Goal: Transaction & Acquisition: Purchase product/service

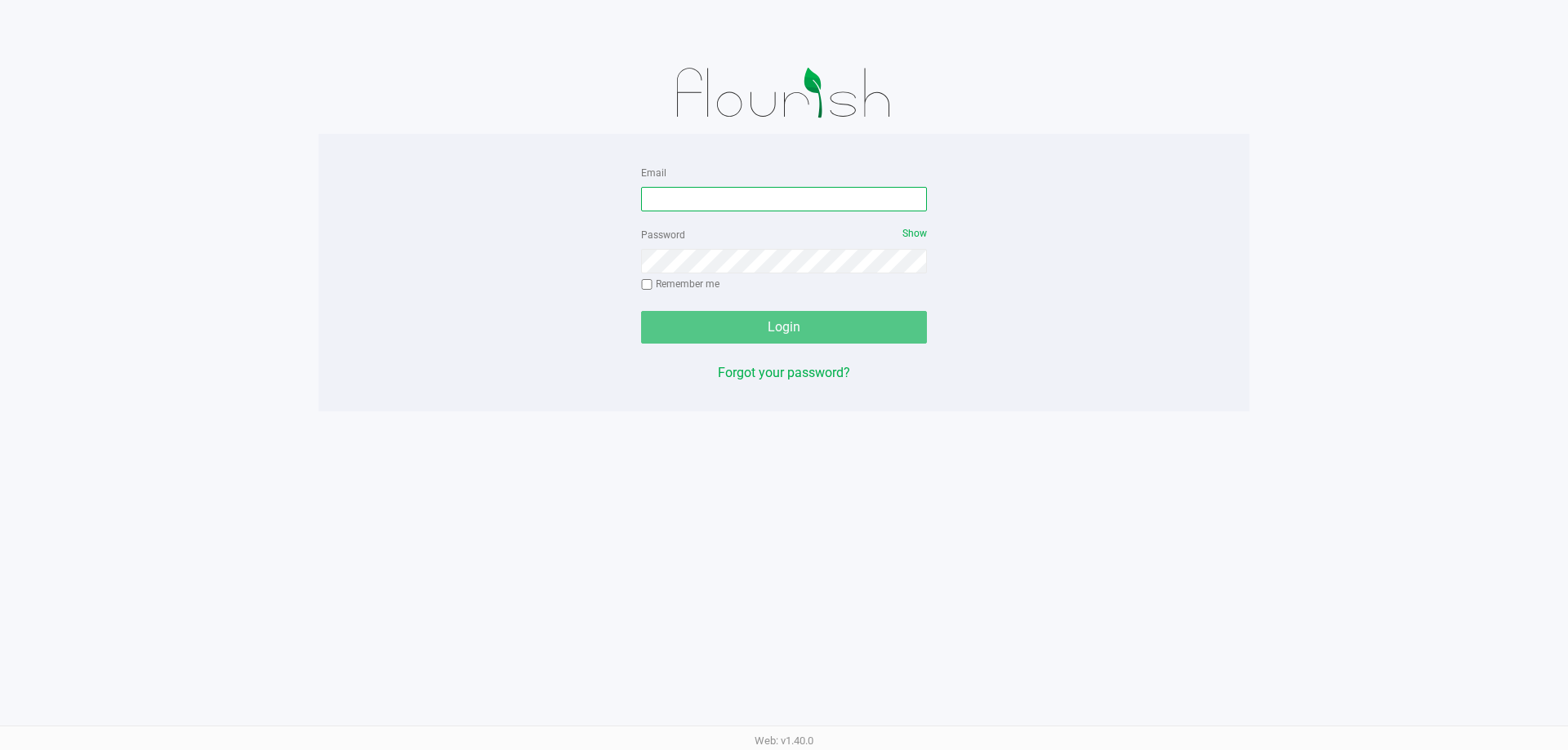
click at [762, 204] on input "Email" at bounding box center [784, 199] width 286 height 25
type input "[EMAIL_ADDRESS][DOMAIN_NAME]"
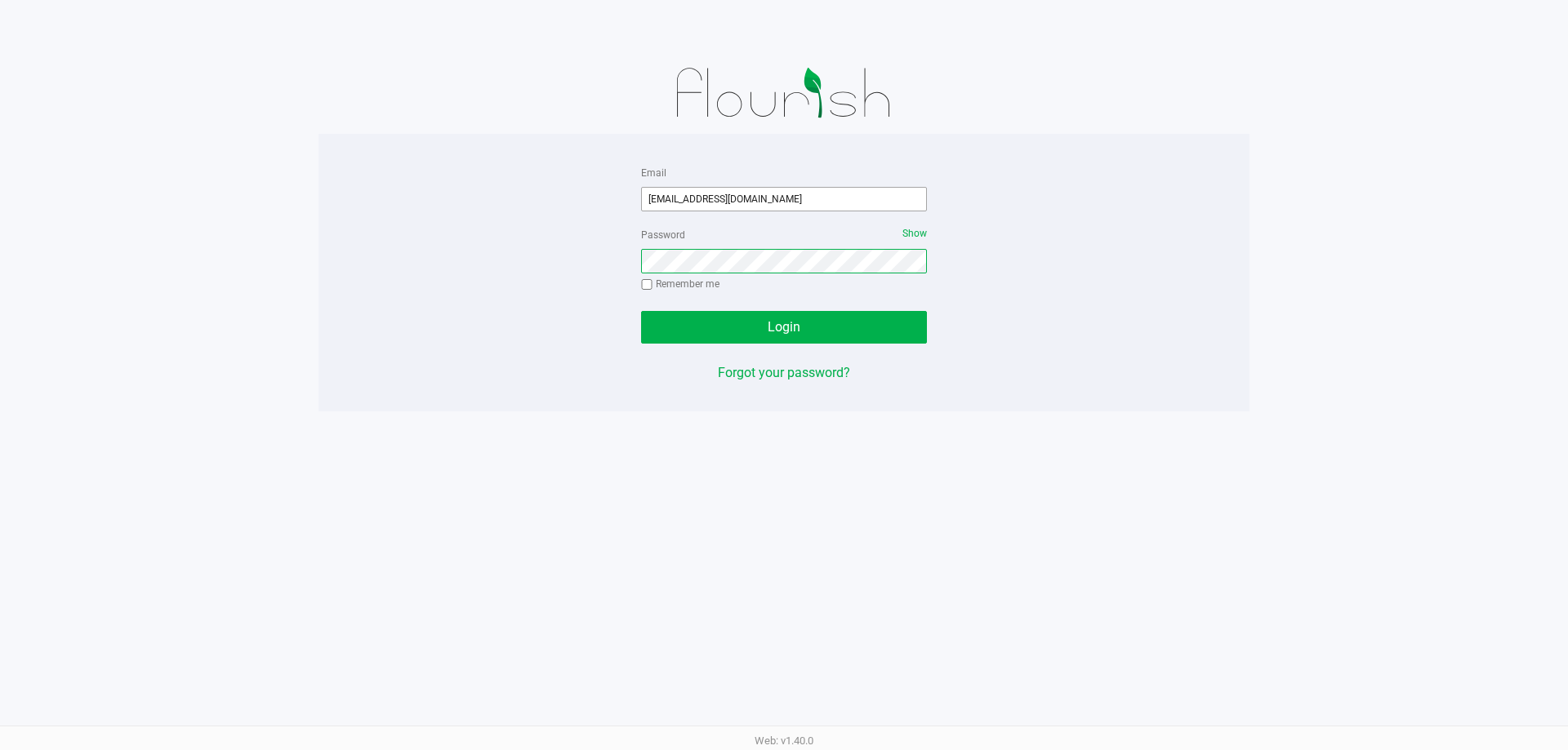
click at [641, 311] on button "Login" at bounding box center [784, 327] width 286 height 32
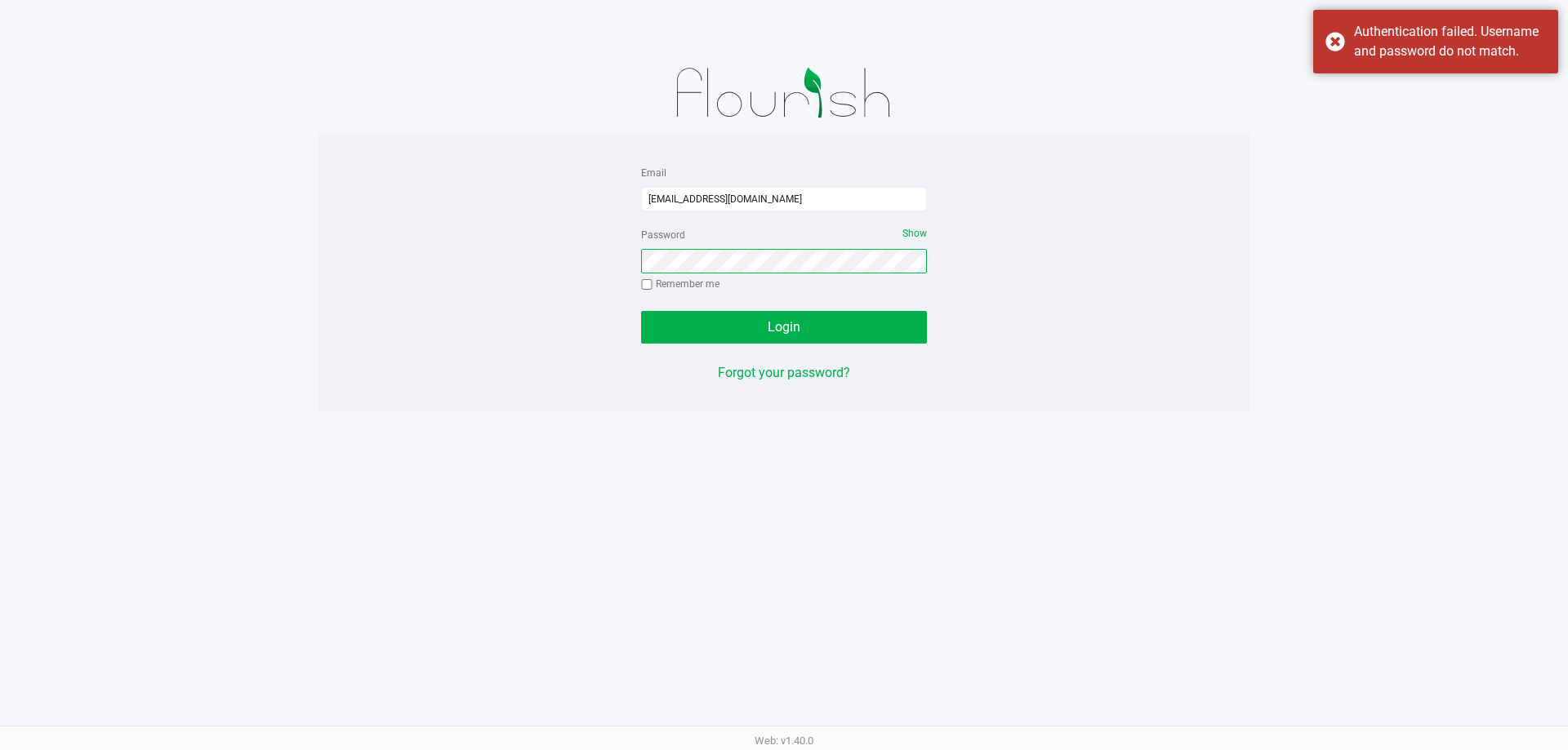
click at [641, 311] on button "Login" at bounding box center [784, 327] width 286 height 32
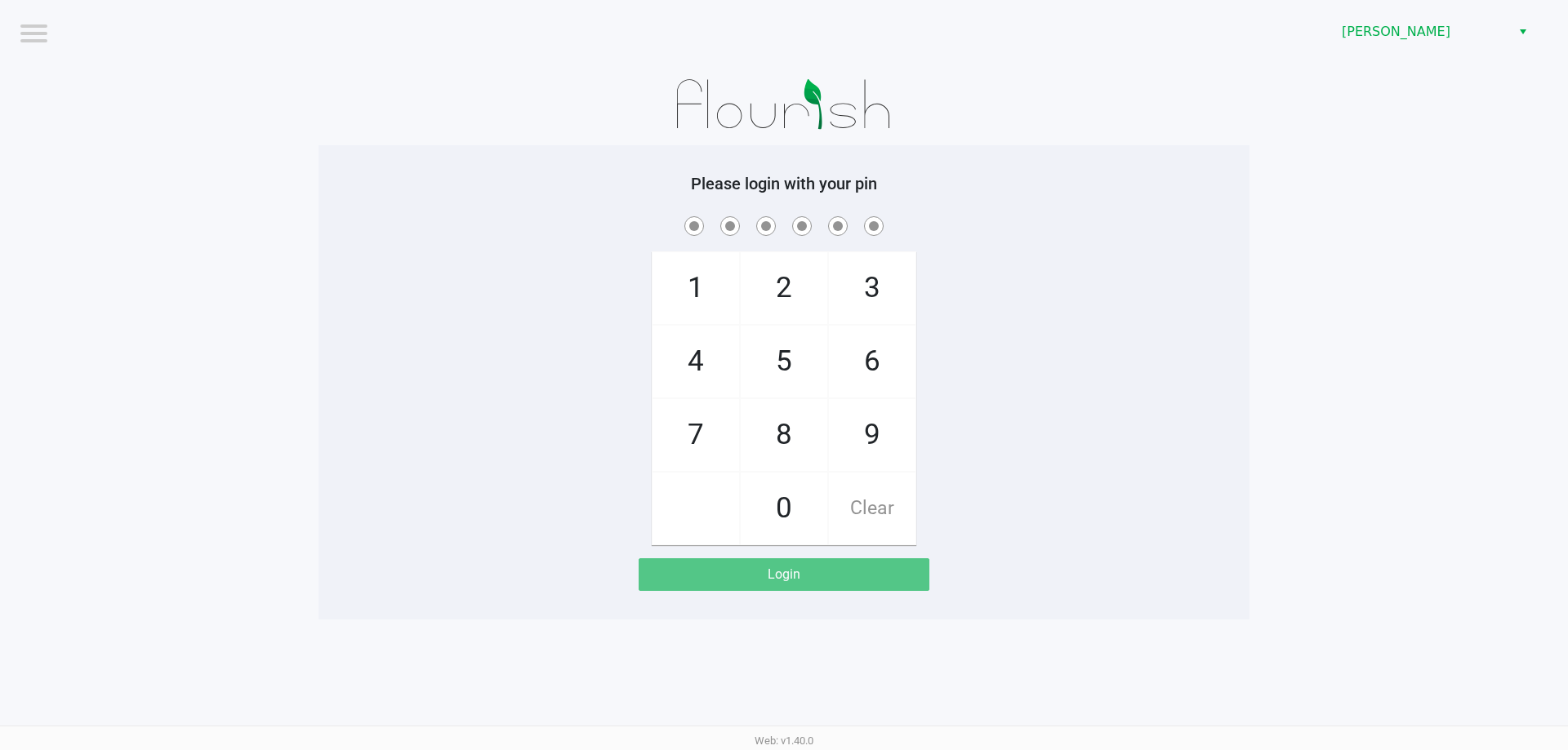
click at [1123, 275] on div "1 4 7 2 5 8 0 3 6 9 Clear" at bounding box center [784, 379] width 931 height 332
checkbox input "true"
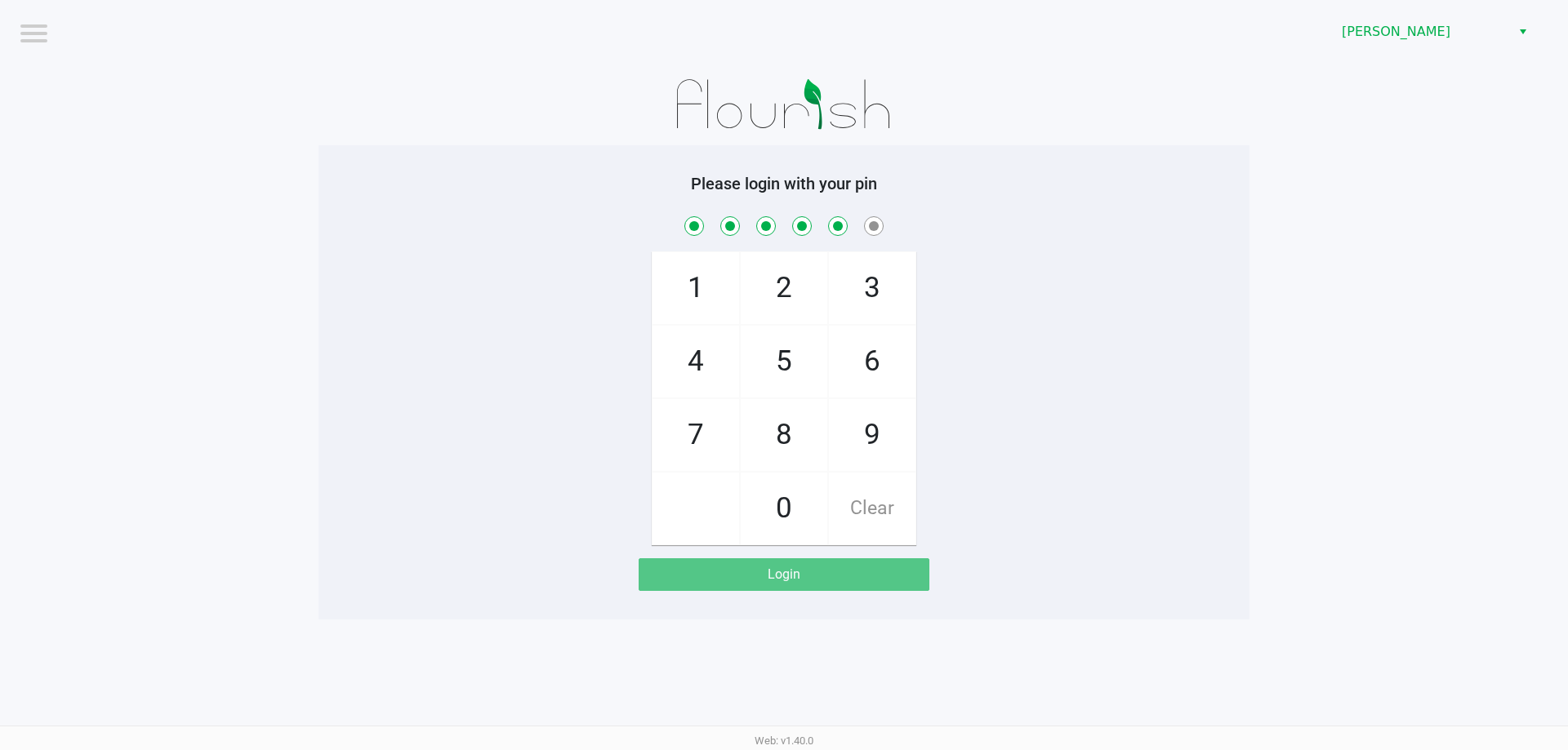
checkbox input "true"
checkbox input "false"
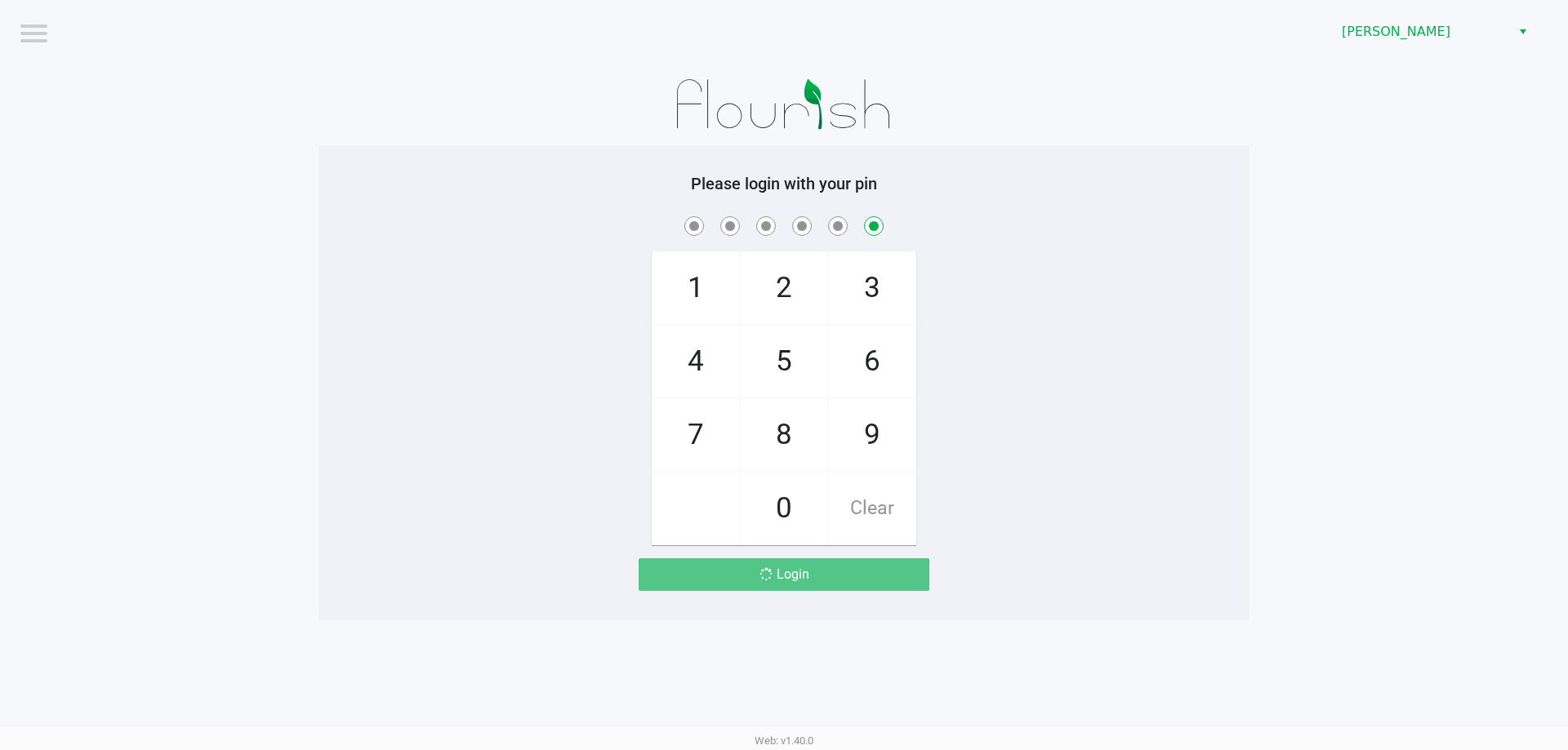
checkbox input "false"
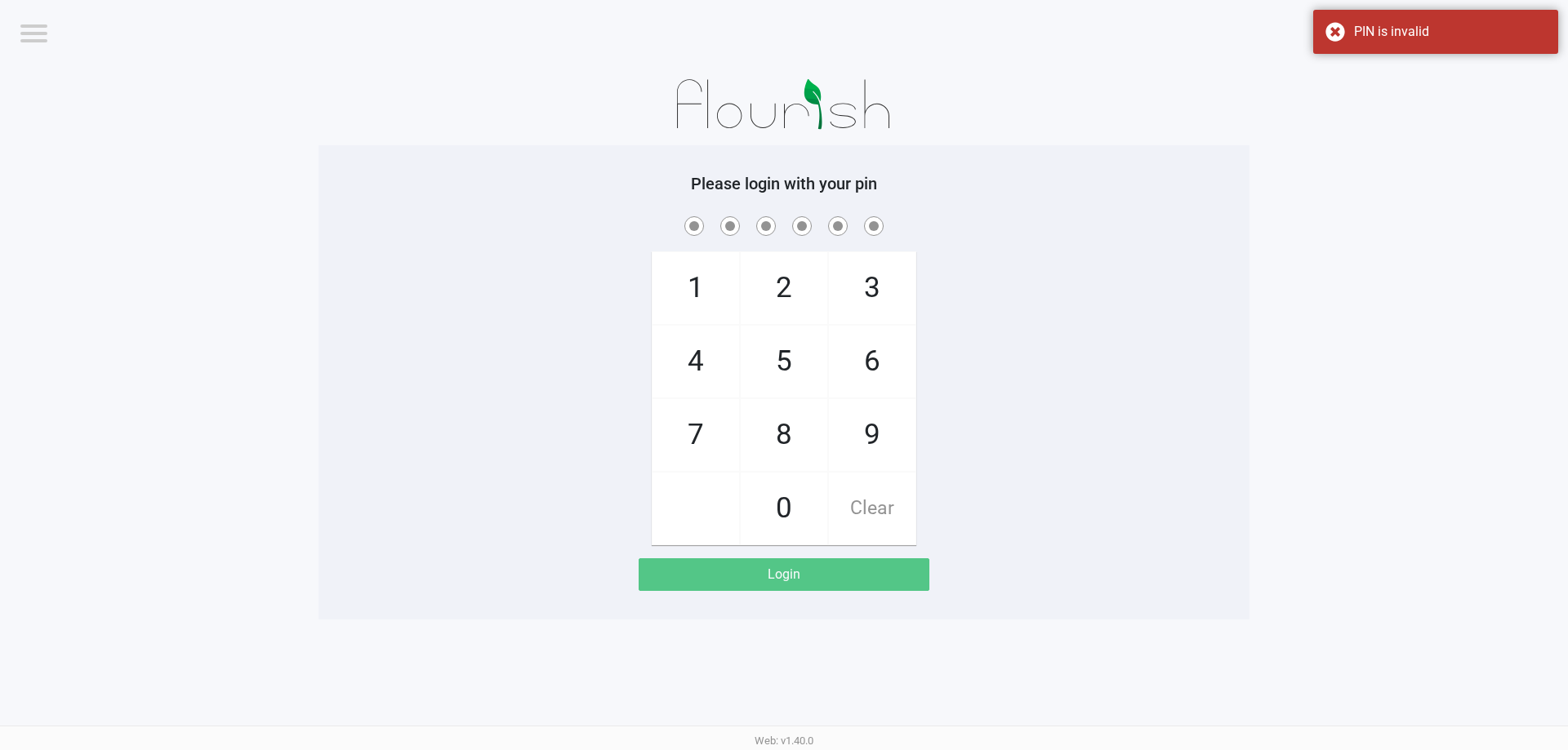
click at [1086, 239] on div "1 4 7 2 5 8 0 3 6 9 Clear" at bounding box center [784, 379] width 931 height 332
click at [1148, 272] on div "1 4 7 2 5 8 0 3 6 9 Clear" at bounding box center [784, 379] width 931 height 332
checkbox input "true"
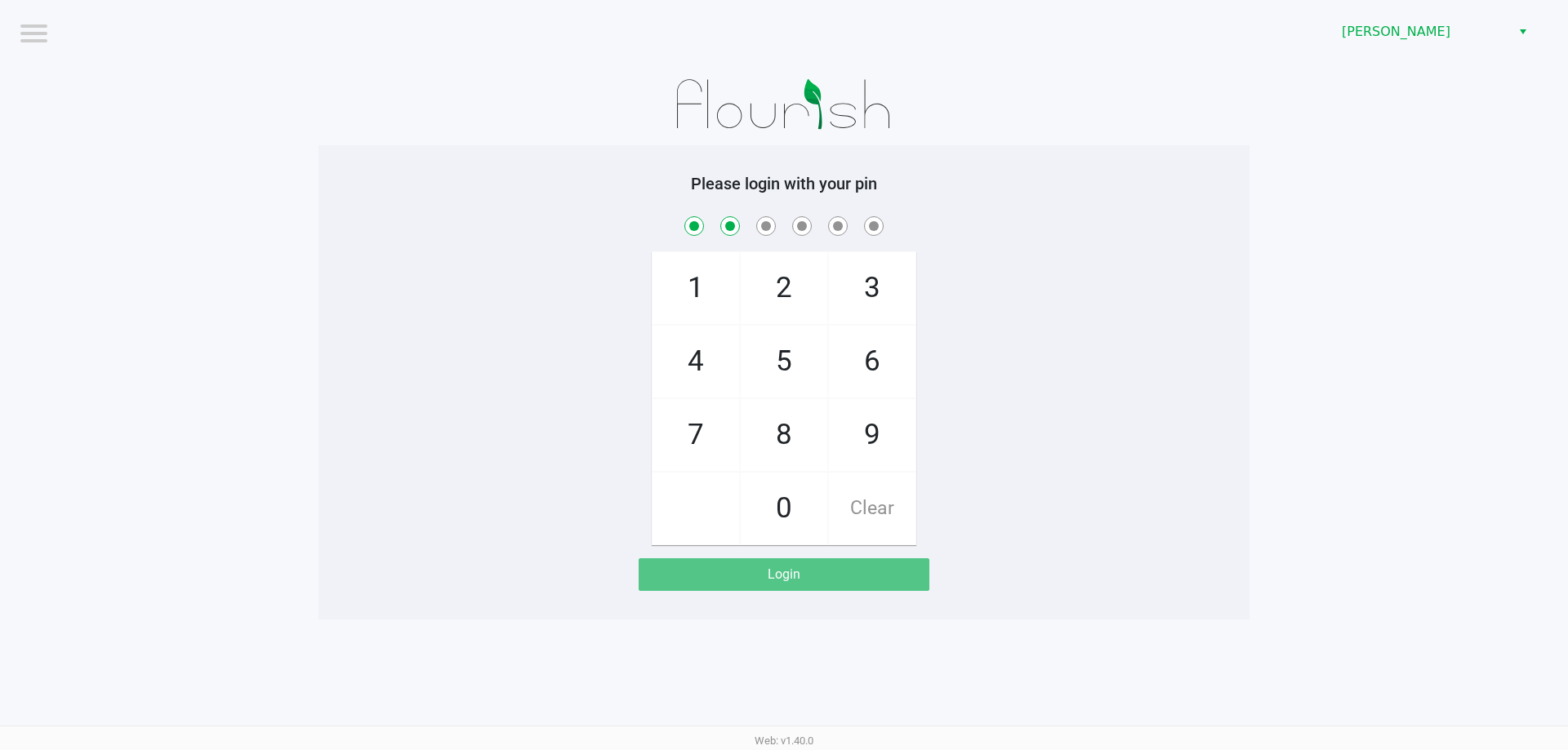
checkbox input "true"
checkbox input "false"
checkbox input "true"
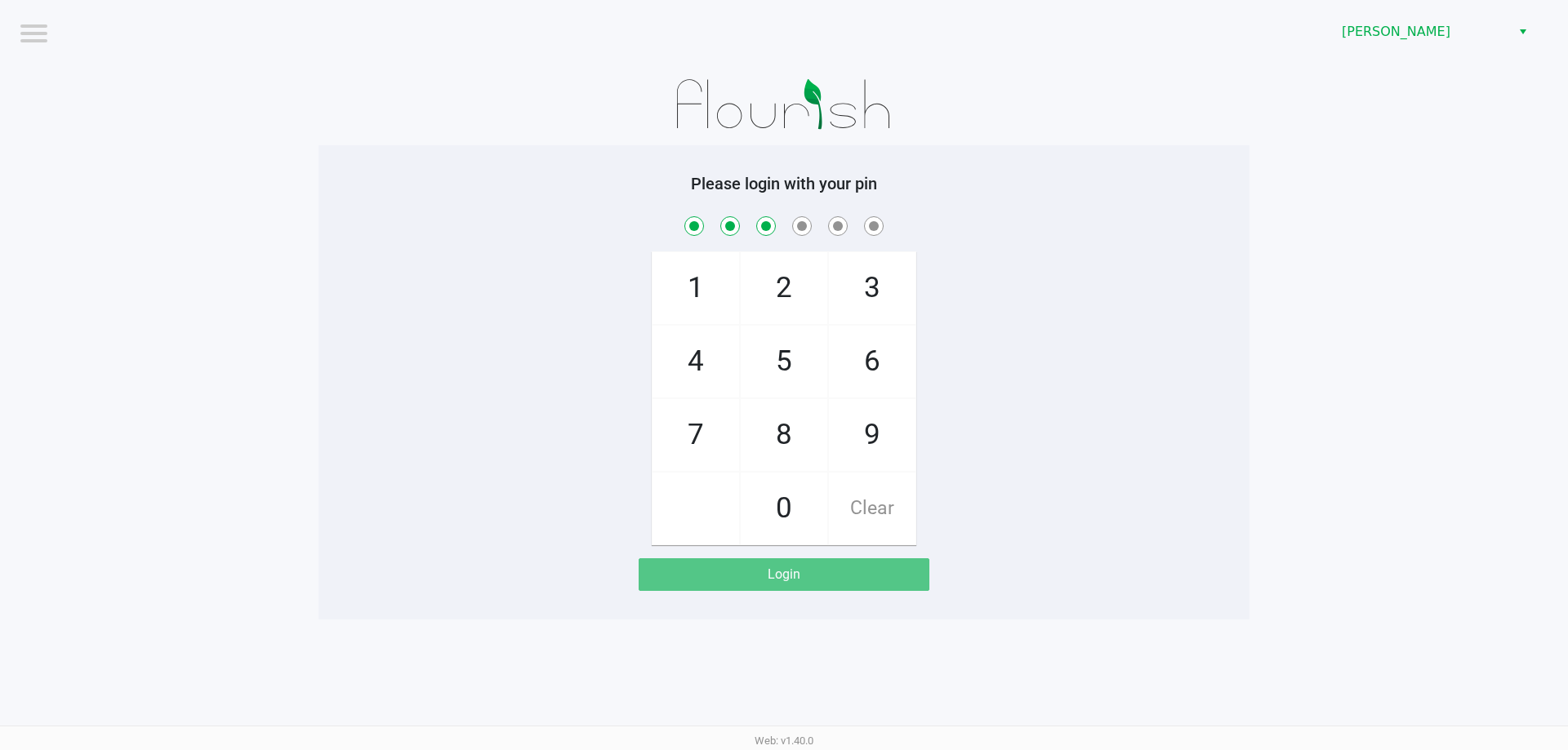
checkbox input "true"
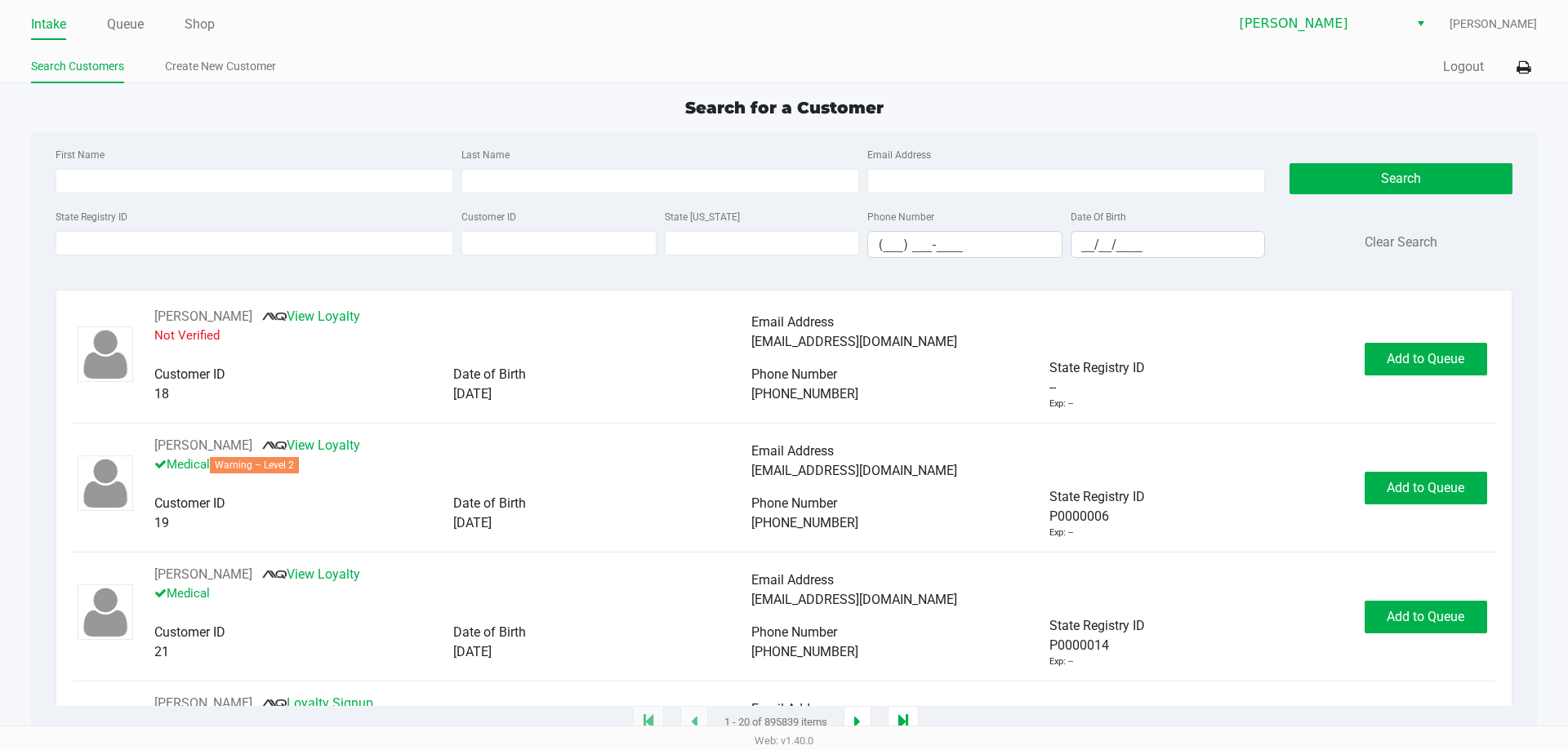
click at [237, 256] on div "State Registry ID" at bounding box center [254, 232] width 406 height 52
click at [240, 233] on input "State Registry ID" at bounding box center [254, 243] width 397 height 25
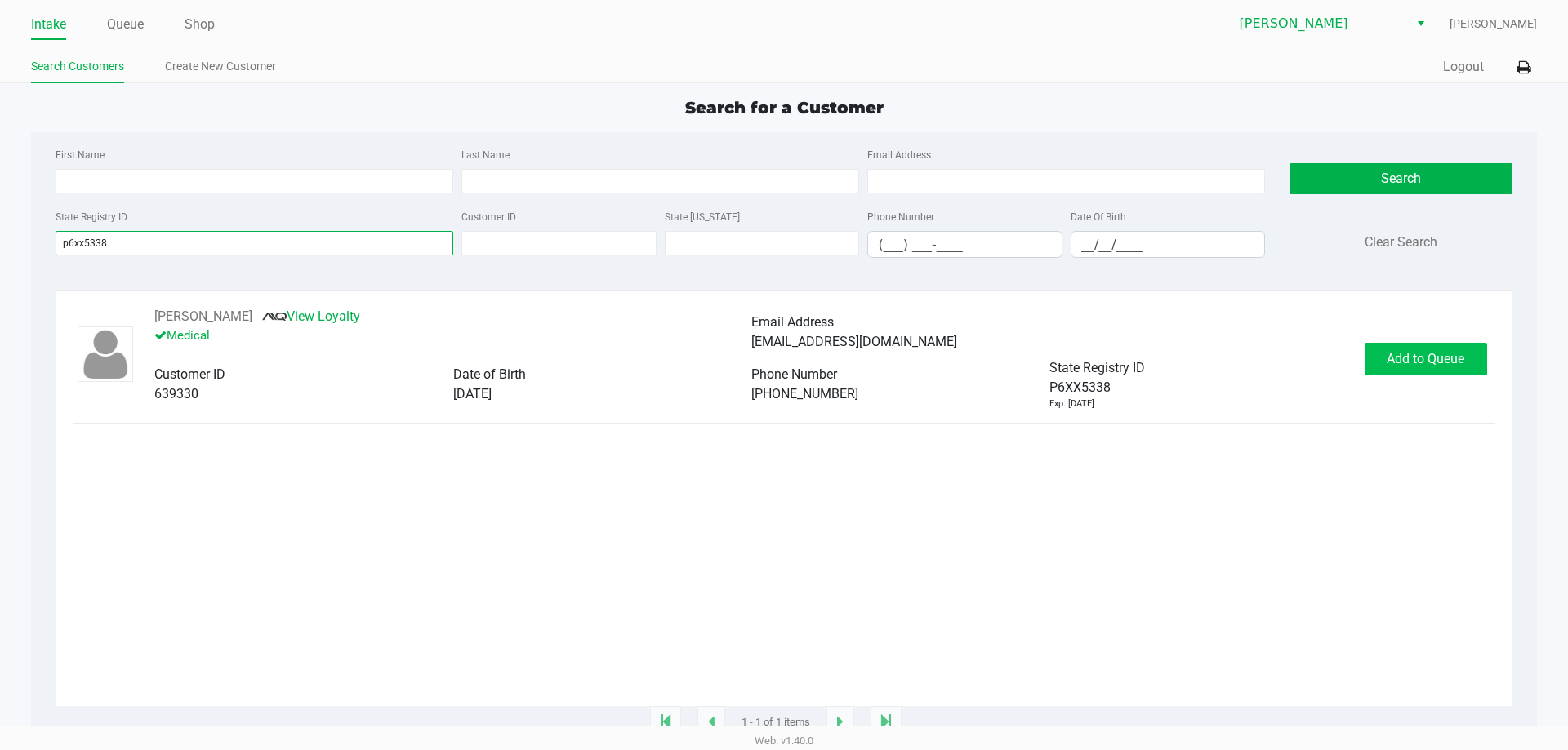
type input "p6xx5338"
click at [1388, 354] on span "Add to Queue" at bounding box center [1425, 359] width 77 height 16
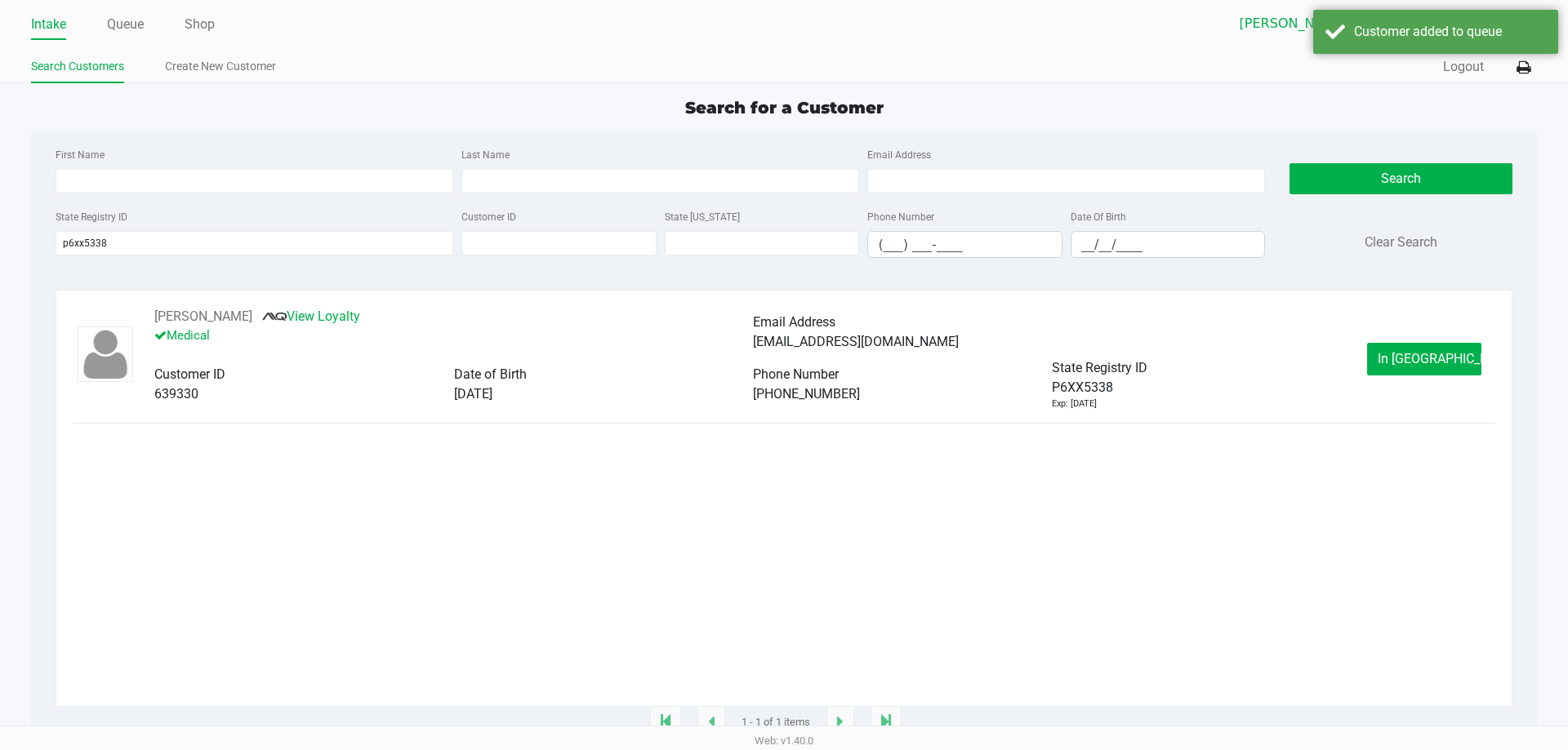
click at [1388, 354] on button "In Queue" at bounding box center [1424, 359] width 114 height 32
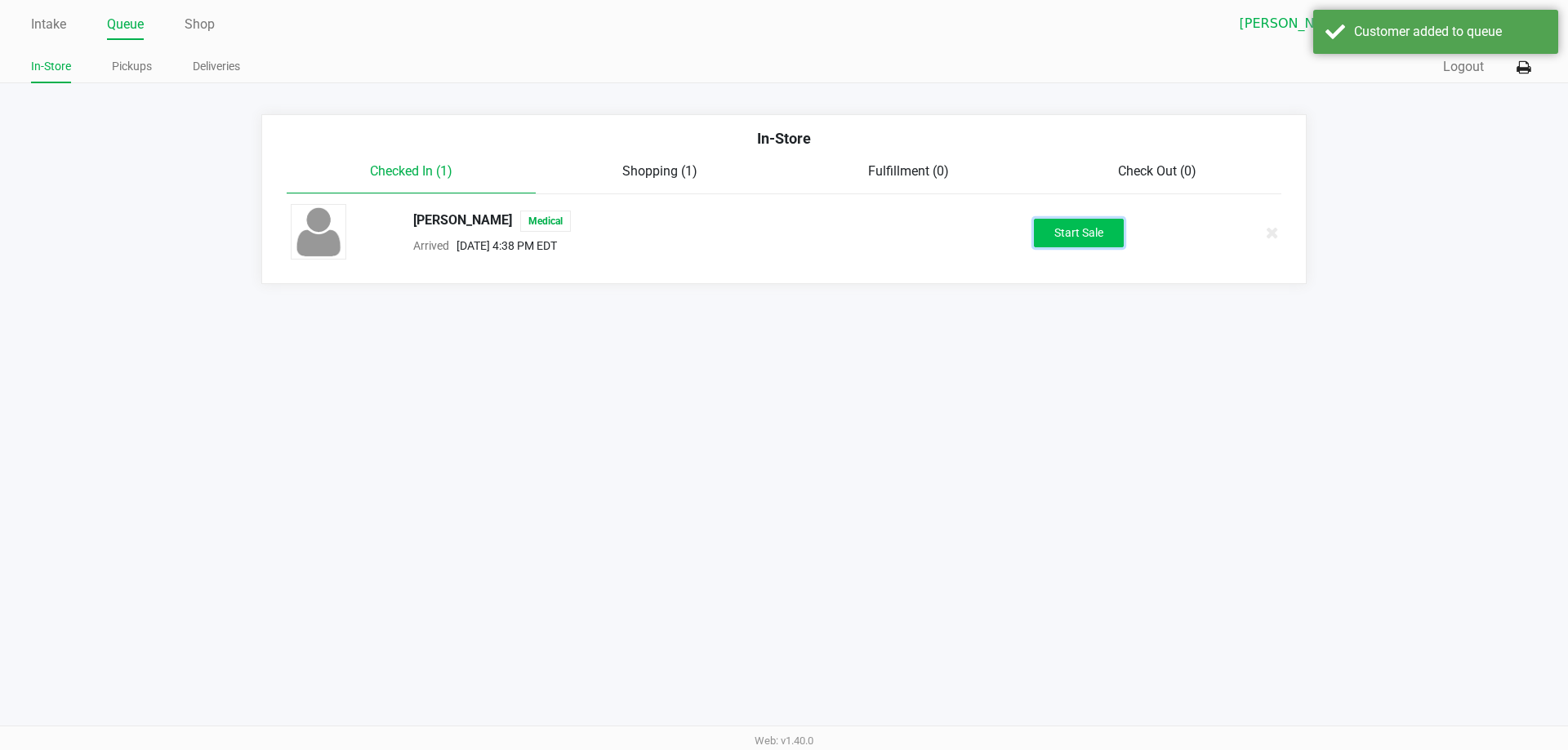
click at [1089, 236] on button "Start Sale" at bounding box center [1078, 232] width 89 height 29
drag, startPoint x: 1060, startPoint y: 374, endPoint x: 1152, endPoint y: 461, distance: 126.6
click at [1062, 384] on div "Intake Queue Shop Brandon WC Lisette Ramos In-Store Pickups Deliveries Quick Sa…" at bounding box center [784, 375] width 1568 height 750
click at [1138, 455] on div "Intake Queue Shop Brandon WC Lisette Ramos In-Store Pickups Deliveries Quick Sa…" at bounding box center [784, 375] width 1568 height 750
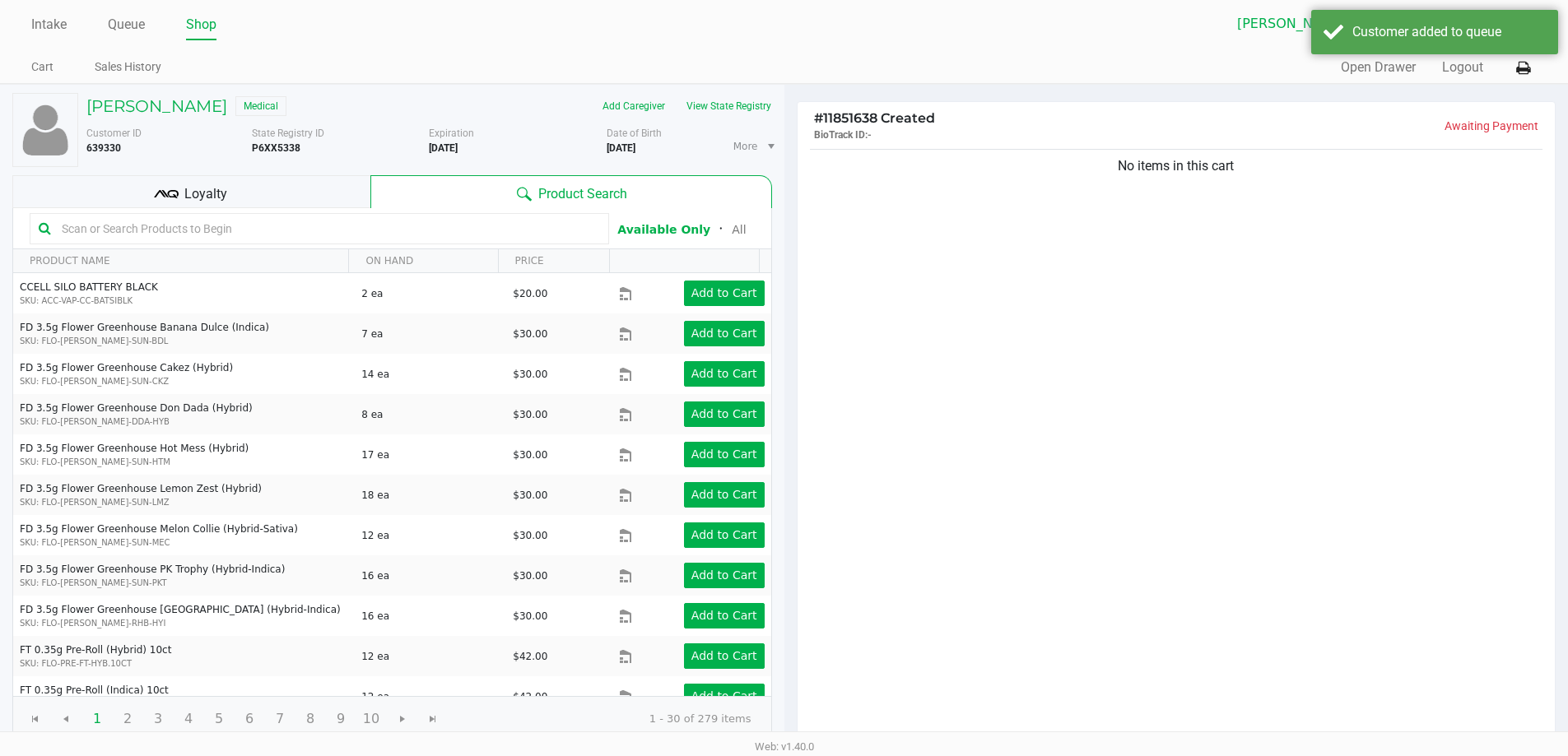
click at [979, 354] on div "No items in this cart" at bounding box center [1176, 445] width 758 height 598
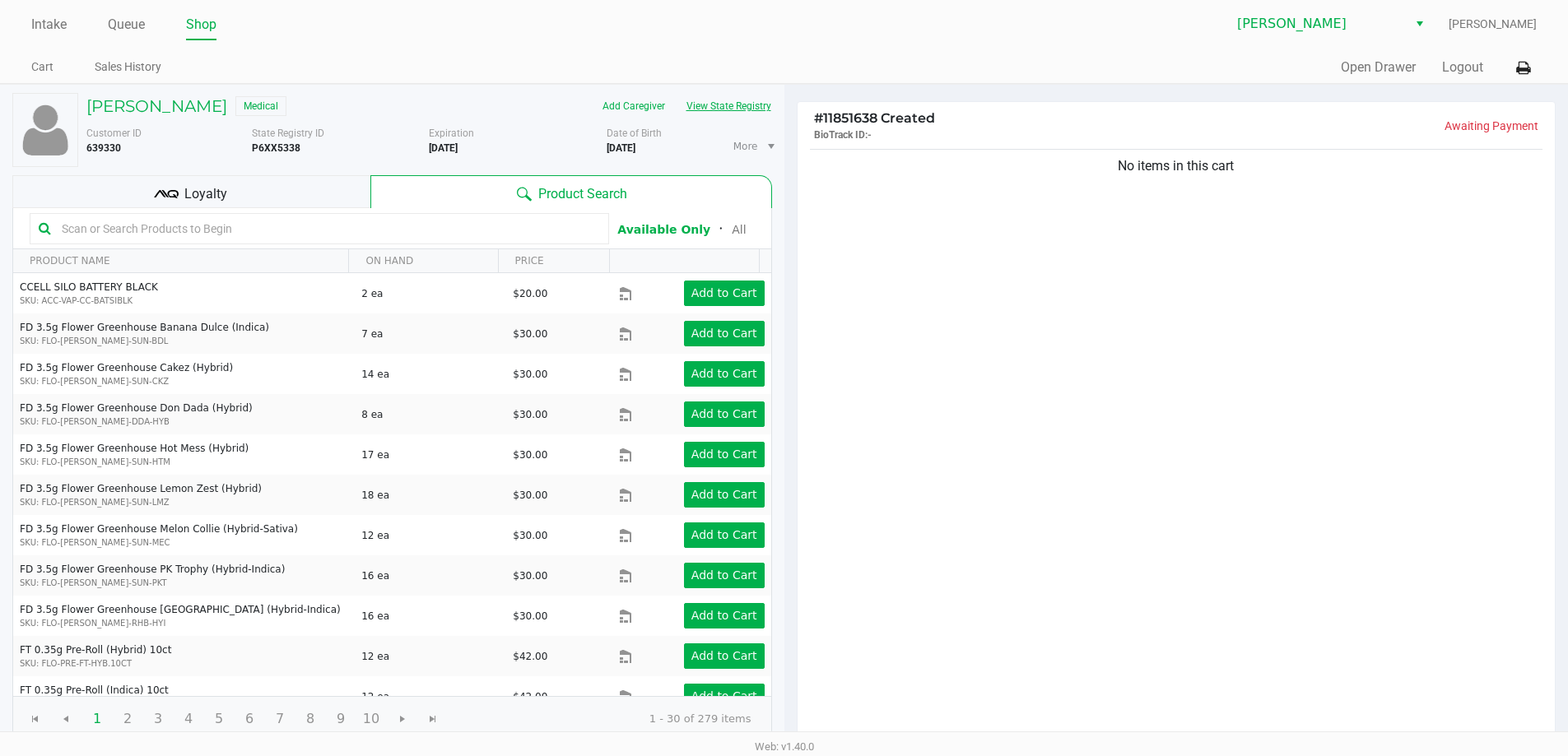
click at [698, 104] on button "View State Registry" at bounding box center [723, 106] width 96 height 27
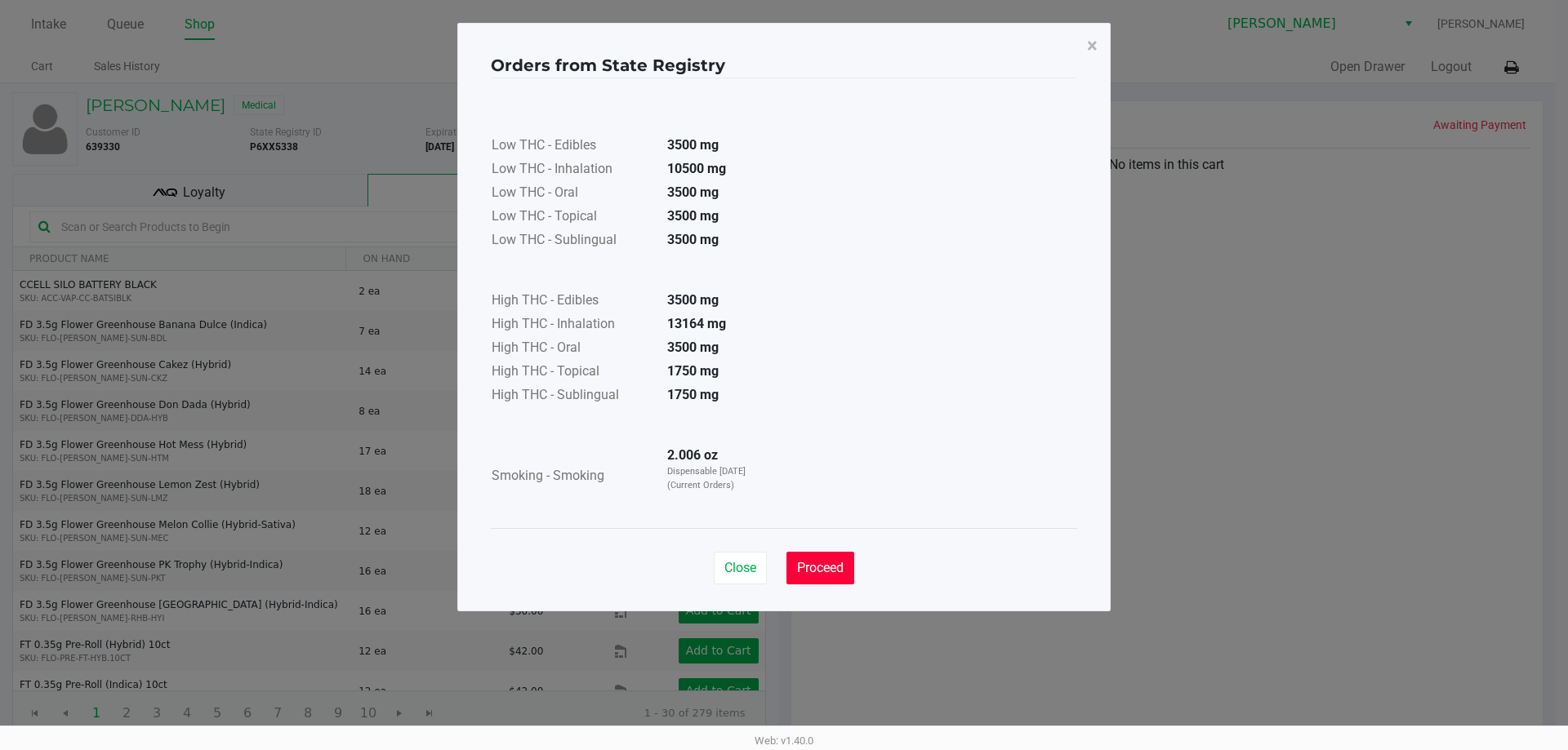
drag, startPoint x: 839, startPoint y: 566, endPoint x: 1086, endPoint y: 413, distance: 290.5
click at [838, 566] on span "Proceed" at bounding box center [820, 568] width 47 height 16
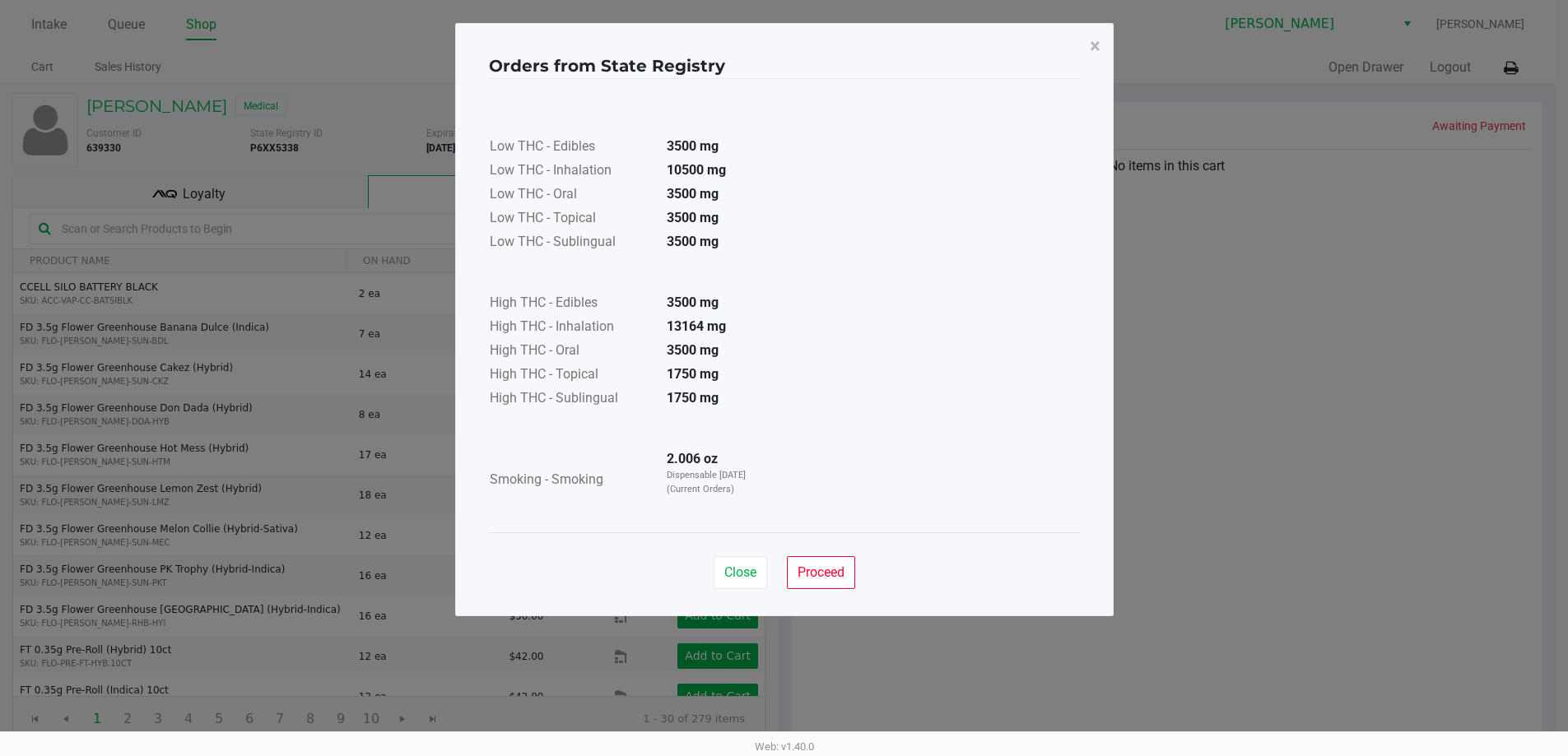
drag, startPoint x: 1095, startPoint y: 416, endPoint x: 1001, endPoint y: 392, distance: 97.0
click at [1074, 409] on div "Orders from State Registry × Low THC - Edibles 3500 mg Low THC - Inhalation 105…" at bounding box center [784, 319] width 659 height 593
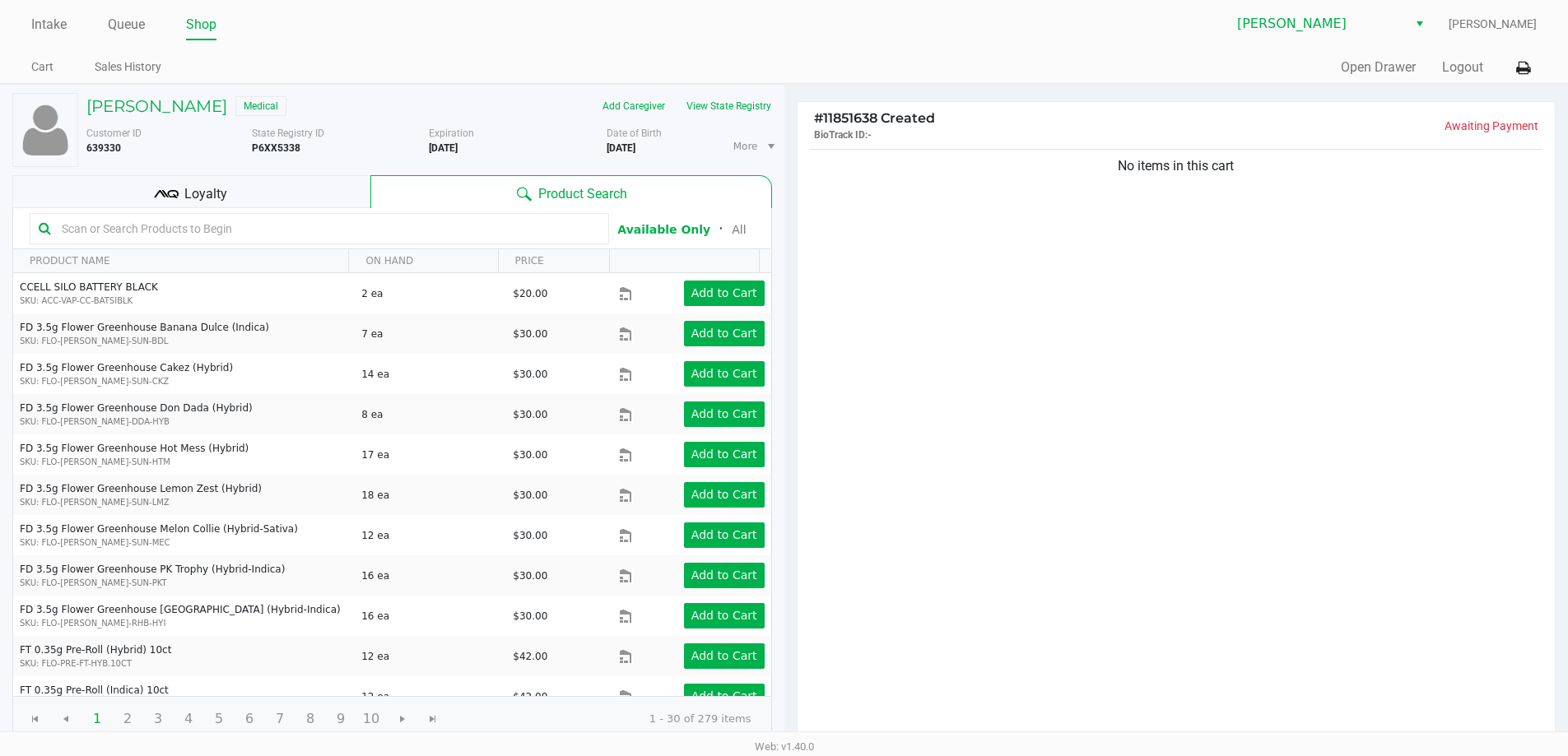
click at [193, 191] on span "Loyalty" at bounding box center [205, 194] width 42 height 19
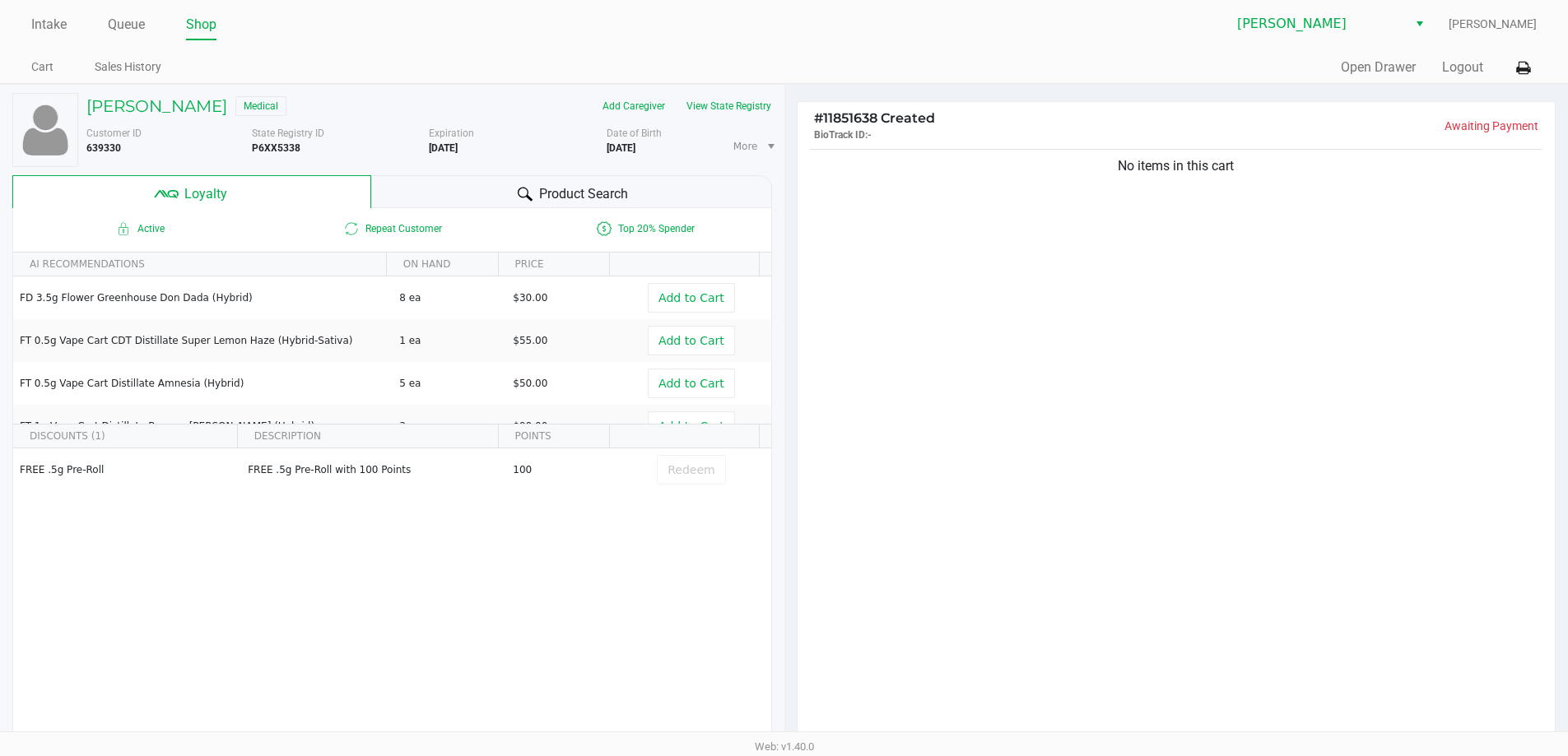
click at [547, 190] on span "Product Search" at bounding box center [584, 194] width 89 height 19
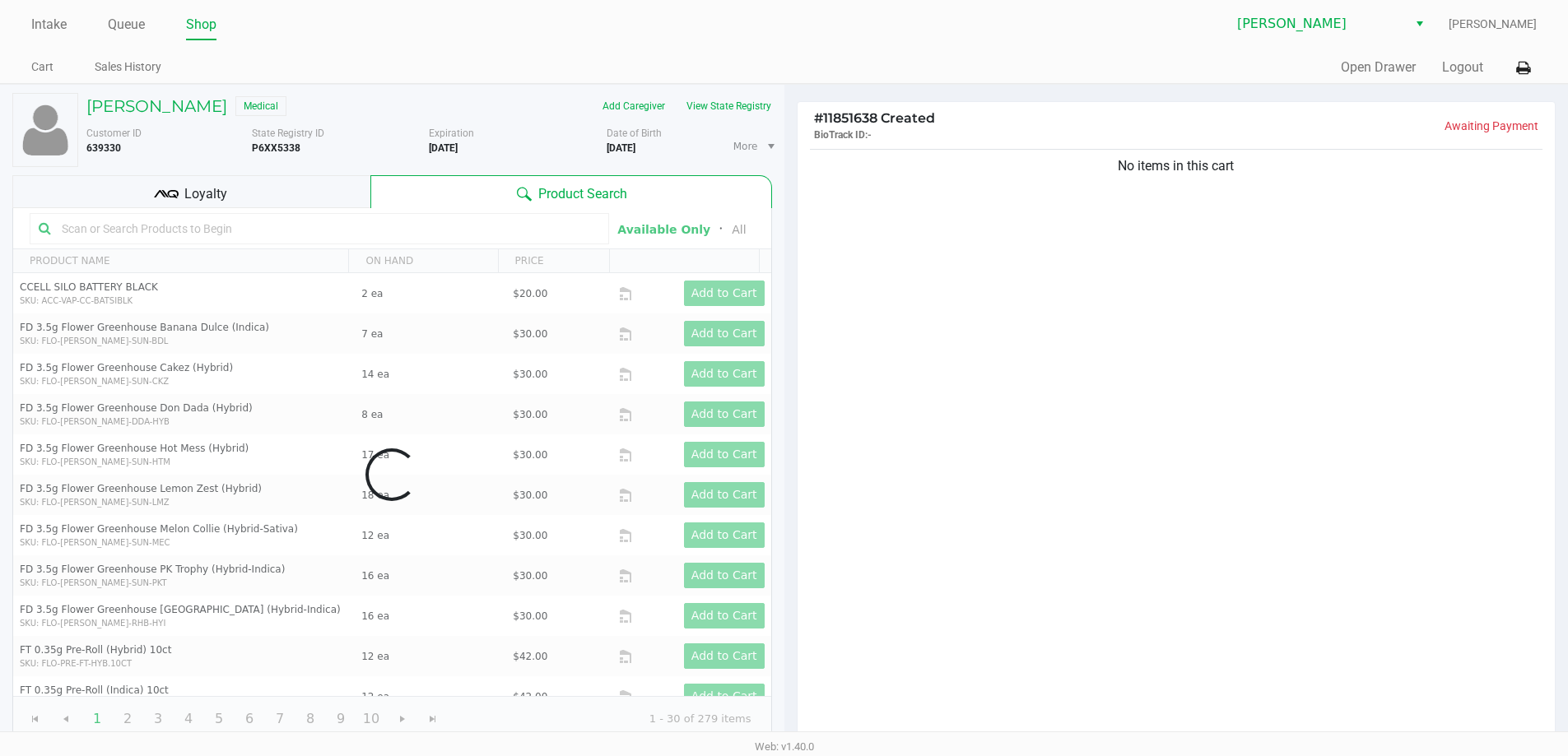
click at [967, 263] on div "No items in this cart" at bounding box center [1176, 445] width 758 height 598
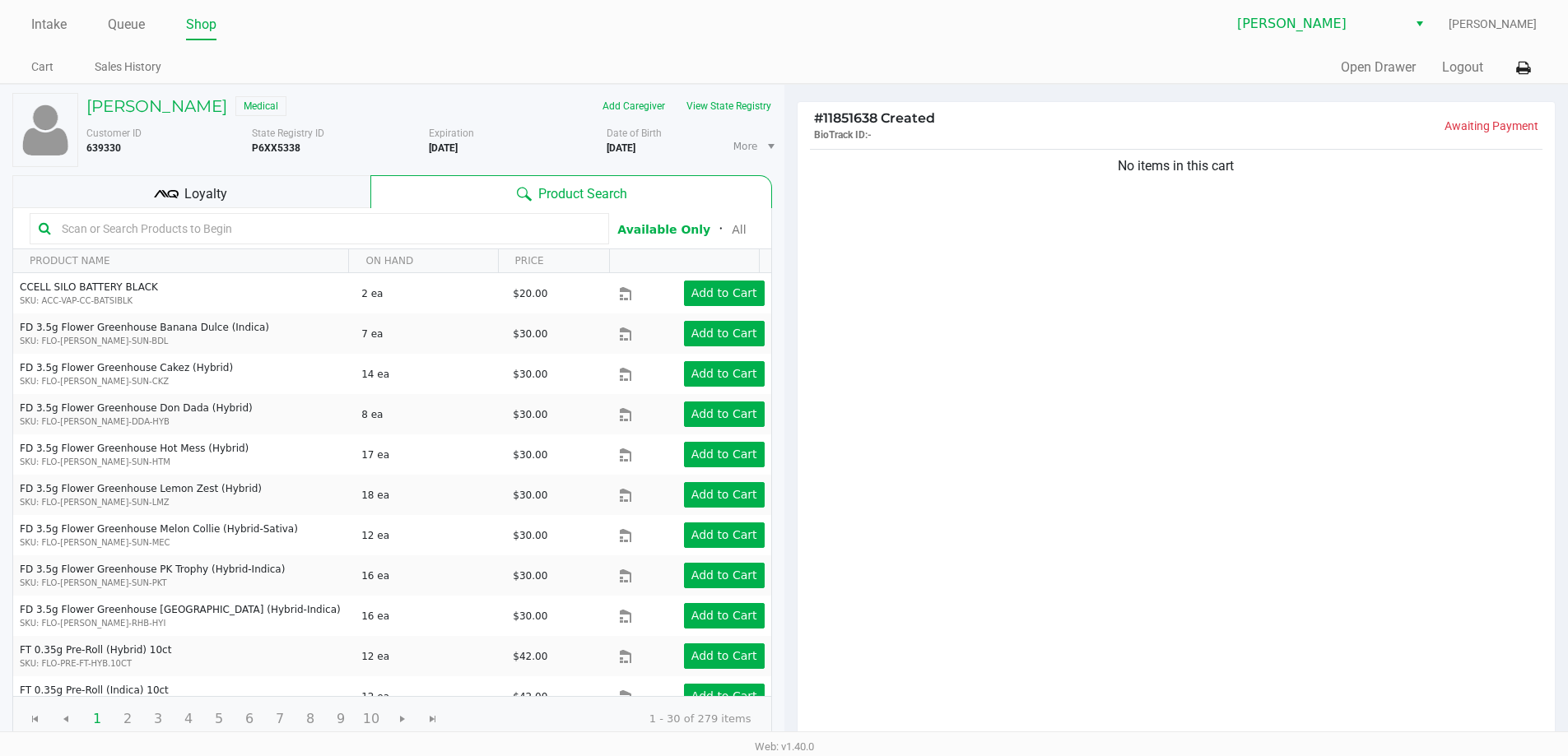
click at [929, 474] on div "No items in this cart" at bounding box center [1176, 445] width 758 height 598
click at [302, 224] on input "text" at bounding box center [327, 229] width 545 height 25
type input "ground"
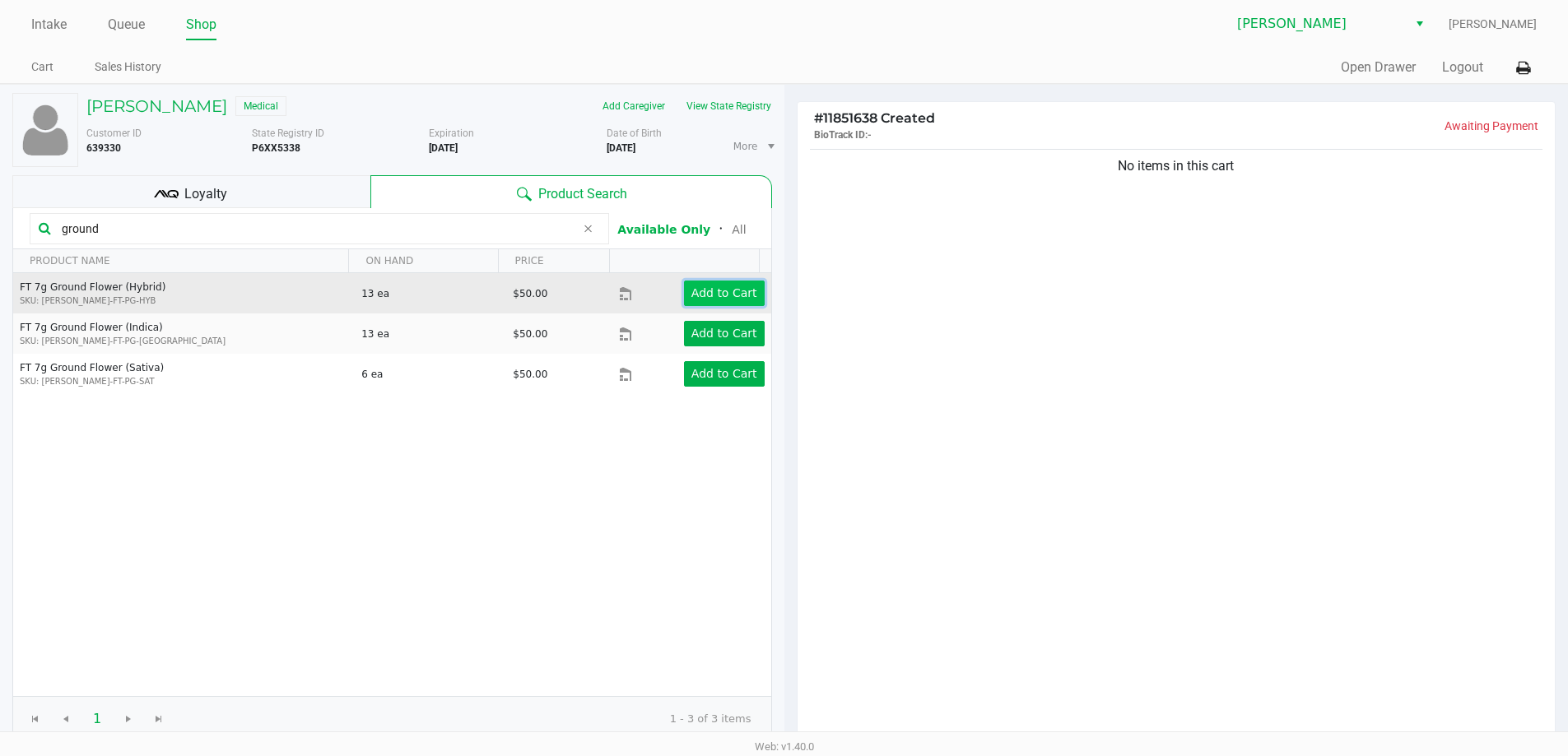
click at [706, 281] on button "Add to Cart" at bounding box center [723, 293] width 80 height 26
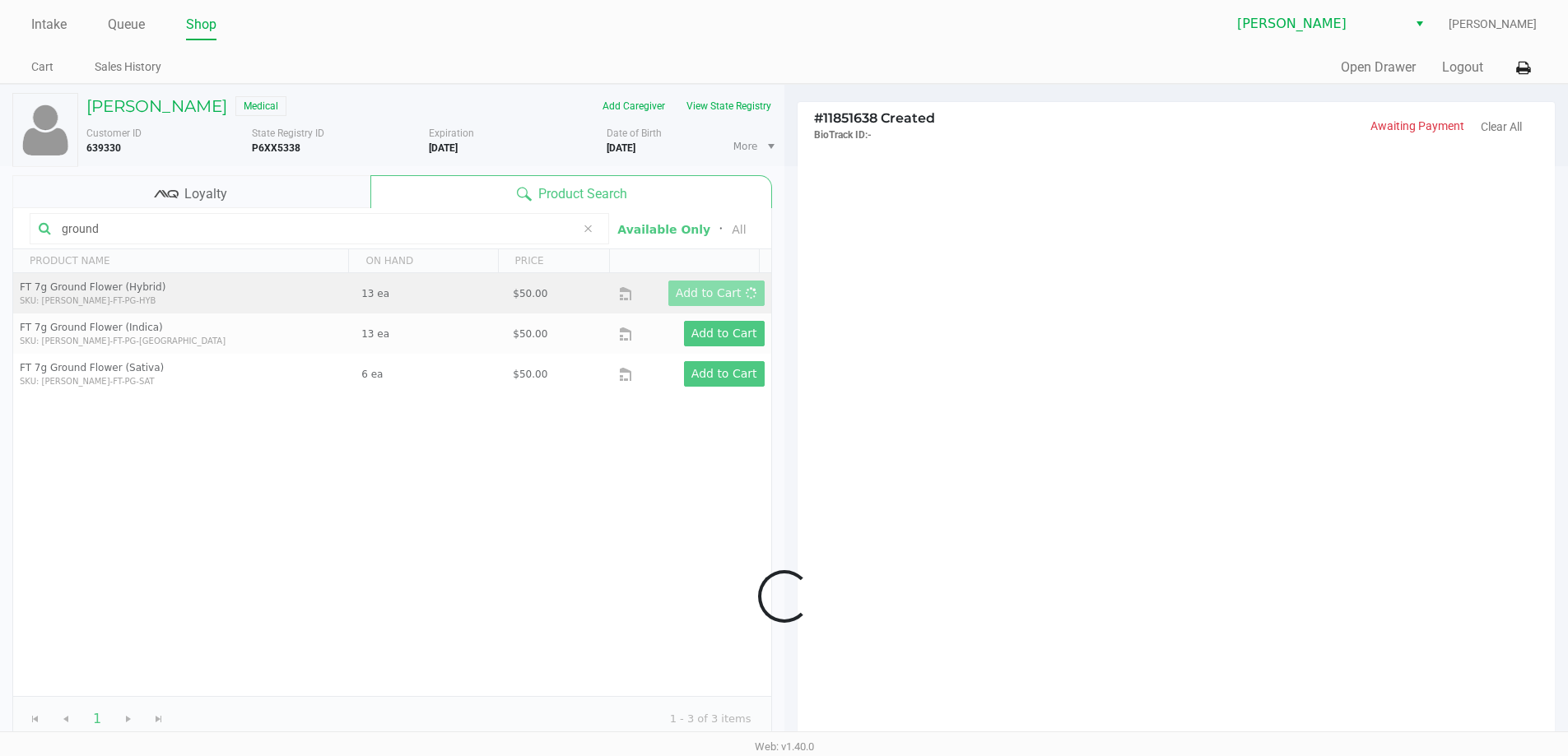
drag, startPoint x: 706, startPoint y: 281, endPoint x: 1009, endPoint y: 328, distance: 306.6
click at [589, 488] on div at bounding box center [784, 596] width 1568 height 860
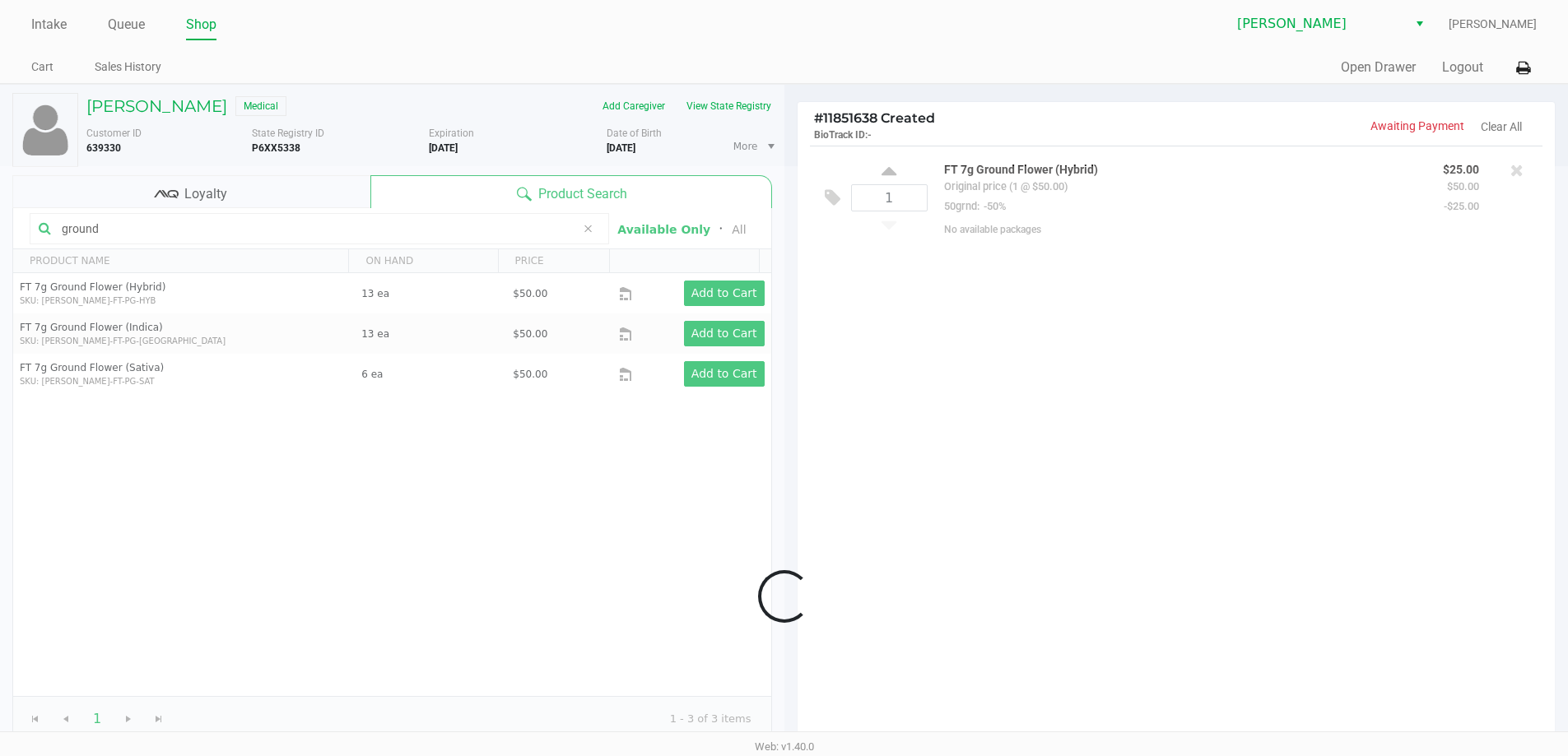
click at [959, 500] on div at bounding box center [784, 596] width 1568 height 860
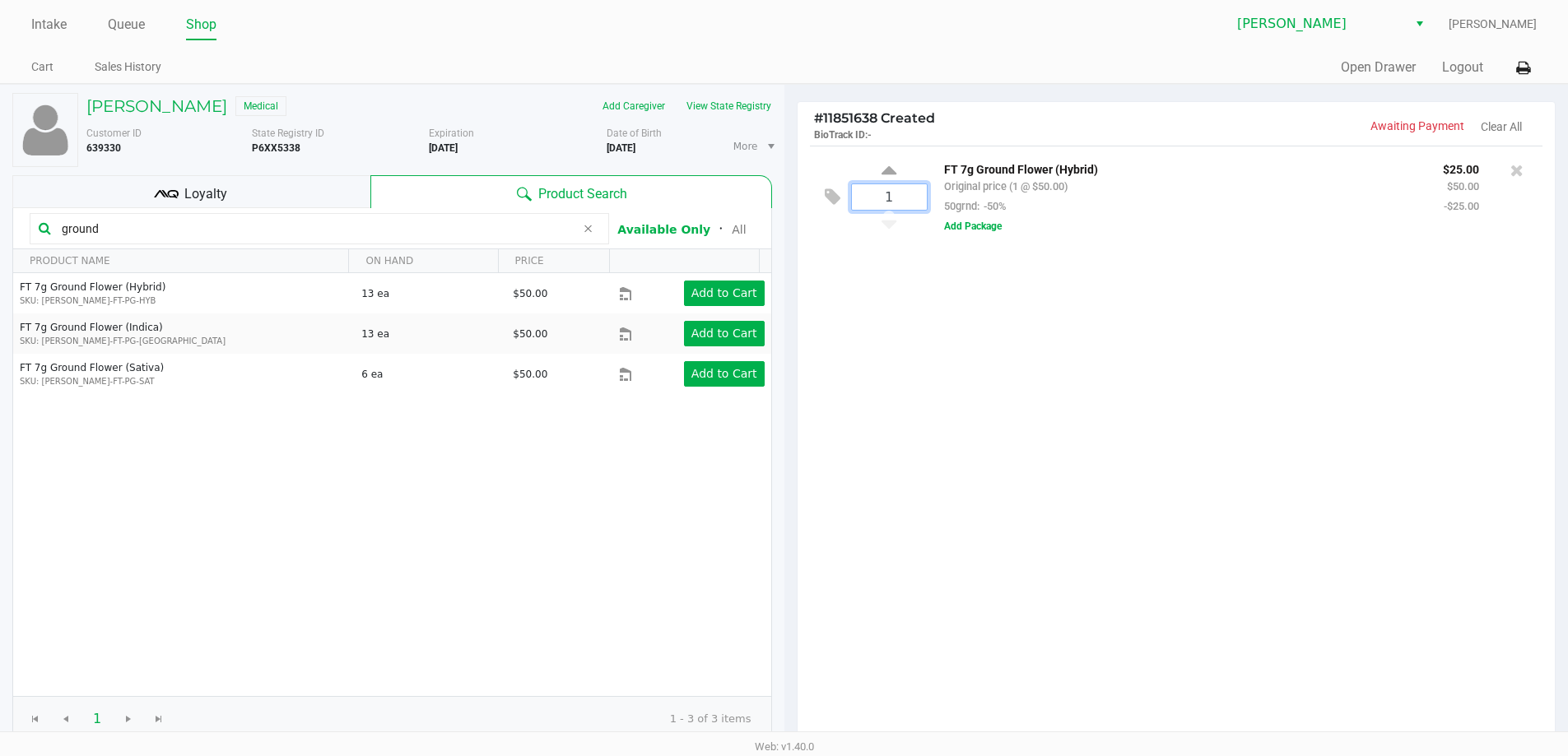
click at [996, 409] on div "1 FT 7g Ground Flower (Hybrid) Original price (1 @ $50.00) 50grnd: -50% $25.00 …" at bounding box center [1176, 445] width 758 height 598
type input "2"
click at [982, 430] on div "STEPHANIE THOMPSON Medical Add Caregiver View State Registry Customer ID 639330…" at bounding box center [784, 514] width 1568 height 860
click at [720, 107] on button "View State Registry" at bounding box center [723, 106] width 96 height 27
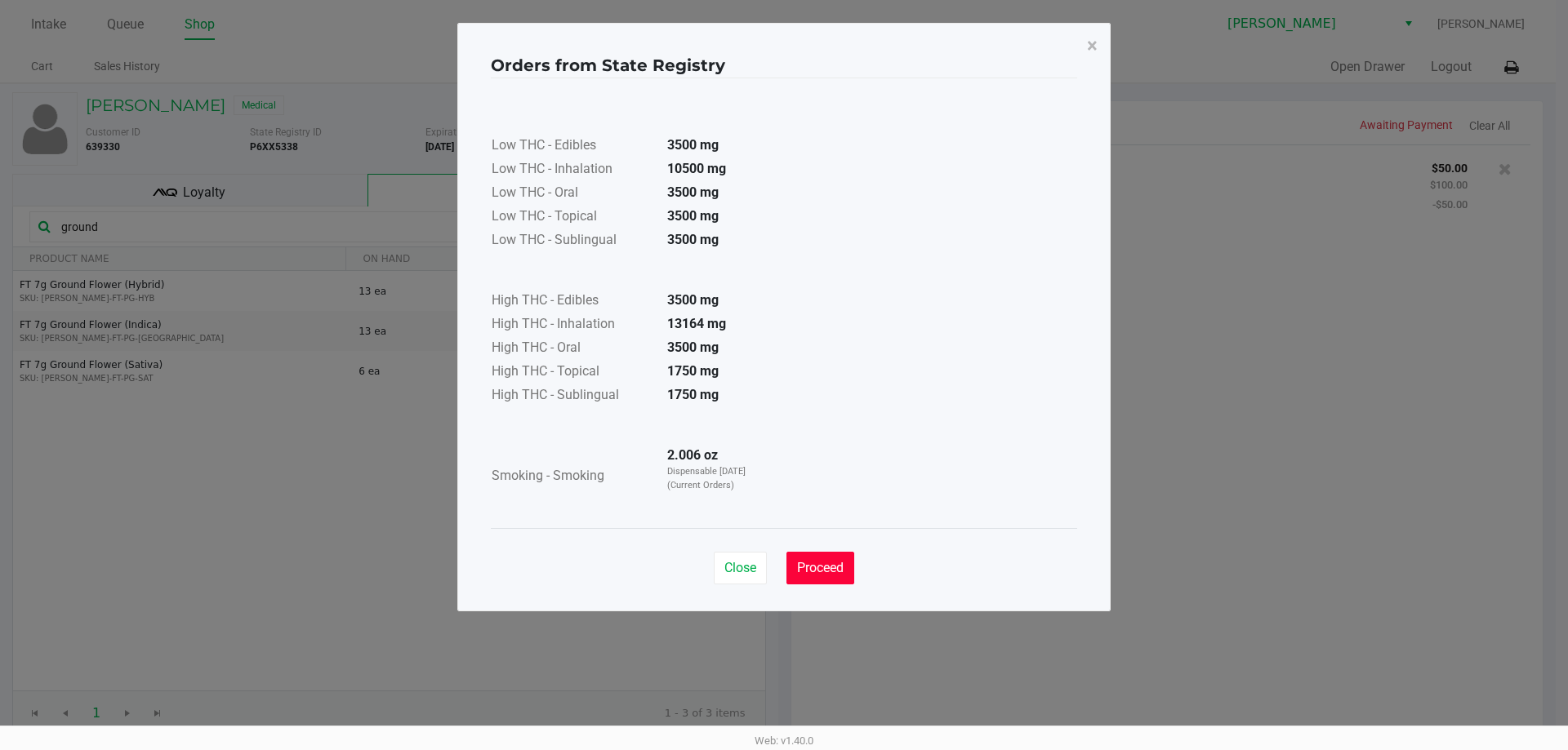
drag, startPoint x: 808, startPoint y: 574, endPoint x: 931, endPoint y: 487, distance: 150.7
click at [809, 573] on span "Proceed" at bounding box center [820, 568] width 47 height 16
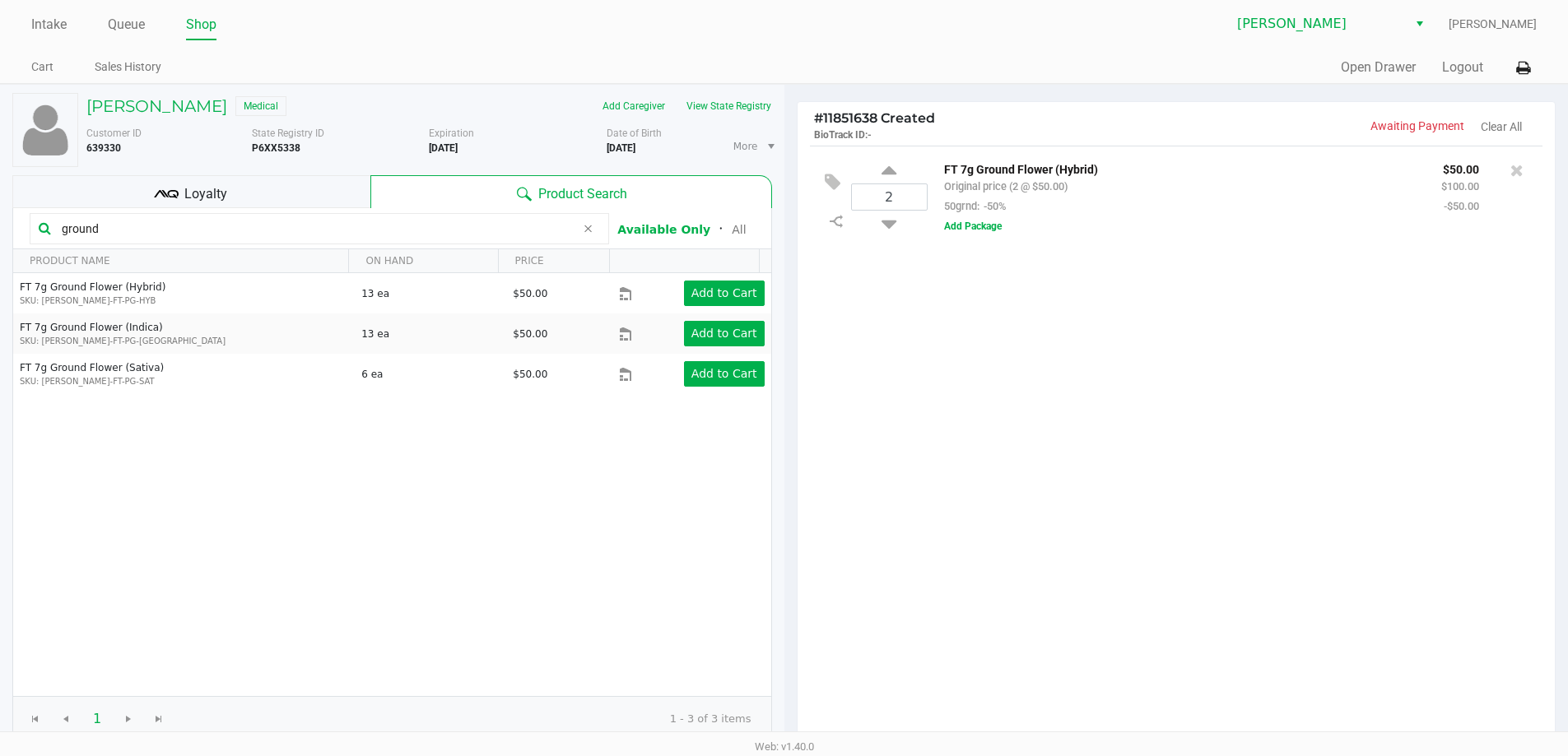
drag, startPoint x: 1038, startPoint y: 419, endPoint x: 1007, endPoint y: 396, distance: 38.6
click at [1037, 411] on div "Low THC - Edibles 3500 mg Low THC - Inhalation 10500 mg Low THC - Oral 3500 mg …" at bounding box center [784, 264] width 591 height 414
drag, startPoint x: 140, startPoint y: 228, endPoint x: 0, endPoint y: 204, distance: 142.0
click at [0, 212] on div "STEPHANIE THOMPSON Medical Add Caregiver View State Registry Customer ID 639330…" at bounding box center [392, 515] width 784 height 860
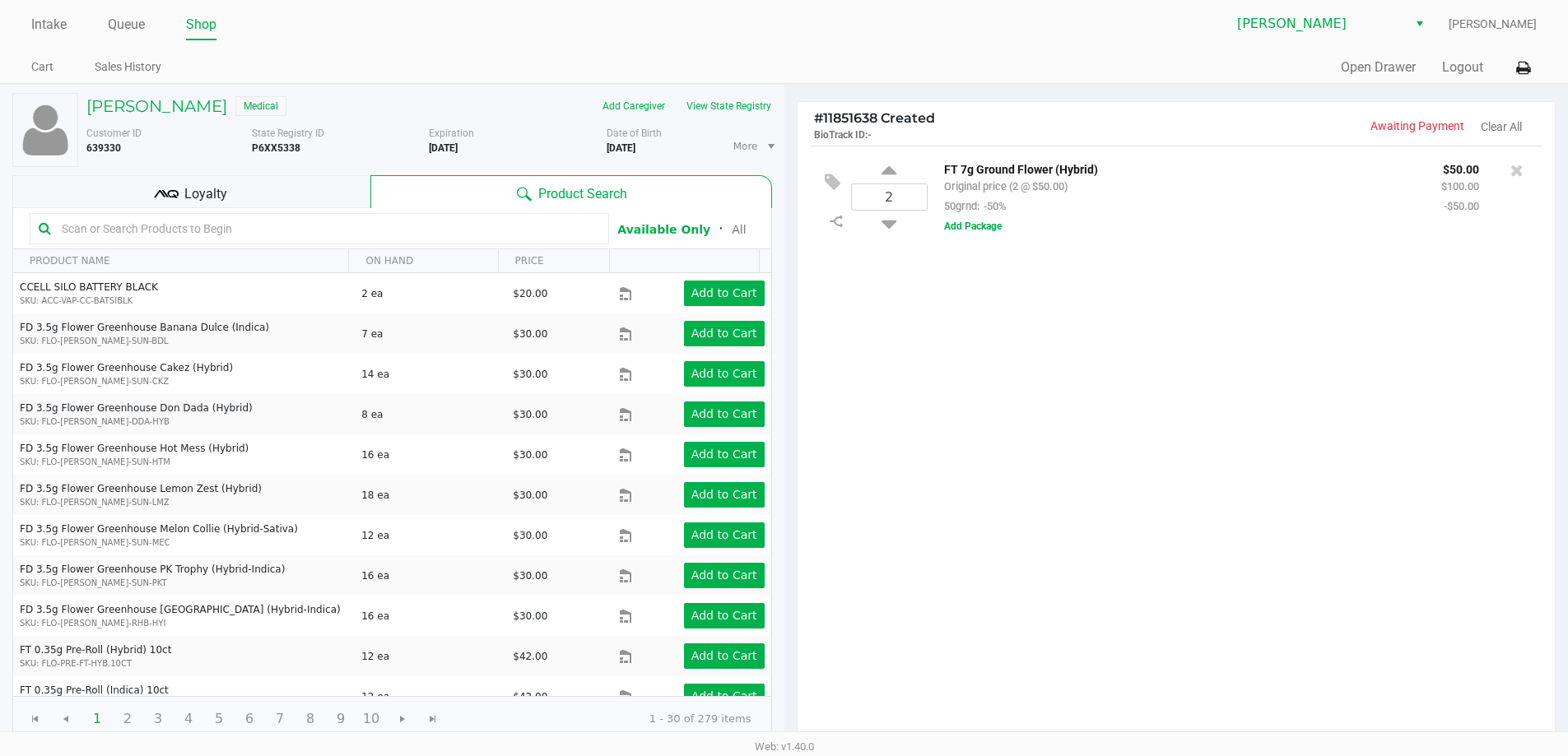
click at [999, 539] on div "2 FT 7g Ground Flower (Hybrid) Original price (2 @ $50.00) 50grnd: -50% $50.00 …" at bounding box center [1176, 445] width 758 height 598
click at [1274, 666] on div "2 FT 7g Ground Flower (Hybrid) Original price (2 @ $50.00) 50grnd: -50% $50.00 …" at bounding box center [1176, 445] width 758 height 598
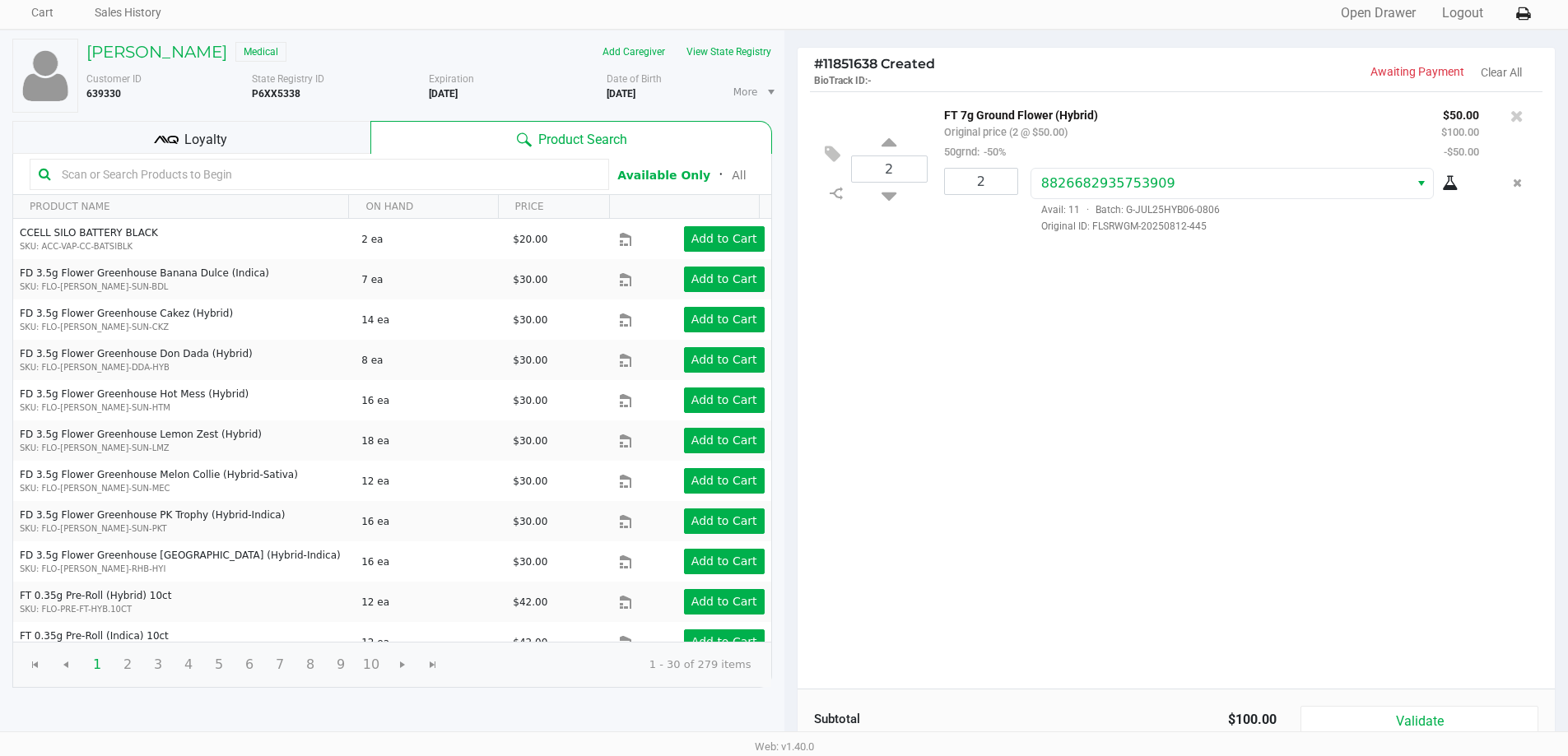
scroll to position [82, 0]
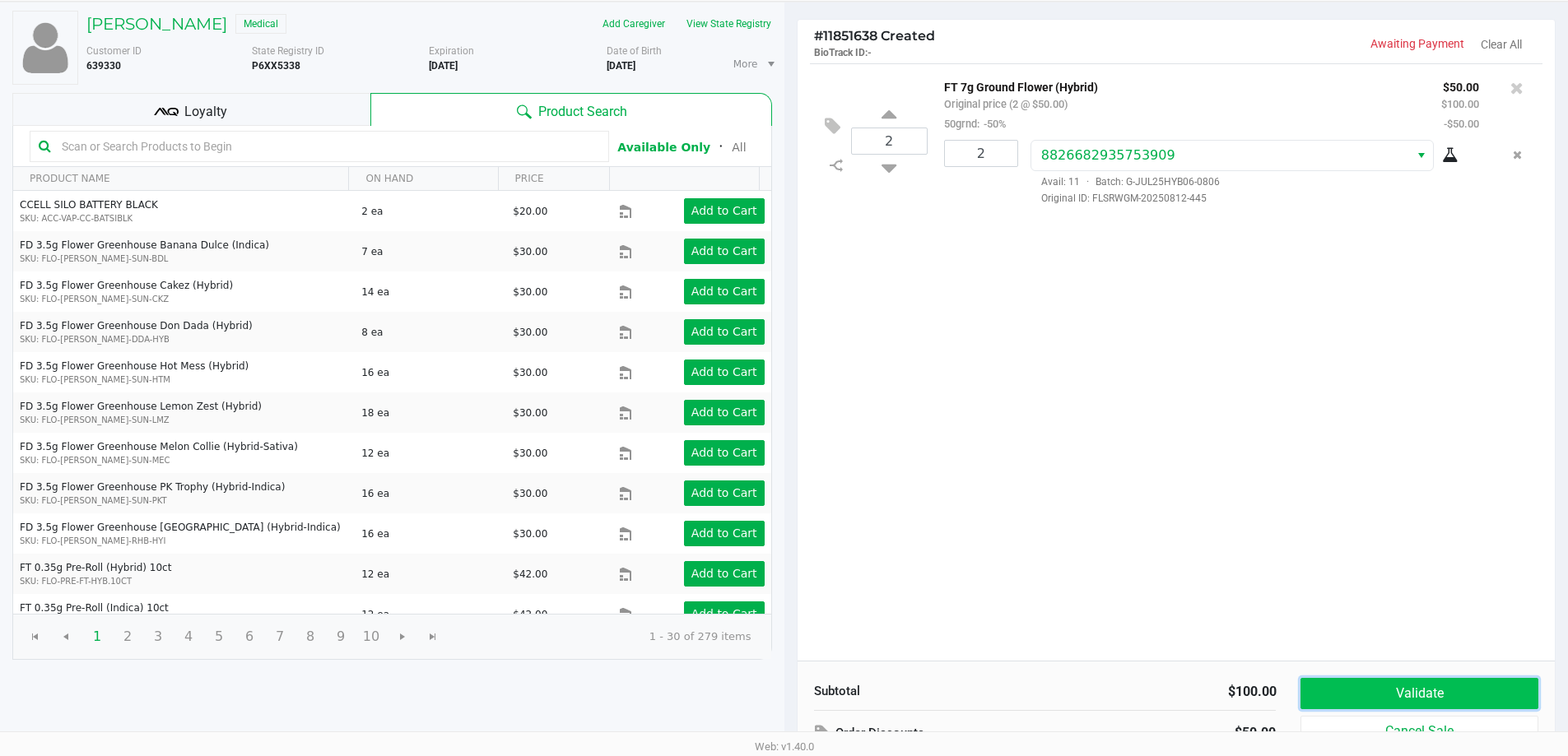
click at [1404, 698] on button "Validate" at bounding box center [1419, 693] width 237 height 31
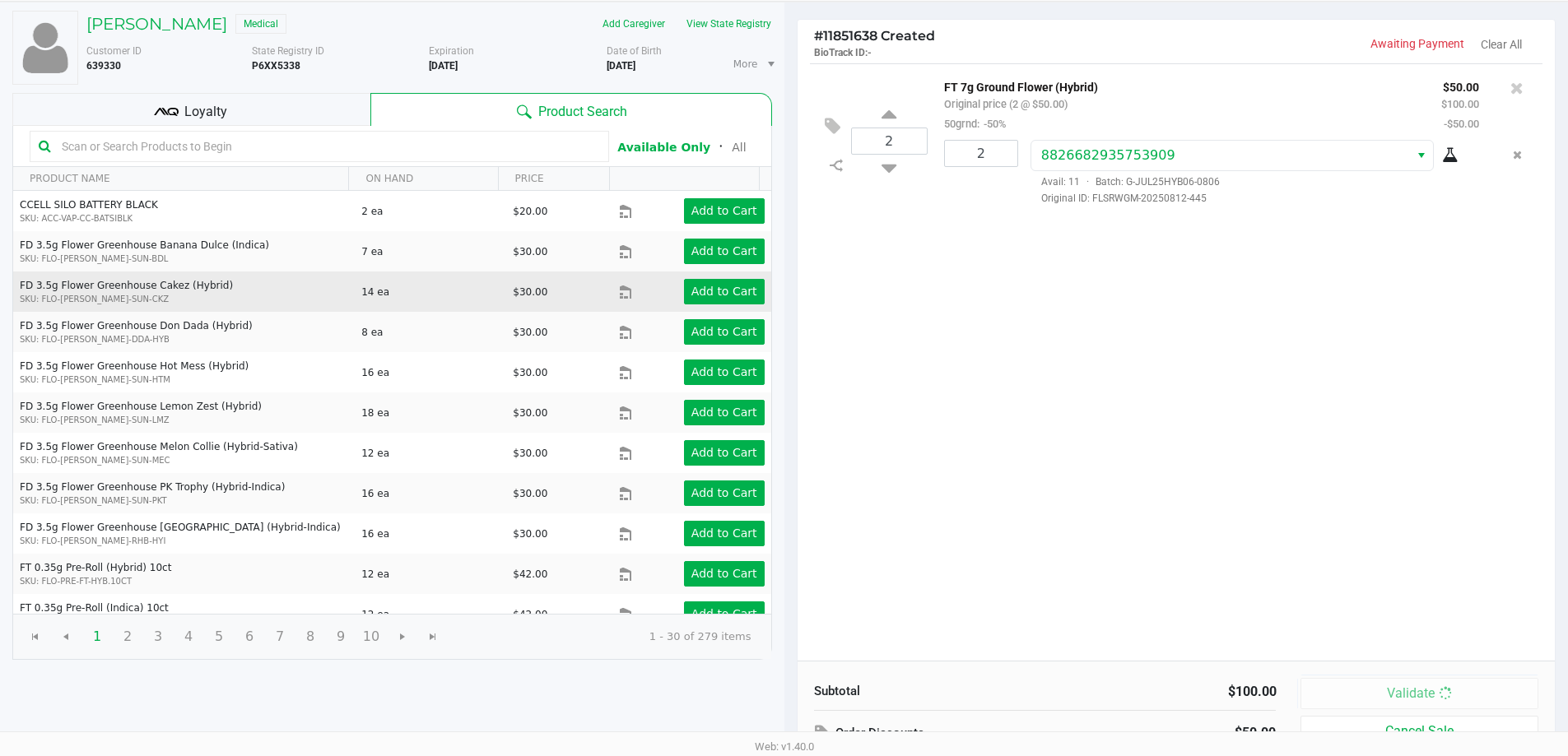
scroll to position [0, 0]
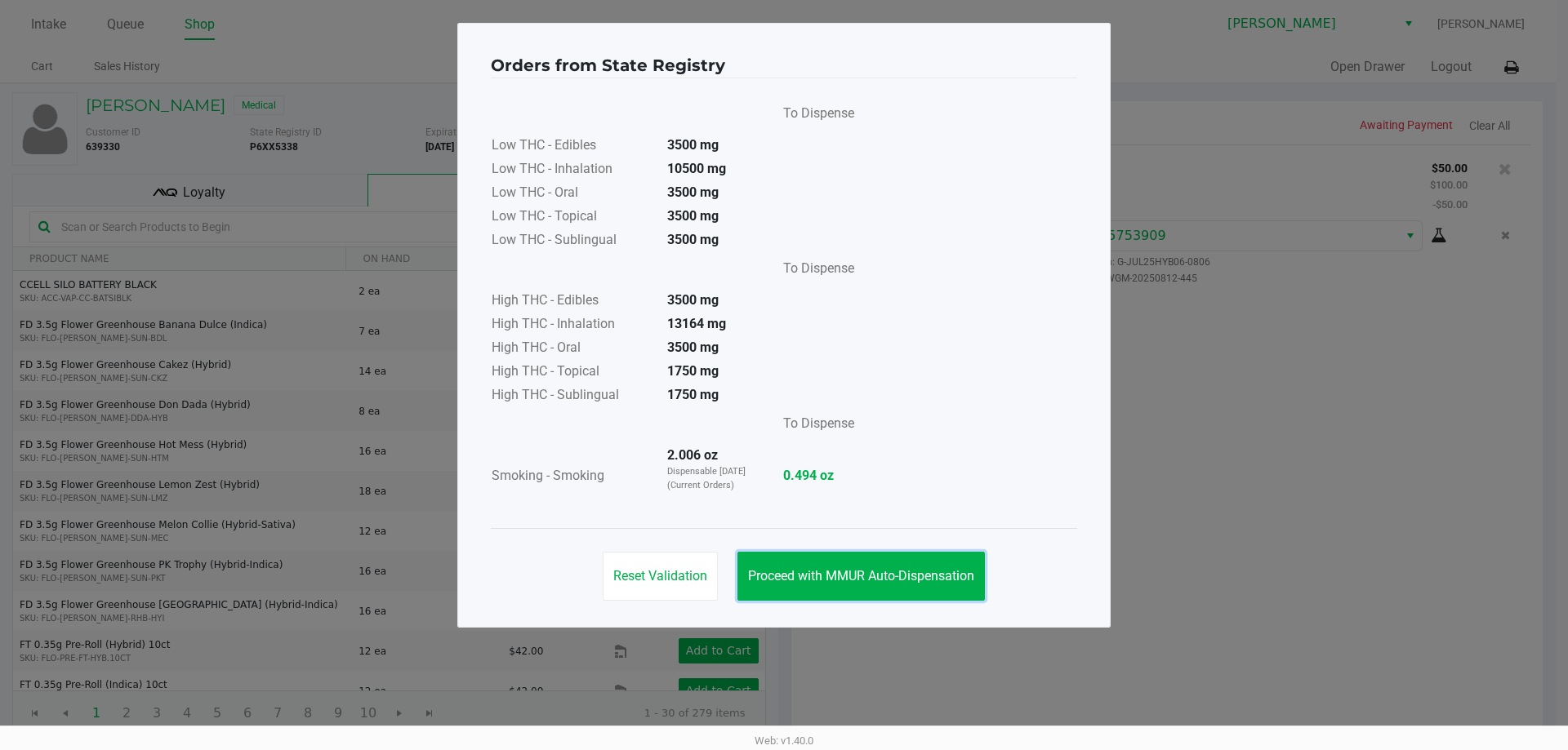
drag, startPoint x: 849, startPoint y: 569, endPoint x: 1177, endPoint y: 549, distance: 328.6
click at [862, 558] on button "Proceed with MMUR Auto-Dispensation" at bounding box center [861, 576] width 247 height 49
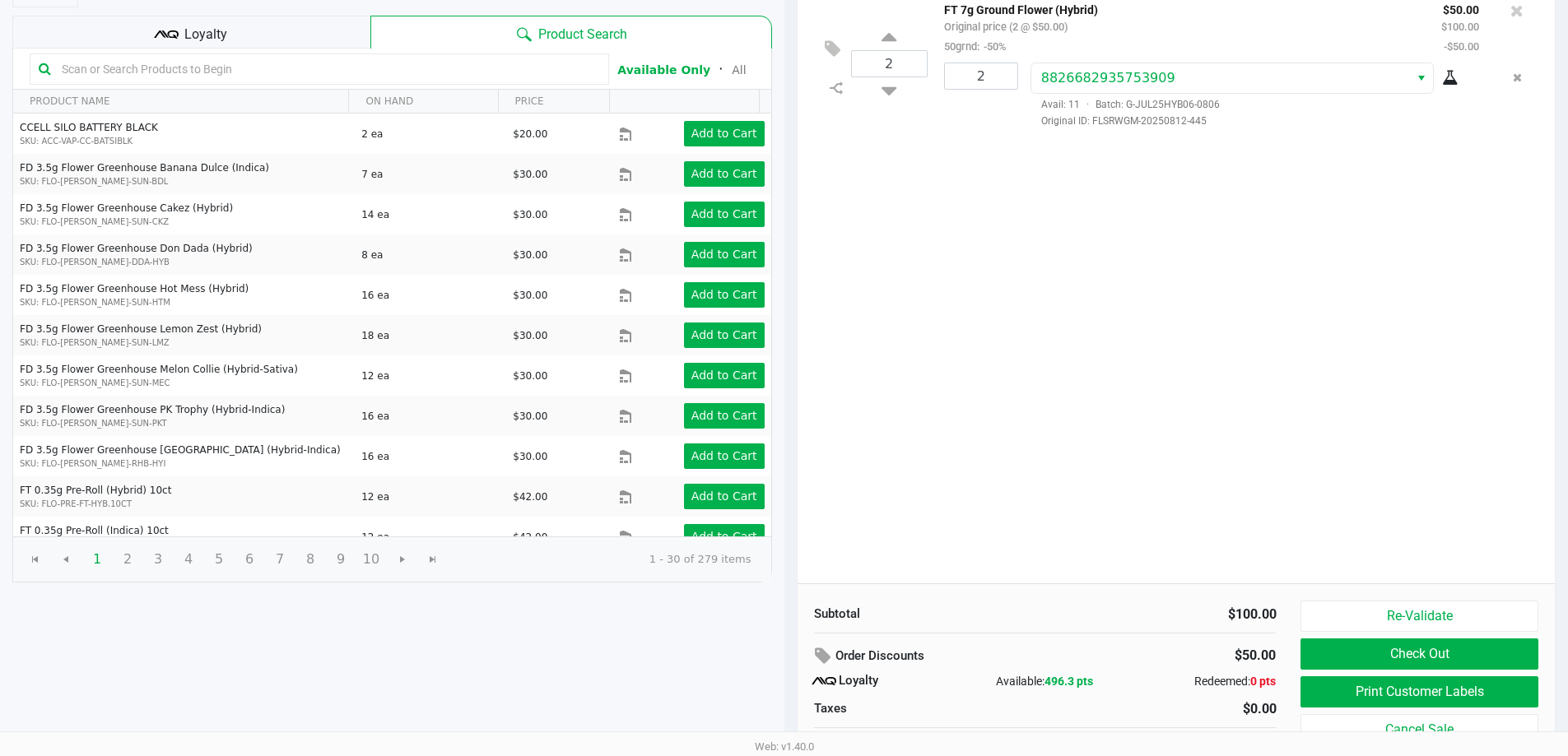
scroll to position [188, 0]
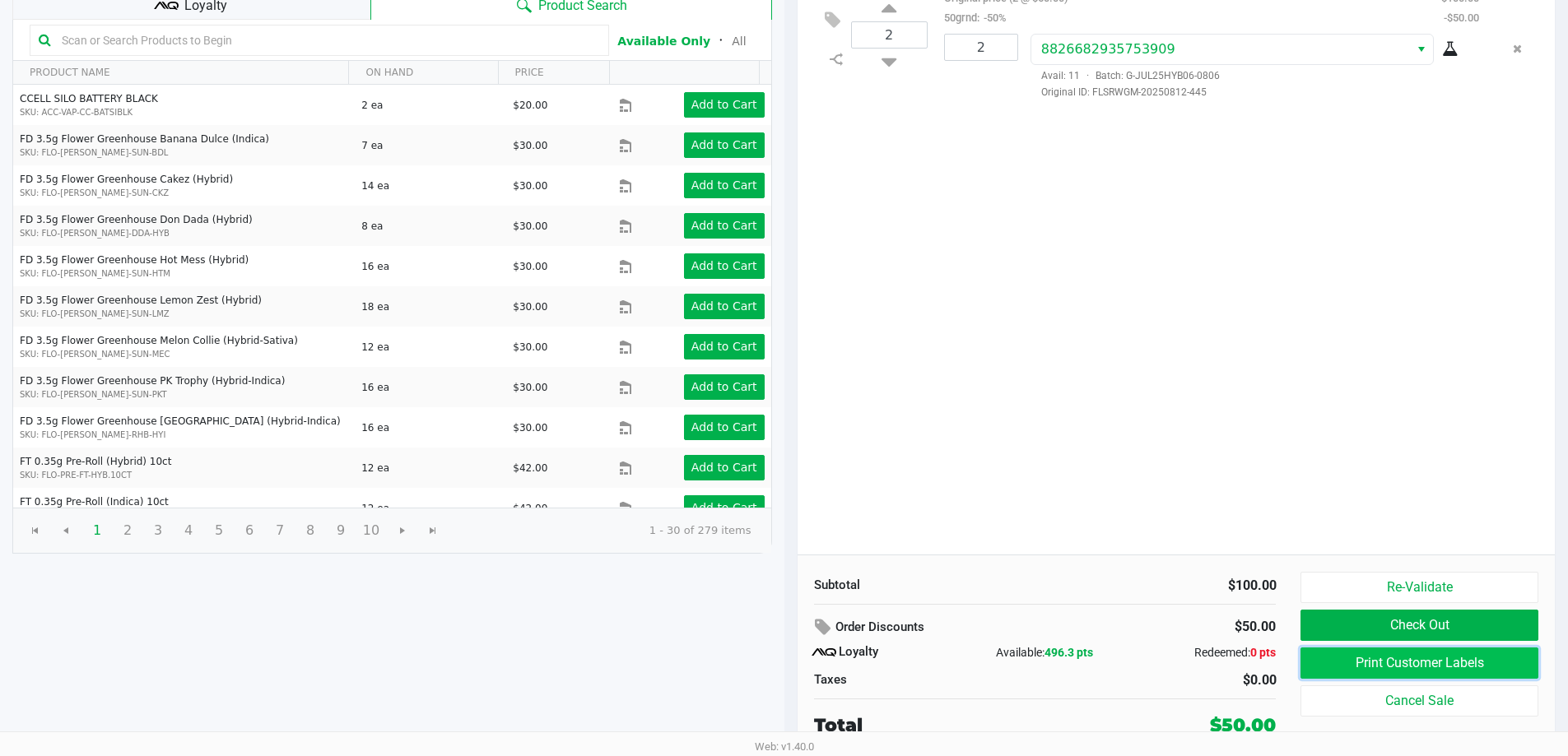
click at [1450, 663] on button "Print Customer Labels" at bounding box center [1419, 662] width 237 height 31
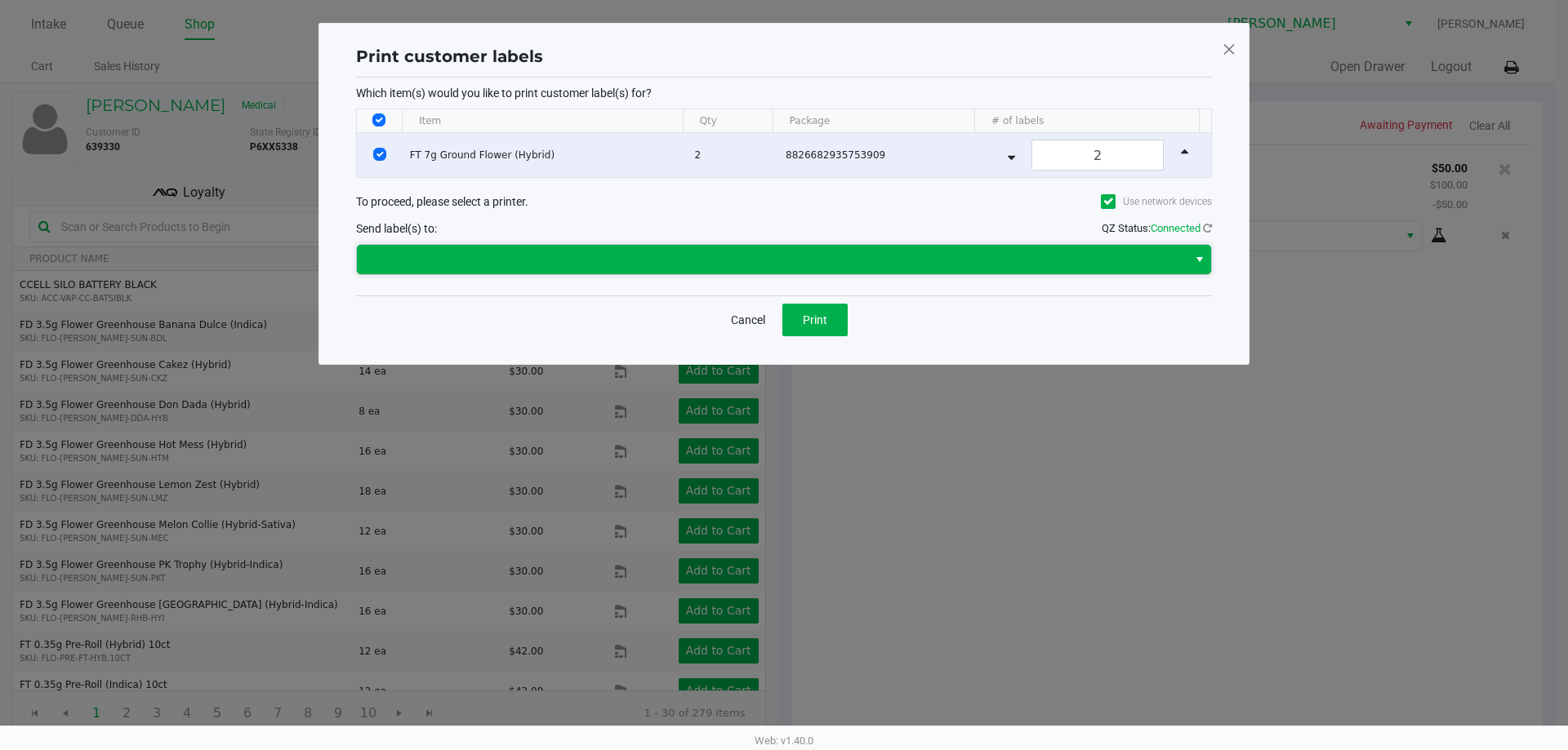
click at [750, 246] on span at bounding box center [772, 260] width 830 height 30
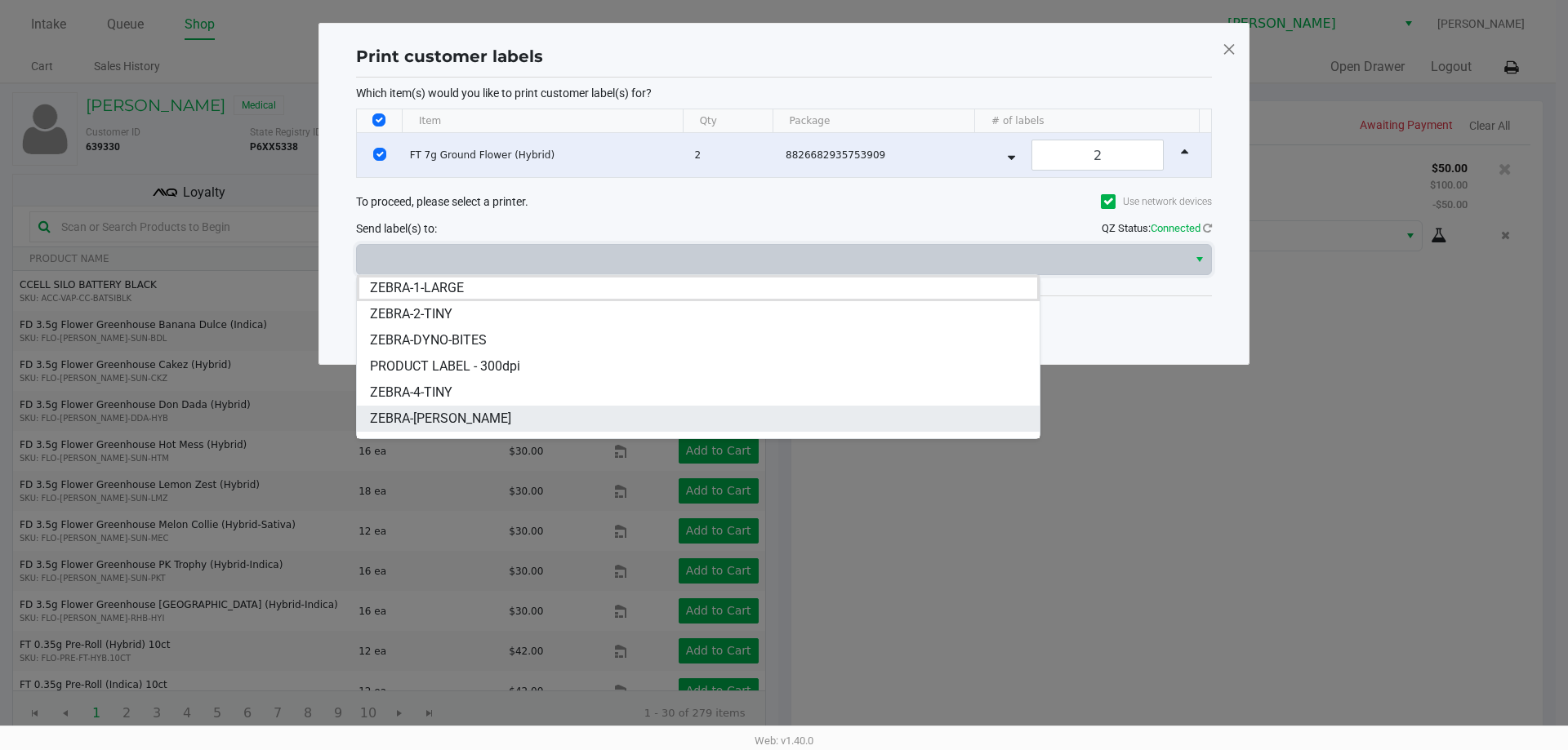
click at [474, 421] on span "ZEBRA-DWIGHT-YOAKAM" at bounding box center [440, 418] width 141 height 19
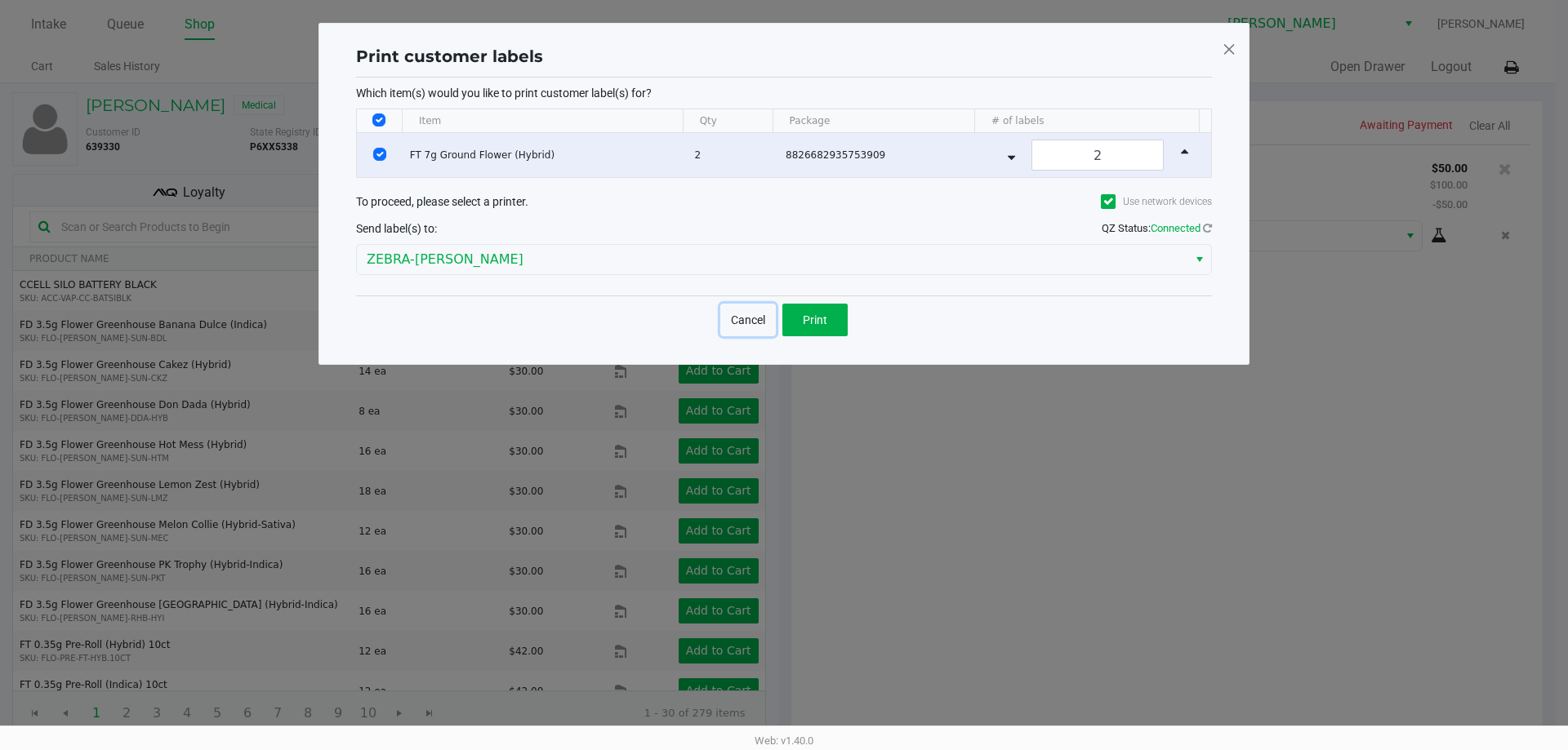
click at [756, 324] on button "Cancel" at bounding box center [748, 319] width 55 height 32
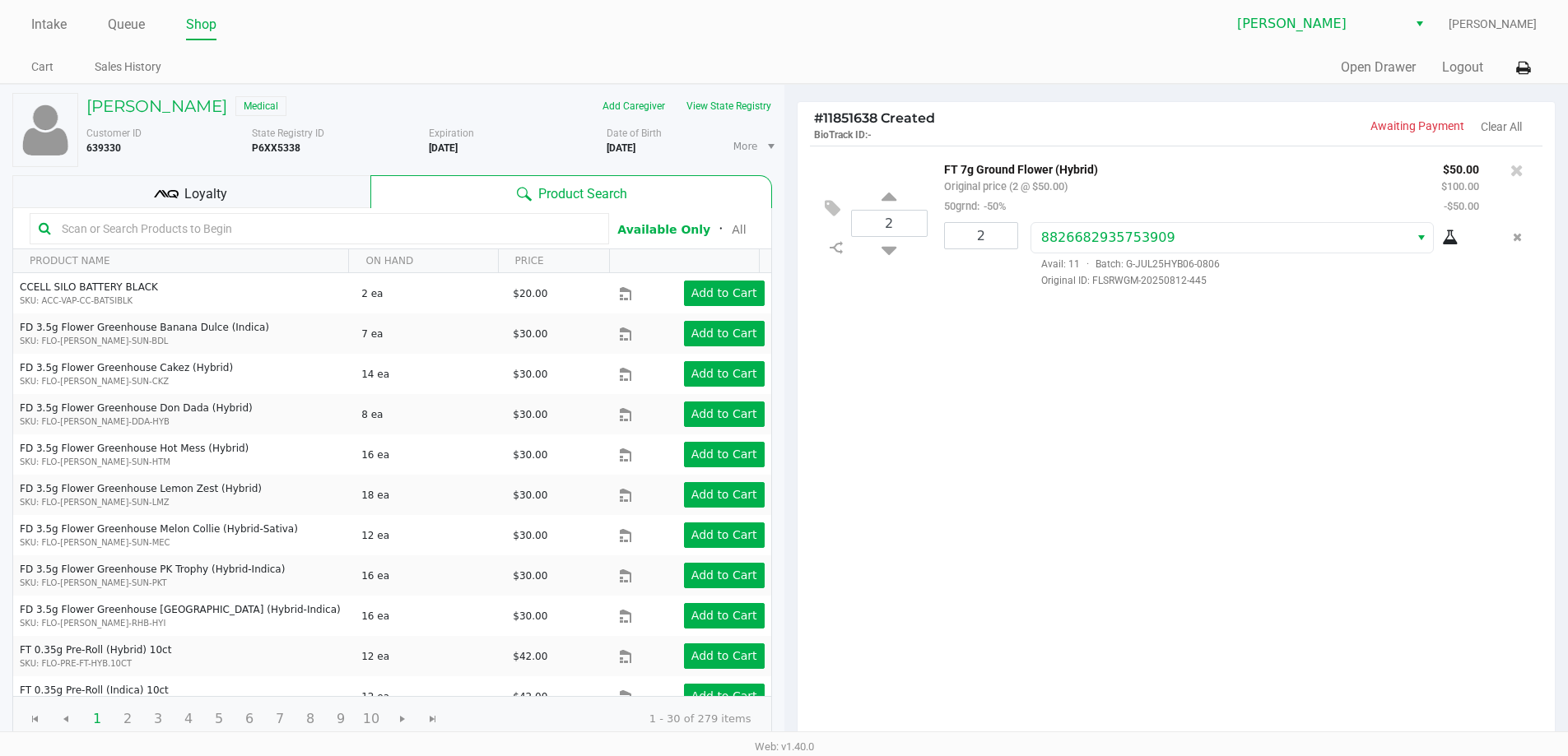
click at [940, 469] on div "2 FT 7g Ground Flower (Hybrid) Original price (2 @ $50.00) 50grnd: -50% $50.00 …" at bounding box center [1176, 445] width 758 height 598
click at [332, 233] on input "text" at bounding box center [327, 229] width 545 height 25
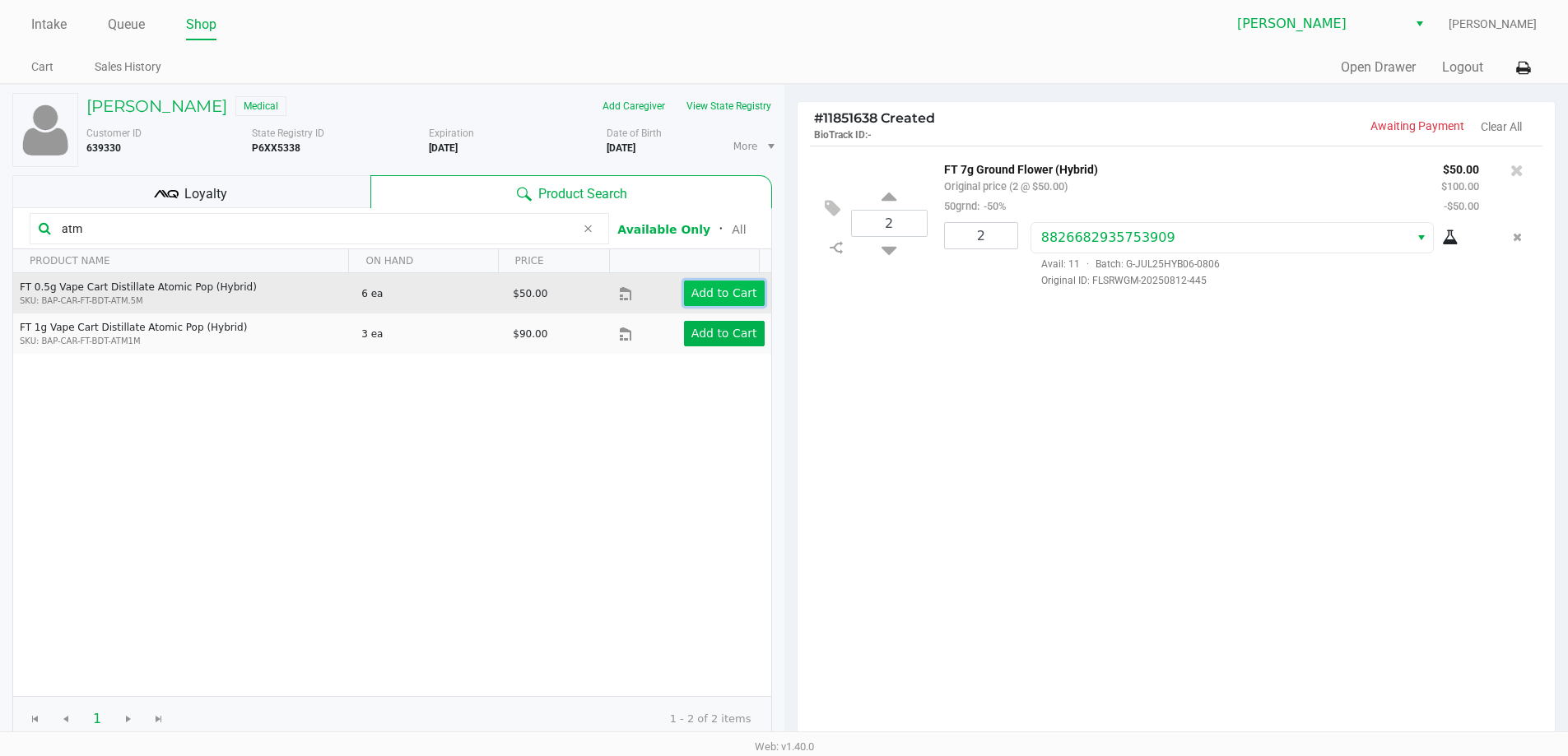
click at [695, 297] on app-button-loader "Add to Cart" at bounding box center [724, 293] width 65 height 13
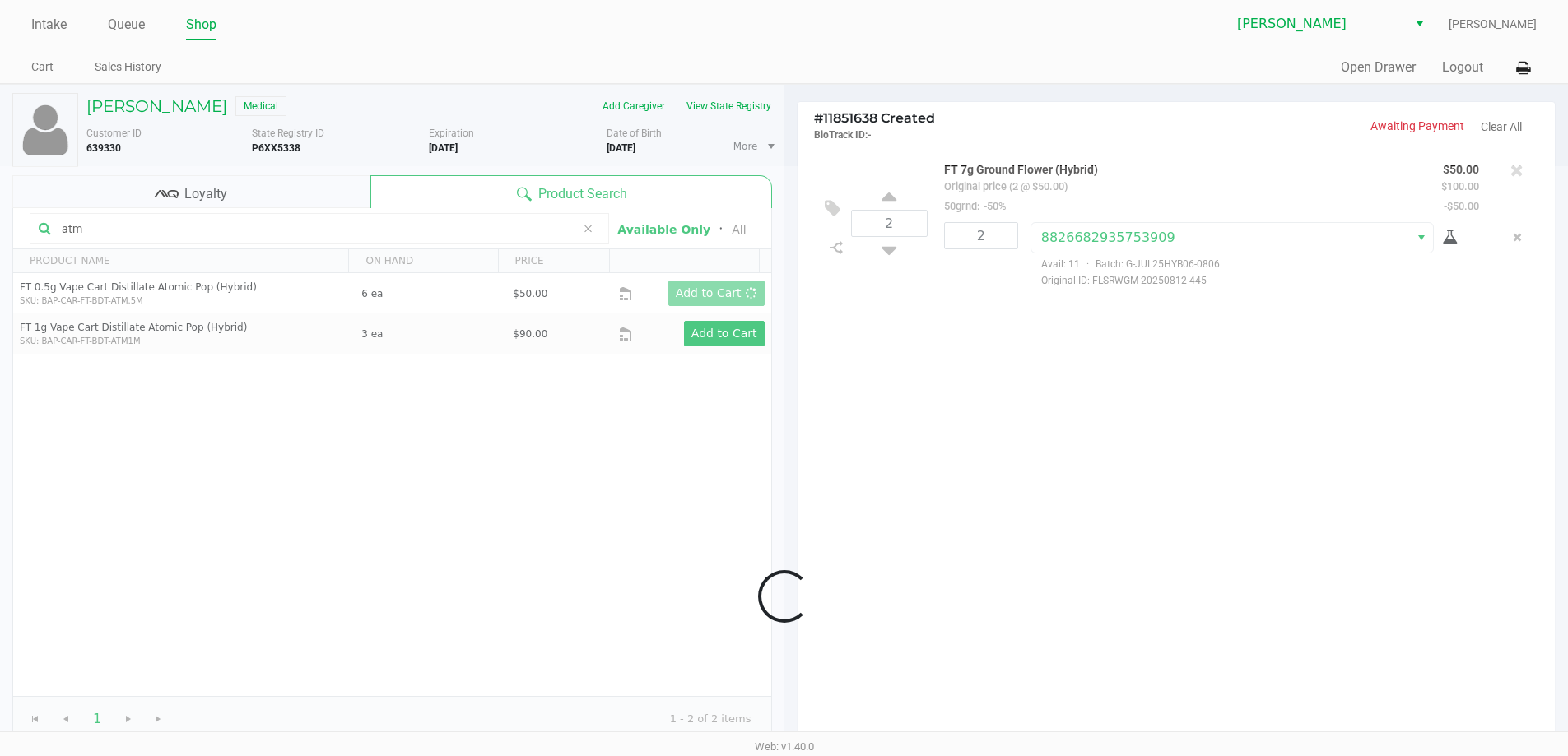
click at [454, 493] on div at bounding box center [784, 596] width 1568 height 860
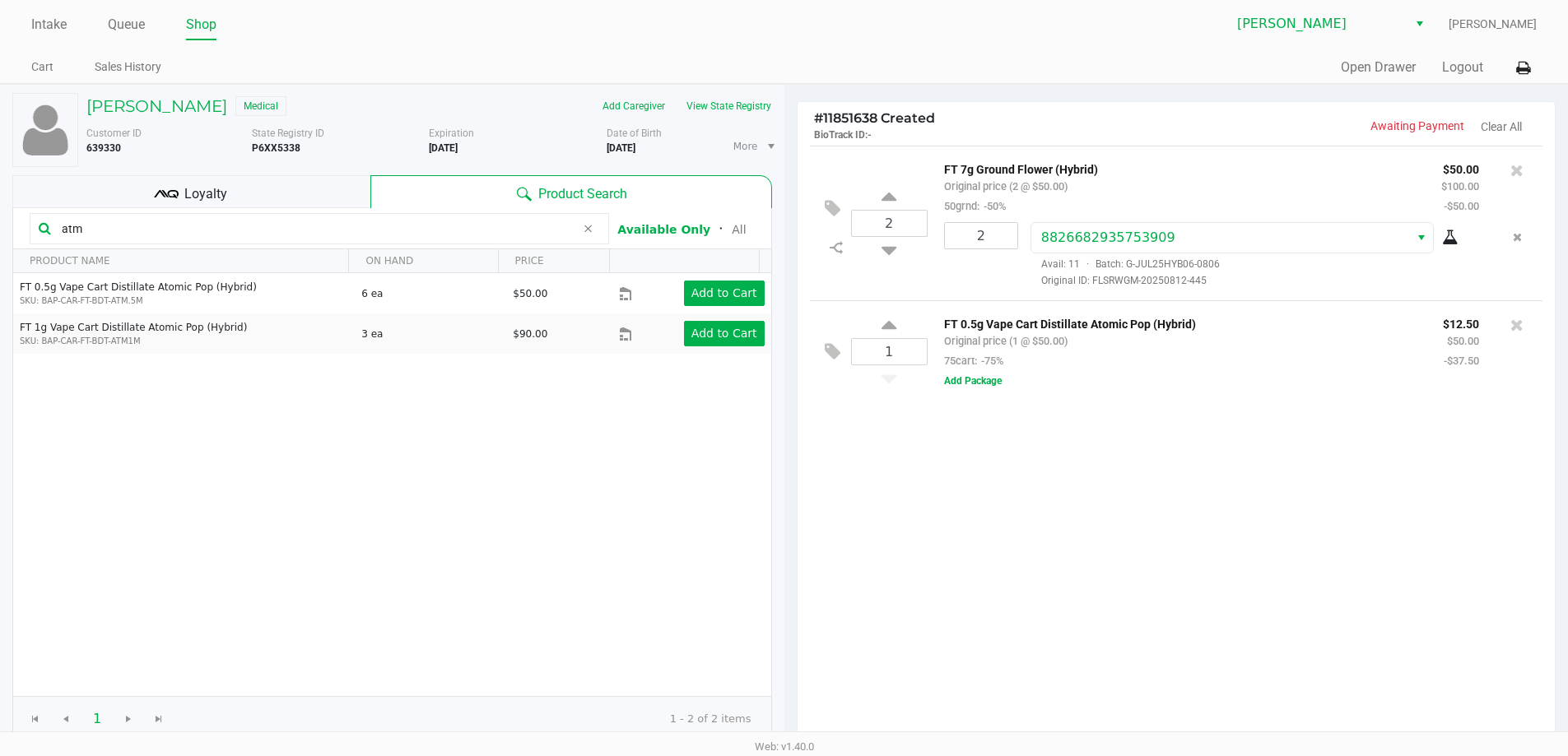
drag, startPoint x: 96, startPoint y: 229, endPoint x: 24, endPoint y: 222, distance: 72.3
click at [39, 229] on div "atm" at bounding box center [319, 228] width 579 height 31
type input "blue"
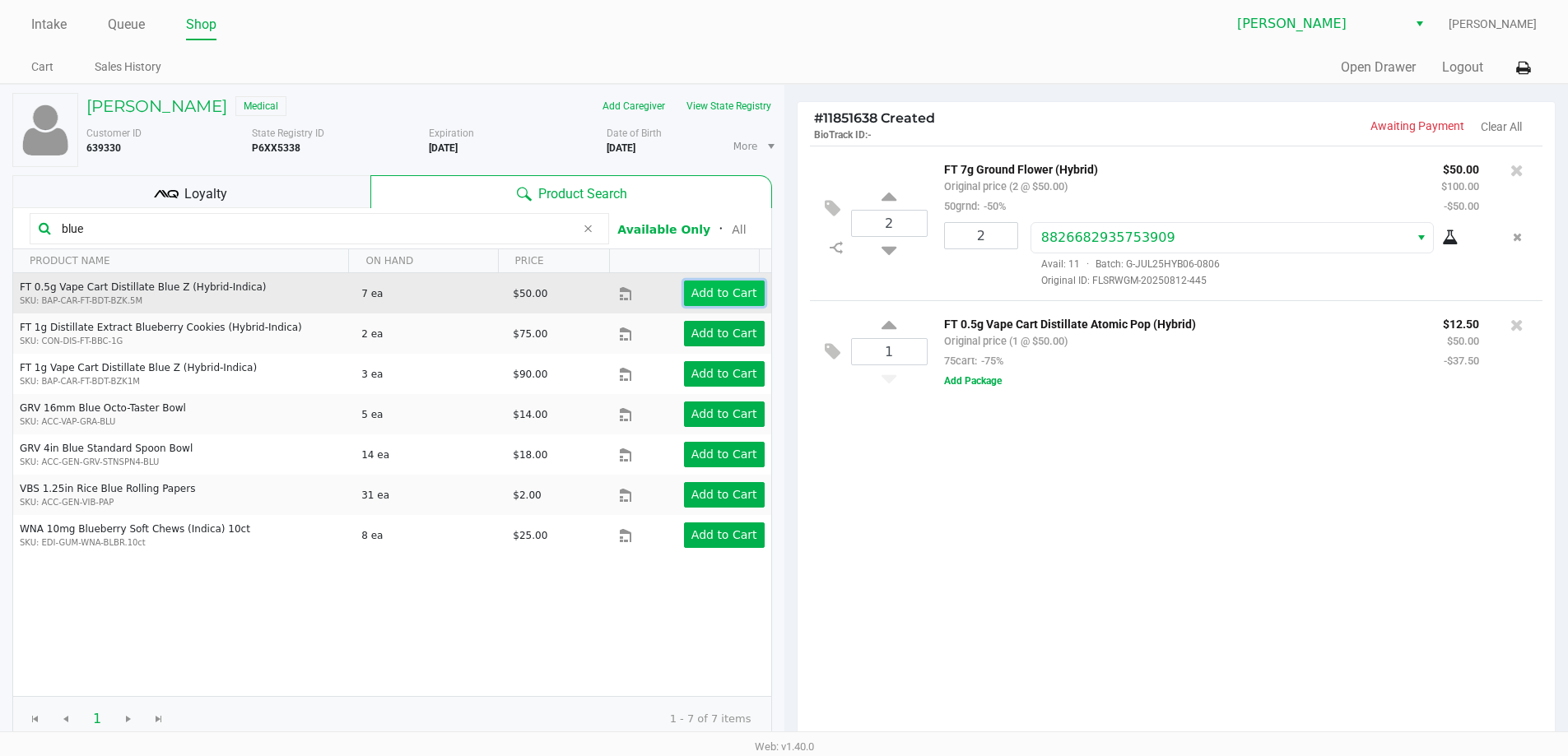
click at [707, 291] on app-button-loader "Add to Cart" at bounding box center [724, 293] width 65 height 13
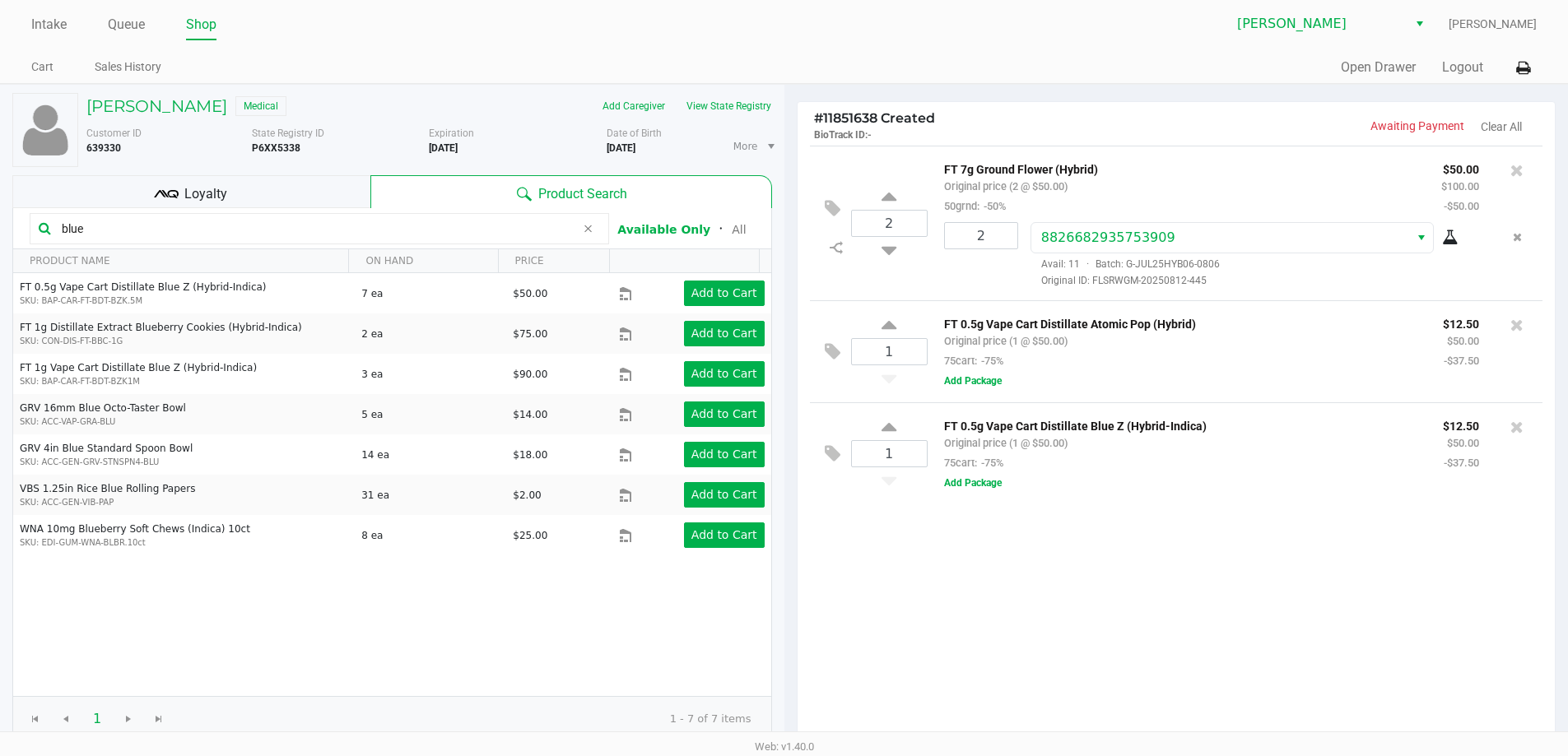
drag, startPoint x: 96, startPoint y: 227, endPoint x: 23, endPoint y: 149, distance: 106.8
click at [0, 225] on div "STEPHANIE THOMPSON Medical Add Caregiver View State Registry Customer ID 639330…" at bounding box center [392, 515] width 784 height 860
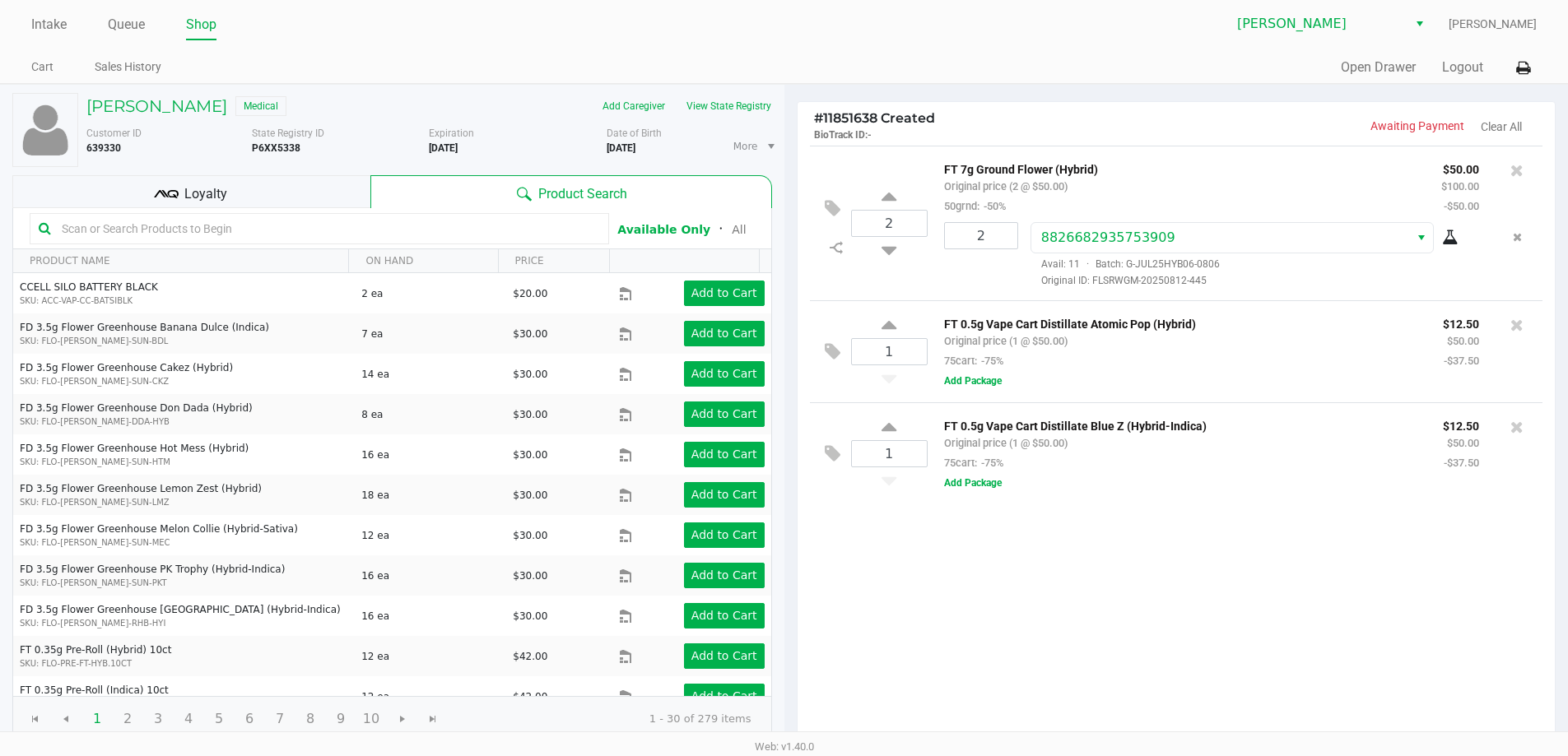
click at [974, 611] on div "2 FT 7g Ground Flower (Hybrid) Original price (2 @ $50.00) 50grnd: -50% $50.00 …" at bounding box center [1176, 445] width 758 height 598
click at [118, 233] on input "text" at bounding box center [327, 229] width 545 height 25
click at [1066, 519] on div "2 FT 7g Ground Flower (Hybrid) Original price (2 @ $50.00) 50grnd: -50% $50.00 …" at bounding box center [1176, 445] width 758 height 598
click at [928, 623] on div "2 FT 7g Ground Flower (Hybrid) Original price (2 @ $50.00) 50grnd: -50% $50.00 …" at bounding box center [1176, 445] width 758 height 598
click at [101, 232] on input "text" at bounding box center [327, 229] width 545 height 25
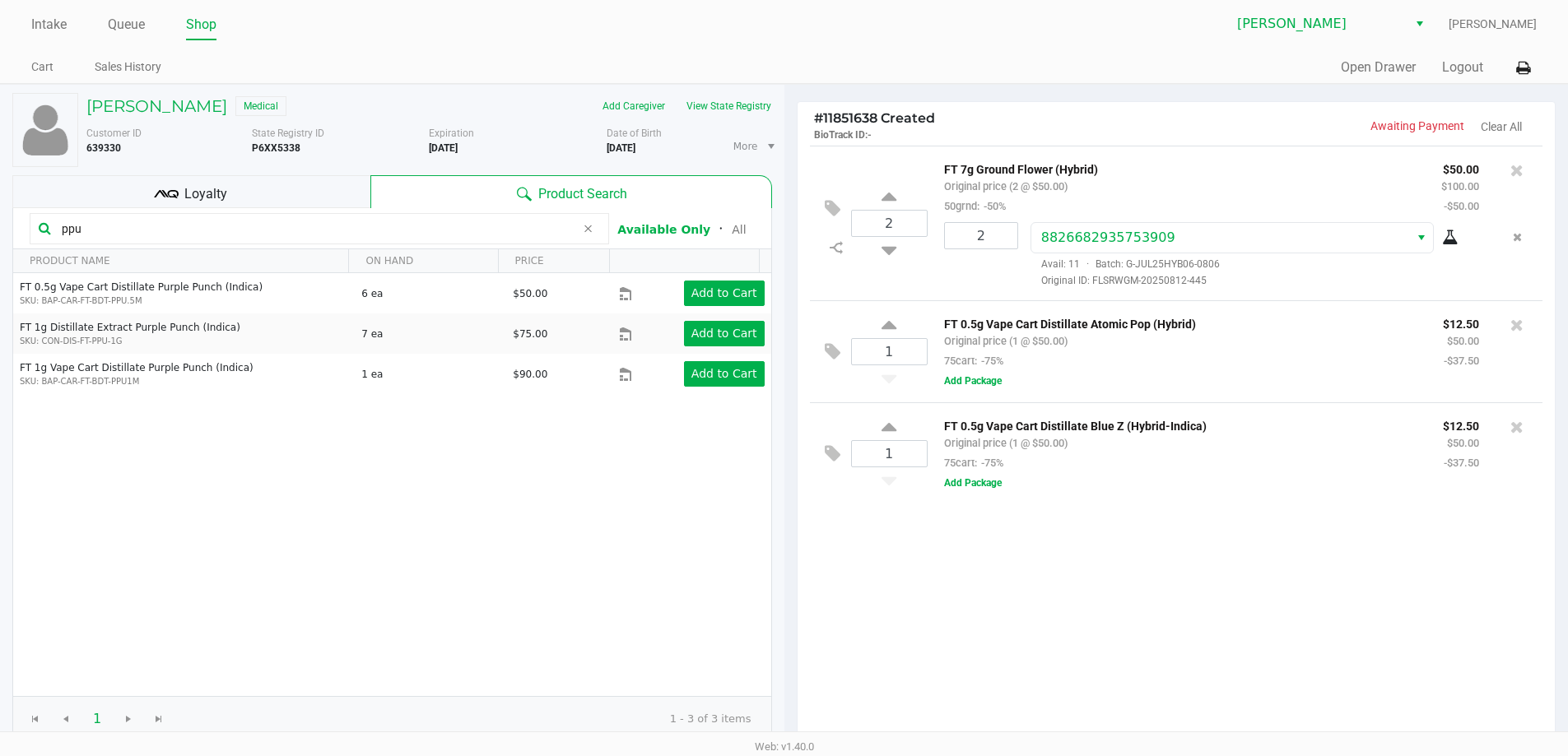
click at [65, 546] on div "FT 0.5g Vape Cart Distillate Purple Punch (Indica) SKU: BAP-CAR-FT-BDT-PPU.5M 6…" at bounding box center [392, 485] width 758 height 423
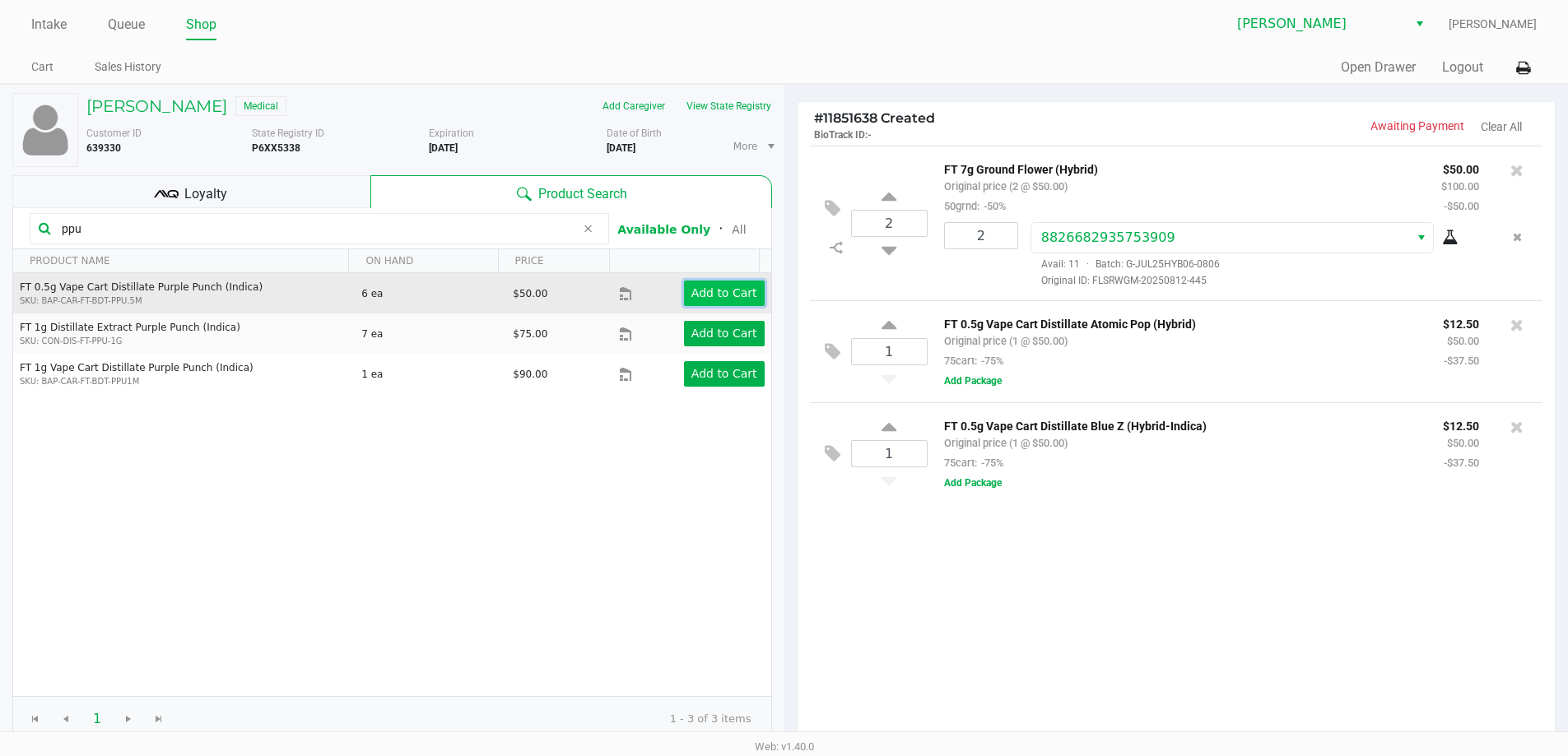
drag, startPoint x: 710, startPoint y: 292, endPoint x: 710, endPoint y: 283, distance: 9.0
click at [710, 283] on button "Add to Cart" at bounding box center [723, 293] width 80 height 26
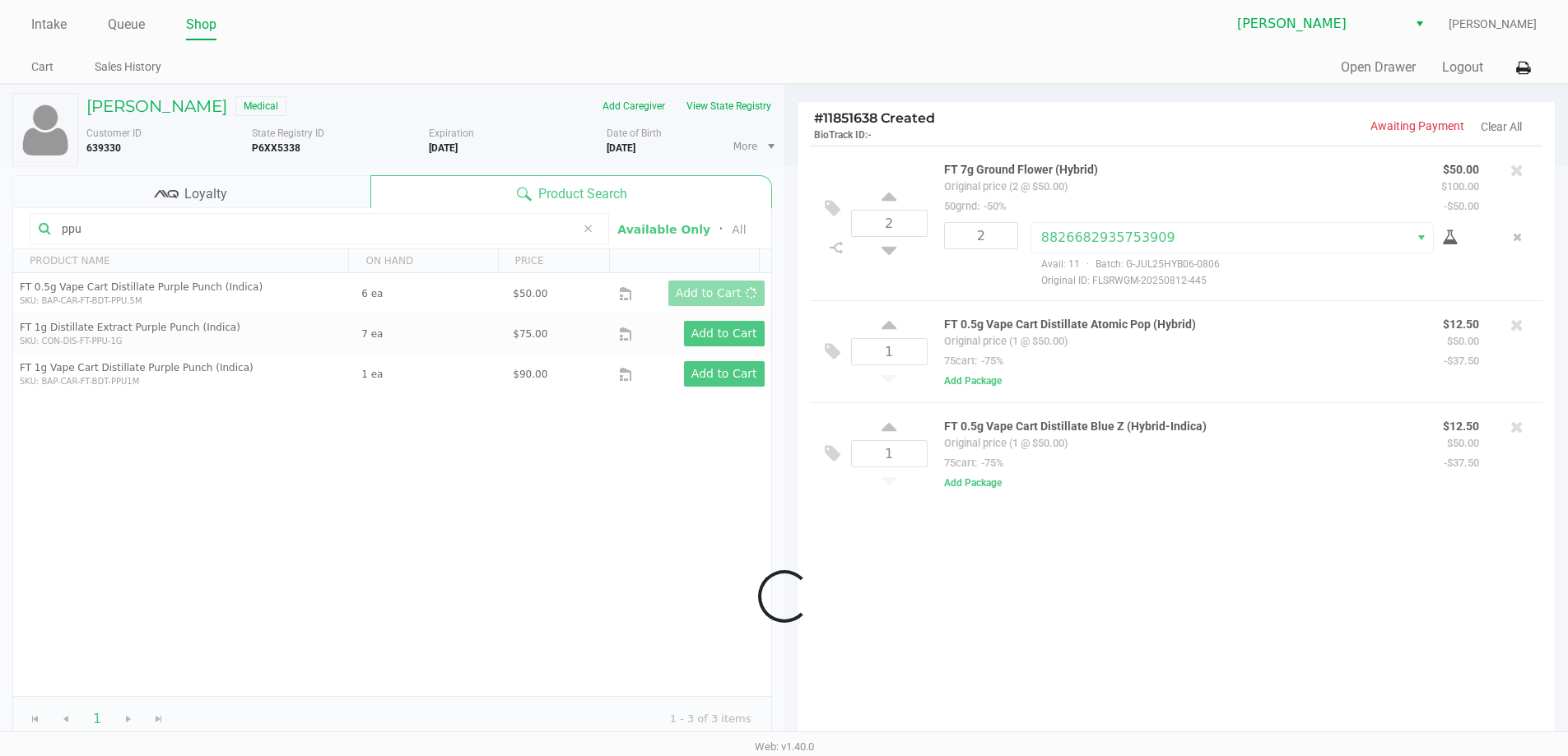
click at [1031, 625] on div at bounding box center [784, 596] width 1568 height 860
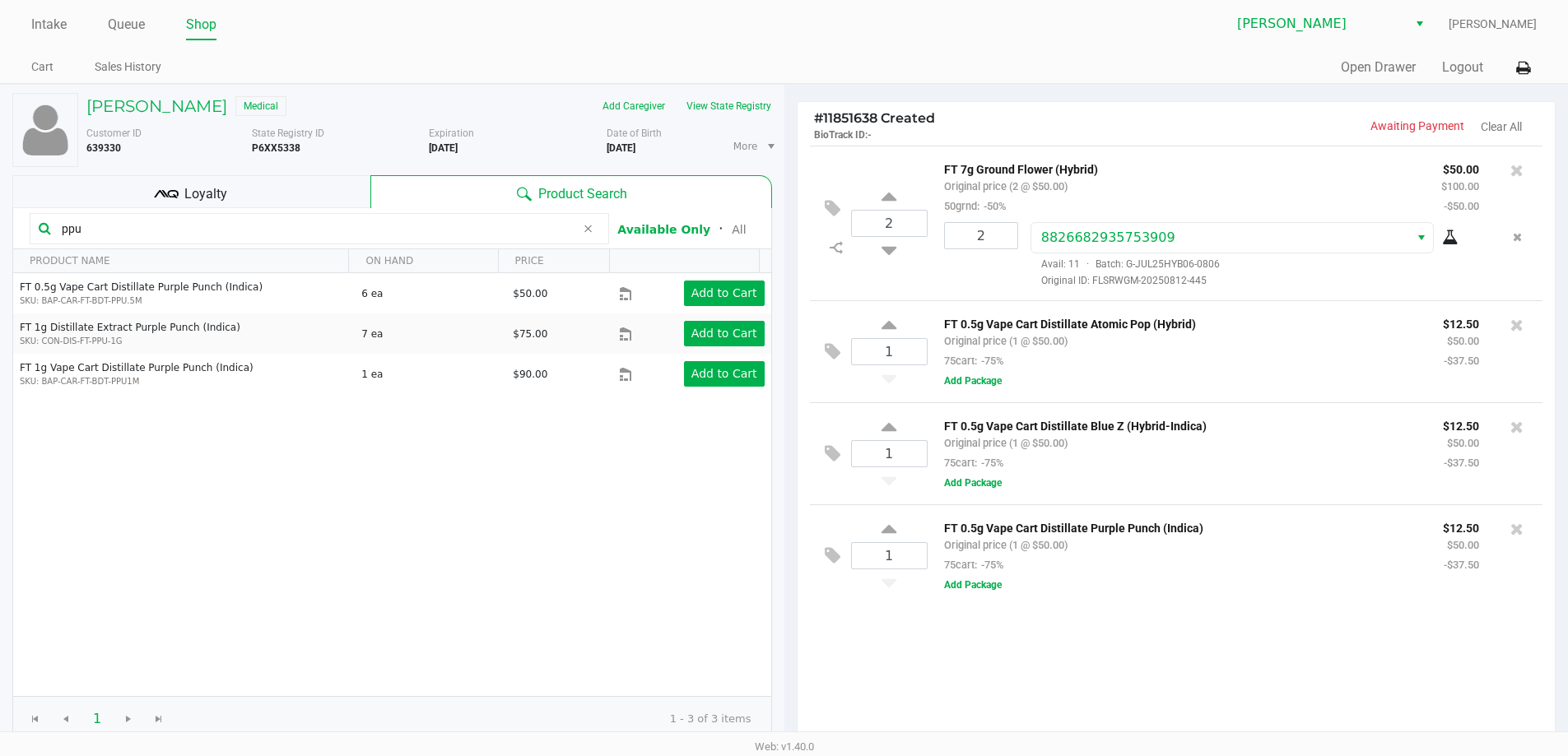
click at [1138, 614] on div "2 FT 7g Ground Flower (Hybrid) Original price (2 @ $50.00) 50grnd: -50% $50.00 …" at bounding box center [1176, 445] width 758 height 598
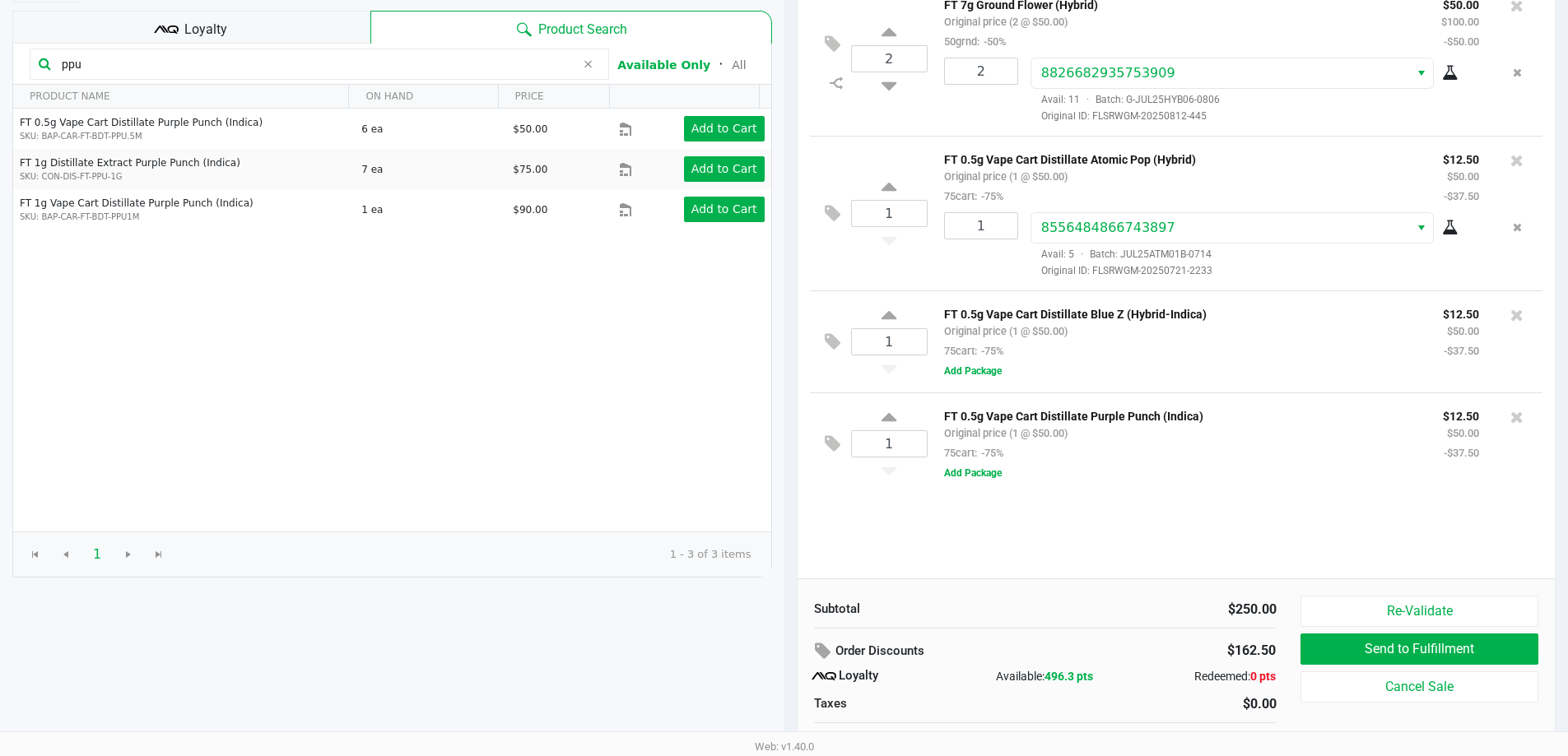
click at [1275, 494] on div "1 FT 0.5g Vape Cart Distillate Purple Punch (Indica) Original price (1 @ $50.00…" at bounding box center [1176, 443] width 733 height 102
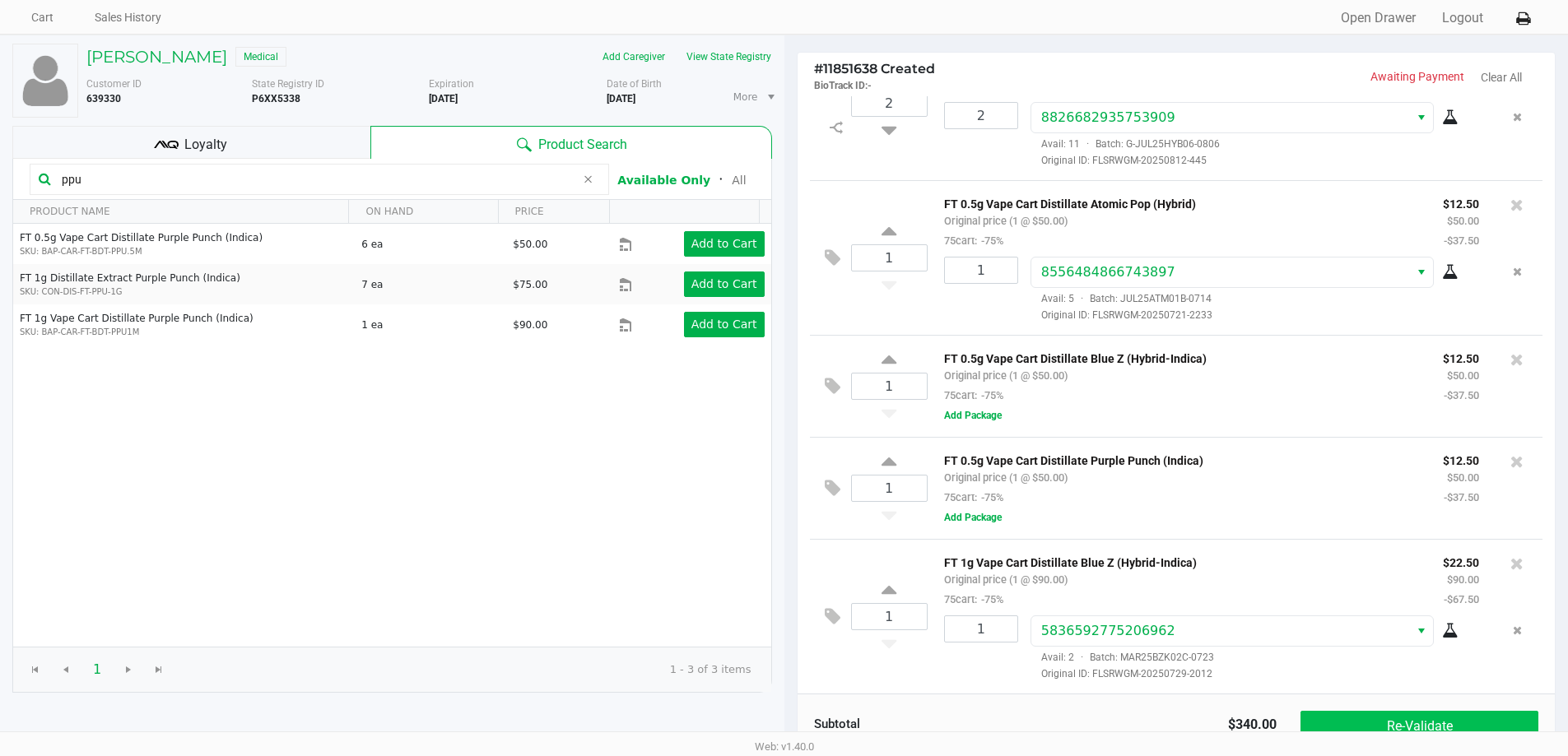
scroll to position [0, 0]
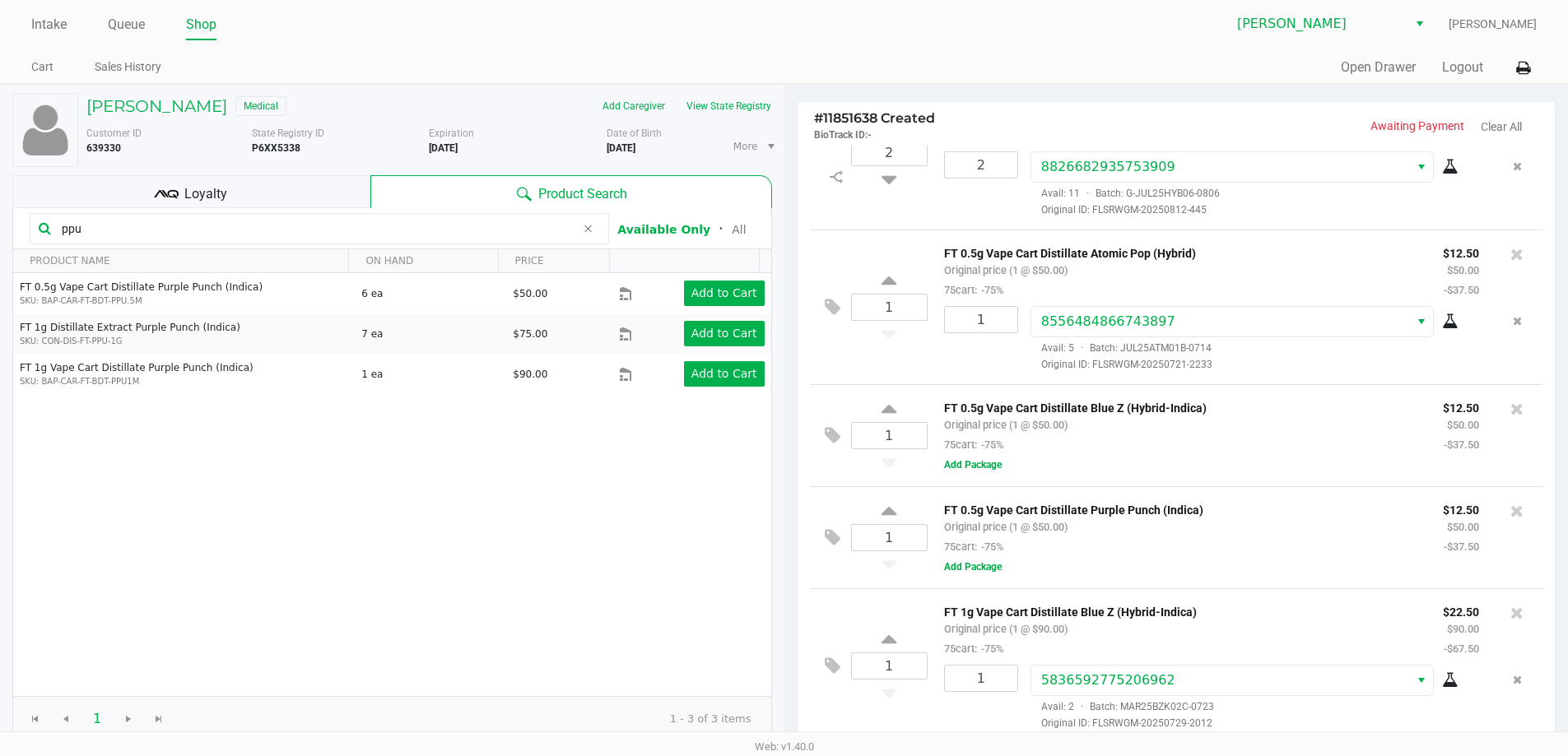
click at [168, 227] on input "ppu" at bounding box center [315, 229] width 520 height 25
type input "p"
type input "milk"
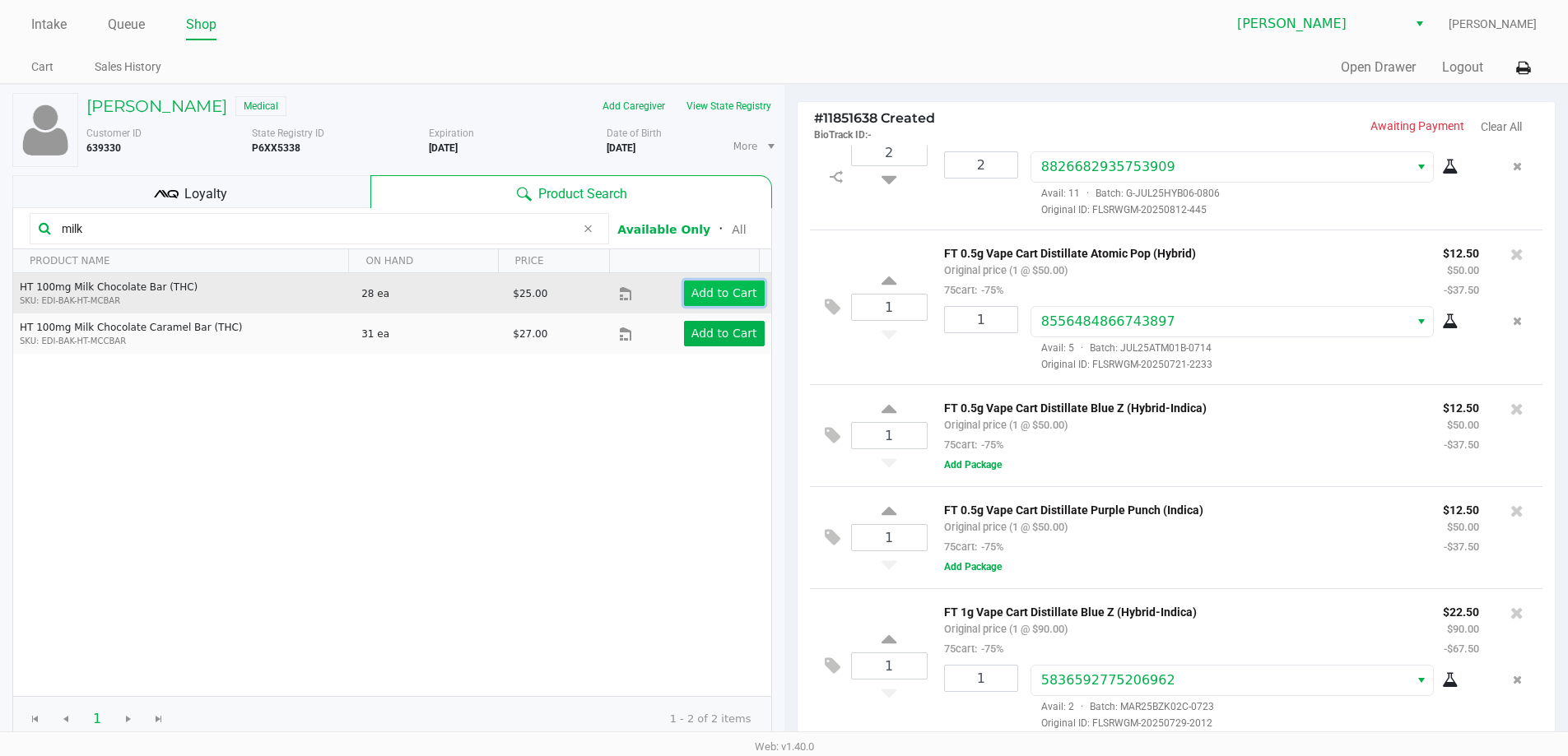
click at [713, 293] on app-button-loader "Add to Cart" at bounding box center [724, 293] width 65 height 13
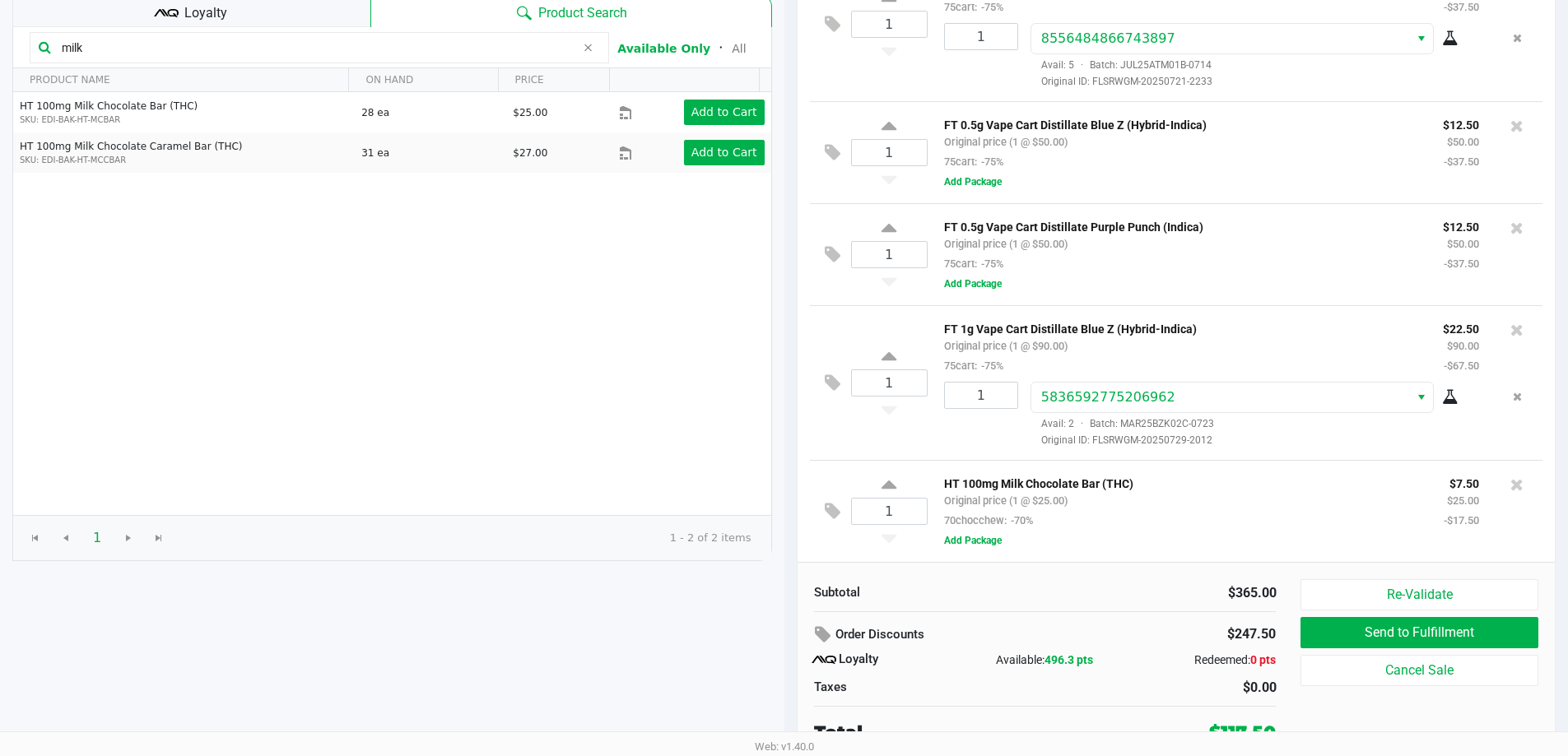
scroll to position [188, 0]
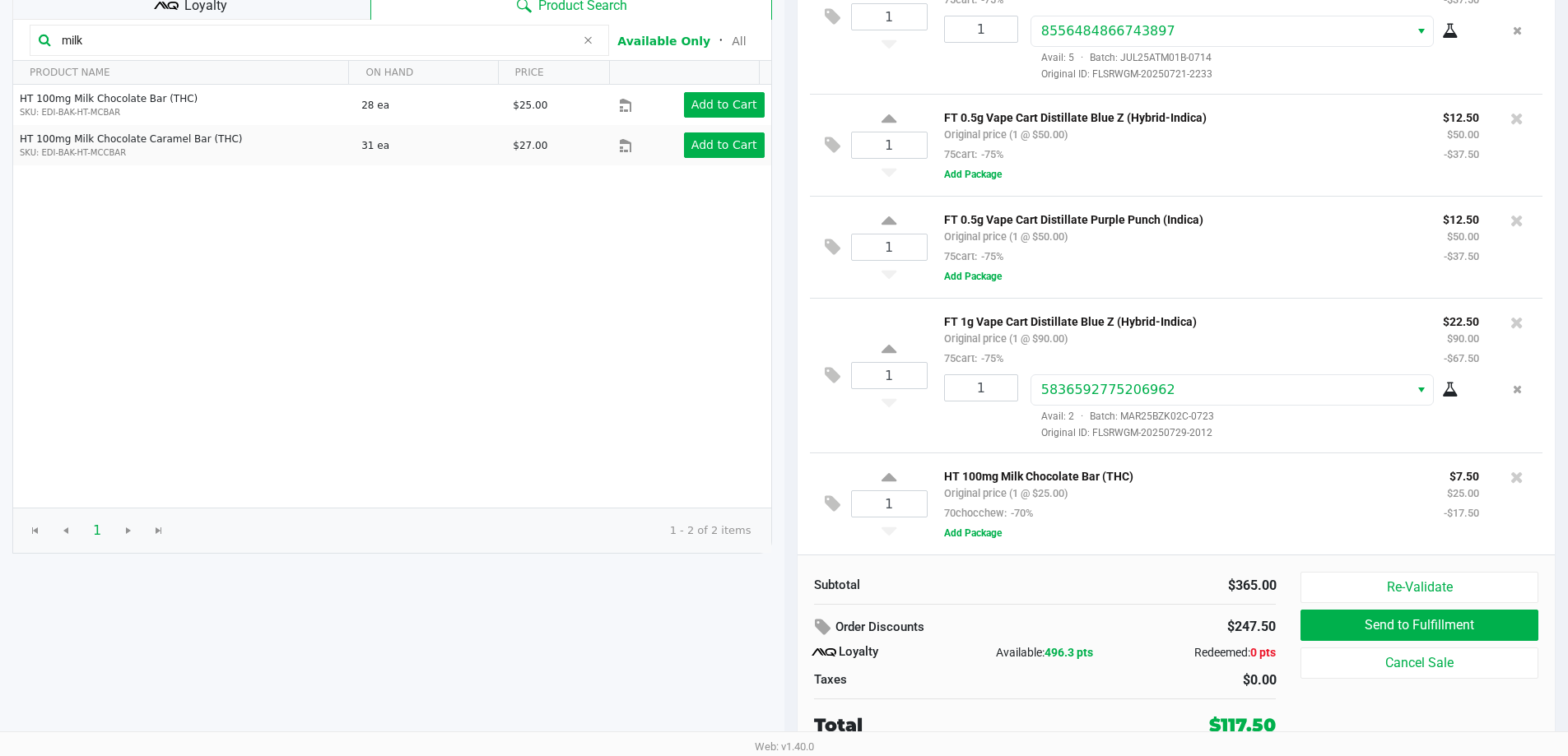
click at [440, 216] on div "HT 100mg Milk Chocolate Bar (THC) SKU: EDI-BAK-HT-MCBAR 28 ea $25.00 Add to Car…" at bounding box center [392, 296] width 758 height 423
click at [470, 424] on div "HT 100mg Milk Chocolate Bar (THC) SKU: EDI-BAK-HT-MCBAR 28 ea $25.00 Add to Car…" at bounding box center [392, 296] width 758 height 423
click at [890, 477] on icon at bounding box center [889, 479] width 15 height 20
type input "2"
click at [834, 531] on icon at bounding box center [836, 528] width 13 height 13
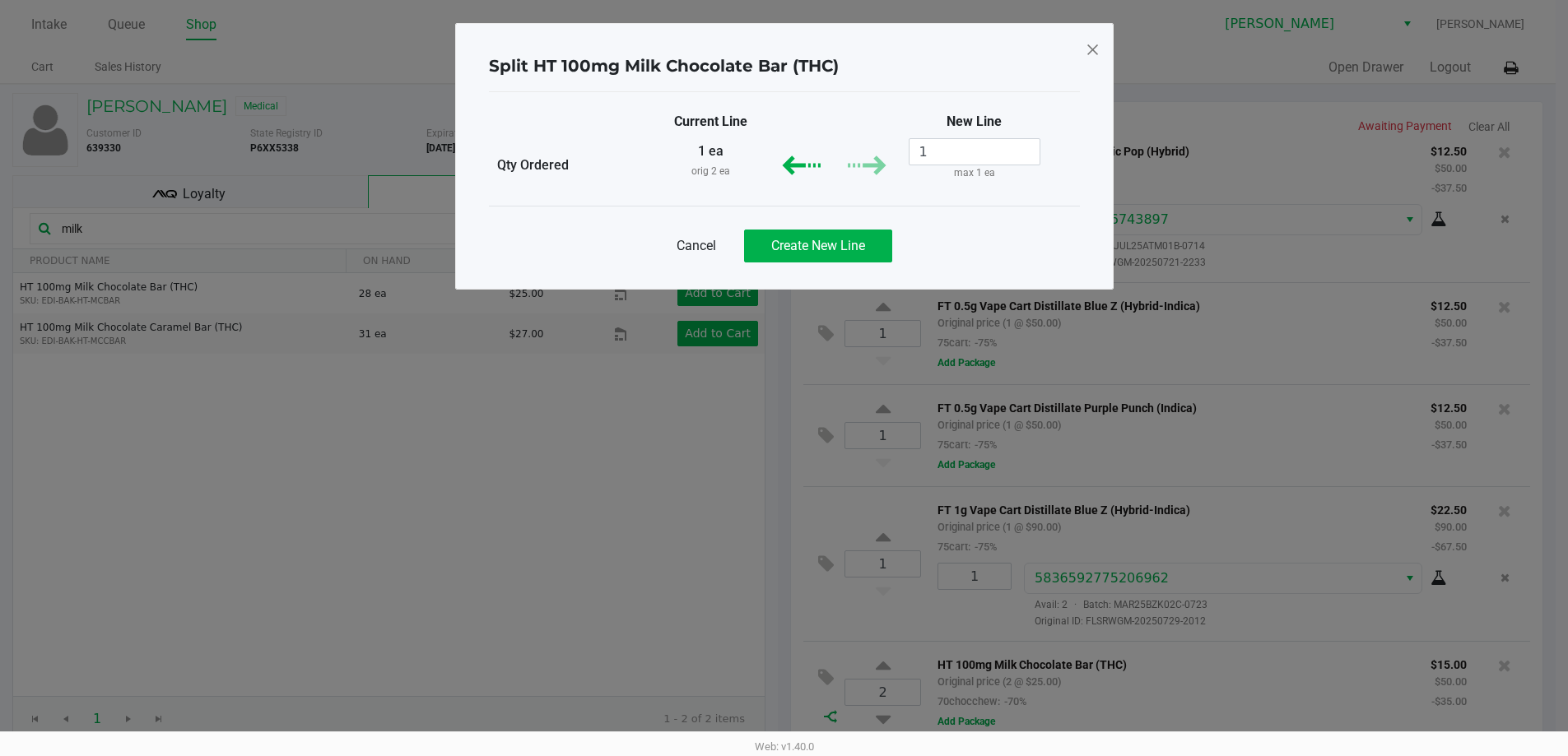
scroll to position [0, 0]
click at [837, 248] on span "Create New Line" at bounding box center [824, 246] width 94 height 16
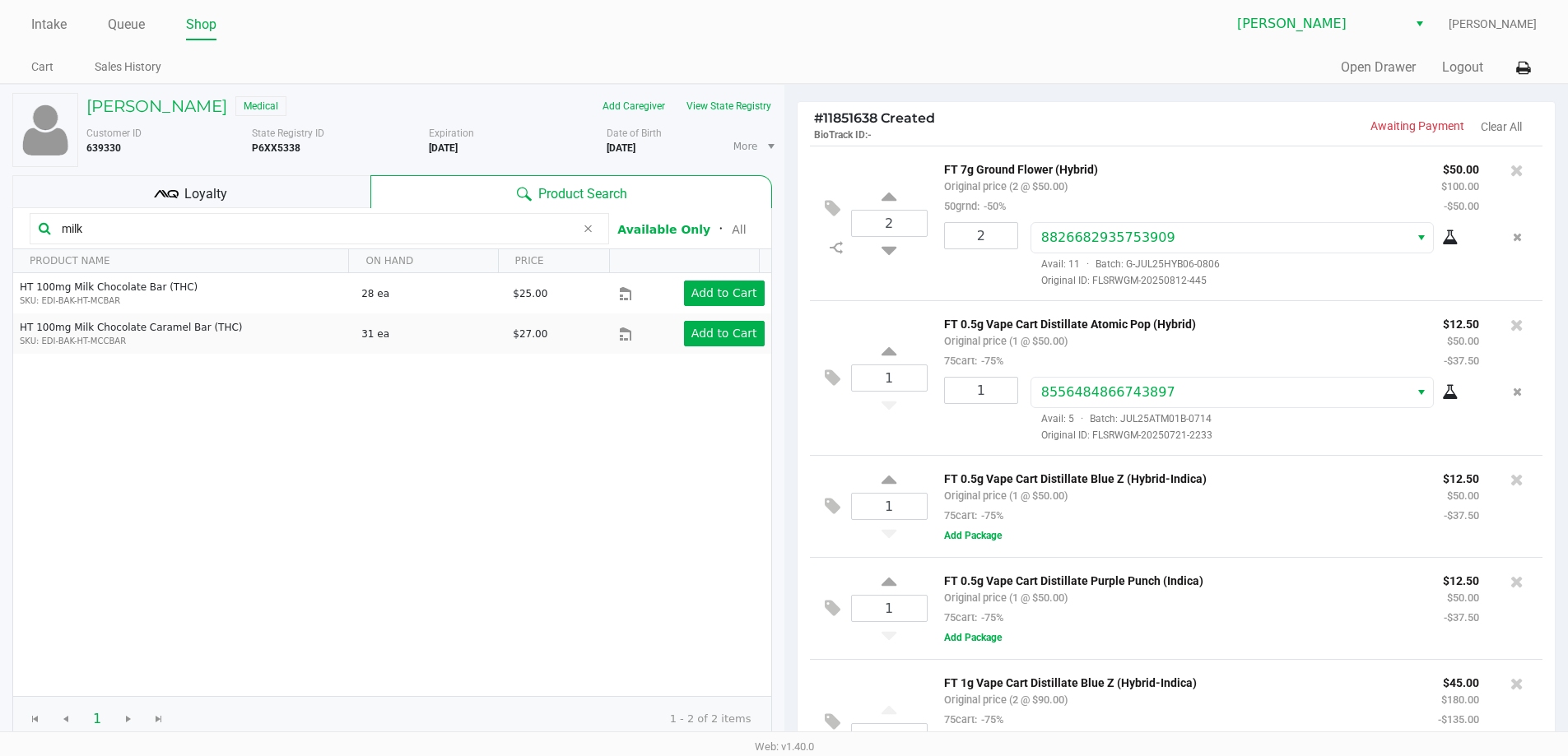
click at [1257, 353] on div "FT 0.5g Vape Cart Distillate Atomic Pop (Hybrid) Original price (1 @ $50.00) 75…" at bounding box center [1181, 342] width 499 height 57
click at [1276, 499] on div "FT 0.5g Vape Cart Distillate Blue Z (Hybrid-Indica) Original price (1 @ $50.00)…" at bounding box center [1181, 497] width 499 height 57
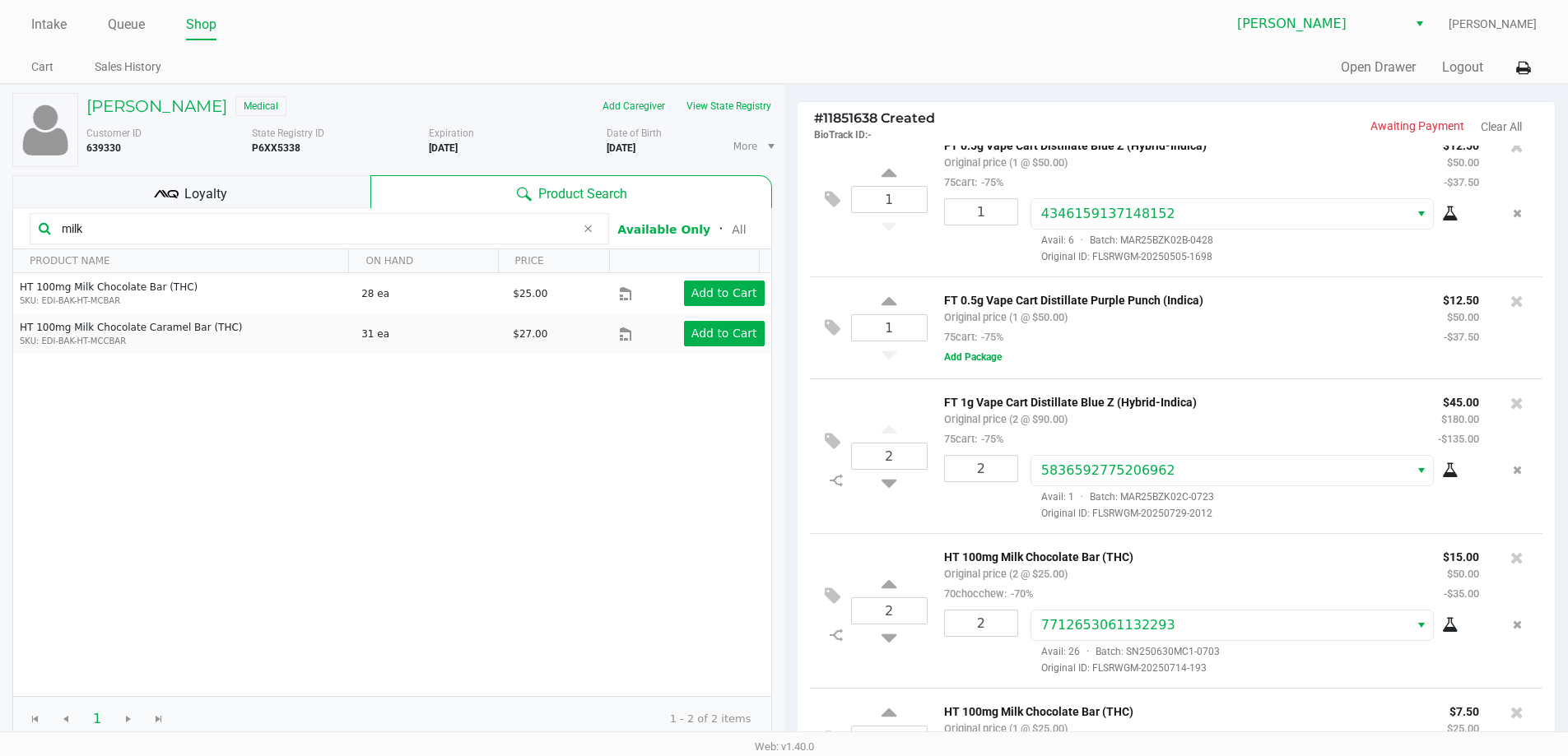
scroll to position [386, 0]
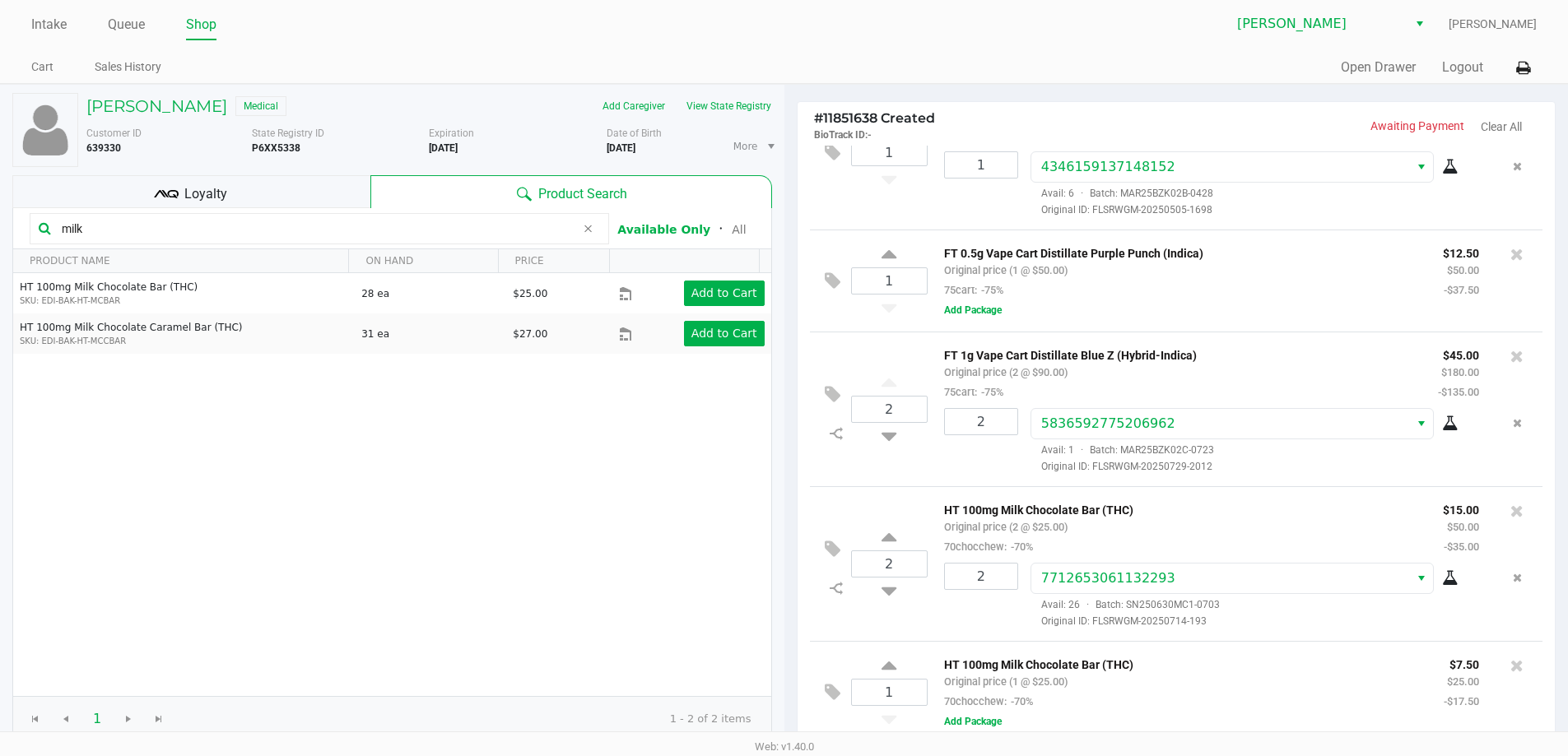
click at [1243, 321] on div "1 FT 0.5g Vape Cart Distillate Purple Punch (Indica) Original price (1 @ $50.00…" at bounding box center [1176, 280] width 733 height 102
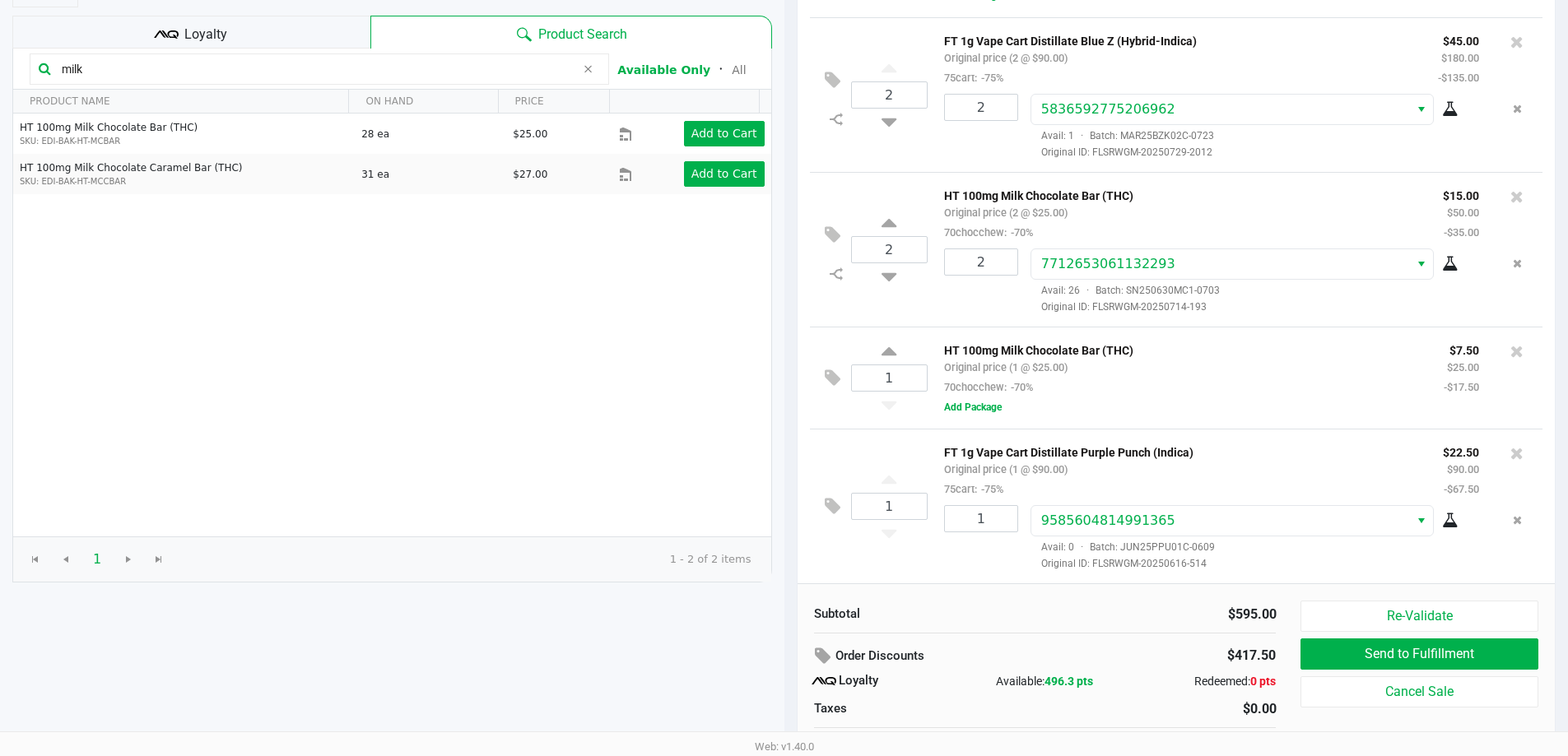
scroll to position [188, 0]
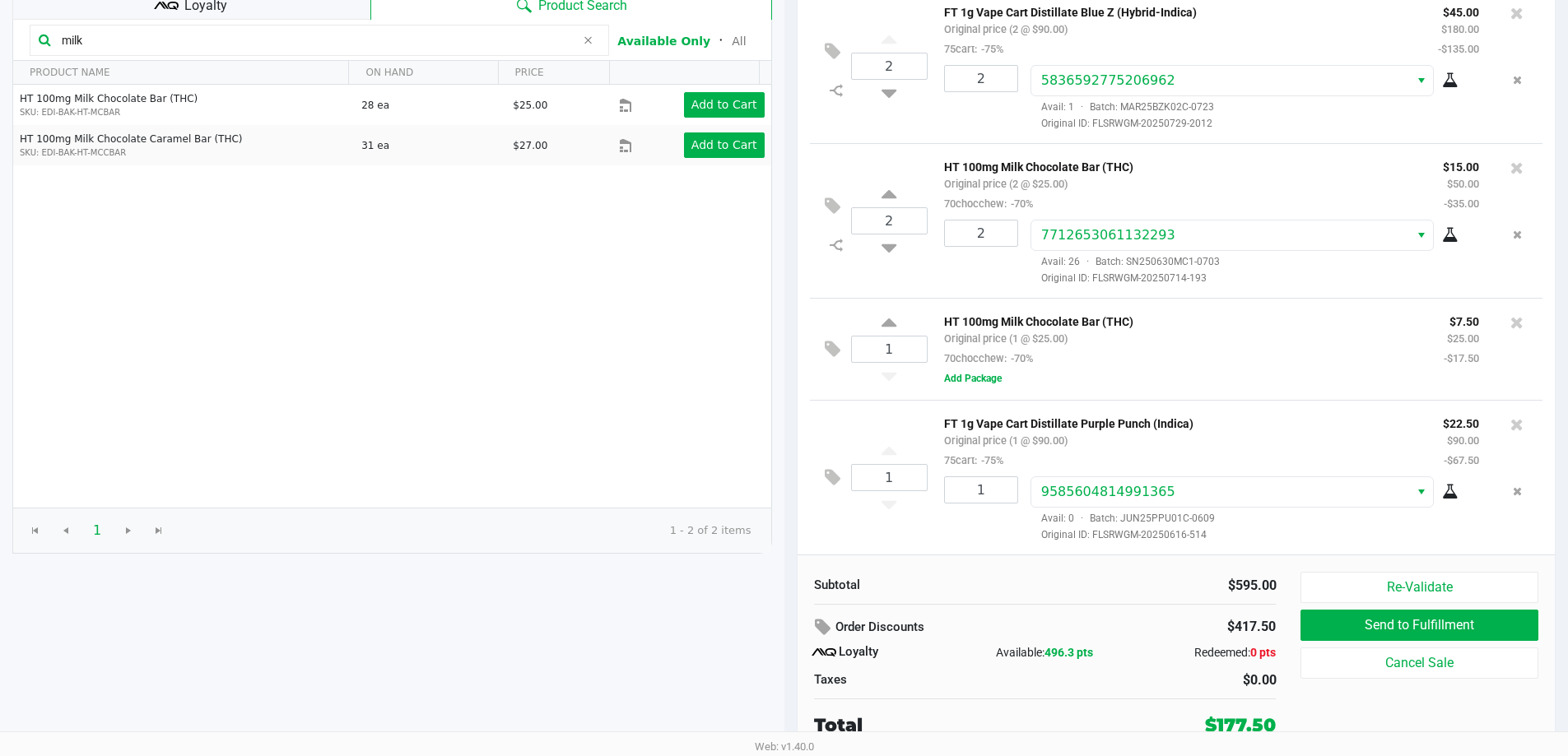
click at [1188, 362] on div "HT 100mg Milk Chocolate Bar (THC) Original price (1 @ $25.00) 70chocchew: -70%" at bounding box center [1181, 340] width 500 height 57
click at [1511, 320] on icon at bounding box center [1517, 322] width 13 height 17
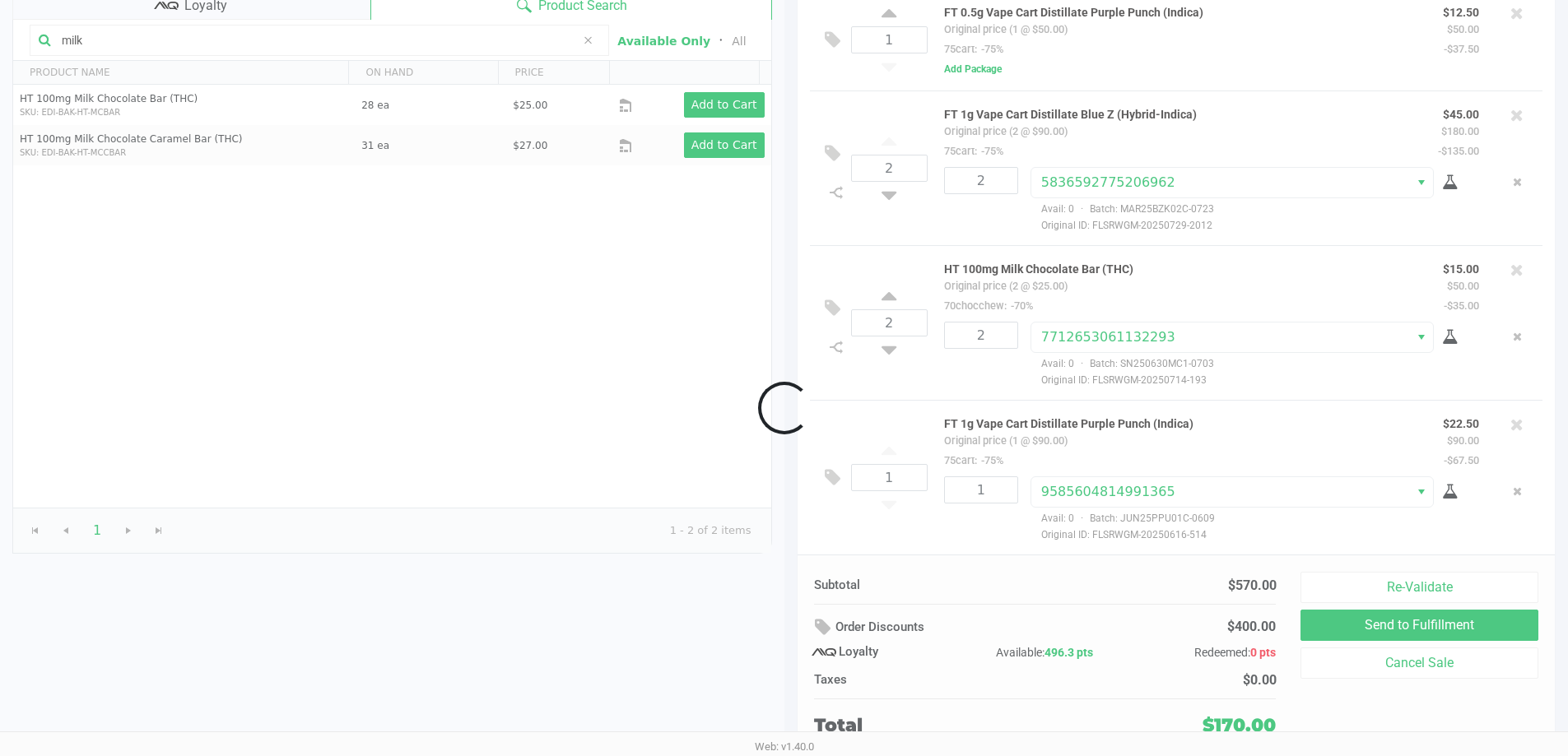
scroll to position [439, 0]
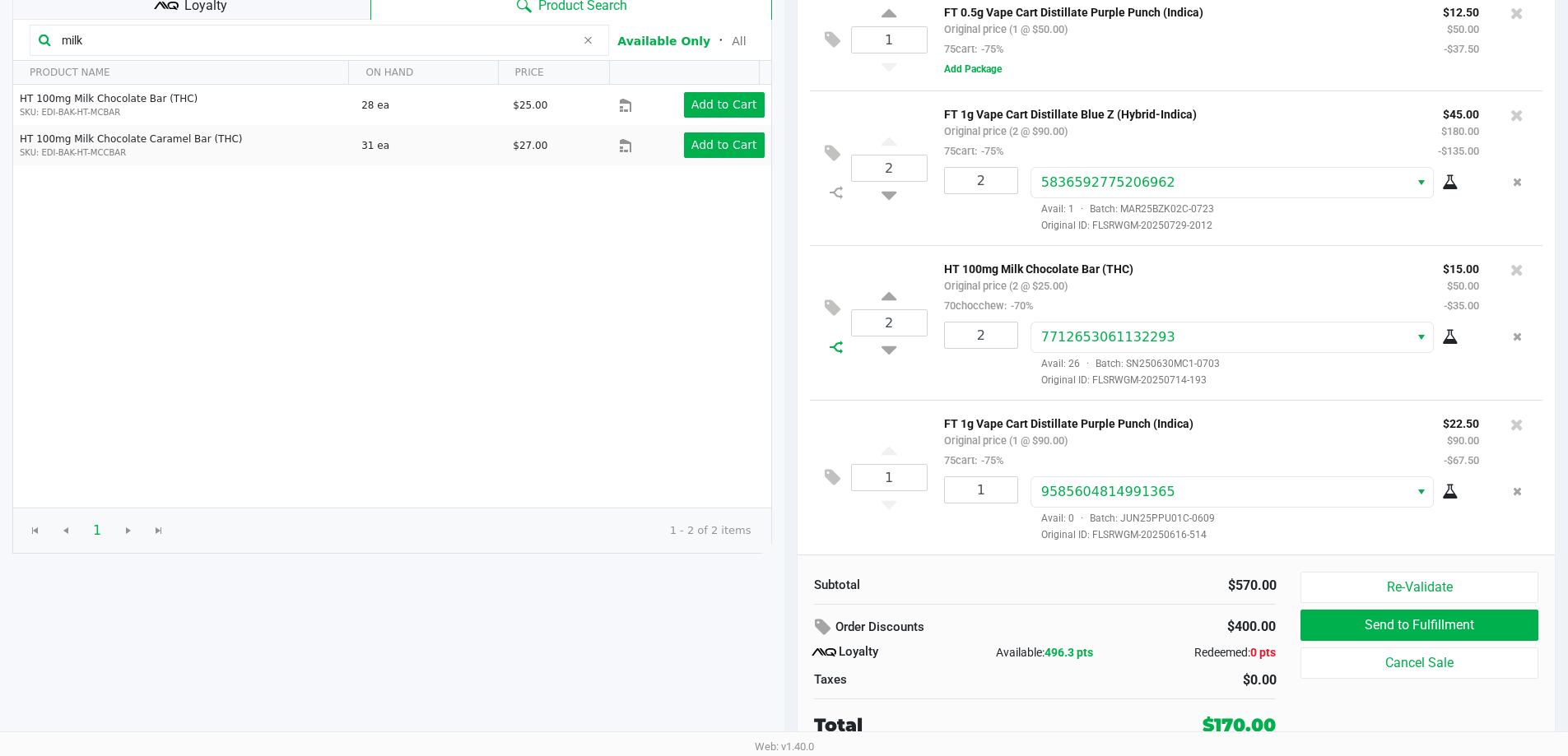
click at [842, 345] on icon at bounding box center [836, 347] width 13 height 13
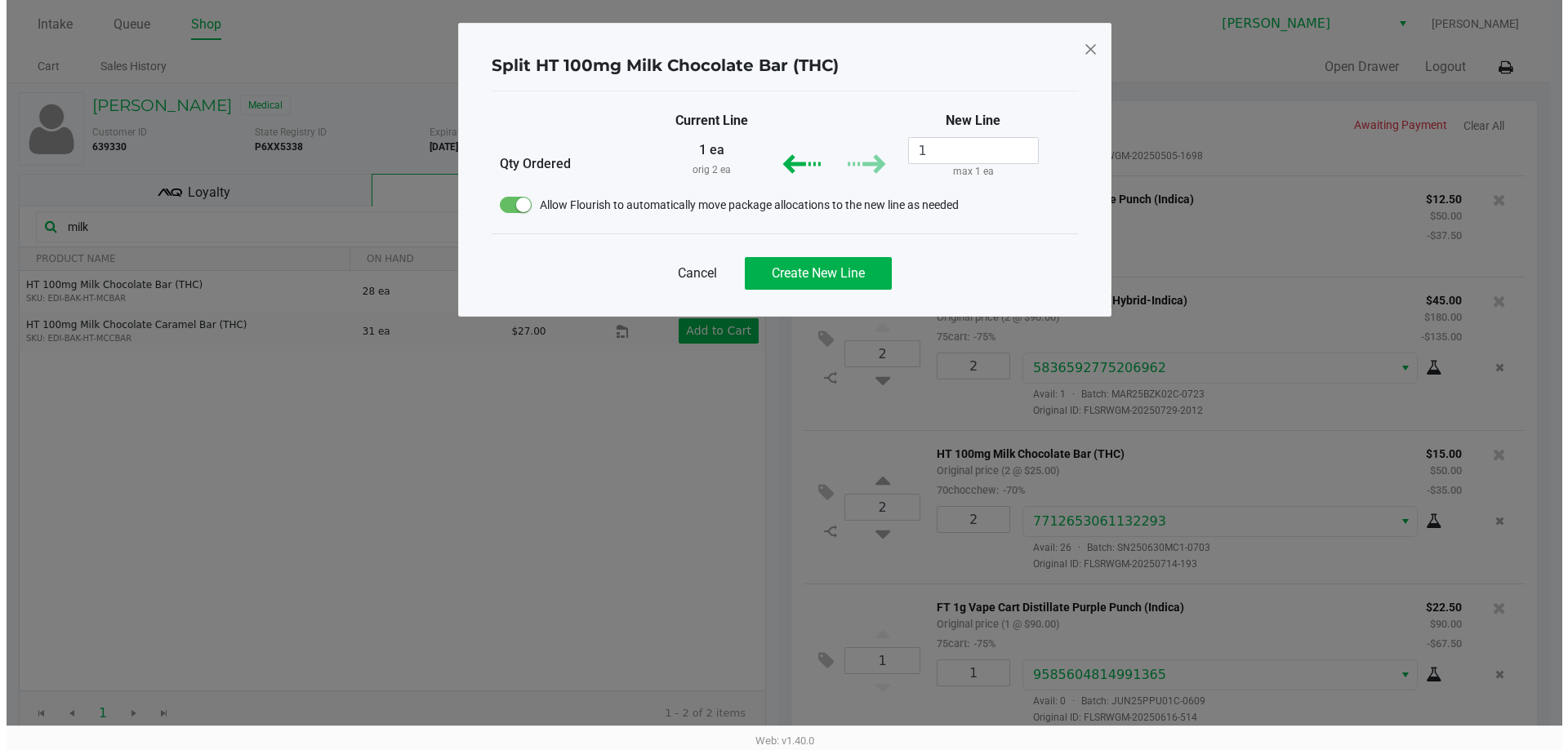
scroll to position [0, 0]
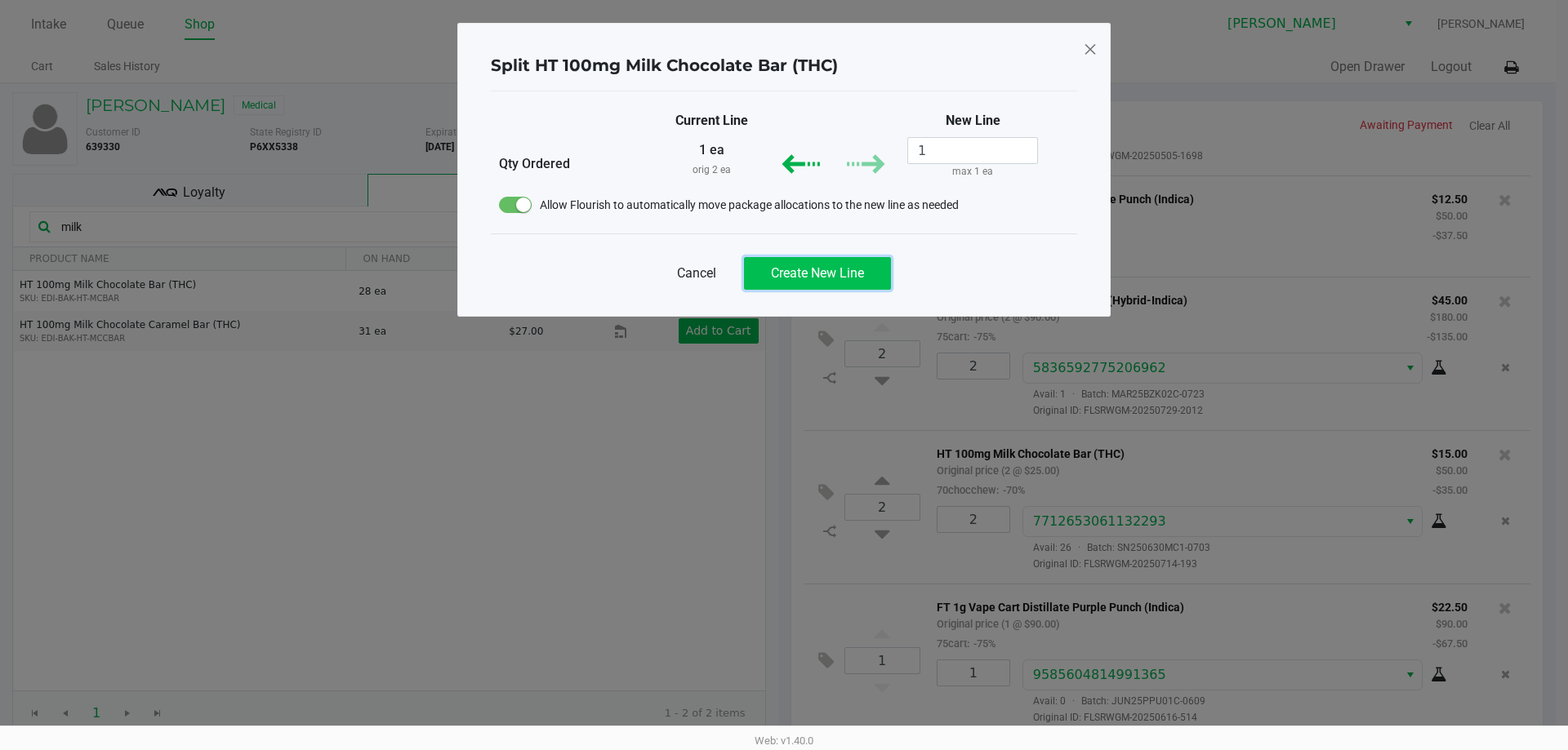
click at [812, 268] on span "Create New Line" at bounding box center [818, 273] width 93 height 16
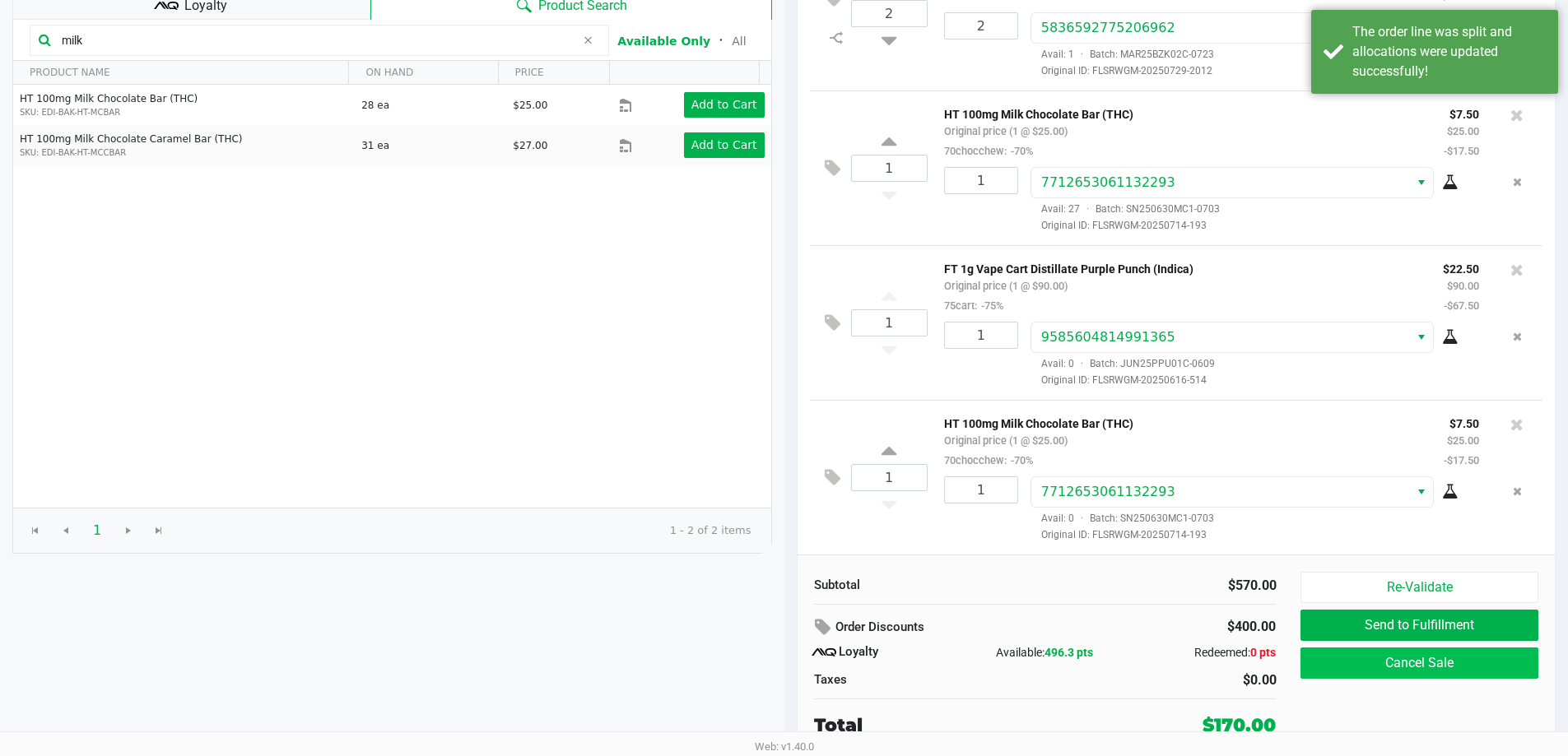
scroll to position [188, 0]
click at [832, 479] on icon at bounding box center [832, 477] width 16 height 19
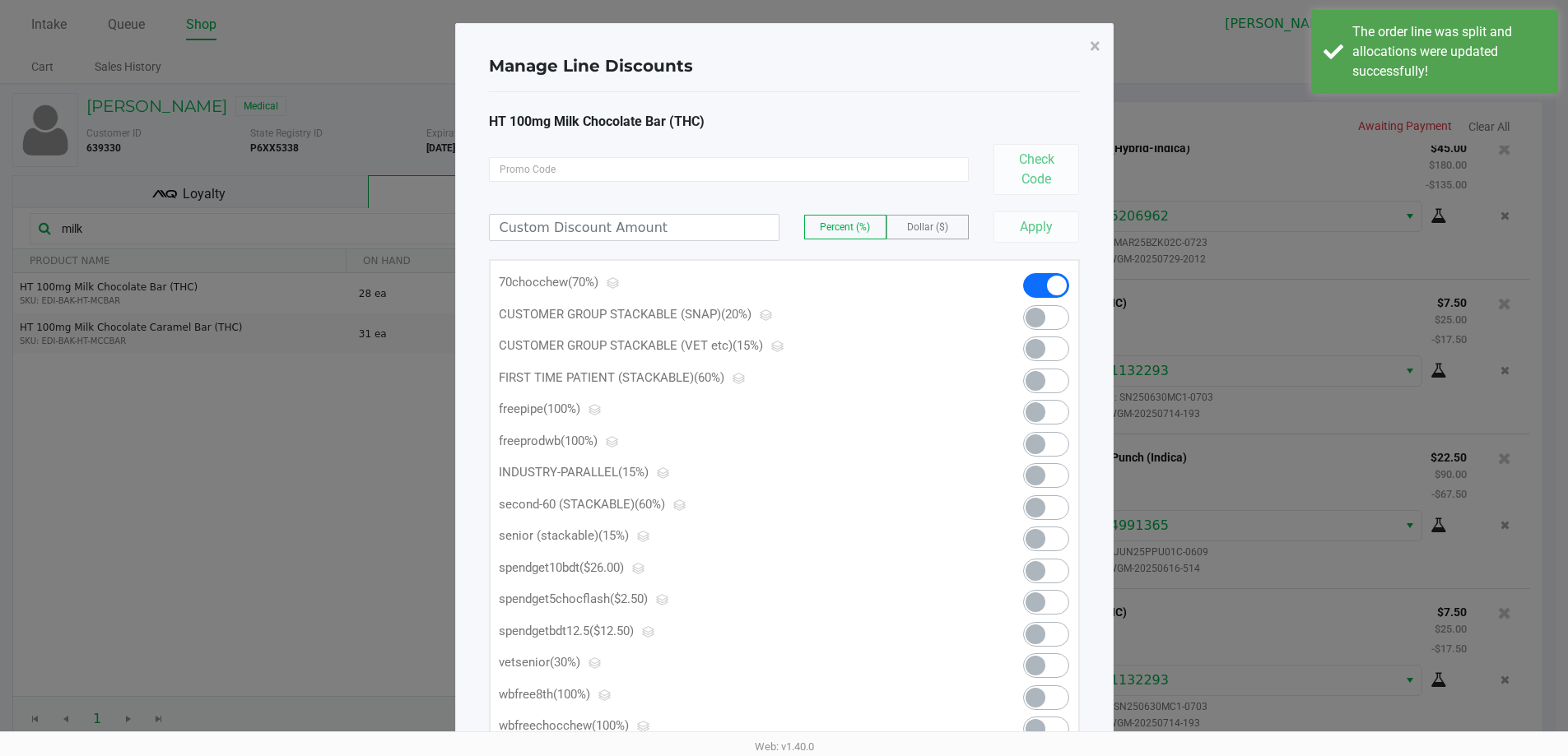
scroll to position [0, 0]
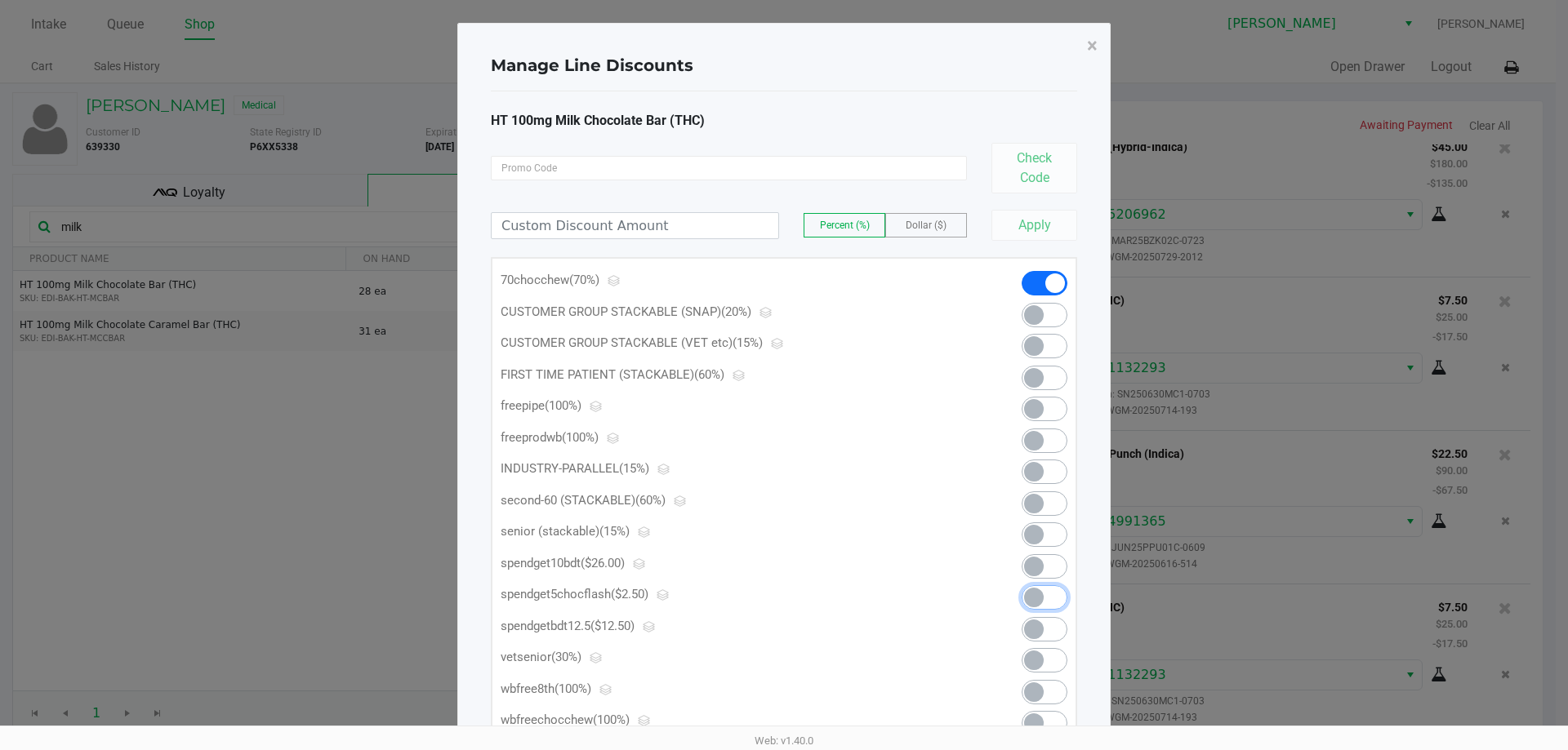
click at [1043, 601] on span at bounding box center [1044, 597] width 46 height 25
click at [1092, 44] on span "×" at bounding box center [1092, 46] width 11 height 23
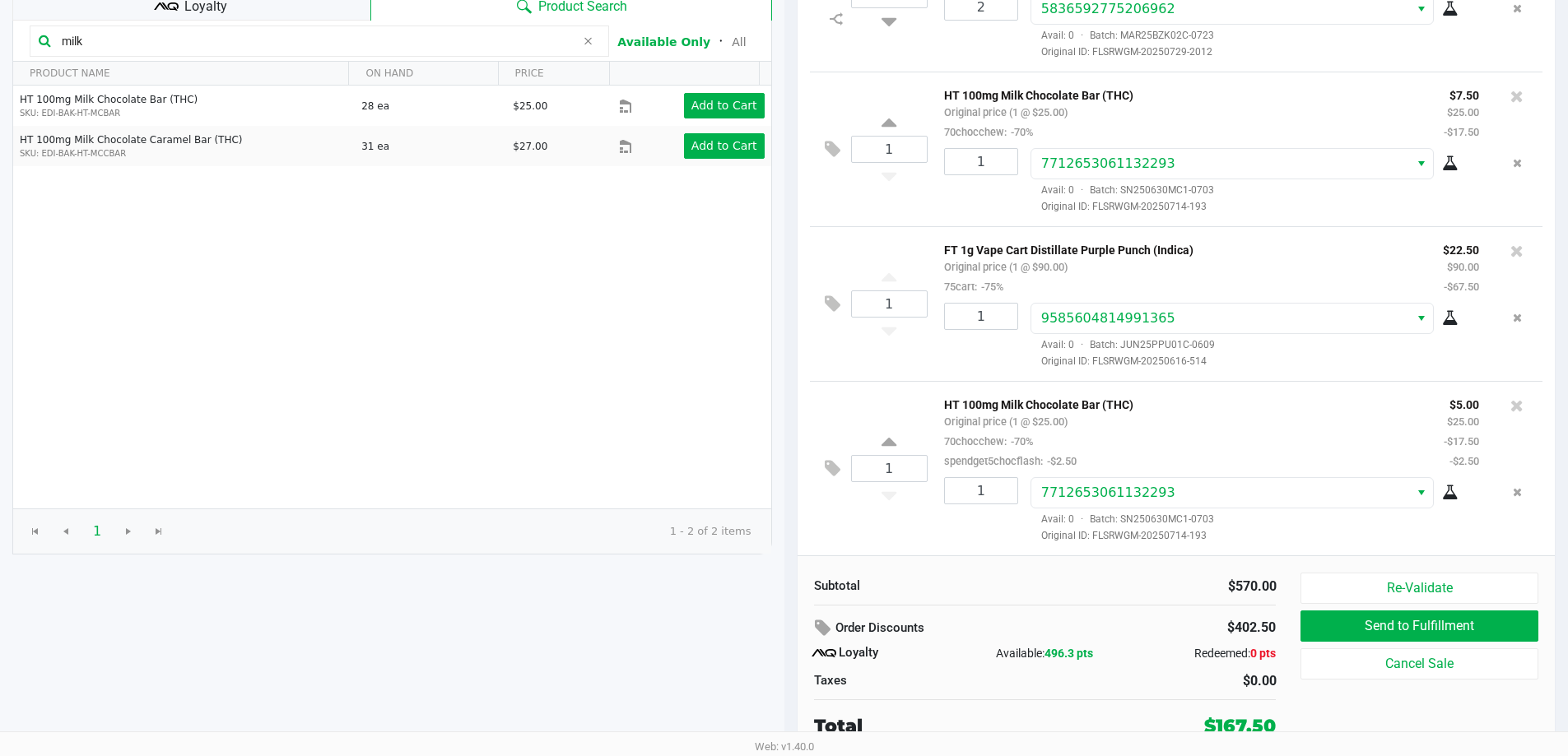
scroll to position [188, 0]
click at [1413, 625] on button "Send to Fulfillment" at bounding box center [1419, 625] width 237 height 31
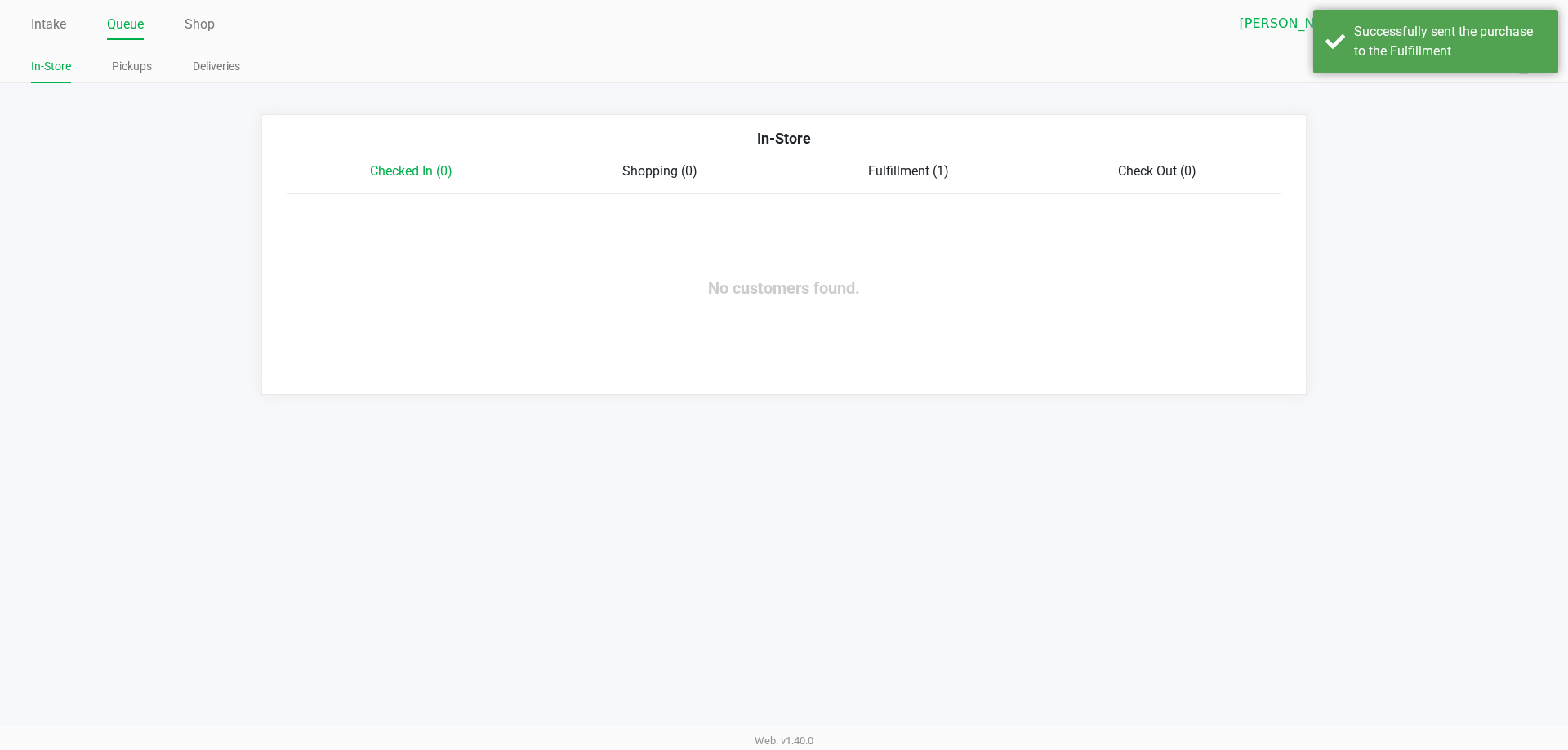
click at [904, 174] on span "Fulfillment (1)" at bounding box center [908, 171] width 81 height 16
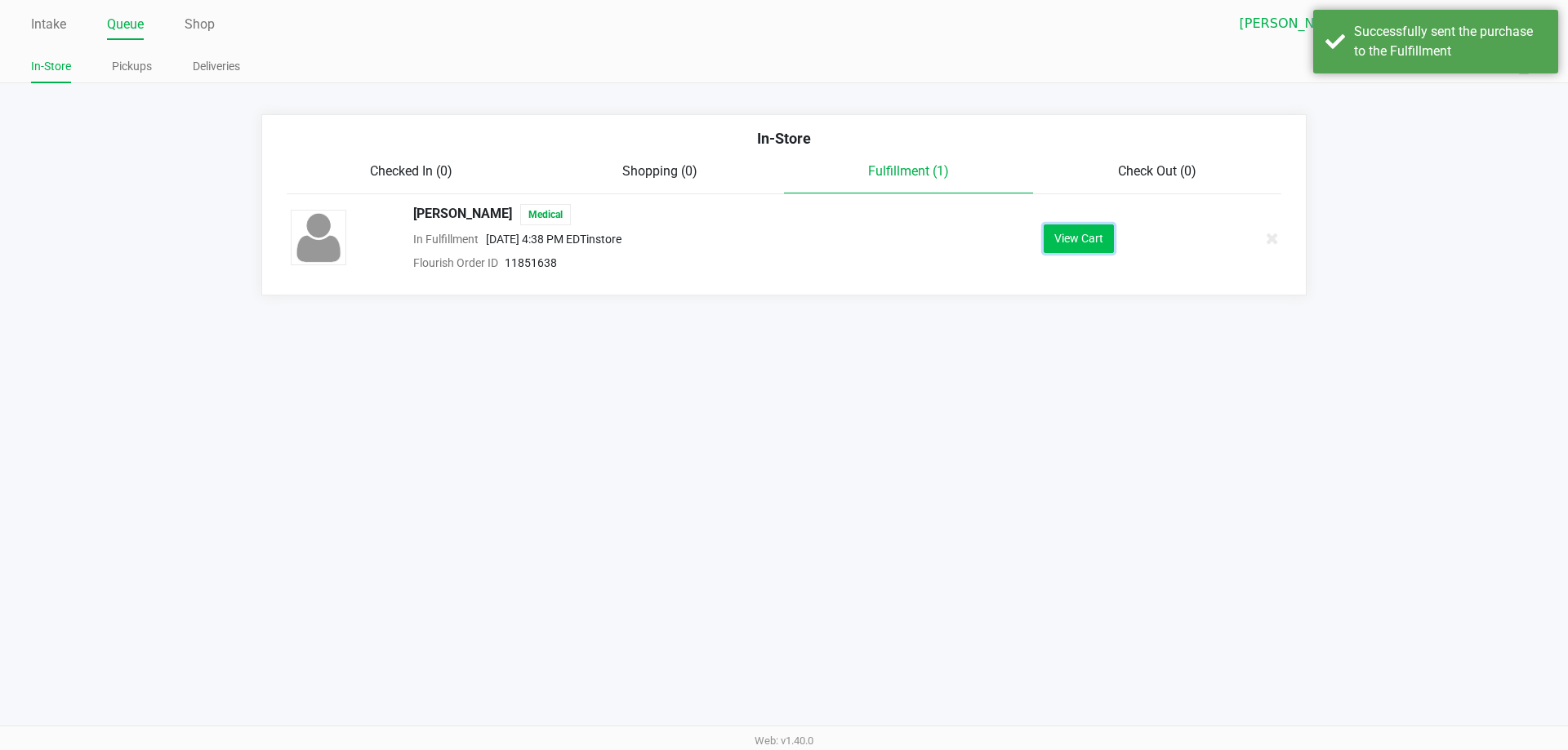
click at [1092, 233] on button "View Cart" at bounding box center [1078, 239] width 70 height 29
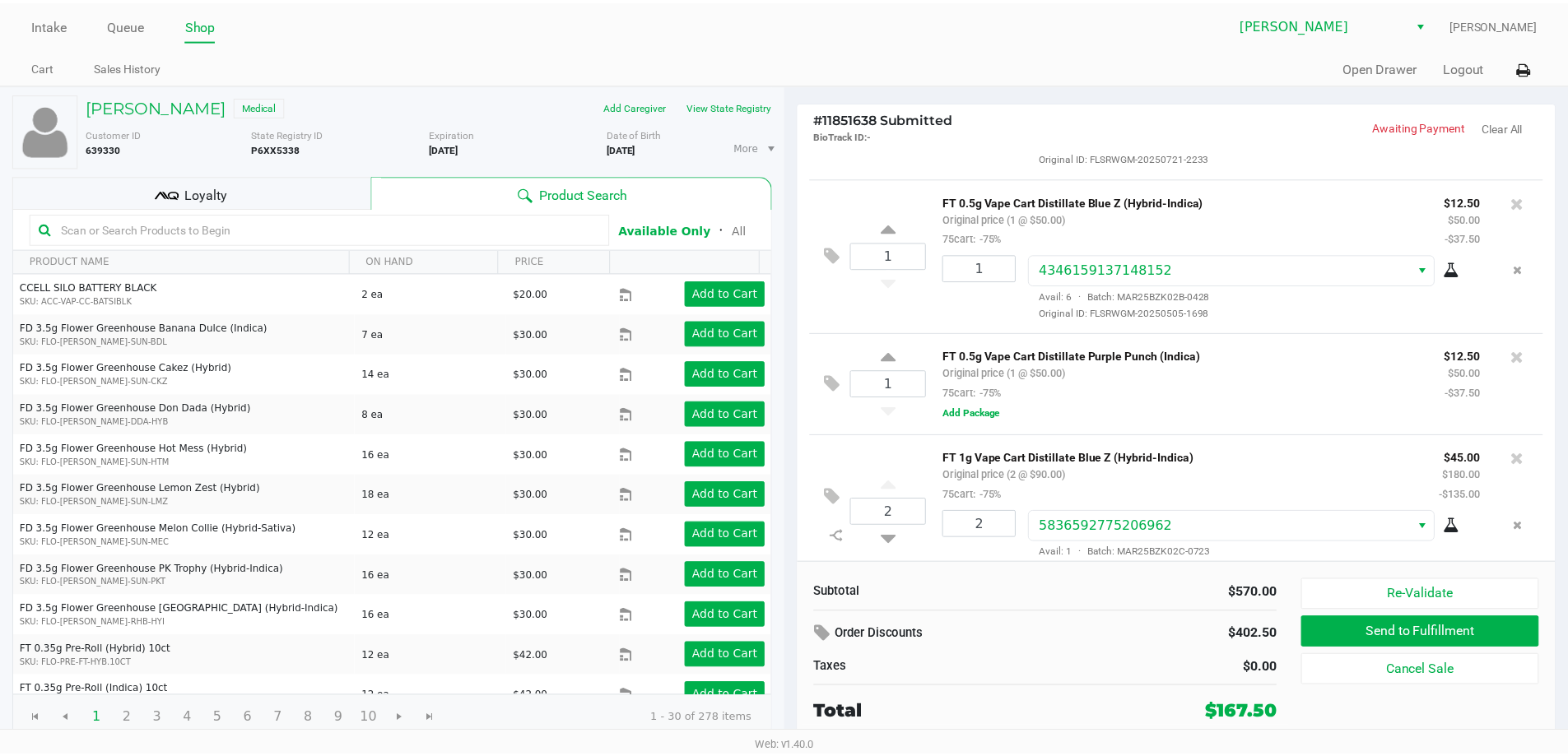
scroll to position [466, 0]
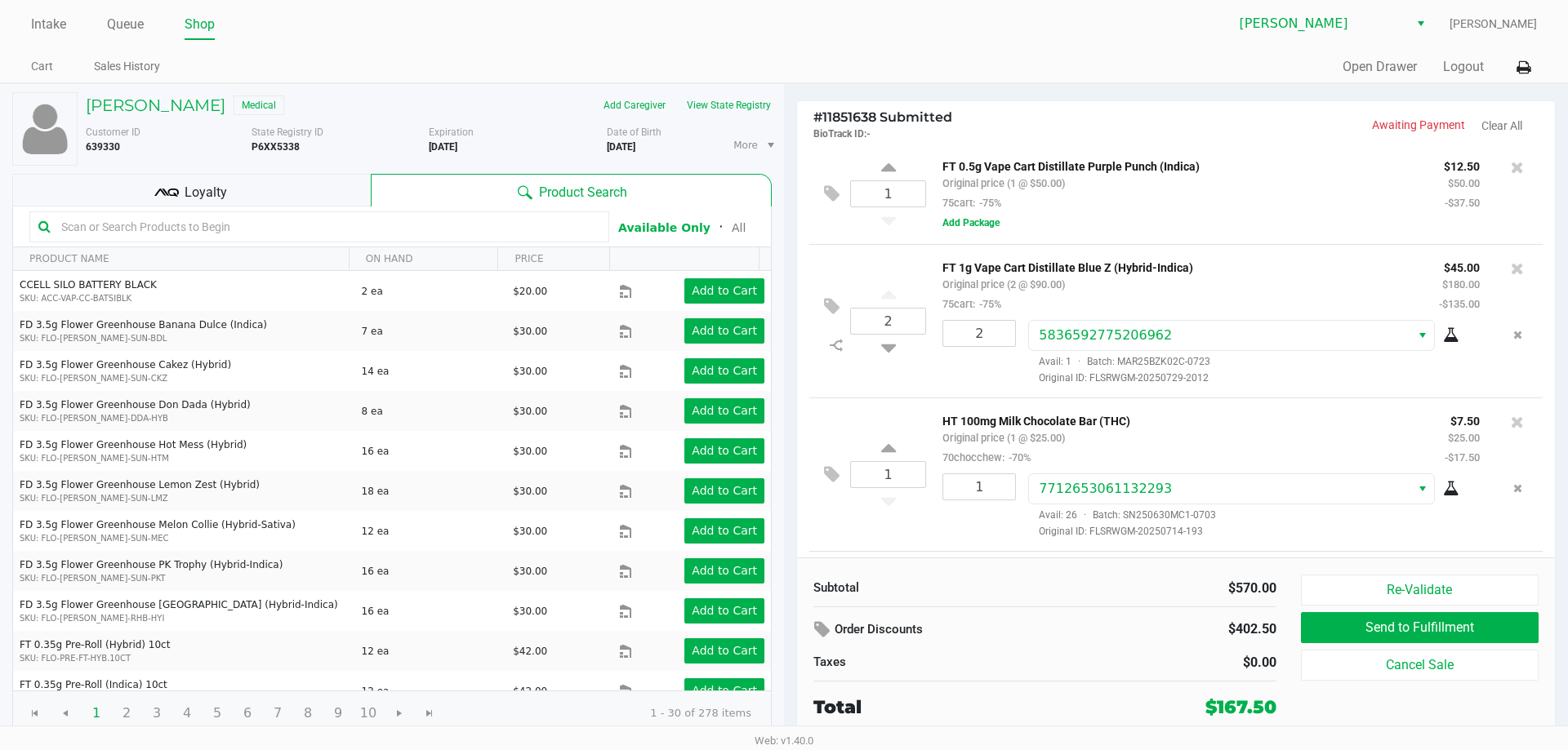
click at [1181, 218] on div "FT 0.5g Vape Cart Distillate Purple Punch (Indica) Original price (1 @ $50.00) …" at bounding box center [1228, 194] width 605 height 76
click at [1283, 446] on div "HT 100mg Milk Chocolate Bar (THC) Original price (1 @ $25.00) 70chocchew: -70%" at bounding box center [1181, 439] width 502 height 56
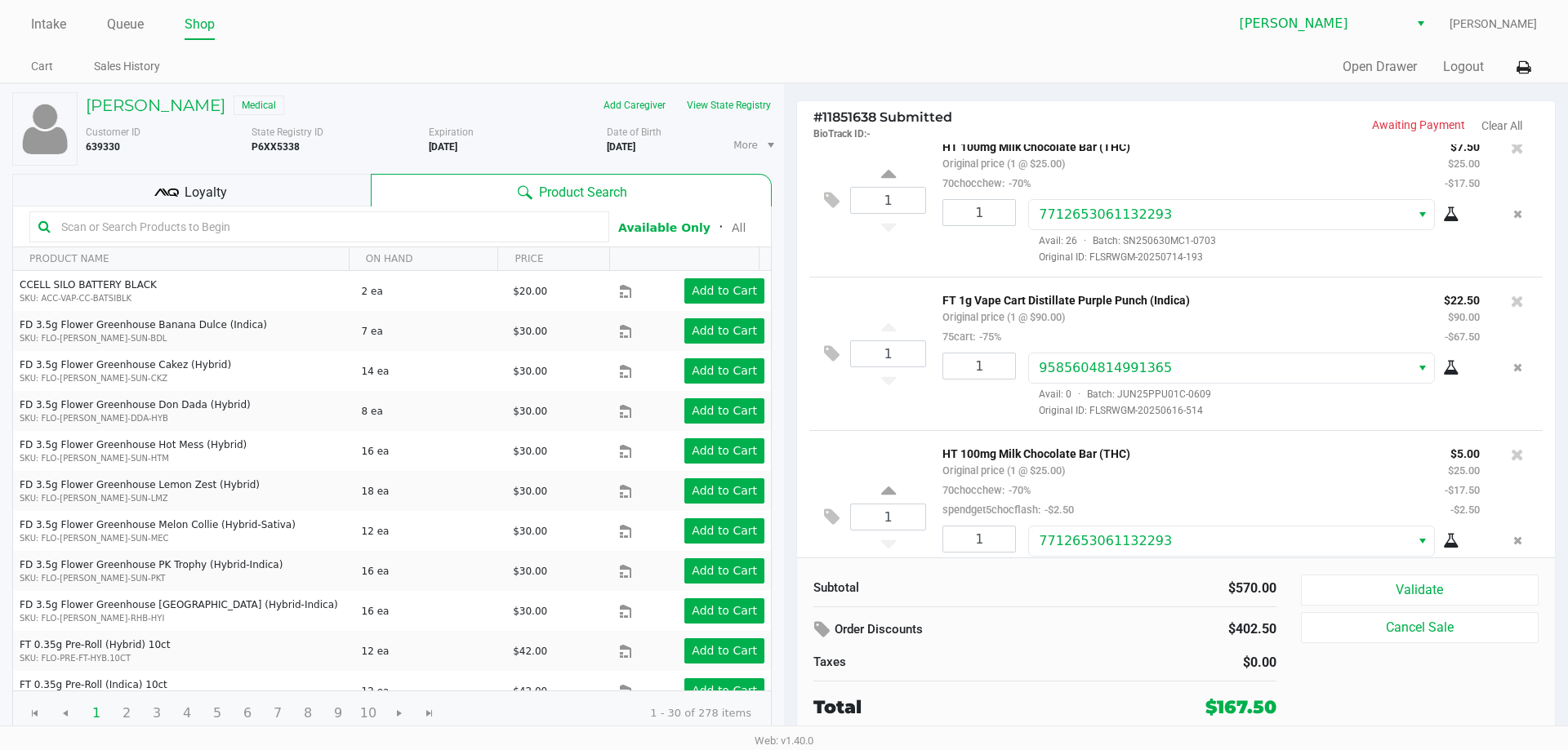
scroll to position [841, 0]
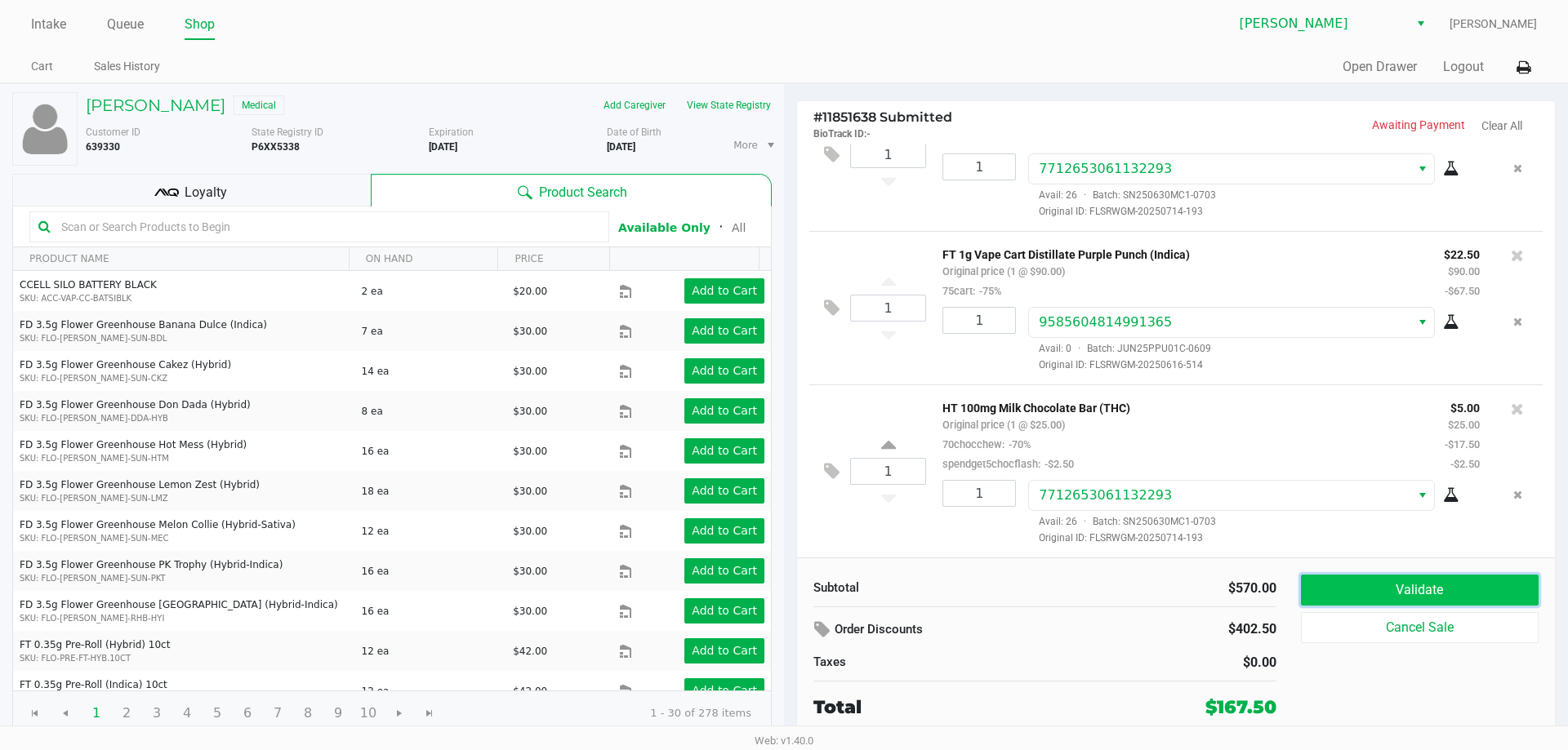
click at [1411, 596] on button "Validate" at bounding box center [1419, 589] width 238 height 31
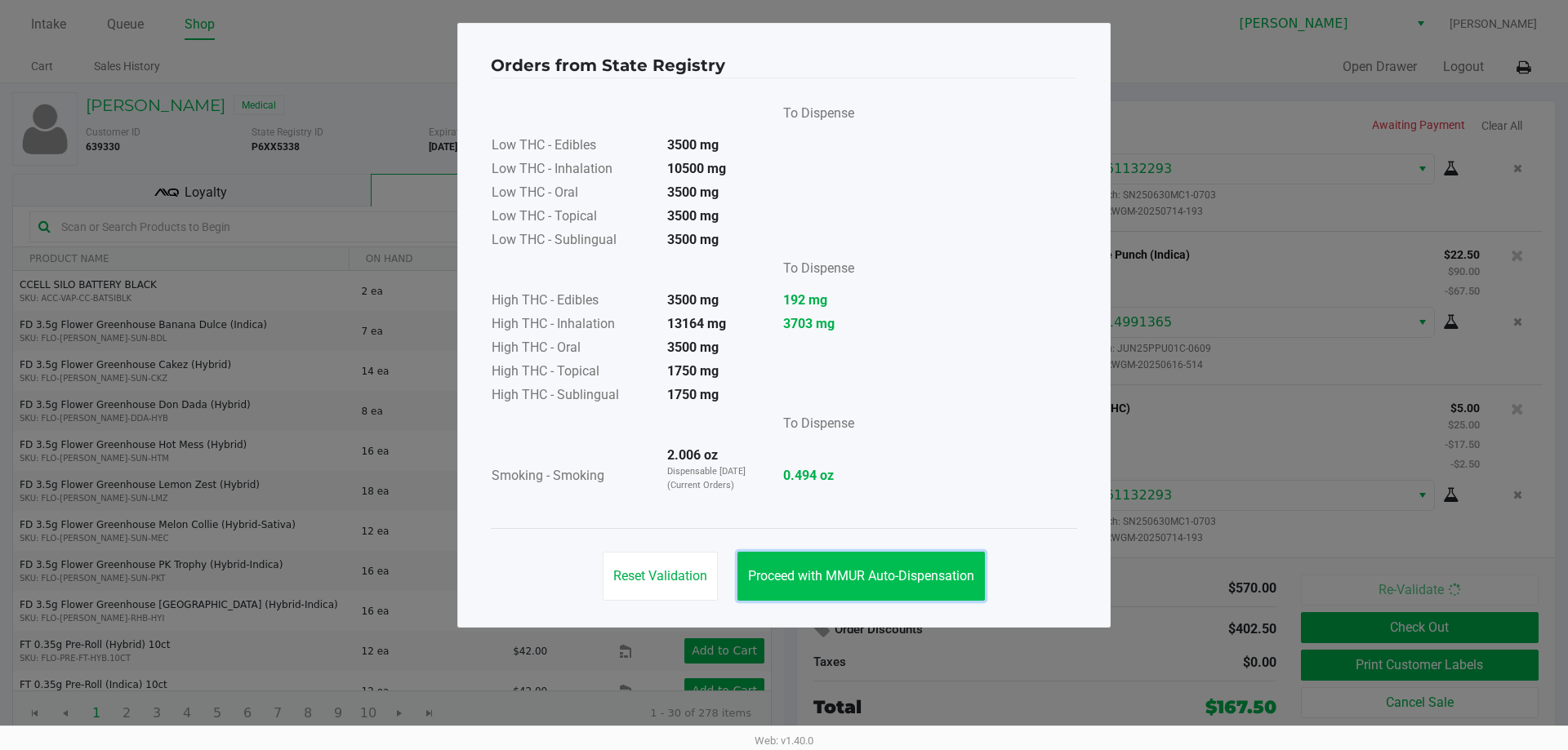
click at [856, 576] on span "Proceed with MMUR Auto-Dispensation" at bounding box center [861, 576] width 226 height 16
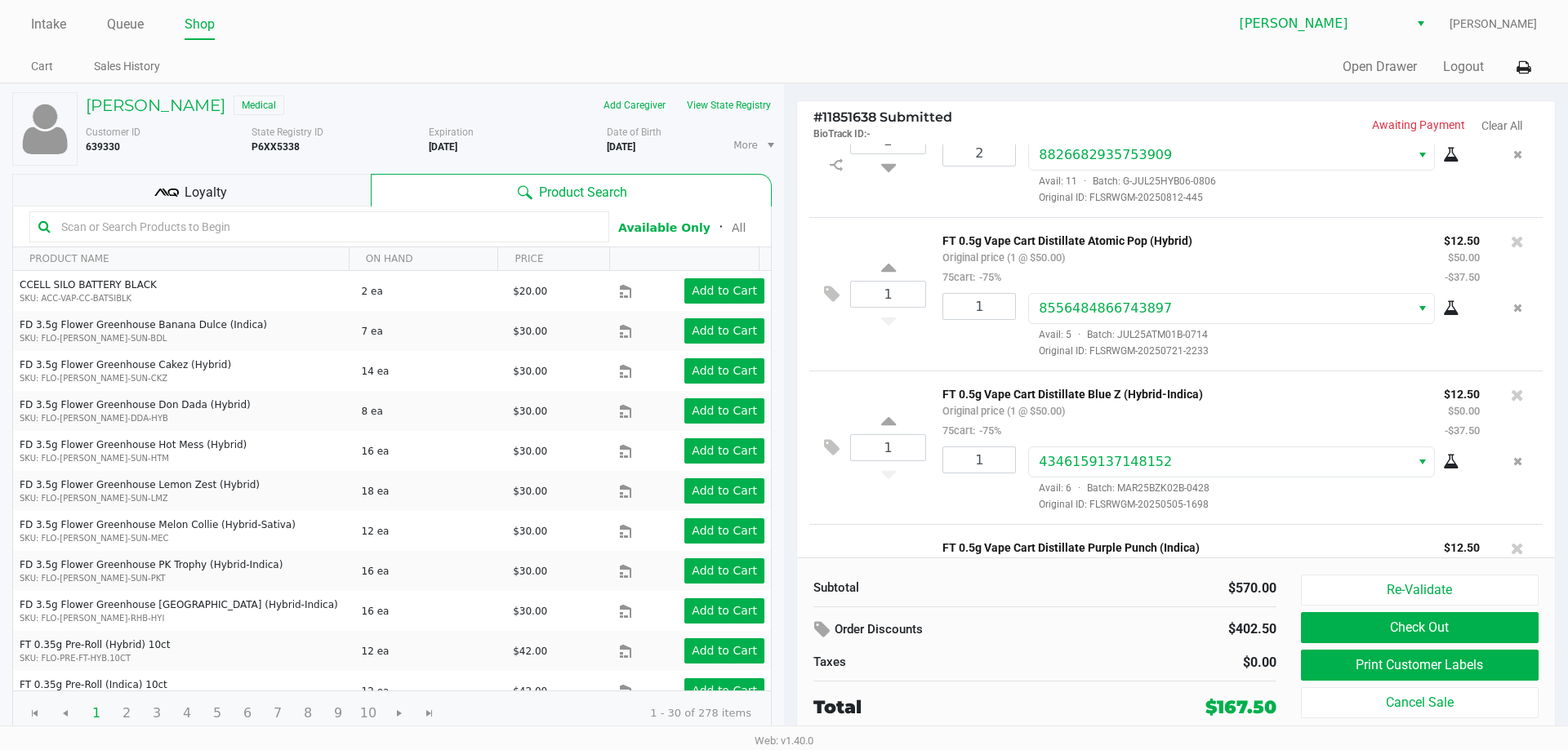
scroll to position [0, 0]
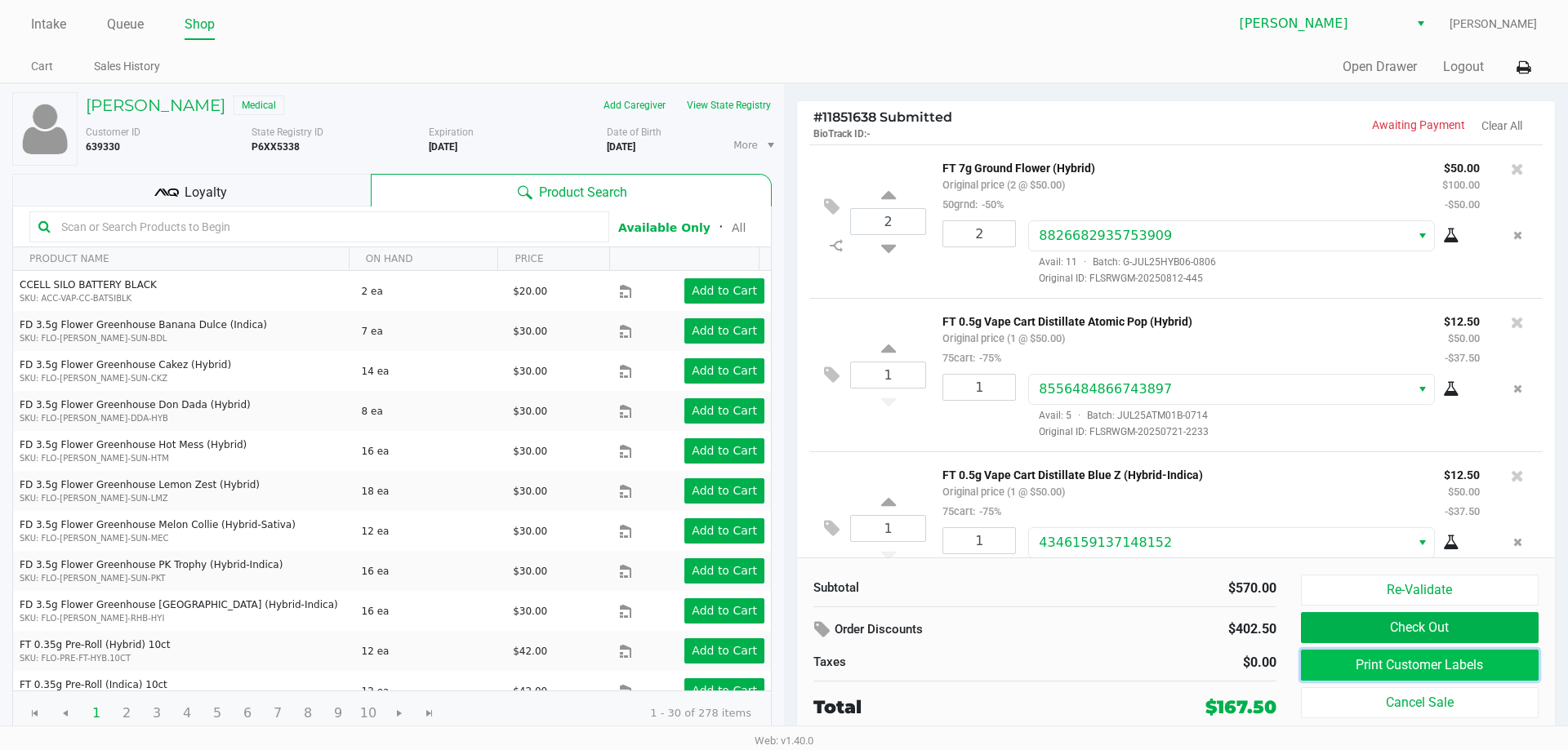
click at [1423, 665] on button "Print Customer Labels" at bounding box center [1419, 665] width 238 height 31
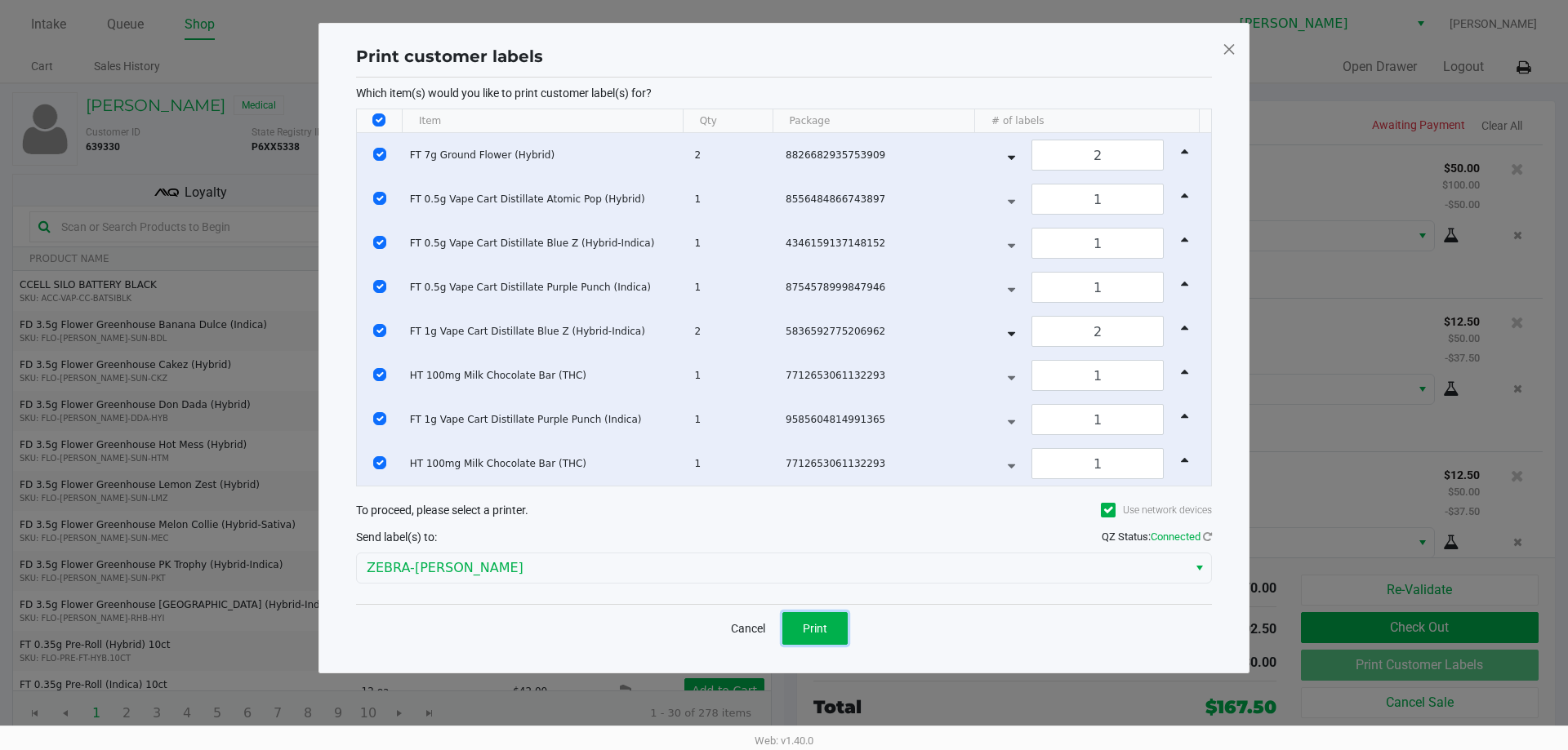
drag, startPoint x: 818, startPoint y: 625, endPoint x: 854, endPoint y: 608, distance: 39.8
click at [819, 625] on span "Print" at bounding box center [815, 628] width 25 height 13
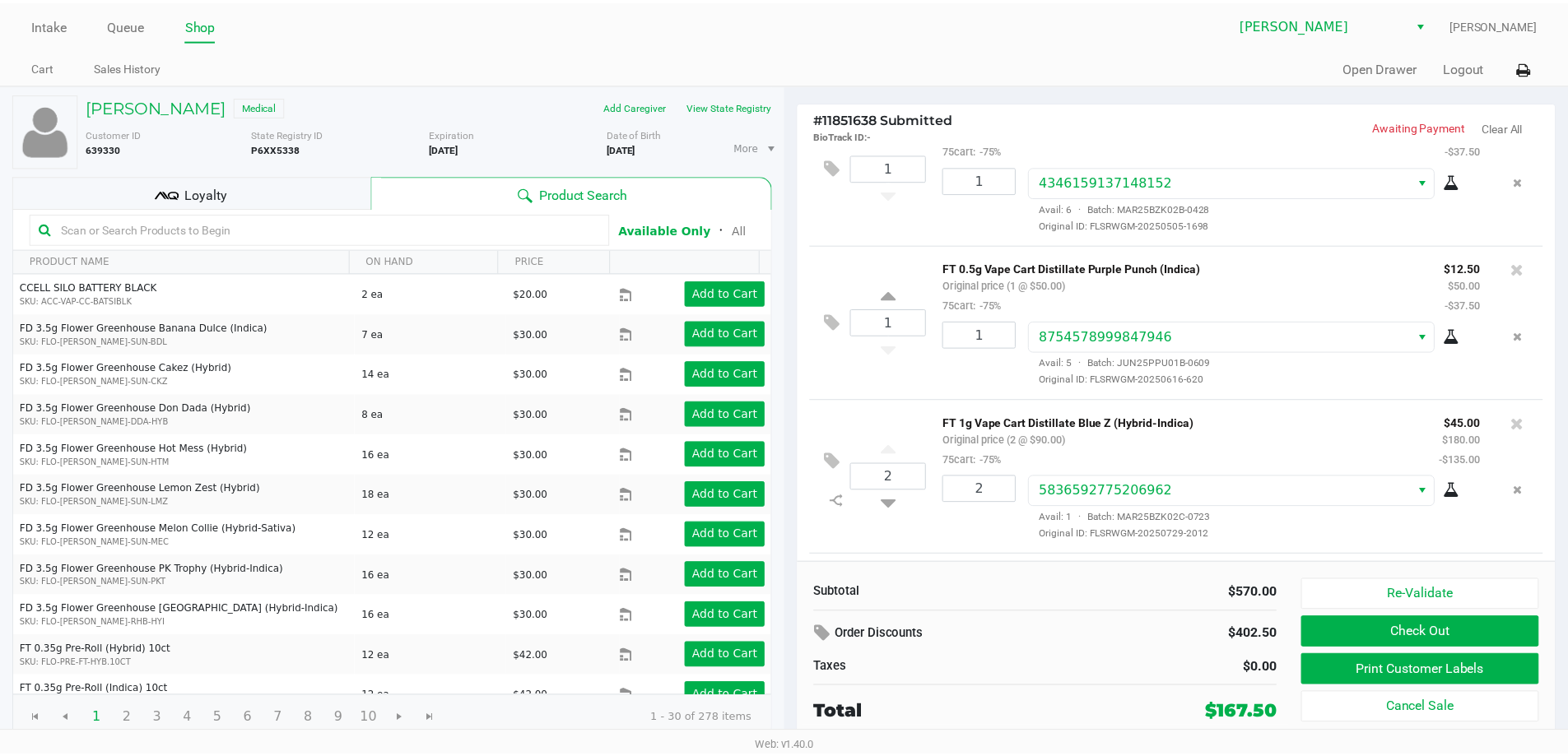
scroll to position [364, 0]
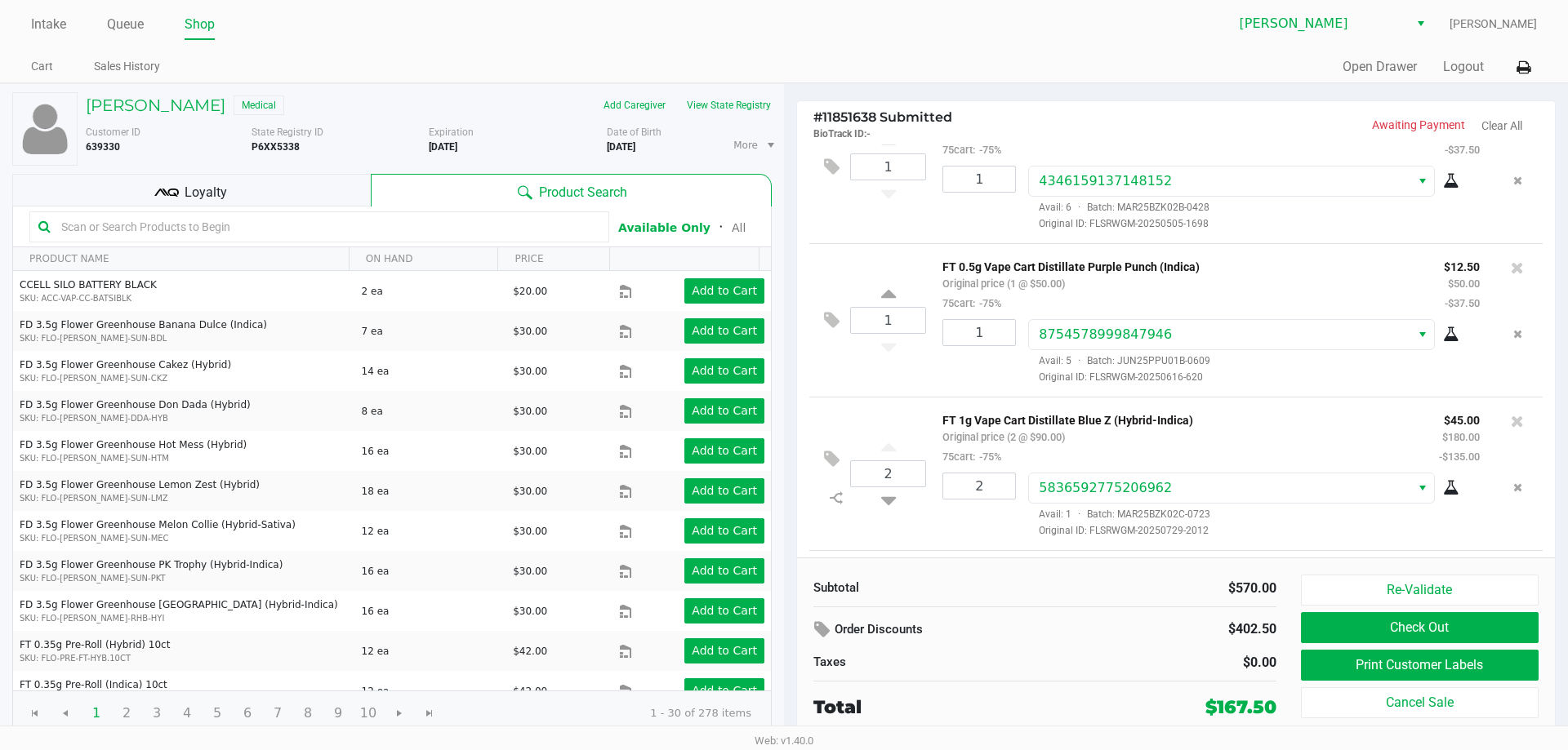
click at [1511, 424] on icon at bounding box center [1517, 421] width 13 height 17
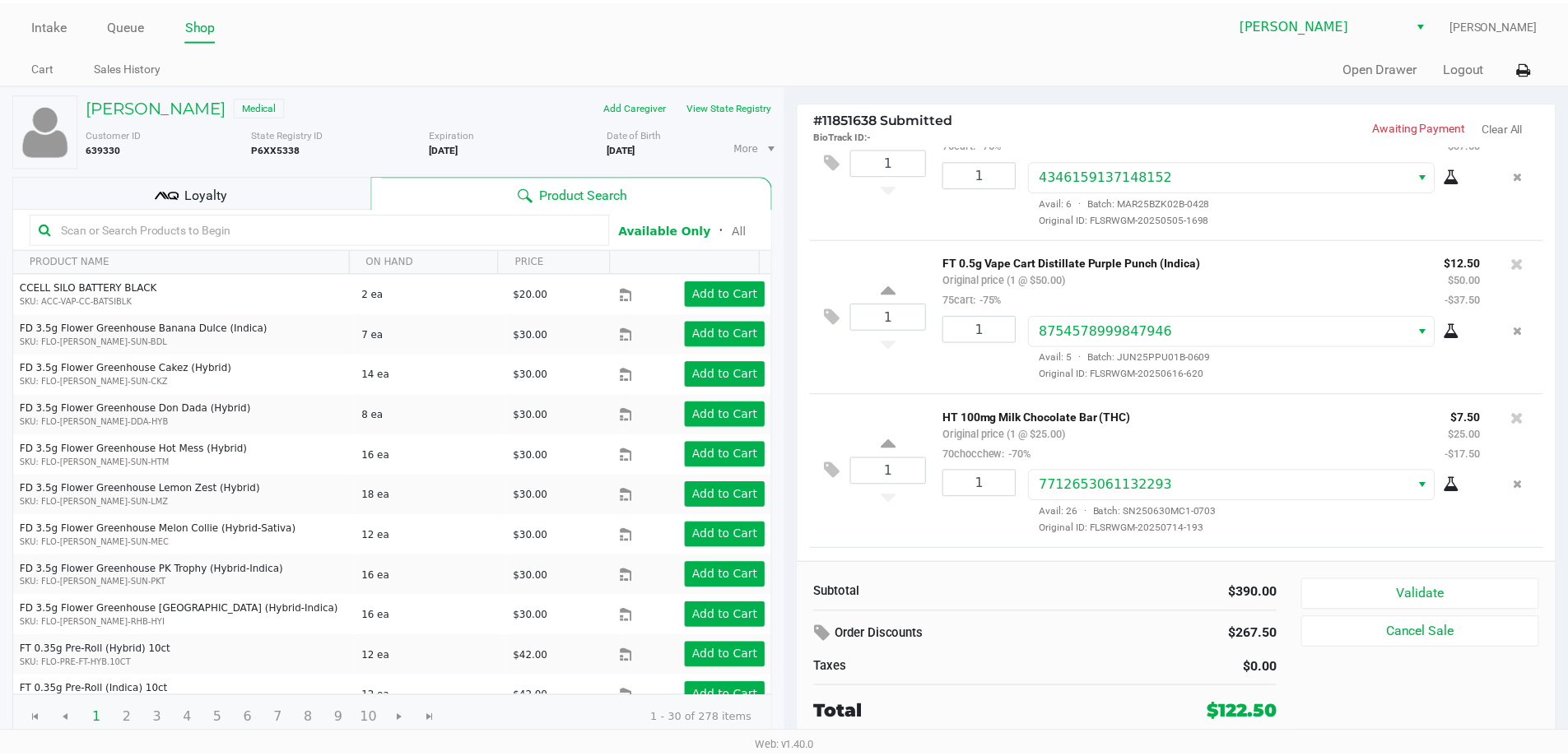
scroll to position [367, 0]
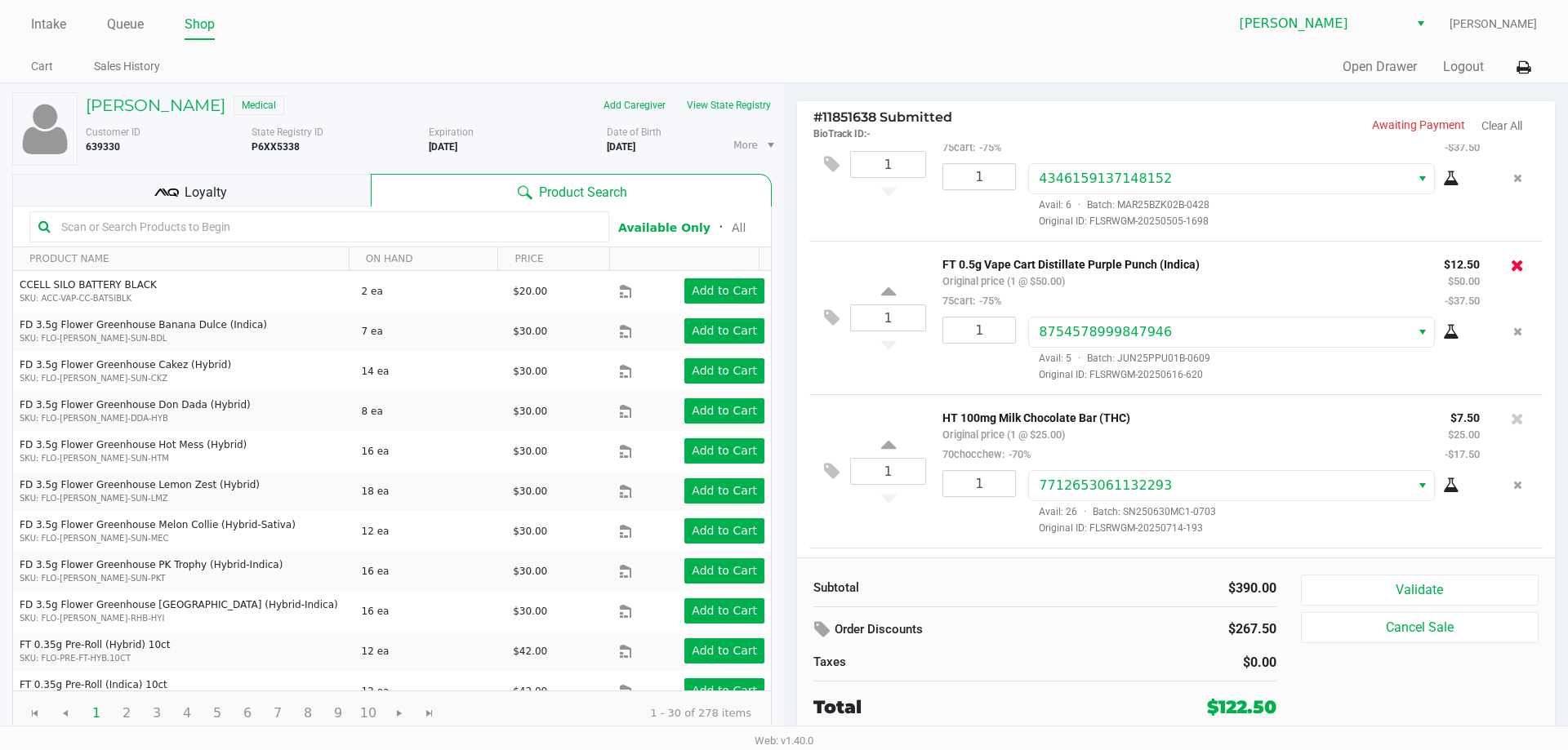
click at [1511, 271] on icon at bounding box center [1517, 265] width 13 height 17
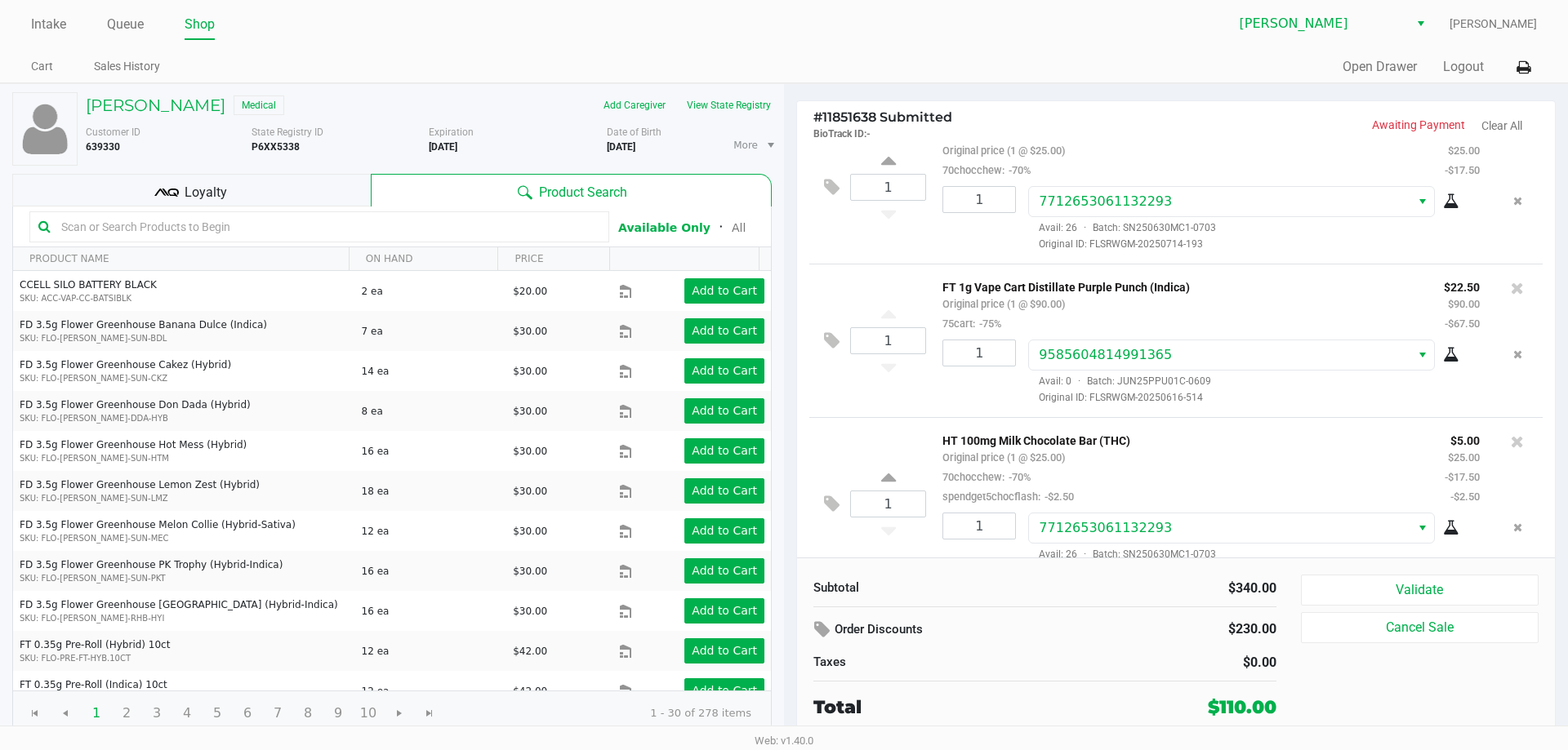
scroll to position [532, 0]
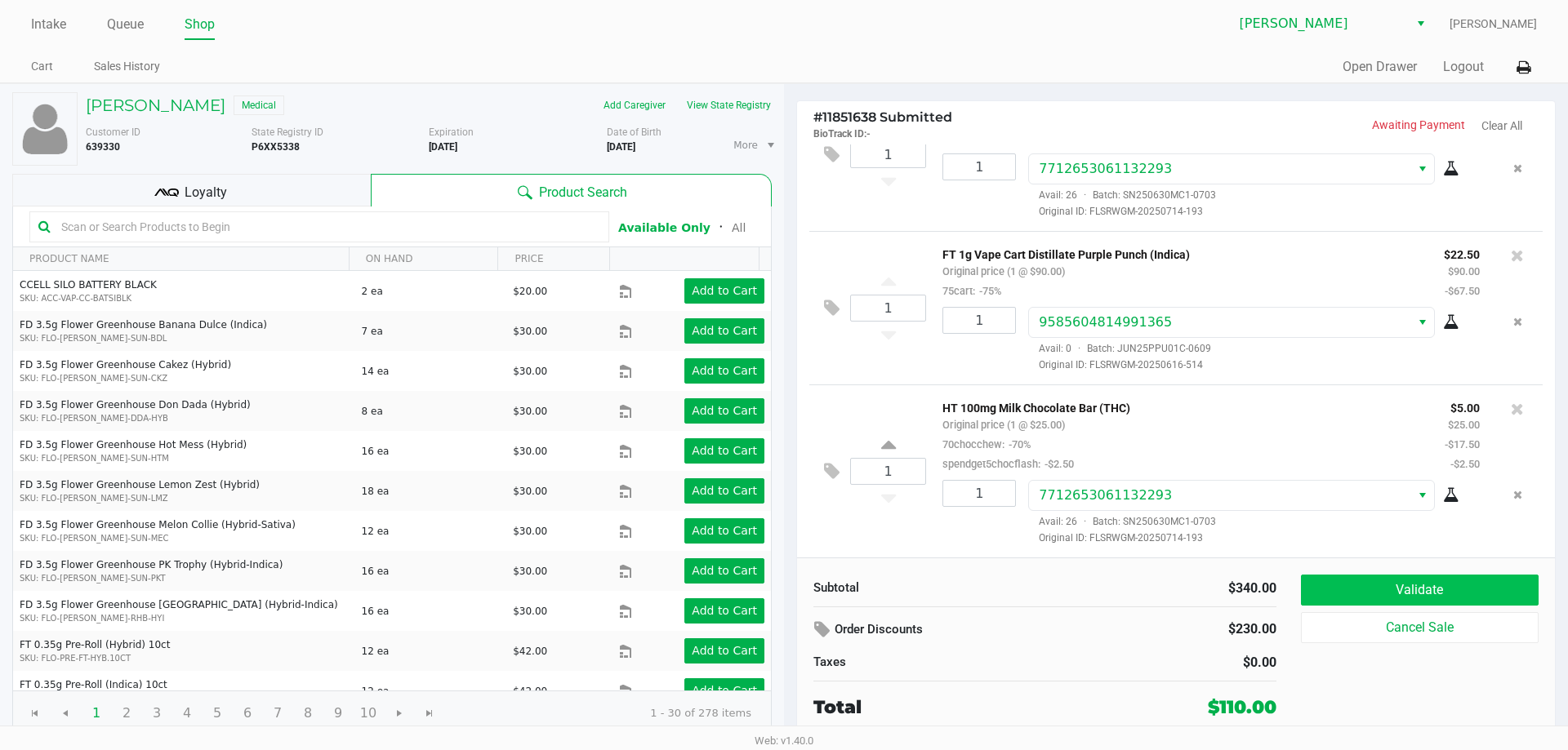
click at [1456, 583] on button "Validate" at bounding box center [1419, 589] width 238 height 31
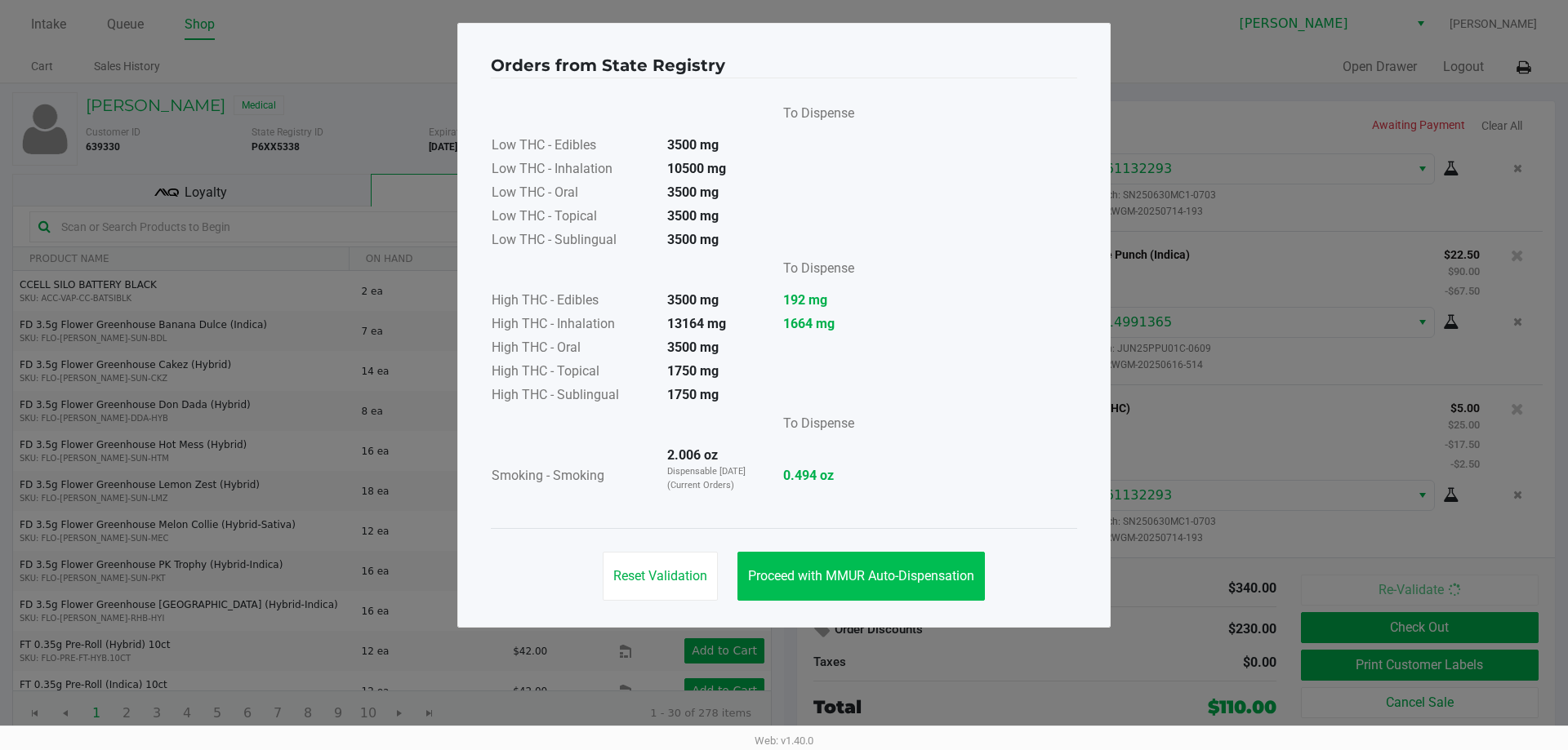
click at [877, 575] on span "Proceed with MMUR Auto-Dispensation" at bounding box center [861, 576] width 226 height 16
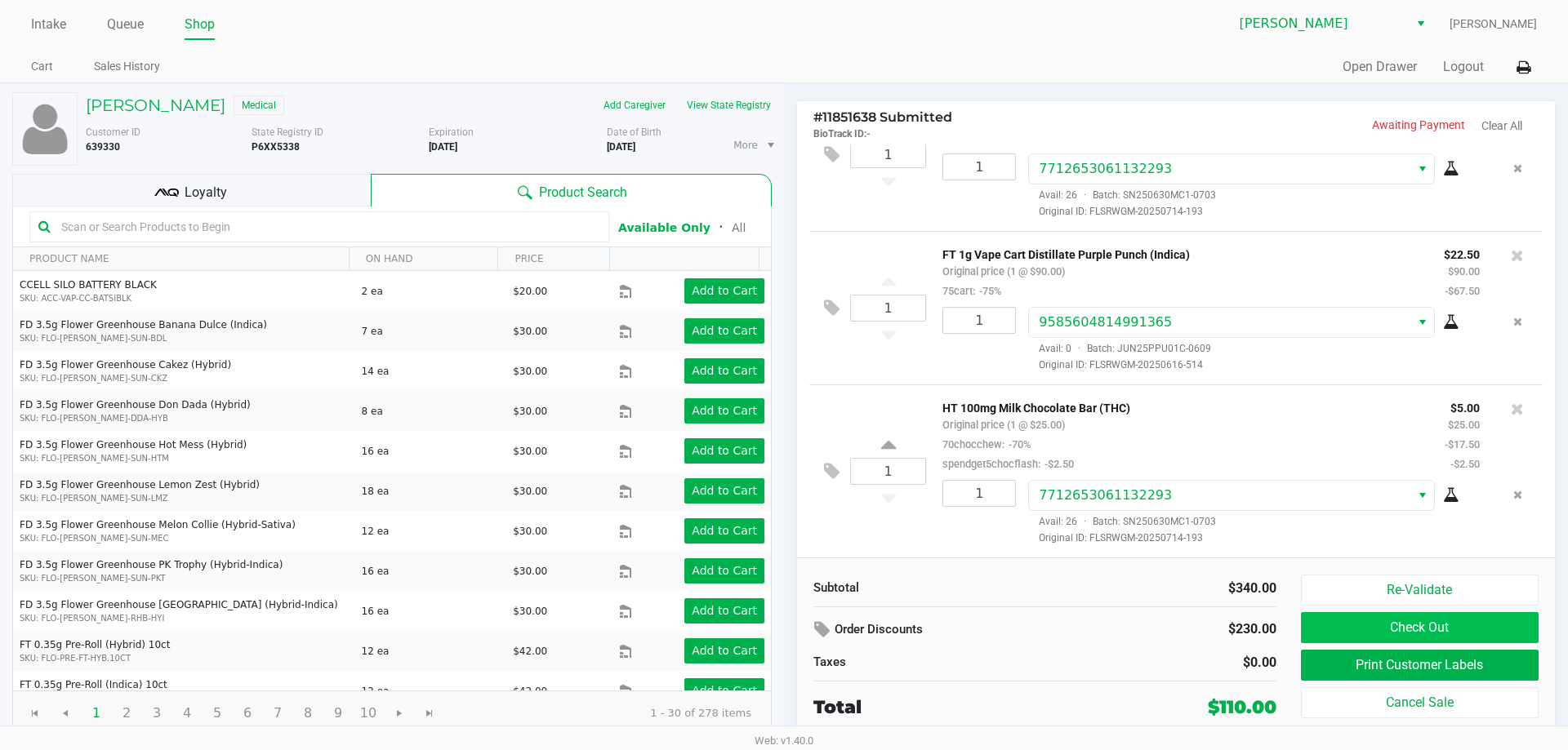
click at [1479, 635] on button "Check Out" at bounding box center [1419, 627] width 238 height 31
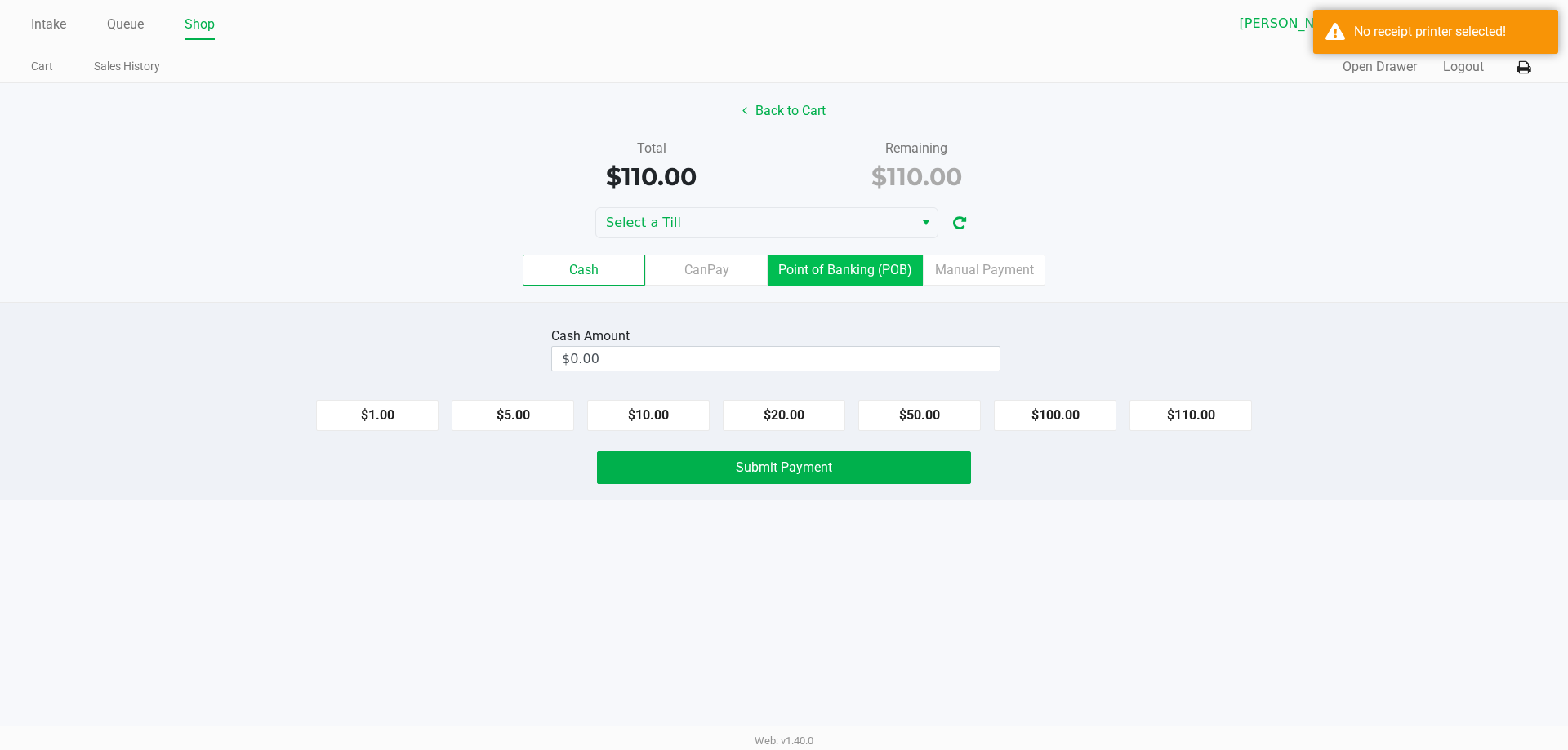
click at [806, 275] on label "Point of Banking (POB)" at bounding box center [845, 269] width 155 height 31
click at [0, 0] on 7 "Point of Banking (POB)" at bounding box center [0, 0] width 0 height 0
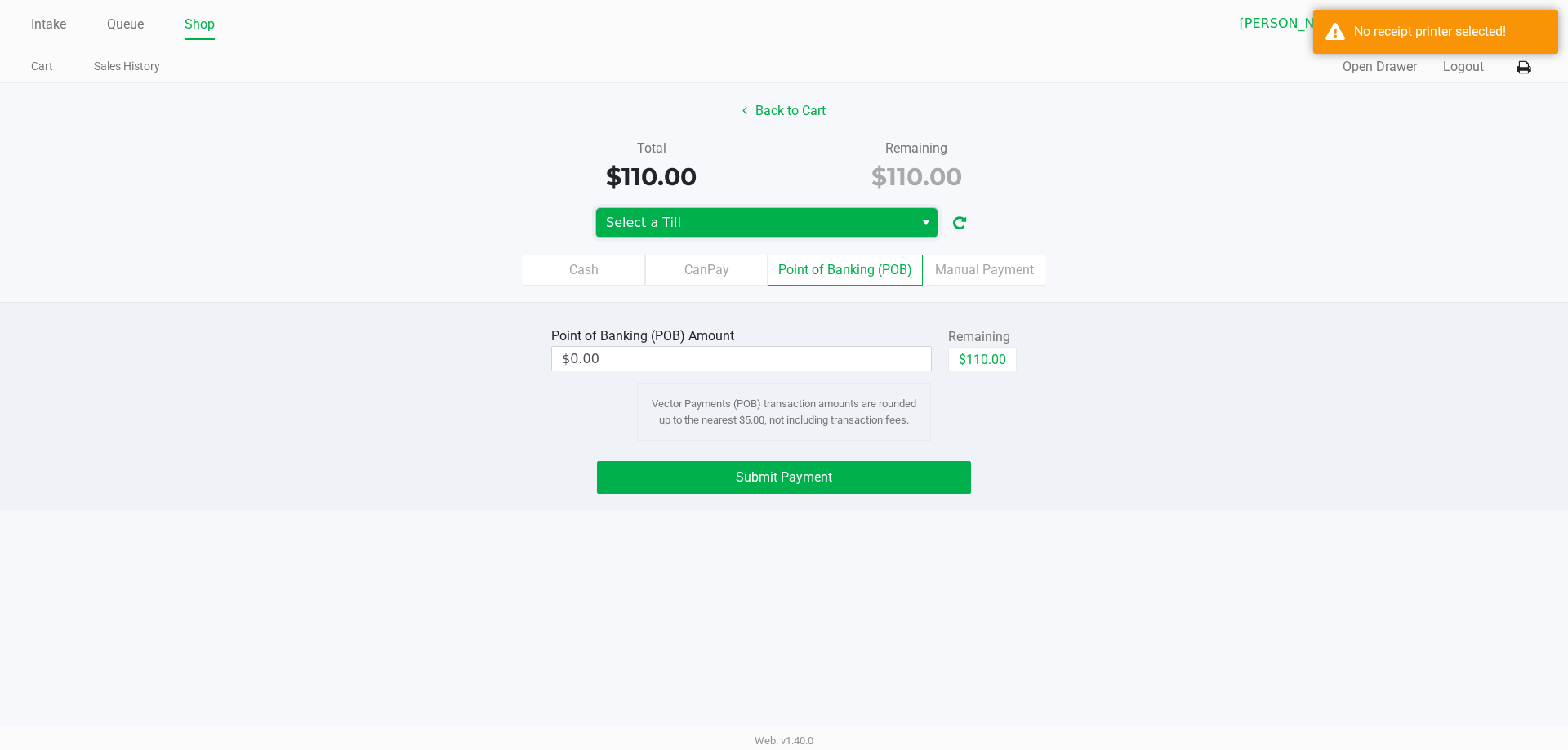
click at [827, 215] on span "Select a Till" at bounding box center [755, 223] width 298 height 19
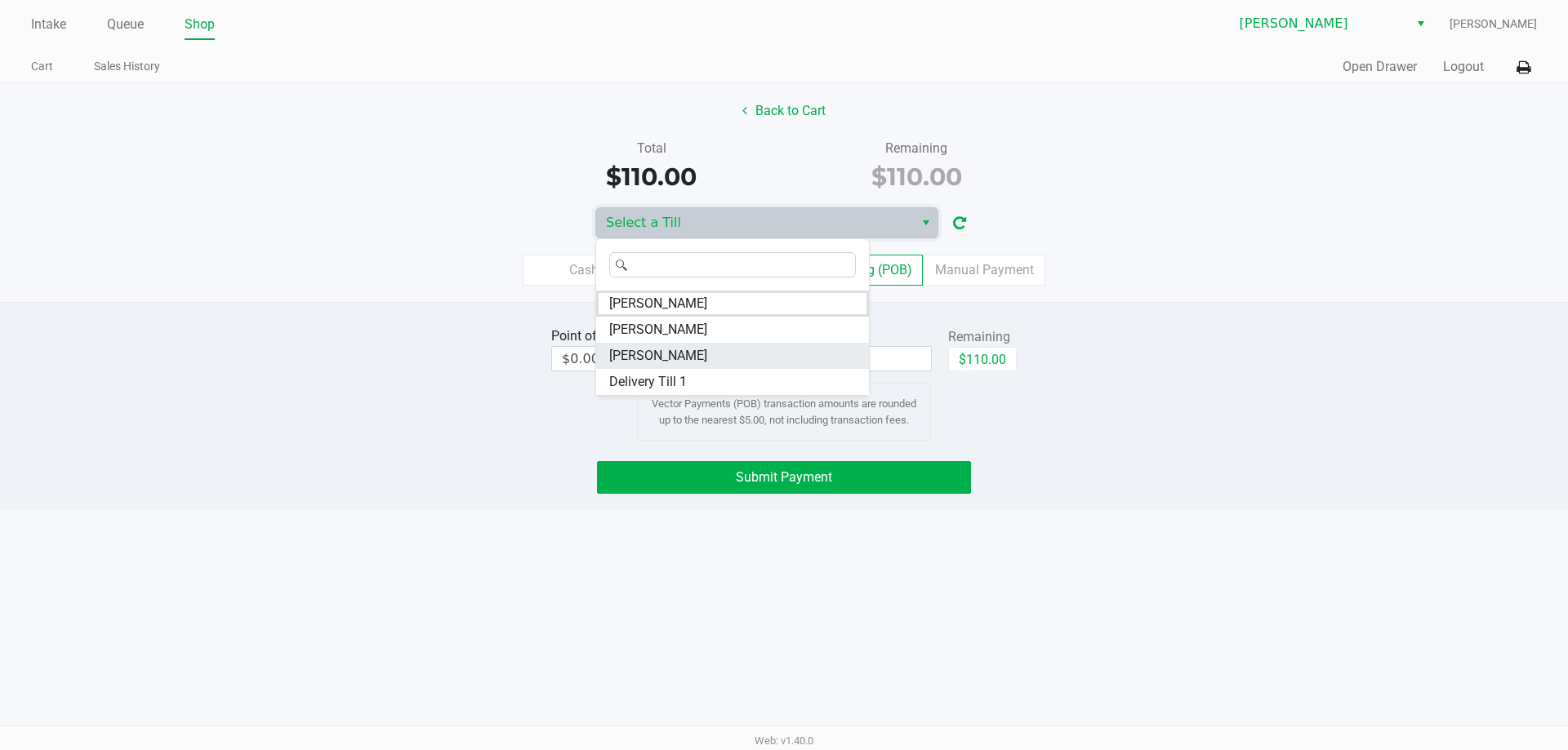
click at [786, 359] on li "DWIGHT-YOAKAM" at bounding box center [732, 356] width 273 height 26
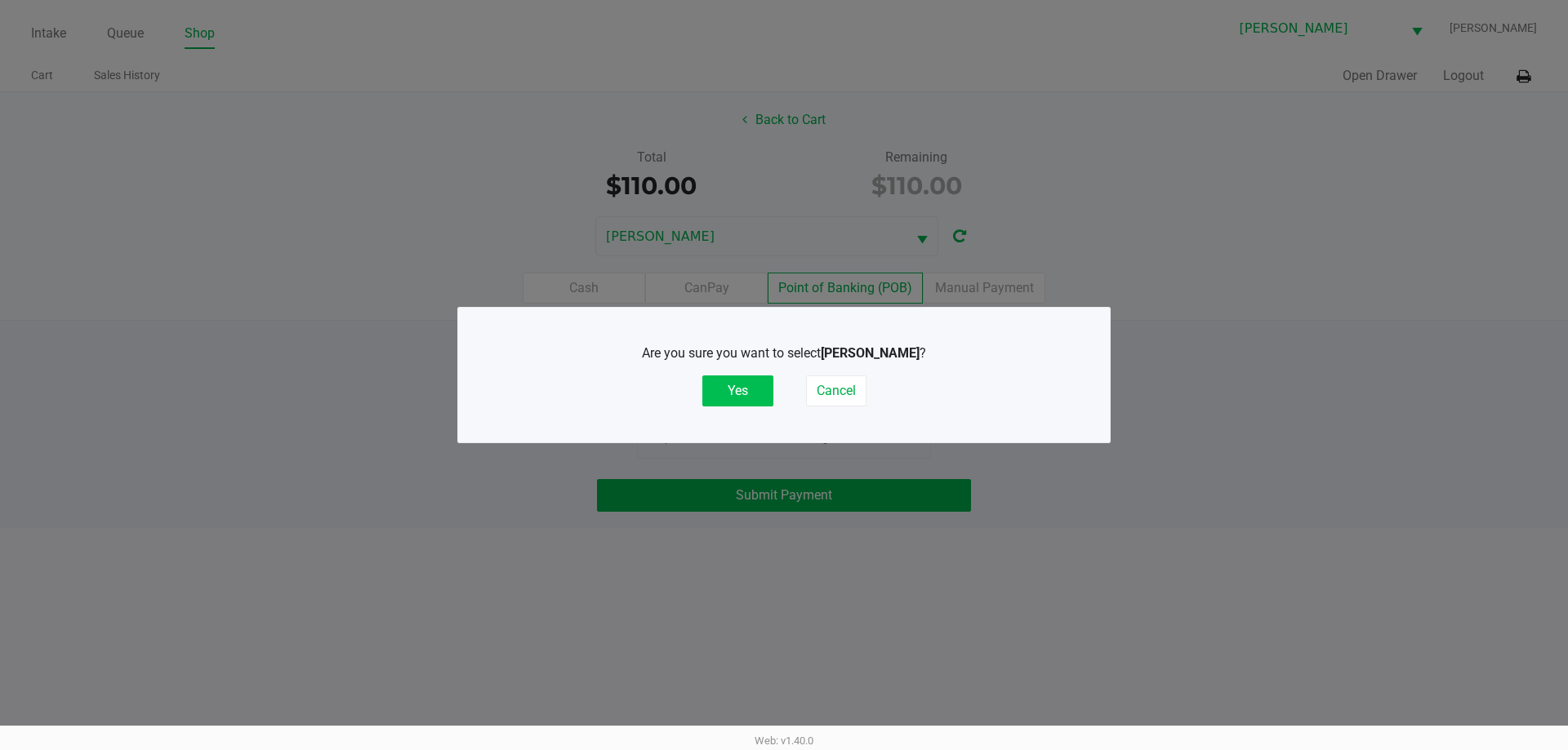
click at [737, 394] on button "Yes" at bounding box center [737, 390] width 71 height 31
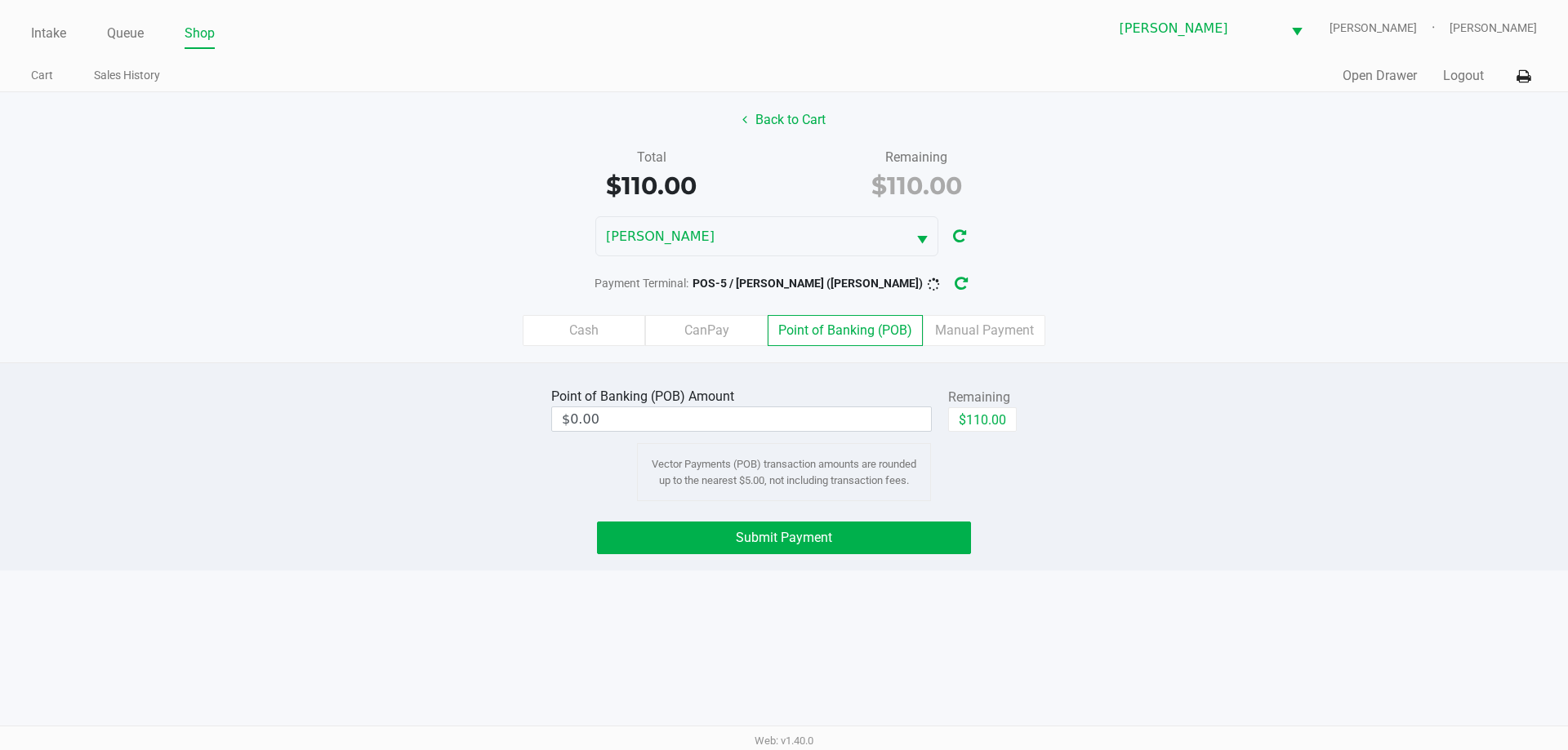
drag, startPoint x: 1148, startPoint y: 213, endPoint x: 1126, endPoint y: 225, distance: 25.1
click at [1148, 213] on div "Back to Cart Total $110.00 Remaining $110.00 DWIGHT-YOAKAM Payment Terminal: PO…" at bounding box center [784, 227] width 1568 height 270
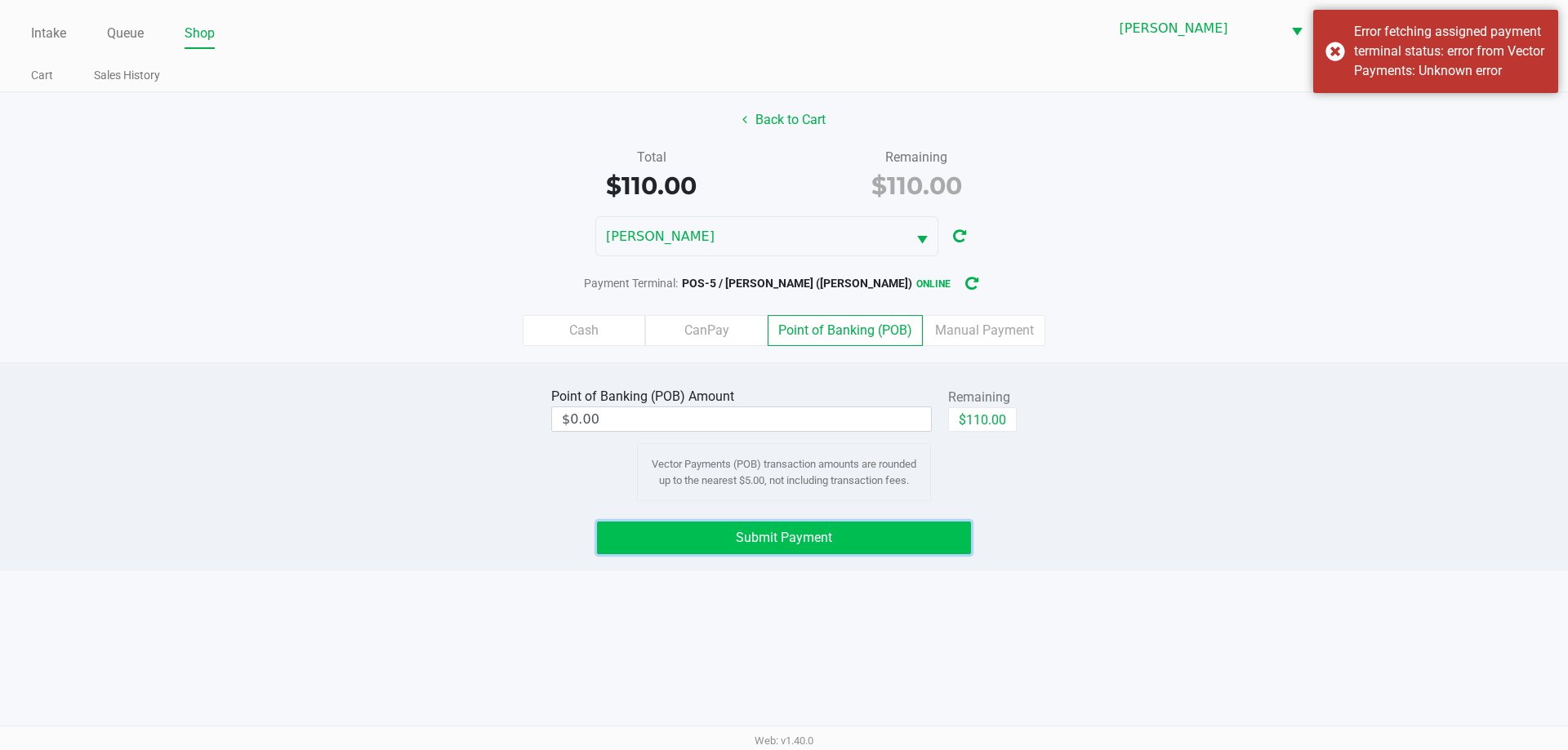
click at [841, 534] on button "Submit Payment" at bounding box center [784, 538] width 374 height 32
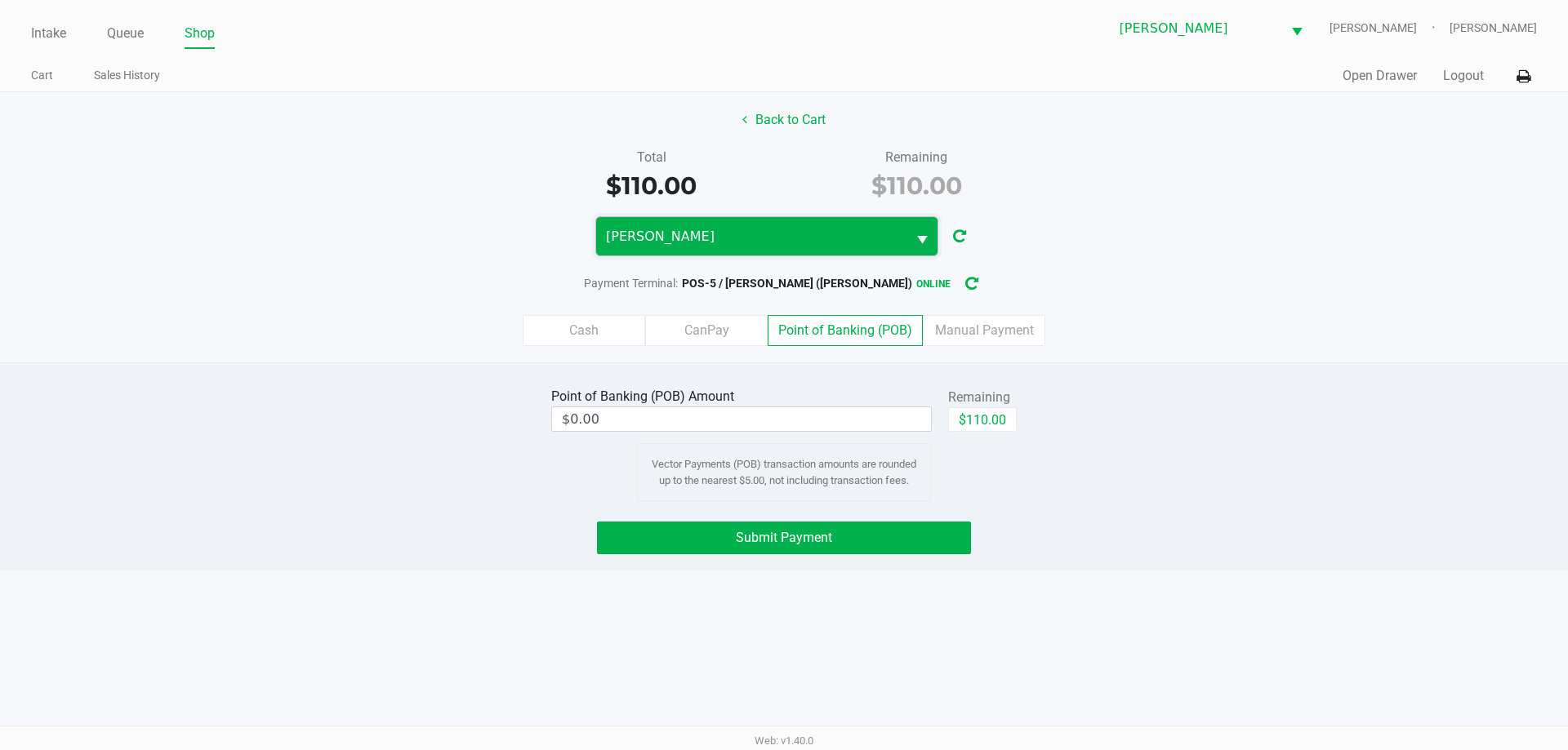
click at [849, 239] on span "DWIGHT-YOAKAM" at bounding box center [751, 237] width 290 height 19
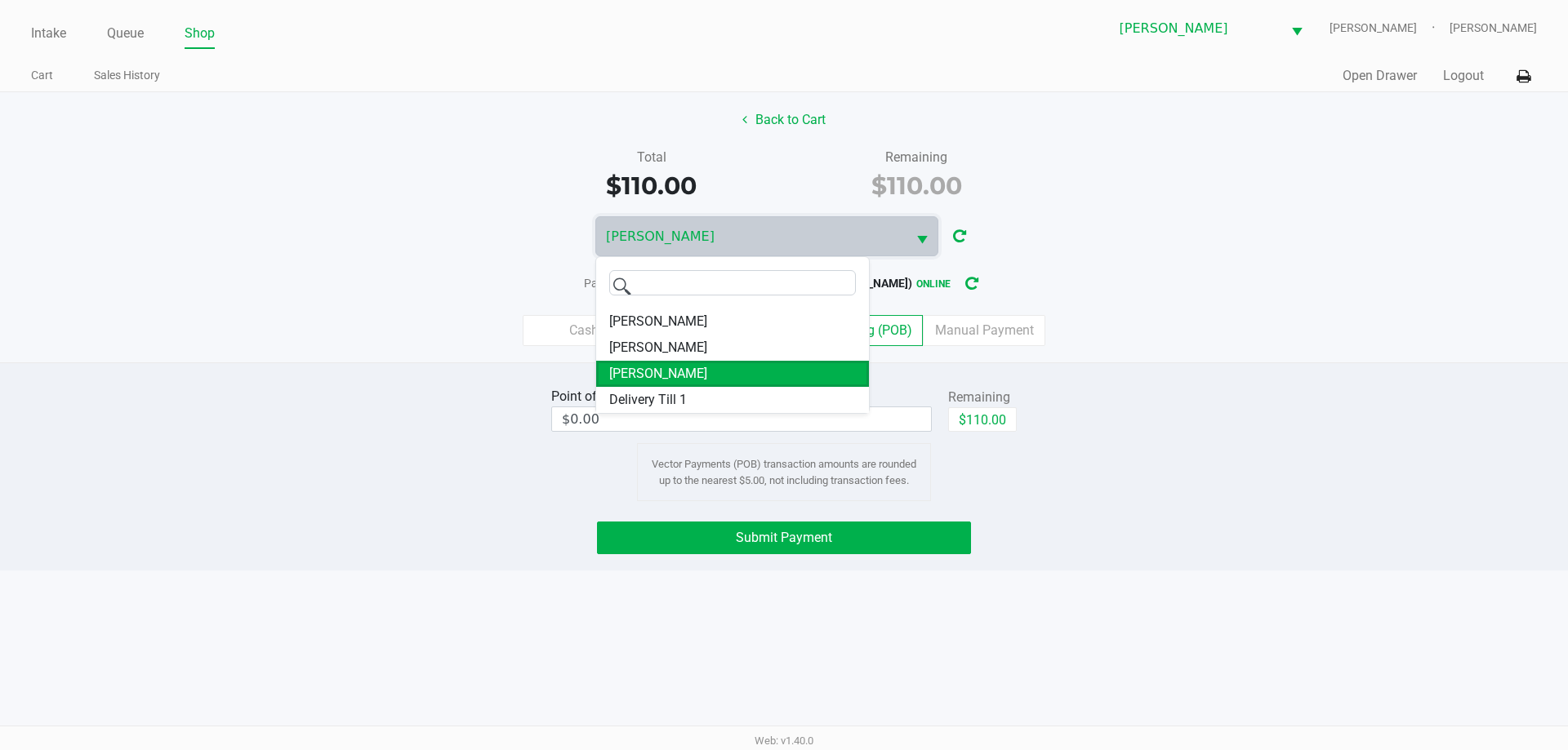
click at [1321, 377] on div "Point of Banking (POB) Amount $0.00 Remaining $110.00 Vector Payments (POB) tra…" at bounding box center [784, 466] width 1568 height 208
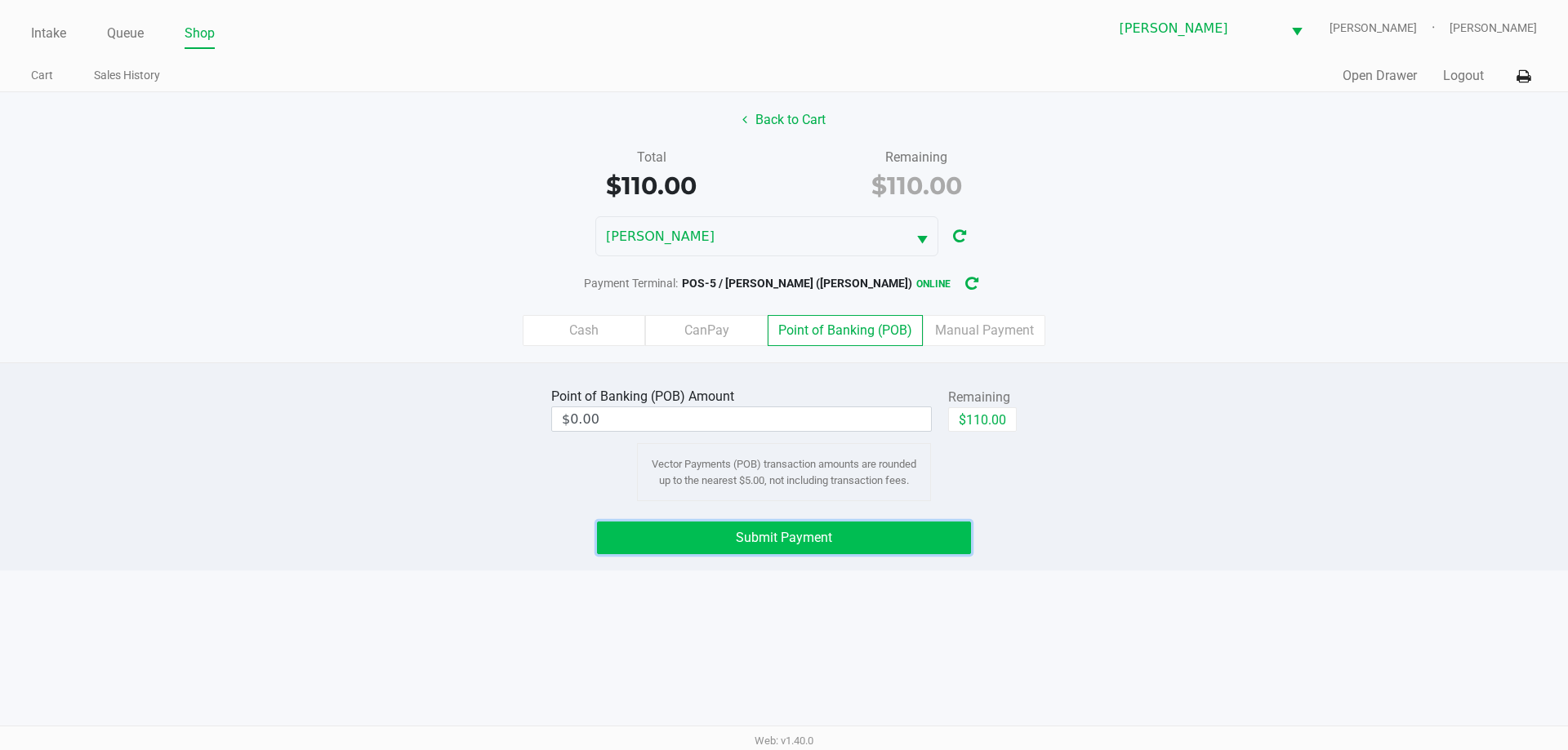
click at [839, 532] on button "Submit Payment" at bounding box center [784, 538] width 374 height 32
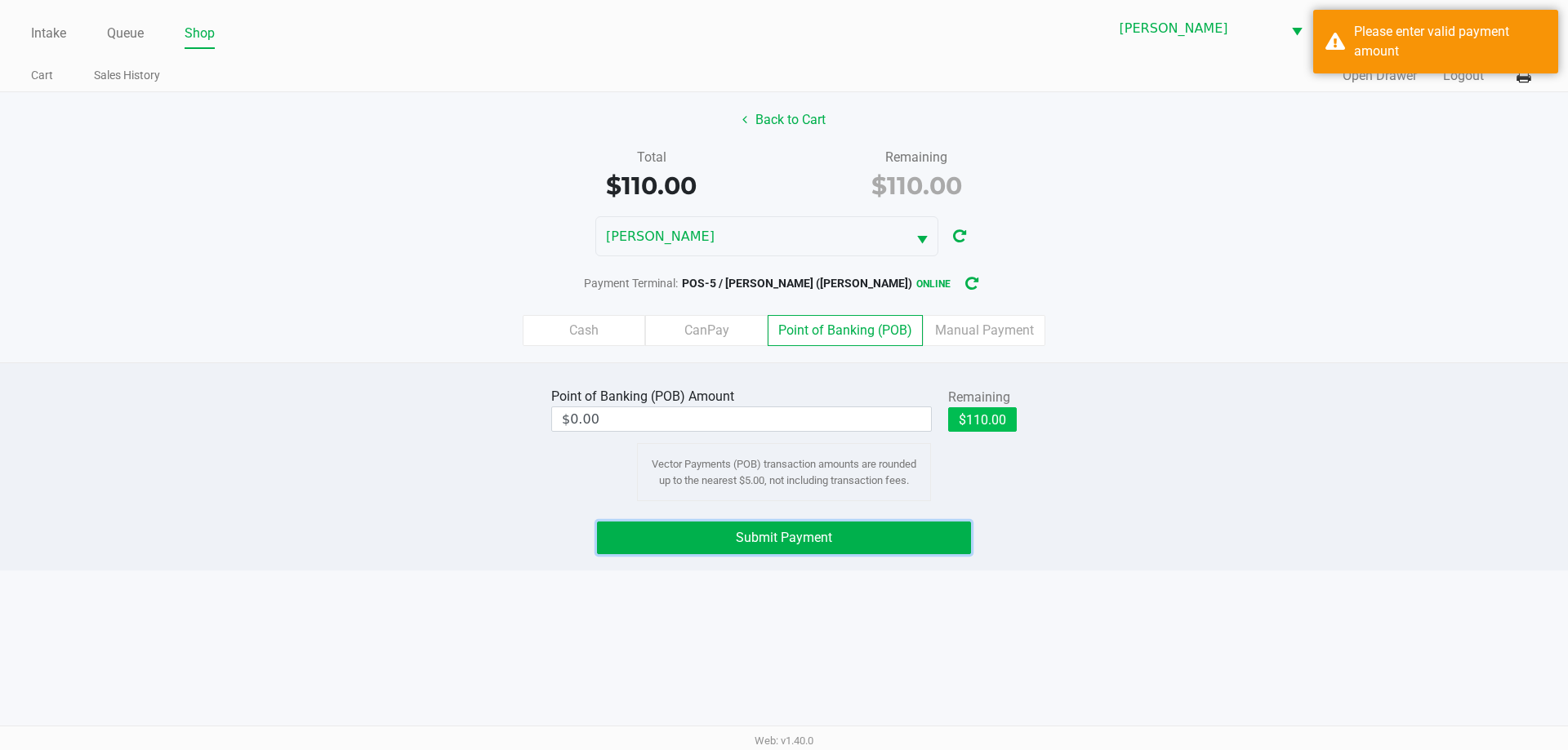
click at [999, 415] on button "$110.00" at bounding box center [982, 419] width 68 height 25
type input "$110.00"
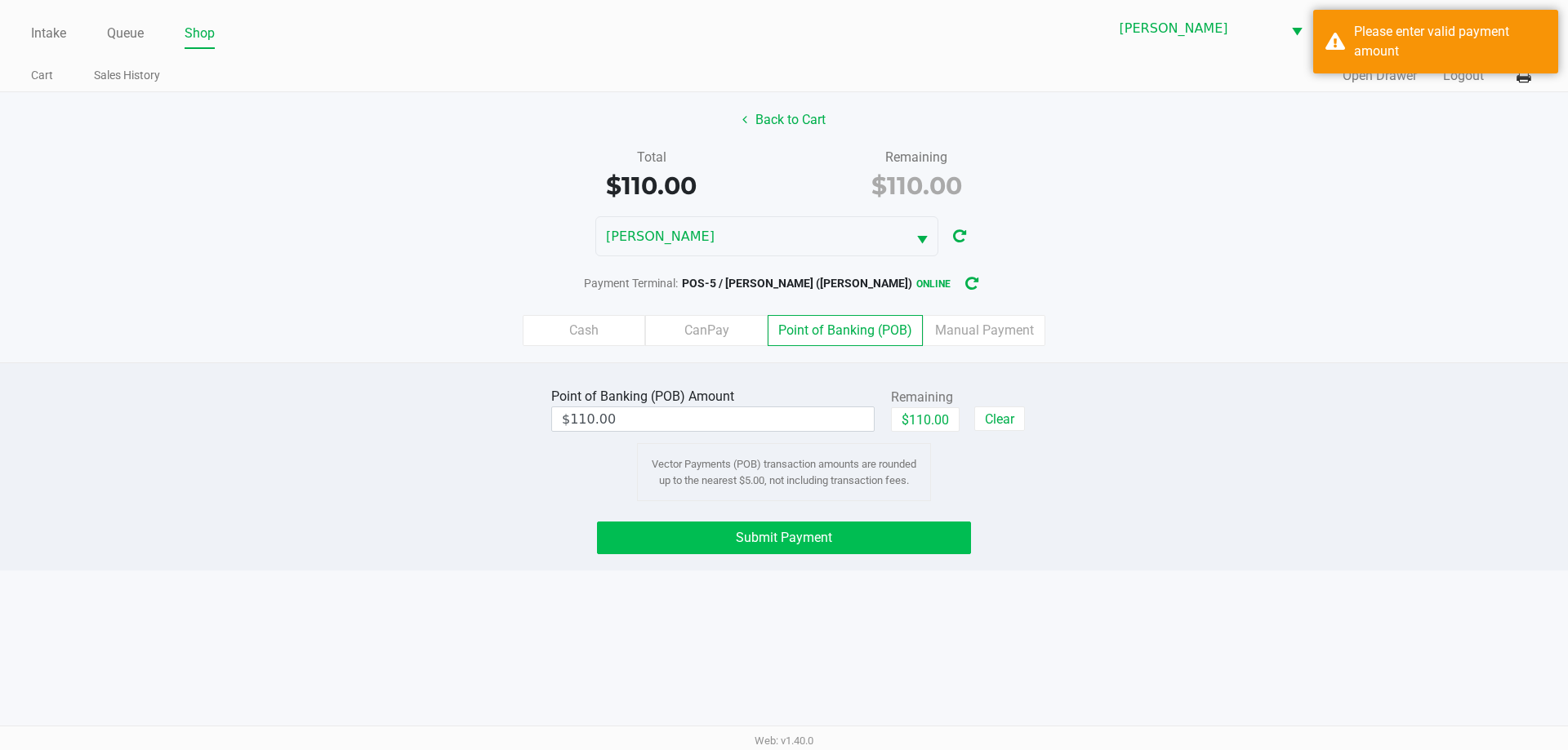
click at [880, 531] on button "Submit Payment" at bounding box center [784, 538] width 374 height 32
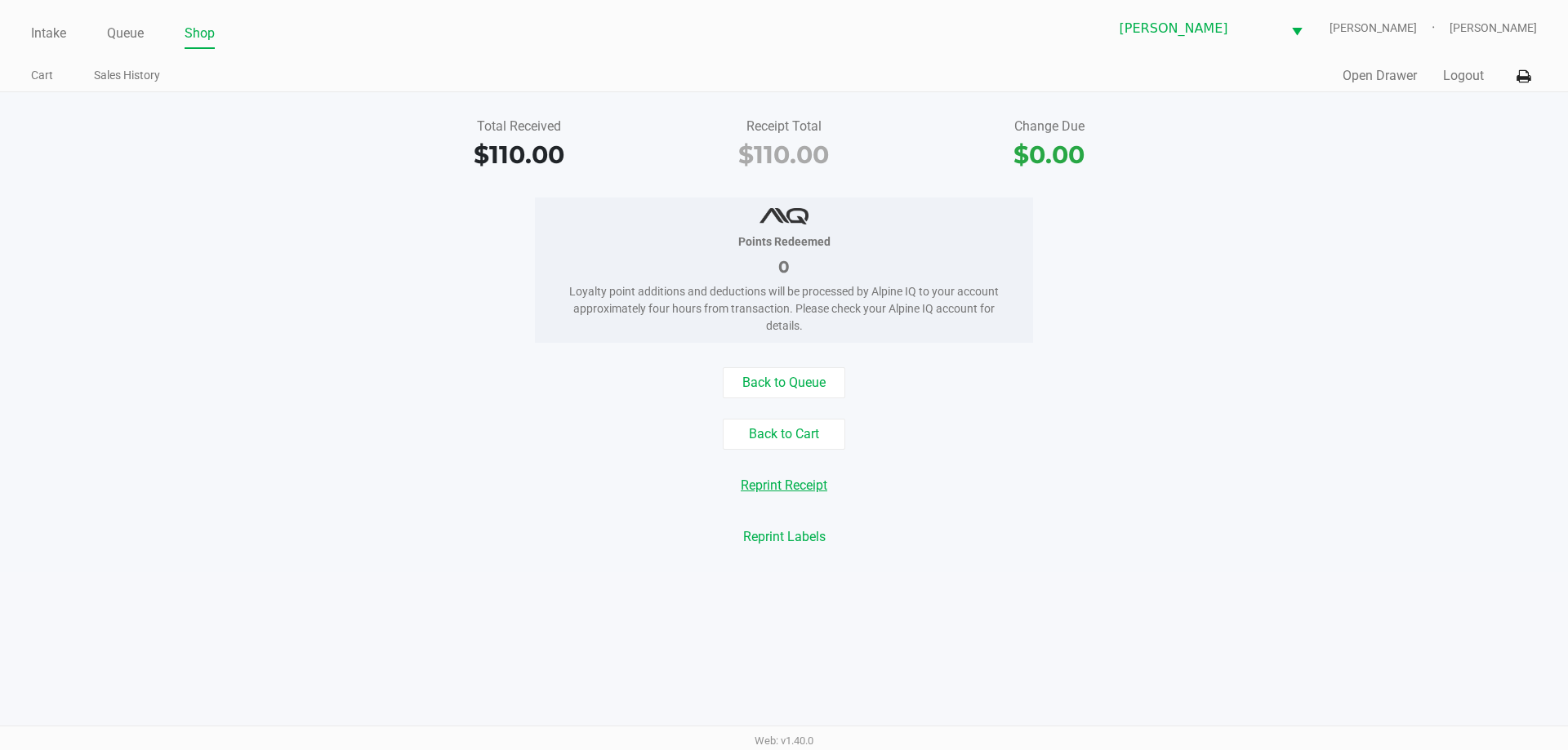
click at [791, 485] on button "Reprint Receipt" at bounding box center [784, 485] width 108 height 31
click at [1521, 81] on icon at bounding box center [1523, 76] width 14 height 11
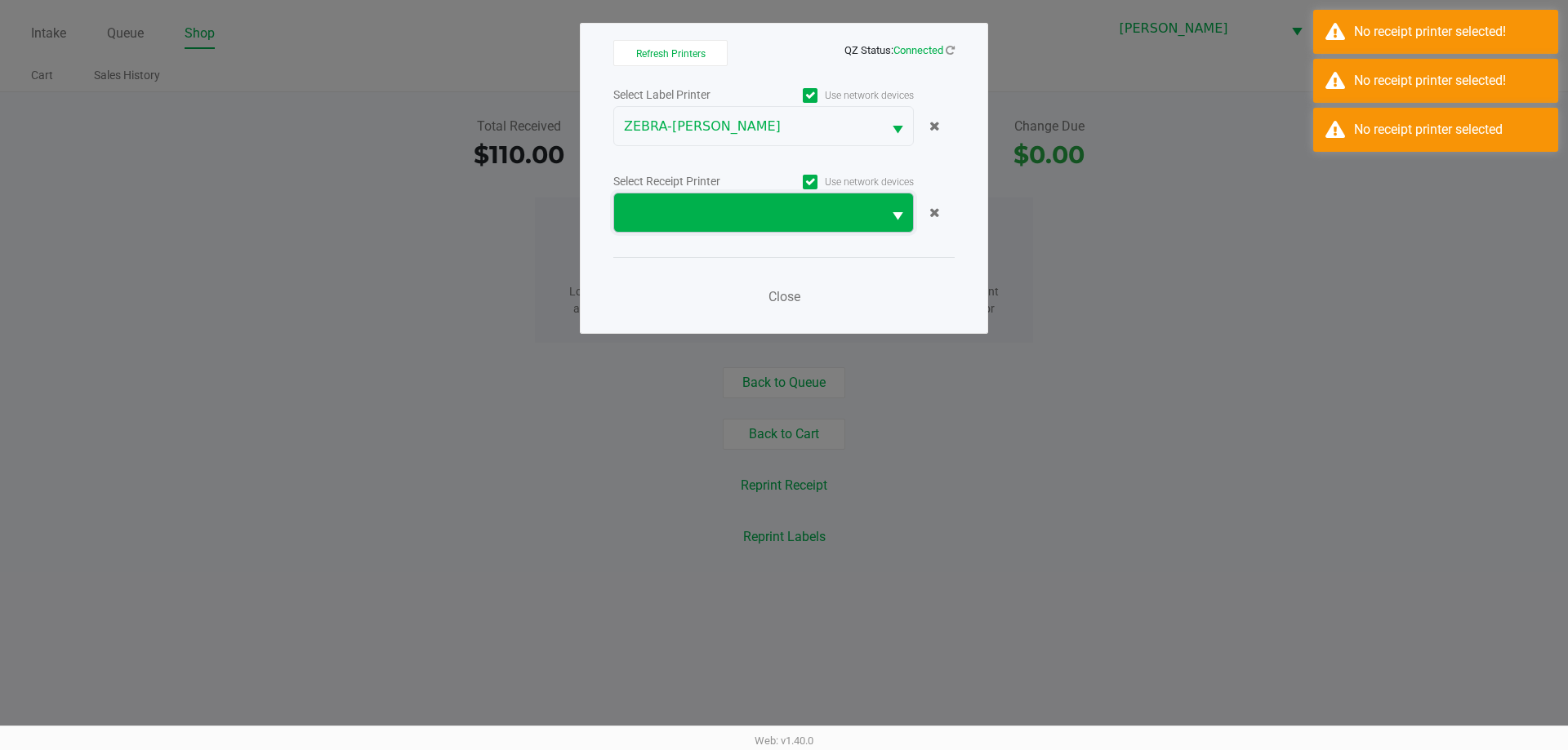
click at [834, 227] on span at bounding box center [748, 213] width 268 height 39
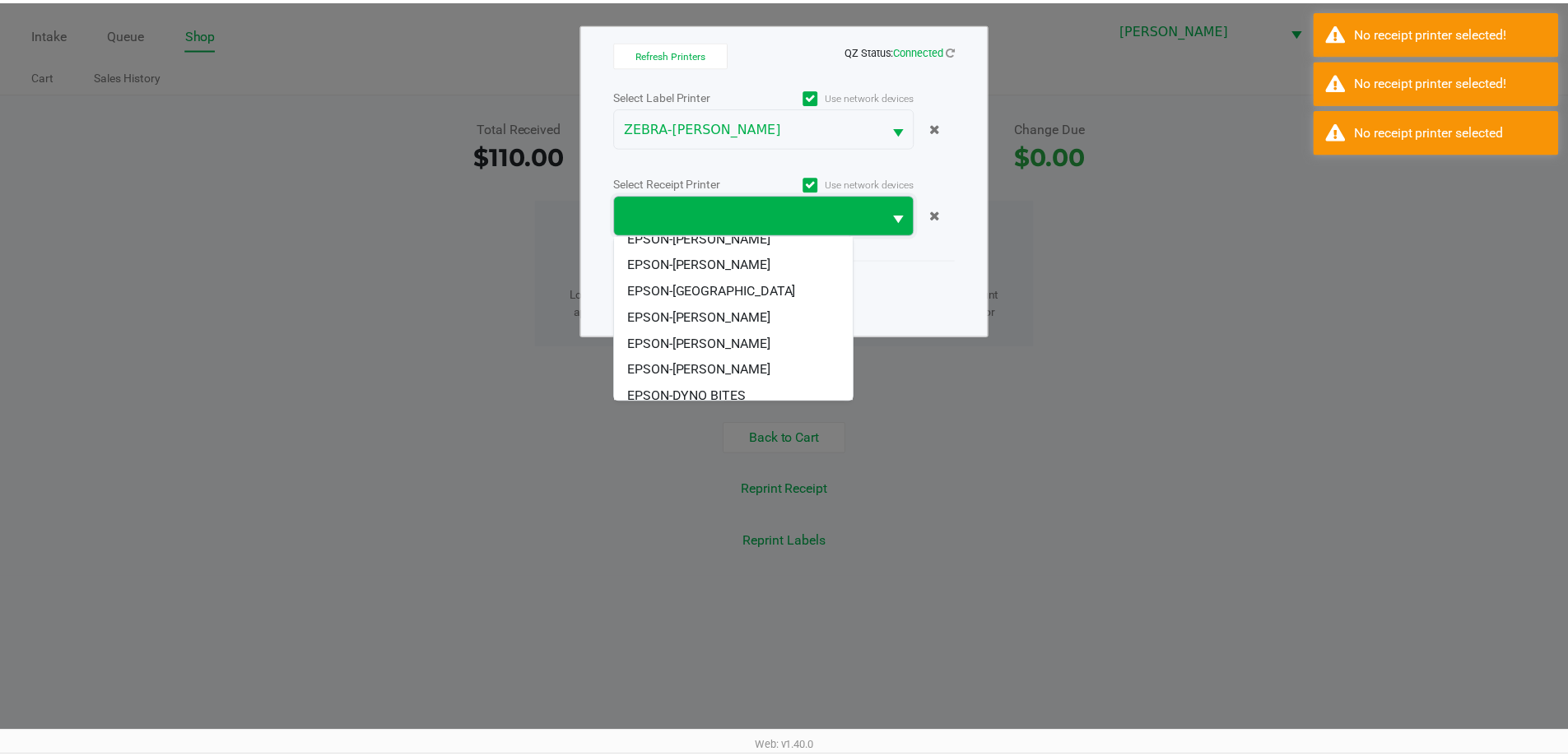
scroll to position [73, 0]
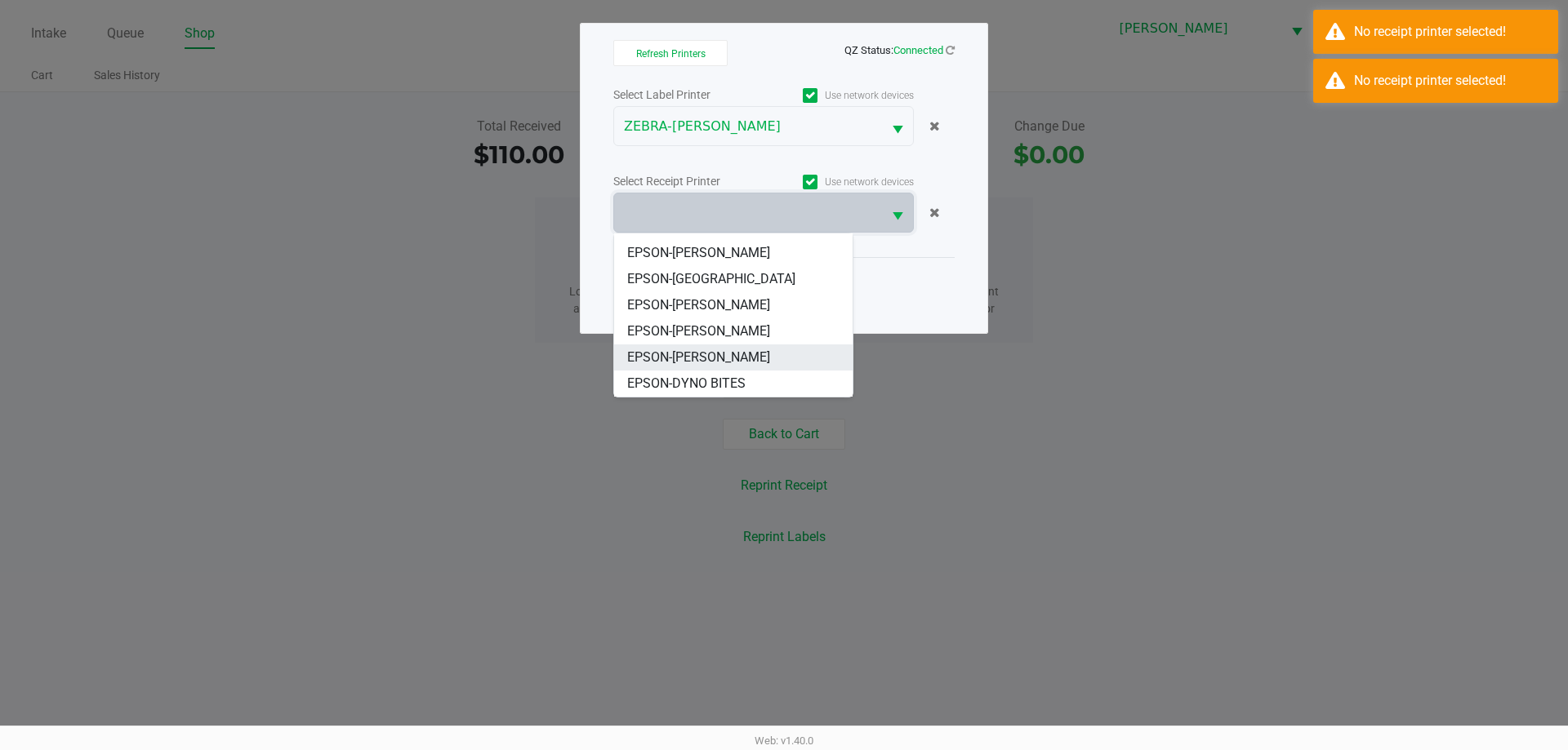
click at [759, 356] on span "EPSON-[PERSON_NAME]" at bounding box center [698, 357] width 143 height 19
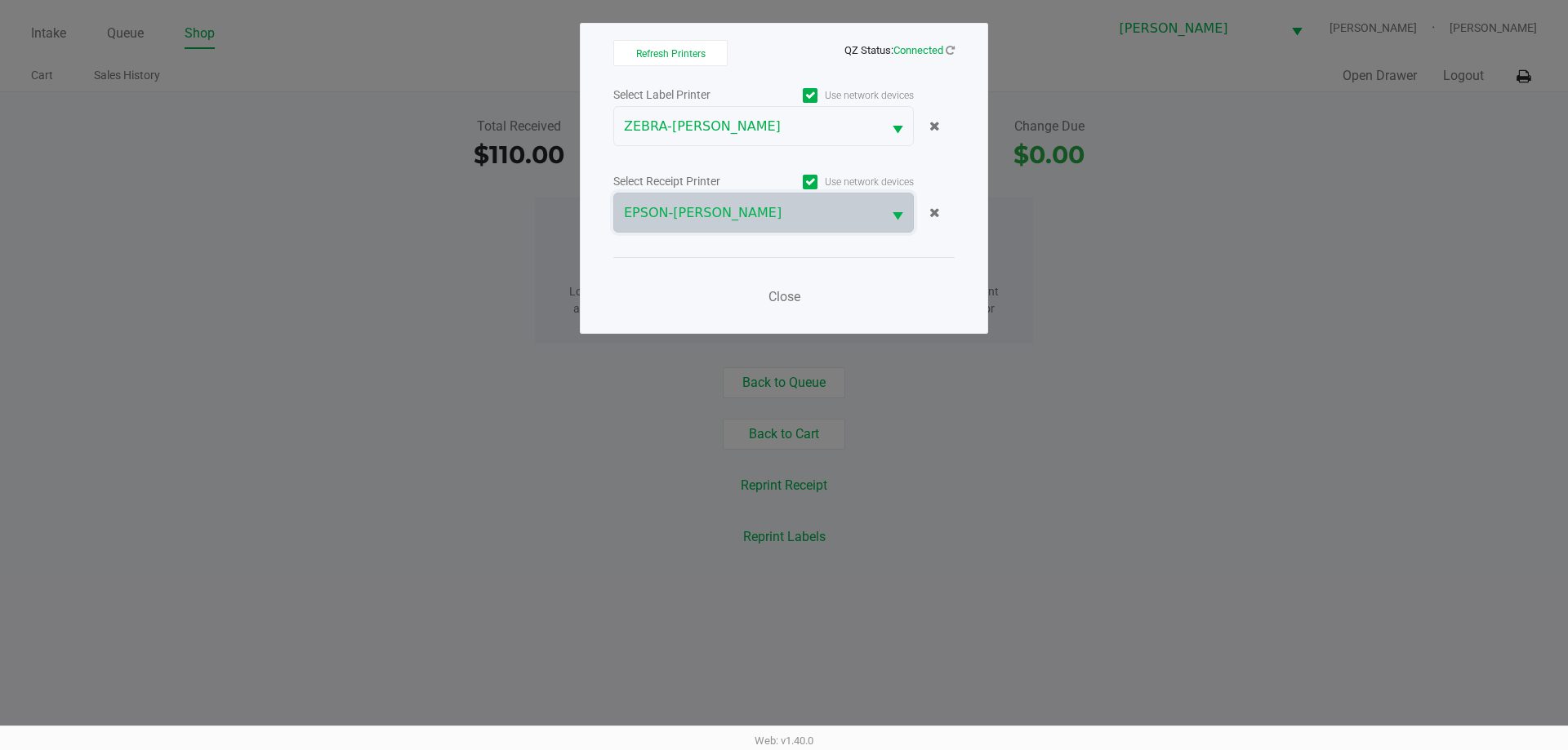
click at [1120, 257] on ngb-modal-window "Refresh Printers QZ Status: Connected Select Label Printer Use network devices …" at bounding box center [784, 375] width 1568 height 750
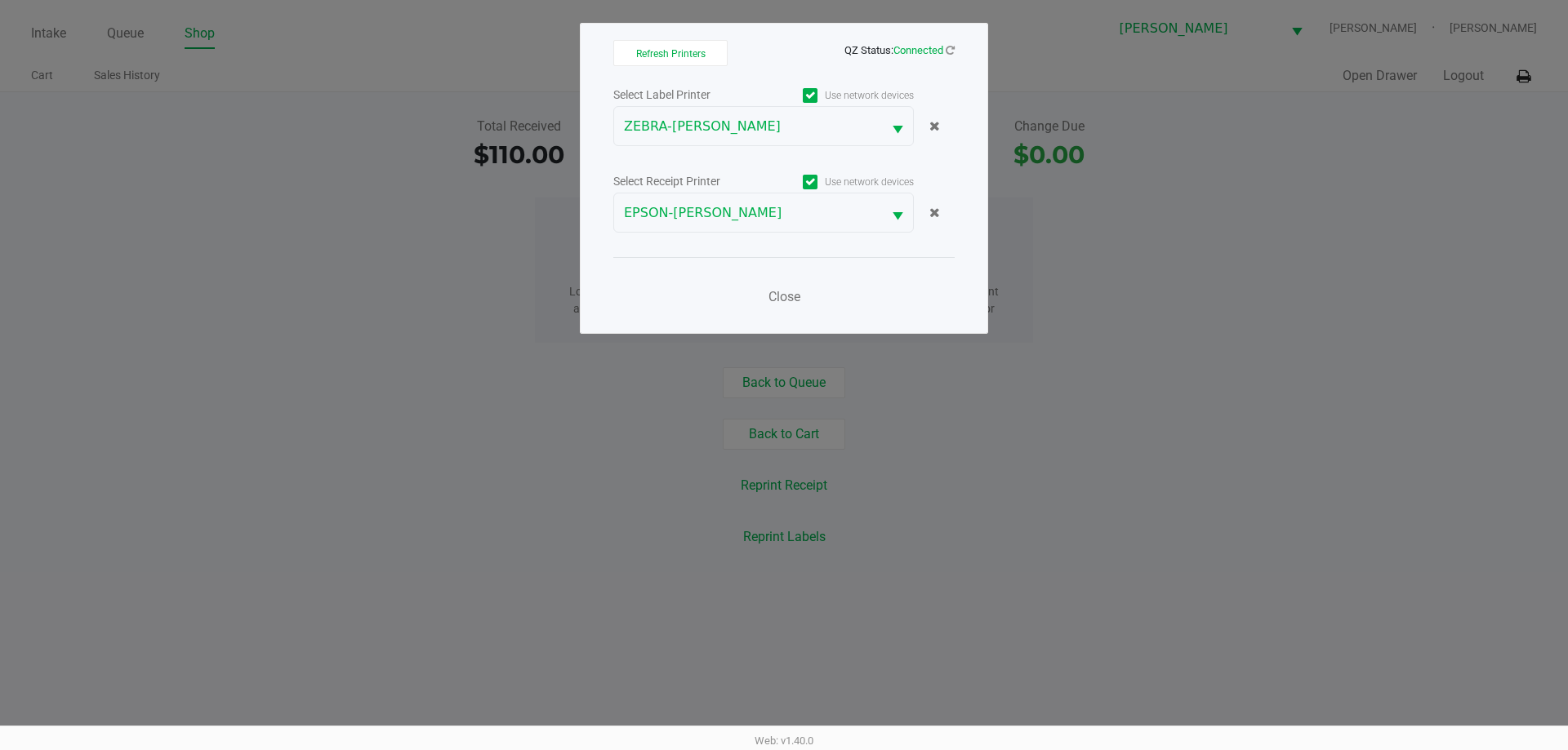
click at [913, 41] on app-qz-status "QZ Status: Connected" at bounding box center [899, 49] width 111 height 16
click at [784, 296] on span "Close" at bounding box center [784, 296] width 32 height 16
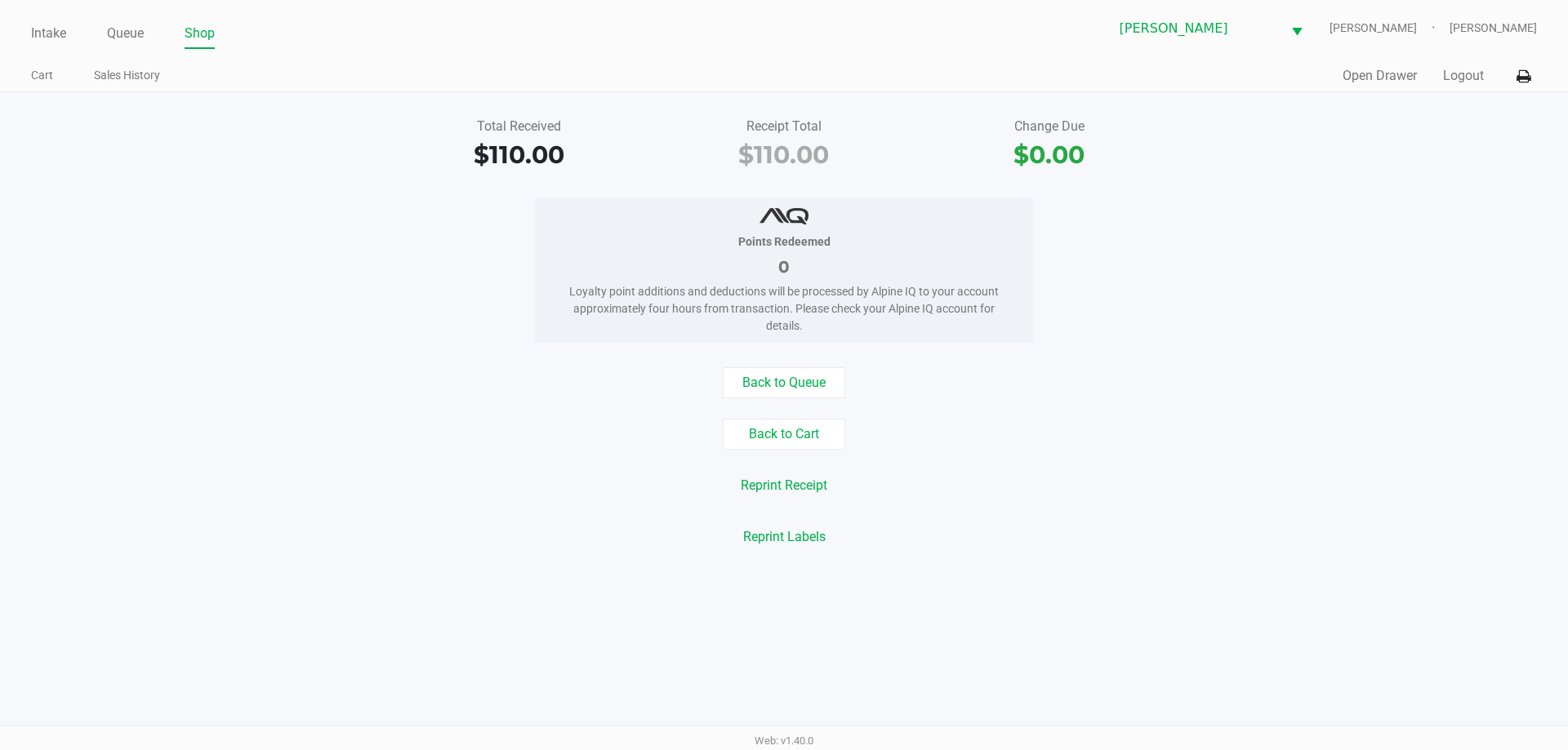
click at [1398, 457] on div "Back to Queue Back to Cart Reprint Receipt Reprint Labels" at bounding box center [784, 460] width 1593 height 185
click at [387, 379] on div "Back to Queue" at bounding box center [784, 382] width 1593 height 31
click at [47, 33] on link "Intake" at bounding box center [48, 33] width 35 height 23
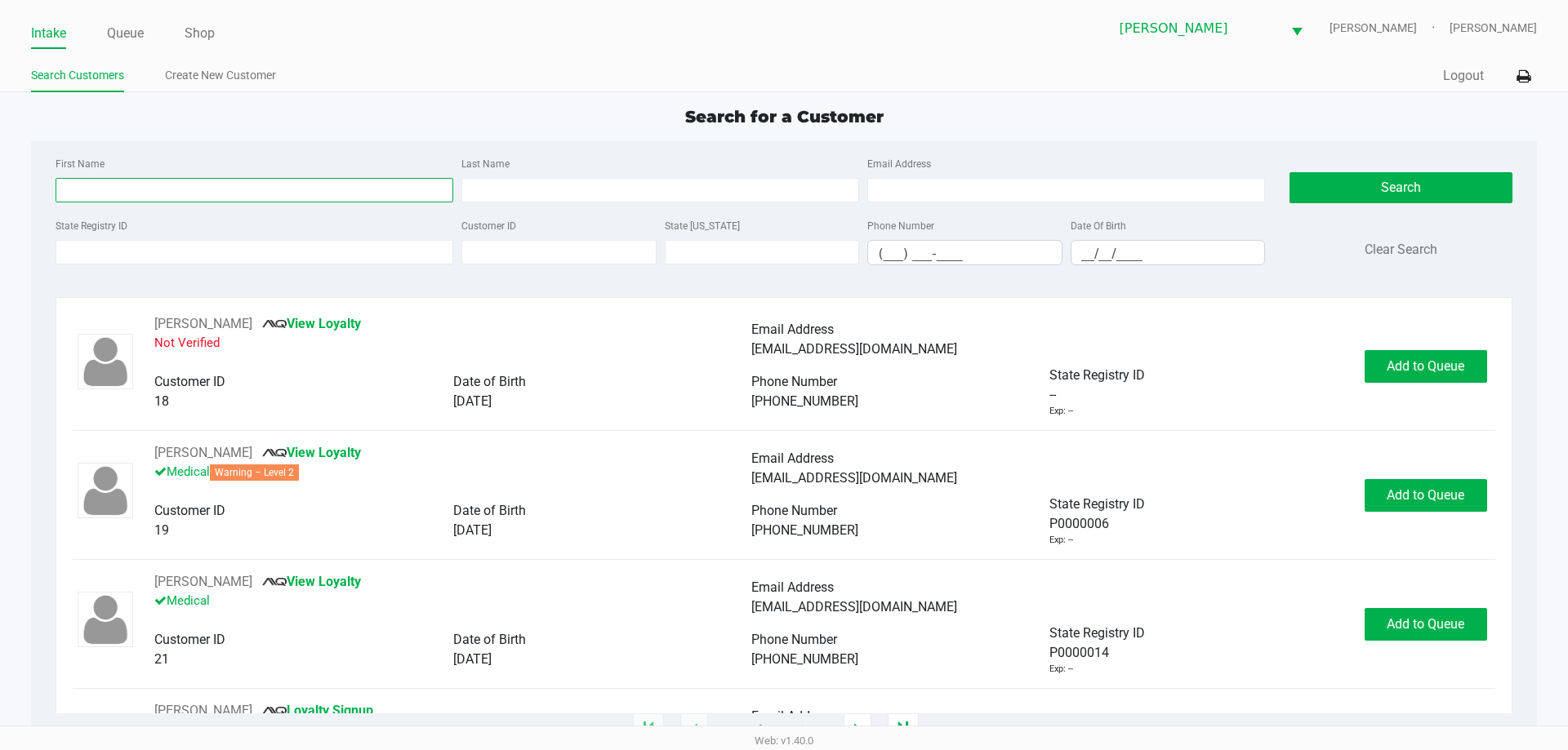
click at [129, 192] on input "First Name" at bounding box center [254, 190] width 397 height 25
type input "h"
type input "she"
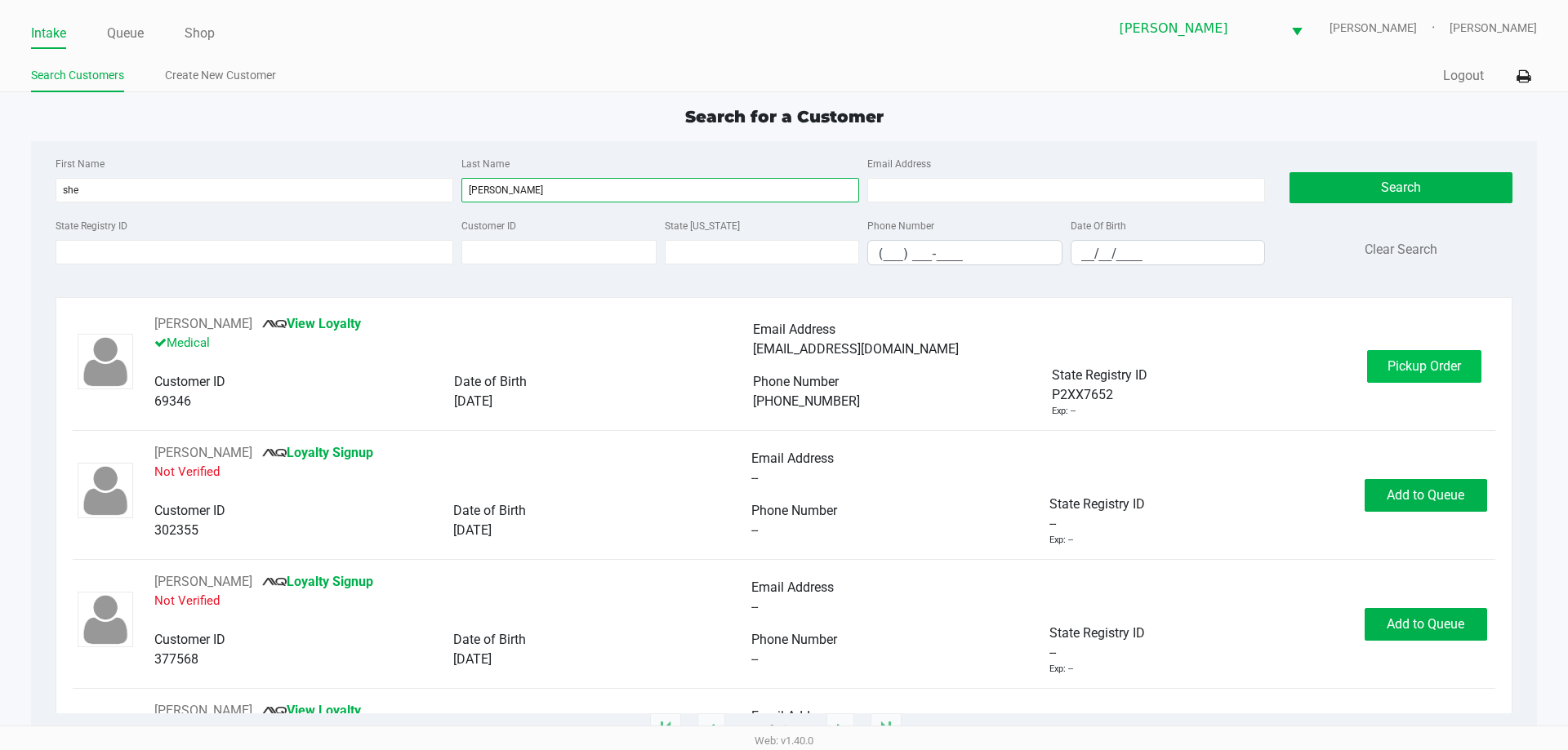
type input "brad"
click at [1407, 368] on span "Pickup Order" at bounding box center [1424, 367] width 74 height 16
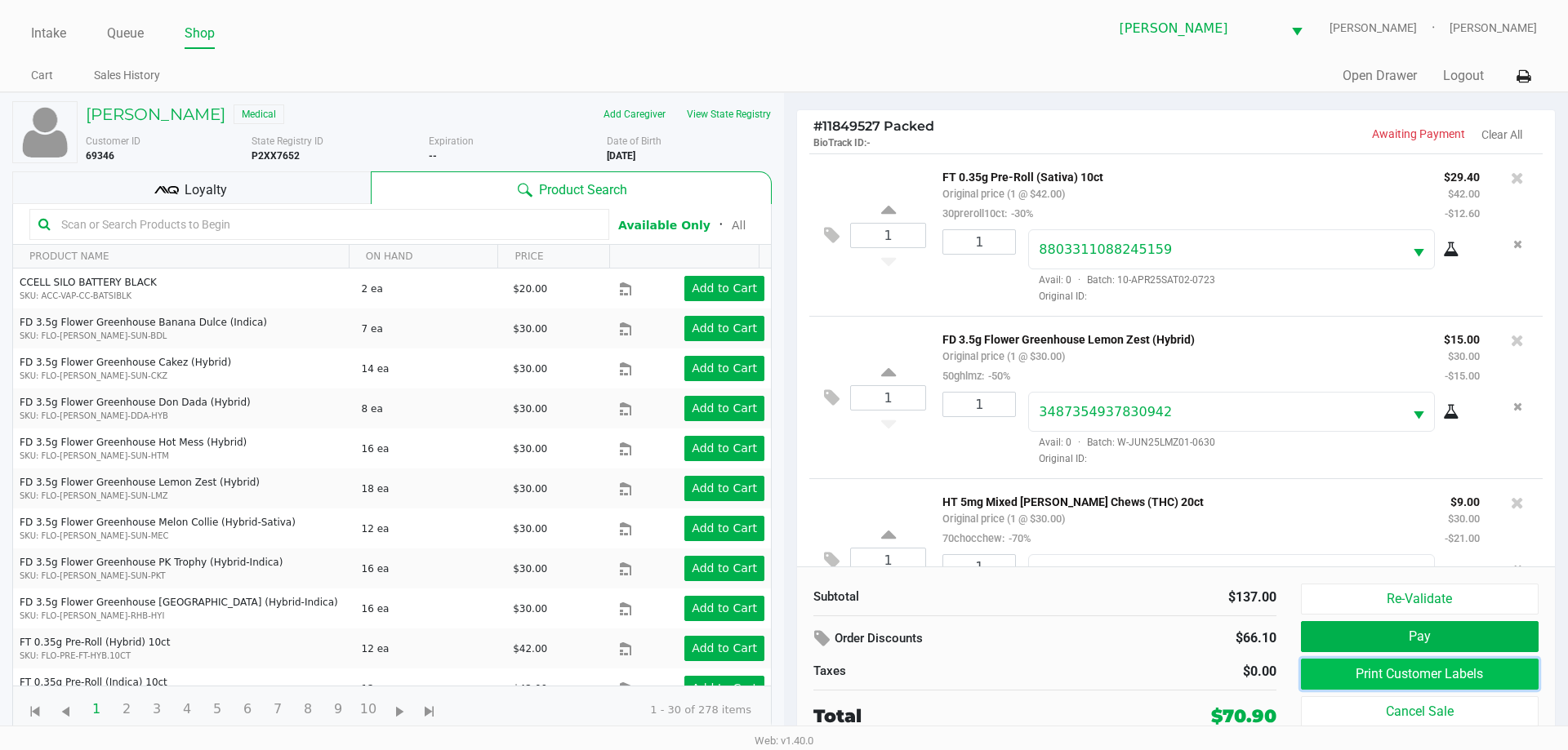
click at [1459, 675] on button "Print Customer Labels" at bounding box center [1419, 674] width 238 height 31
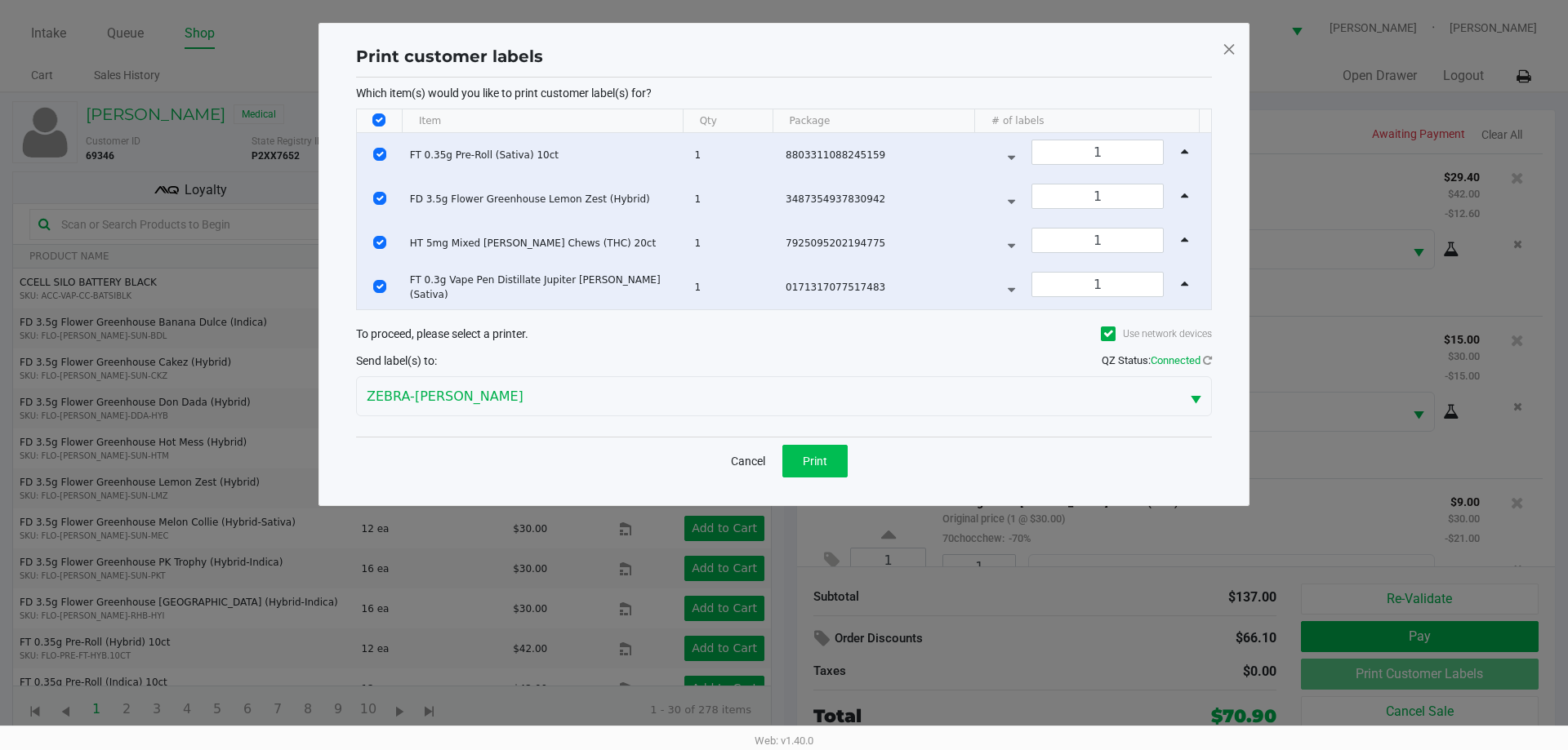
click at [815, 462] on span "Print" at bounding box center [815, 461] width 25 height 13
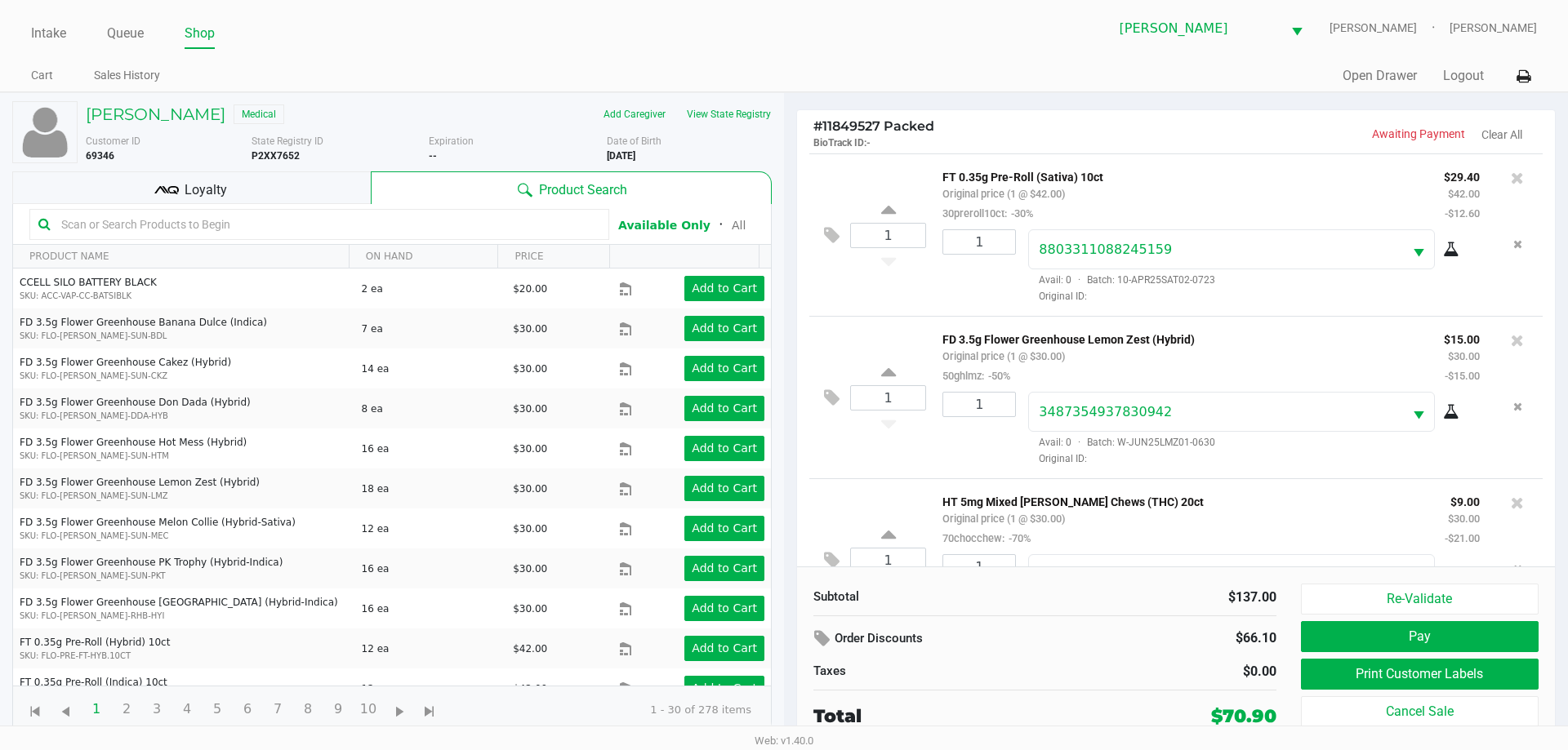
click at [289, 194] on div "Loyalty" at bounding box center [191, 187] width 359 height 32
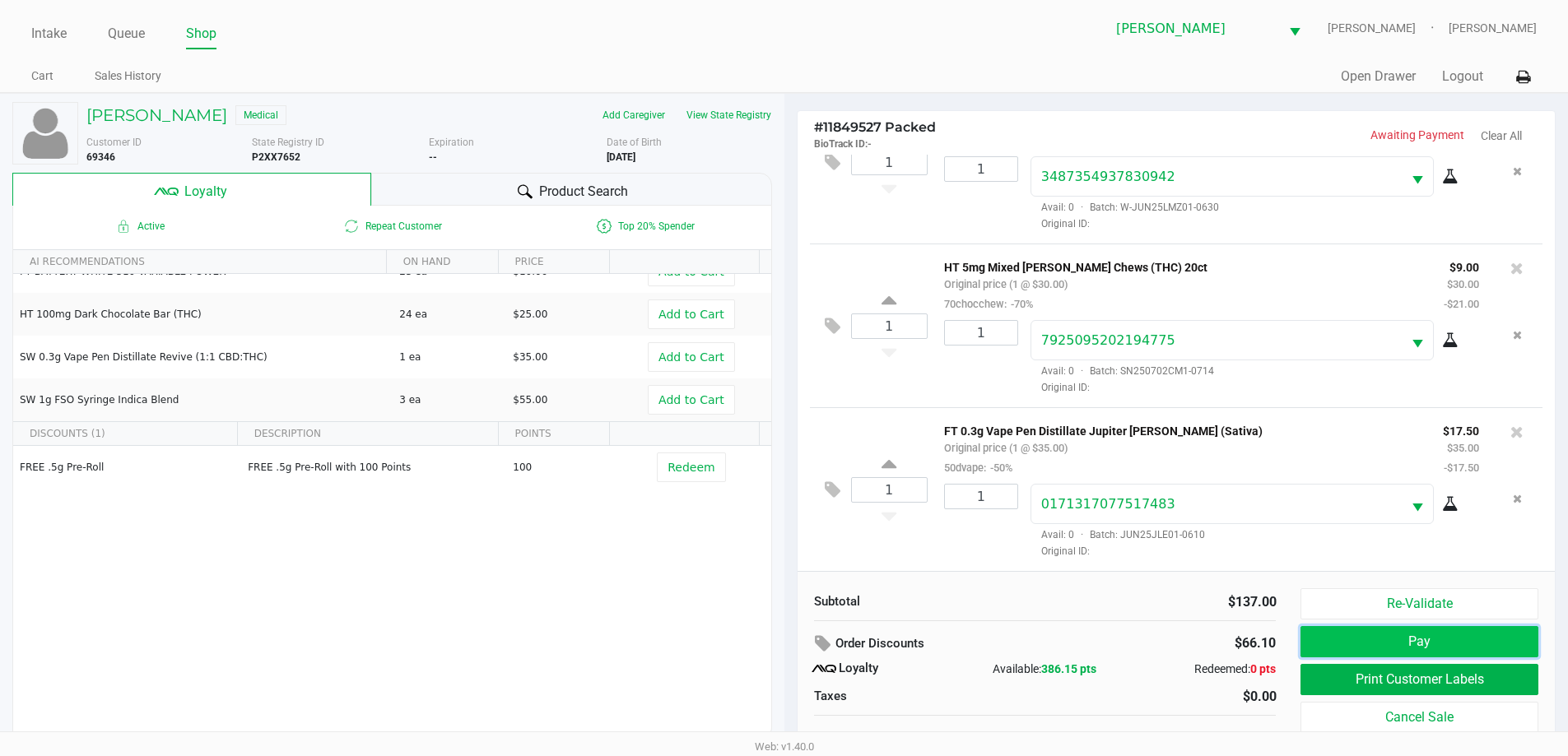
click at [1436, 645] on button "Pay" at bounding box center [1419, 641] width 237 height 31
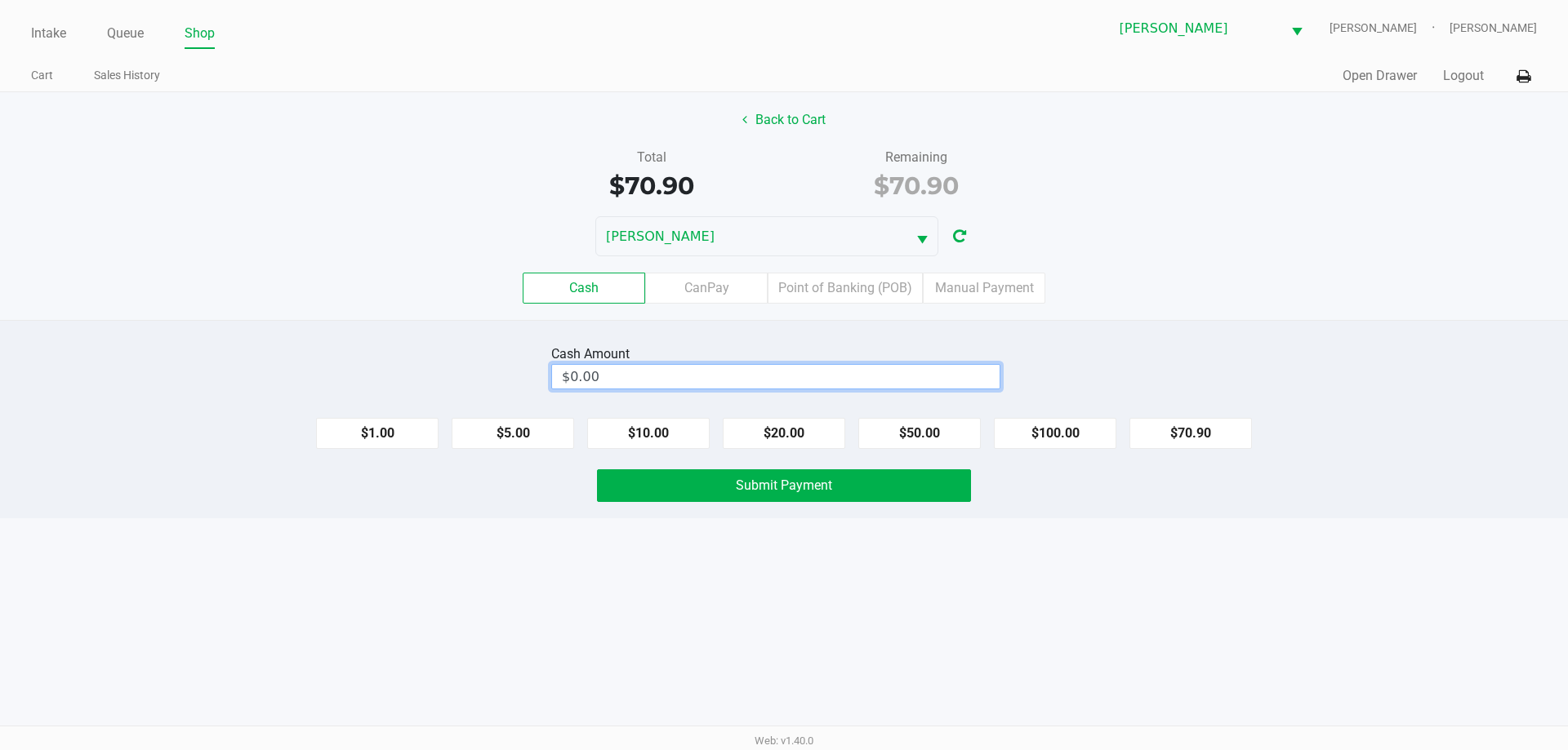
click at [774, 379] on input "$0.00" at bounding box center [776, 376] width 447 height 24
click at [845, 487] on button "Submit Payment" at bounding box center [784, 485] width 374 height 32
type input "$100.00"
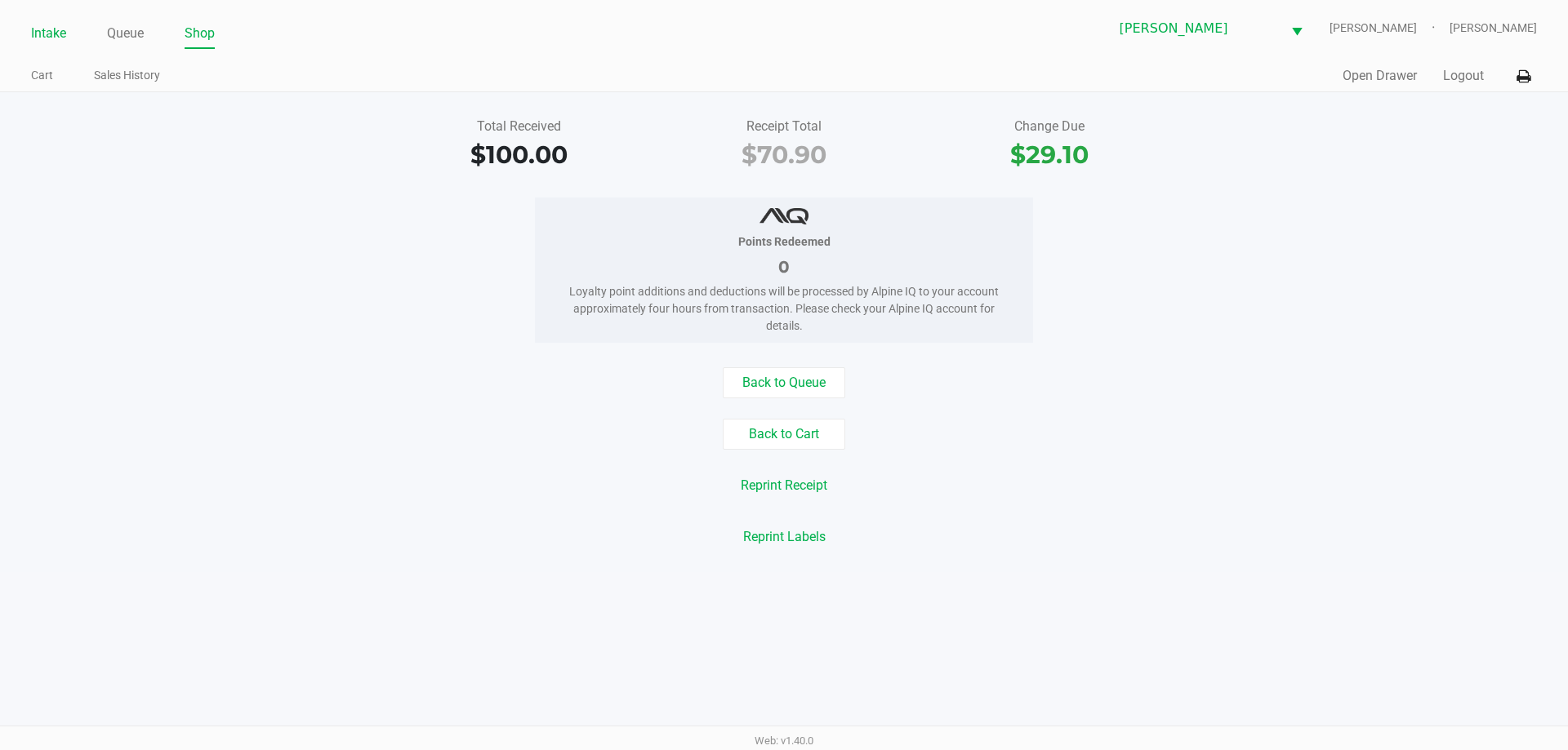
click at [53, 36] on link "Intake" at bounding box center [48, 33] width 35 height 23
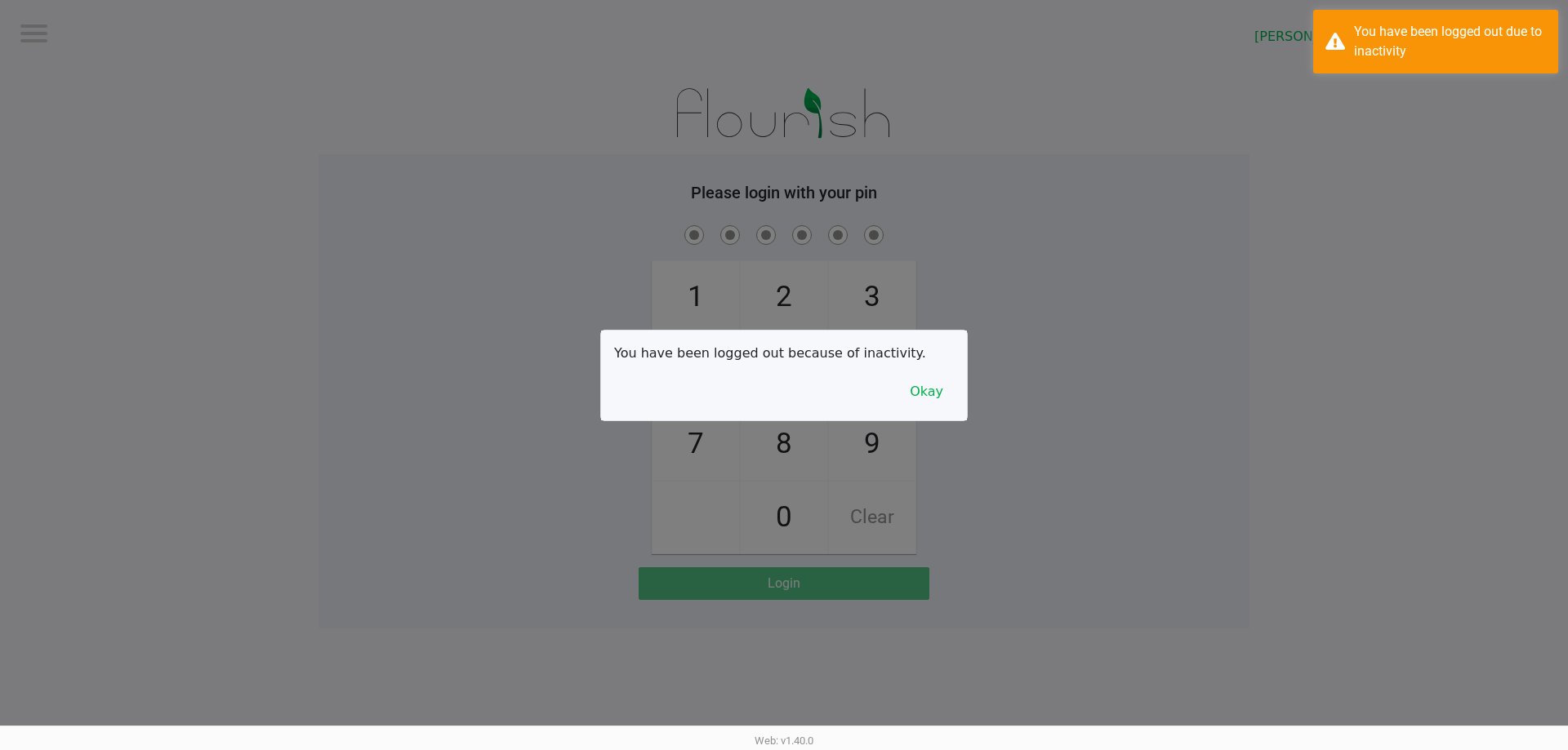
click at [442, 94] on div at bounding box center [784, 375] width 1568 height 750
click at [938, 394] on button "Okay" at bounding box center [927, 391] width 54 height 31
click at [962, 376] on div "1 4 7 2 5 8 0 3 6 9 Clear" at bounding box center [784, 388] width 931 height 332
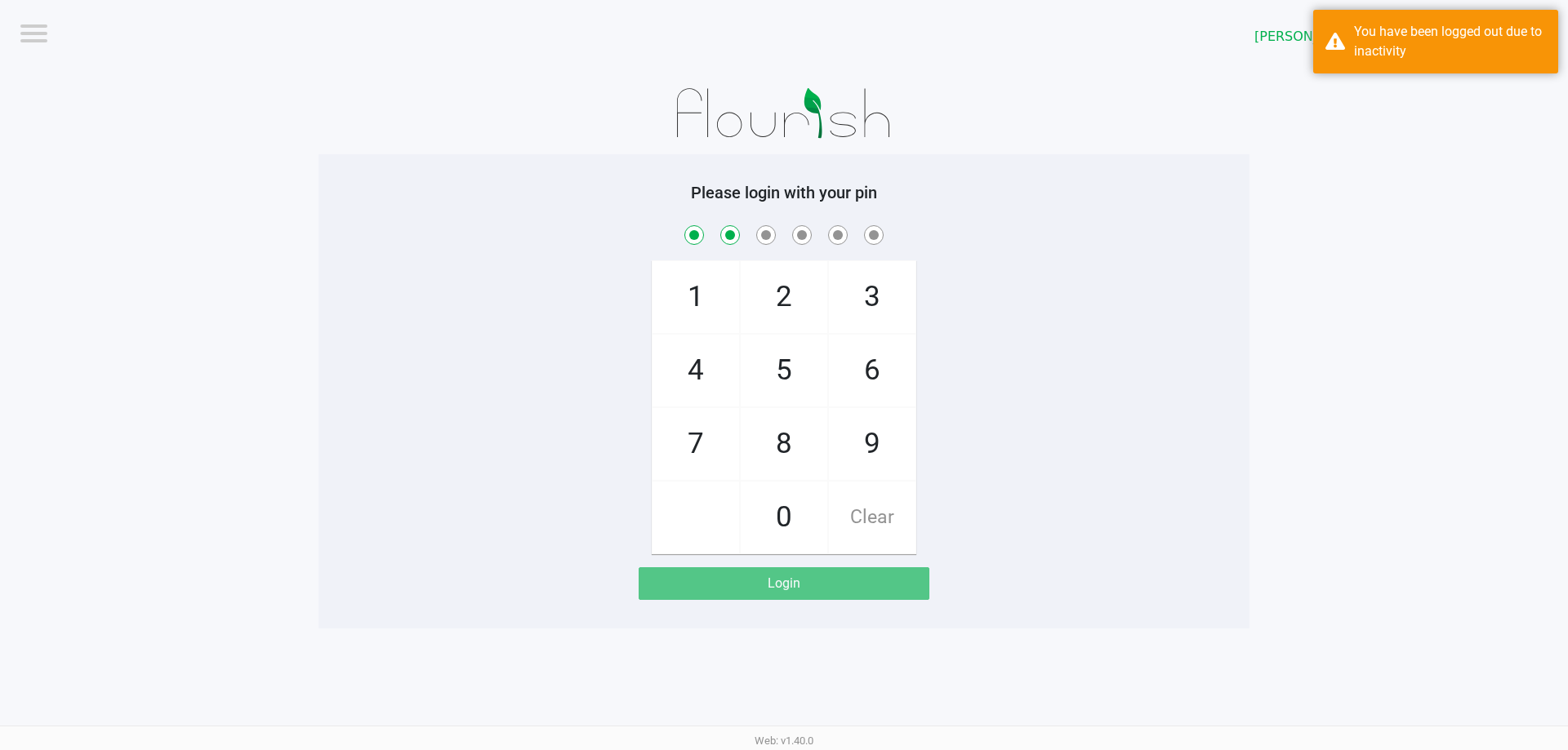
checkbox input "true"
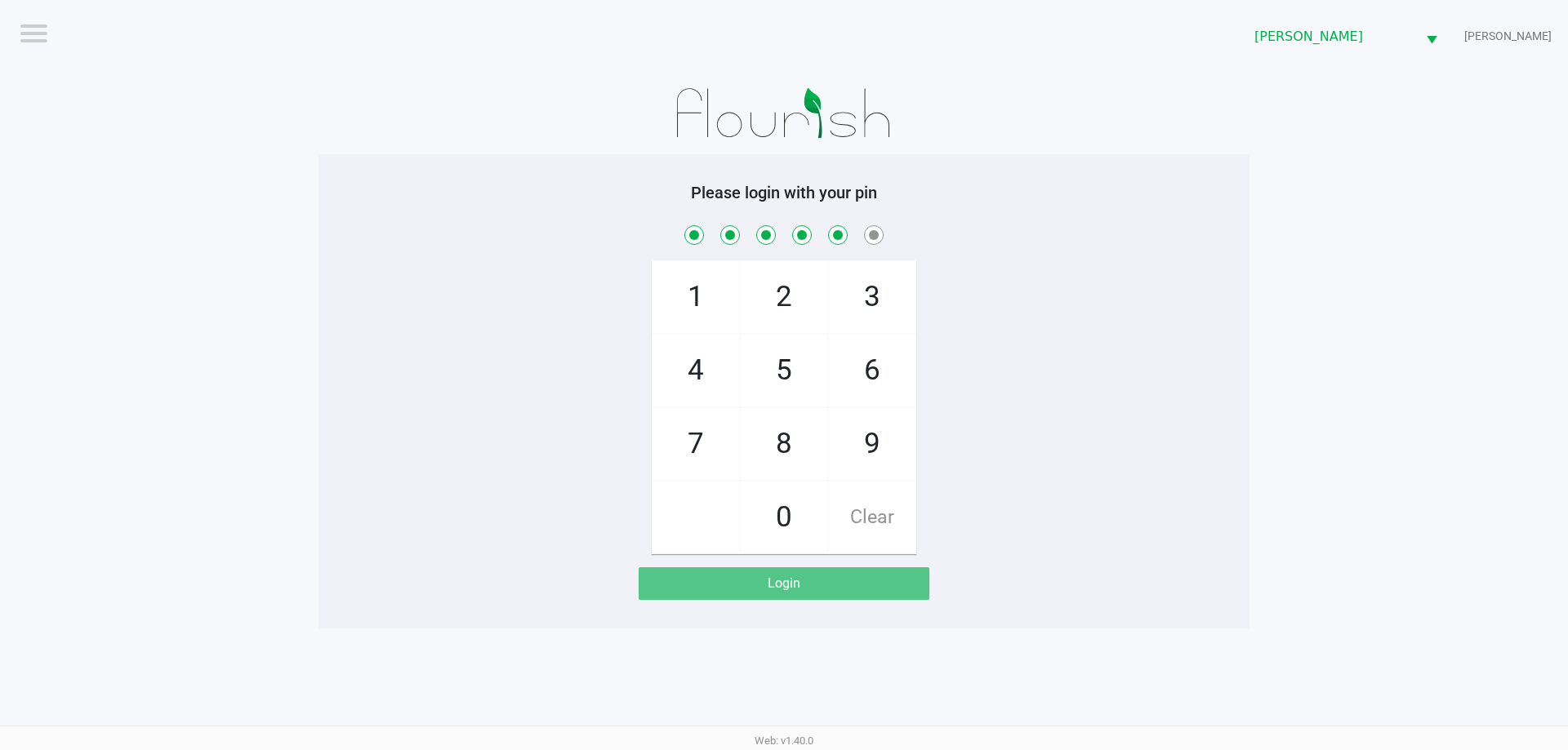
drag, startPoint x: 954, startPoint y: 336, endPoint x: 884, endPoint y: 410, distance: 101.9
click at [938, 349] on div "1 4 7 2 5 8 0 3 6 9 Clear" at bounding box center [784, 388] width 931 height 332
click at [883, 510] on span "Clear" at bounding box center [872, 518] width 87 height 72
checkbox input "false"
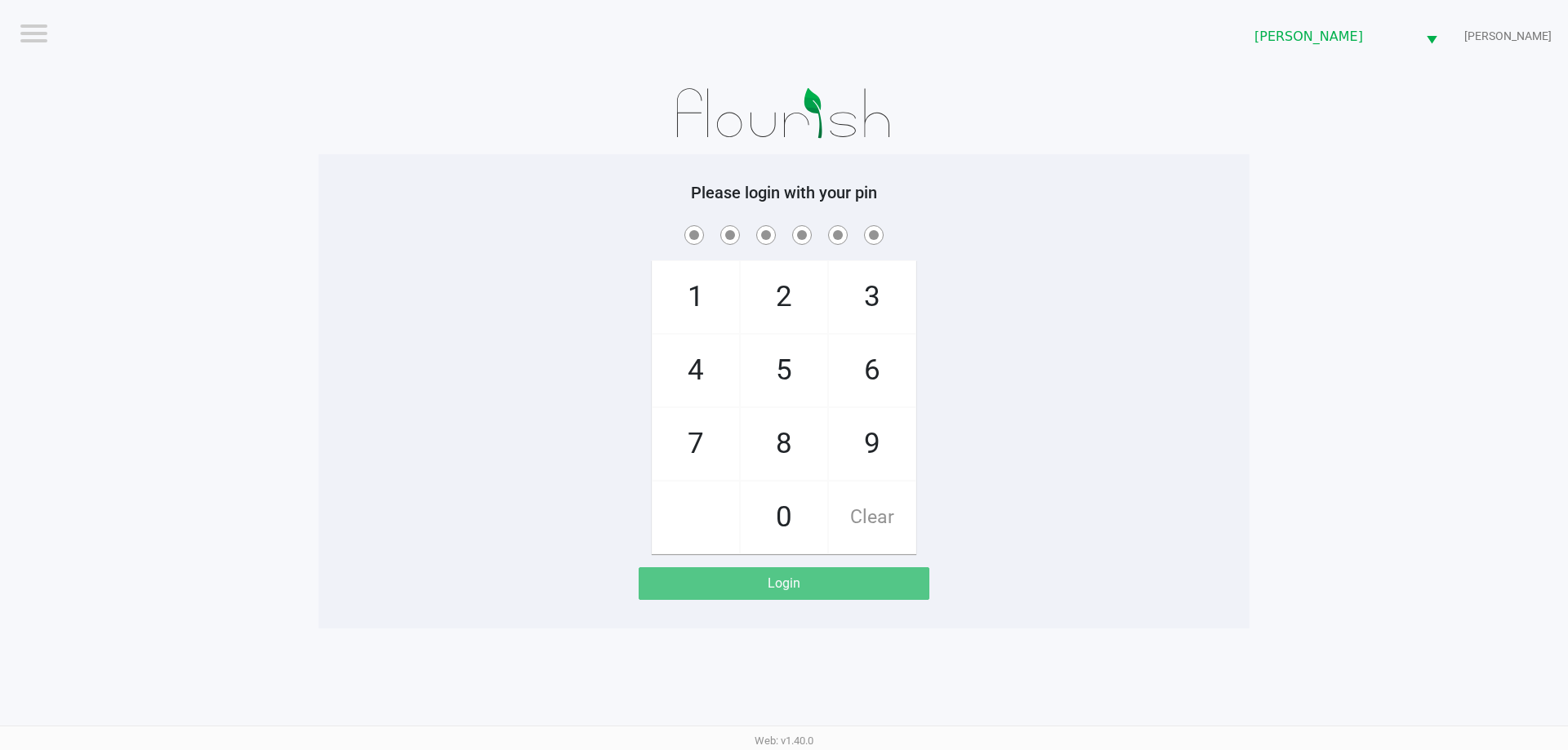
checkbox input "false"
drag, startPoint x: 1050, startPoint y: 427, endPoint x: 1064, endPoint y: 422, distance: 14.9
click at [1050, 427] on div "1 4 7 2 5 8 0 3 6 9 Clear" at bounding box center [784, 388] width 931 height 332
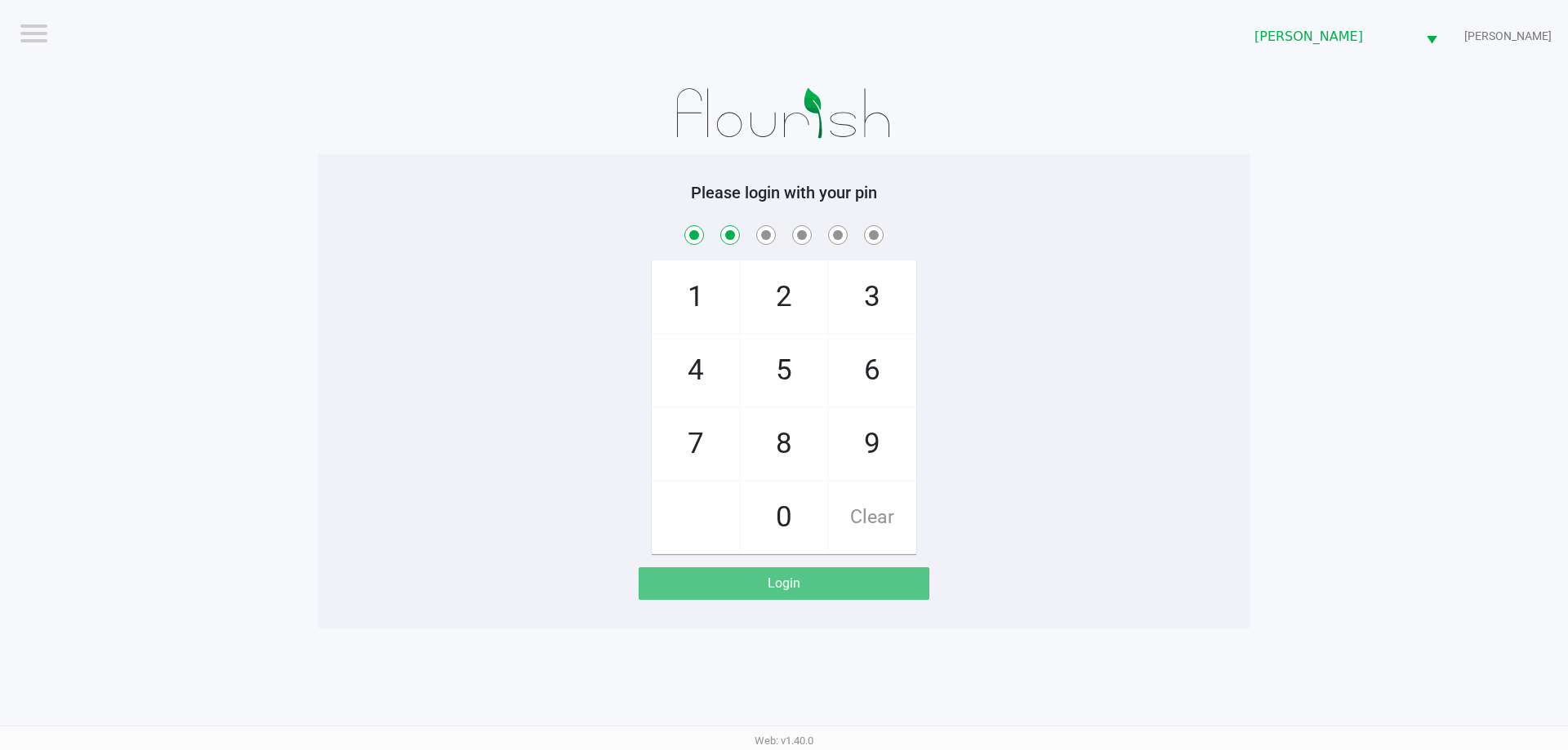
checkbox input "true"
checkbox input "false"
checkbox input "true"
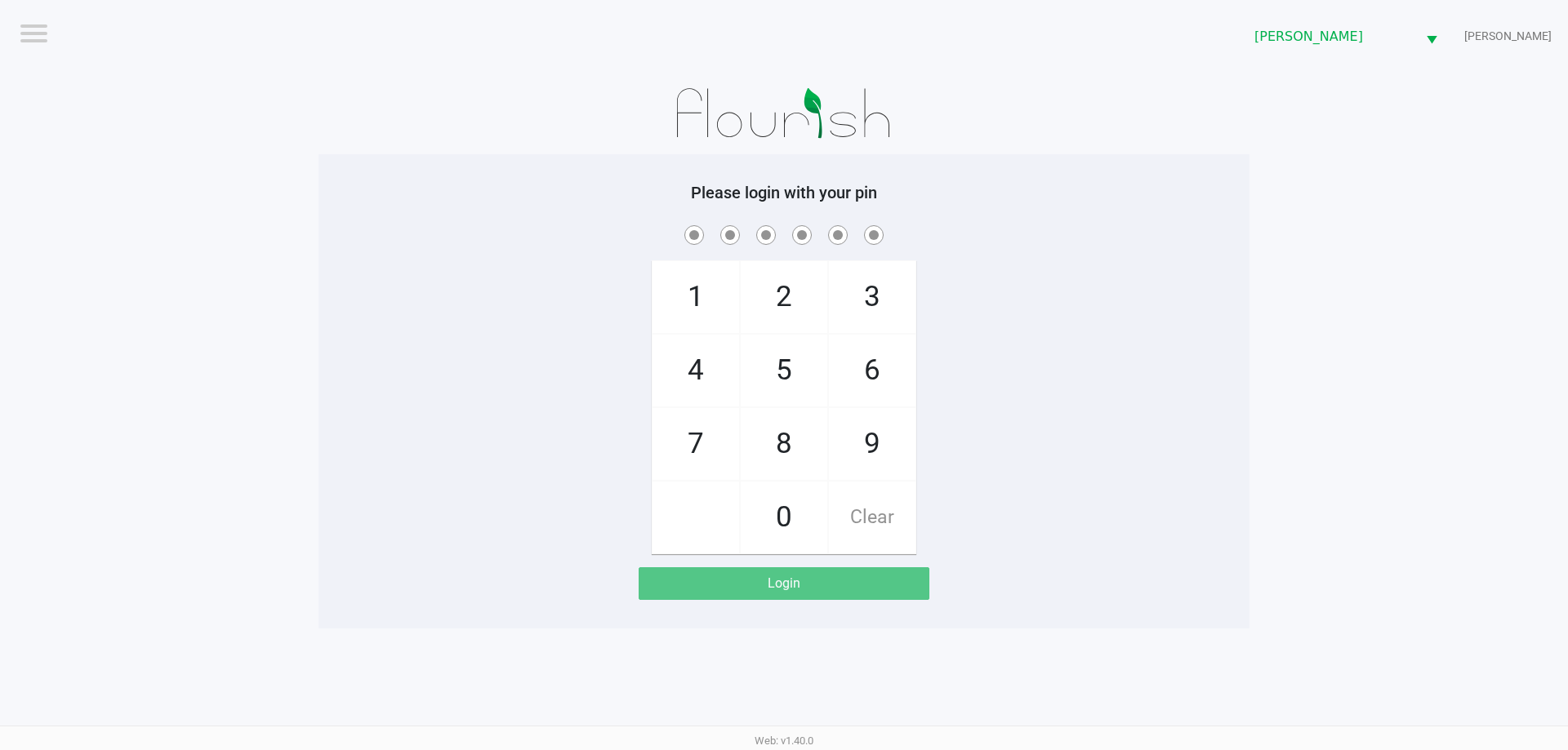
checkbox input "true"
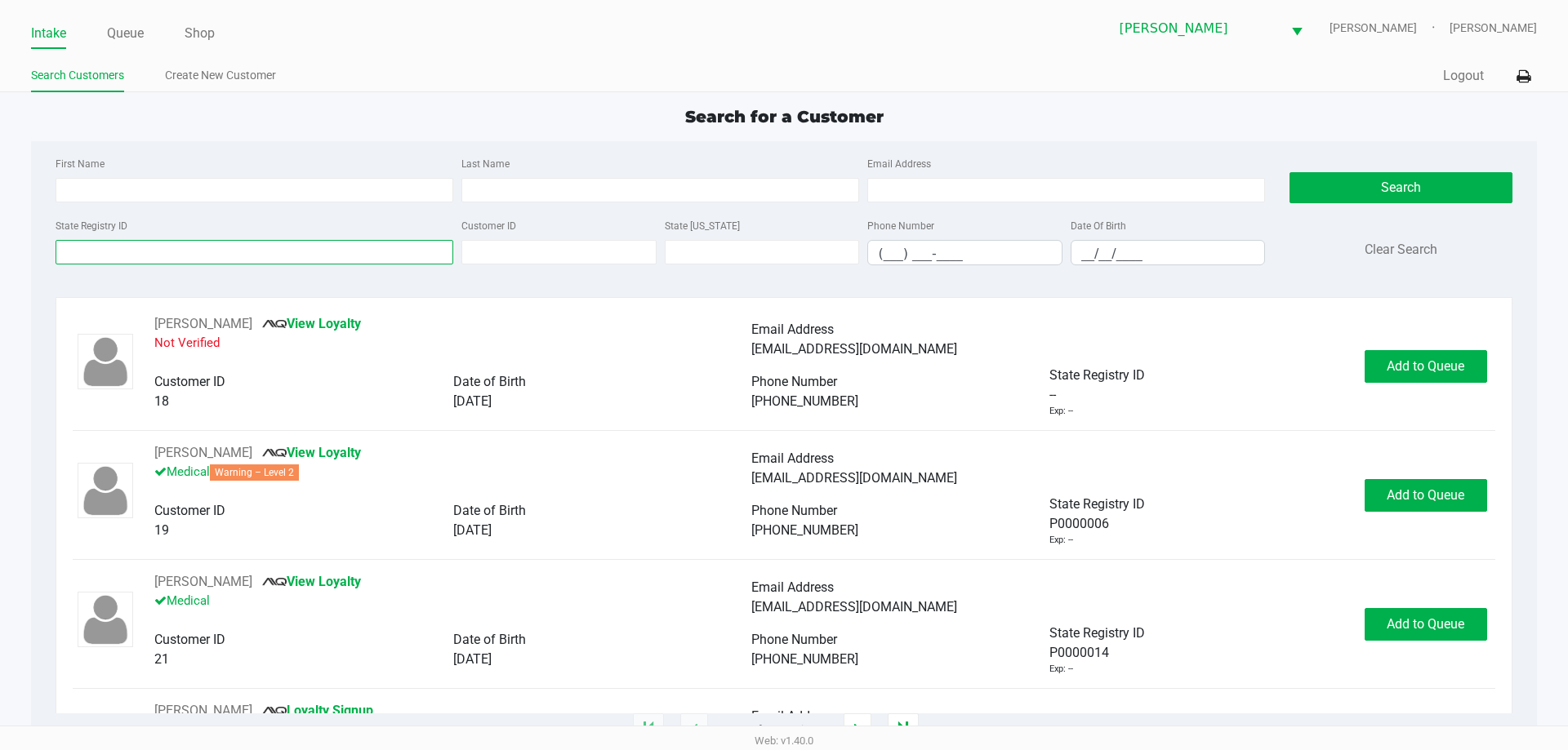
click at [254, 253] on input "State Registry ID" at bounding box center [254, 253] width 397 height 25
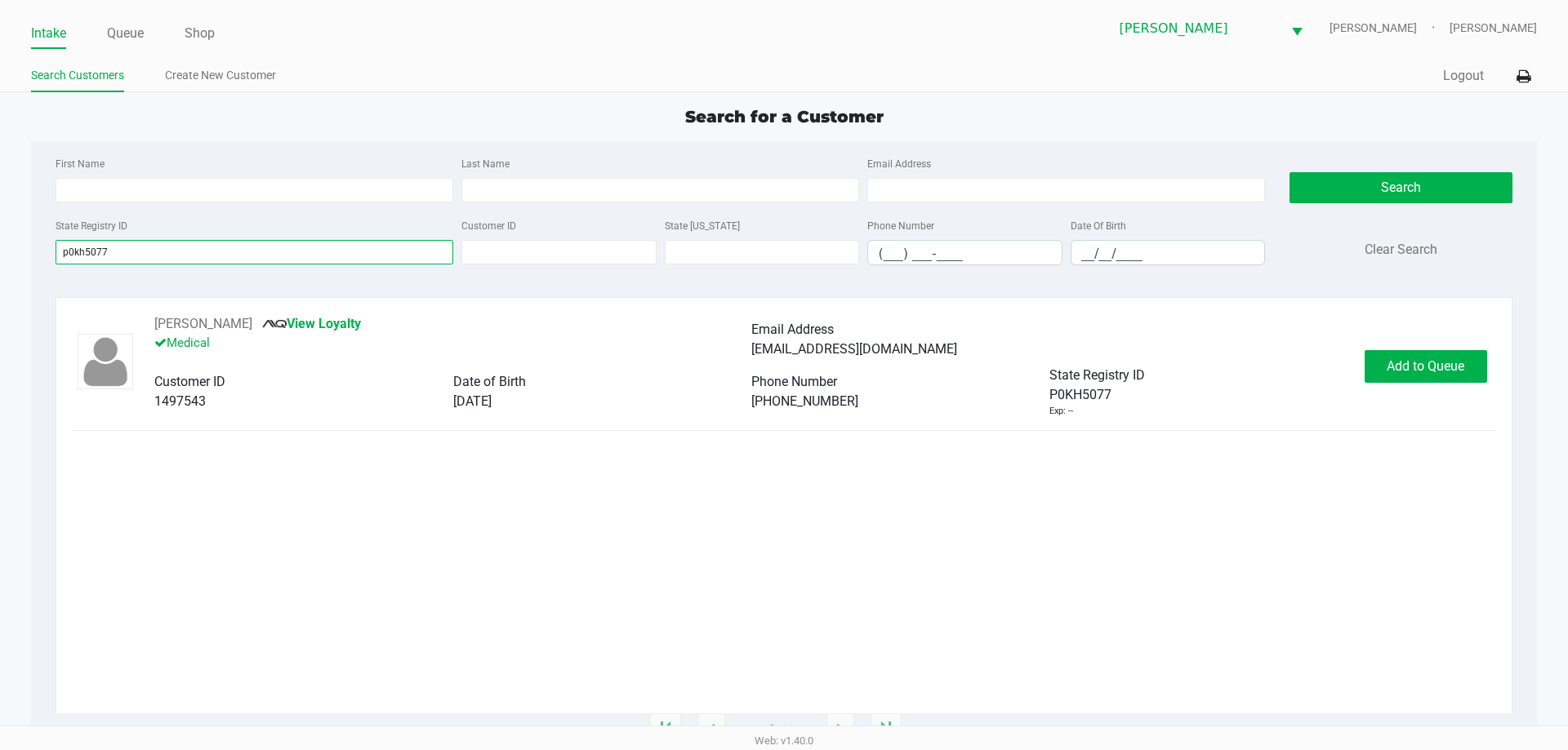
type input "p0kh5077"
click at [935, 511] on div "CHAD NELSON View Loyalty Medical Email Address chad2423@ymail.com Customer ID 1…" at bounding box center [784, 513] width 1421 height 399
click at [1385, 353] on button "Add to Queue" at bounding box center [1426, 366] width 123 height 32
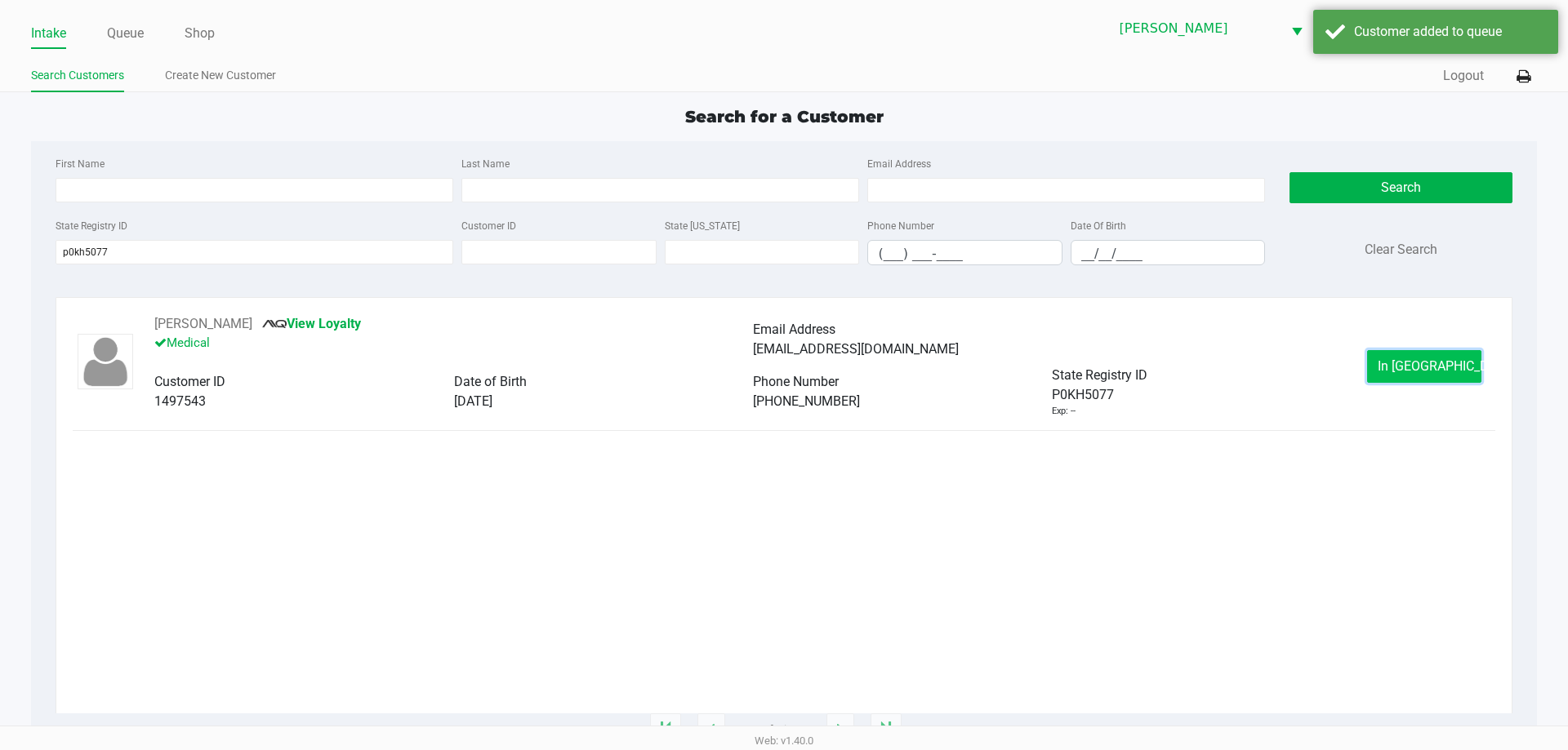
click at [1416, 361] on span "In Queue" at bounding box center [1446, 367] width 137 height 16
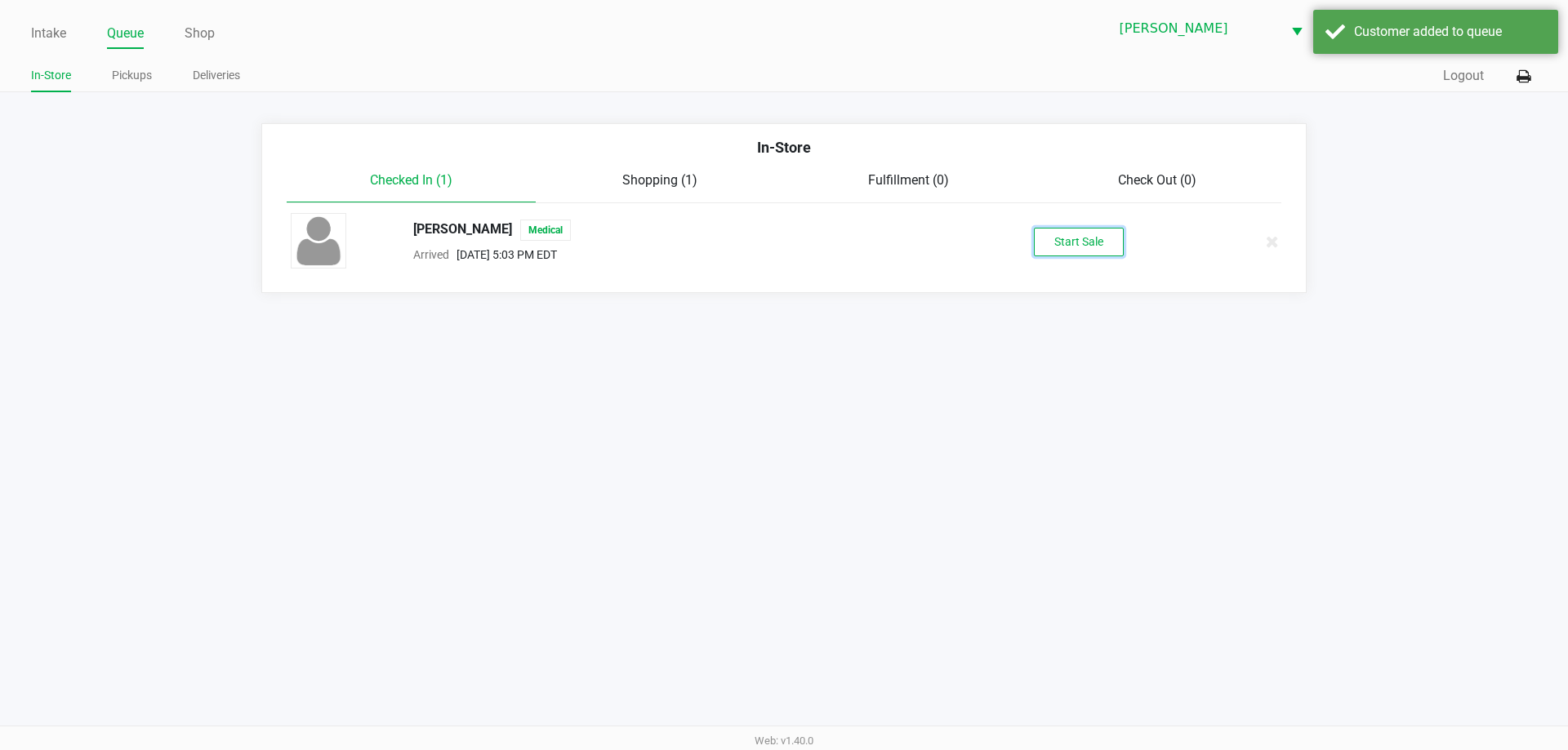
click at [1100, 240] on button "Start Sale" at bounding box center [1078, 242] width 89 height 29
click at [960, 510] on div "Intake Queue Shop Brandon WC DWIGHT-YOAKAM Lisette Ramos In-Store Pickups Deliv…" at bounding box center [784, 375] width 1568 height 750
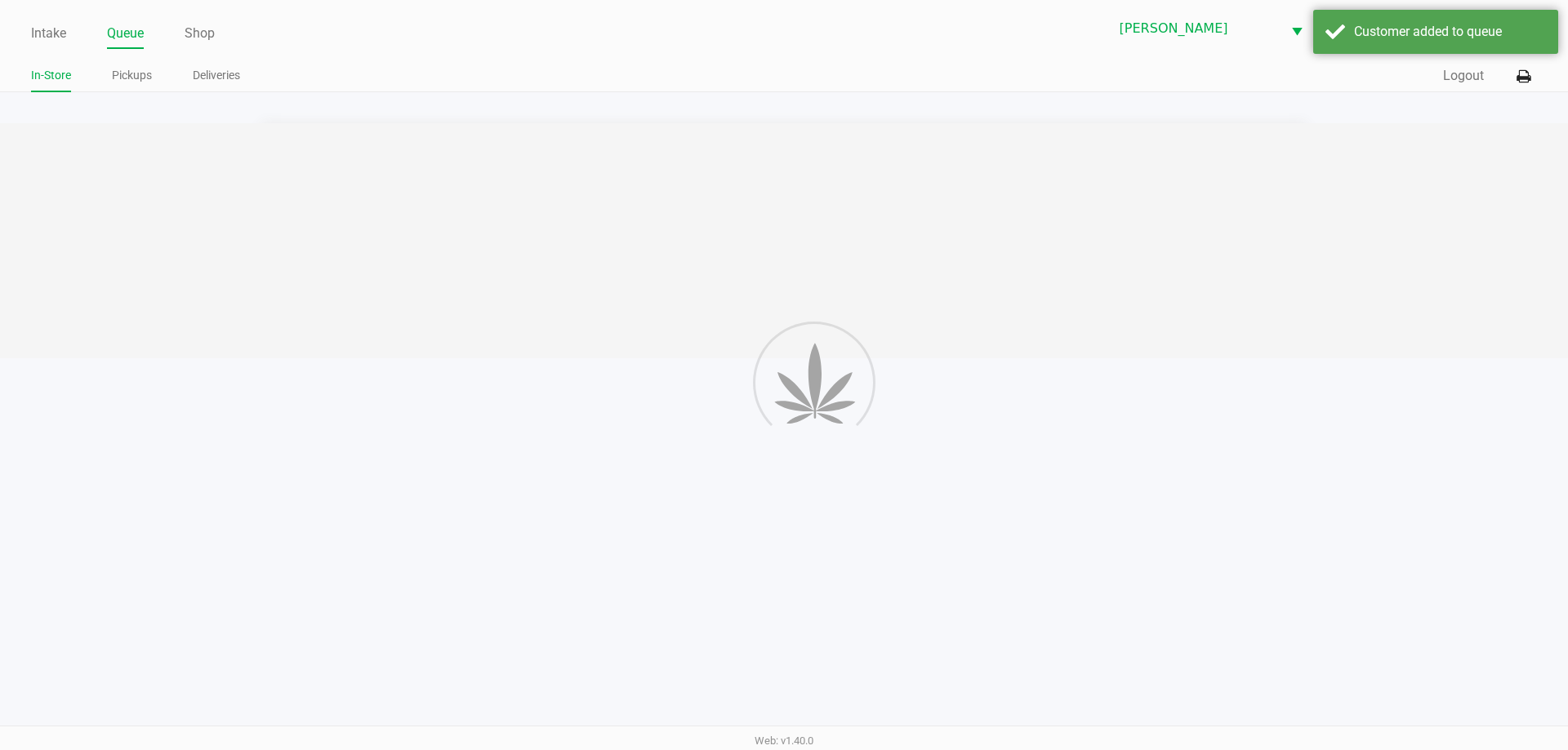
click at [939, 547] on div "Intake Queue Shop Brandon WC DWIGHT-YOAKAM Lisette Ramos In-Store Pickups Deliv…" at bounding box center [784, 375] width 1568 height 750
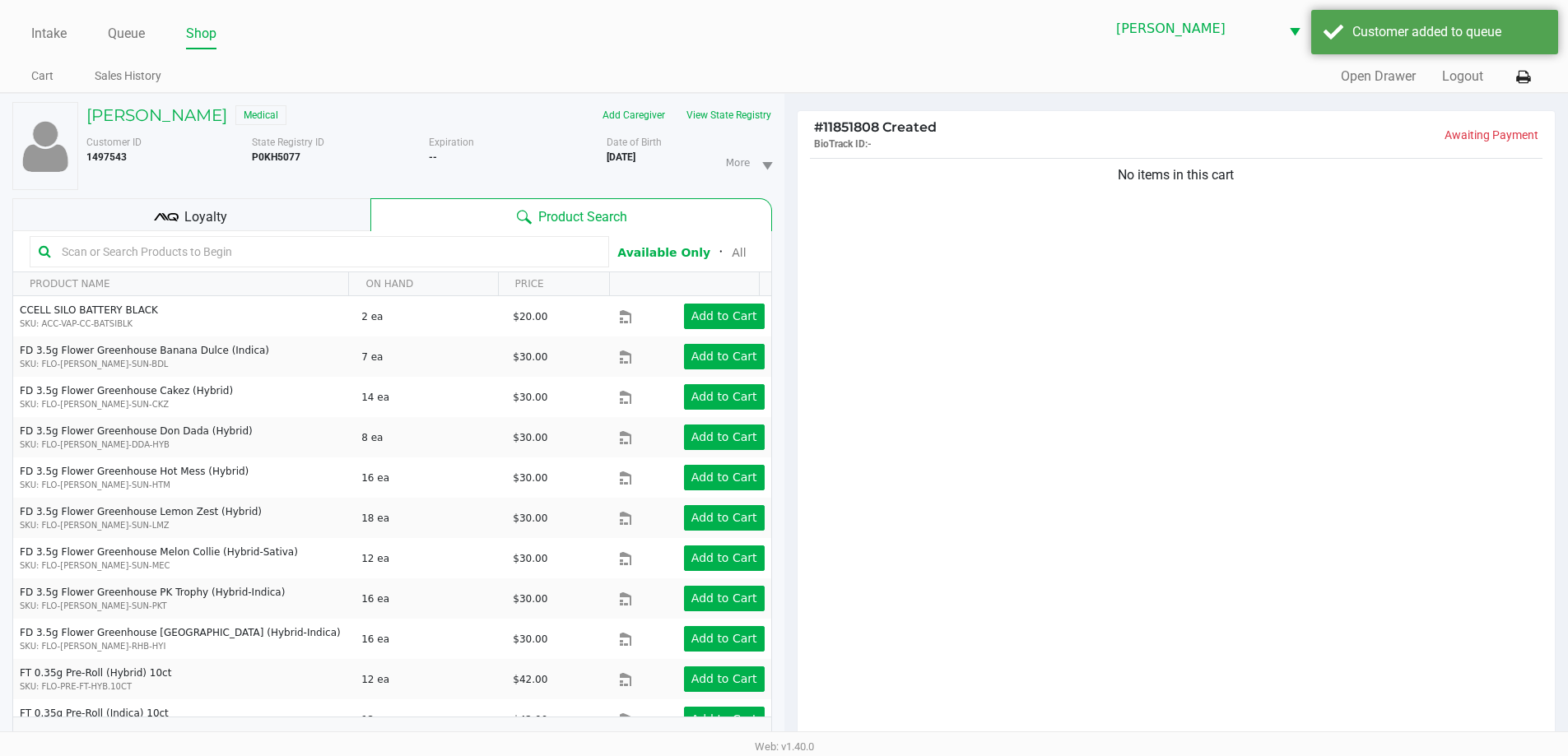
click at [860, 382] on div "No items in this cart" at bounding box center [1176, 454] width 758 height 598
click at [861, 381] on div "No items in this cart" at bounding box center [1176, 454] width 758 height 598
click at [939, 310] on div "No items in this cart" at bounding box center [1176, 454] width 758 height 598
click at [943, 310] on div "No items in this cart" at bounding box center [1176, 454] width 758 height 598
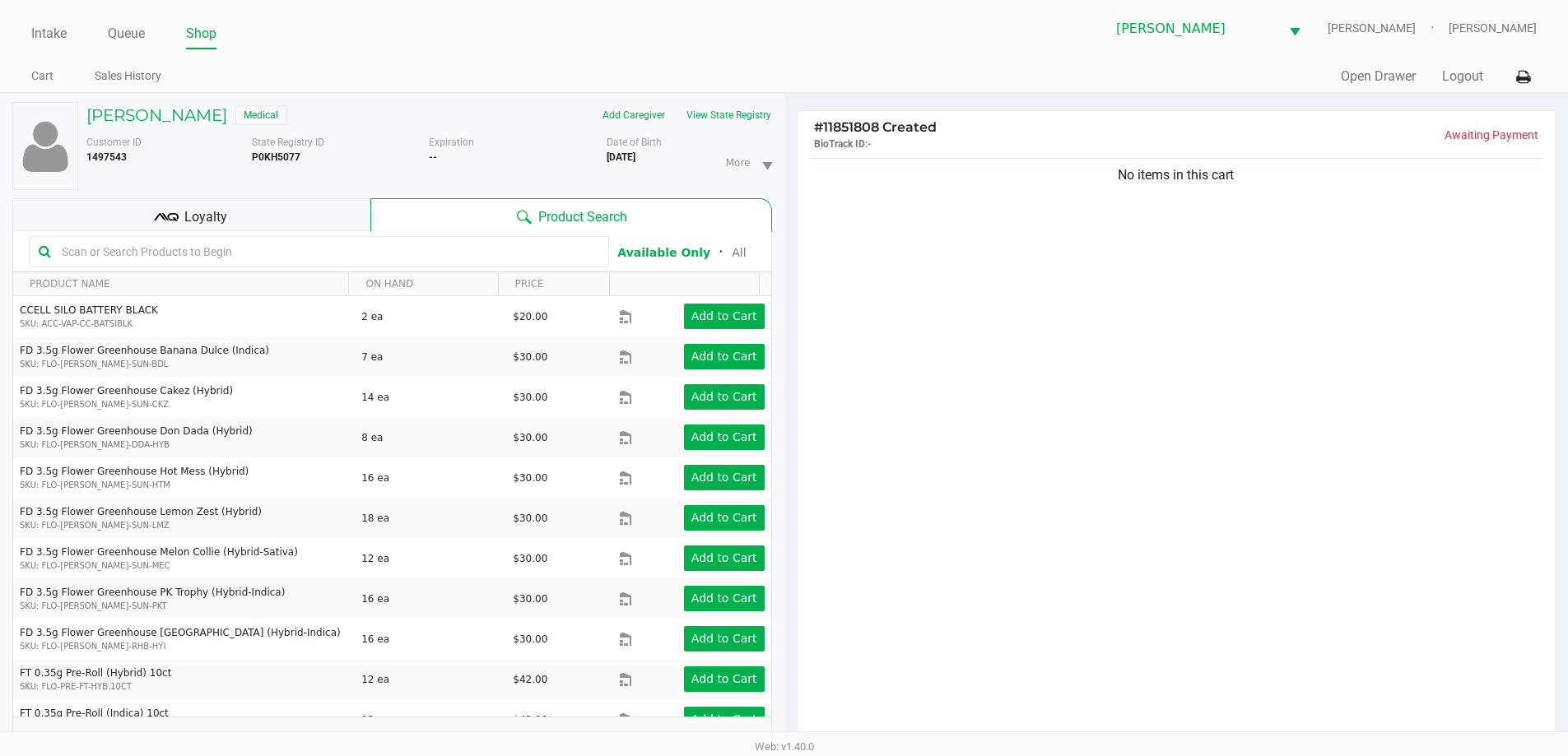
click at [306, 256] on input "text" at bounding box center [327, 252] width 545 height 25
type input "peach mango"
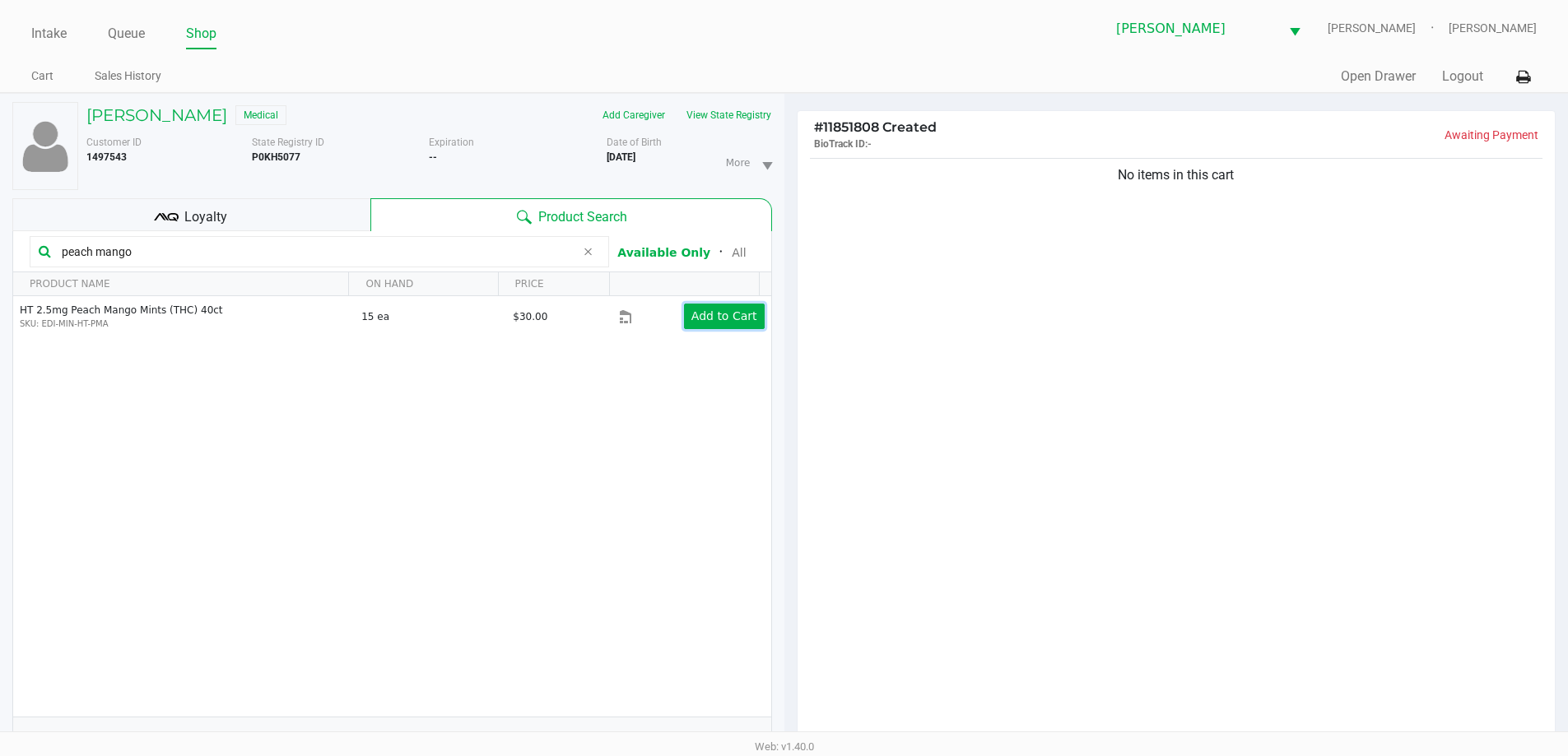
click at [706, 330] on td "Add to Cart" at bounding box center [694, 317] width 151 height 41
drag, startPoint x: 550, startPoint y: 555, endPoint x: 1376, endPoint y: 464, distance: 831.0
click at [587, 537] on div "HT 2.5mg Peach Mango Mints (THC) 40ct SKU: EDI-MIN-HT-PMA 15 ea $30.00 Add to C…" at bounding box center [392, 507] width 758 height 421
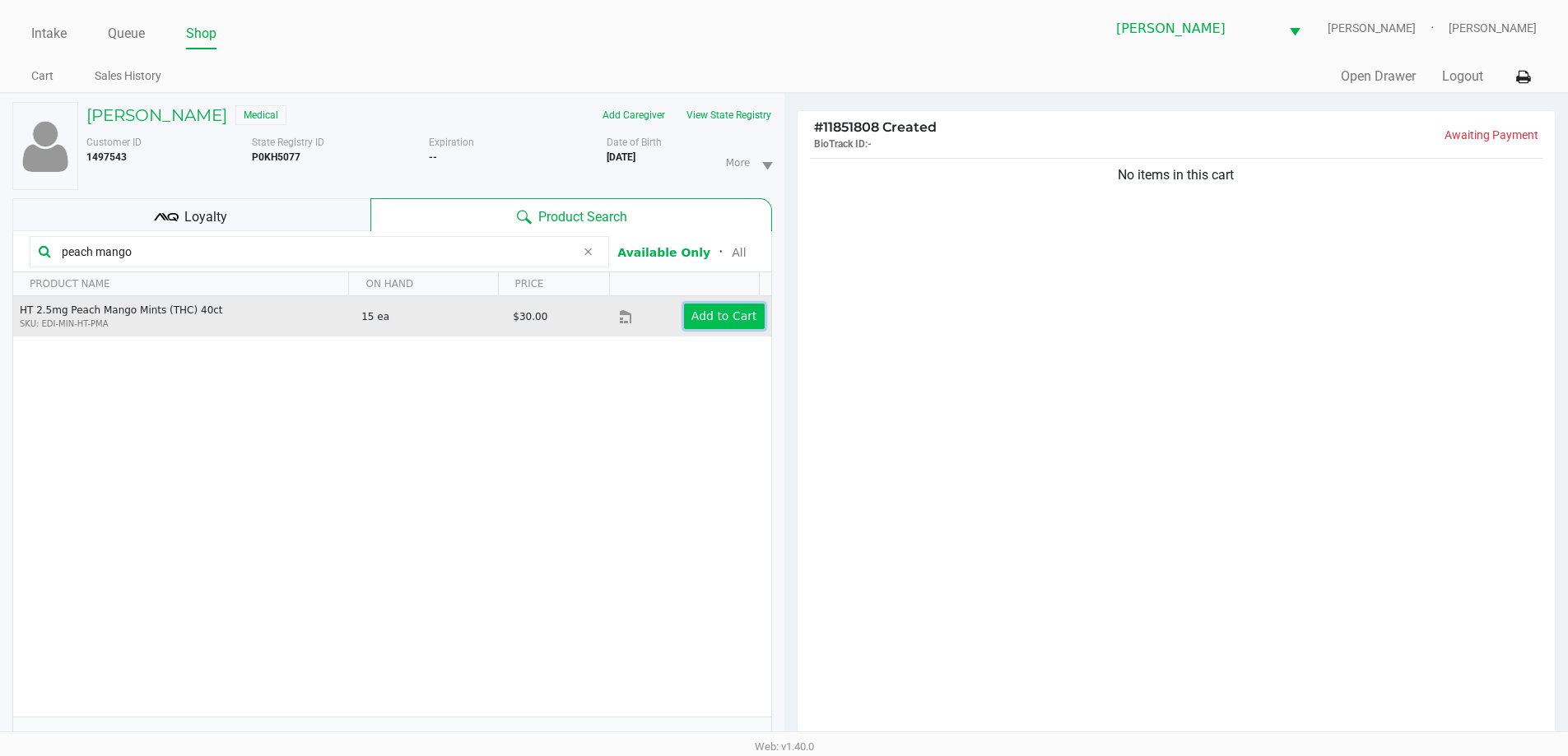
click at [729, 316] on app-button-loader "Add to Cart" at bounding box center [724, 316] width 65 height 13
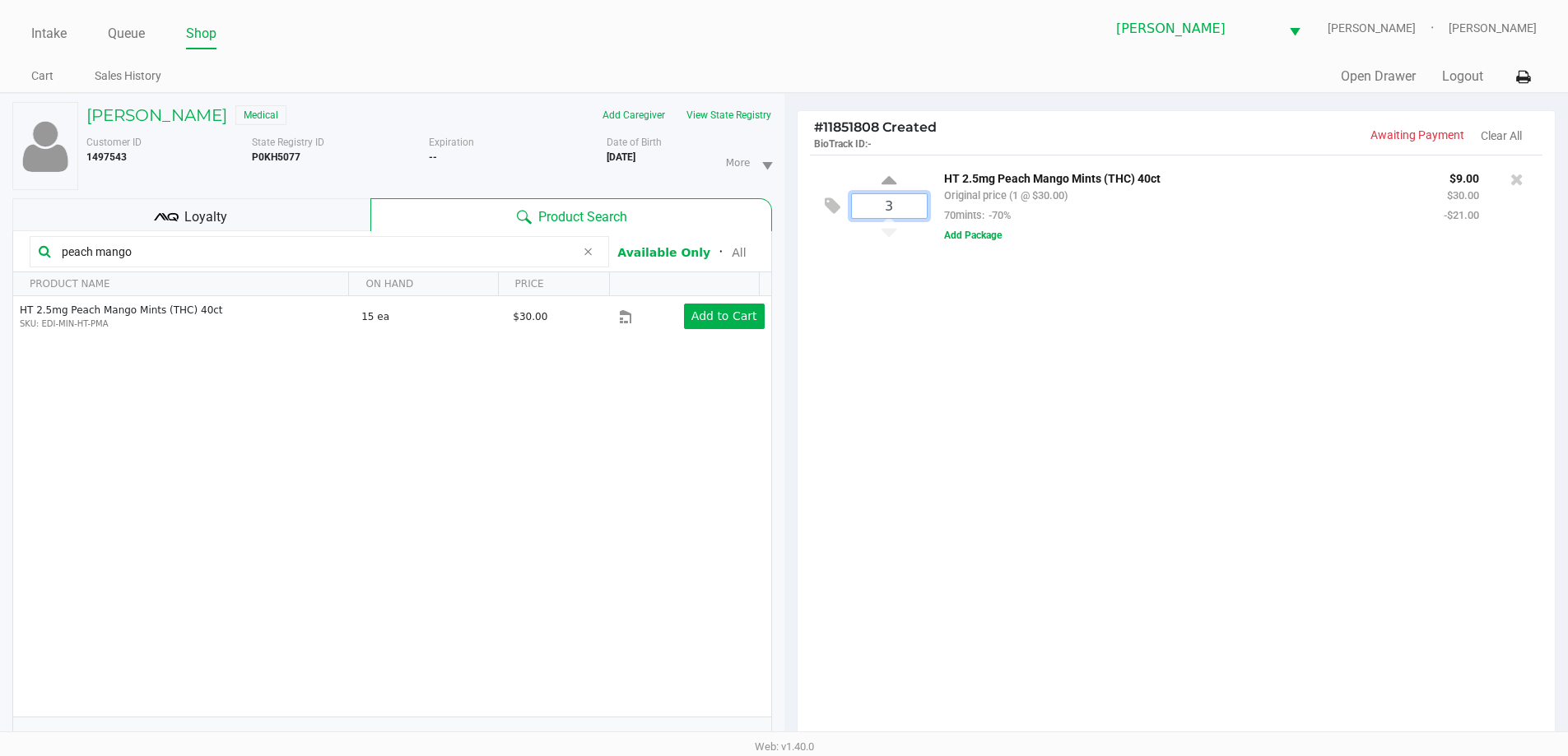
type input "3"
drag, startPoint x: 877, startPoint y: 355, endPoint x: 636, endPoint y: 355, distance: 241.0
click at [872, 355] on div "Loading CHAD NELSON Medical Add Caregiver View State Registry Customer ID 14975…" at bounding box center [784, 513] width 1568 height 841
drag, startPoint x: 152, startPoint y: 252, endPoint x: 0, endPoint y: 258, distance: 152.1
click at [0, 254] on div "CHAD NELSON Medical Add Caregiver View State Registry Customer ID 1497543 State…" at bounding box center [392, 514] width 784 height 840
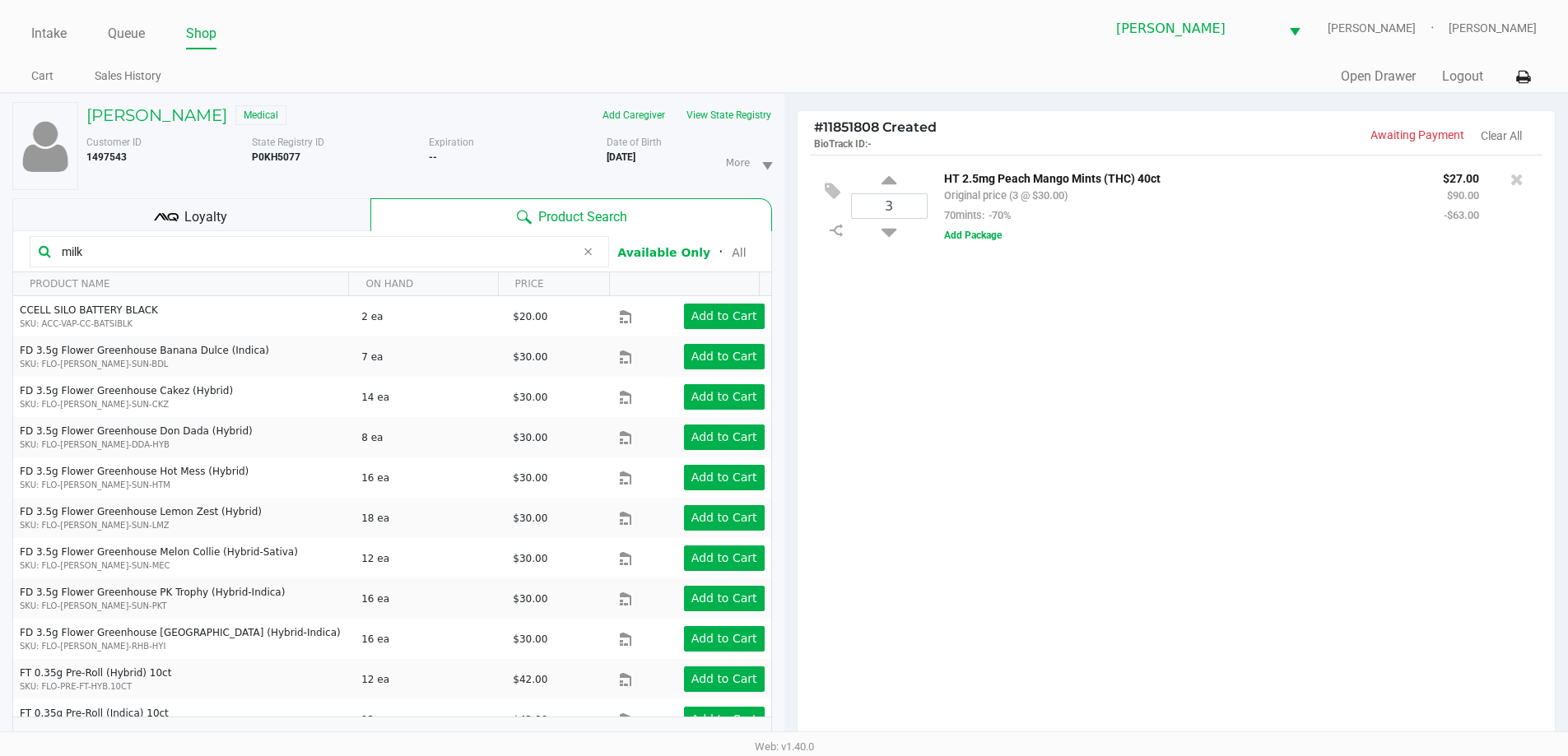
type input "milk"
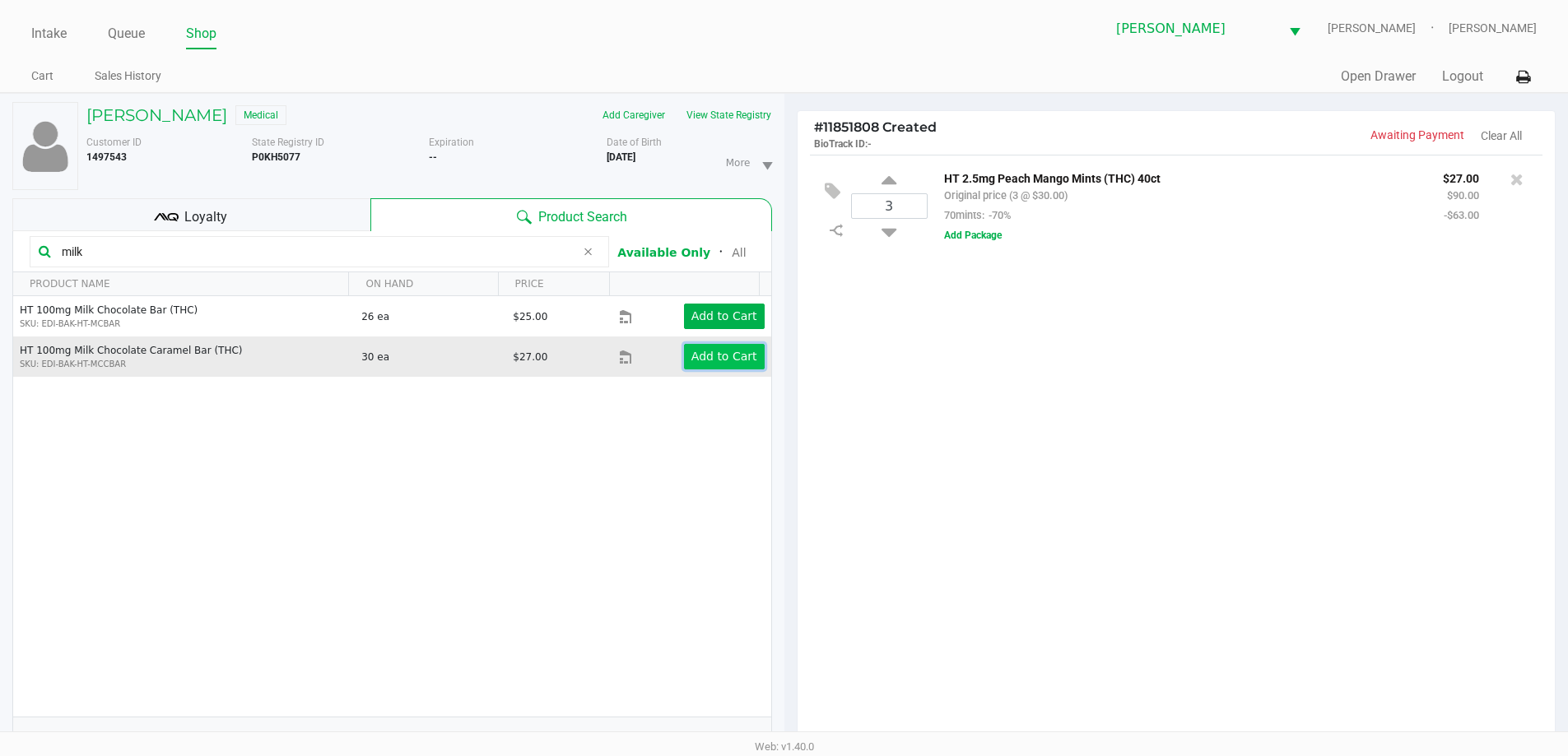
click at [690, 347] on button "Add to Cart" at bounding box center [723, 356] width 80 height 26
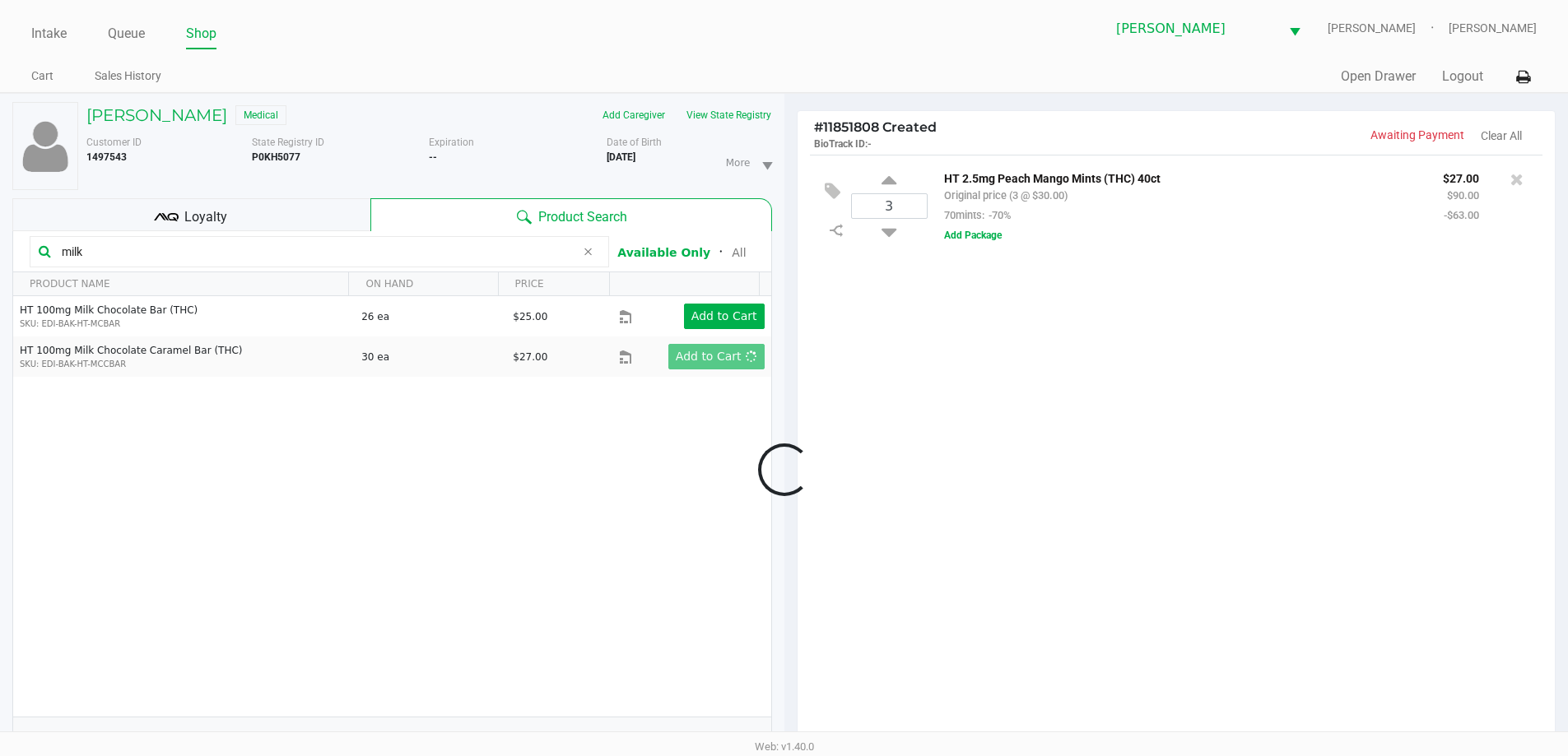
drag, startPoint x: 623, startPoint y: 491, endPoint x: 717, endPoint y: 455, distance: 100.7
click at [622, 492] on div at bounding box center [784, 469] width 1568 height 588
click at [937, 406] on div at bounding box center [784, 469] width 1568 height 588
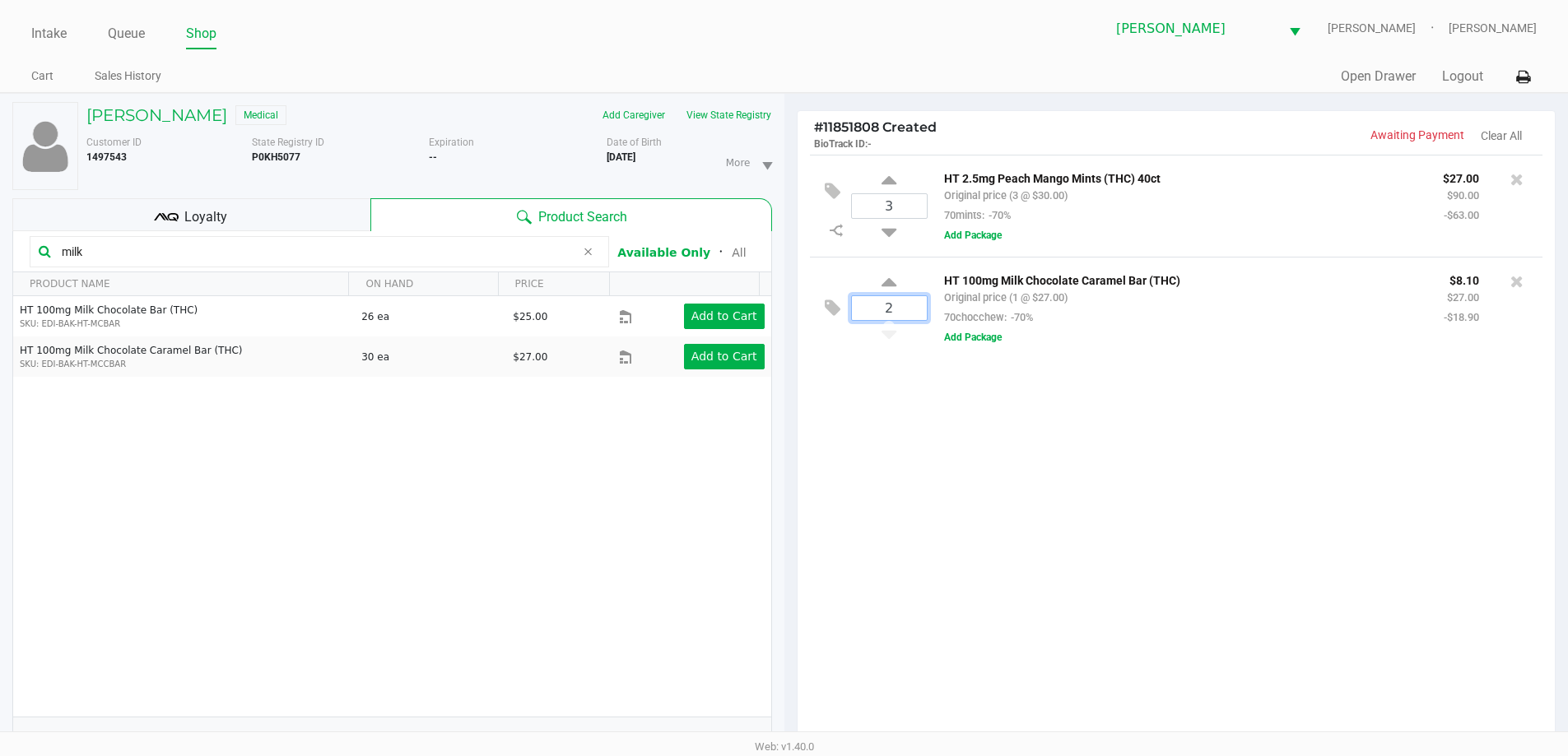
type input "2"
click at [929, 473] on div "CHAD NELSON Medical Add Caregiver View State Registry Customer ID 1497543 State…" at bounding box center [784, 513] width 1568 height 841
drag, startPoint x: 95, startPoint y: 248, endPoint x: 0, endPoint y: 249, distance: 95.0
click at [0, 249] on div "CHAD NELSON Medical Add Caregiver View State Registry Customer ID 1497543 State…" at bounding box center [392, 514] width 784 height 840
type input "m"
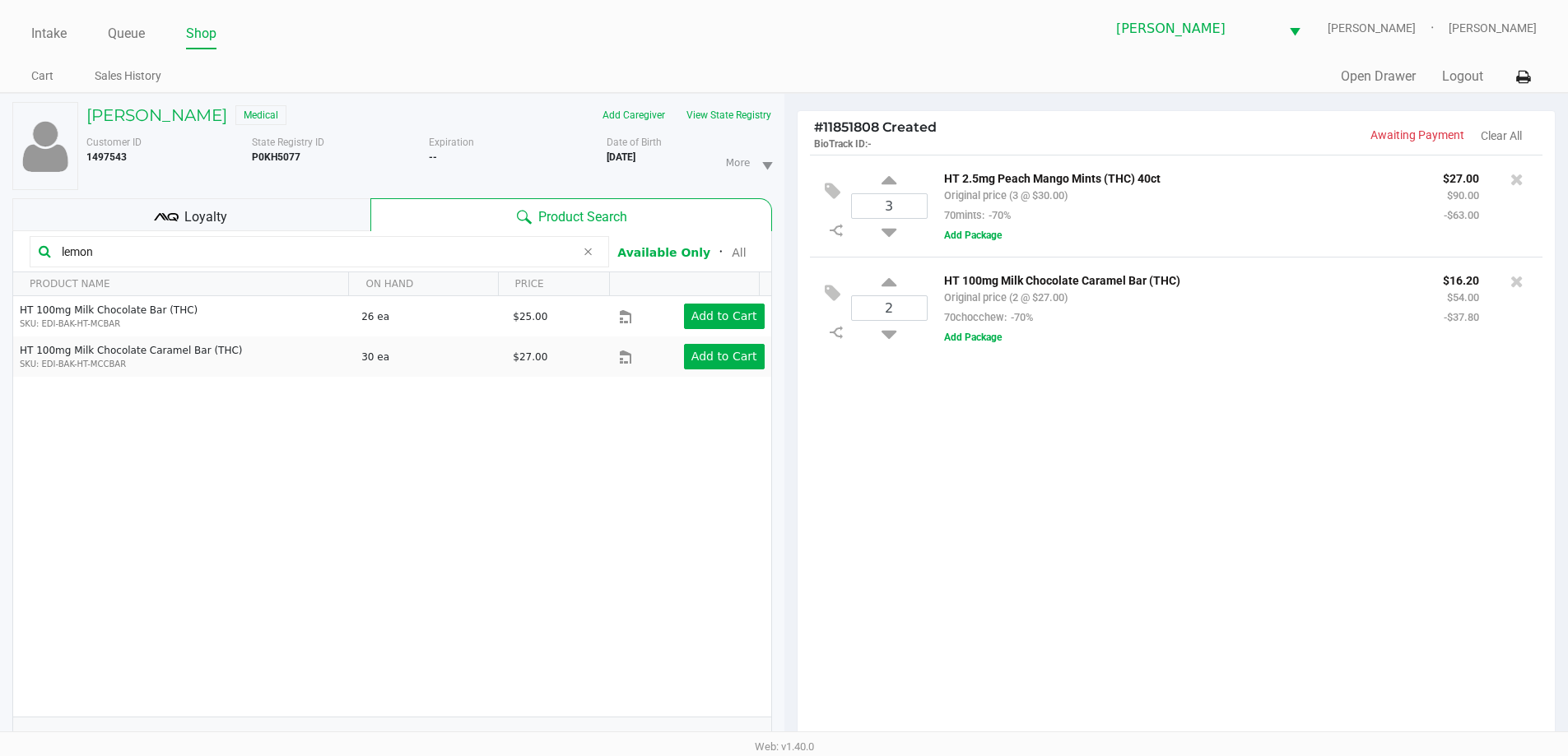
type input "lemon"
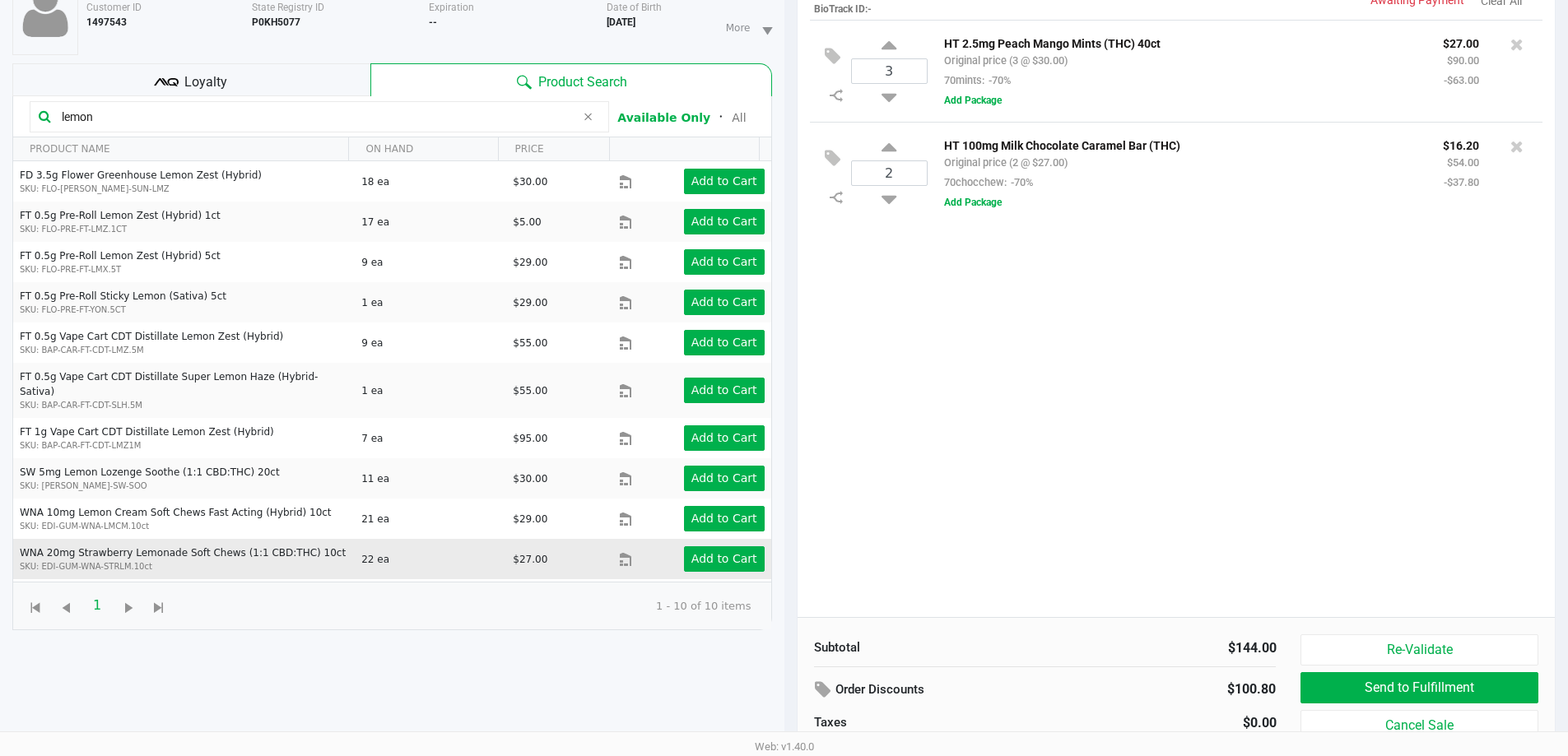
scroll to position [164, 0]
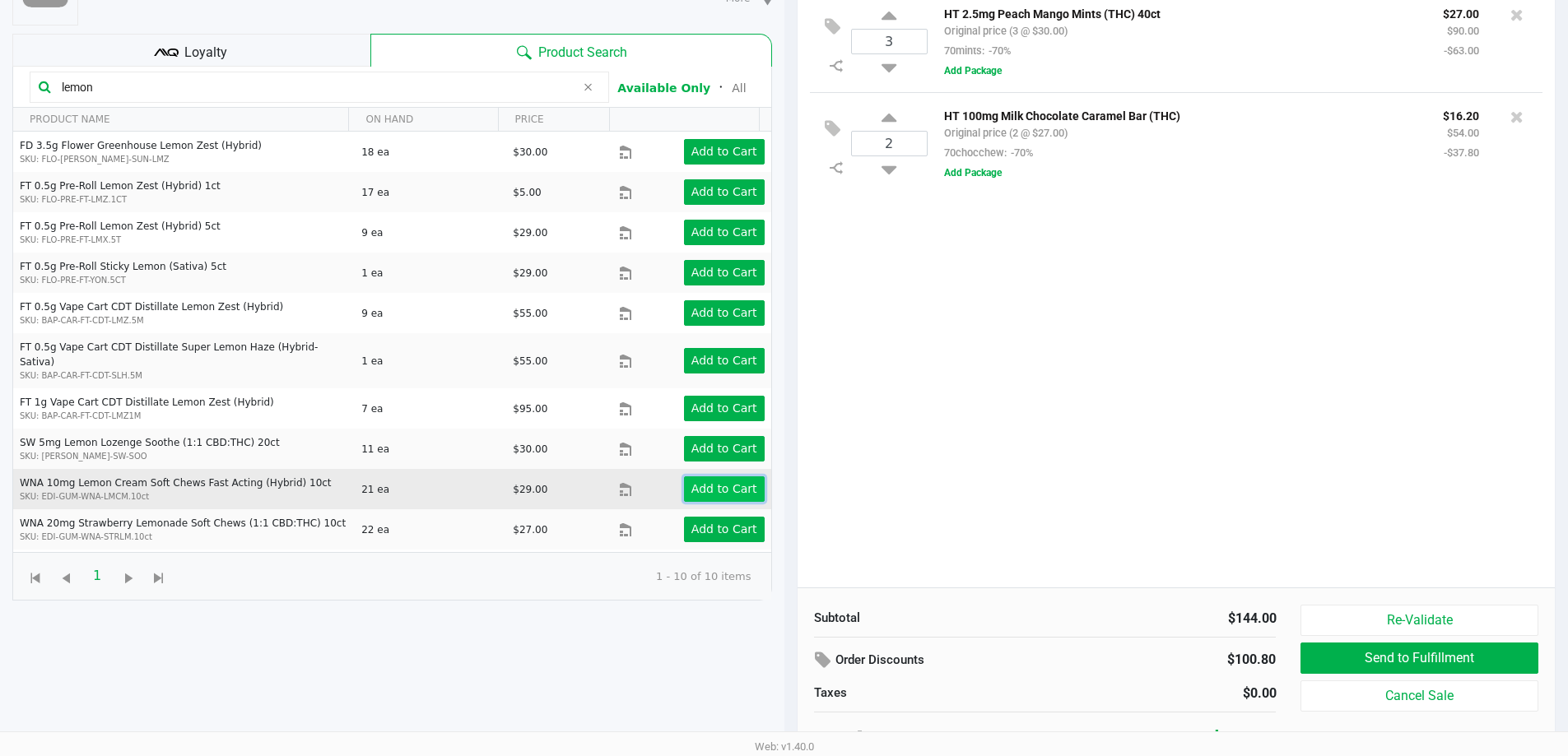
click at [709, 482] on app-button-loader "Add to Cart" at bounding box center [724, 488] width 65 height 13
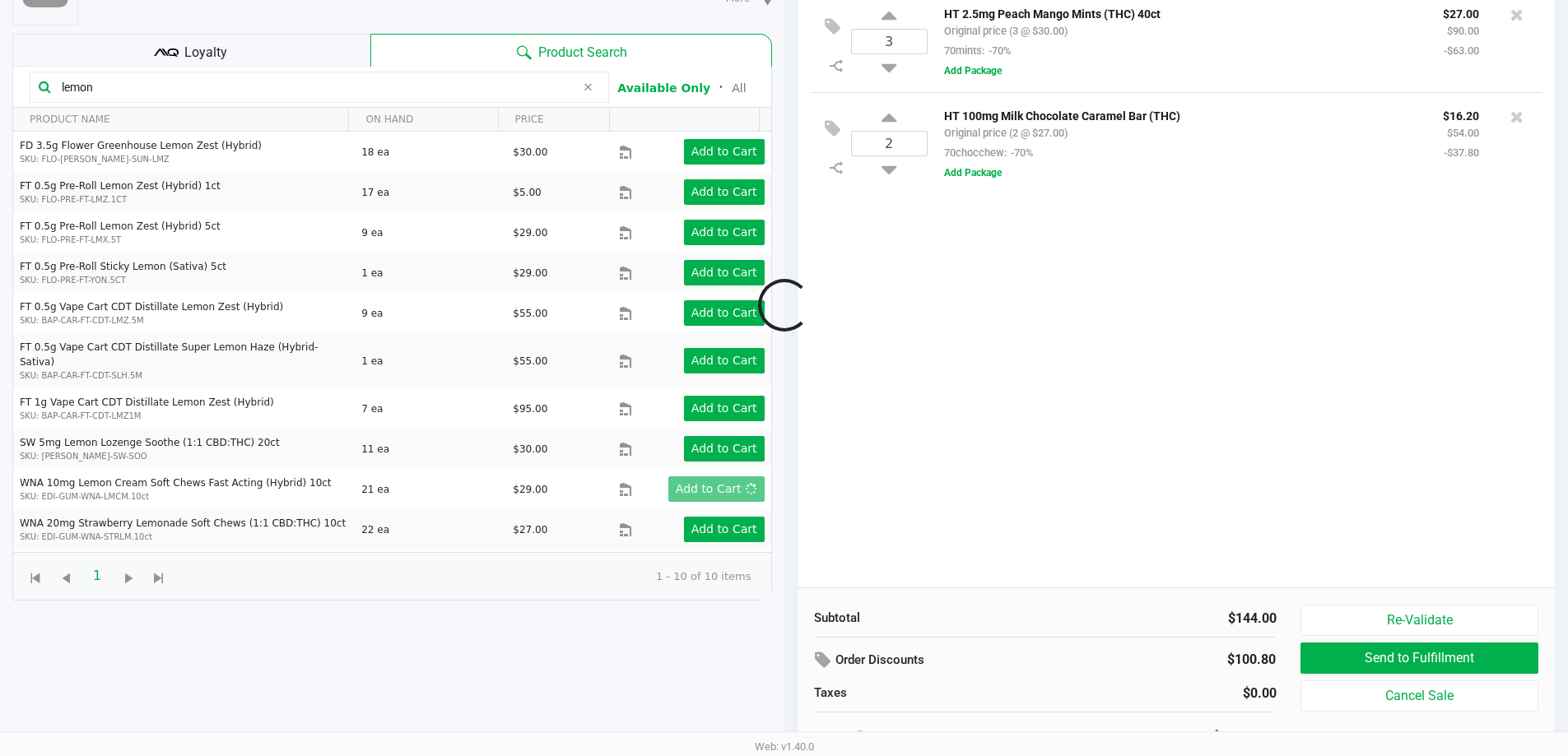
click at [1121, 493] on div at bounding box center [784, 304] width 1568 height 588
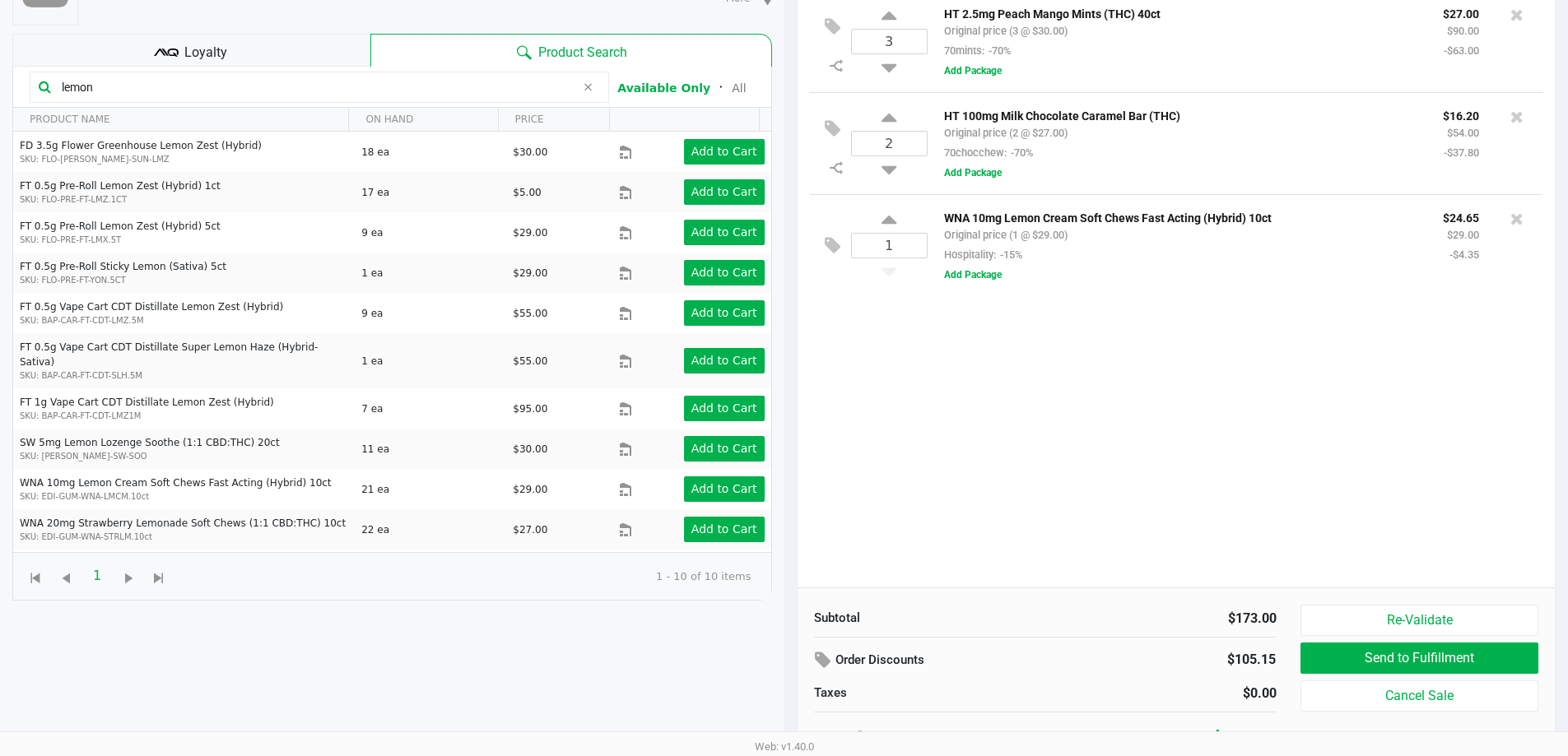
click at [1083, 476] on div "3 HT 2.5mg Peach Mango Mints (THC) 40ct Original price (3 @ $30.00) 70mints: -7…" at bounding box center [1176, 289] width 758 height 598
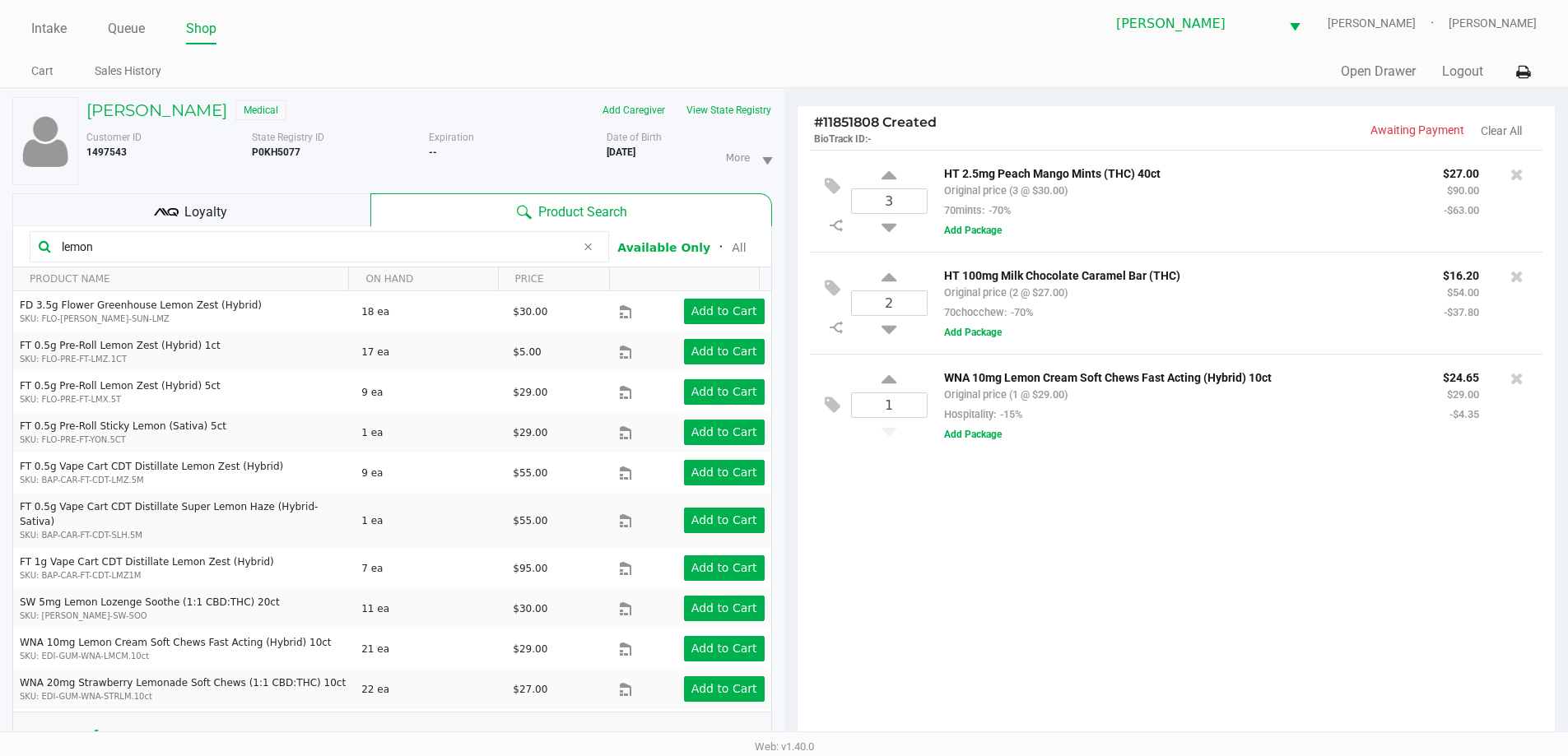
scroll to position [0, 0]
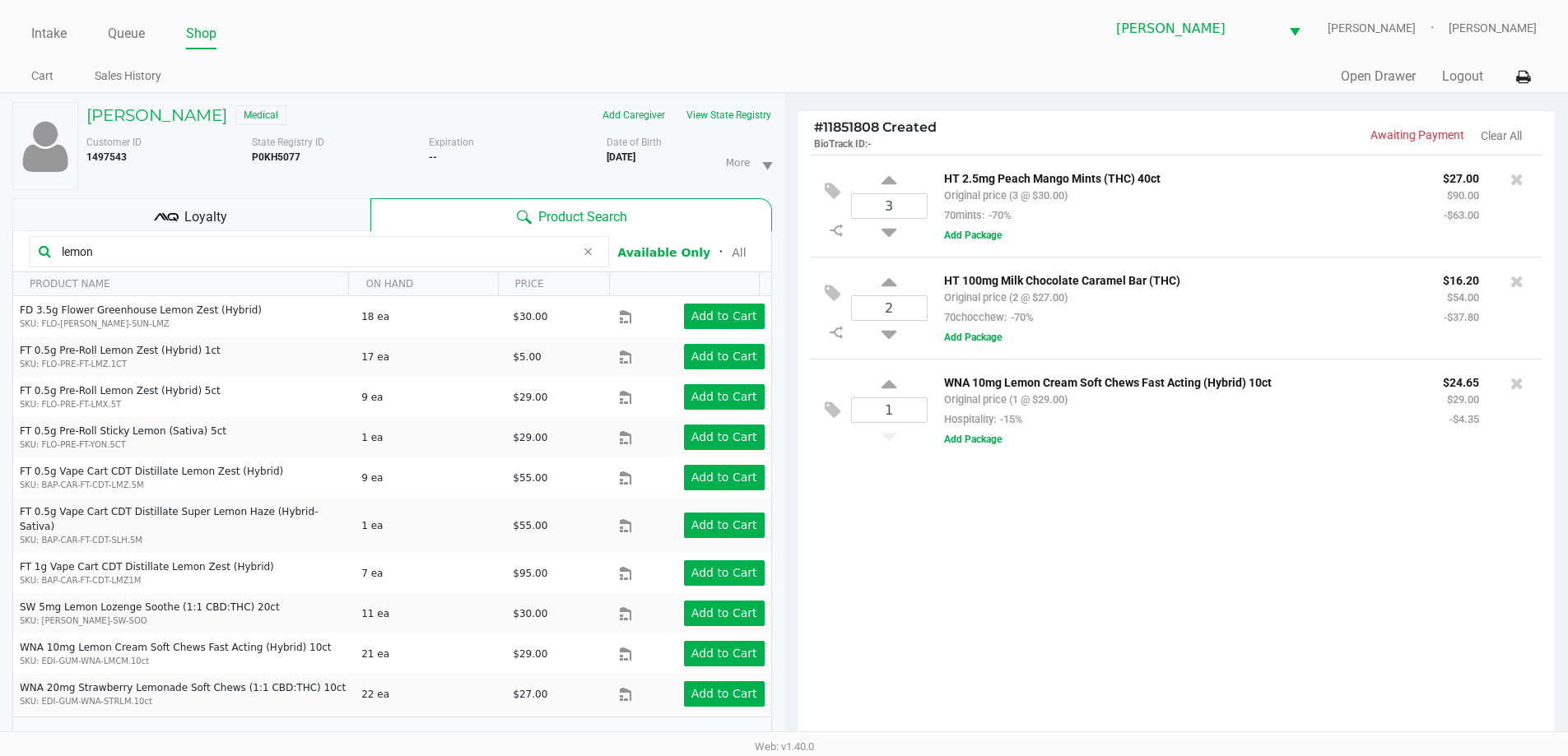
drag, startPoint x: 135, startPoint y: 253, endPoint x: 14, endPoint y: 254, distance: 121.0
click at [19, 253] on kendo-grid-toolbar "lemon Available Only ᛫ All" at bounding box center [392, 252] width 758 height 42
click at [892, 382] on icon at bounding box center [889, 386] width 15 height 20
type input "2"
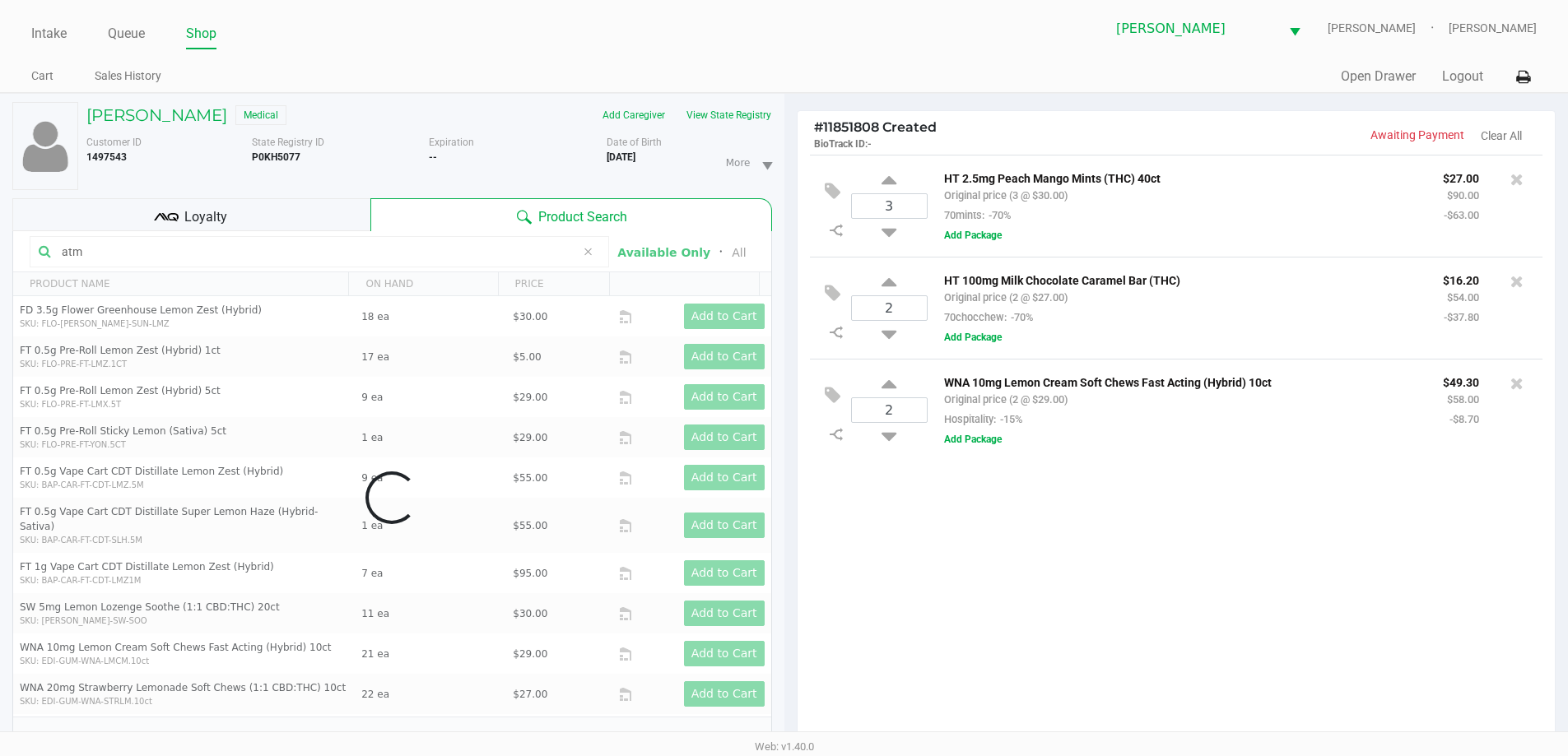
type input "atm"
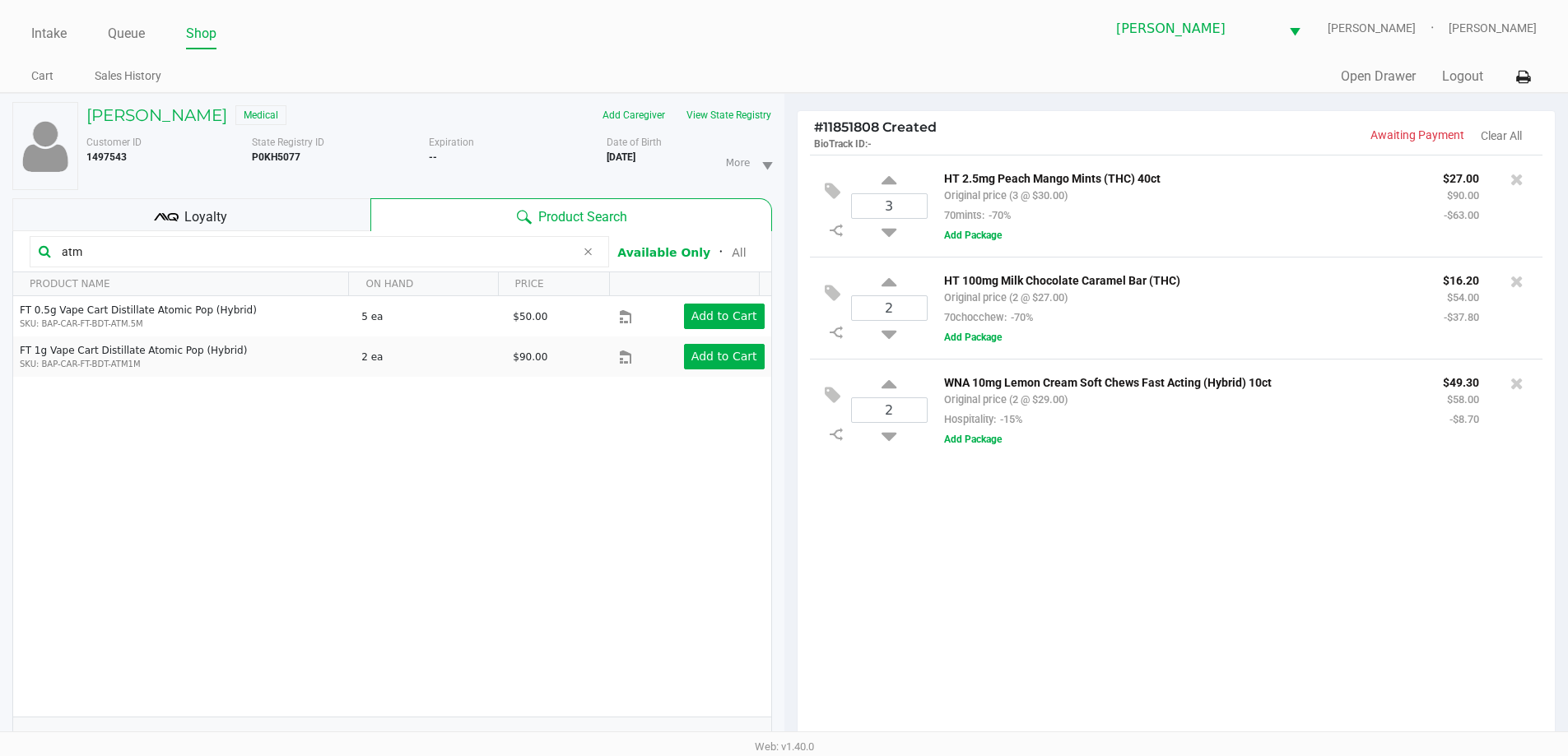
click at [227, 530] on div "FT 0.5g Vape Cart Distillate Atomic Pop (Hybrid) SKU: BAP-CAR-FT-BDT-ATM.5M 5 e…" at bounding box center [392, 507] width 758 height 421
drag, startPoint x: 490, startPoint y: 504, endPoint x: 533, endPoint y: 500, distance: 43.2
click at [491, 504] on div "FT 0.5g Vape Cart Distillate Atomic Pop (Hybrid) SKU: BAP-CAR-FT-BDT-ATM.5M 5 e…" at bounding box center [392, 507] width 758 height 421
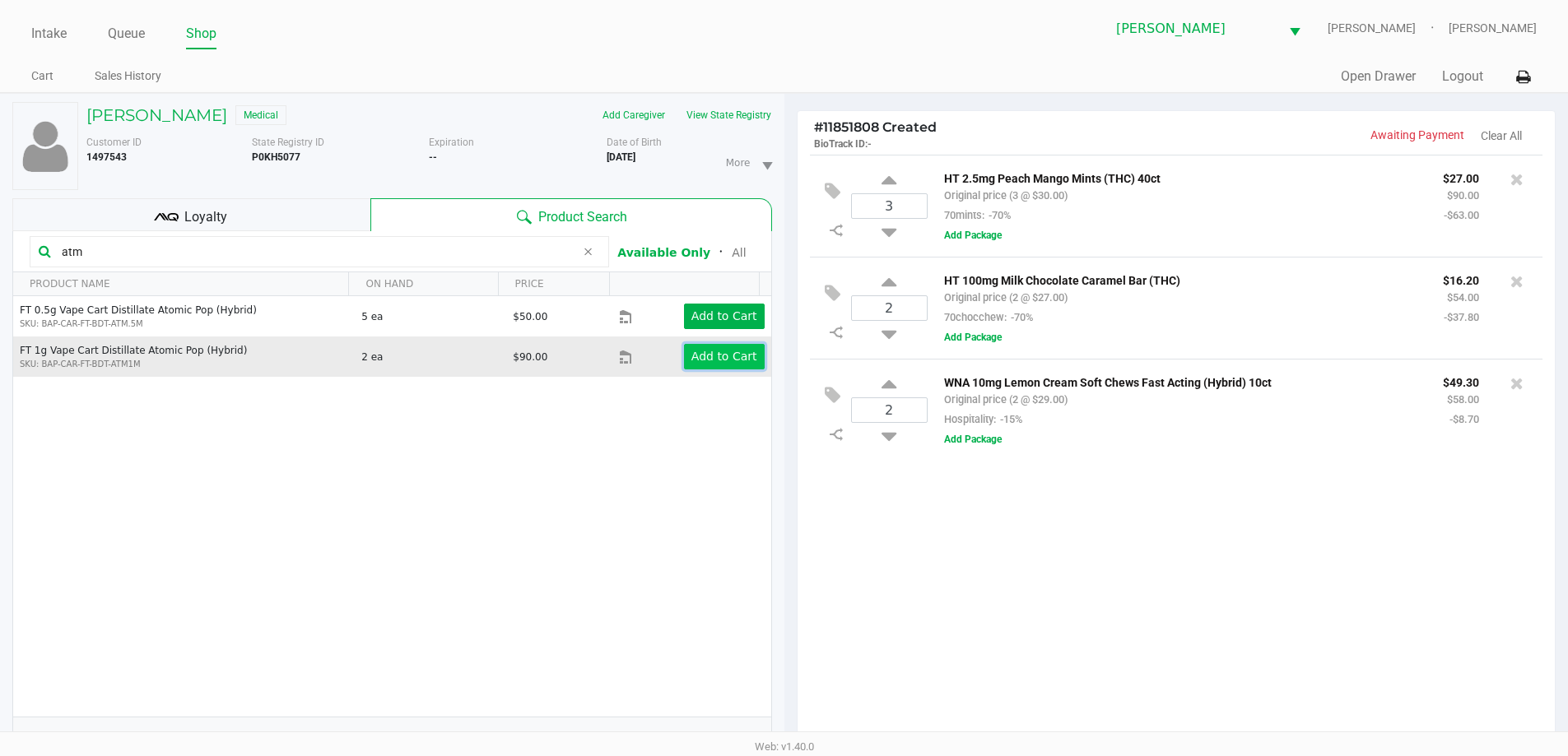
click at [707, 362] on app-button-loader "Add to Cart" at bounding box center [724, 356] width 65 height 13
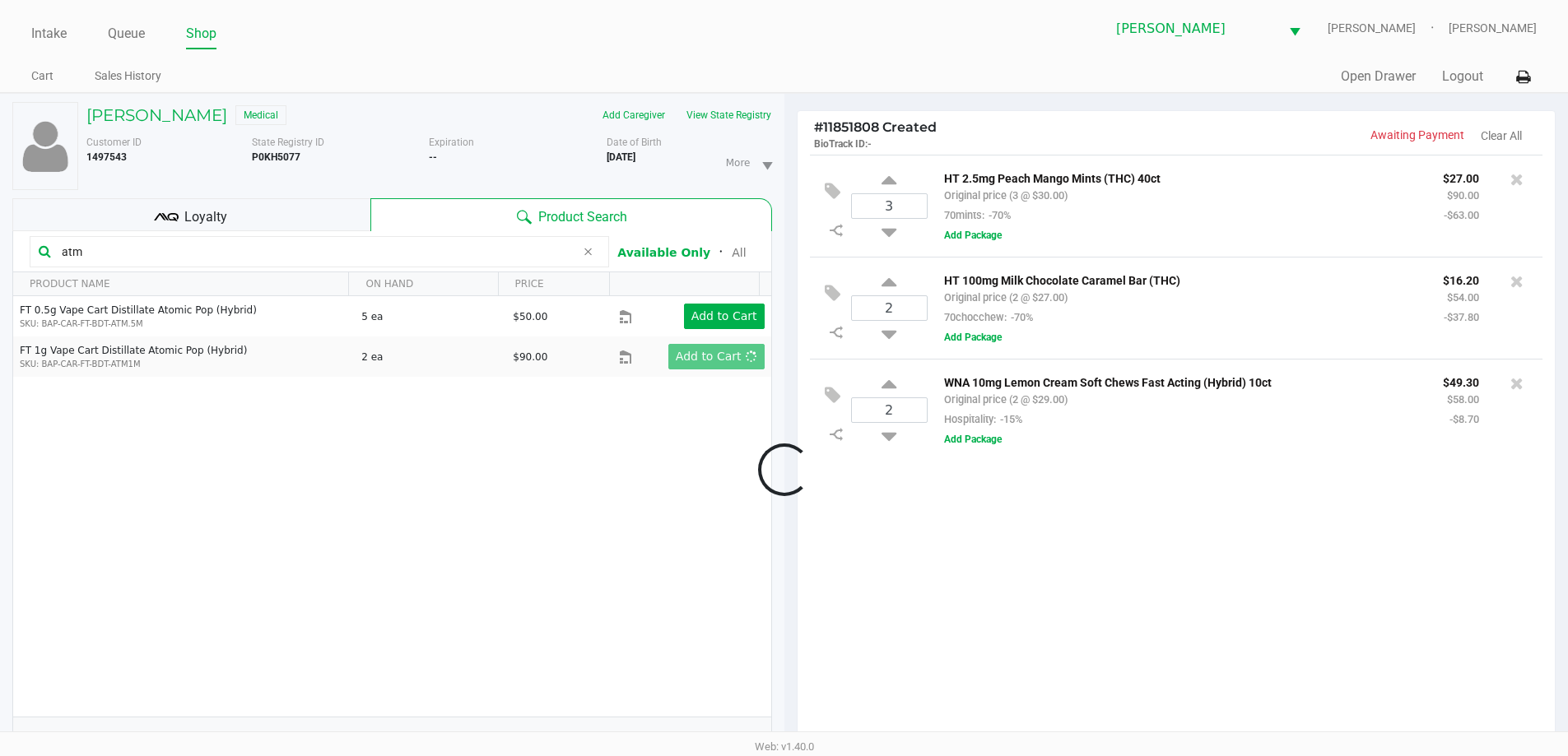
click at [1091, 593] on div at bounding box center [784, 469] width 1568 height 588
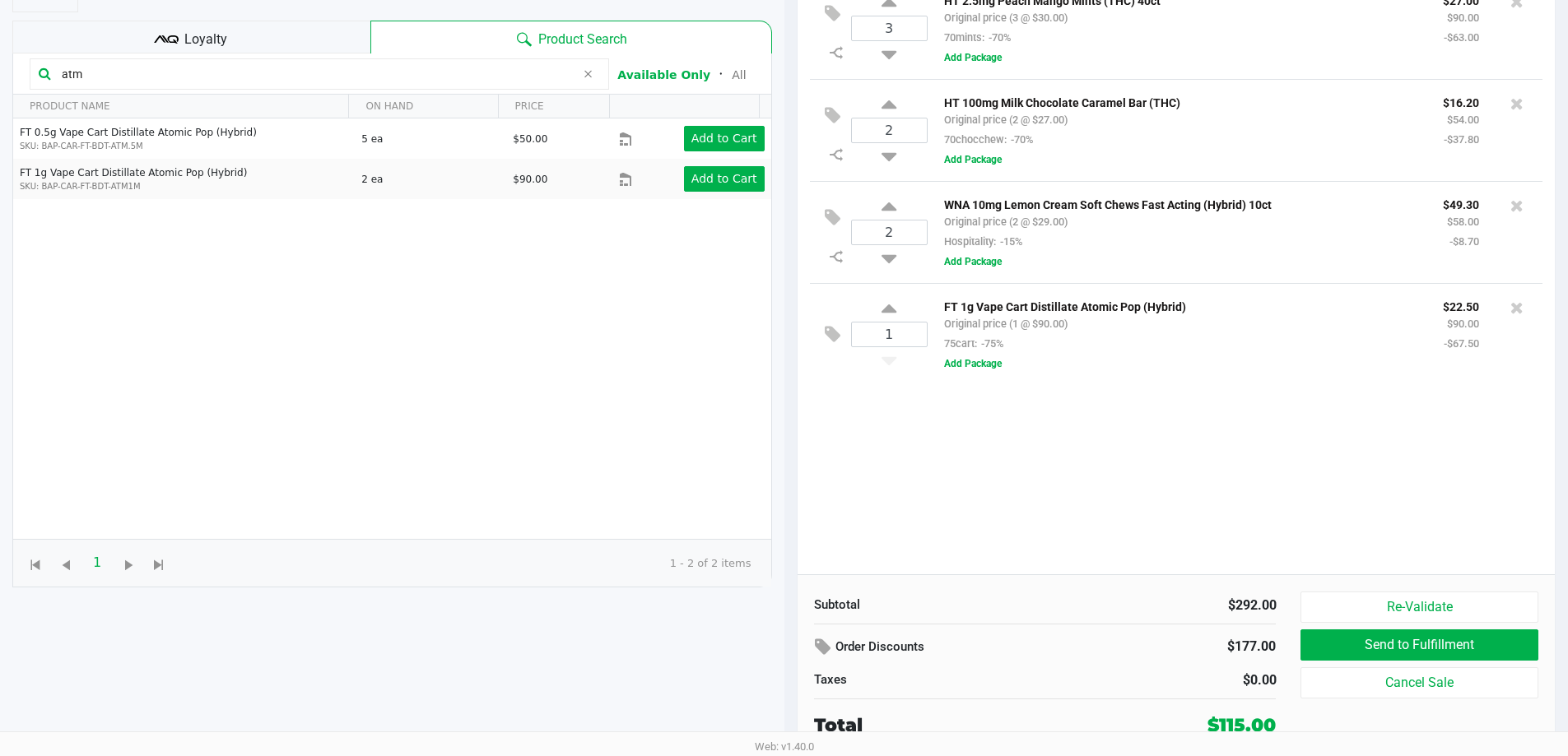
scroll to position [177, 0]
click at [1121, 140] on div "HT 100mg Milk Chocolate Caramel Bar (THC) Original price (2 @ $27.00) 70chocche…" at bounding box center [1181, 121] width 499 height 57
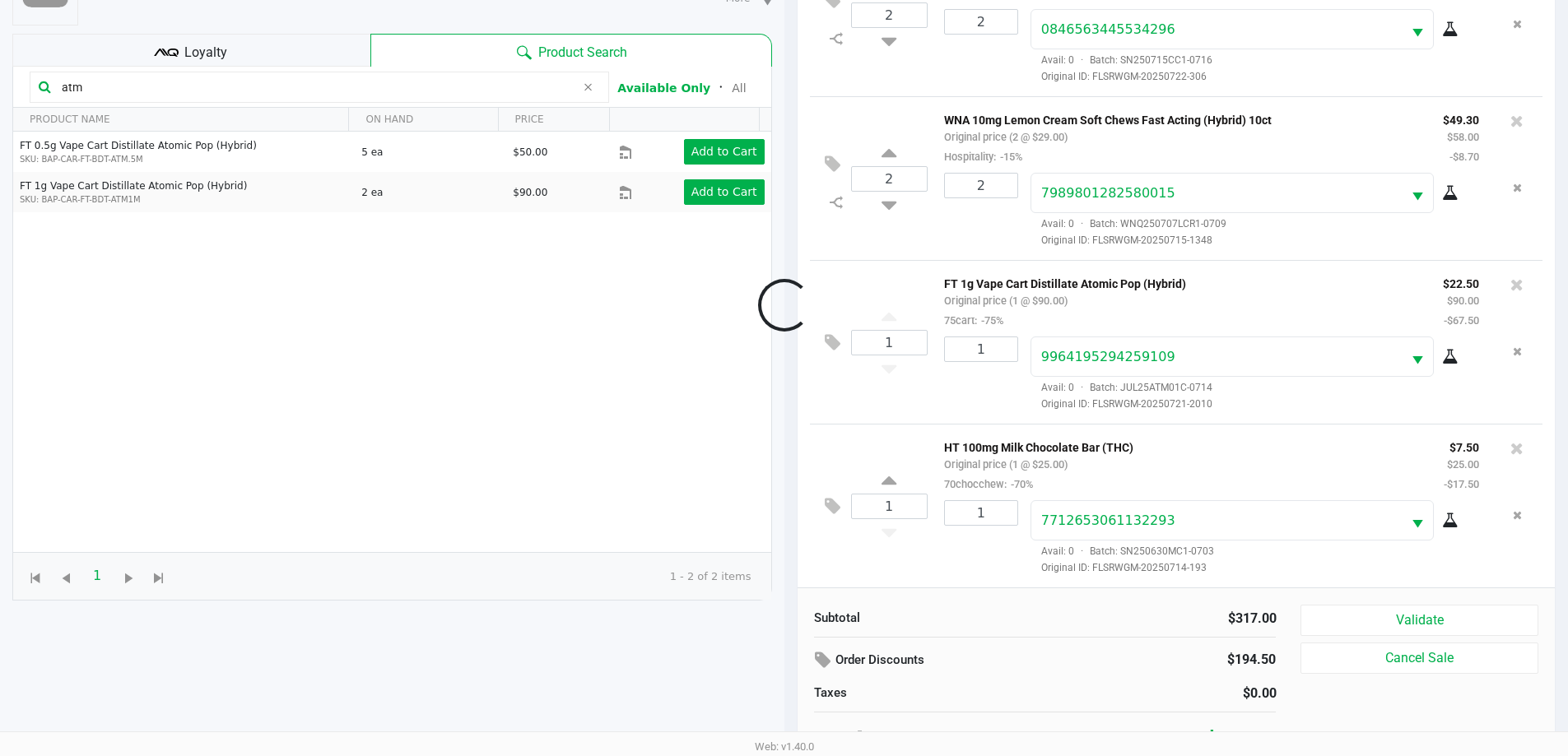
scroll to position [178, 0]
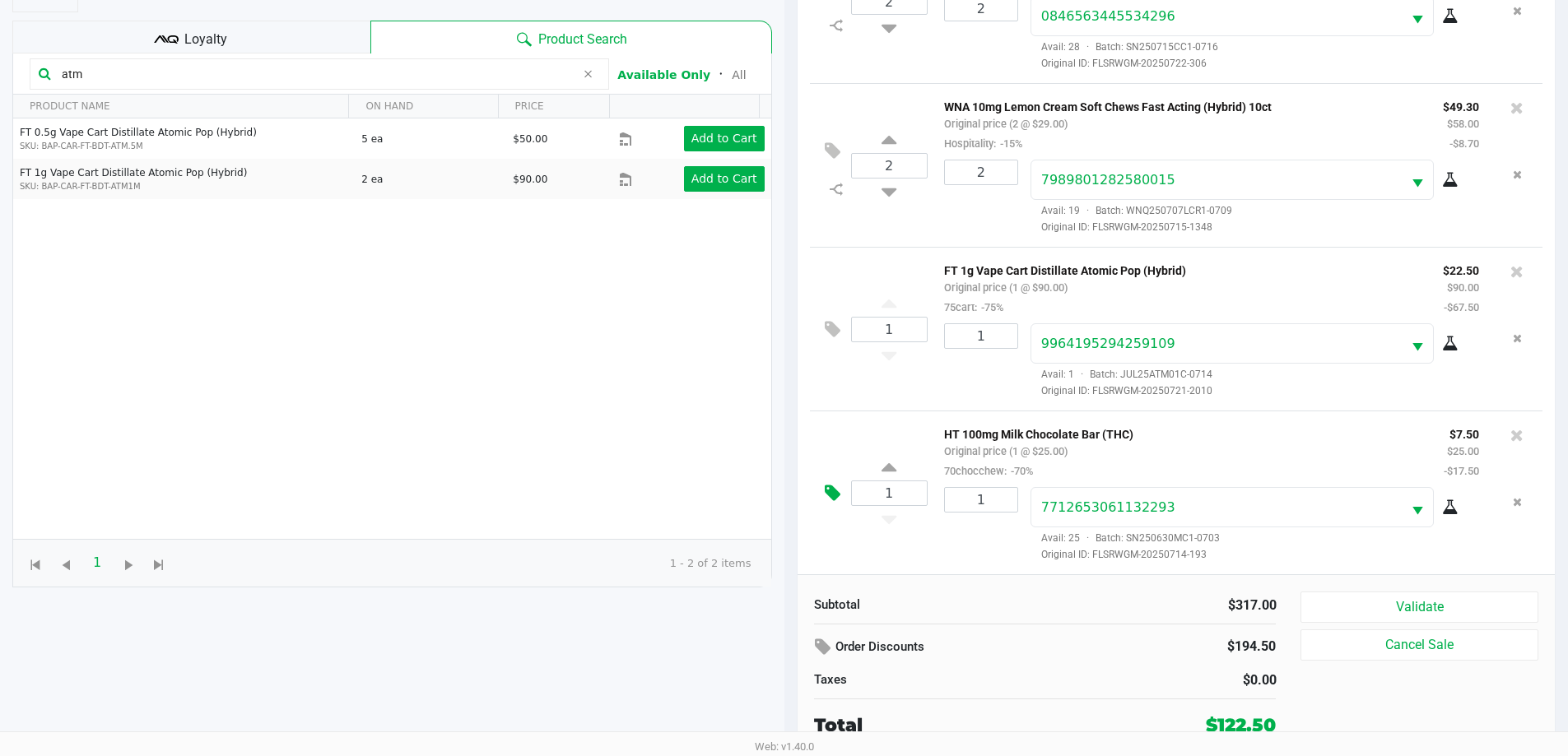
click at [824, 488] on icon at bounding box center [832, 493] width 16 height 19
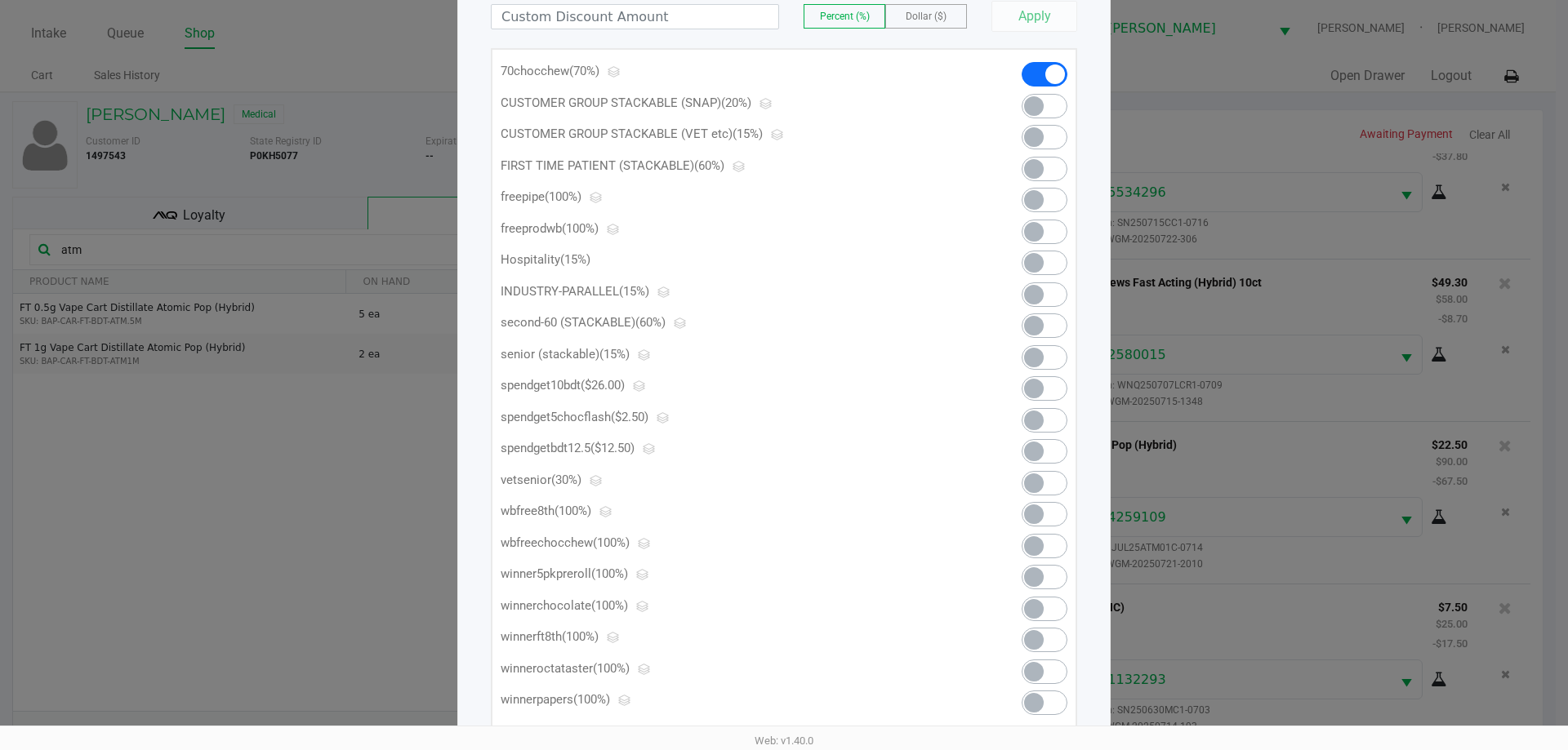
scroll to position [254, 0]
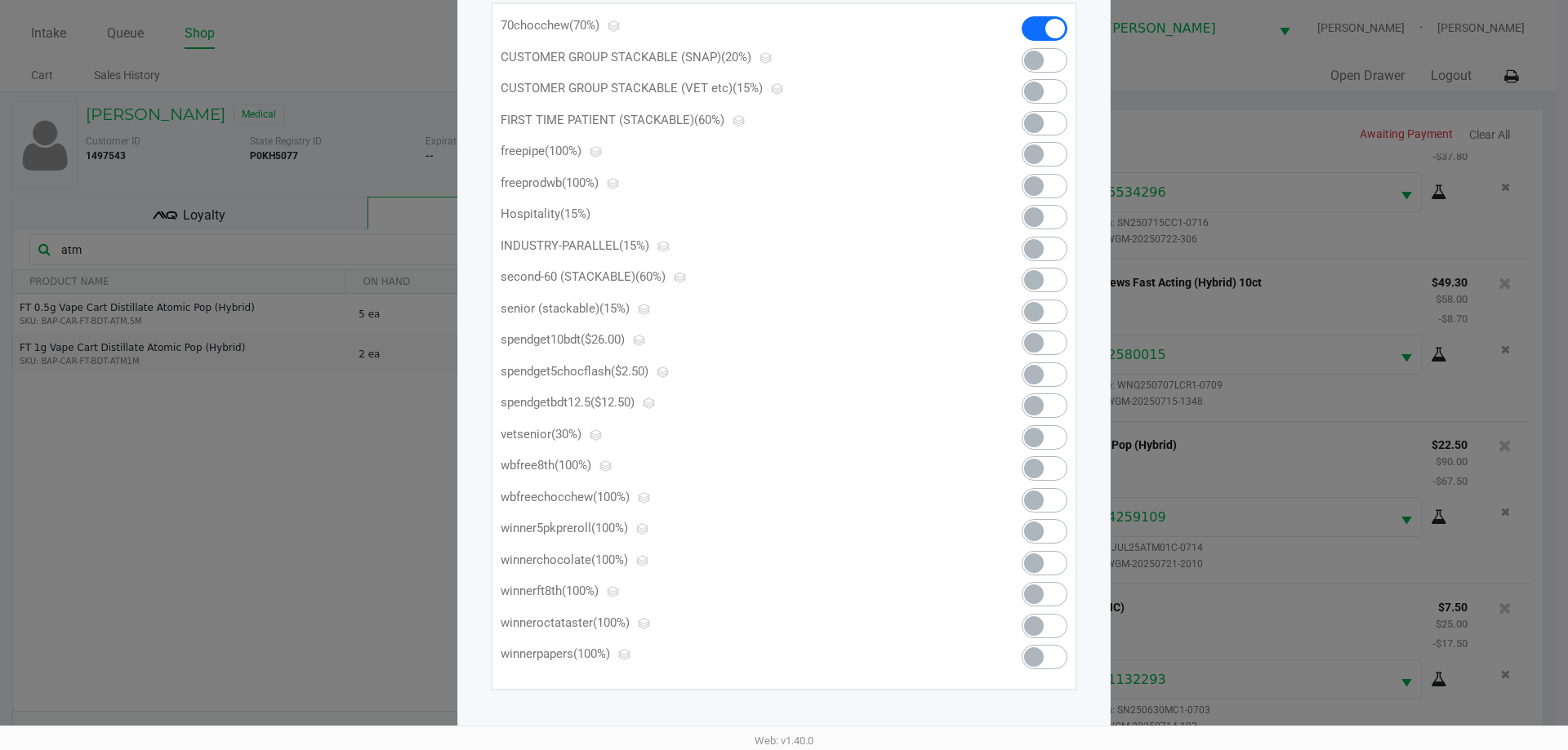
click at [1037, 371] on span at bounding box center [1034, 375] width 19 height 19
click at [1197, 152] on ngb-modal-window "Manage Line Discounts × HT 100mg Milk Chocolate Bar (THC) Check Code Percent (%…" at bounding box center [784, 375] width 1568 height 750
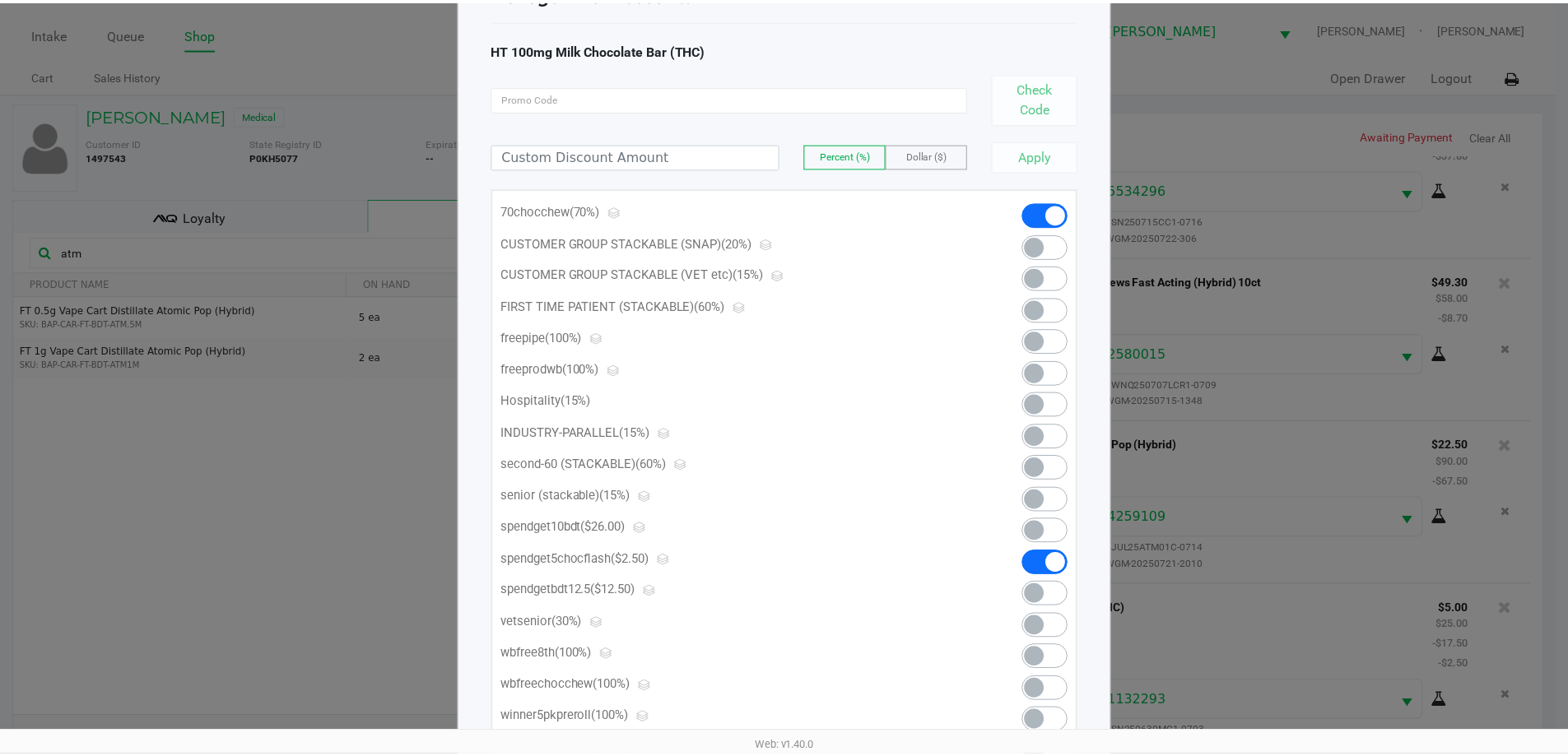
scroll to position [0, 0]
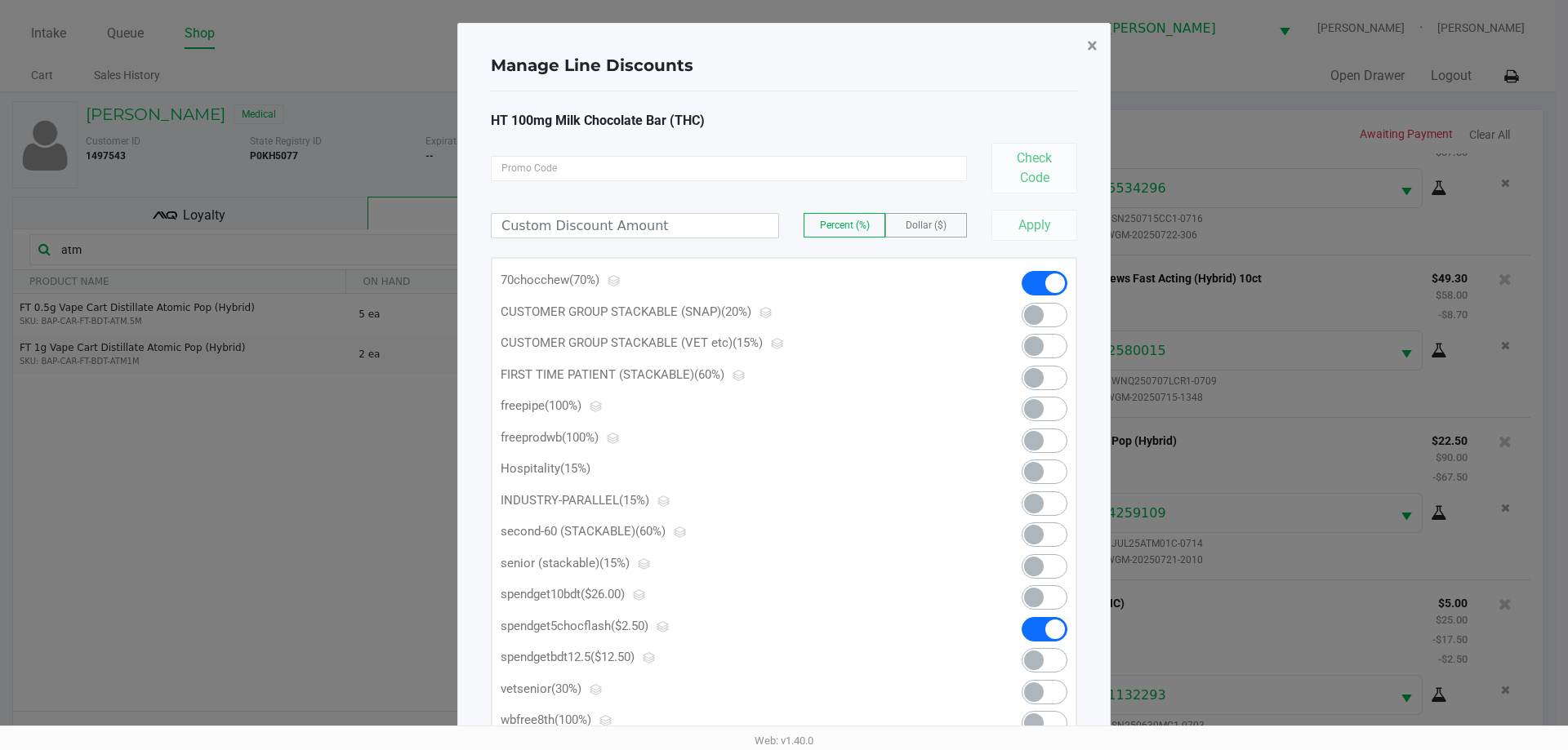
click at [1088, 46] on span "×" at bounding box center [1092, 46] width 11 height 23
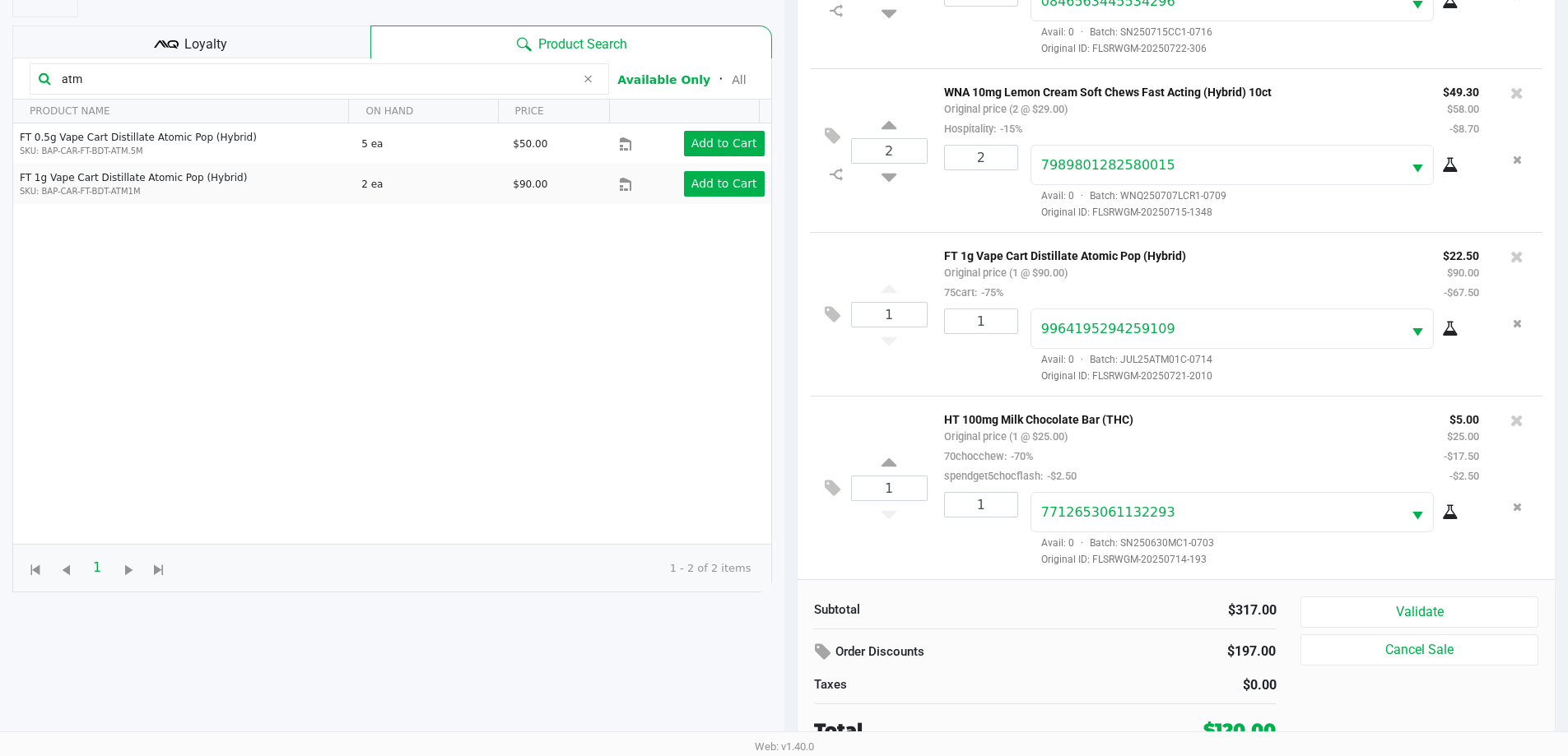
scroll to position [178, 0]
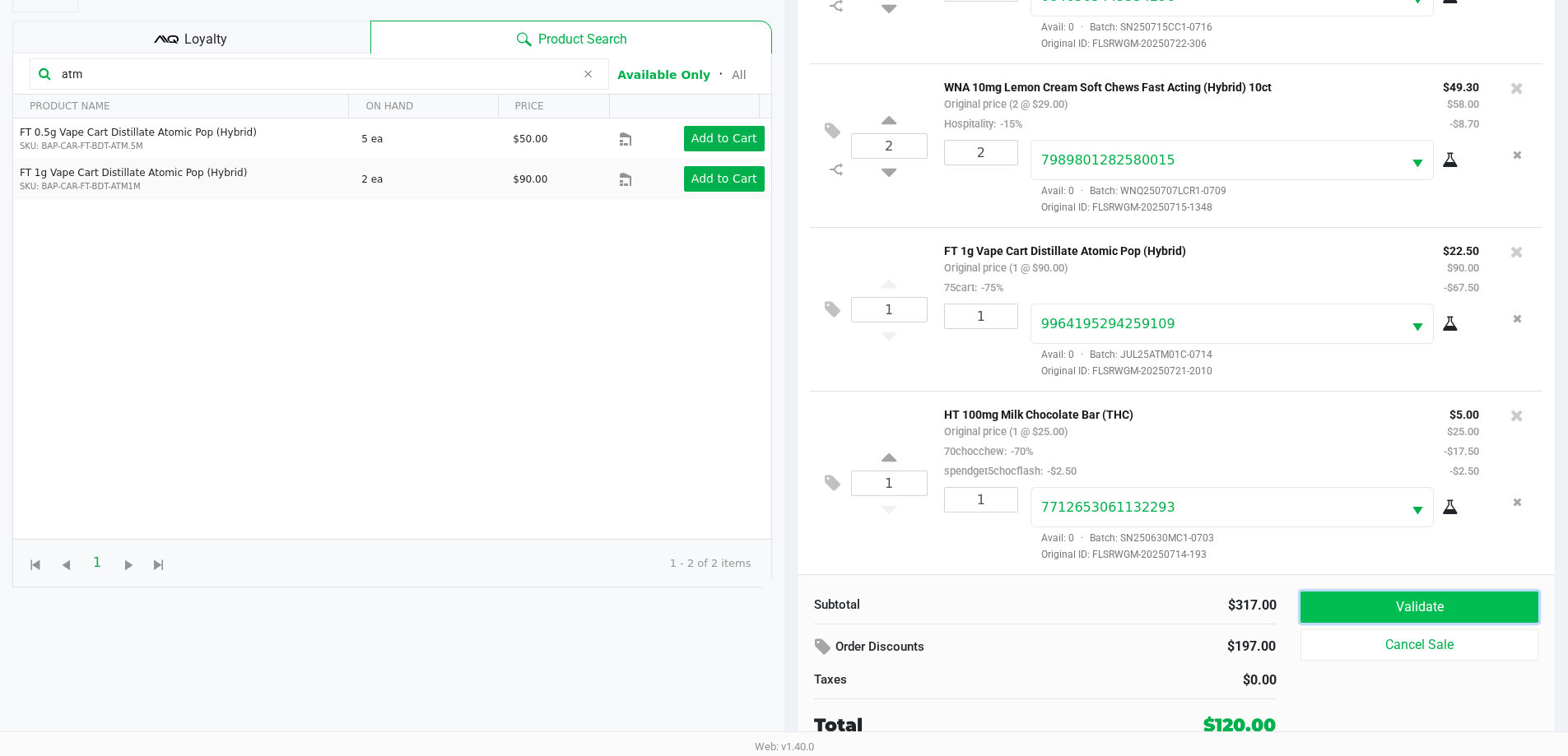
click at [1432, 600] on button "Validate" at bounding box center [1419, 607] width 237 height 31
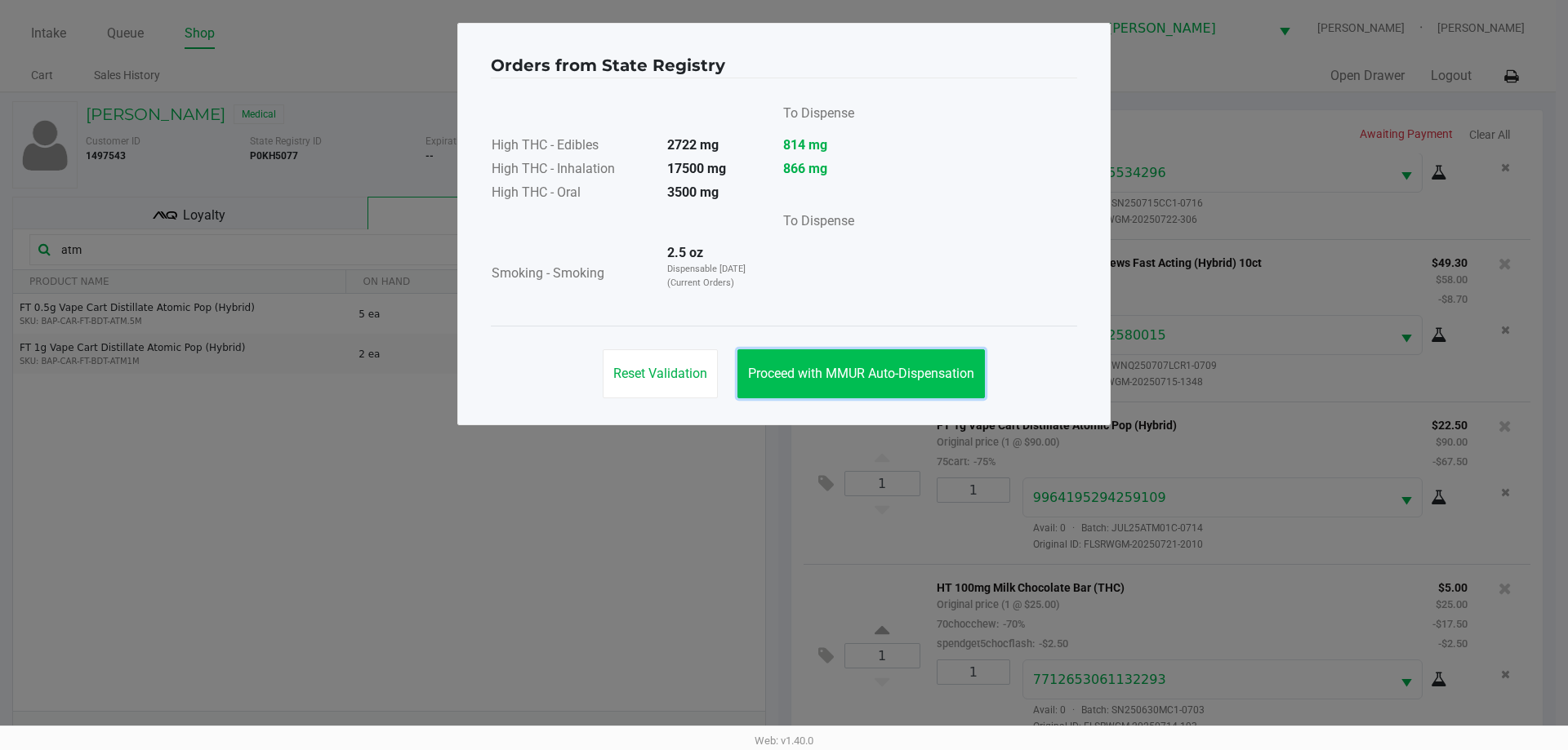
click at [826, 375] on span "Proceed with MMUR Auto-Dispensation" at bounding box center [861, 374] width 226 height 16
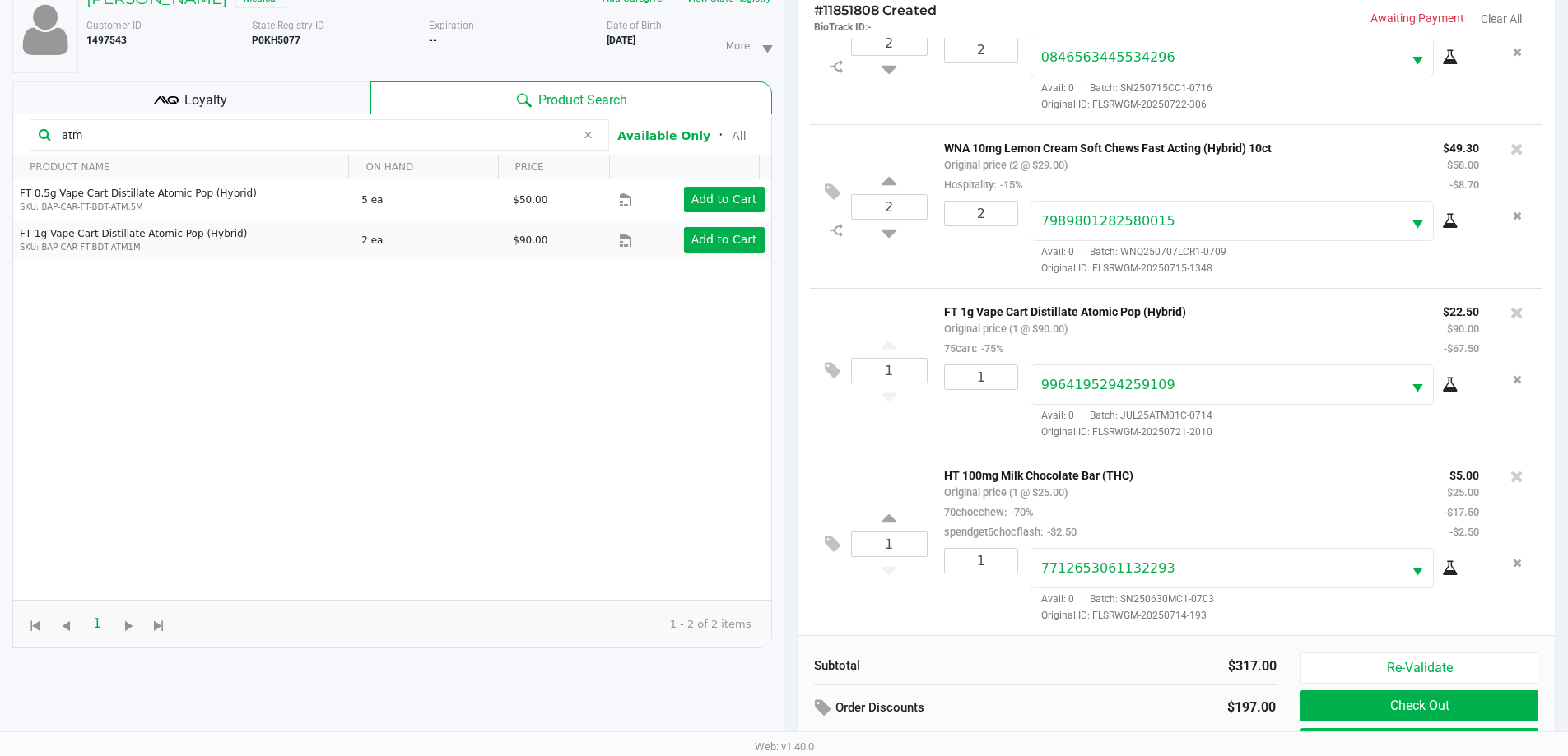
scroll to position [178, 0]
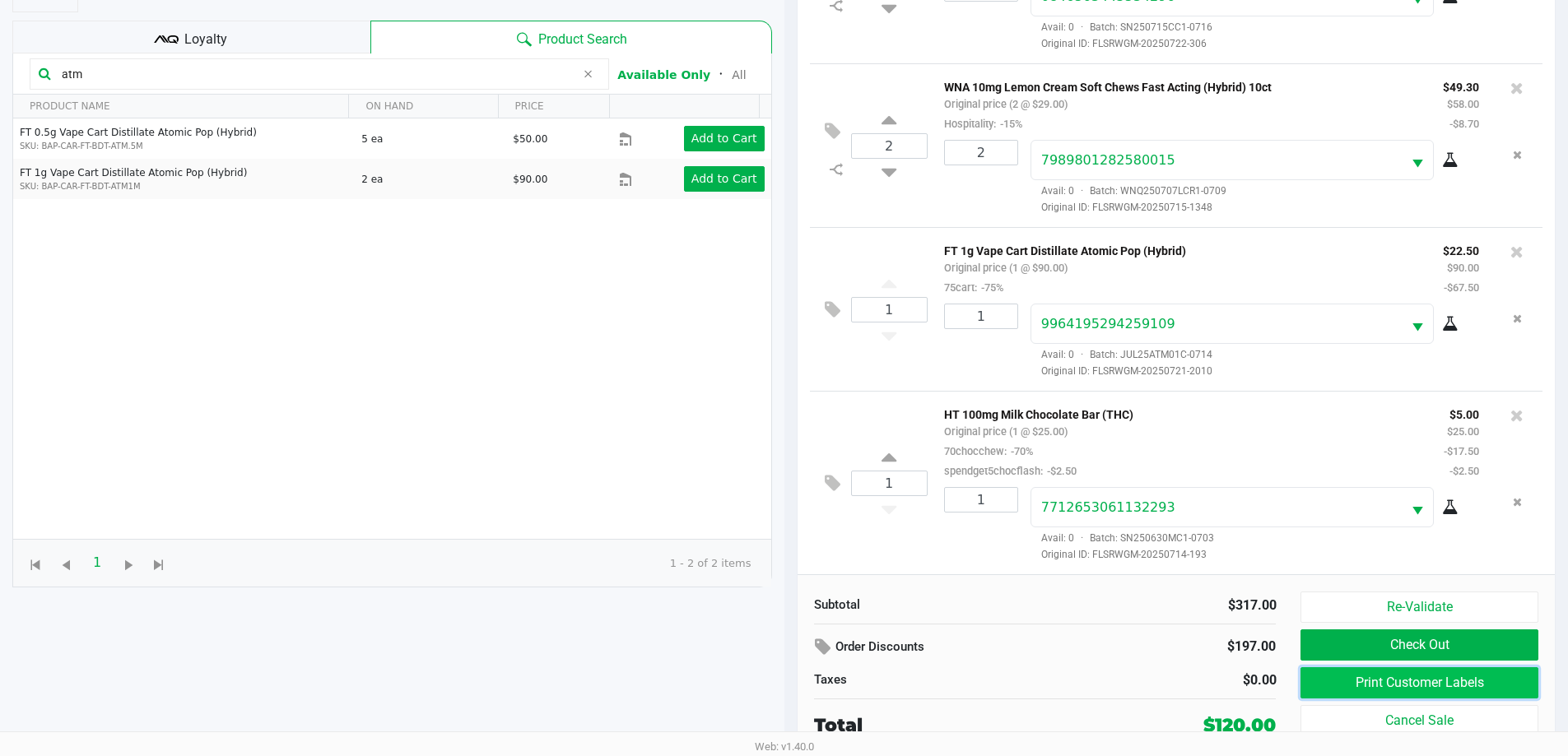
click at [1479, 677] on button "Print Customer Labels" at bounding box center [1419, 683] width 237 height 31
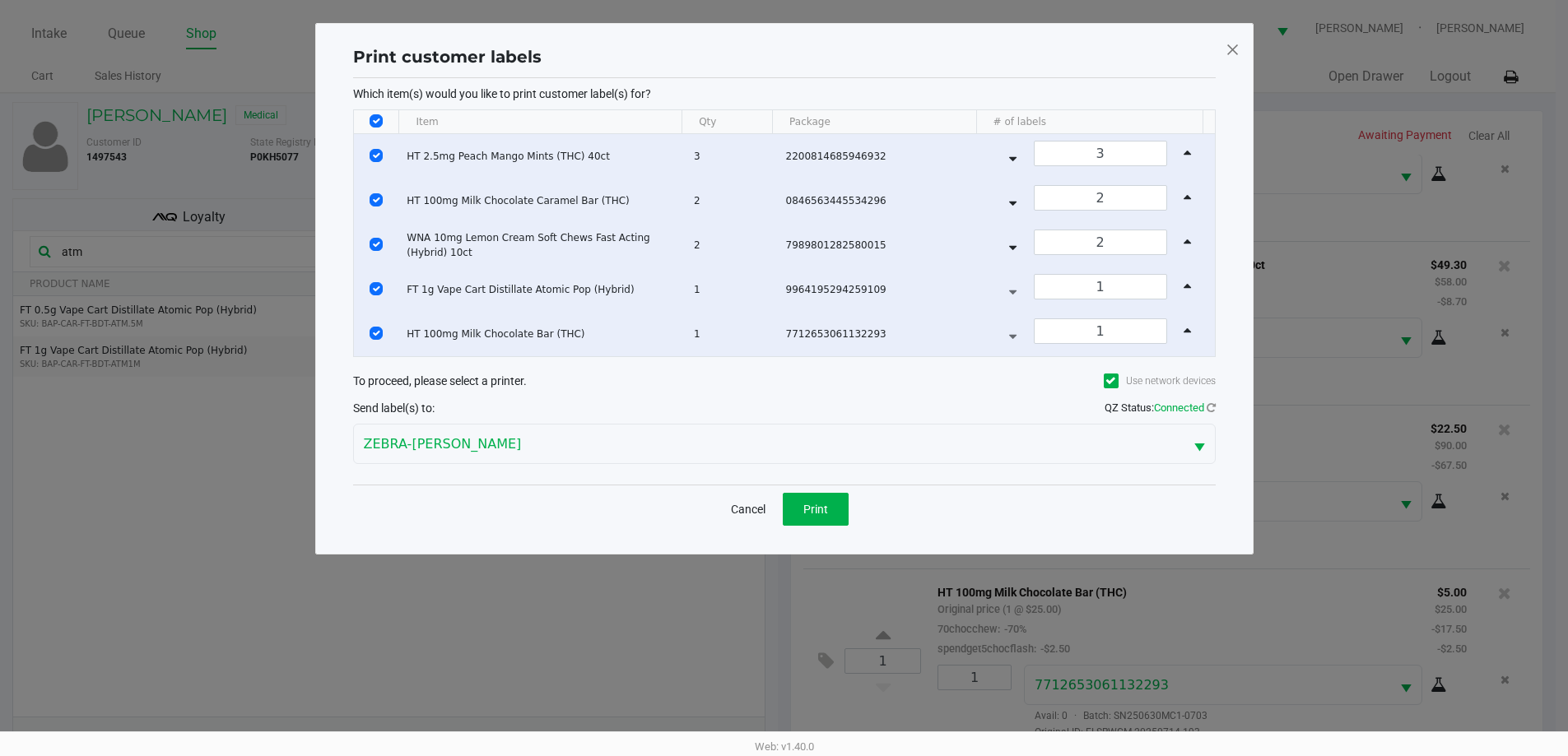
scroll to position [0, 0]
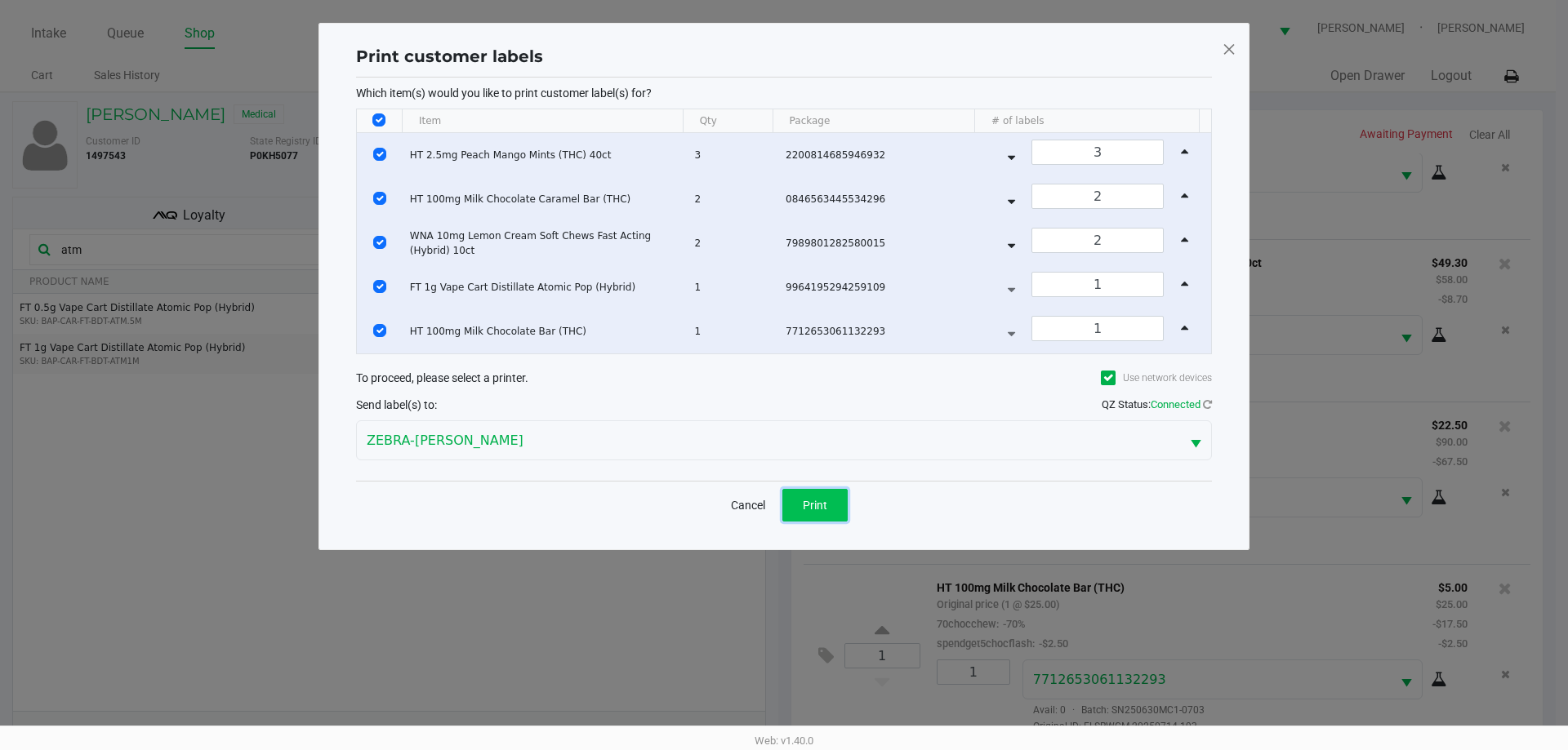
click at [804, 492] on button "Print" at bounding box center [815, 504] width 65 height 32
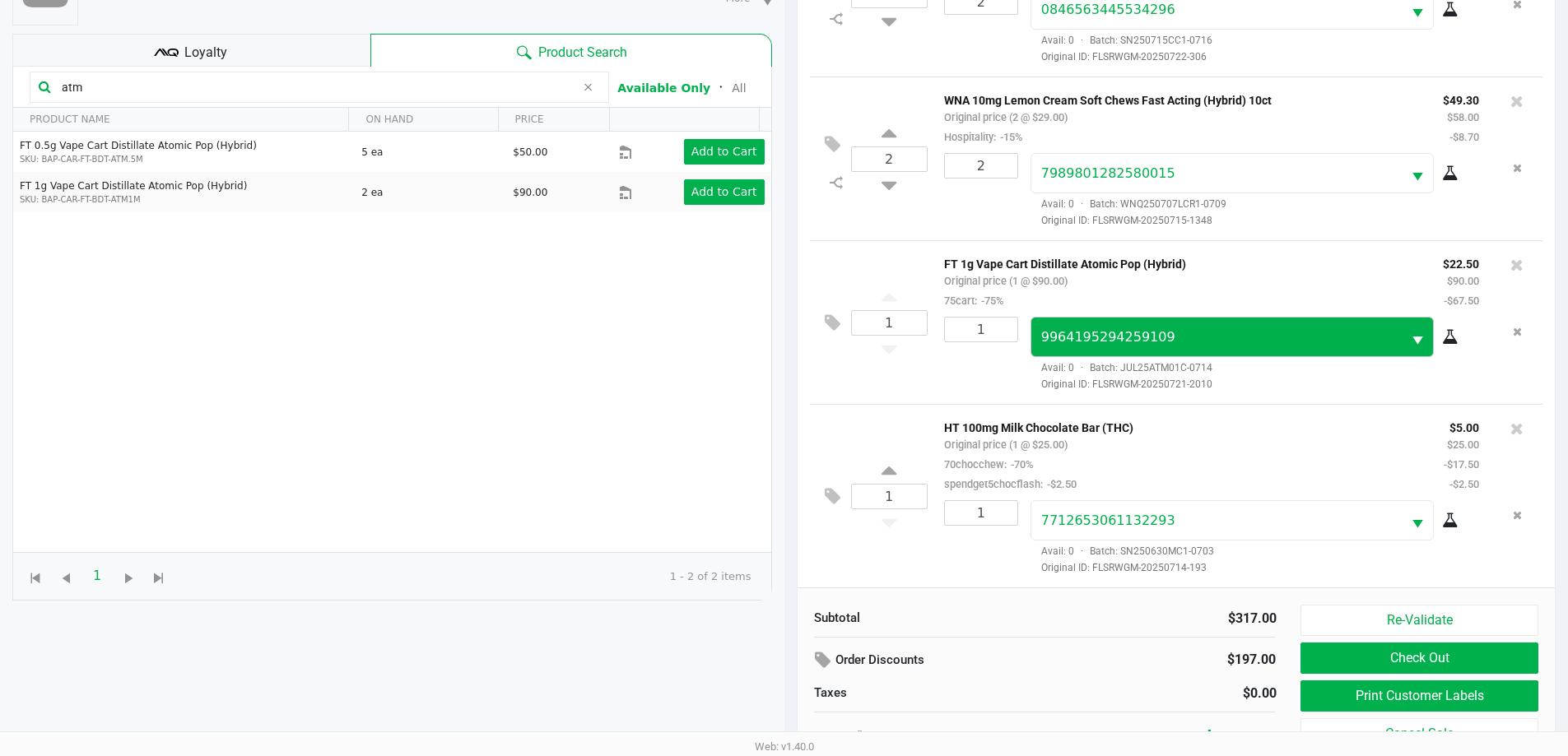
scroll to position [178, 0]
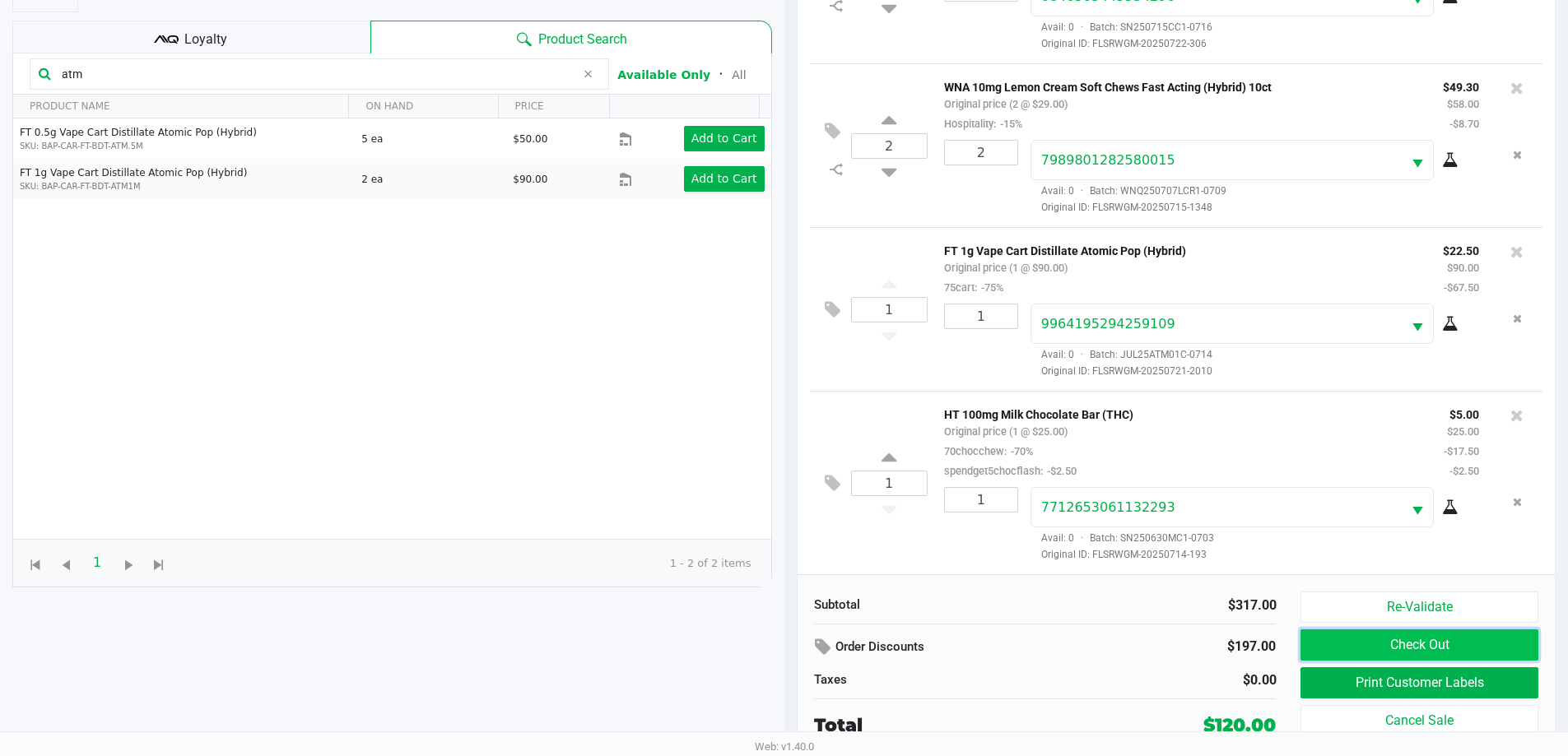
click at [1488, 638] on button "Check Out" at bounding box center [1419, 645] width 237 height 31
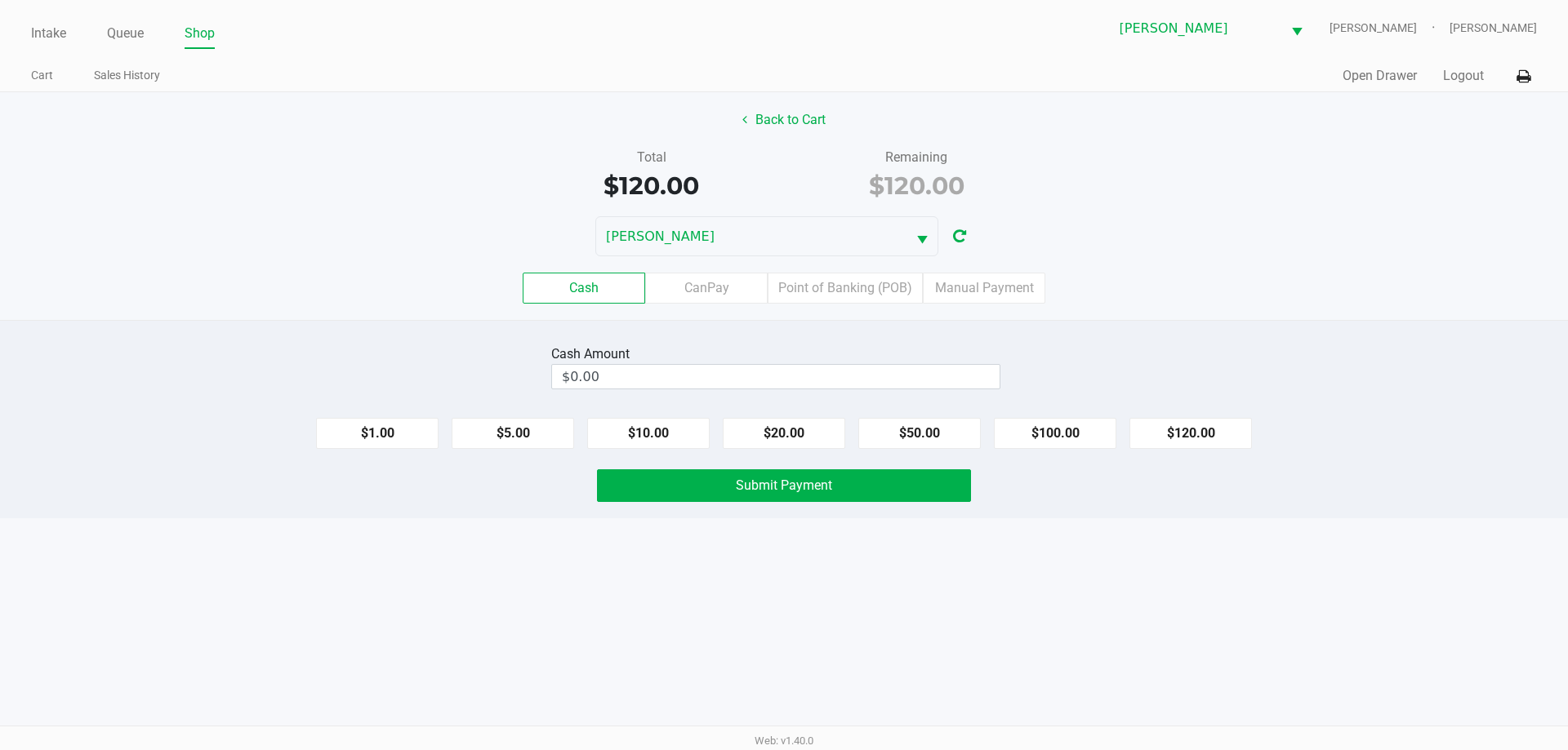
click at [1220, 425] on button "$120.00" at bounding box center [1191, 432] width 123 height 31
type input "$120.00"
click at [900, 485] on button "Submit Payment" at bounding box center [784, 485] width 374 height 32
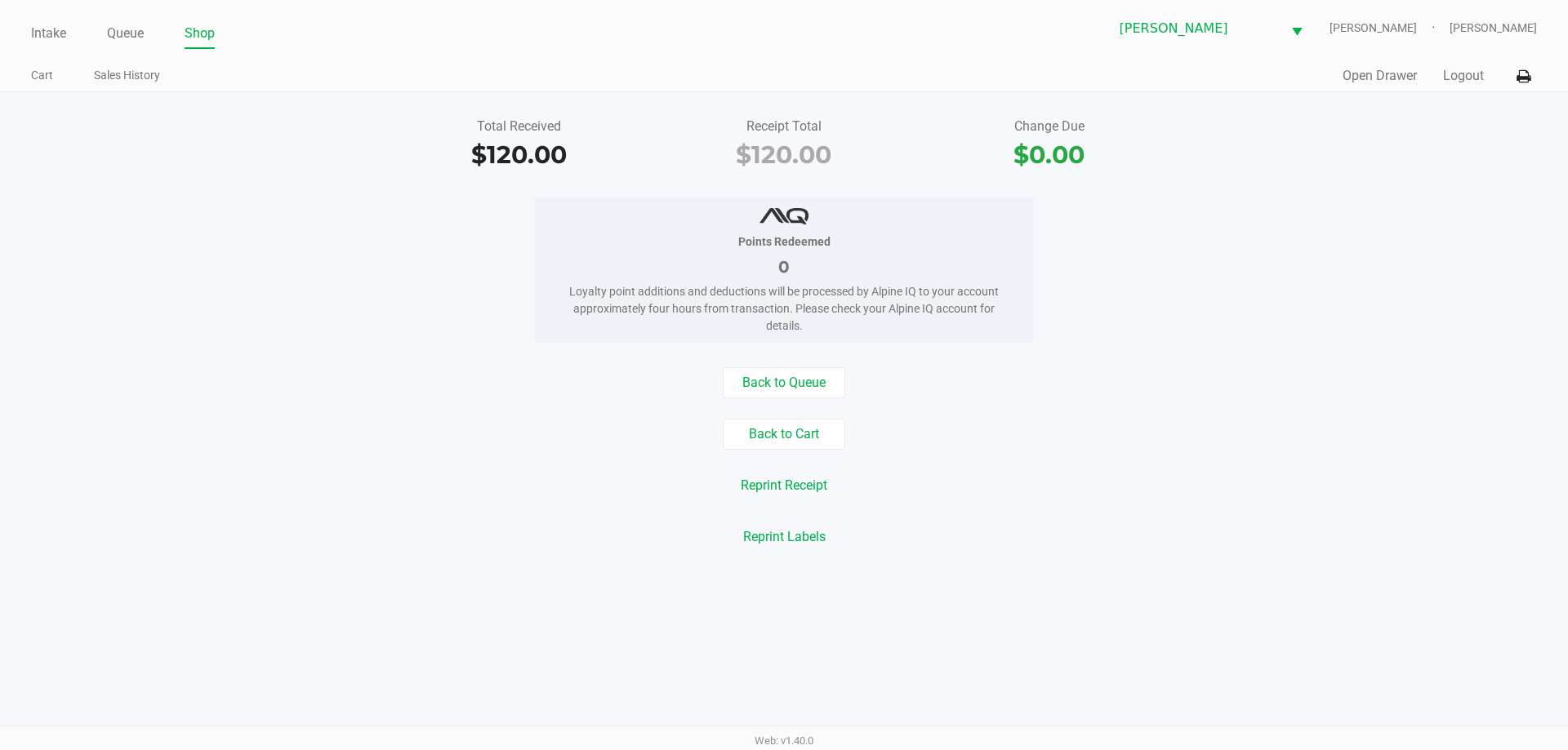
click at [1343, 328] on div "Points Redeemed 0 Loyalty point additions and deductions will be processed by A…" at bounding box center [784, 270] width 1593 height 146
click at [187, 230] on div "Points Redeemed 0 Loyalty point additions and deductions will be processed by A…" at bounding box center [784, 270] width 1593 height 146
click at [47, 36] on link "Intake" at bounding box center [48, 33] width 35 height 23
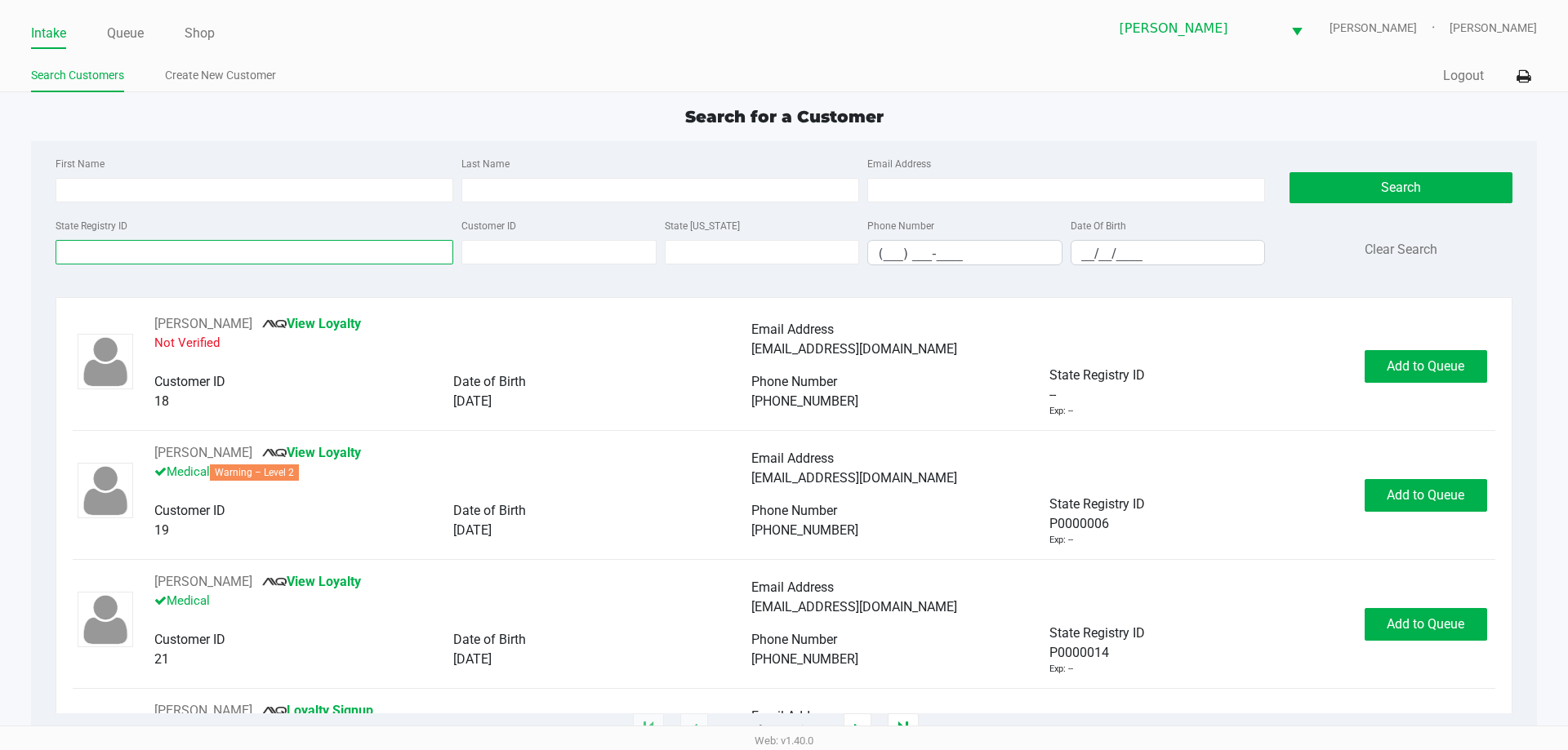
click at [213, 246] on input "State Registry ID" at bounding box center [254, 253] width 397 height 25
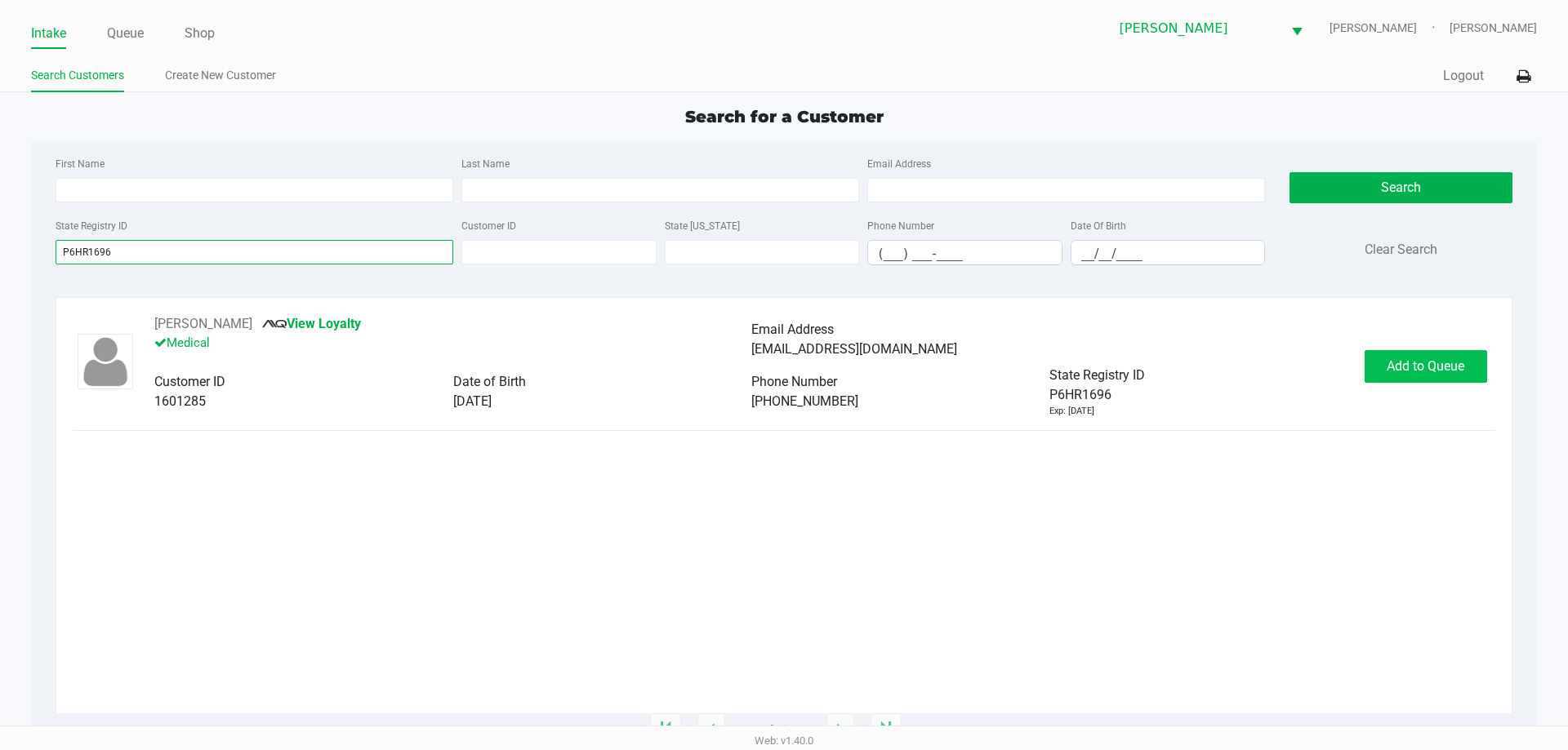
type input "P6HR1696"
click at [1424, 375] on button "Add to Queue" at bounding box center [1426, 366] width 123 height 32
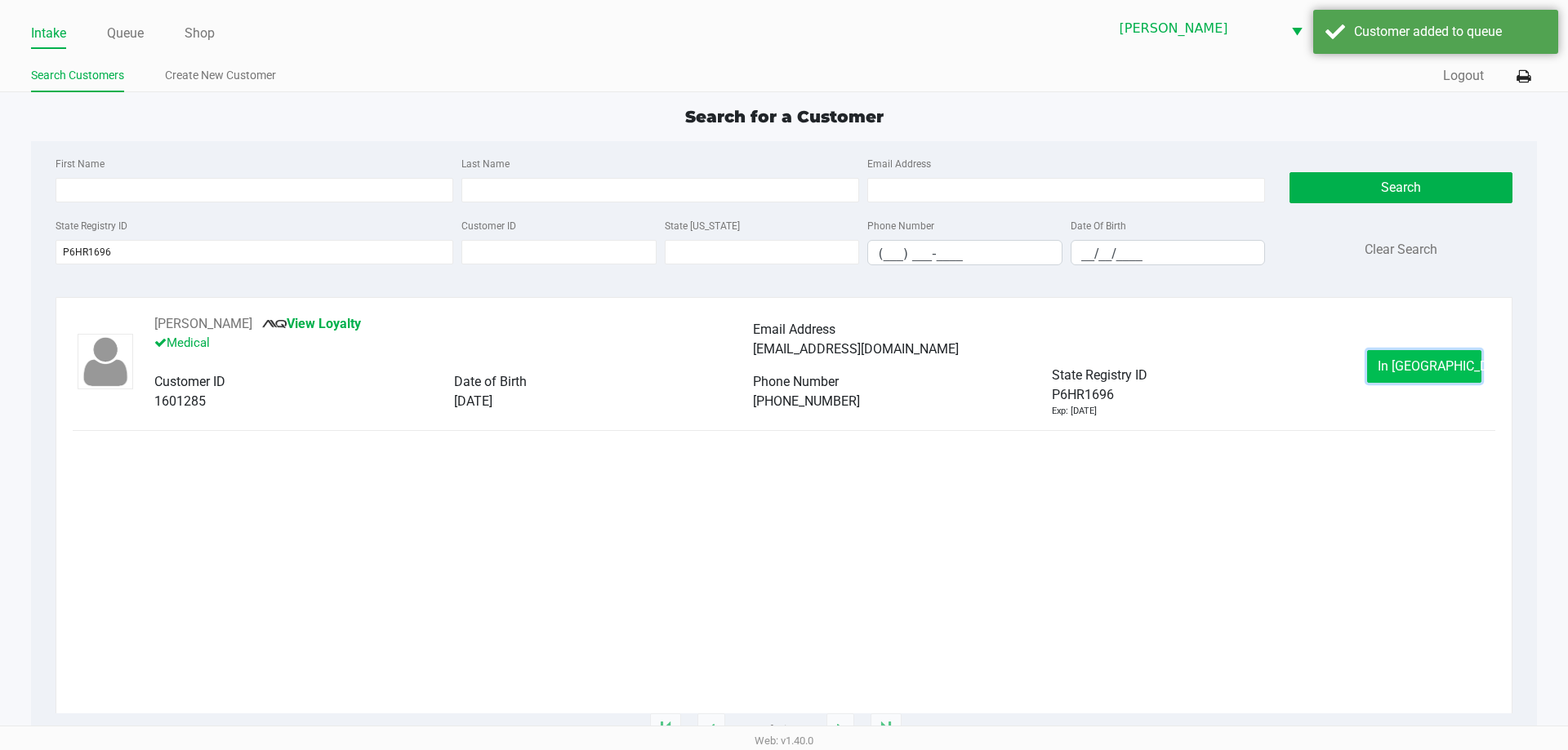
click at [1389, 361] on button "In Queue" at bounding box center [1424, 366] width 114 height 32
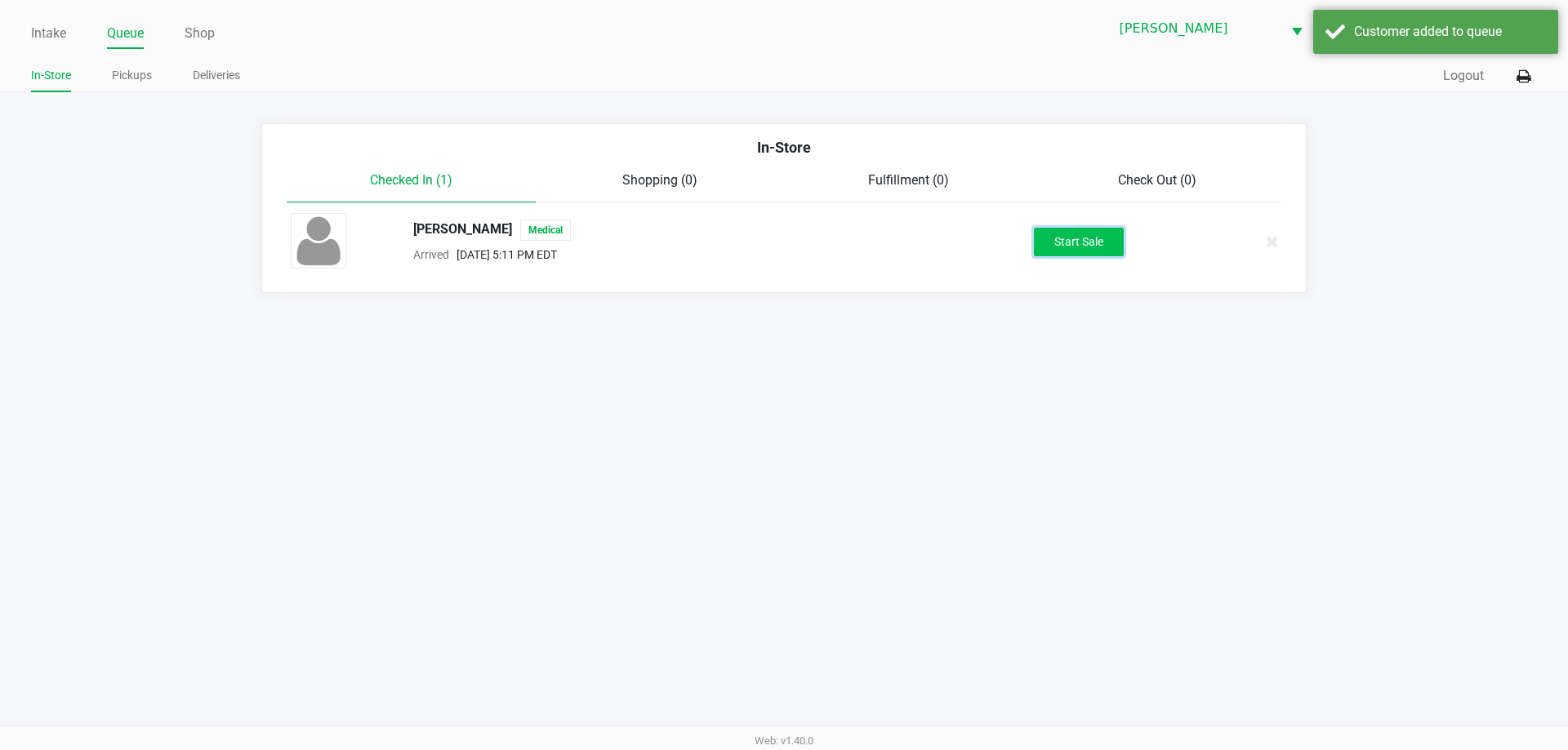
click at [1082, 241] on button "Start Sale" at bounding box center [1078, 242] width 89 height 29
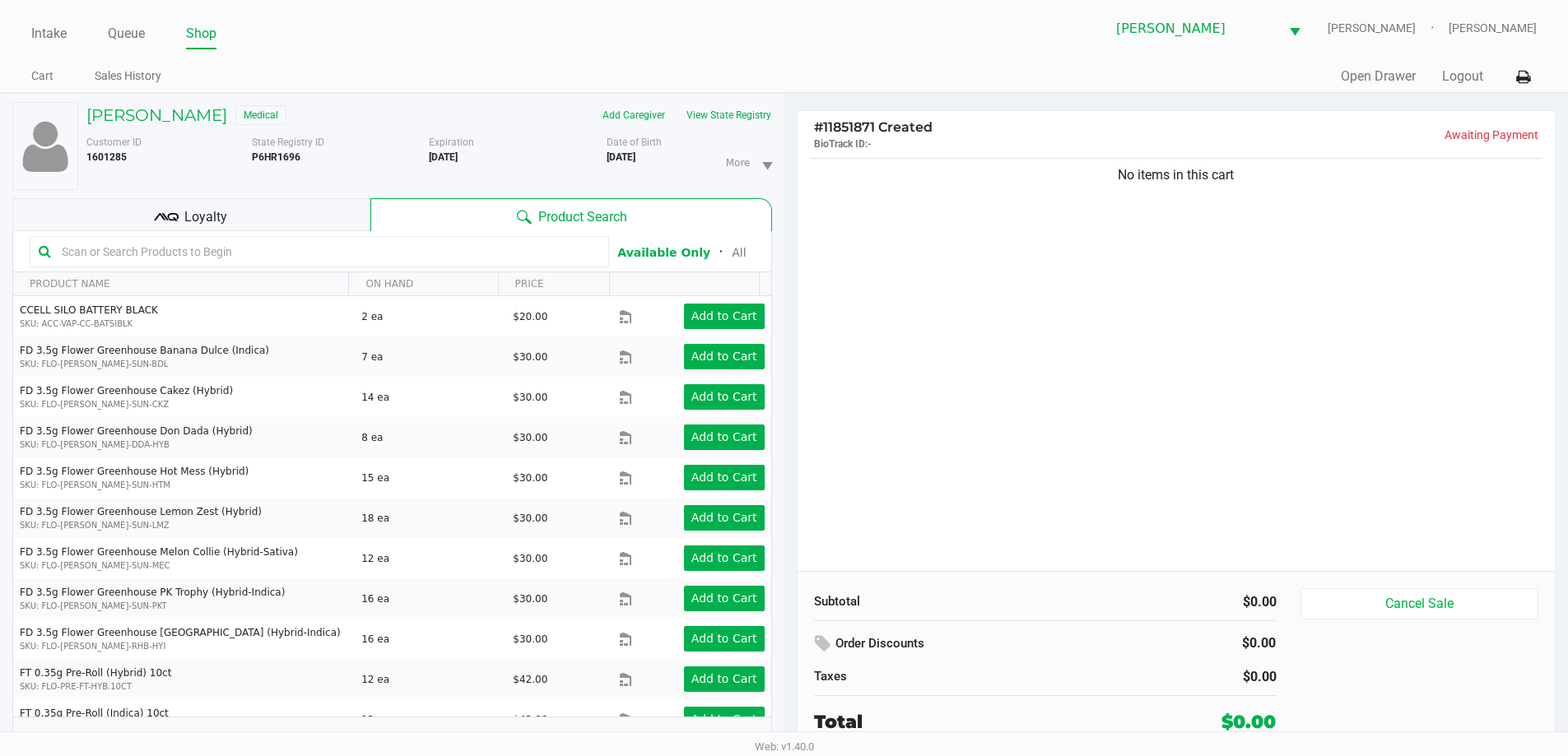
click at [1059, 370] on div "No items in this cart" at bounding box center [1176, 363] width 758 height 416
click at [289, 237] on div at bounding box center [319, 251] width 579 height 31
click at [294, 229] on div "Loyalty" at bounding box center [191, 214] width 358 height 33
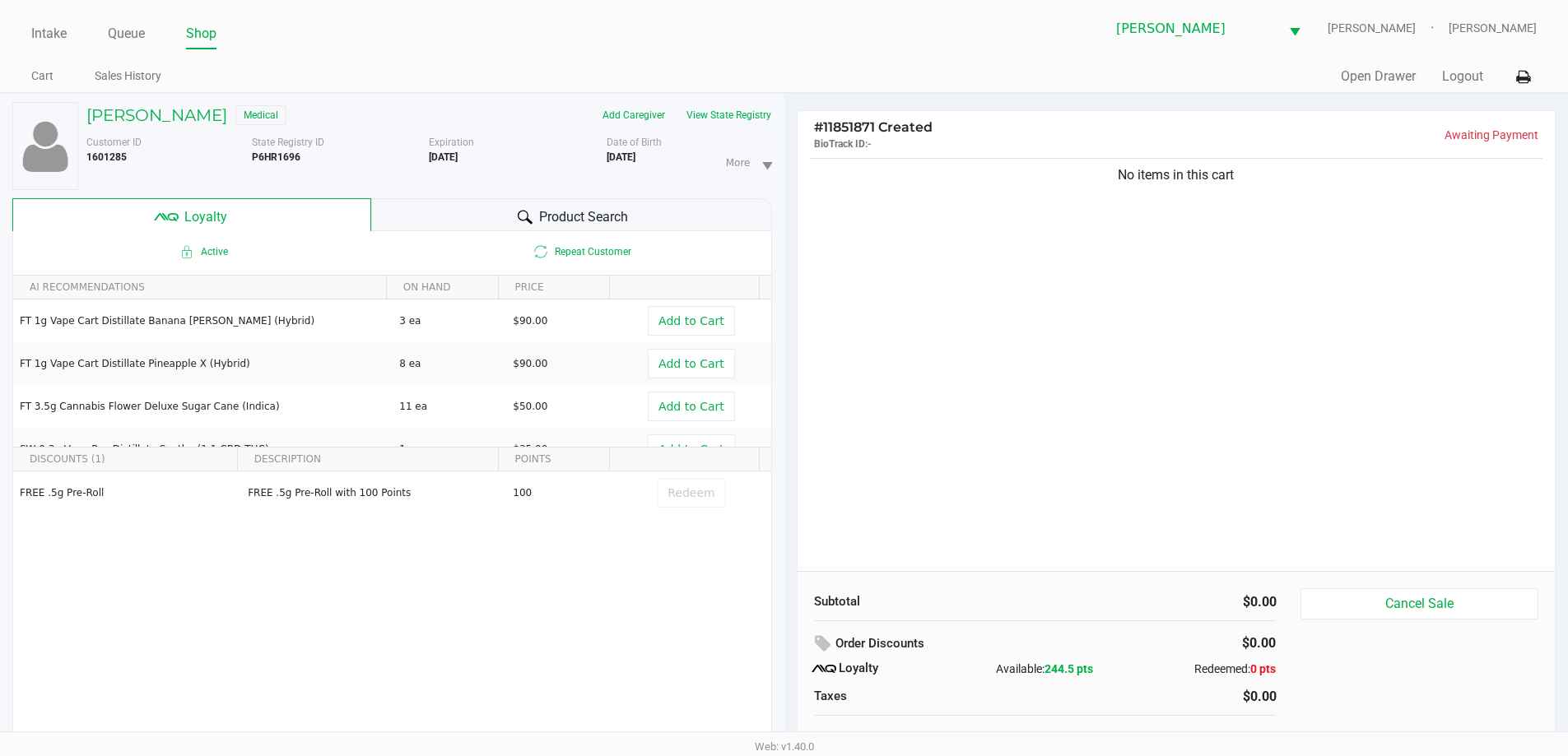
click at [553, 214] on span "Product Search" at bounding box center [584, 218] width 89 height 19
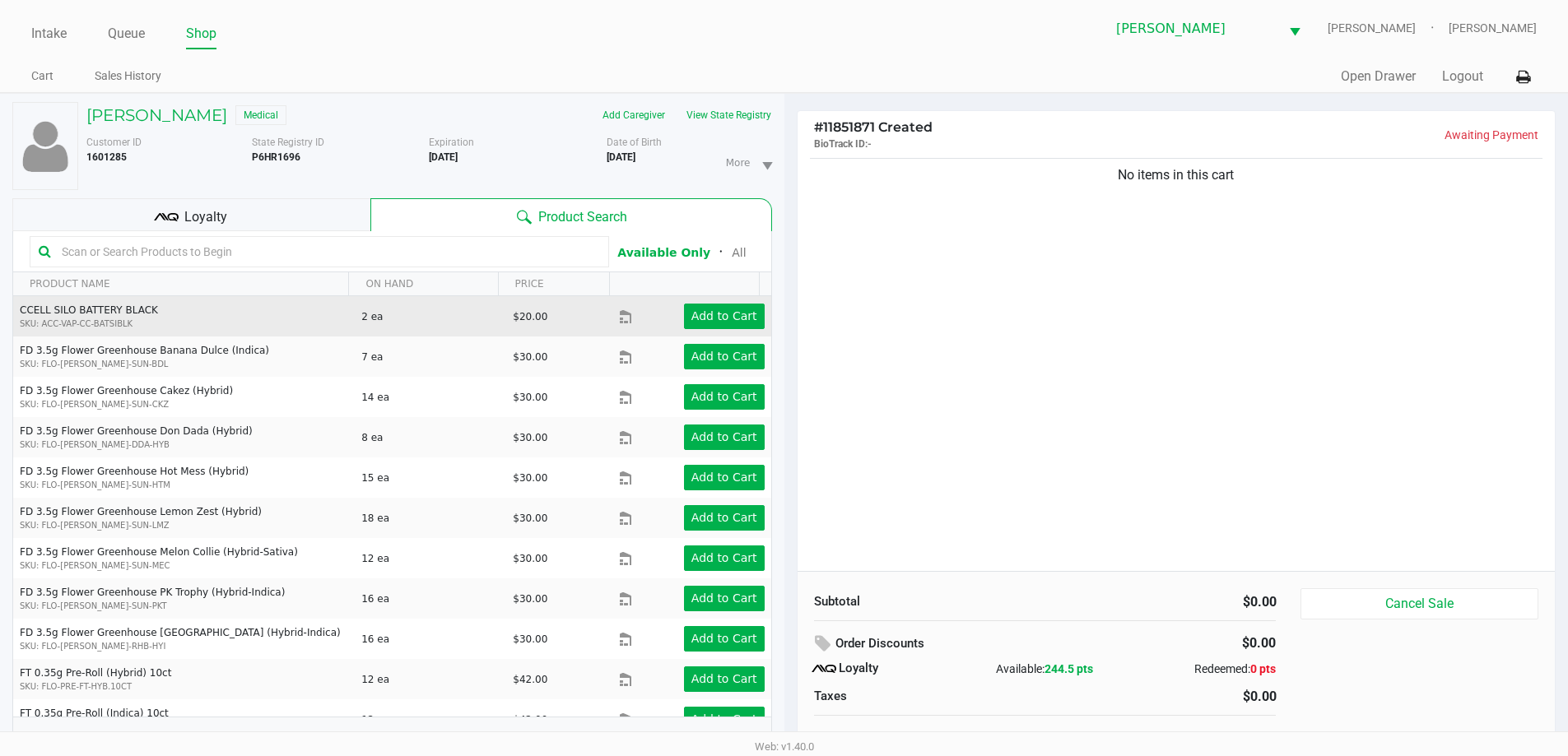
drag, startPoint x: 1025, startPoint y: 347, endPoint x: 338, endPoint y: 306, distance: 688.2
click at [1014, 350] on div "No items in this cart" at bounding box center [1176, 363] width 758 height 416
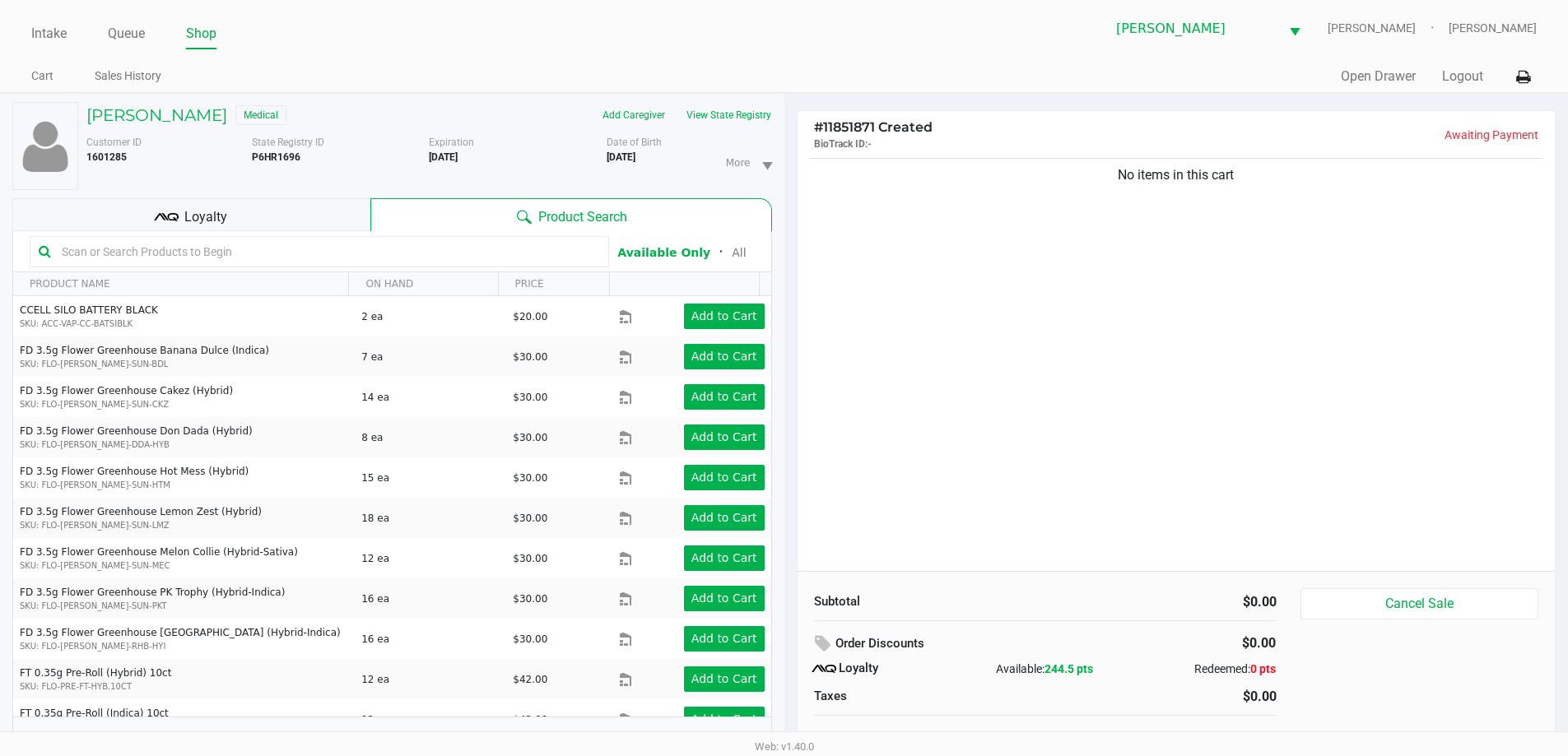
click at [243, 240] on input "text" at bounding box center [327, 252] width 545 height 25
type input "MIXED"
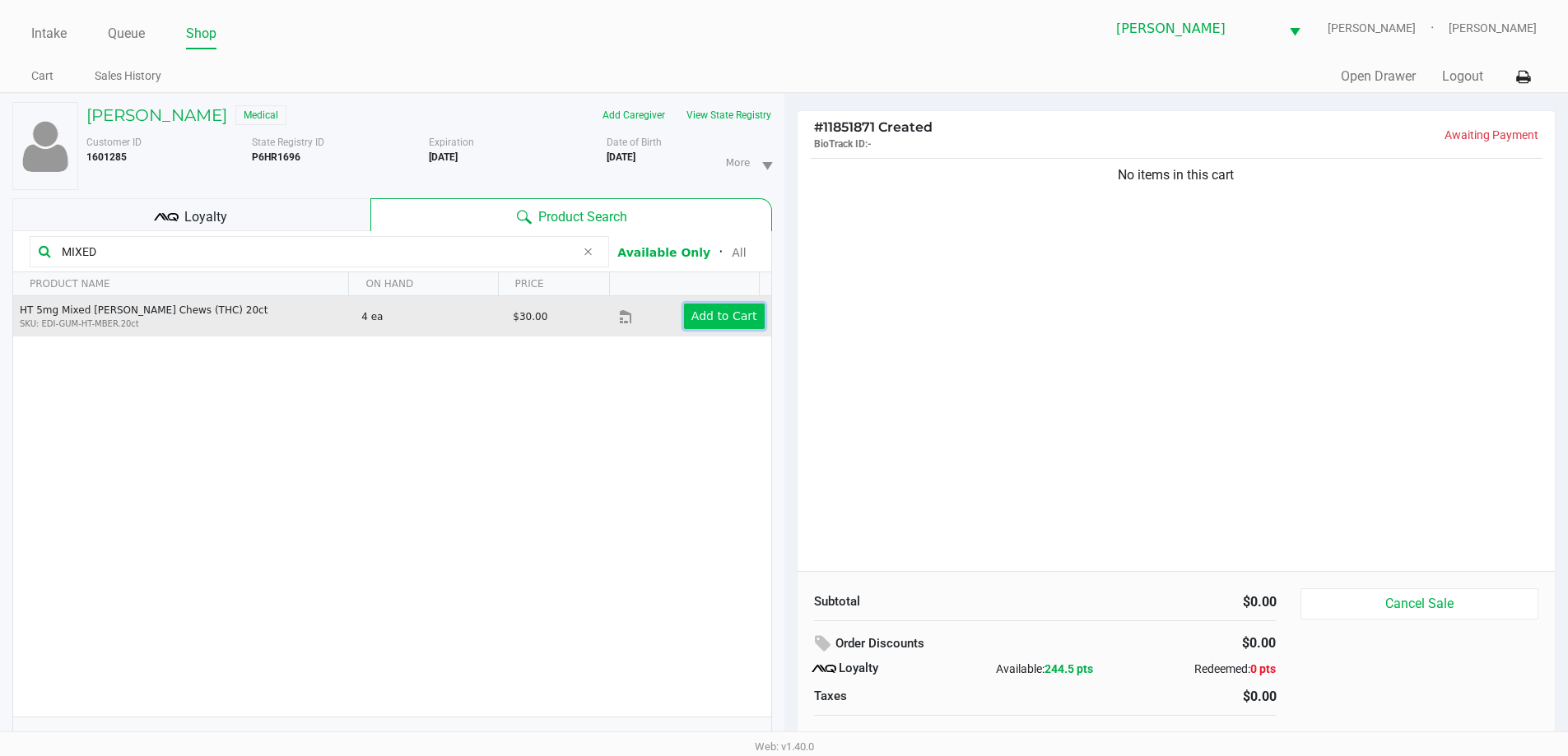
click at [710, 312] on app-button-loader "Add to Cart" at bounding box center [724, 316] width 65 height 13
click at [921, 357] on div at bounding box center [784, 413] width 1568 height 477
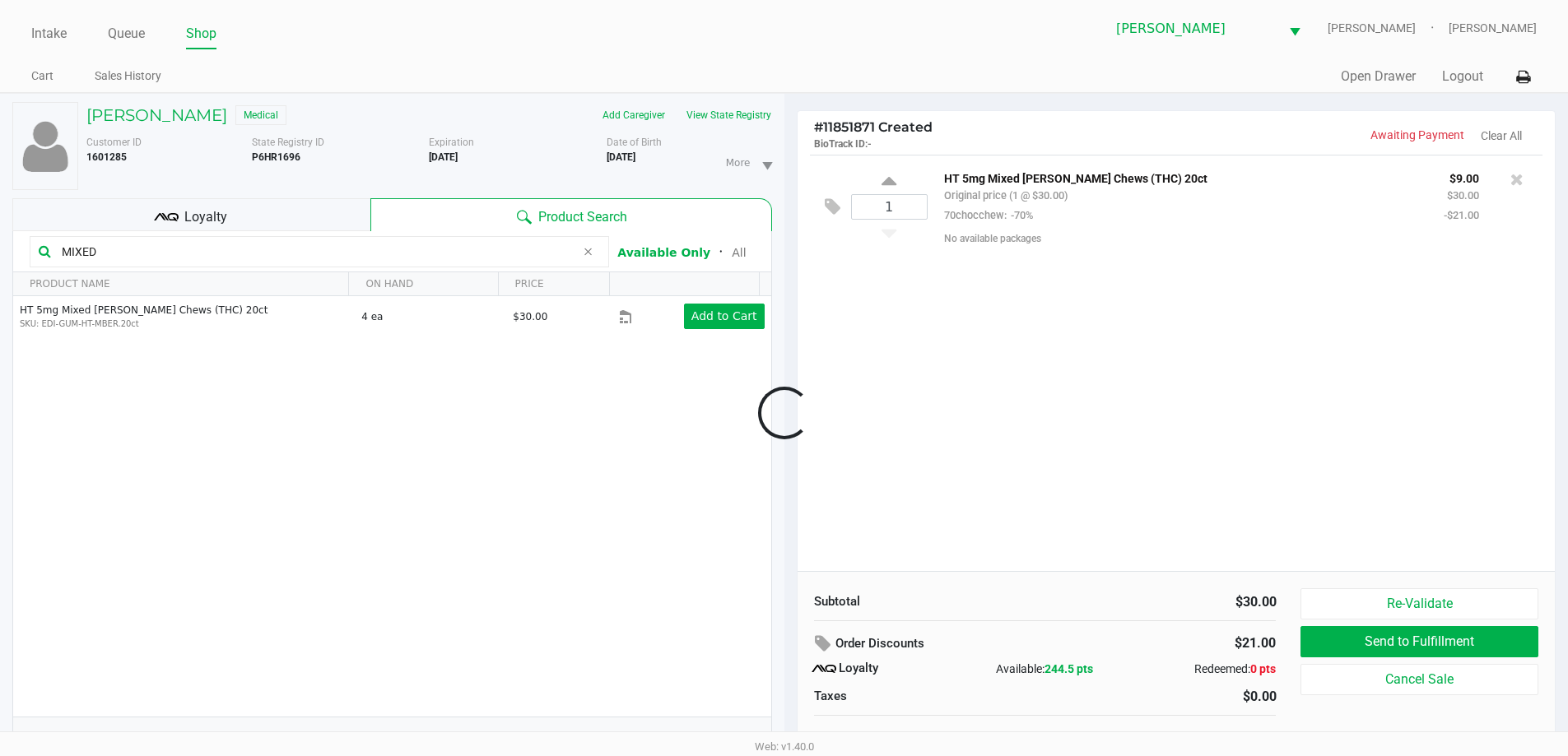
click at [970, 348] on div at bounding box center [784, 413] width 1568 height 477
type input "3"
click at [892, 279] on div "FRANK EHNLE Medical Add Caregiver View State Registry Customer ID 1601285 State…" at bounding box center [784, 433] width 1568 height 681
drag, startPoint x: 119, startPoint y: 242, endPoint x: 4, endPoint y: 242, distance: 115.0
click at [6, 242] on div "FRANK EHNLE Medical Add Caregiver View State Registry Customer ID 1601285 State…" at bounding box center [392, 433] width 784 height 680
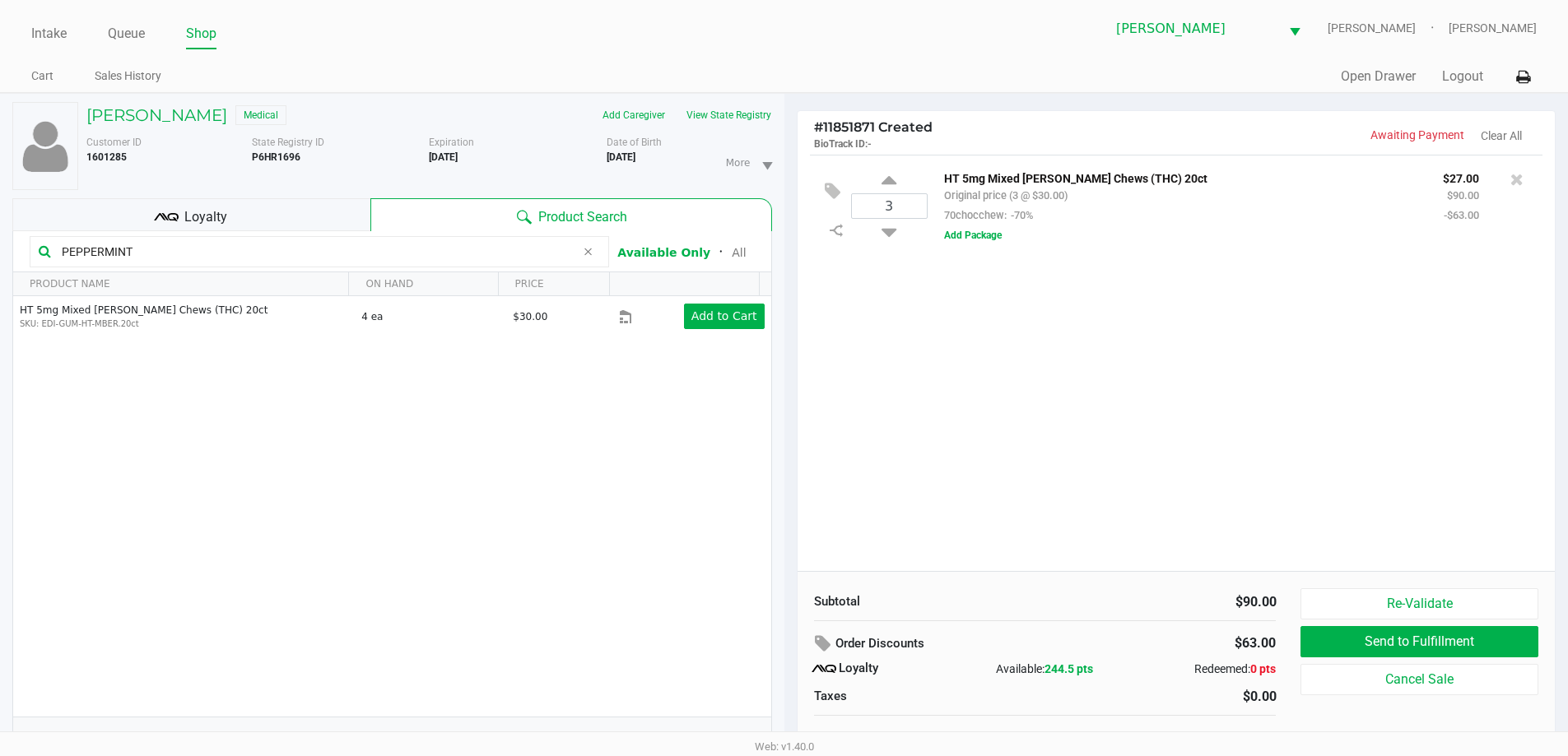
type input "PEPPERMINT"
click at [444, 639] on div "HT 2.5mg Peppermint Mints (THC) 40ct SKU: EDI-MIN-HT-PPM 11 ea $30.00 Add to Ca…" at bounding box center [392, 507] width 758 height 421
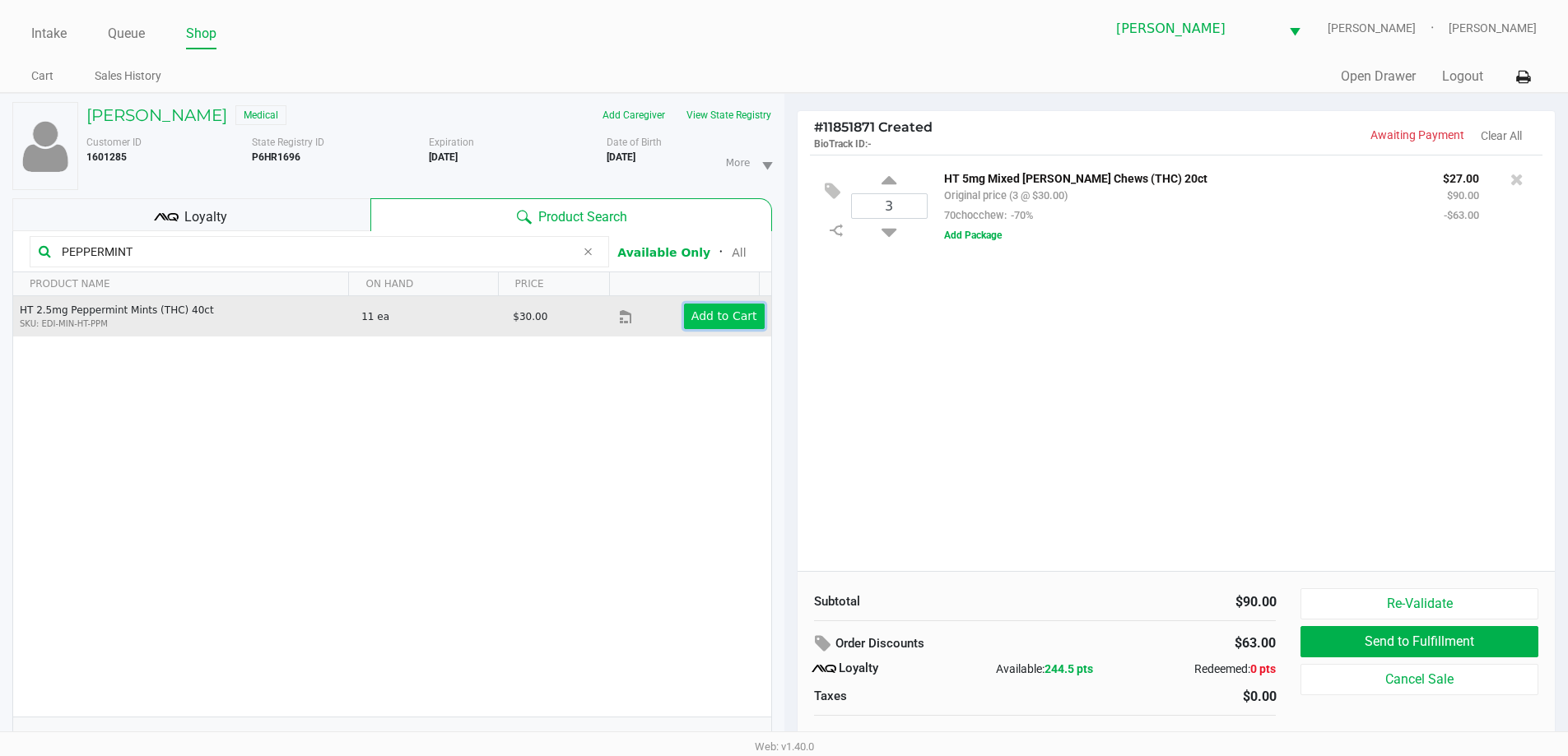
click at [696, 320] on app-button-loader "Add to Cart" at bounding box center [724, 316] width 65 height 13
click at [547, 552] on div at bounding box center [784, 413] width 1568 height 477
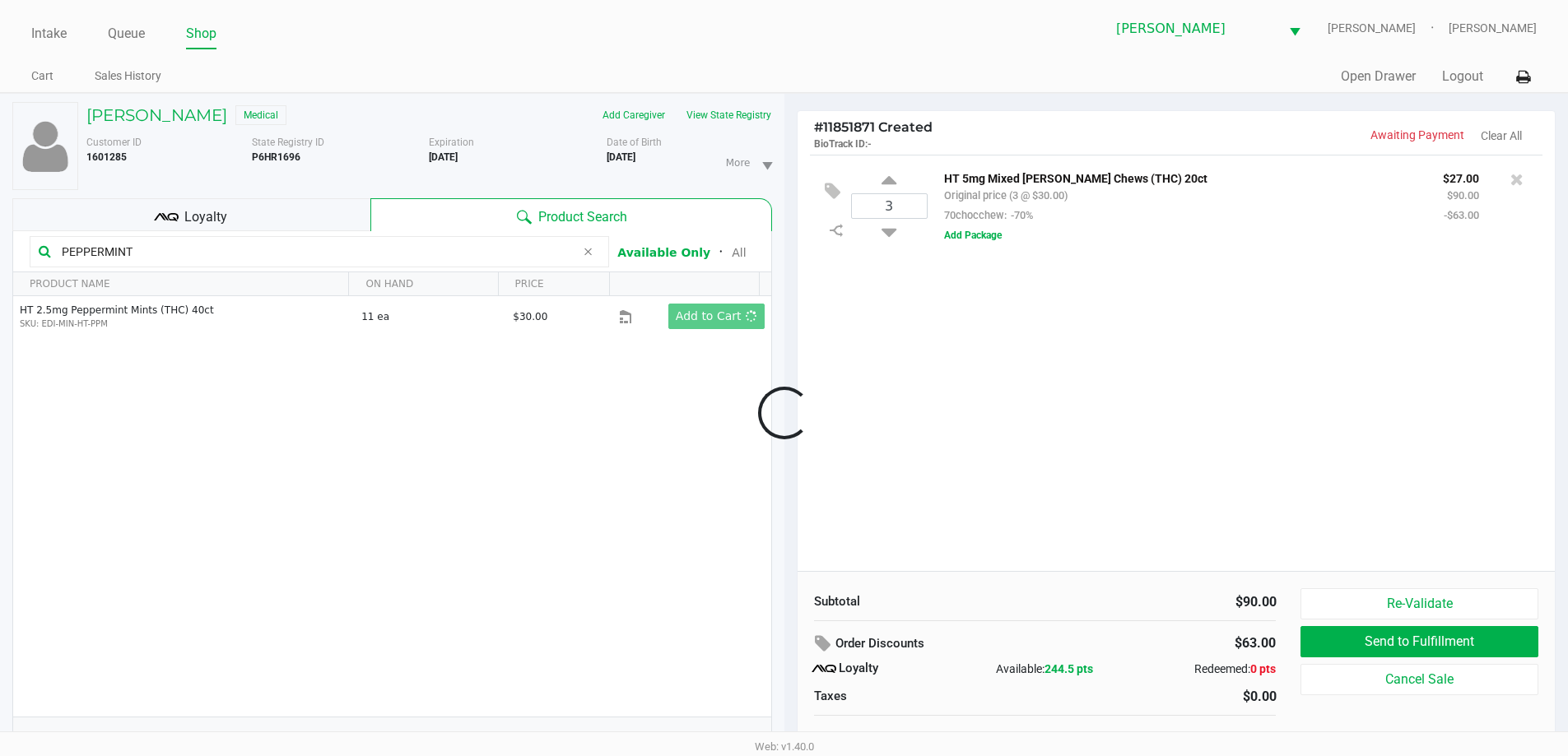
click at [991, 441] on div at bounding box center [784, 413] width 1568 height 477
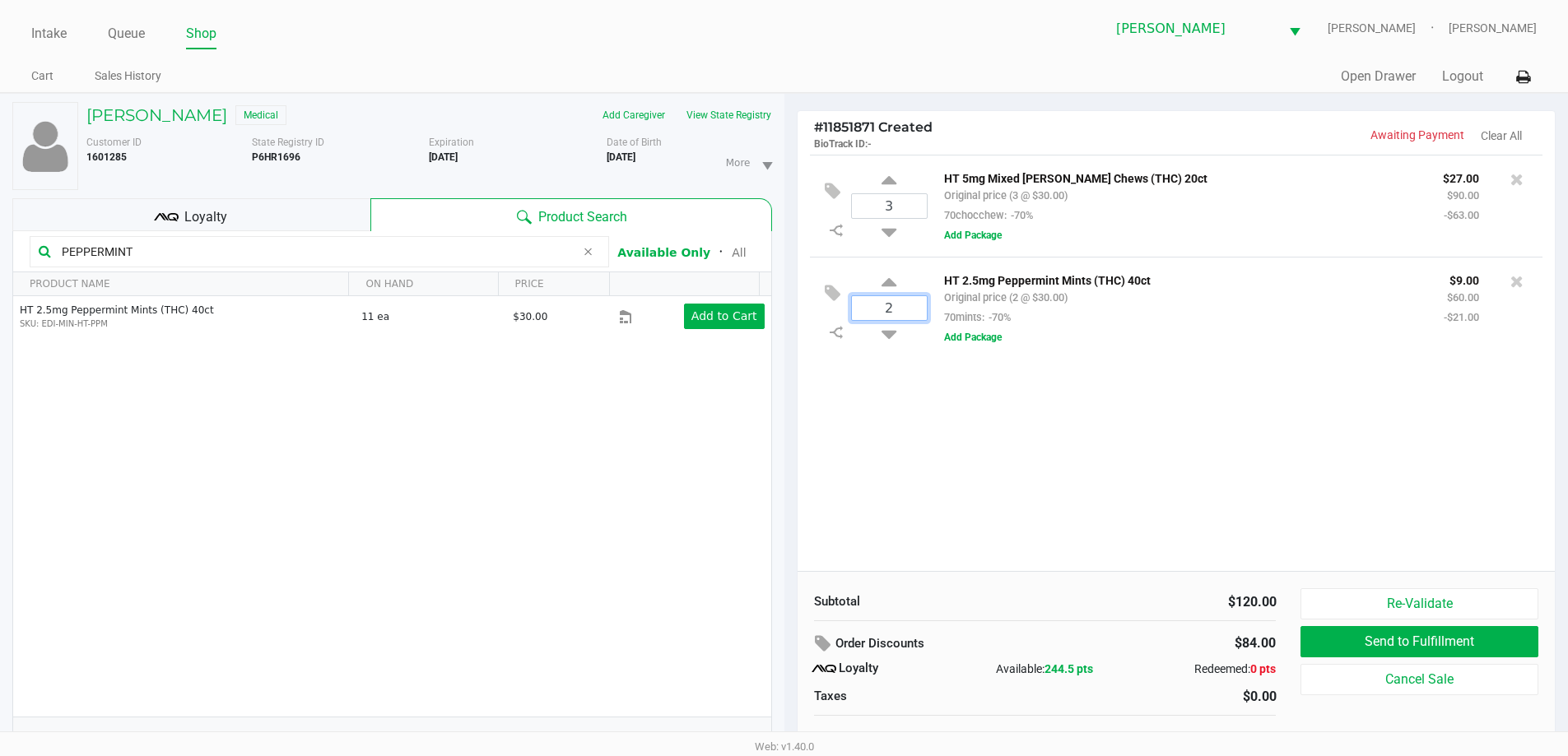
type input "2"
click at [876, 385] on div "FRANK EHNLE Medical Add Caregiver View State Registry Customer ID 1601285 State…" at bounding box center [784, 433] width 1568 height 681
click at [493, 497] on div at bounding box center [784, 413] width 1568 height 477
drag, startPoint x: 136, startPoint y: 252, endPoint x: 8, endPoint y: 259, distance: 128.2
click at [10, 257] on div "FRANK EHNLE Medical Add Caregiver View State Registry Customer ID 1601285 State…" at bounding box center [392, 433] width 784 height 680
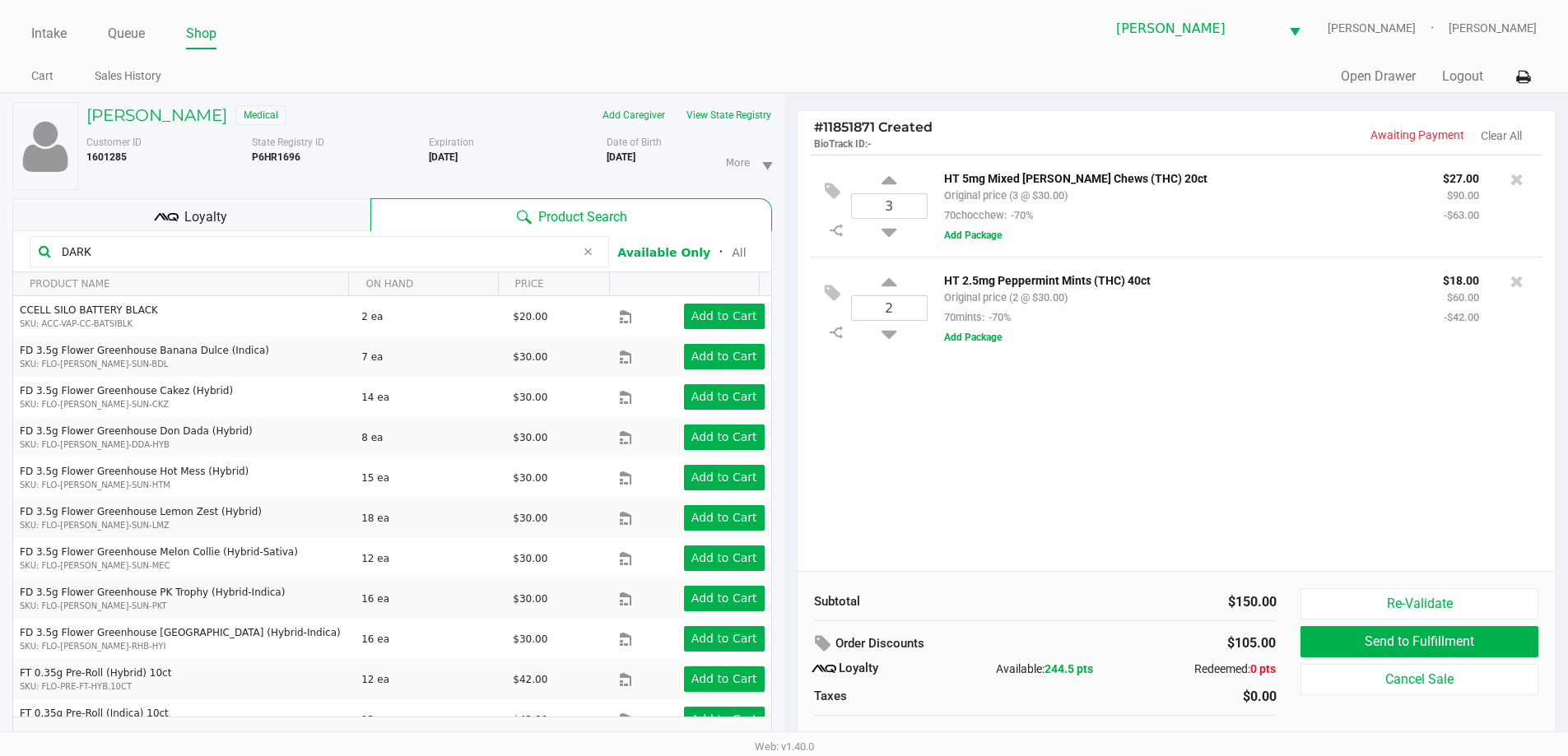
type input "DARK"
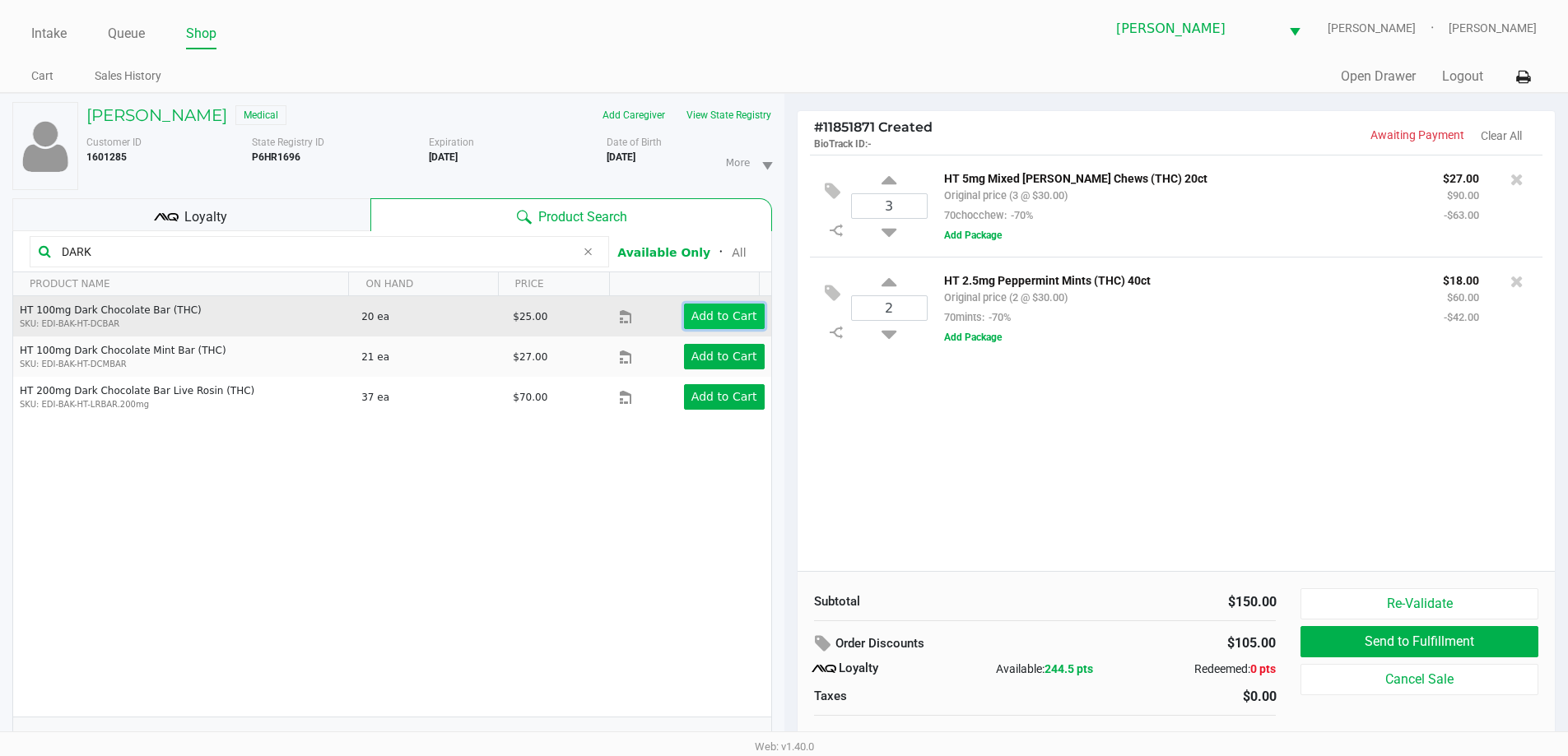
click at [694, 311] on app-button-loader "Add to Cart" at bounding box center [724, 316] width 65 height 13
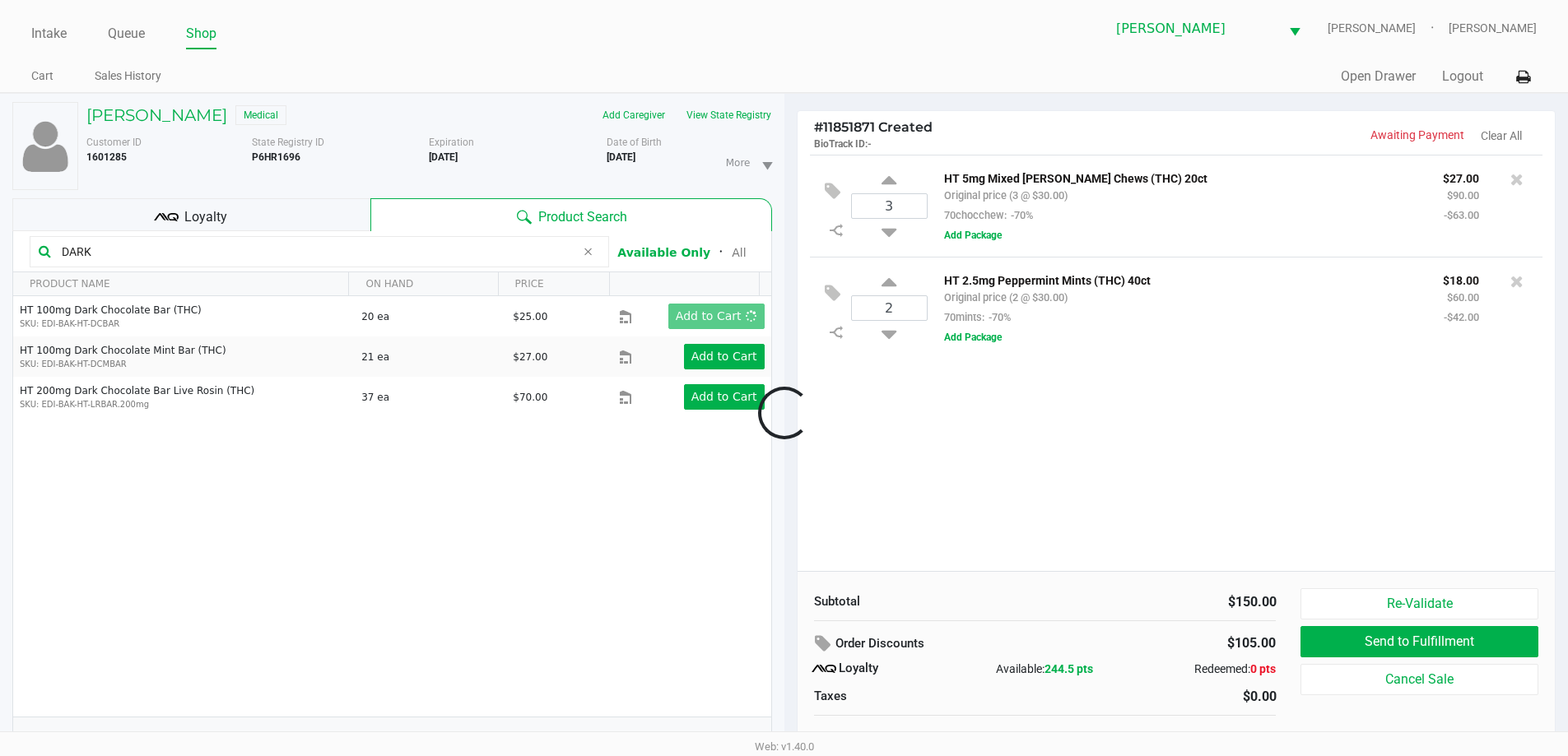
click at [937, 433] on div at bounding box center [784, 413] width 1568 height 477
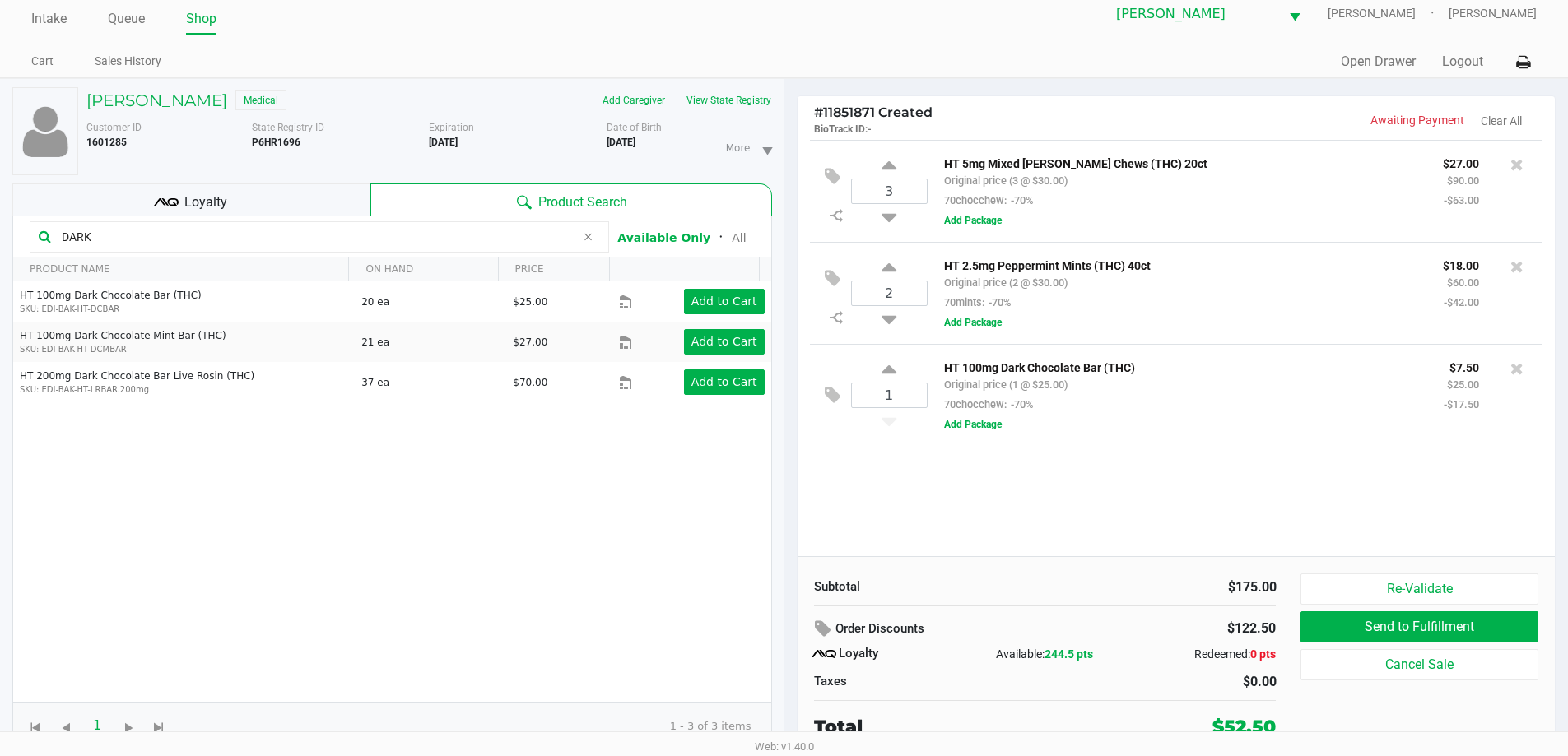
scroll to position [18, 0]
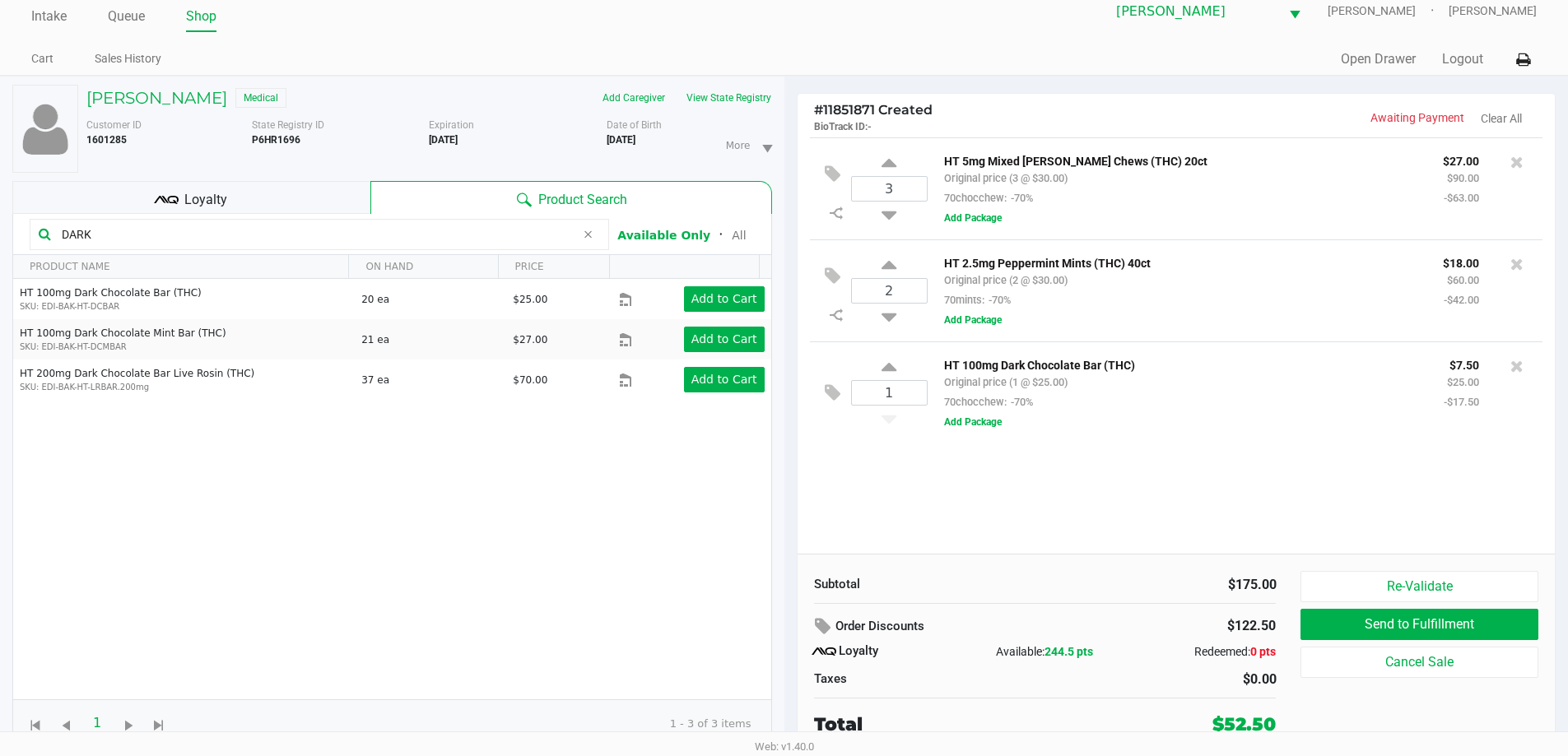
click at [357, 548] on div "HT 100mg Dark Chocolate Bar (THC) SKU: EDI-BAK-HT-DCBAR 20 ea $25.00 Add to Car…" at bounding box center [392, 489] width 758 height 421
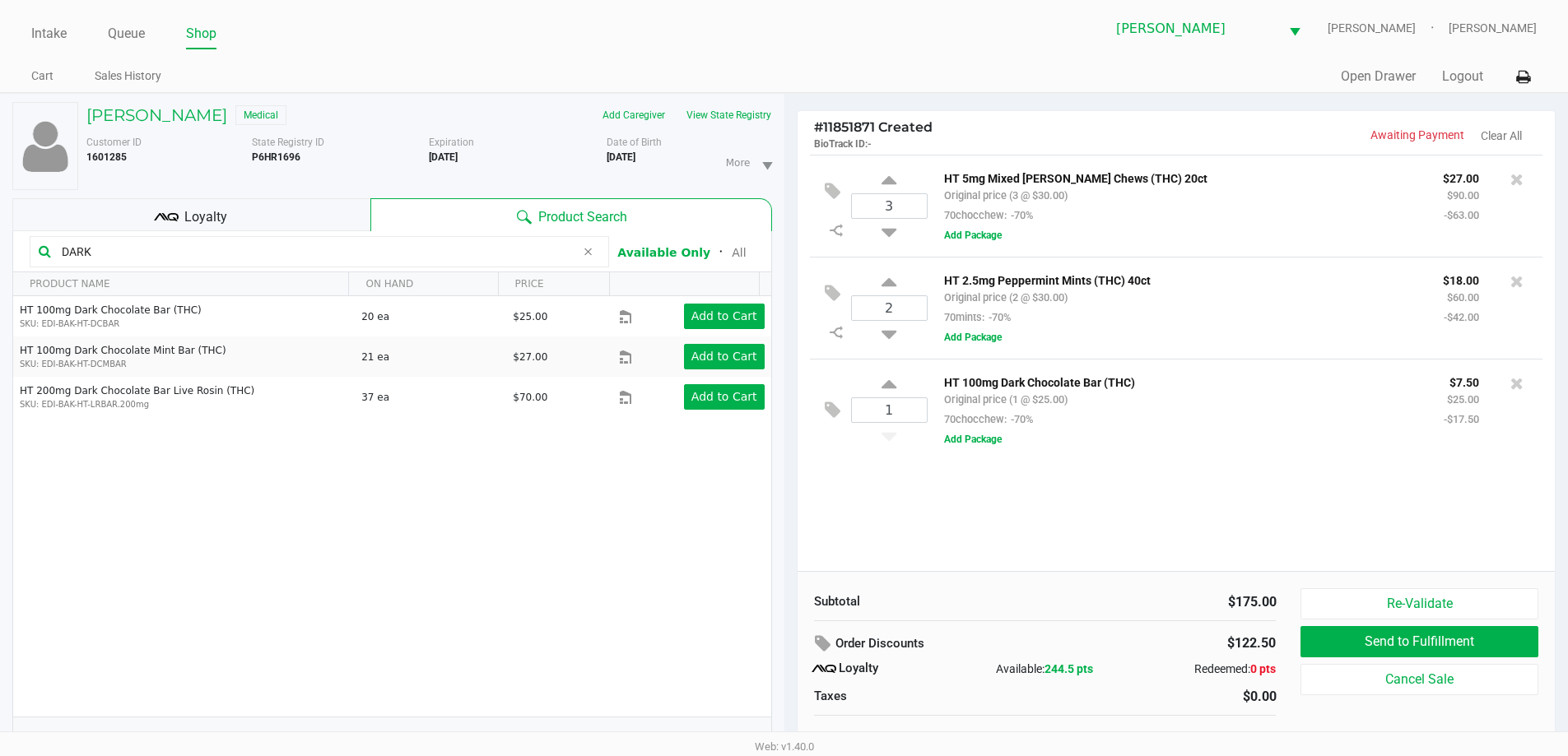
drag, startPoint x: 95, startPoint y: 245, endPoint x: 0, endPoint y: 264, distance: 96.9
click at [0, 260] on div "FRANK EHNLE Medical Add Caregiver View State Registry Customer ID 1601285 State…" at bounding box center [392, 433] width 784 height 680
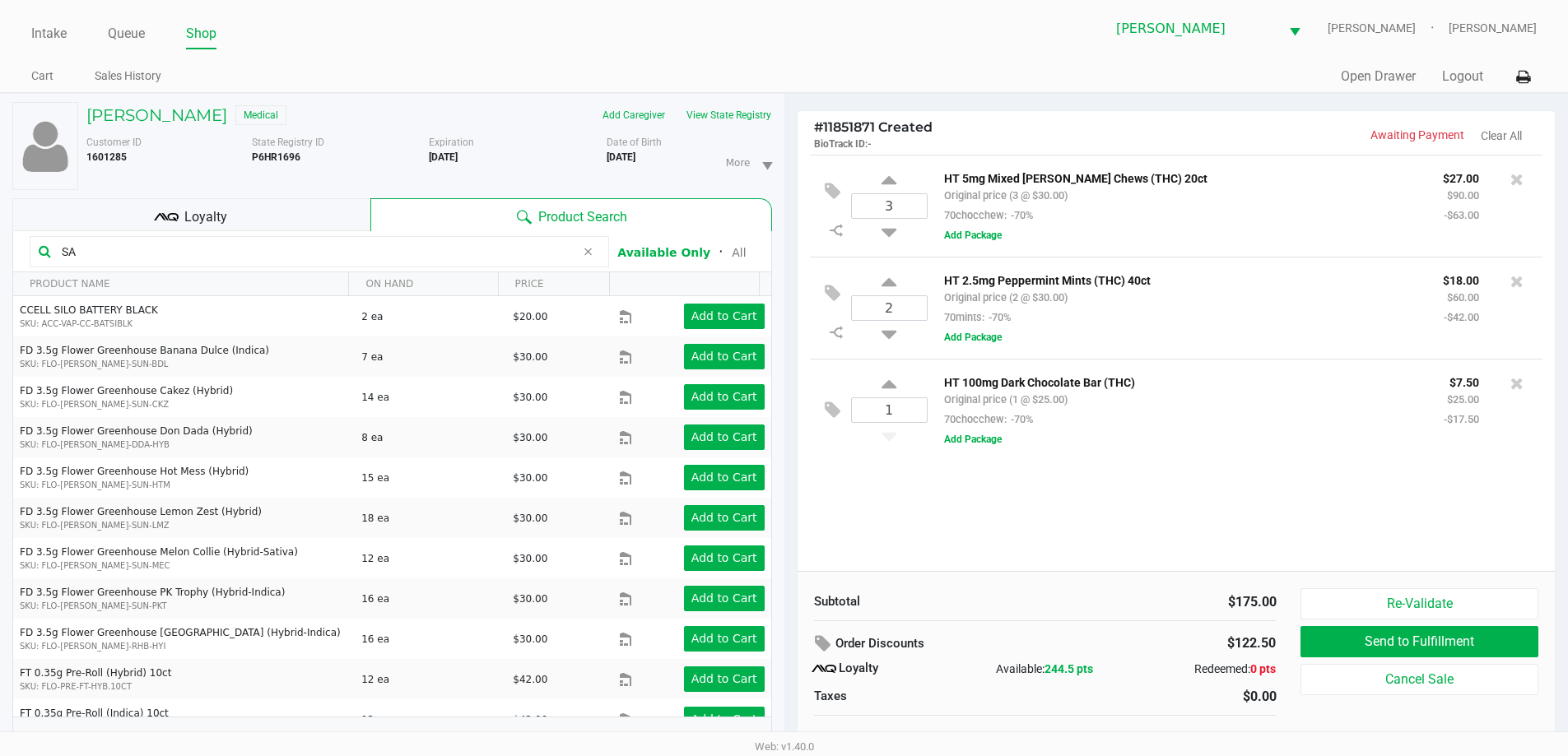
type input "S"
type input "GROUND"
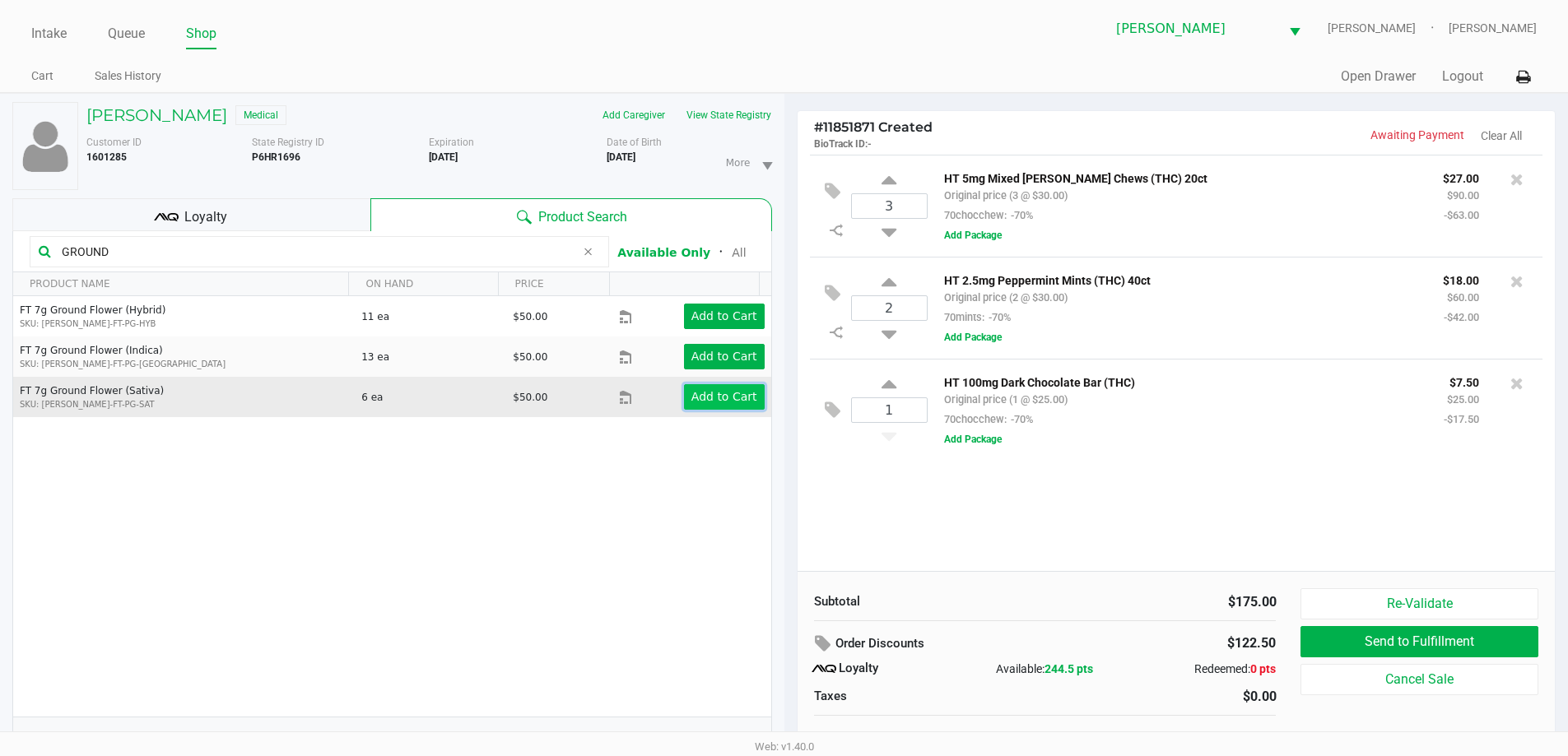
click at [730, 394] on app-button-loader "Add to Cart" at bounding box center [724, 396] width 65 height 13
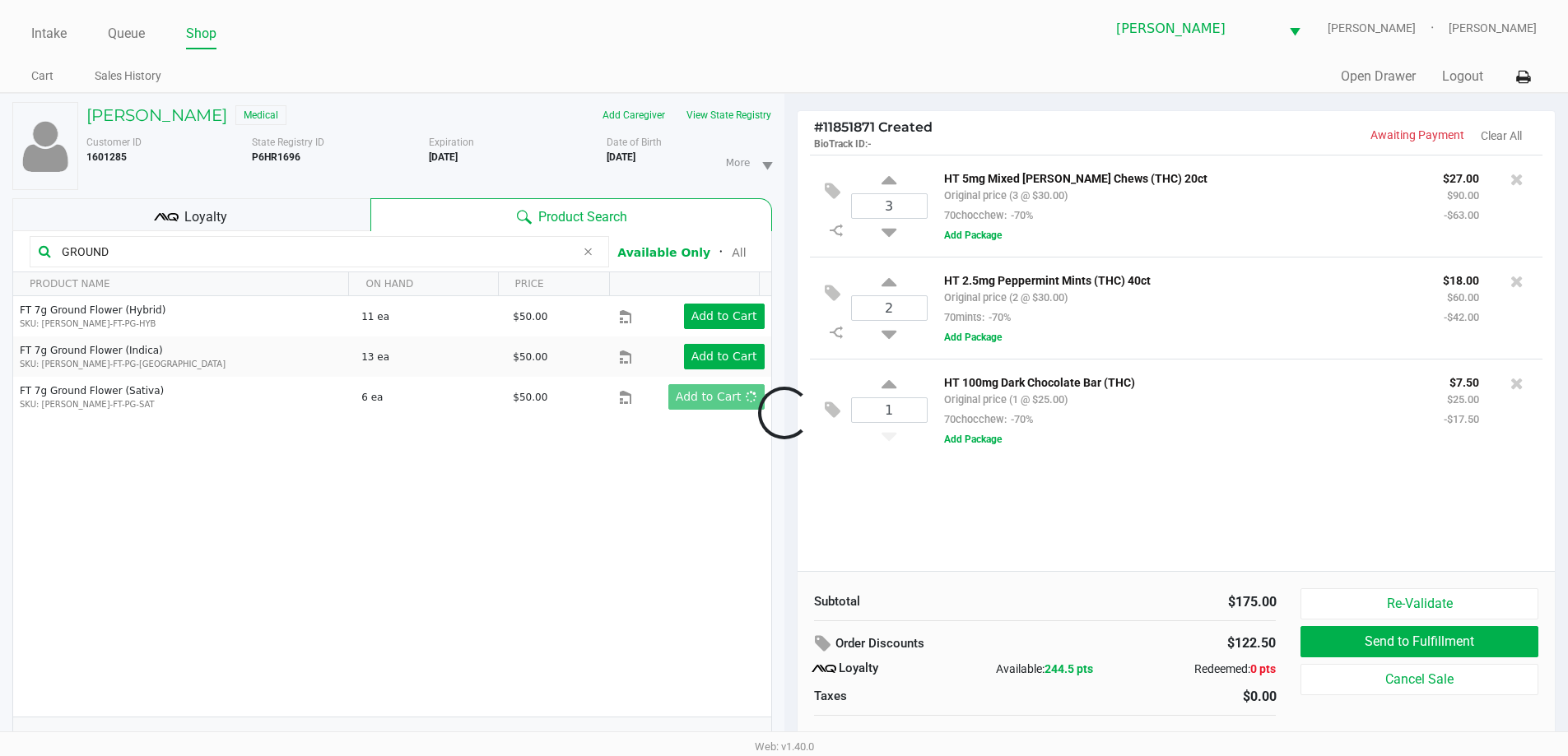
click at [596, 555] on div at bounding box center [784, 413] width 1568 height 477
click at [954, 498] on div at bounding box center [784, 413] width 1568 height 477
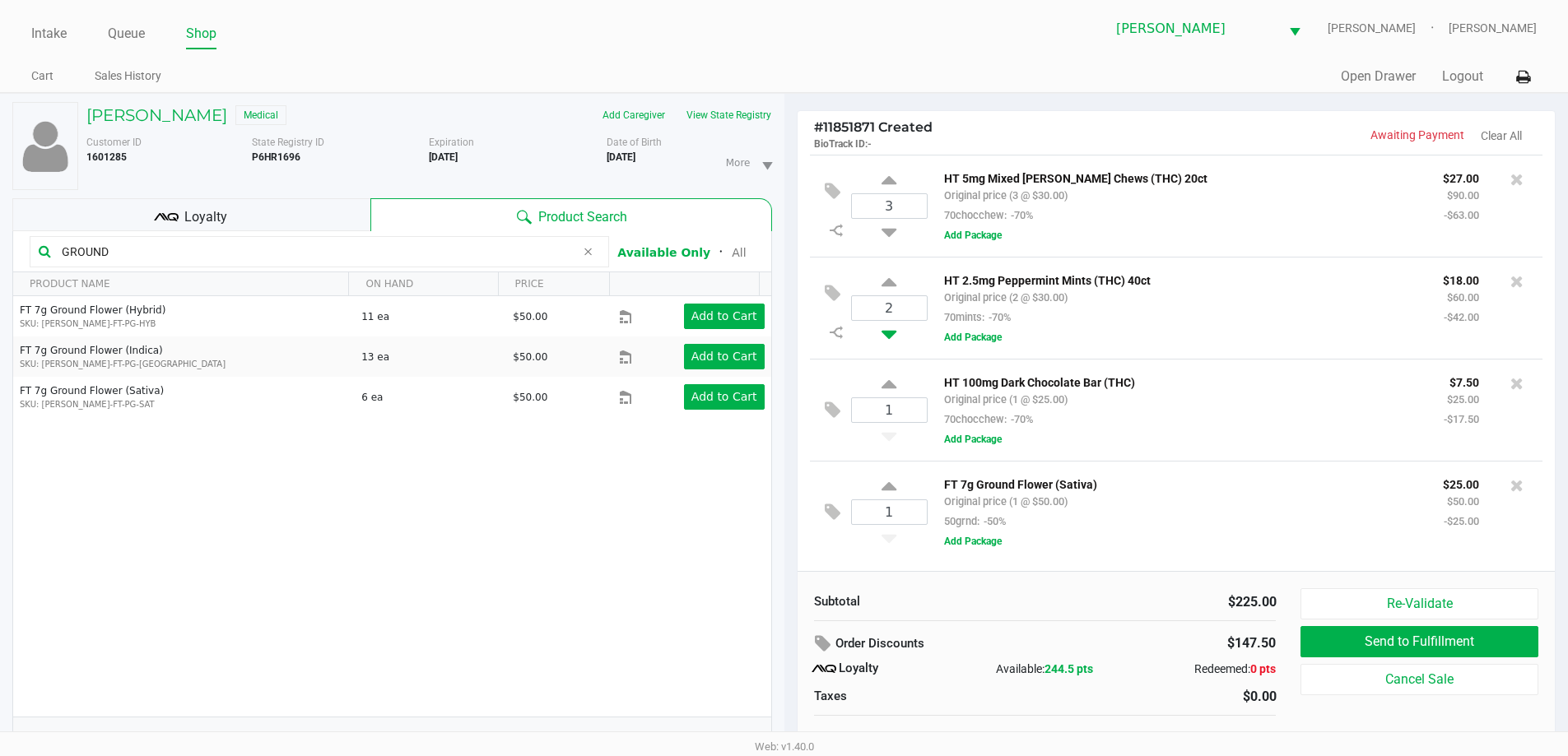
click at [1087, 110] on div "# 11851871 Created BioTrack ID: - Awaiting Payment Clear All 3 HT 5mg Mixed Ber…" at bounding box center [1176, 433] width 784 height 680
click at [1098, 108] on div "# 11851871 Created BioTrack ID: - Awaiting Payment Clear All 3 HT 5mg Mixed Ber…" at bounding box center [1176, 433] width 784 height 680
click at [1101, 125] on h4 "# 11851871 Created BioTrack ID: -" at bounding box center [994, 134] width 362 height 31
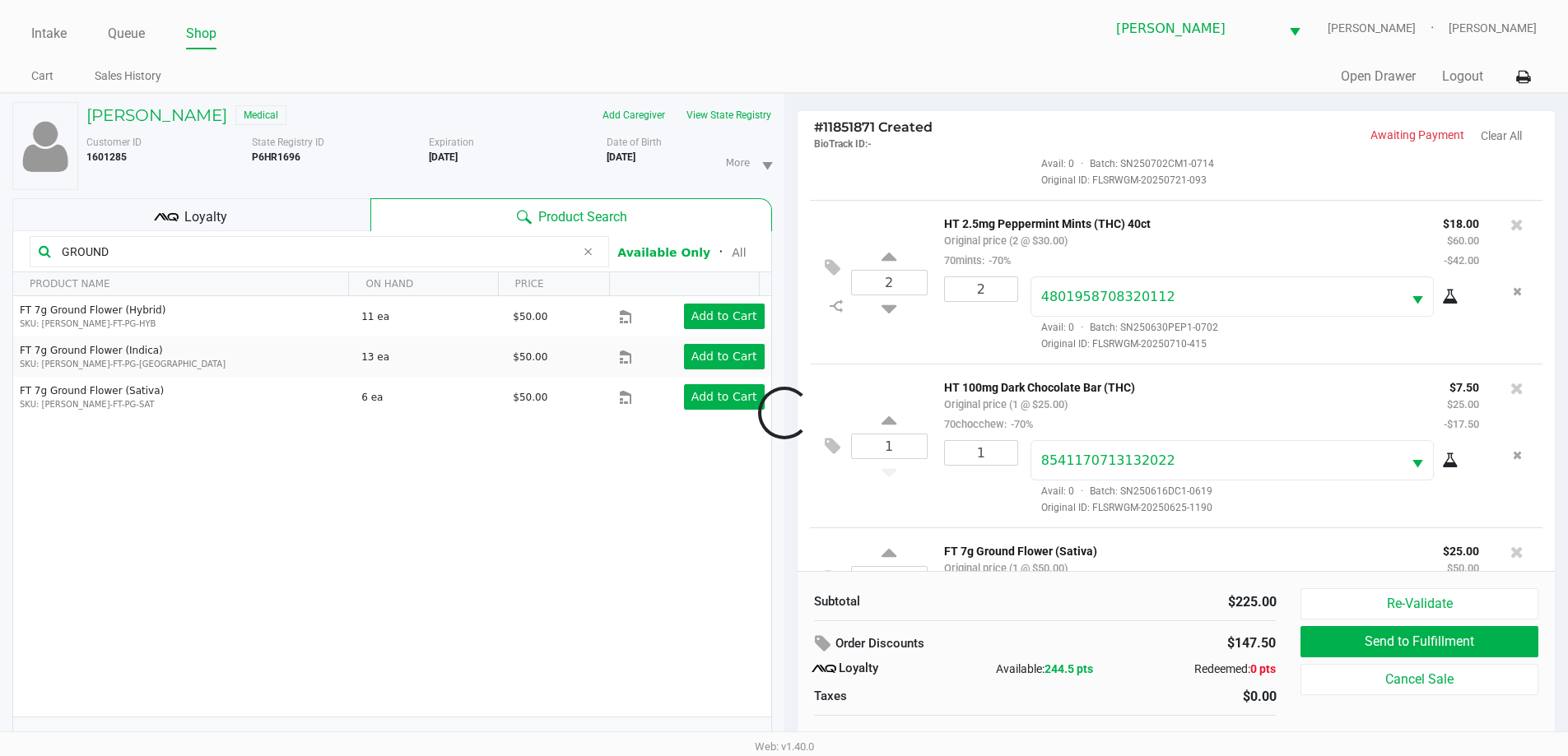
scroll to position [180, 0]
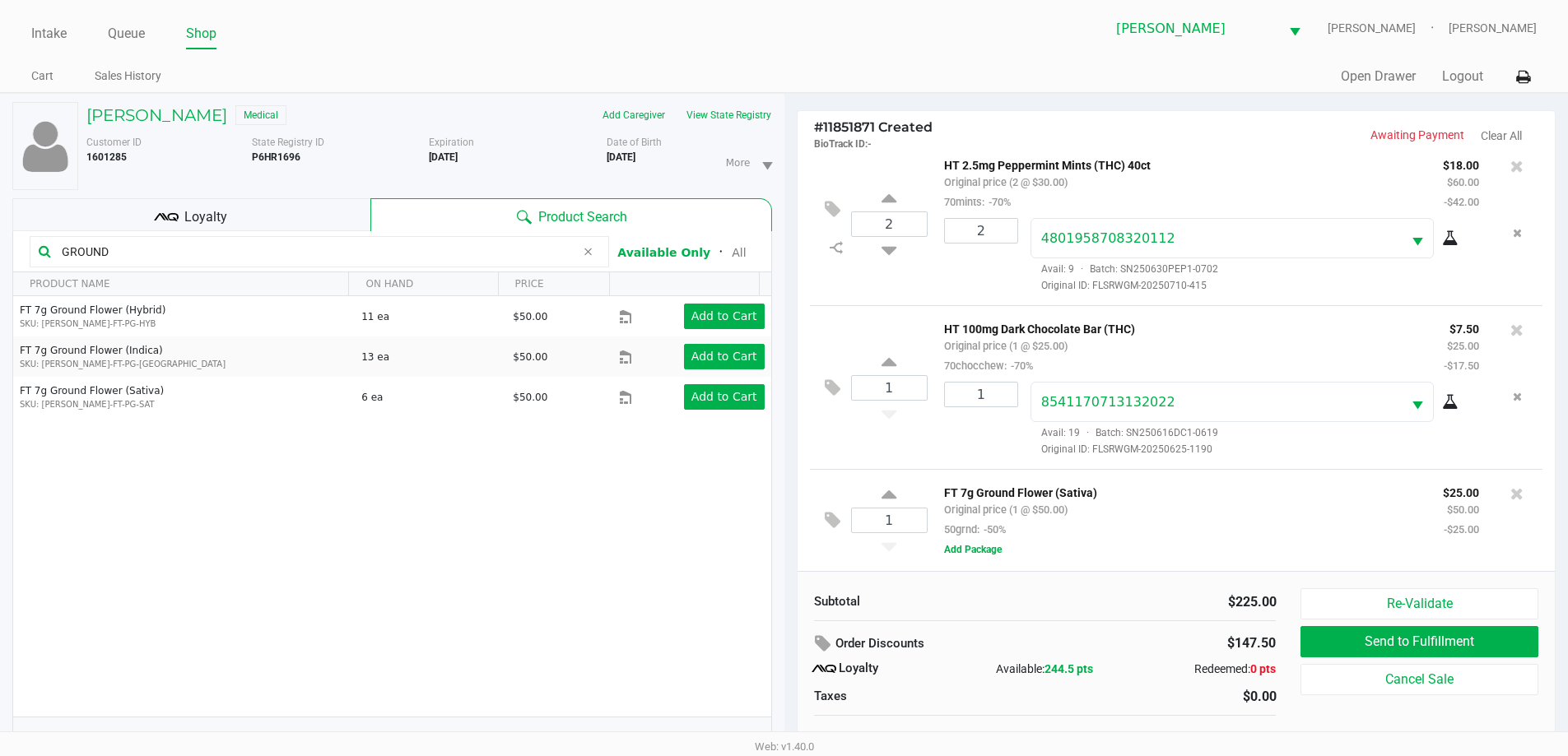
click at [1148, 523] on div "FT 7g Ground Flower (Sativa) Original price (1 @ $50.00) 50grnd: -50%" at bounding box center [1181, 510] width 499 height 57
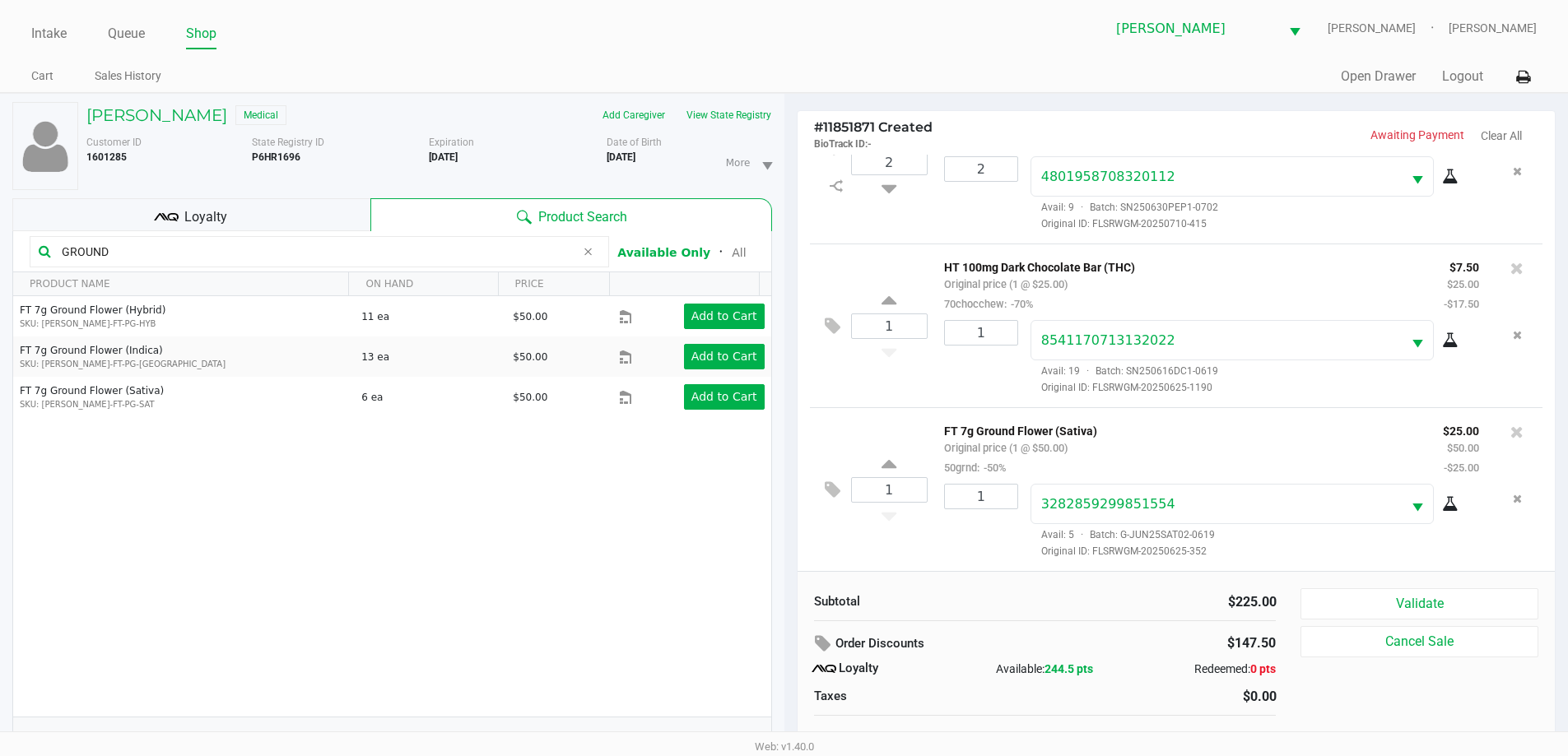
scroll to position [18, 0]
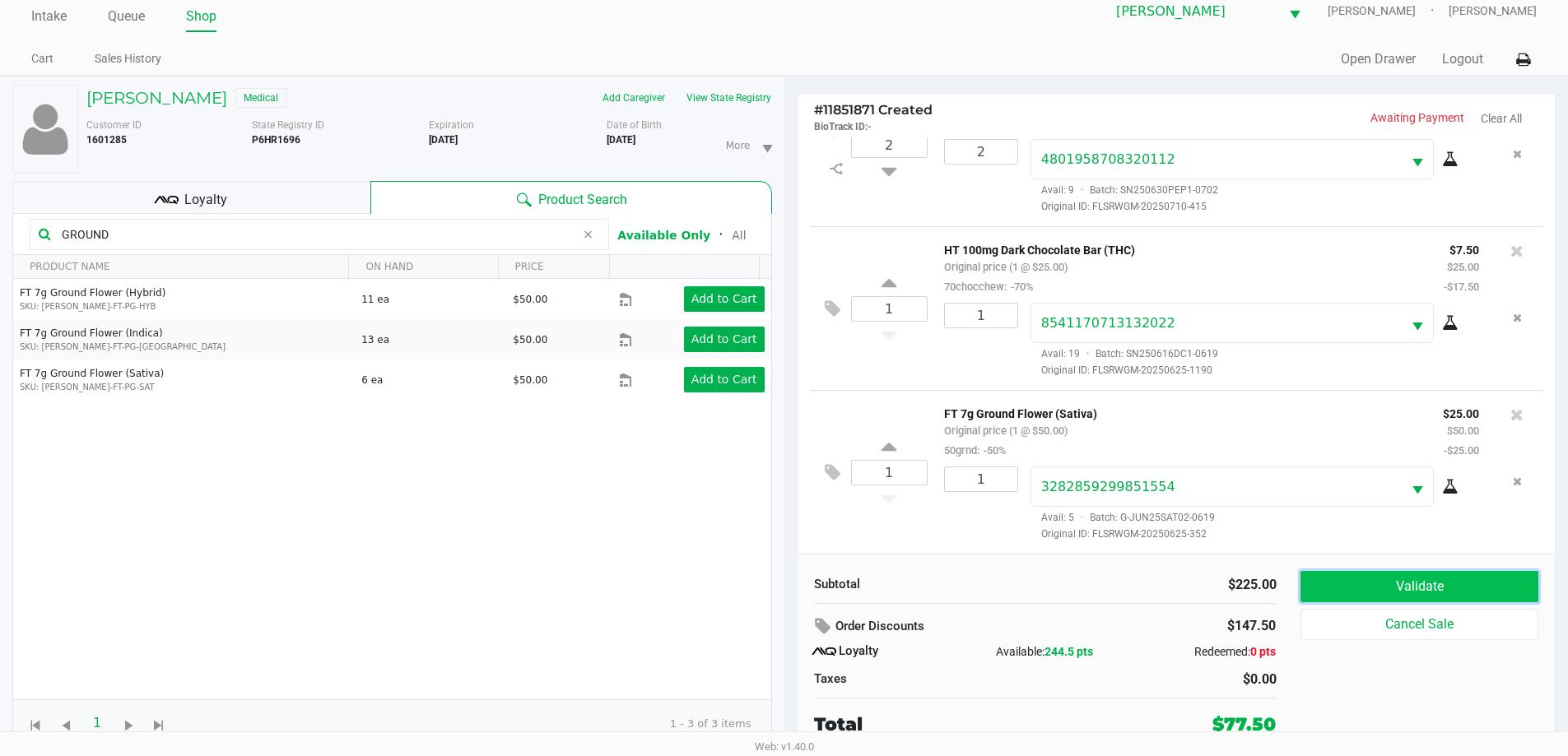
click at [1393, 596] on button "Validate" at bounding box center [1419, 586] width 237 height 31
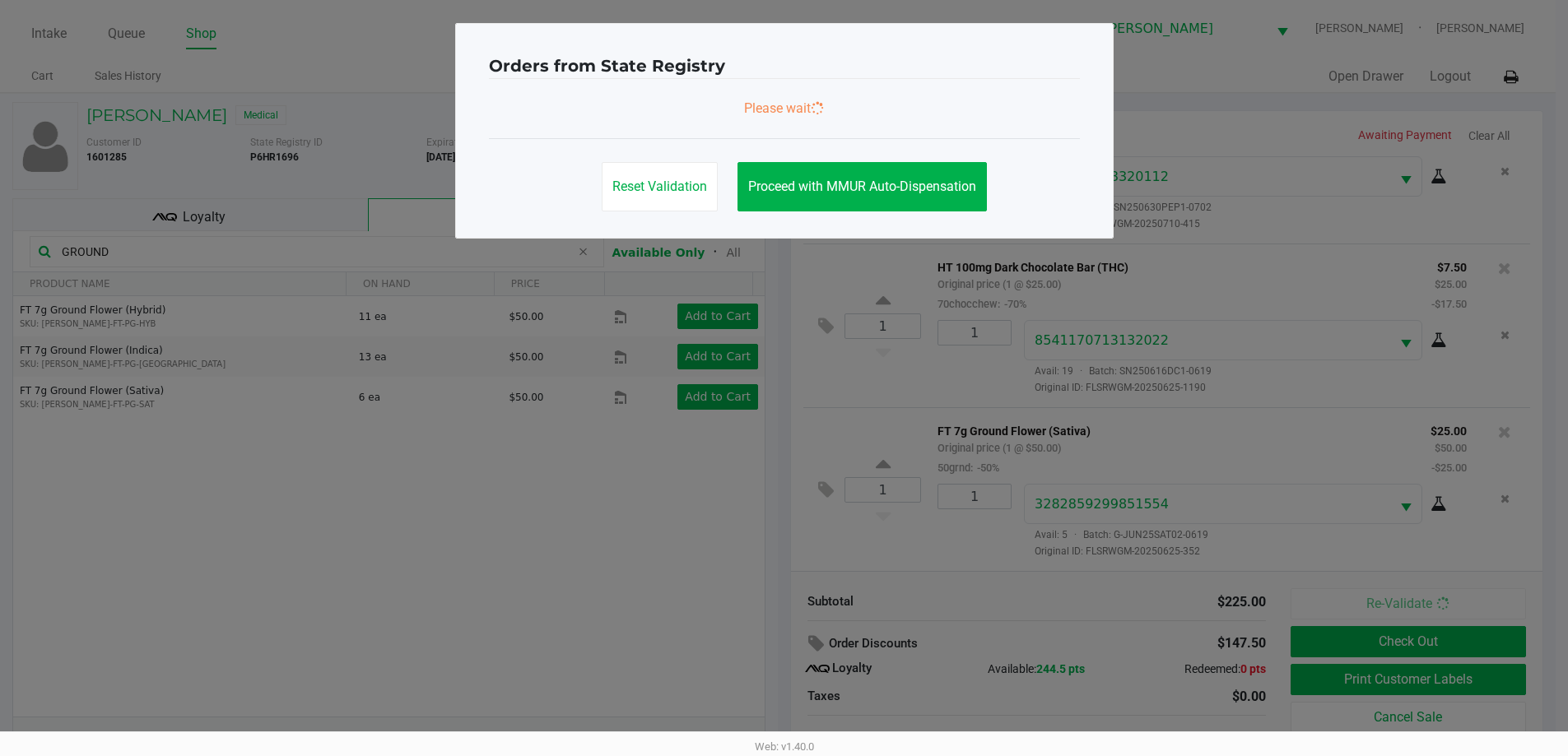
scroll to position [0, 0]
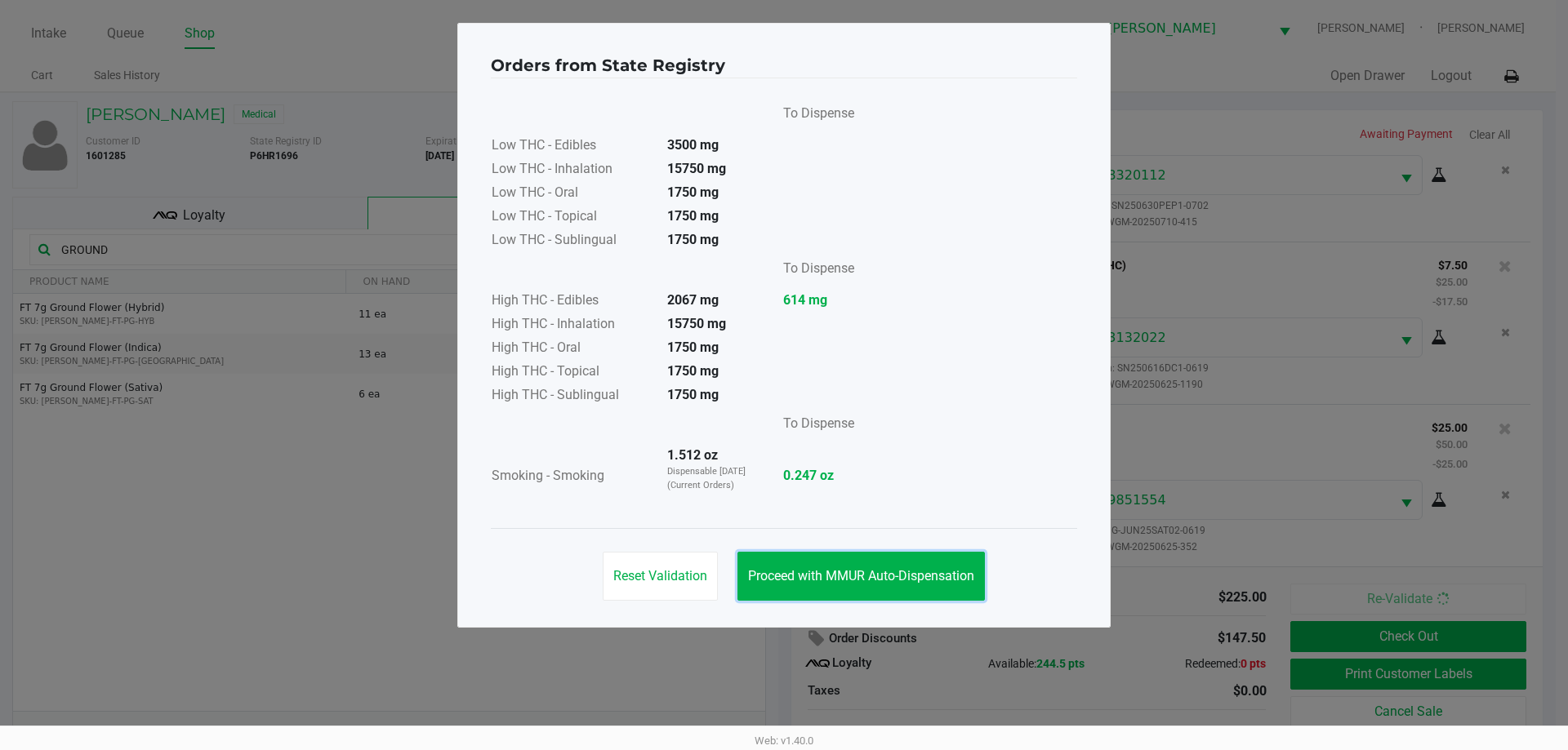
drag, startPoint x: 823, startPoint y: 574, endPoint x: 1171, endPoint y: 489, distance: 358.2
click at [831, 560] on button "Proceed with MMUR Auto-Dispensation" at bounding box center [861, 576] width 247 height 49
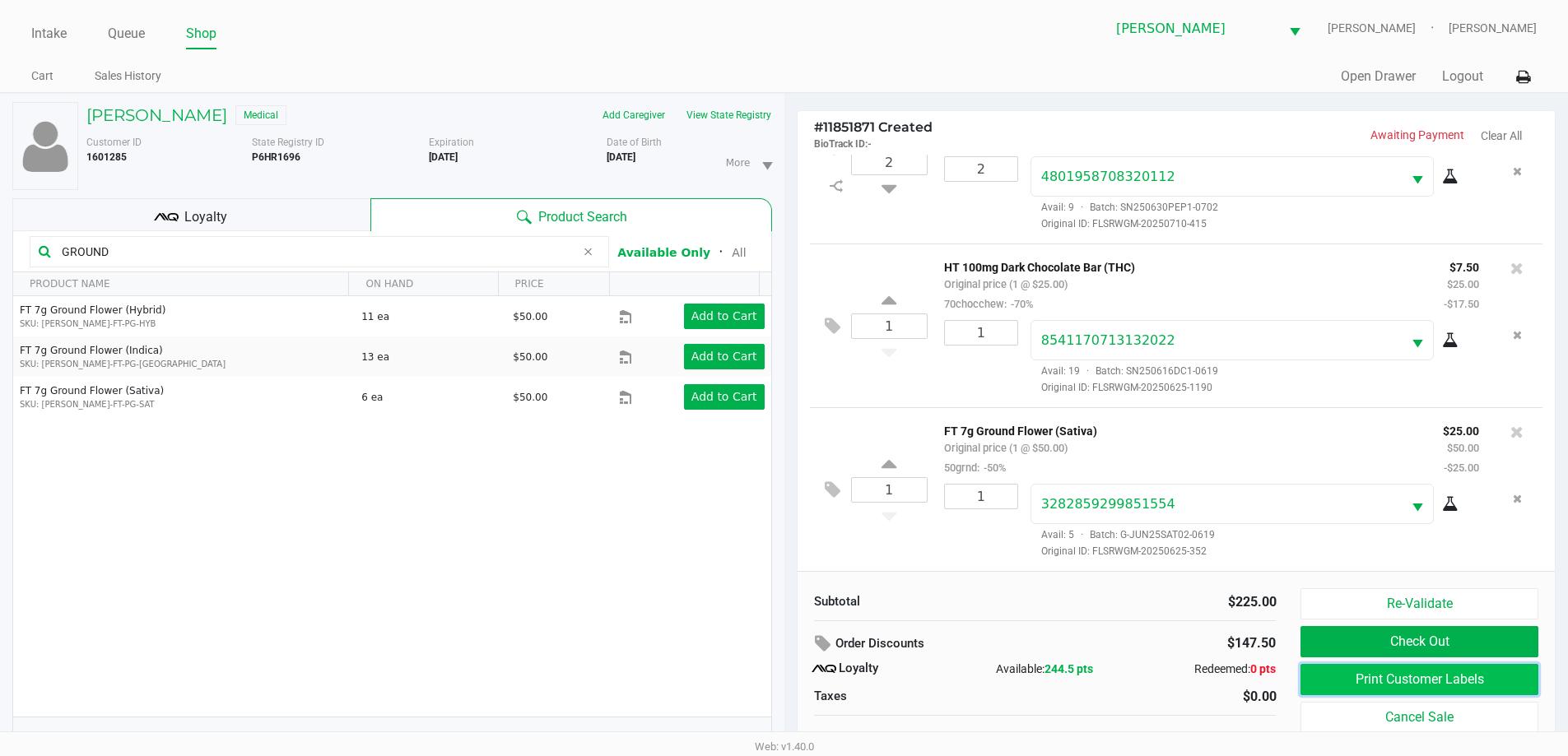
click at [1375, 686] on button "Print Customer Labels" at bounding box center [1419, 679] width 237 height 31
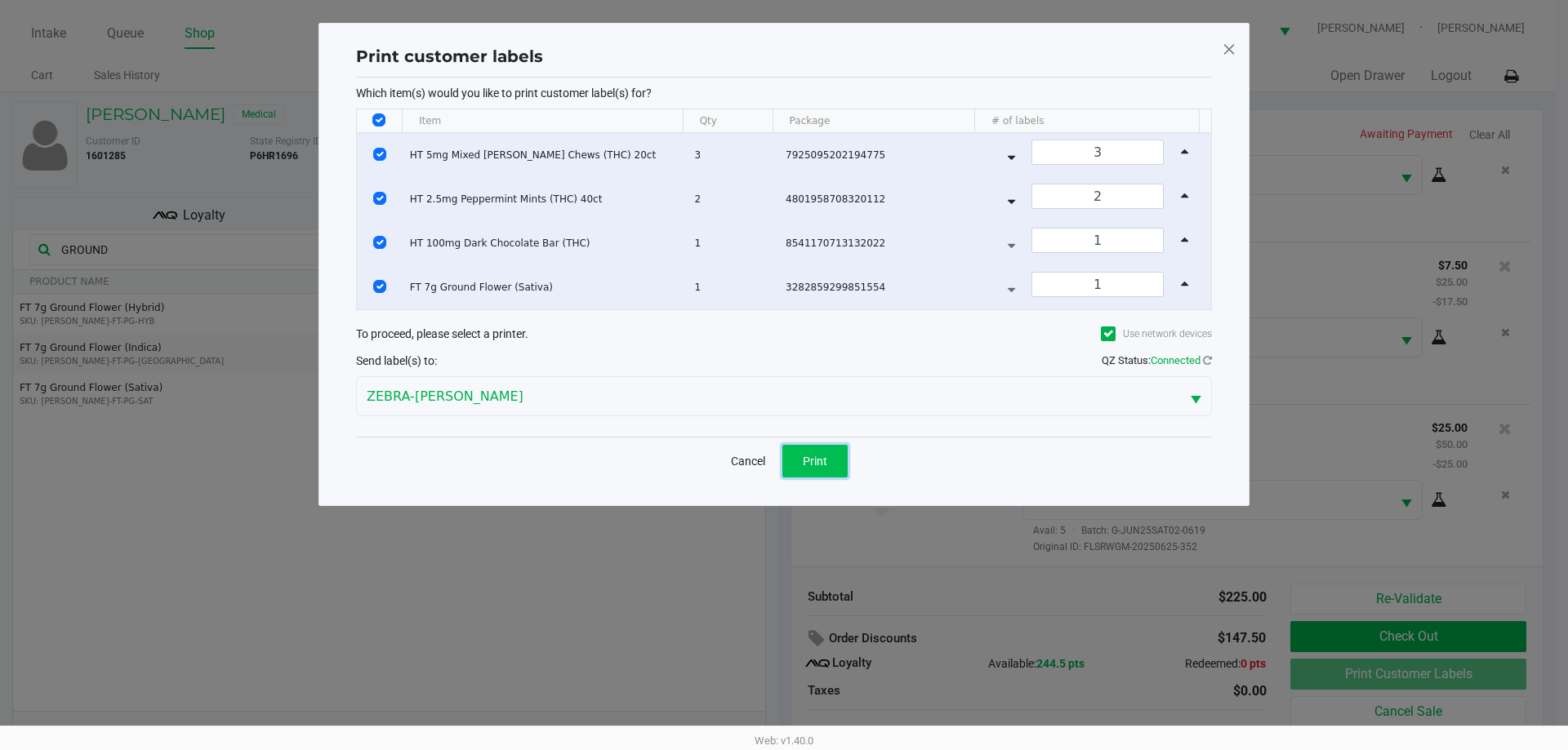
click at [830, 465] on button "Print" at bounding box center [815, 461] width 65 height 32
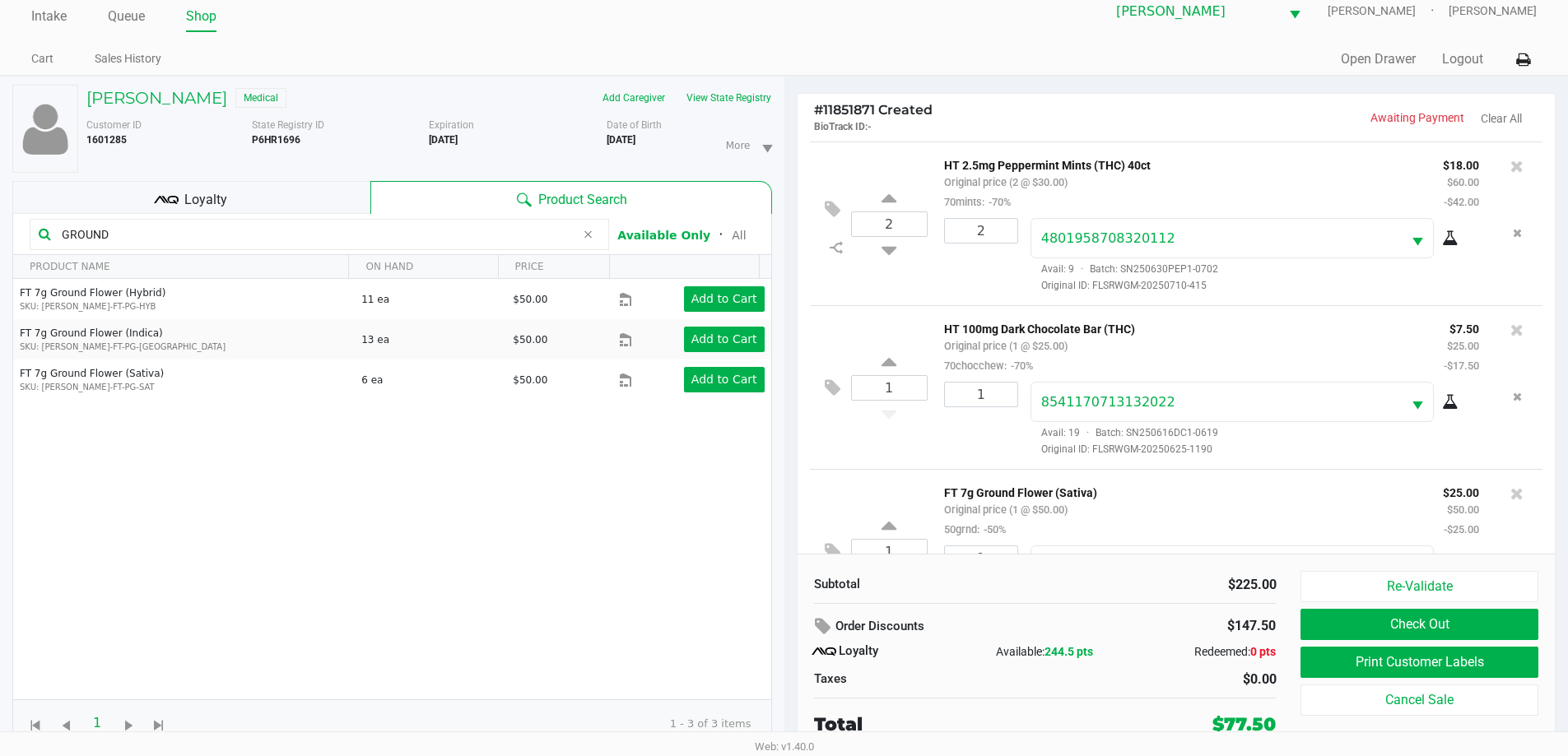
scroll to position [242, 0]
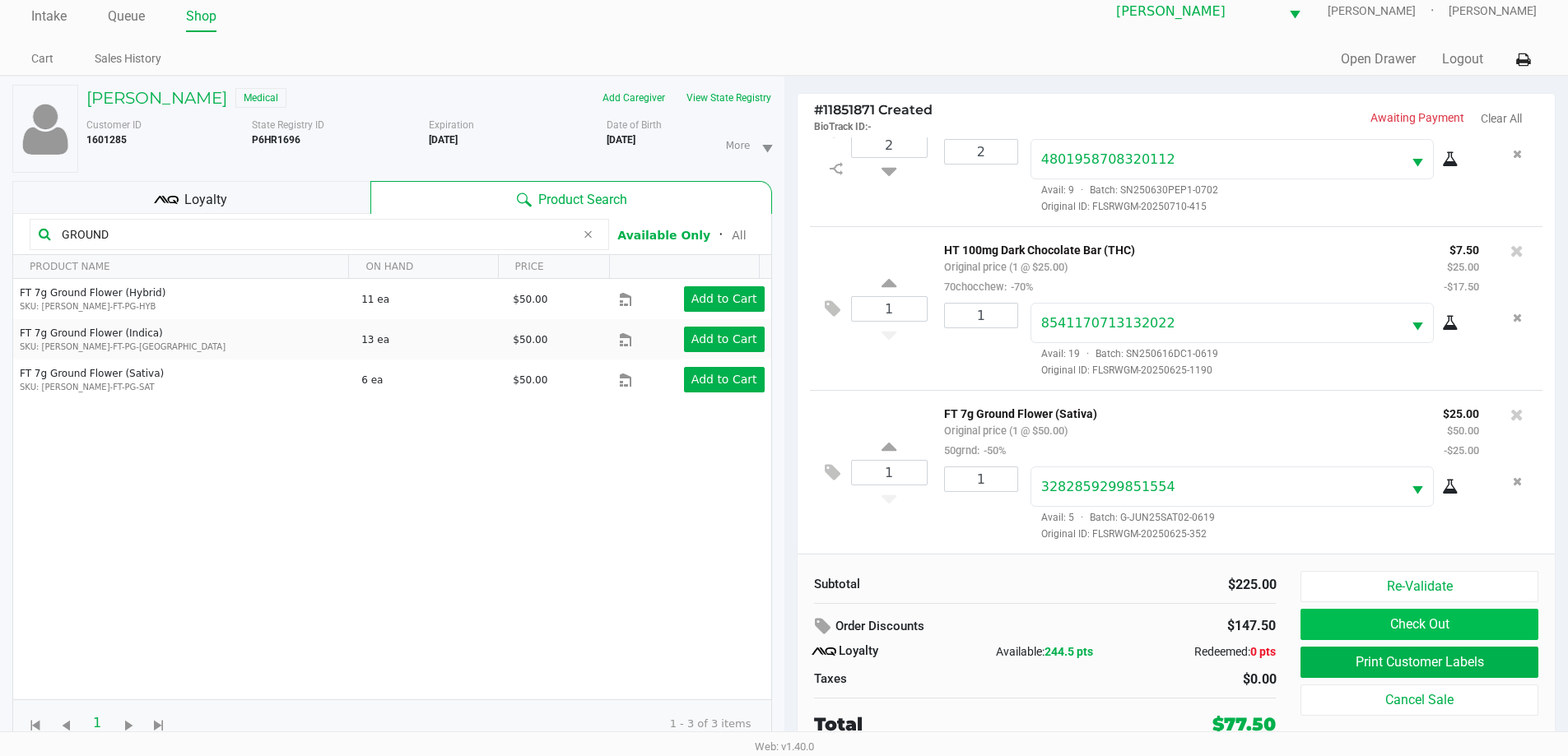
click at [1462, 617] on button "Check Out" at bounding box center [1419, 624] width 237 height 31
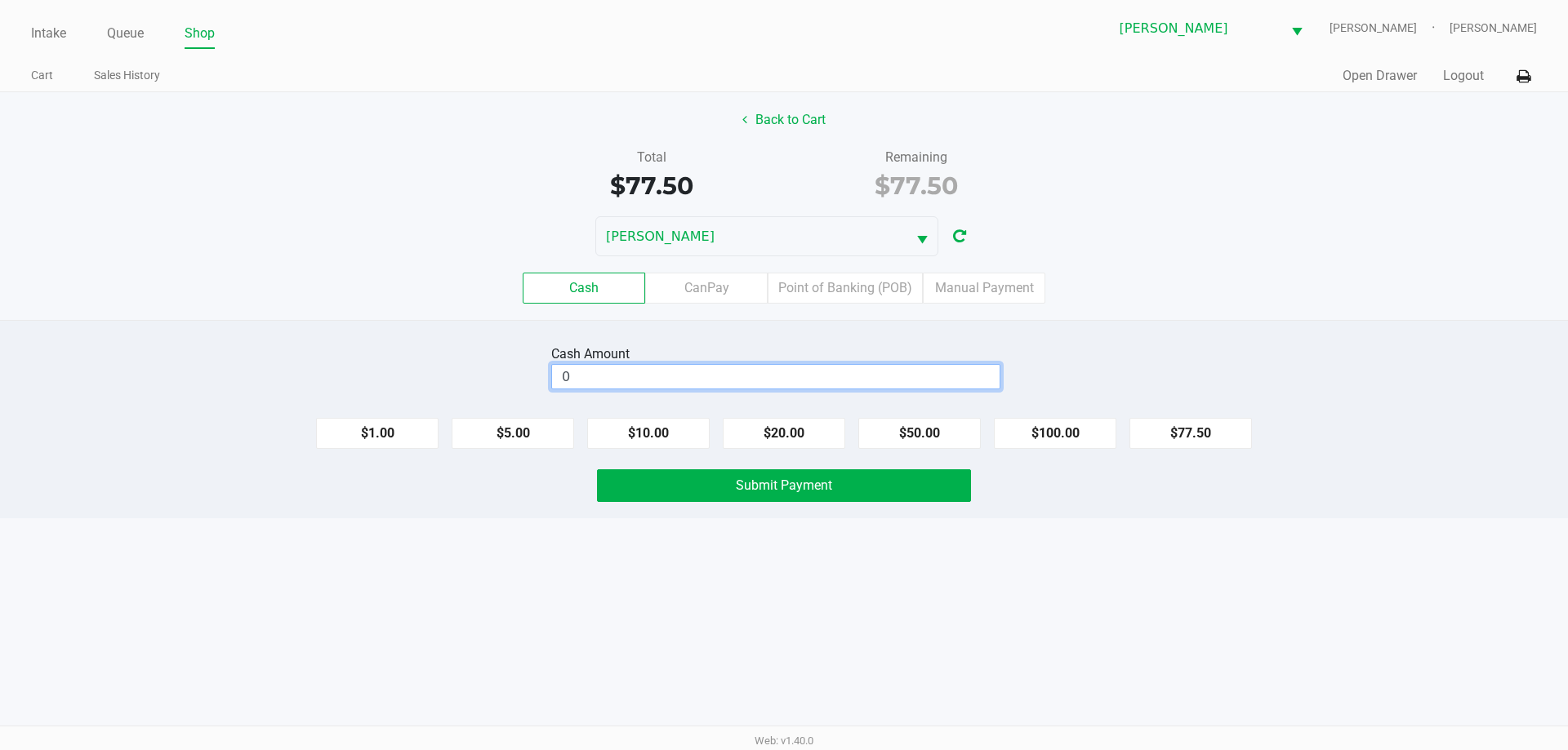
click at [640, 370] on input "0" at bounding box center [776, 376] width 447 height 24
type input "$80.00"
click at [683, 481] on button "Submit Payment" at bounding box center [784, 485] width 374 height 32
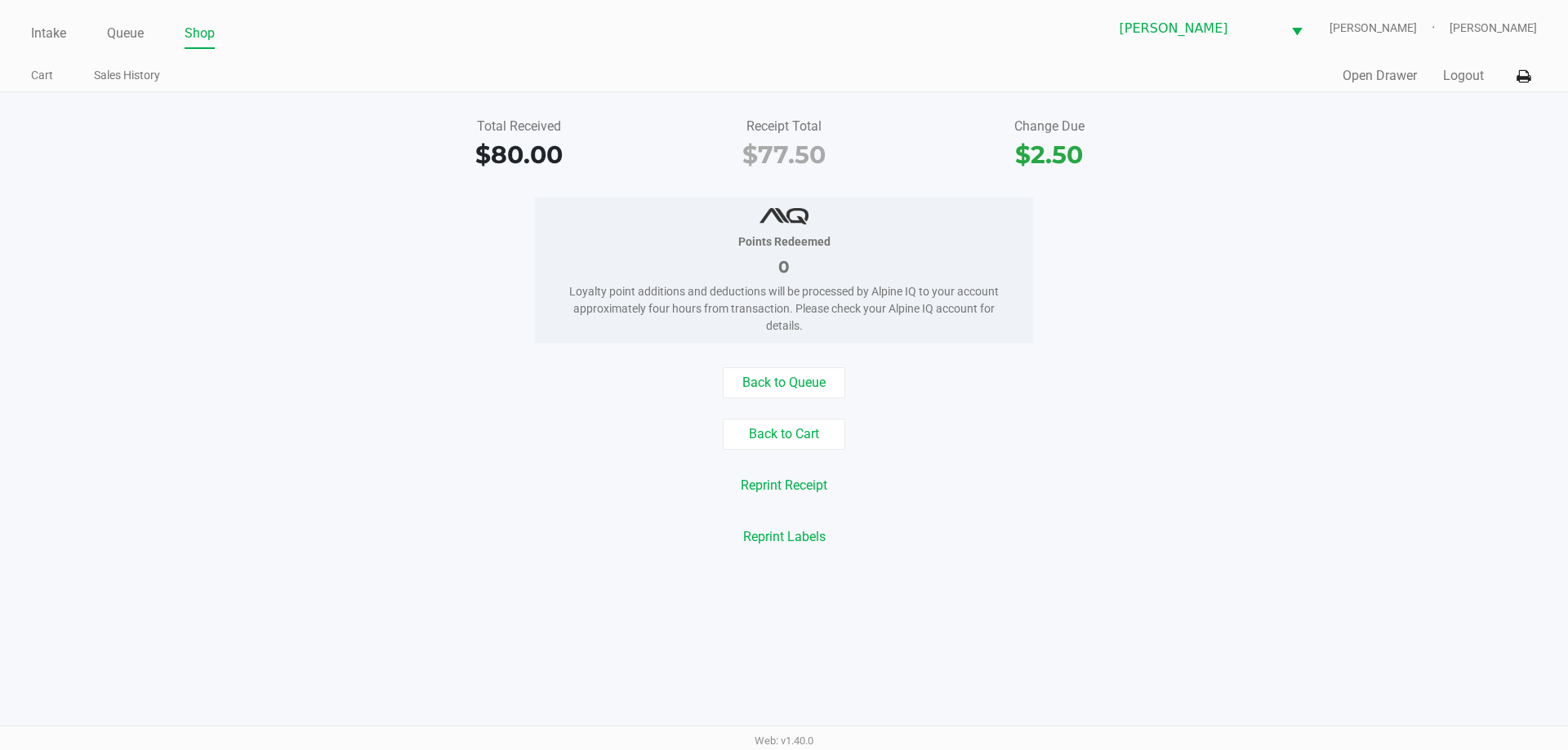
click at [1314, 450] on div "Back to Queue Back to Cart Reprint Receipt Reprint Labels" at bounding box center [784, 460] width 1593 height 185
click at [1456, 71] on button "Logout" at bounding box center [1463, 75] width 41 height 19
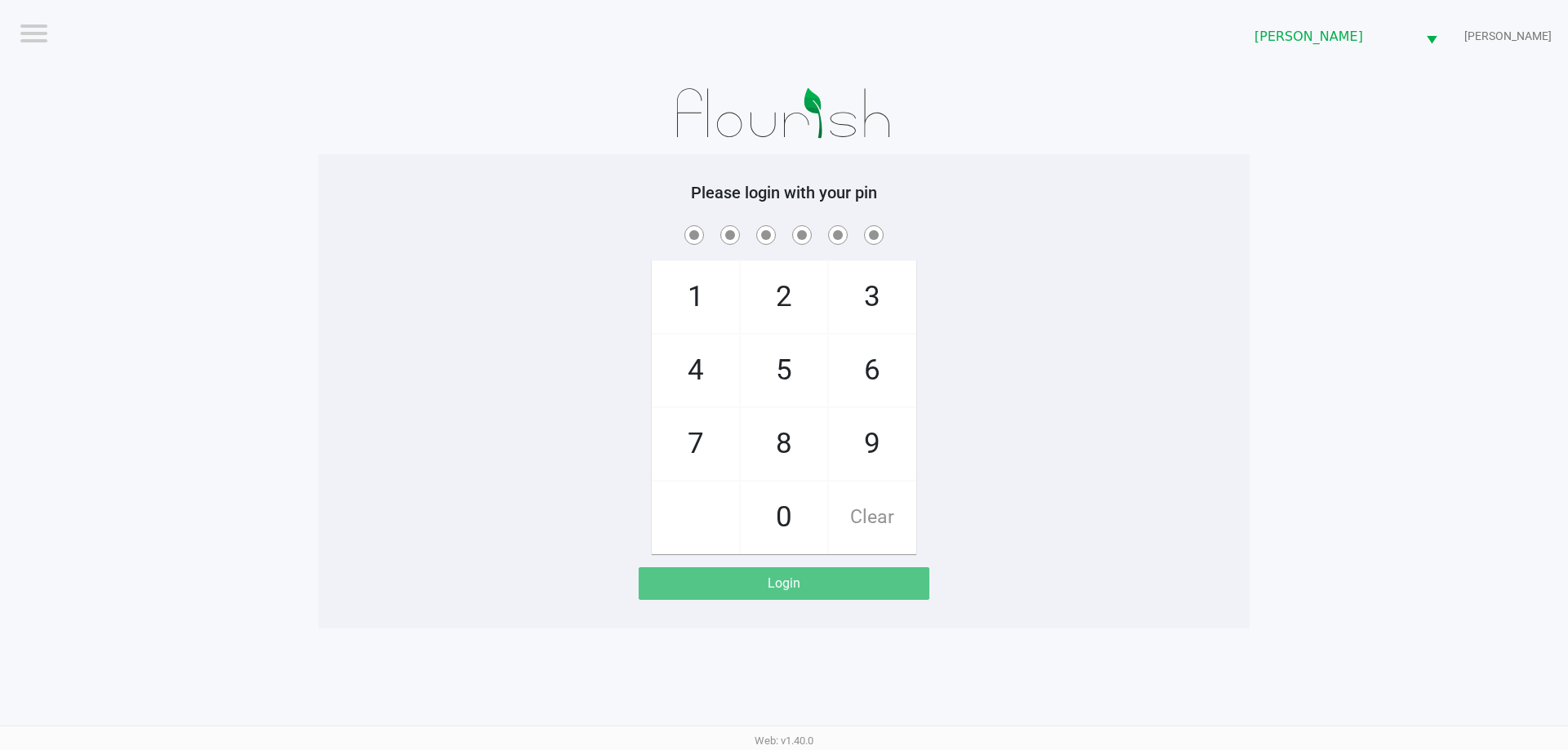
click at [1358, 406] on app-pos-login-wrapper "Logout Brandon WC DWIGHT-YOAKAM Please login with your pin 1 4 7 2 5 8 0 3 6 9 …" at bounding box center [784, 314] width 1568 height 629
checkbox input "true"
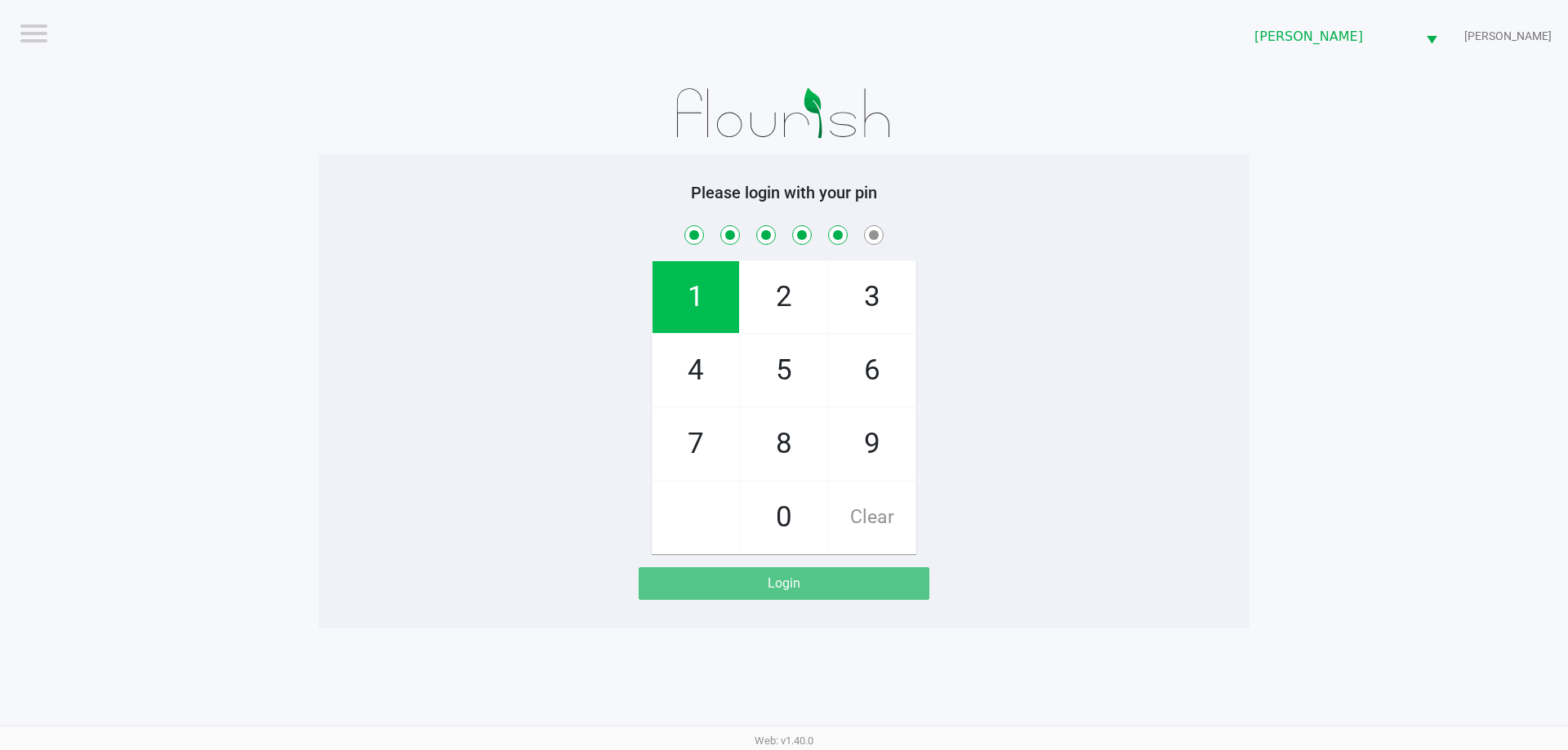
checkbox input "true"
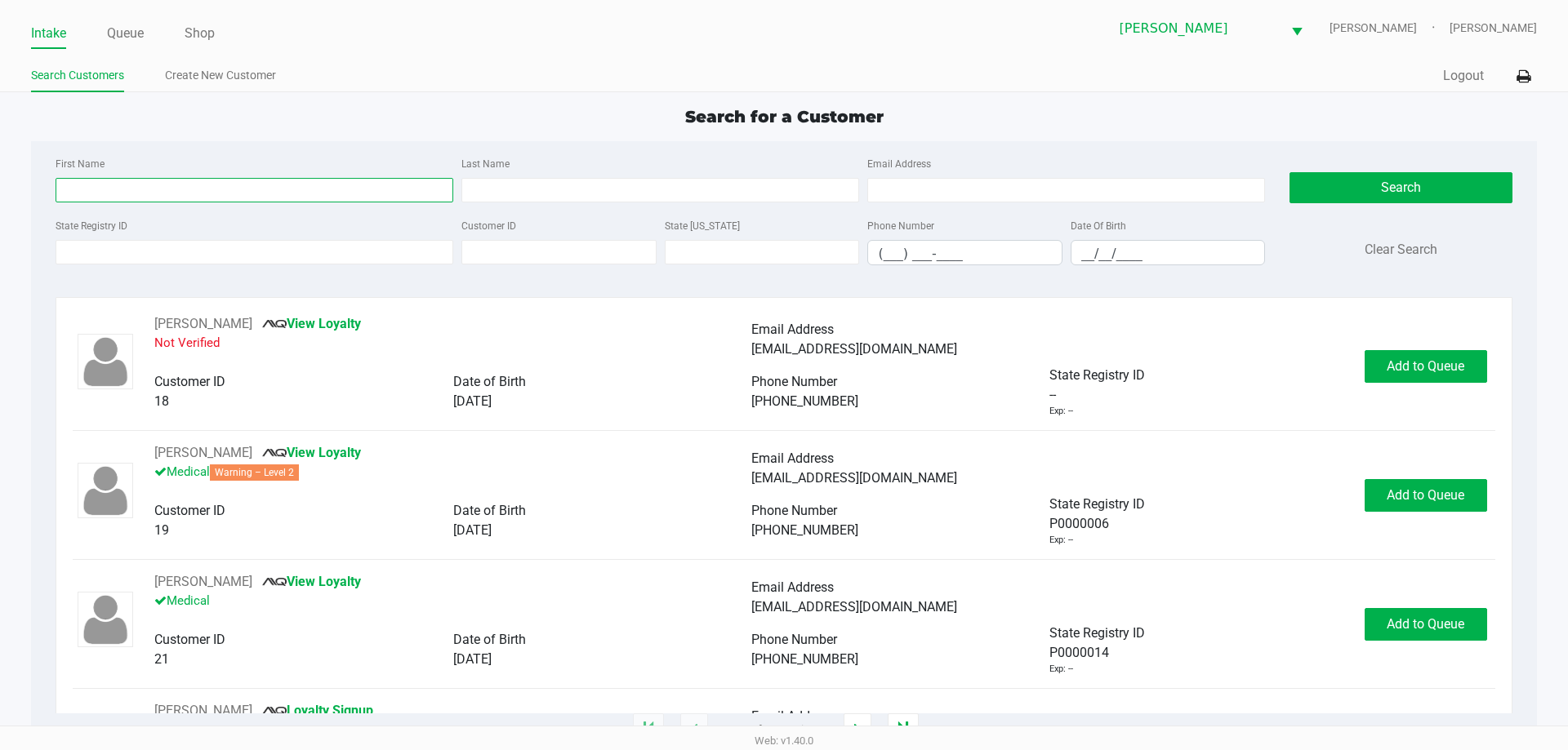
click at [211, 182] on input "First Name" at bounding box center [254, 190] width 397 height 25
type input "JALEN"
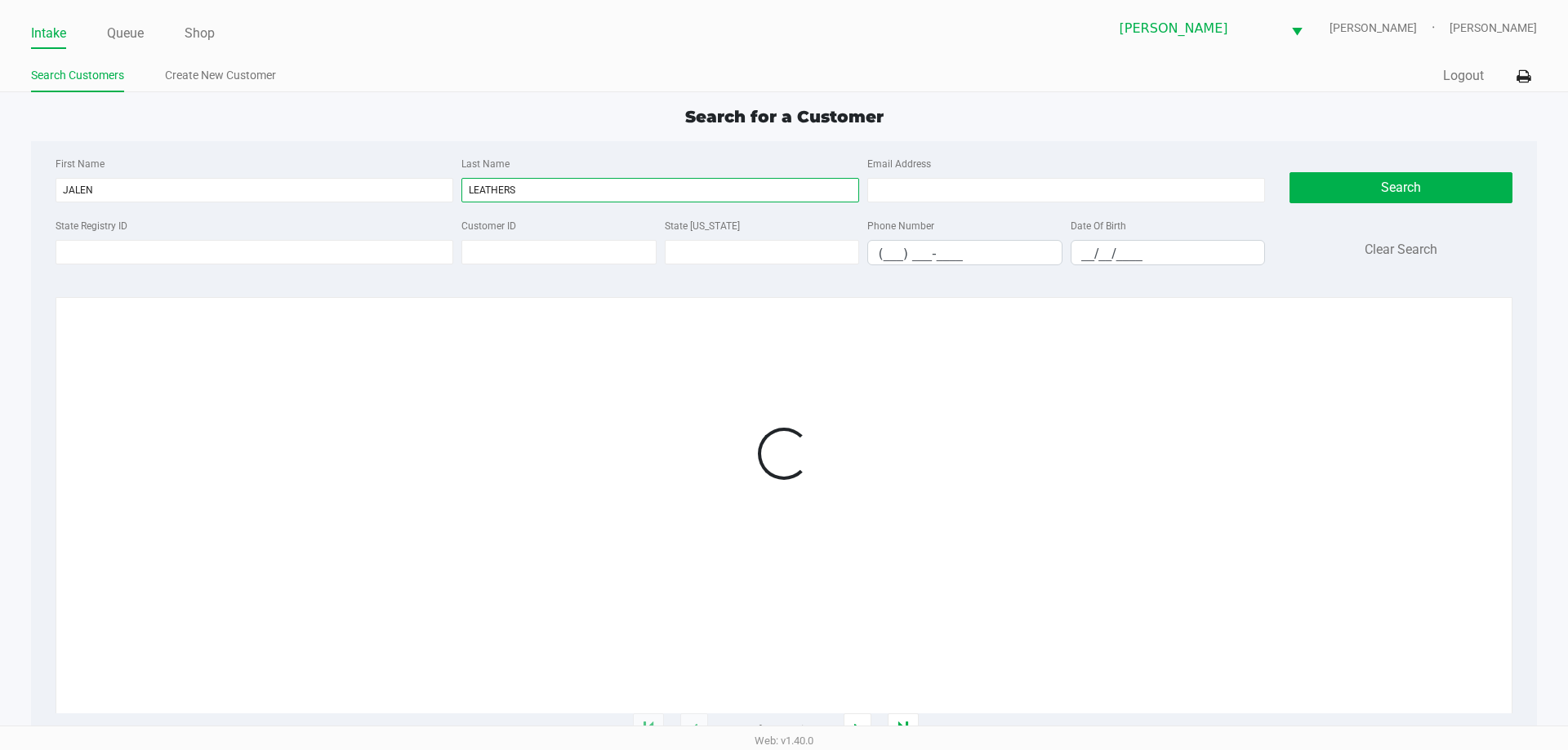
type input "LEATHERS"
click at [447, 617] on div at bounding box center [784, 513] width 1421 height 399
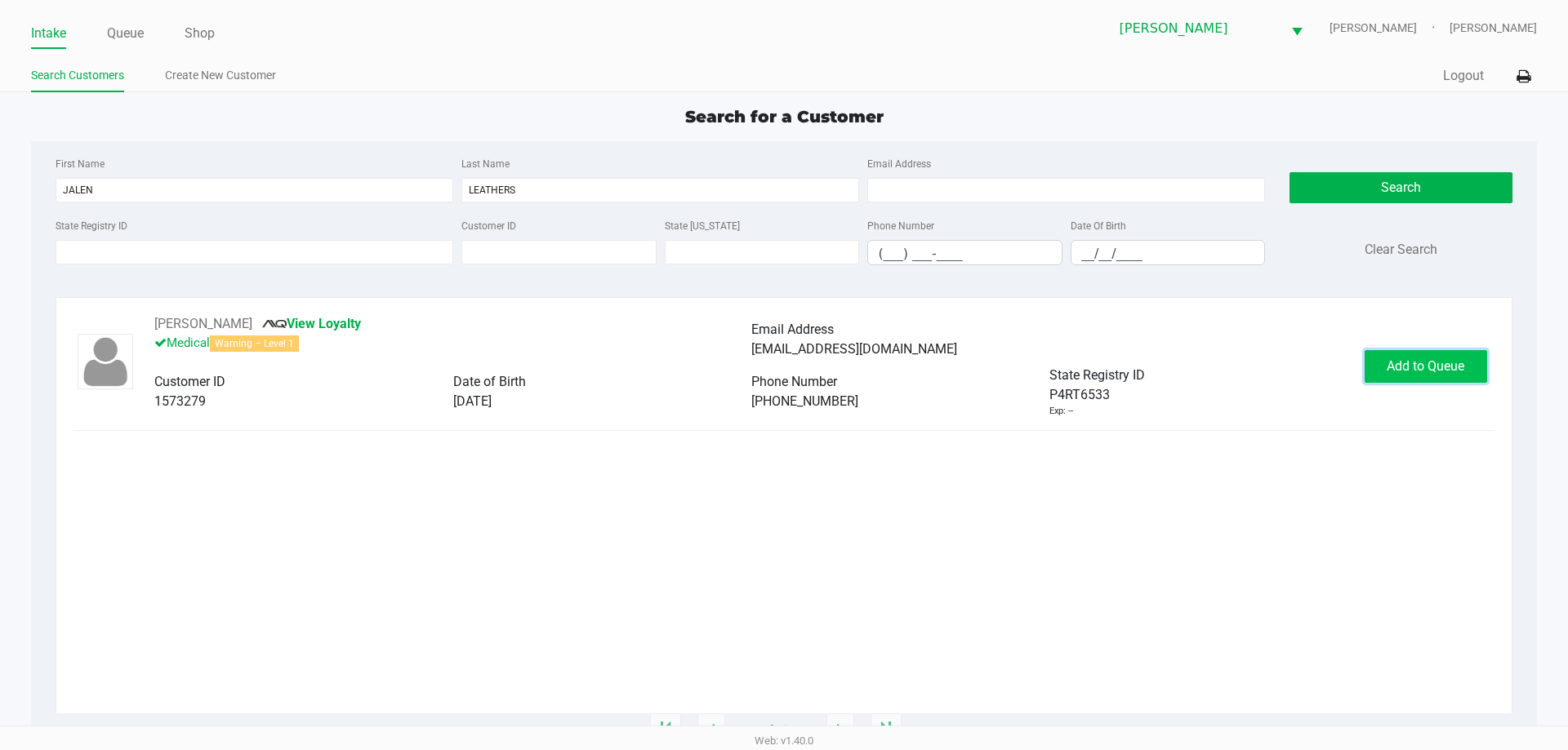
click at [1425, 359] on span "Add to Queue" at bounding box center [1425, 367] width 77 height 16
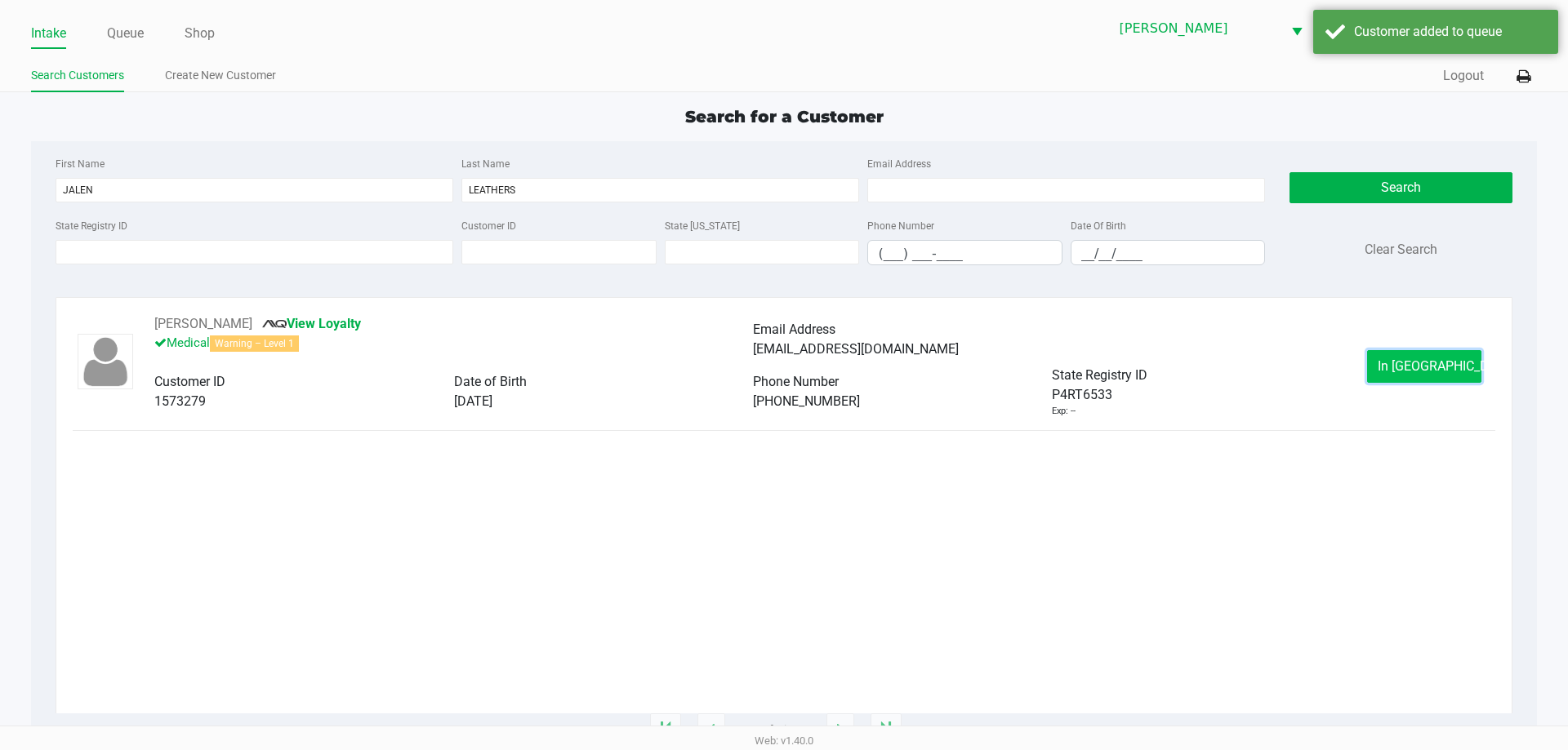
click at [1416, 359] on span "In Queue" at bounding box center [1446, 367] width 137 height 16
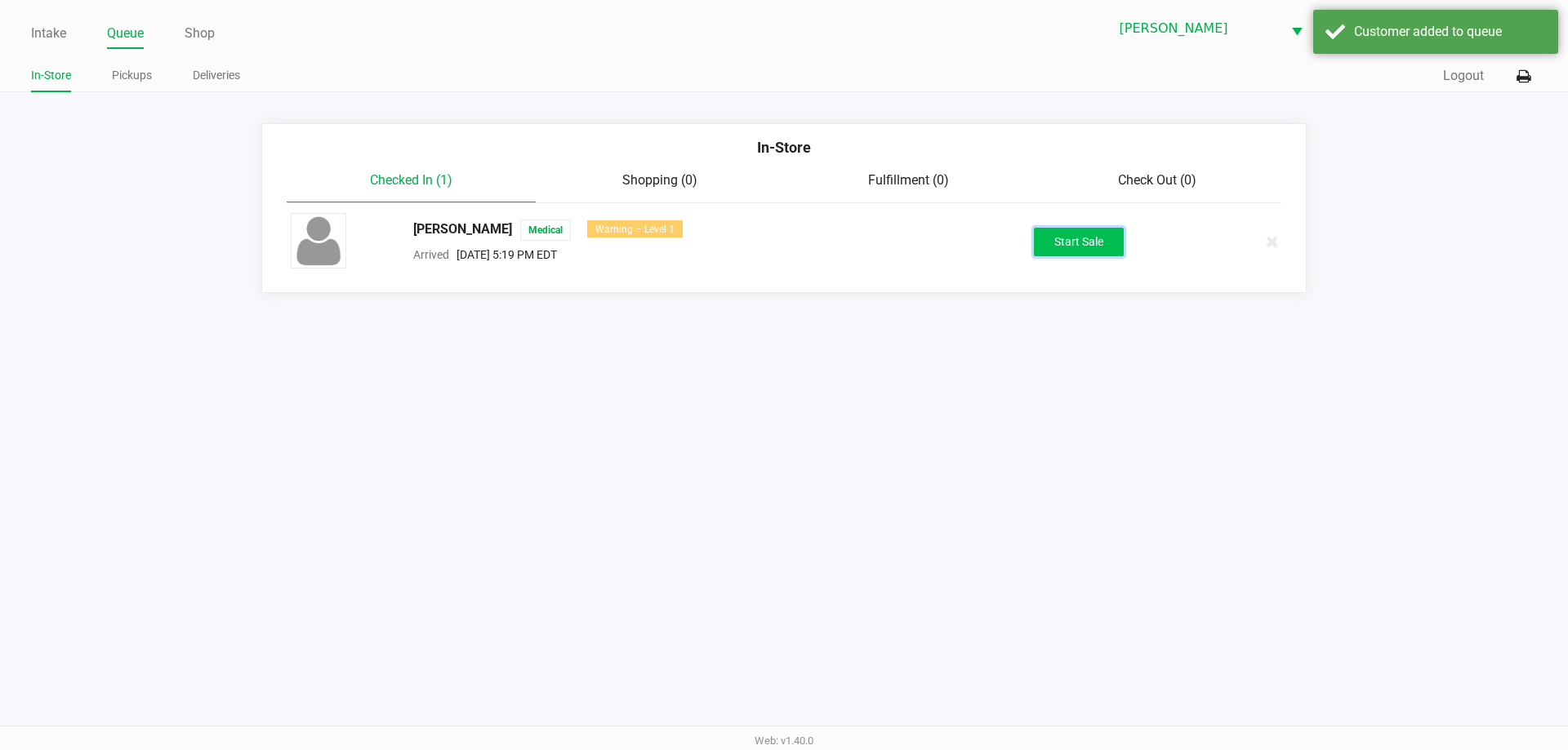
click at [1078, 241] on button "Start Sale" at bounding box center [1078, 242] width 89 height 29
click at [913, 473] on div "Intake Queue Shop Brandon WC DWIGHT-YOAKAM Lisette Ramos In-Store Pickups Deliv…" at bounding box center [784, 375] width 1568 height 750
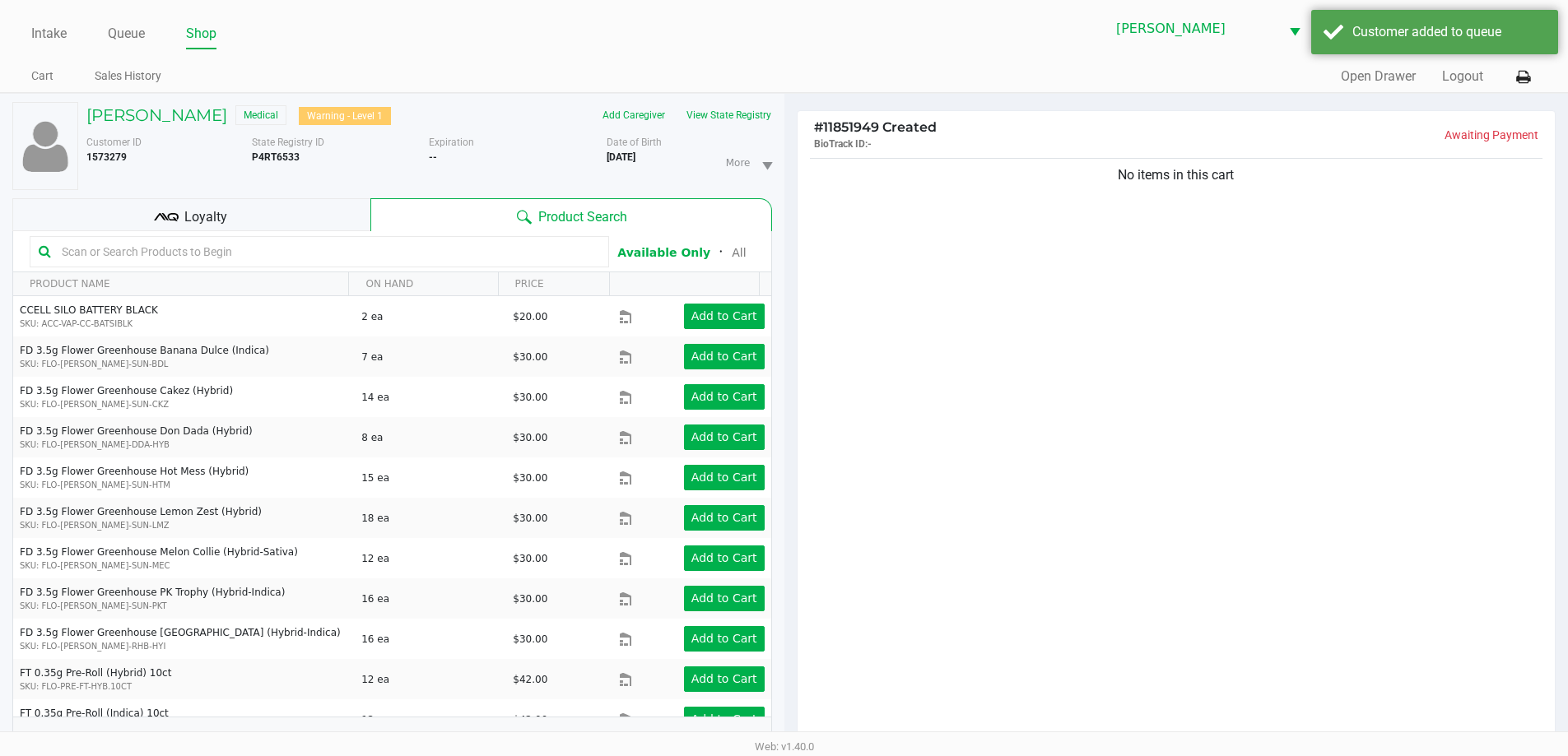
click at [949, 404] on div "No items in this cart" at bounding box center [1176, 454] width 758 height 598
click at [909, 328] on div "No items in this cart" at bounding box center [1176, 454] width 758 height 598
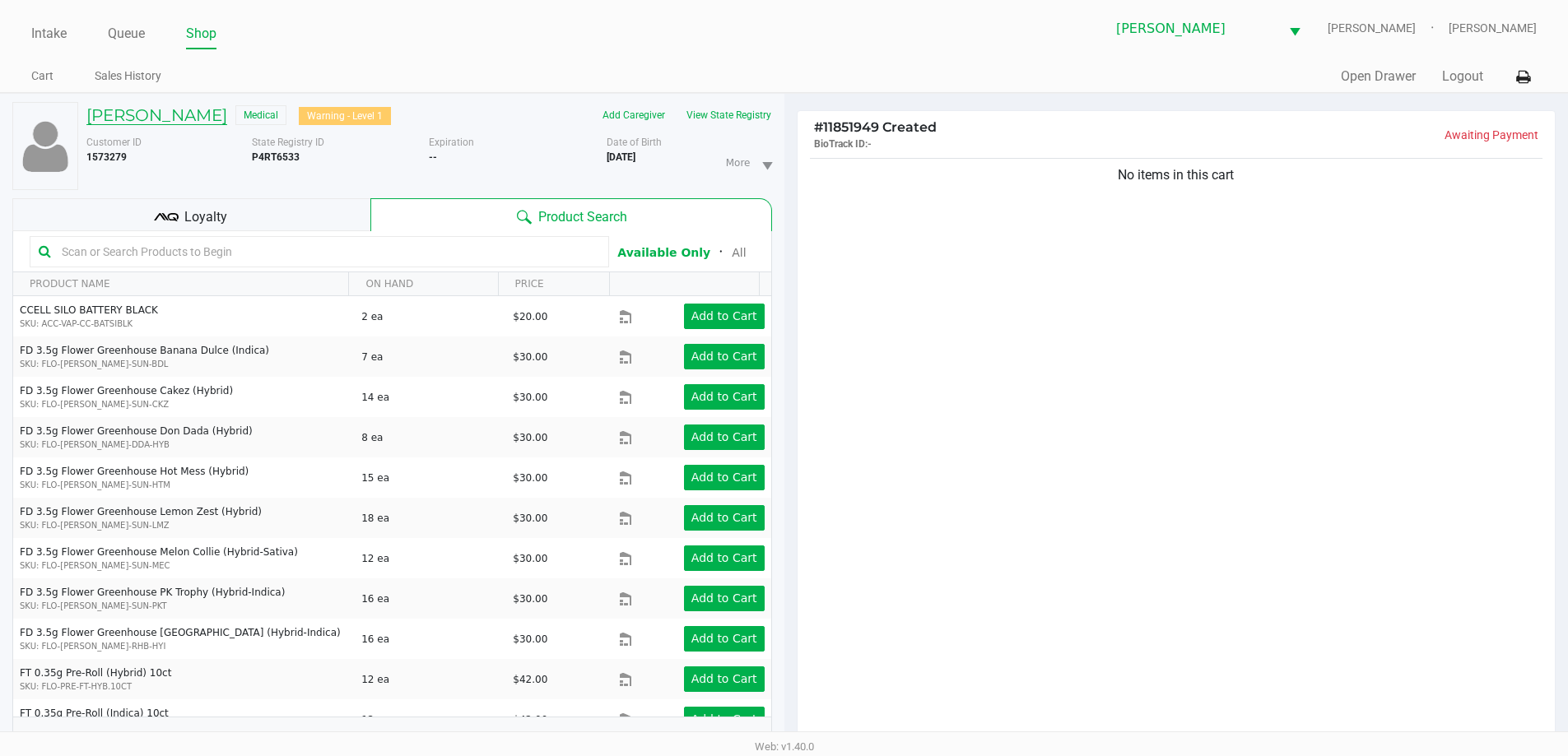
click at [136, 114] on h5 "JALEN LEATHERS" at bounding box center [157, 115] width 141 height 19
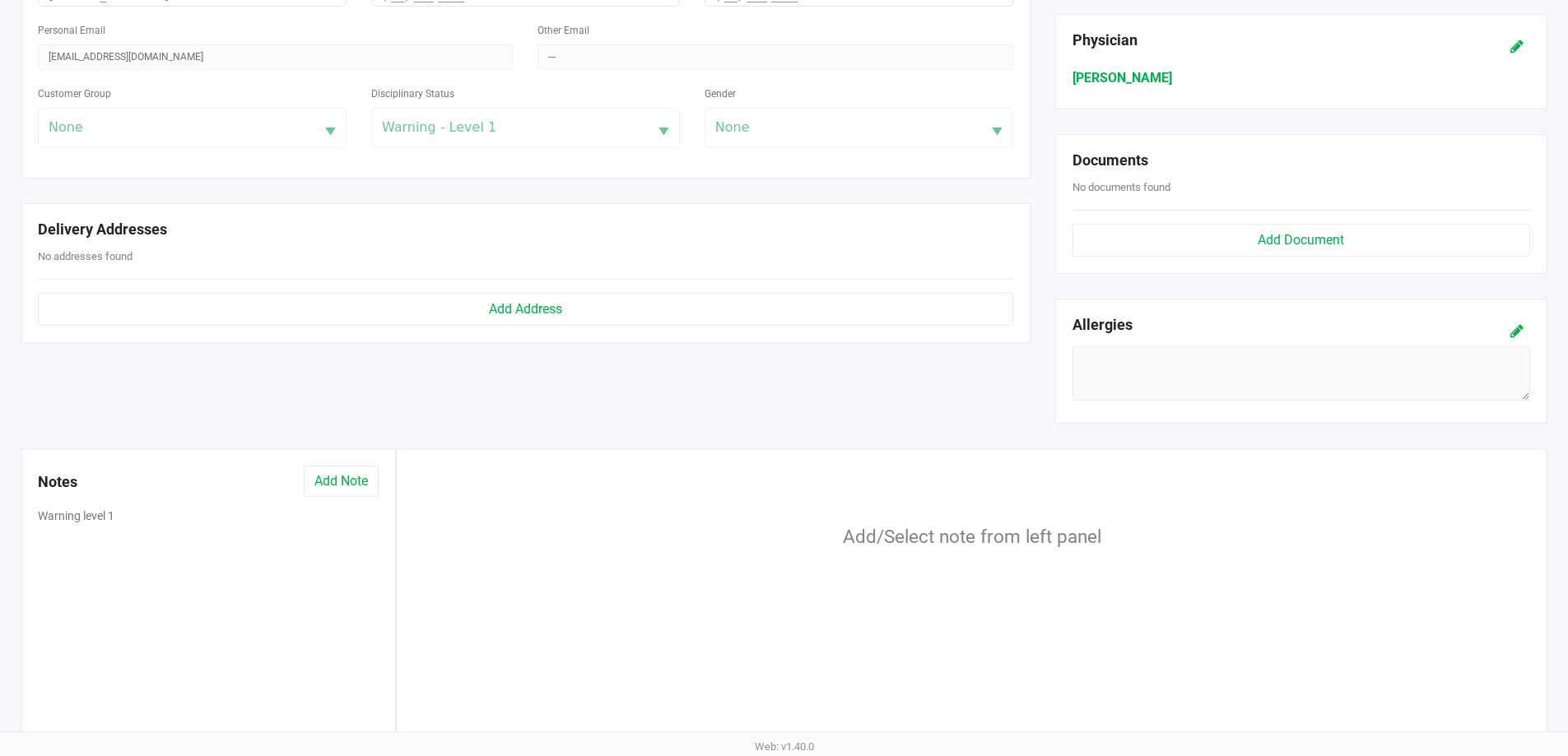
scroll to position [515, 0]
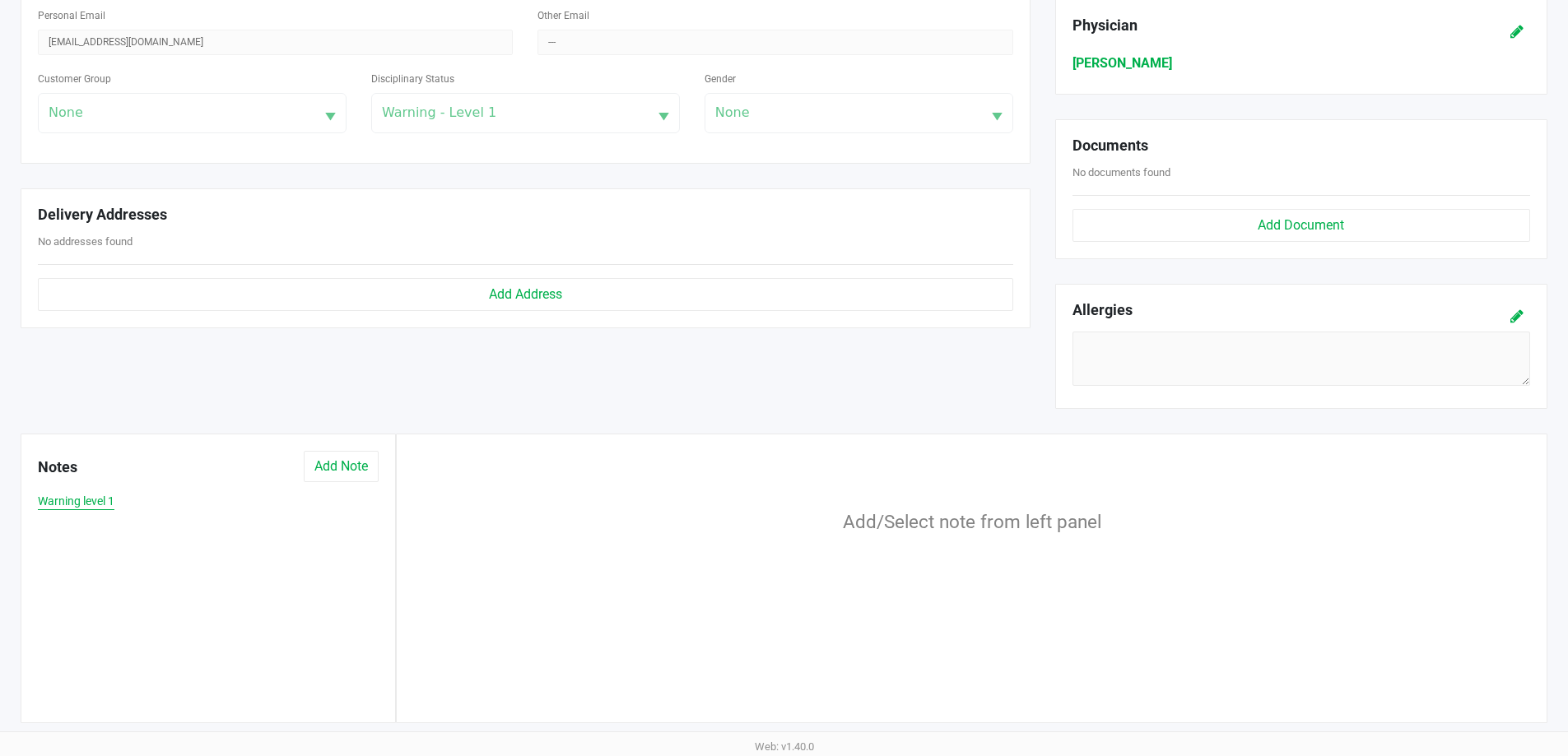
click at [84, 497] on button "Warning level 1" at bounding box center [76, 501] width 77 height 18
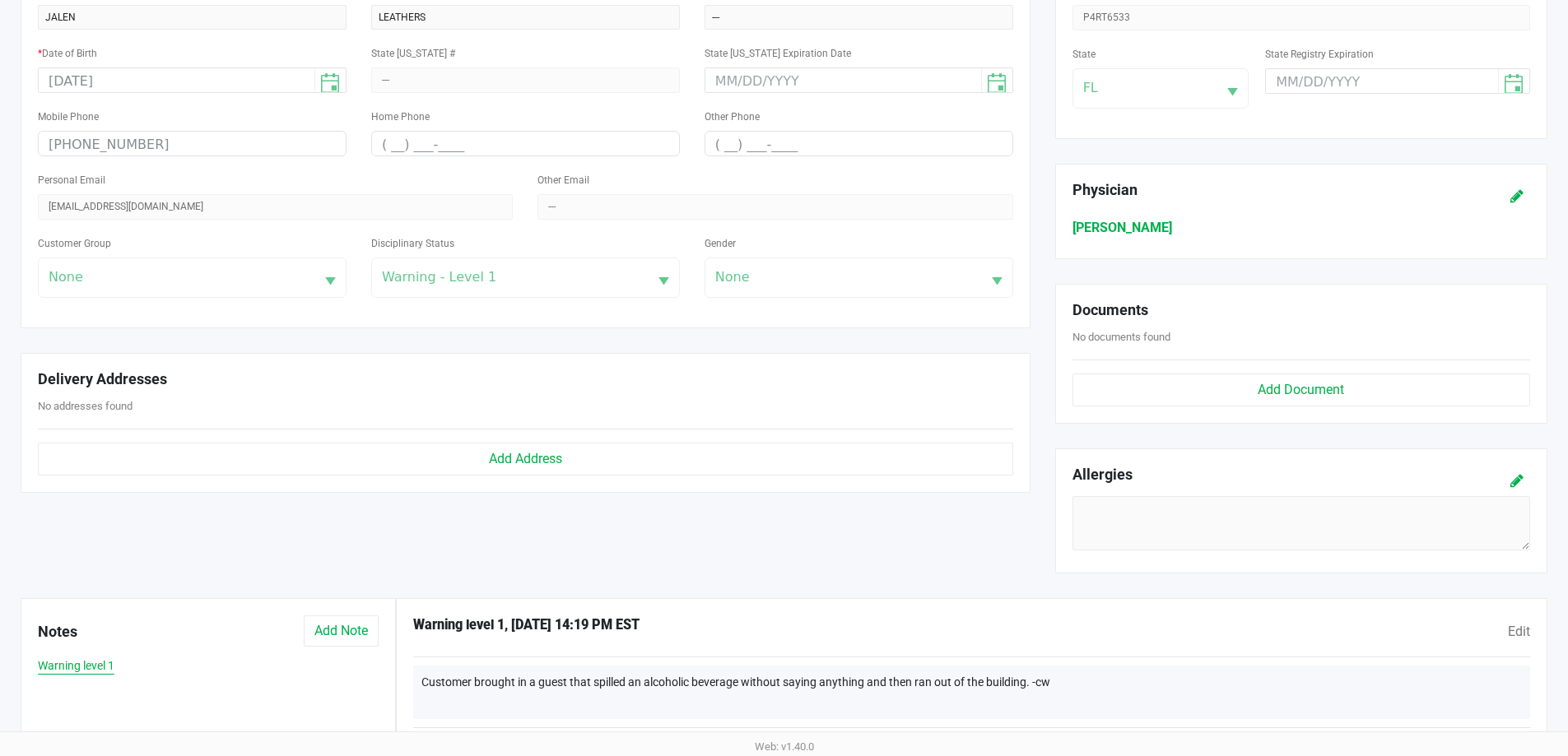
scroll to position [0, 0]
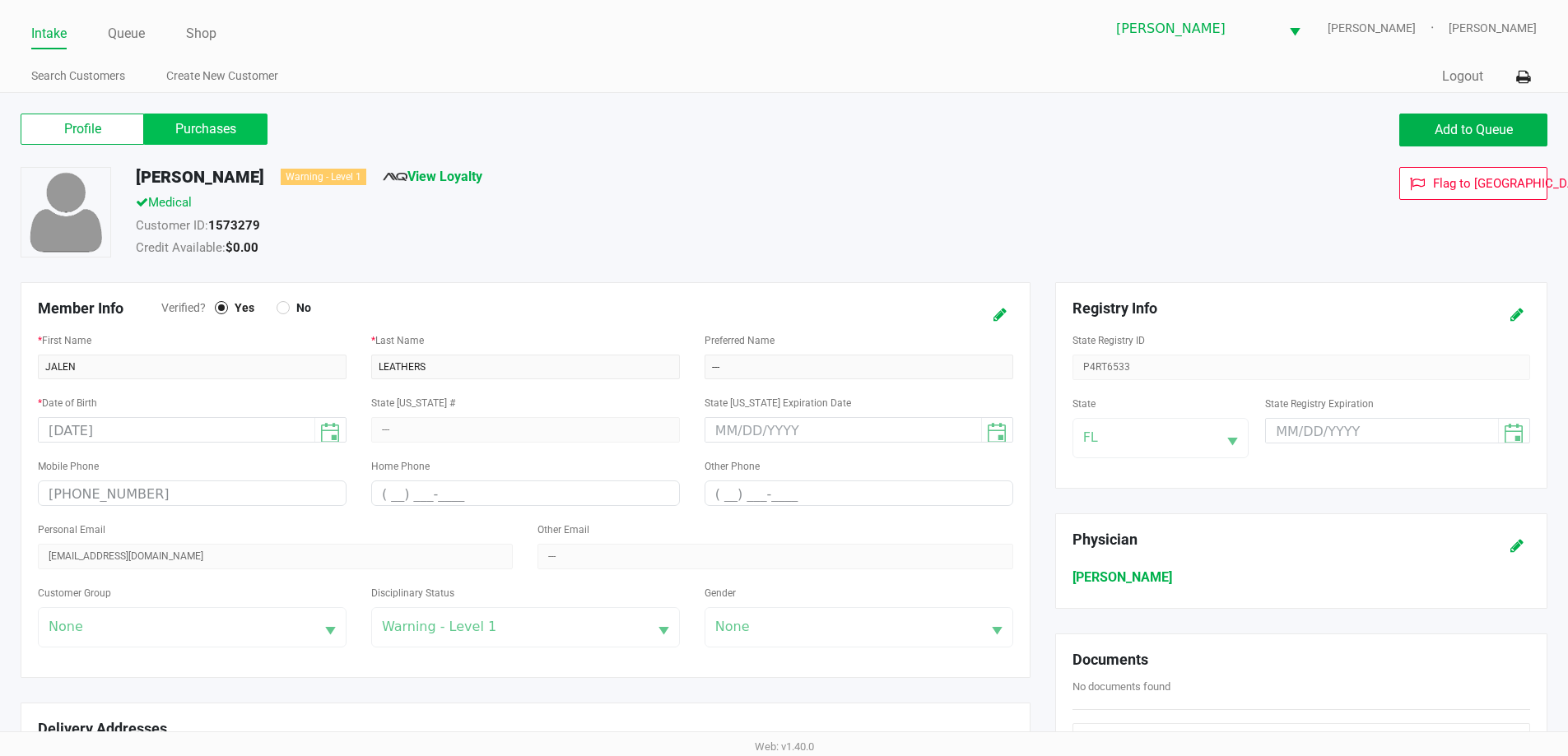
click at [219, 131] on label "Purchases" at bounding box center [206, 128] width 124 height 31
click at [0, 0] on 1 "Purchases" at bounding box center [0, 0] width 0 height 0
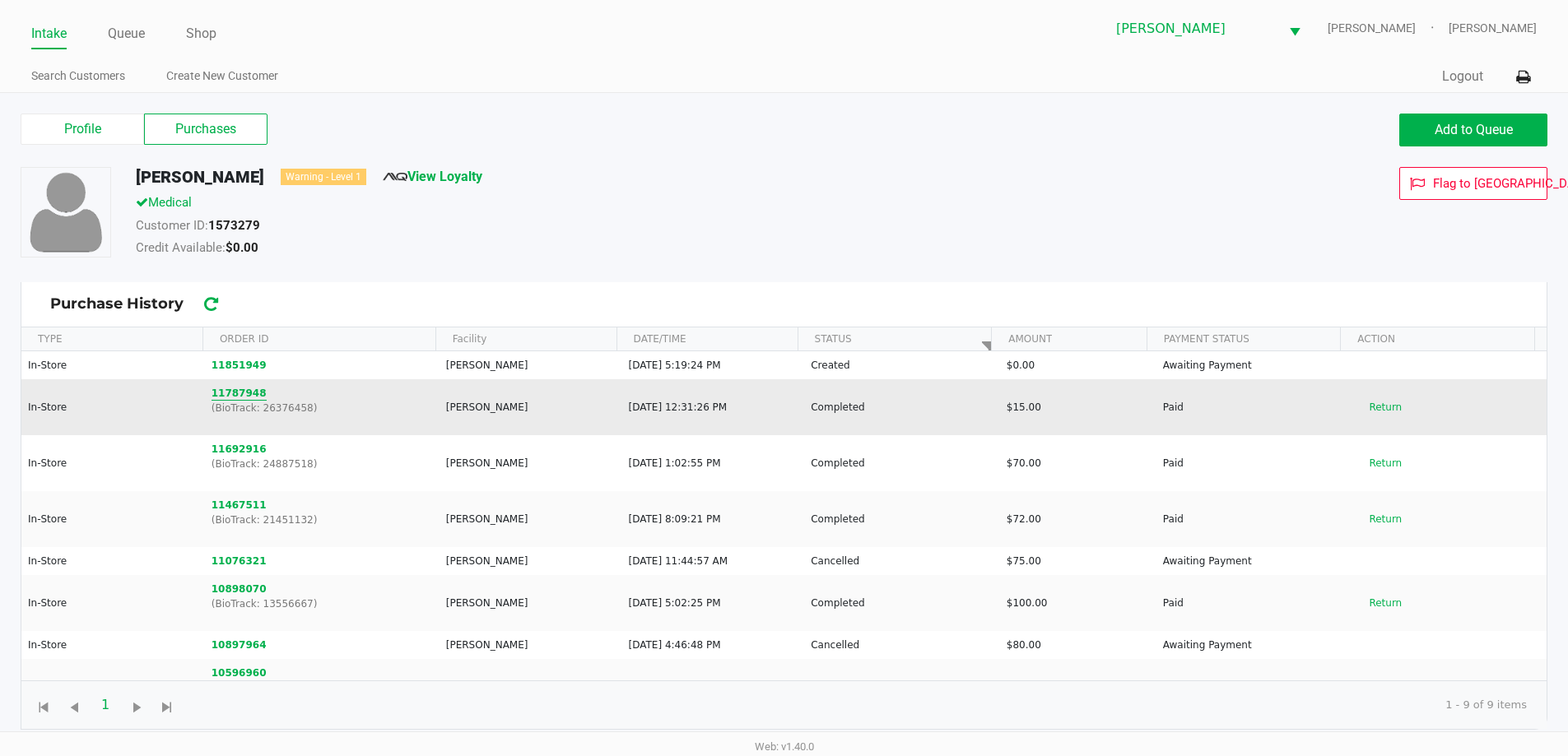
click at [231, 397] on button "11787948" at bounding box center [239, 393] width 55 height 15
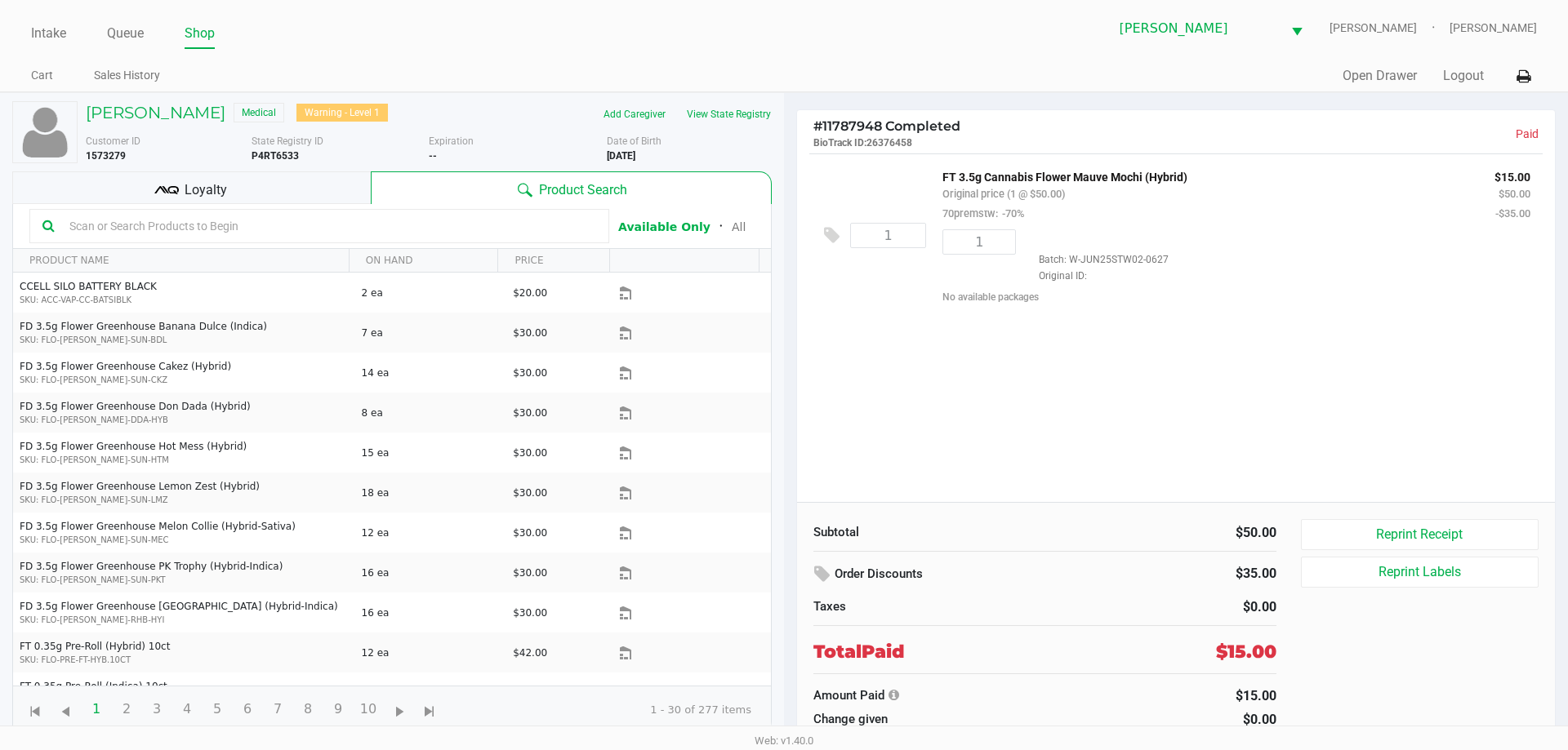
click at [949, 399] on div "1 FT 3.5g Cannabis Flower Mauve Mochi (Hybrid) Original price (1 @ $50.00) 70pr…" at bounding box center [1176, 327] width 758 height 348
click at [154, 113] on h5 "JALEN LEATHERS" at bounding box center [155, 112] width 140 height 19
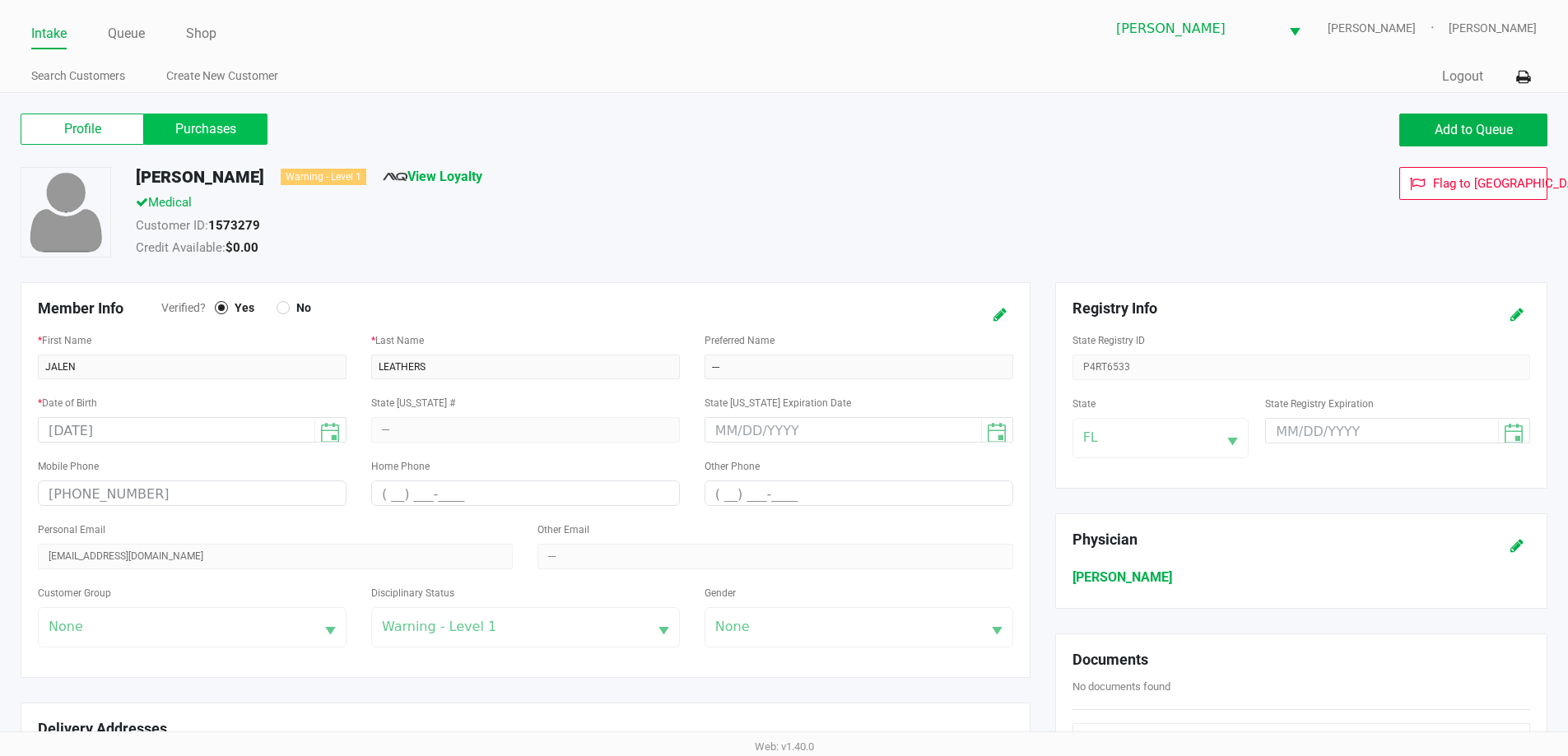
click at [219, 136] on label "Purchases" at bounding box center [206, 128] width 124 height 31
click at [0, 0] on 1 "Purchases" at bounding box center [0, 0] width 0 height 0
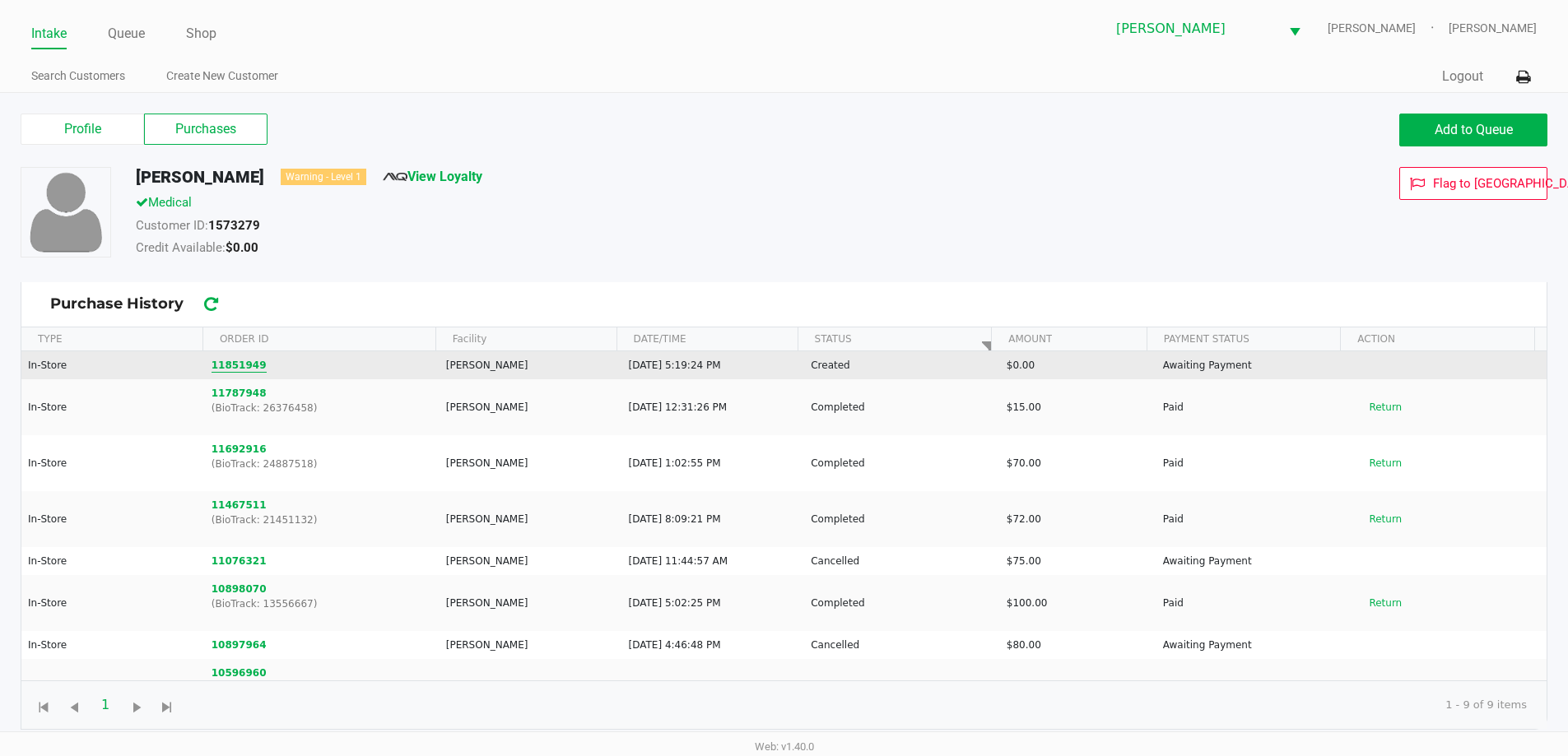
click at [222, 365] on button "11851949" at bounding box center [239, 365] width 55 height 15
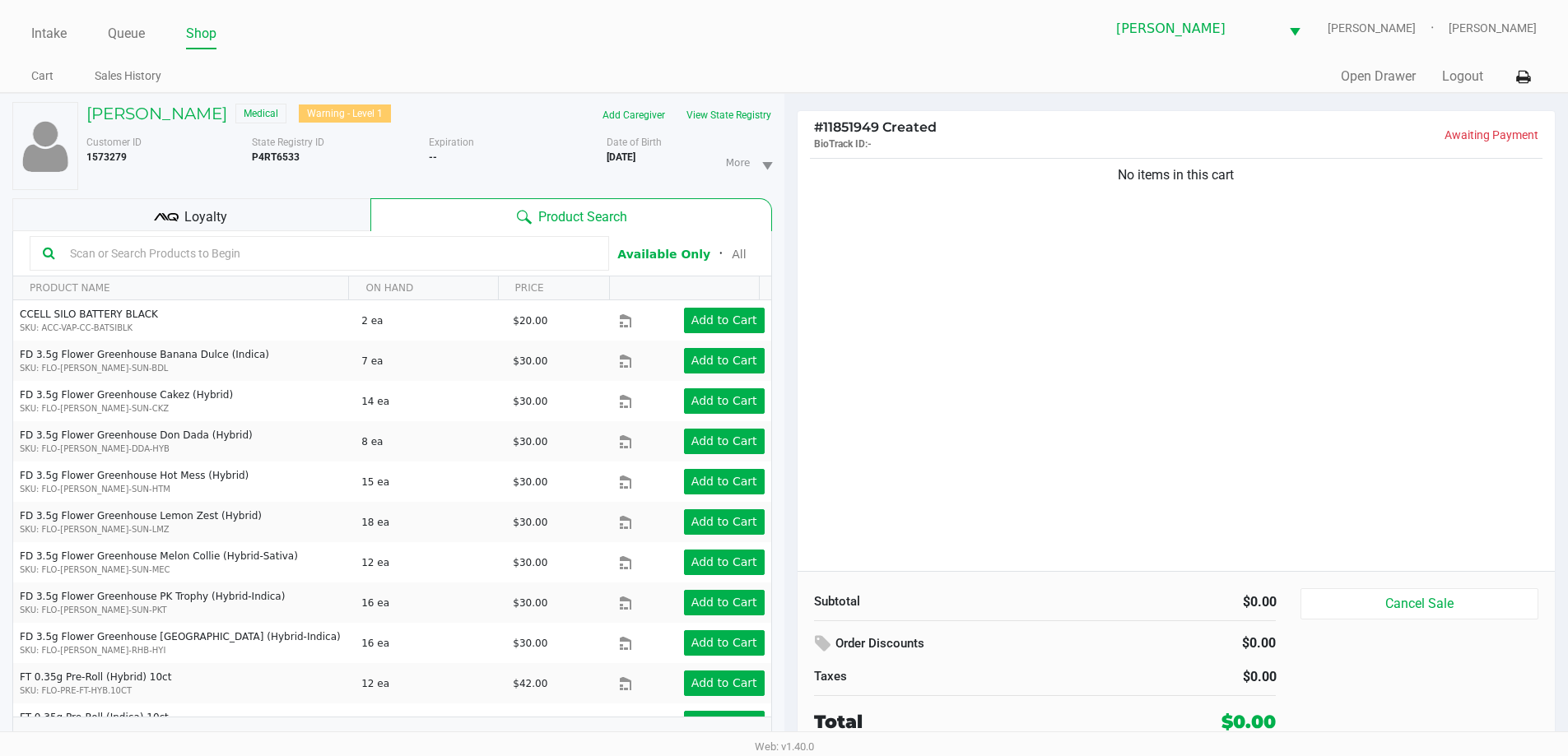
click at [263, 248] on input "text" at bounding box center [330, 254] width 532 height 25
drag, startPoint x: 1036, startPoint y: 353, endPoint x: 969, endPoint y: 294, distance: 89.3
click at [1030, 352] on div "No items in this cart" at bounding box center [1176, 363] width 758 height 416
click at [722, 103] on button "View State Registry" at bounding box center [723, 115] width 96 height 27
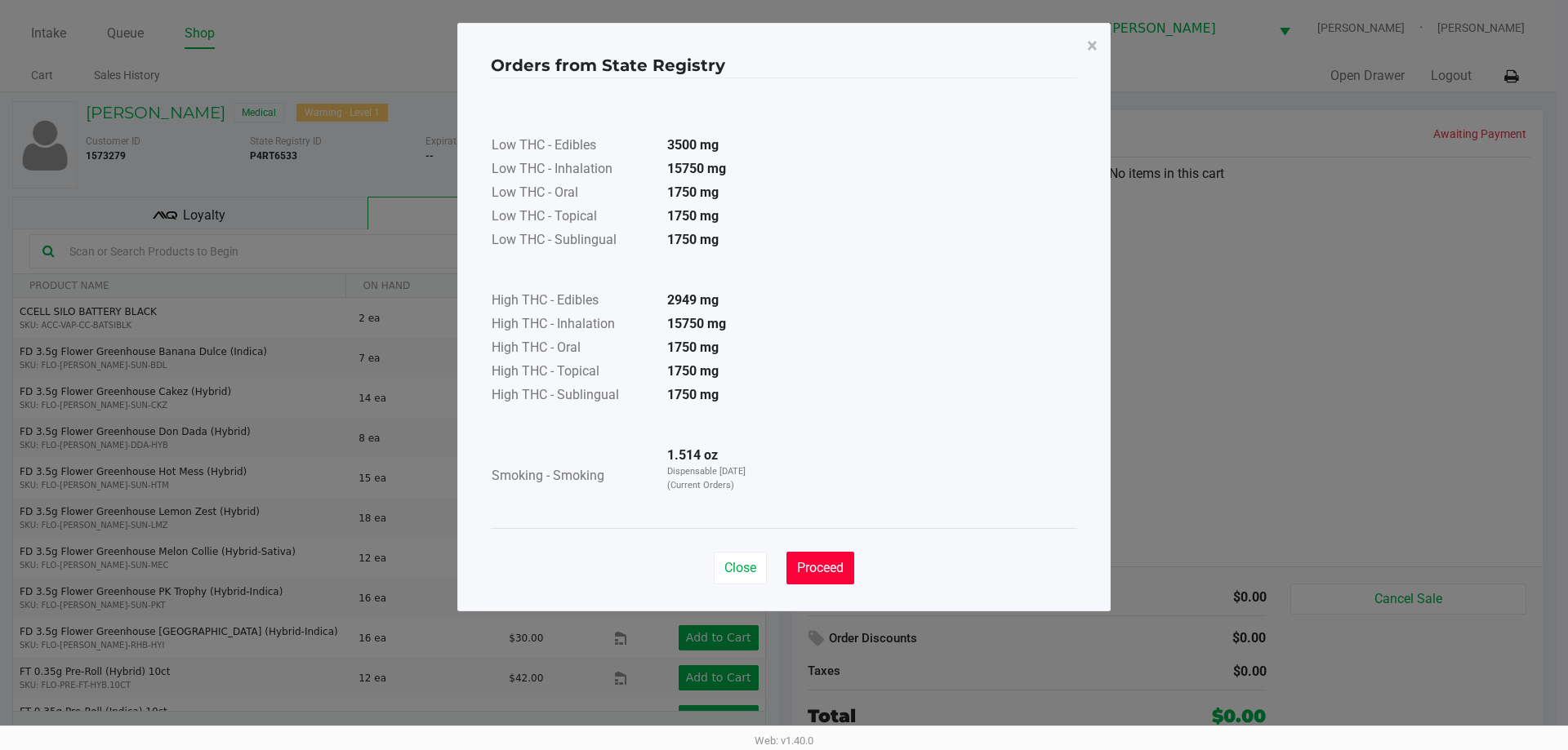
drag, startPoint x: 809, startPoint y: 560, endPoint x: 1017, endPoint y: 461, distance: 230.4
click at [809, 561] on span "Proceed" at bounding box center [820, 568] width 47 height 16
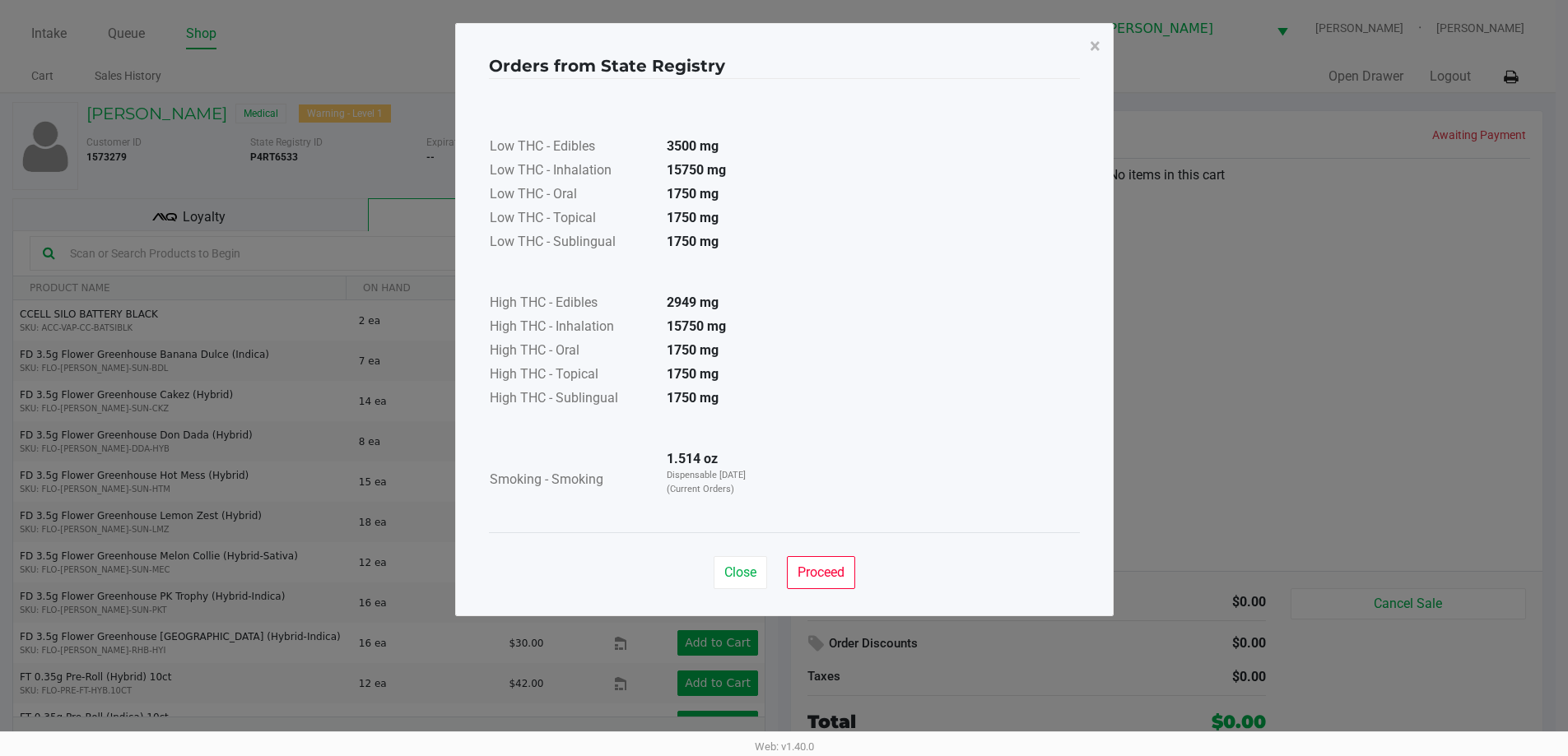
drag, startPoint x: 1025, startPoint y: 465, endPoint x: 1032, endPoint y: 456, distance: 11.4
click at [1026, 462] on div "Low THC - Edibles 3500 mg Low THC - Inhalation 15750 mg Low THC - Oral 1750 mg …" at bounding box center [784, 306] width 591 height 414
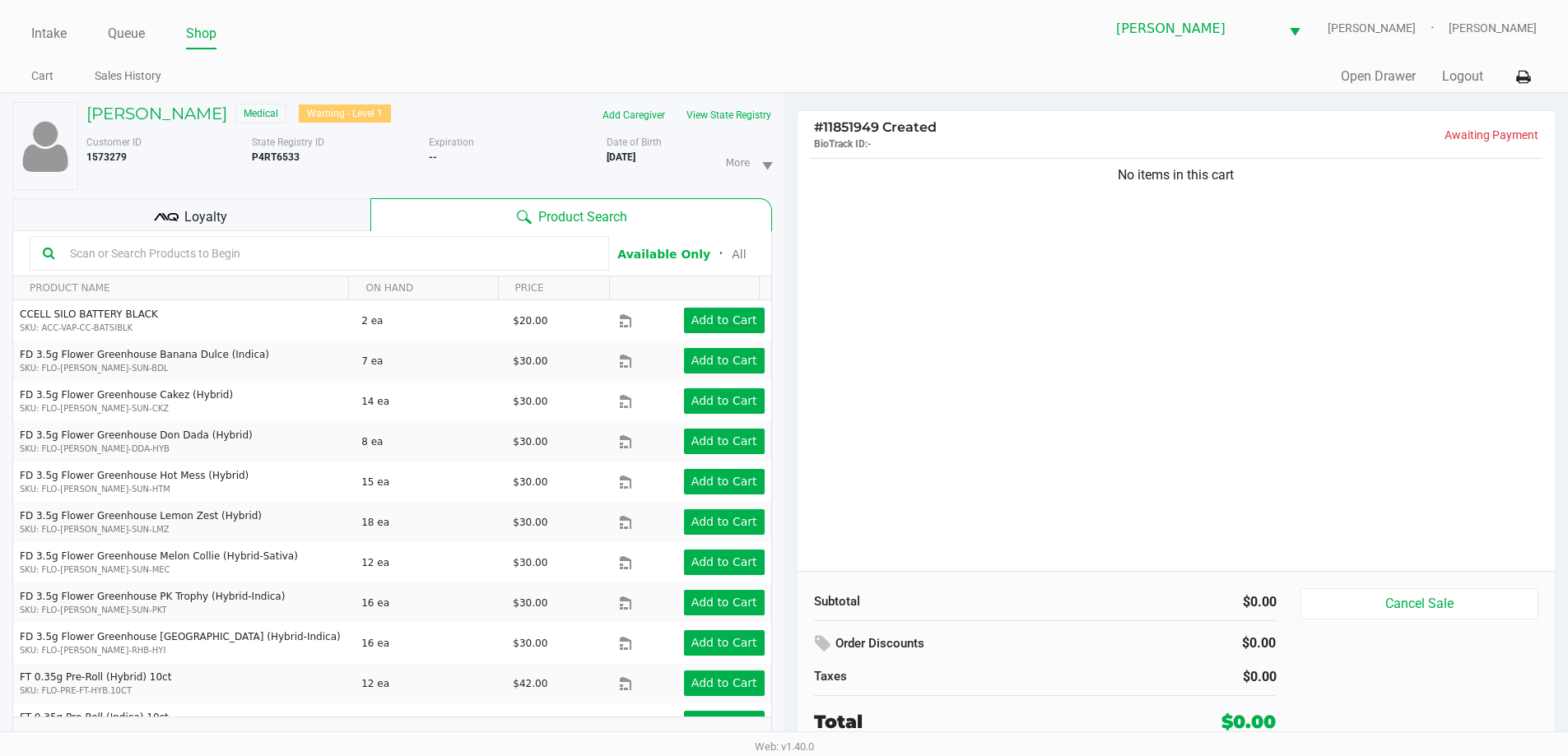
click at [1052, 436] on div "No items in this cart" at bounding box center [1176, 363] width 758 height 416
click at [208, 259] on input "text" at bounding box center [330, 254] width 532 height 25
drag, startPoint x: 237, startPoint y: 259, endPoint x: 225, endPoint y: 265, distance: 13.4
click at [231, 263] on input "text" at bounding box center [330, 254] width 532 height 25
click at [225, 265] on input "text" at bounding box center [330, 254] width 532 height 25
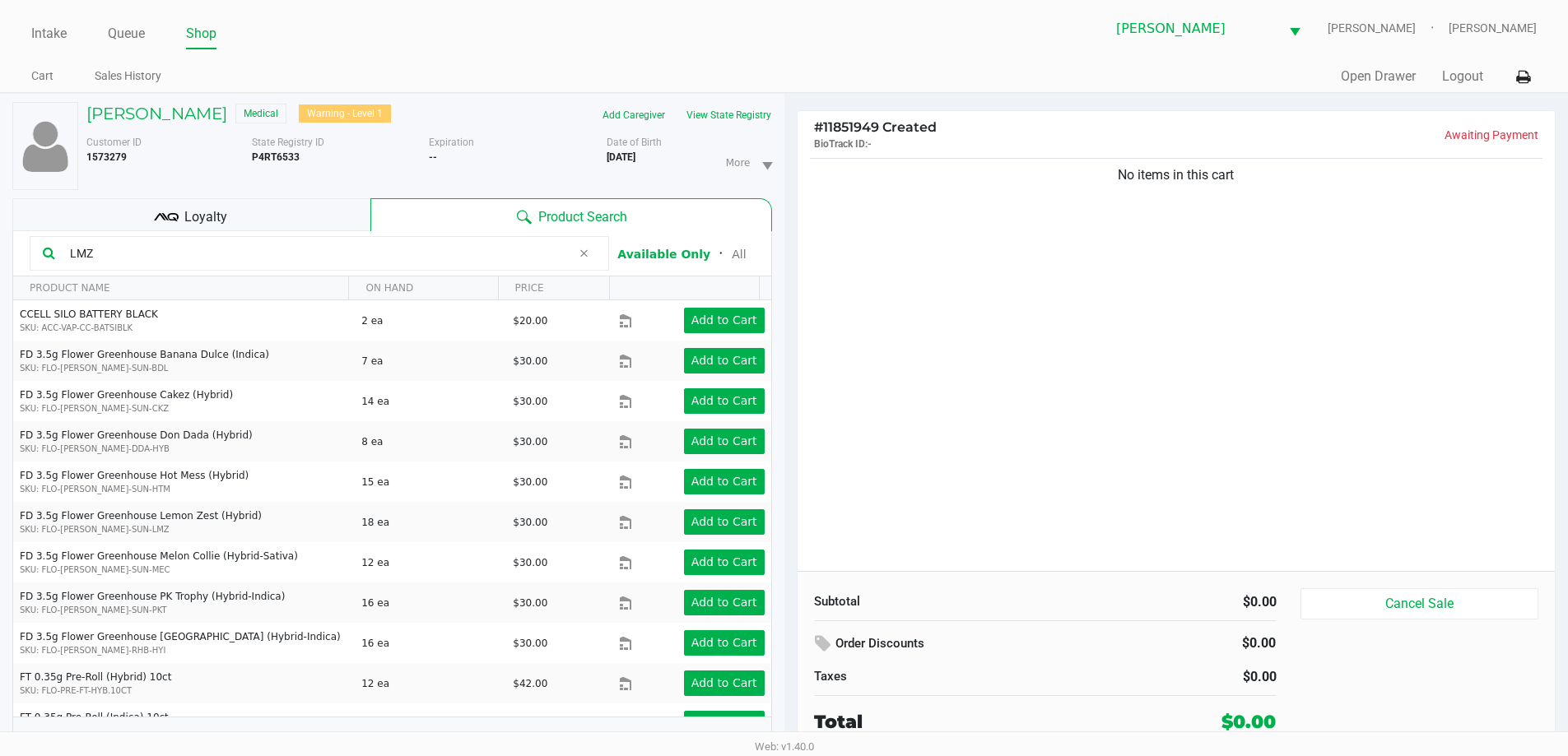
type input "LMZ"
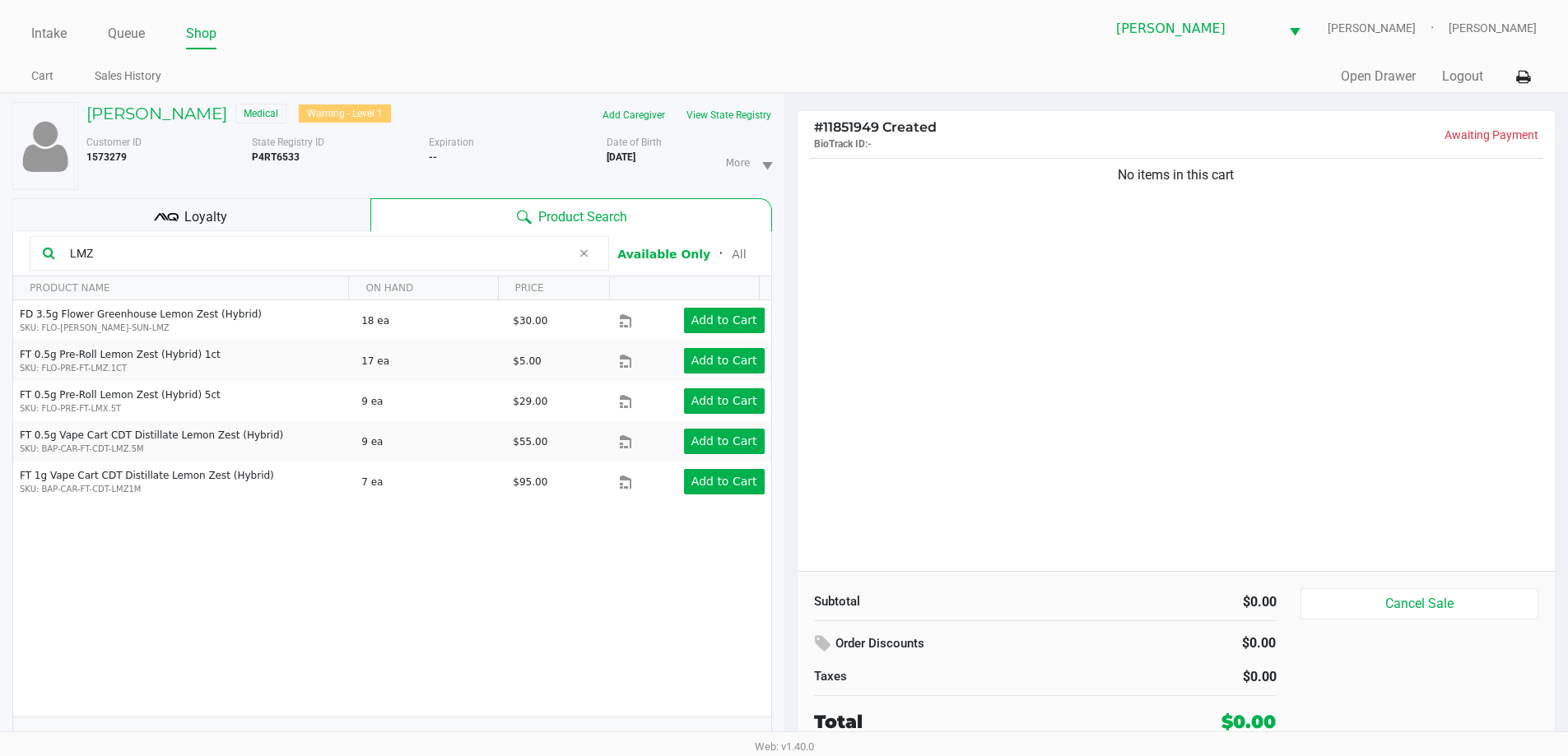
click at [268, 609] on div "FD 3.5g Flower Greenhouse Lemon Zest (Hybrid) SKU: FLO-BUD-FD-SUN-LMZ 18 ea $30…" at bounding box center [392, 508] width 758 height 416
drag, startPoint x: 233, startPoint y: 606, endPoint x: 857, endPoint y: 444, distance: 644.7
click at [233, 605] on div "FD 3.5g Flower Greenhouse Lemon Zest (Hybrid) SKU: FLO-BUD-FD-SUN-LMZ 18 ea $30…" at bounding box center [392, 508] width 758 height 416
click at [1063, 365] on div "No items in this cart" at bounding box center [1176, 363] width 758 height 416
click at [980, 389] on div "No items in this cart" at bounding box center [1176, 363] width 758 height 416
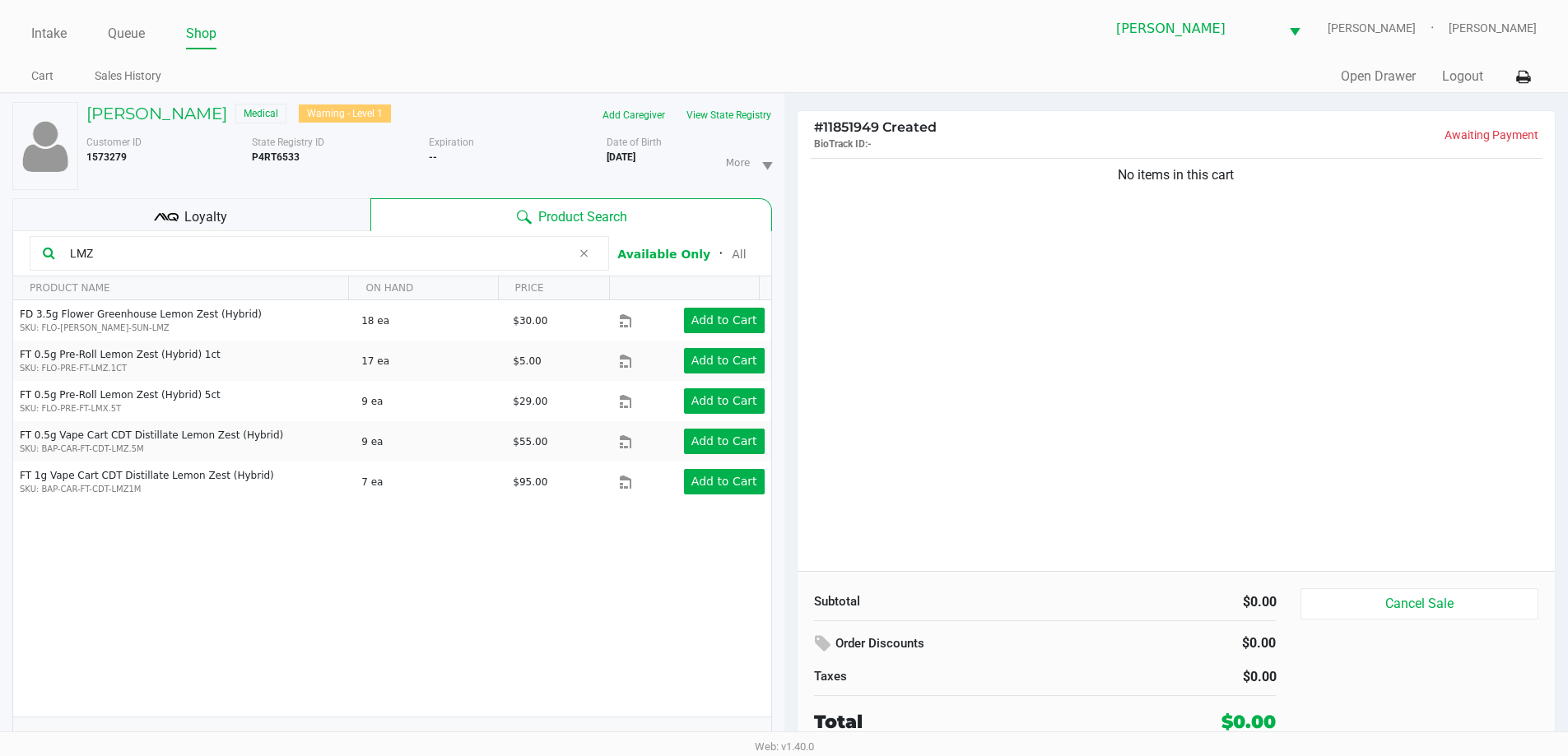
click at [931, 414] on div "No items in this cart" at bounding box center [1176, 363] width 758 height 416
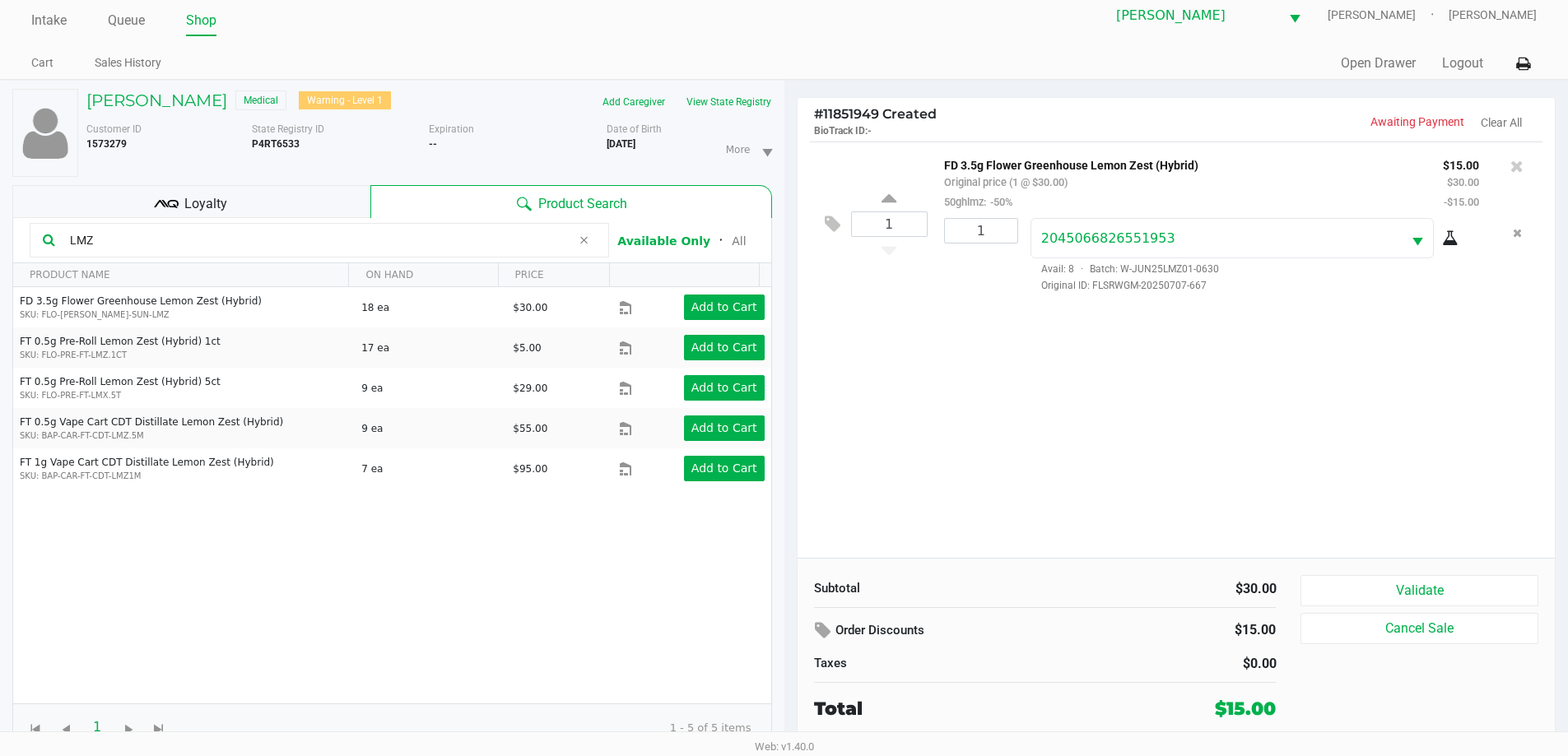
scroll to position [18, 0]
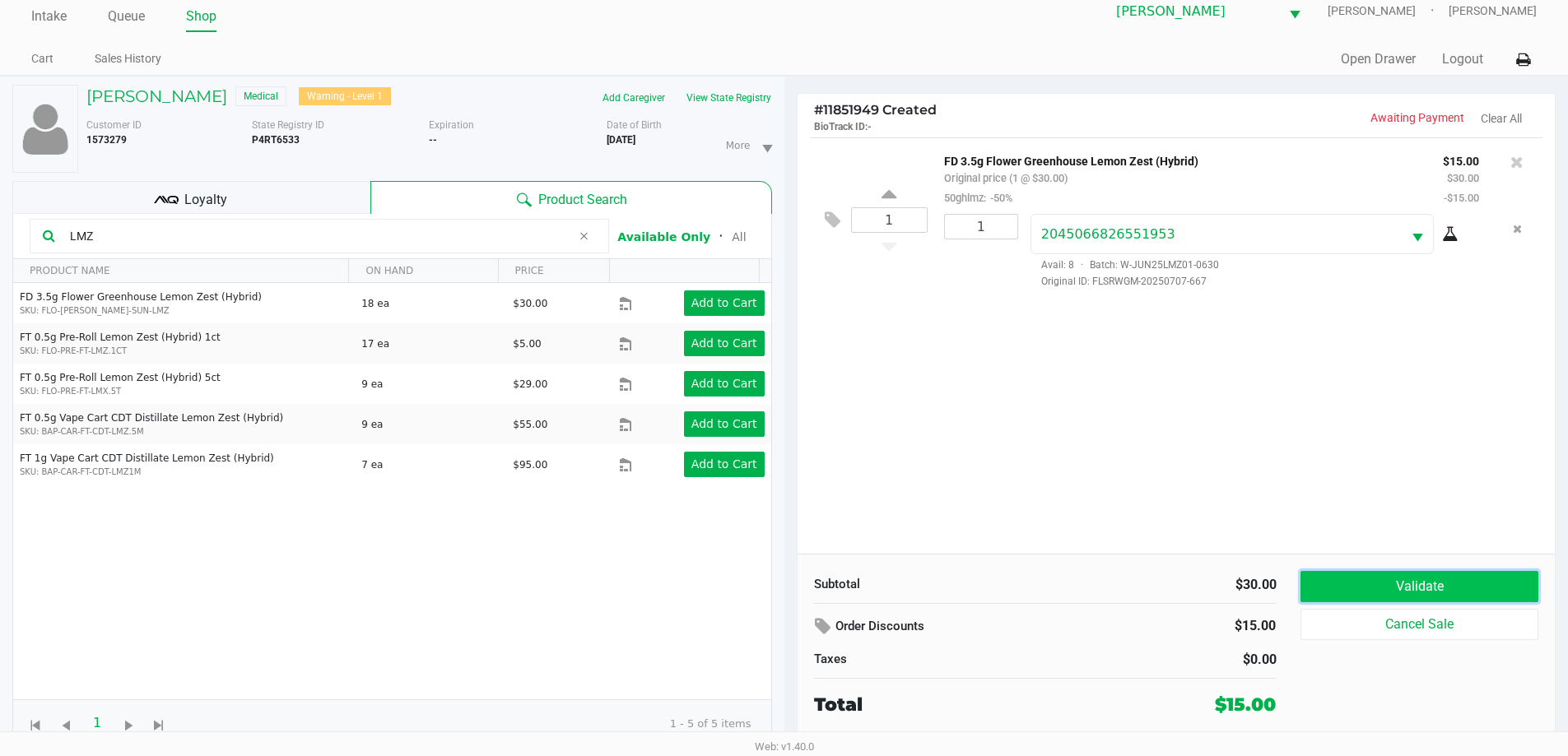
click at [1378, 587] on button "Validate" at bounding box center [1419, 586] width 237 height 31
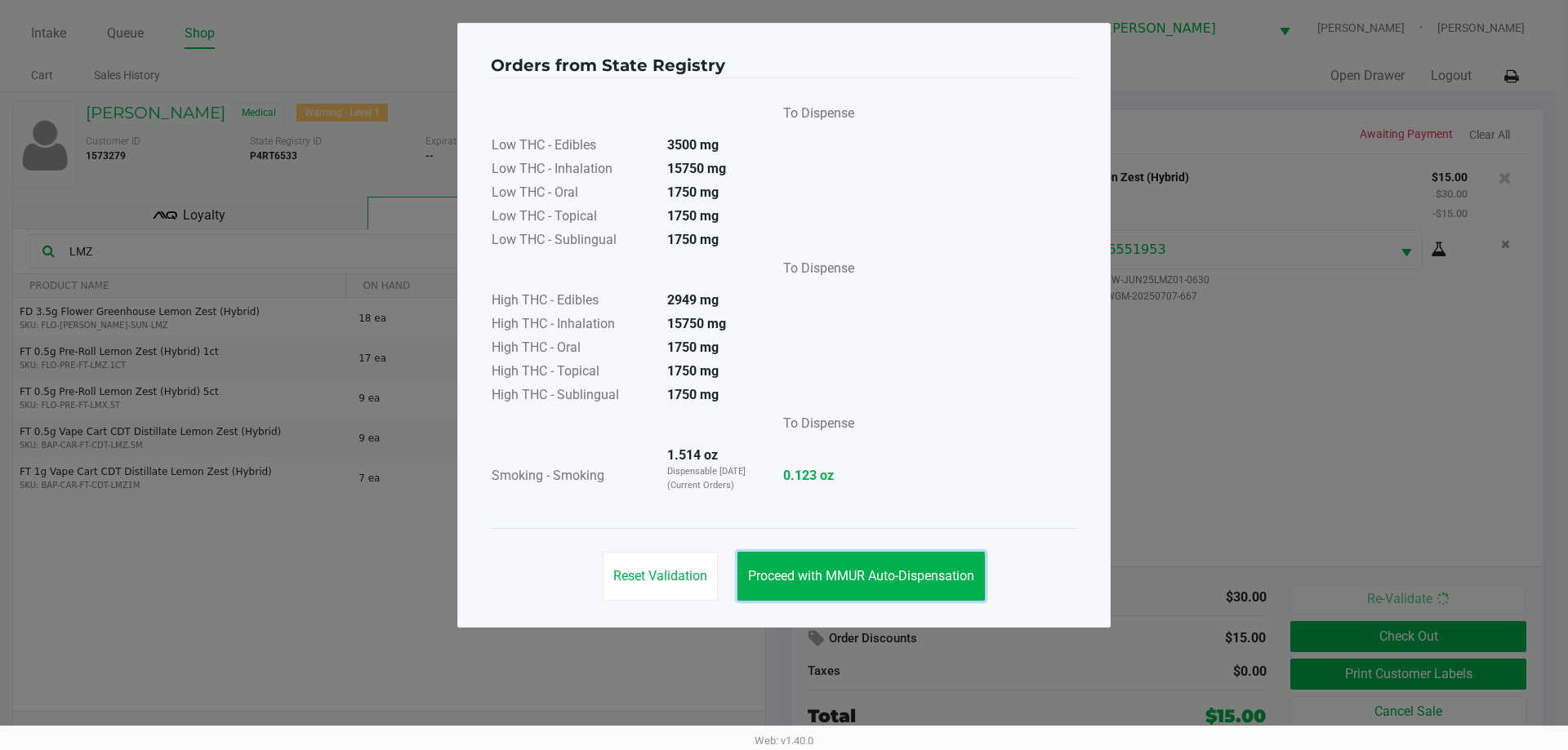
drag, startPoint x: 816, startPoint y: 571, endPoint x: 945, endPoint y: 452, distance: 175.5
click at [834, 539] on div "Reset Validation Proceed with MMUR Auto-Dispensation" at bounding box center [784, 569] width 586 height 82
drag, startPoint x: 946, startPoint y: 450, endPoint x: 1507, endPoint y: 522, distance: 565.6
click at [949, 446] on div "To Dispense Low THC - Edibles 3500 mg Low THC - Inhalation 15750 mg Low THC - O…" at bounding box center [784, 304] width 586 height 411
drag, startPoint x: 915, startPoint y: 575, endPoint x: 1186, endPoint y: 410, distance: 317.3
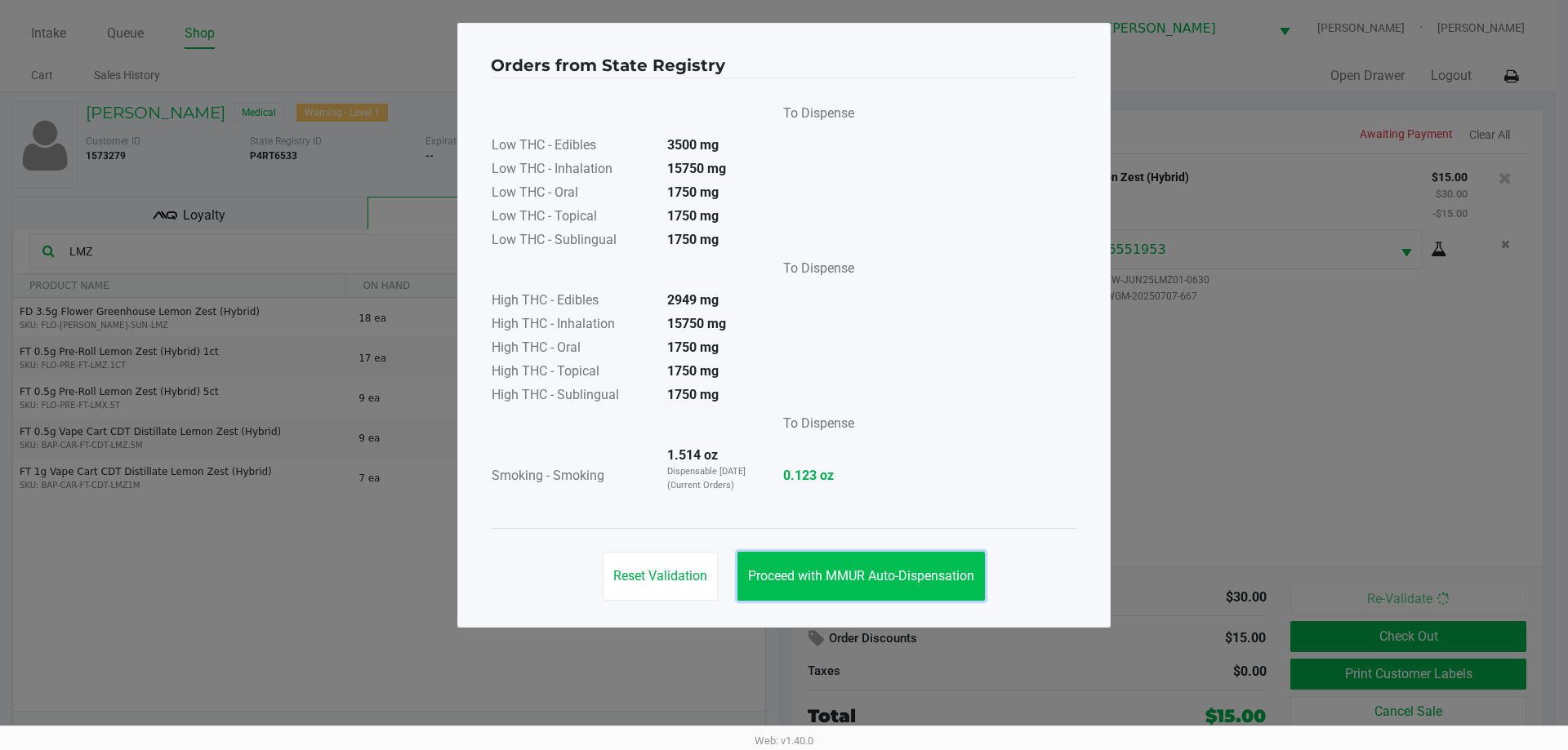
click at [914, 574] on span "Proceed with MMUR Auto-Dispensation" at bounding box center [861, 576] width 226 height 16
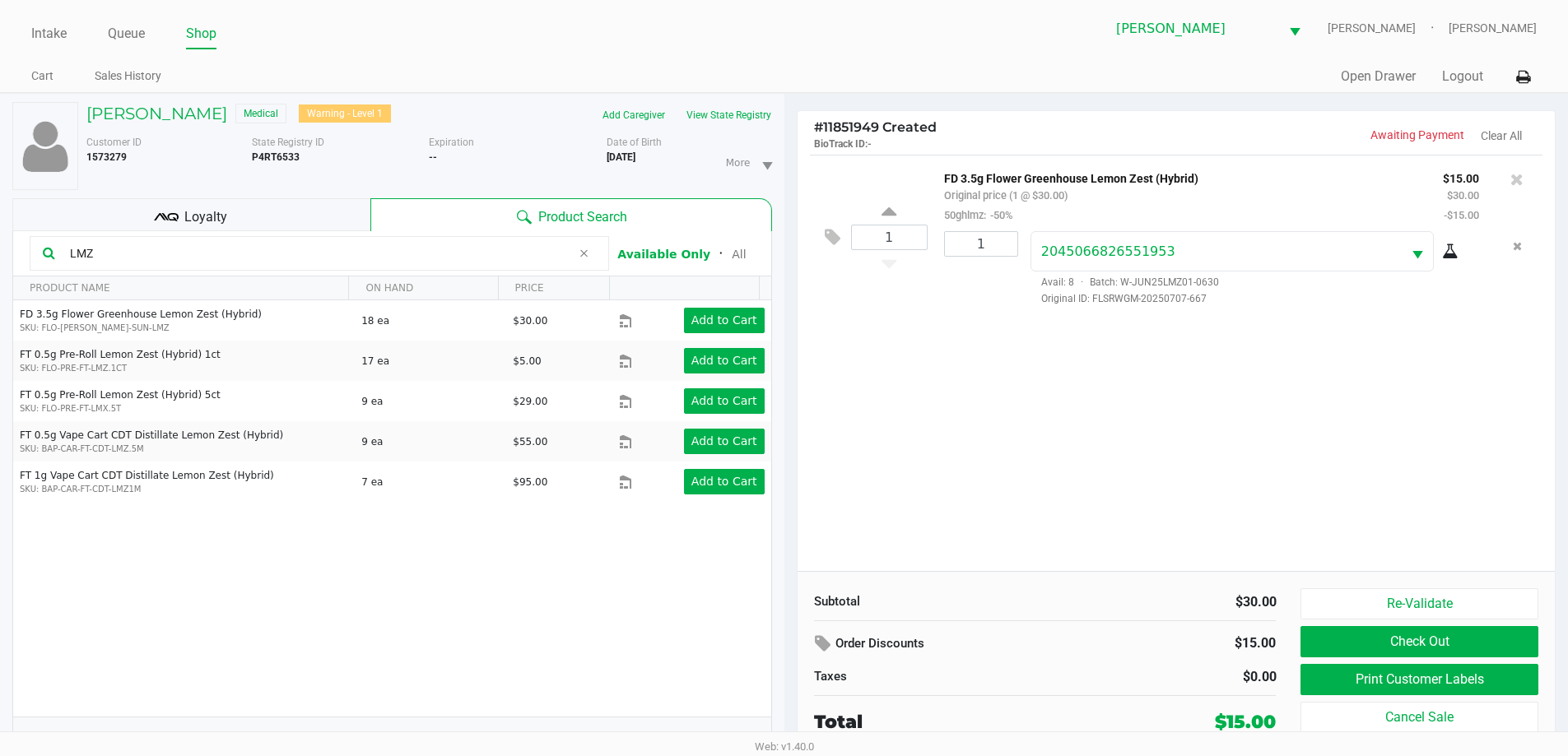
drag, startPoint x: 1200, startPoint y: 411, endPoint x: 1219, endPoint y: 402, distance: 21.0
drag, startPoint x: 1213, startPoint y: 455, endPoint x: 1353, endPoint y: 502, distance: 147.7
click at [1213, 452] on div "1 FD 3.5g Flower Greenhouse Lemon Zest (Hybrid) Original price (1 @ $30.00) 50g…" at bounding box center [1176, 363] width 758 height 416
click at [1374, 686] on button "Print Customer Labels" at bounding box center [1419, 679] width 237 height 31
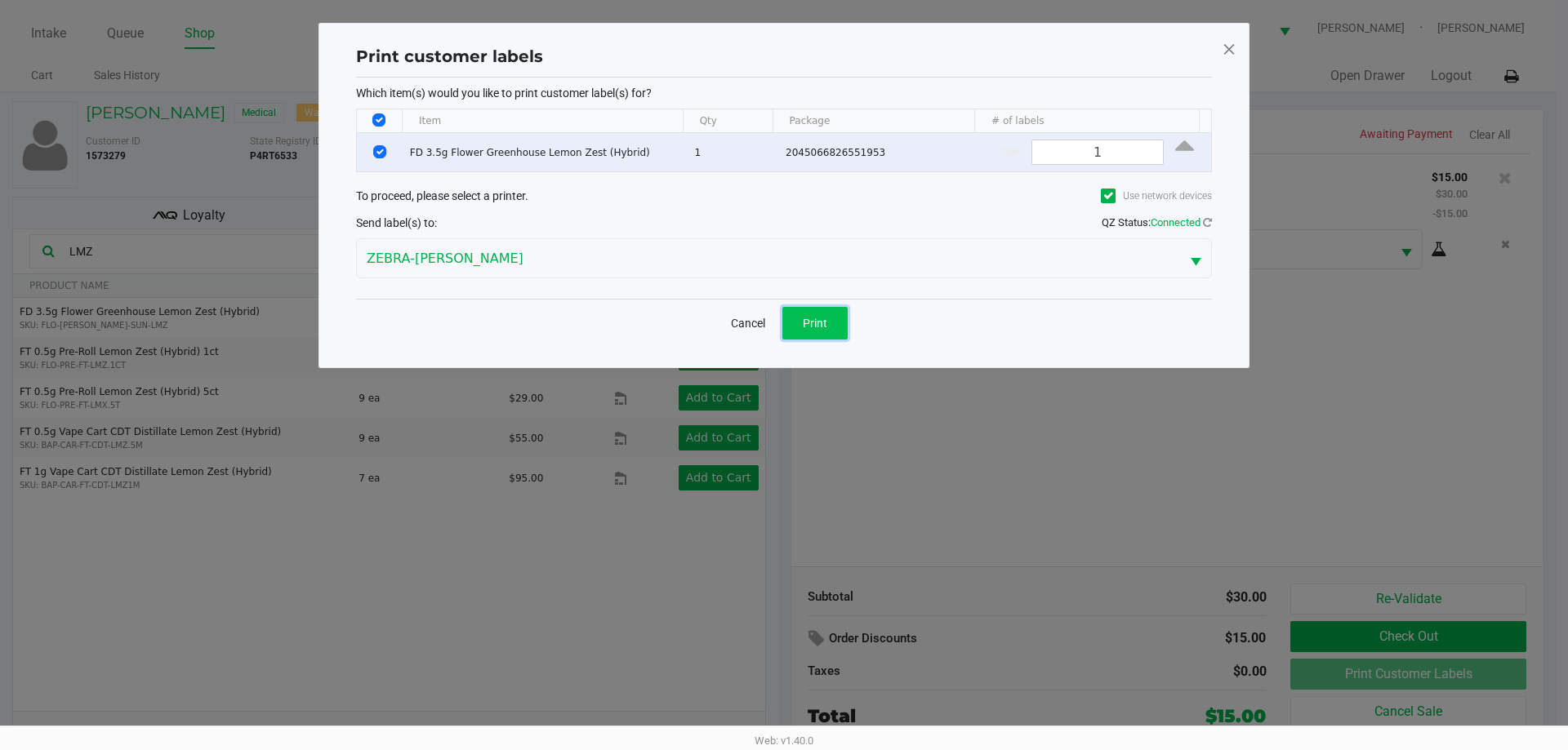
drag, startPoint x: 817, startPoint y: 318, endPoint x: 1116, endPoint y: 381, distance: 305.6
click at [817, 314] on button "Print" at bounding box center [815, 323] width 65 height 32
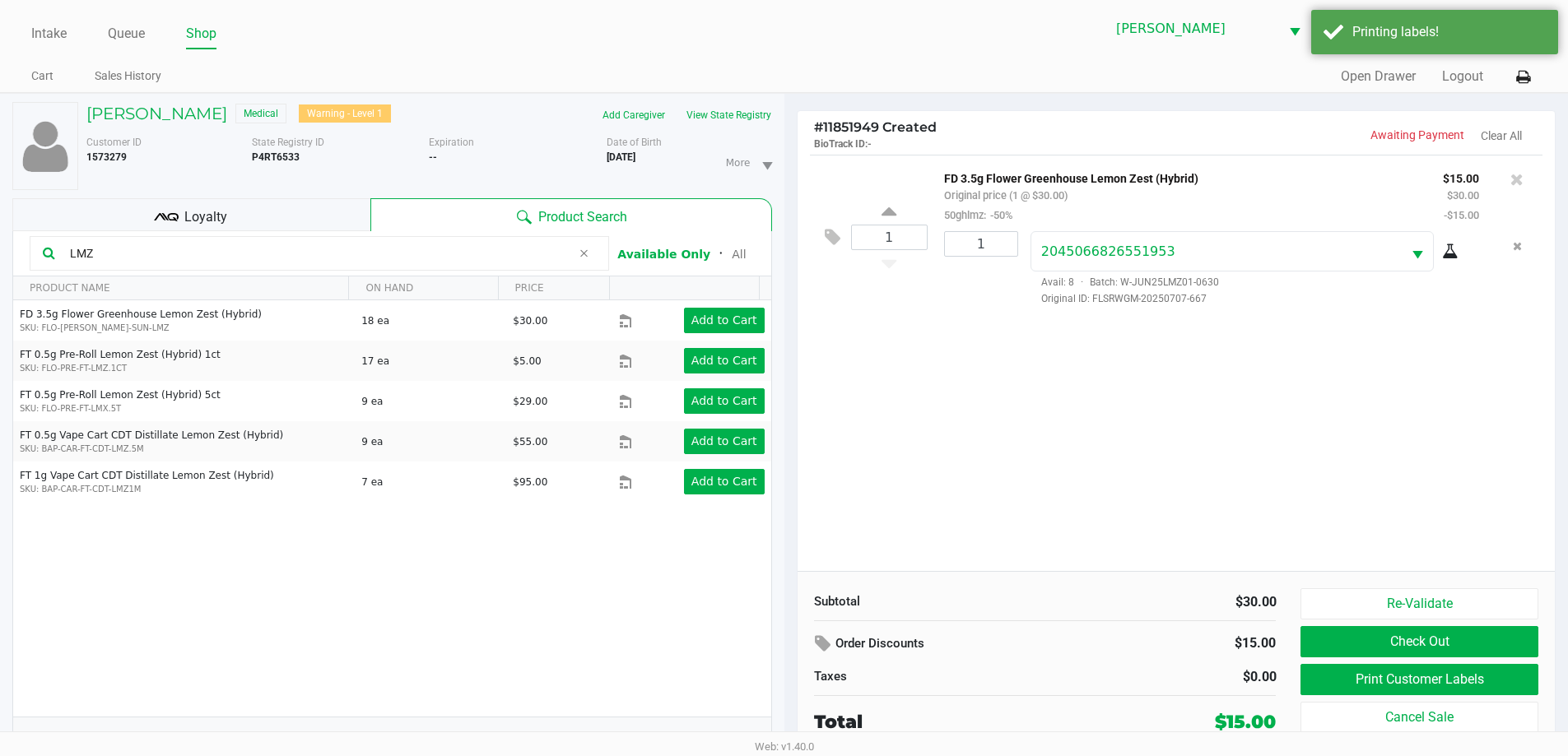
drag, startPoint x: 1031, startPoint y: 458, endPoint x: 1100, endPoint y: 458, distance: 69.0
click at [1474, 606] on button "Re-Validate" at bounding box center [1419, 603] width 237 height 31
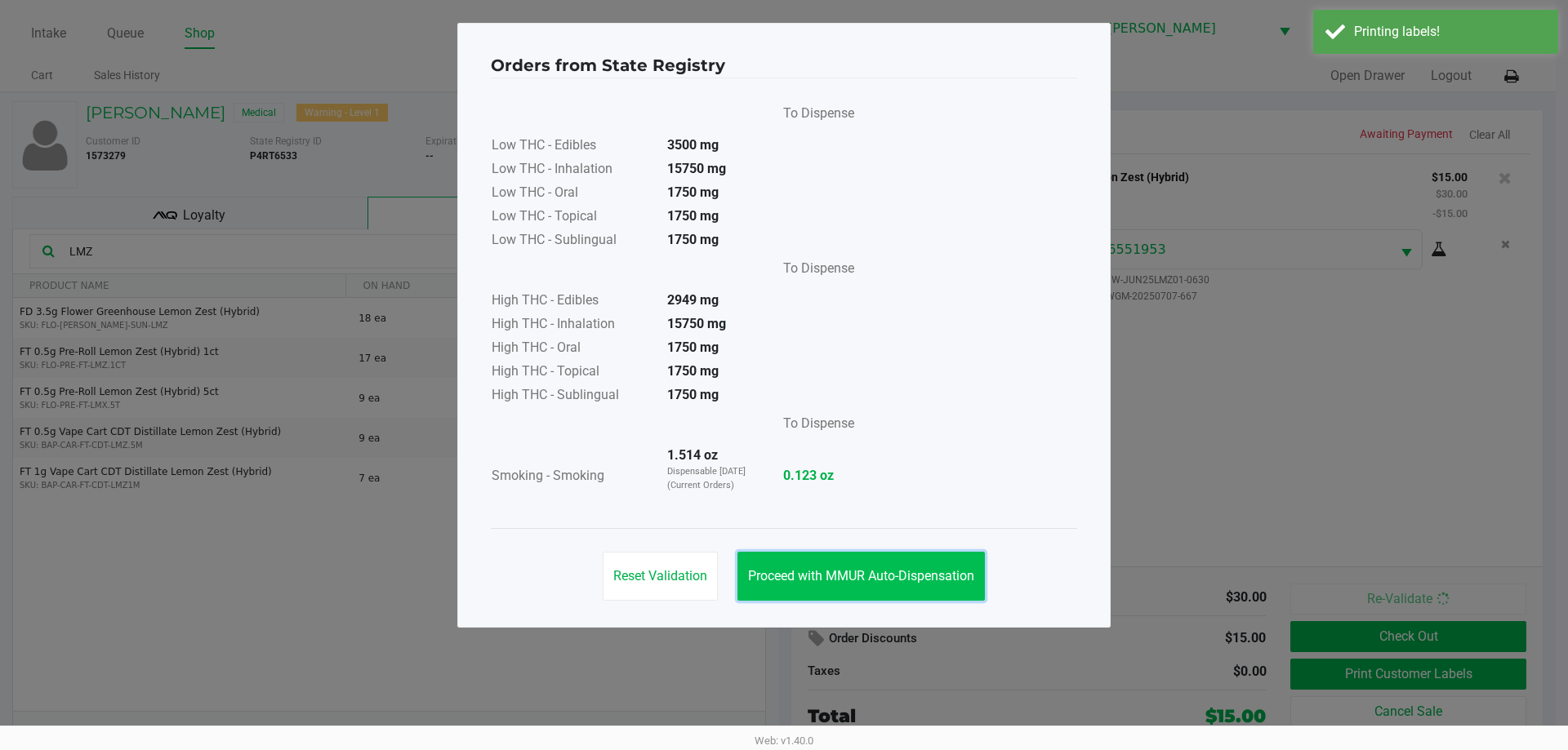
click at [821, 581] on span "Proceed with MMUR Auto-Dispensation" at bounding box center [861, 576] width 226 height 16
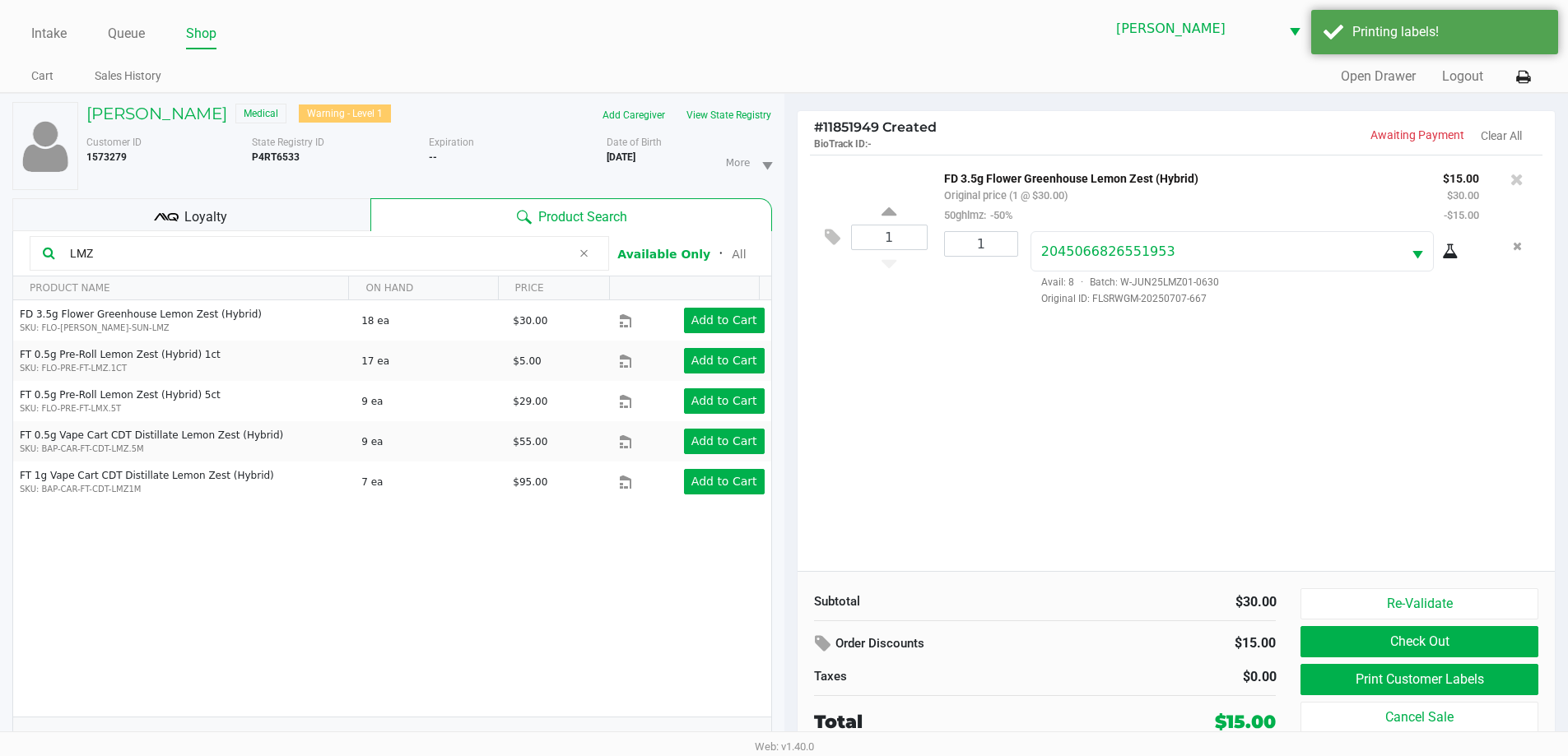
click at [1172, 433] on ngb-modal-window "Orders from State Registry To Dispense Low THC - Edibles 3500 mg Low THC - Inha…" at bounding box center [784, 378] width 1568 height 756
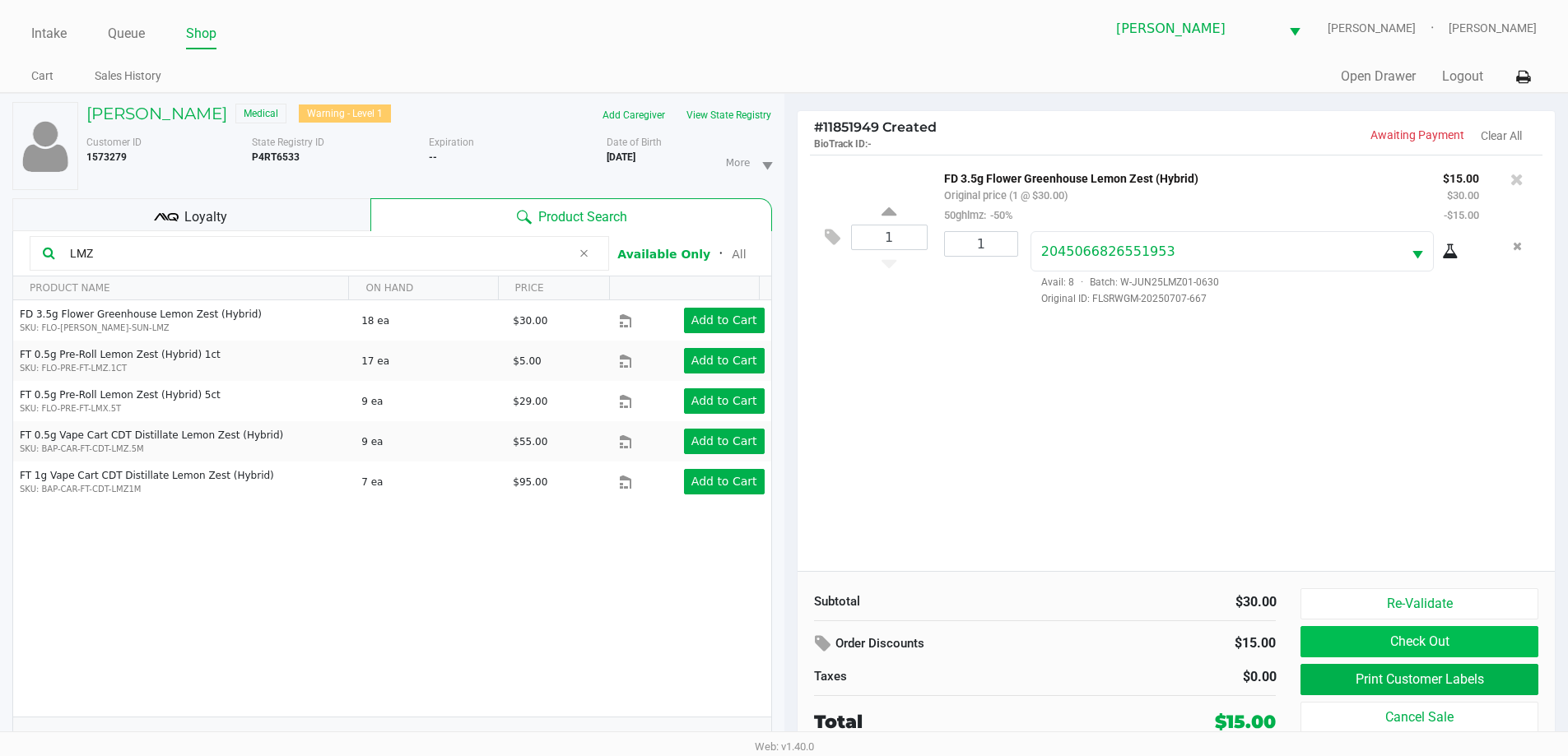
click at [1473, 639] on button "Check Out" at bounding box center [1419, 641] width 237 height 31
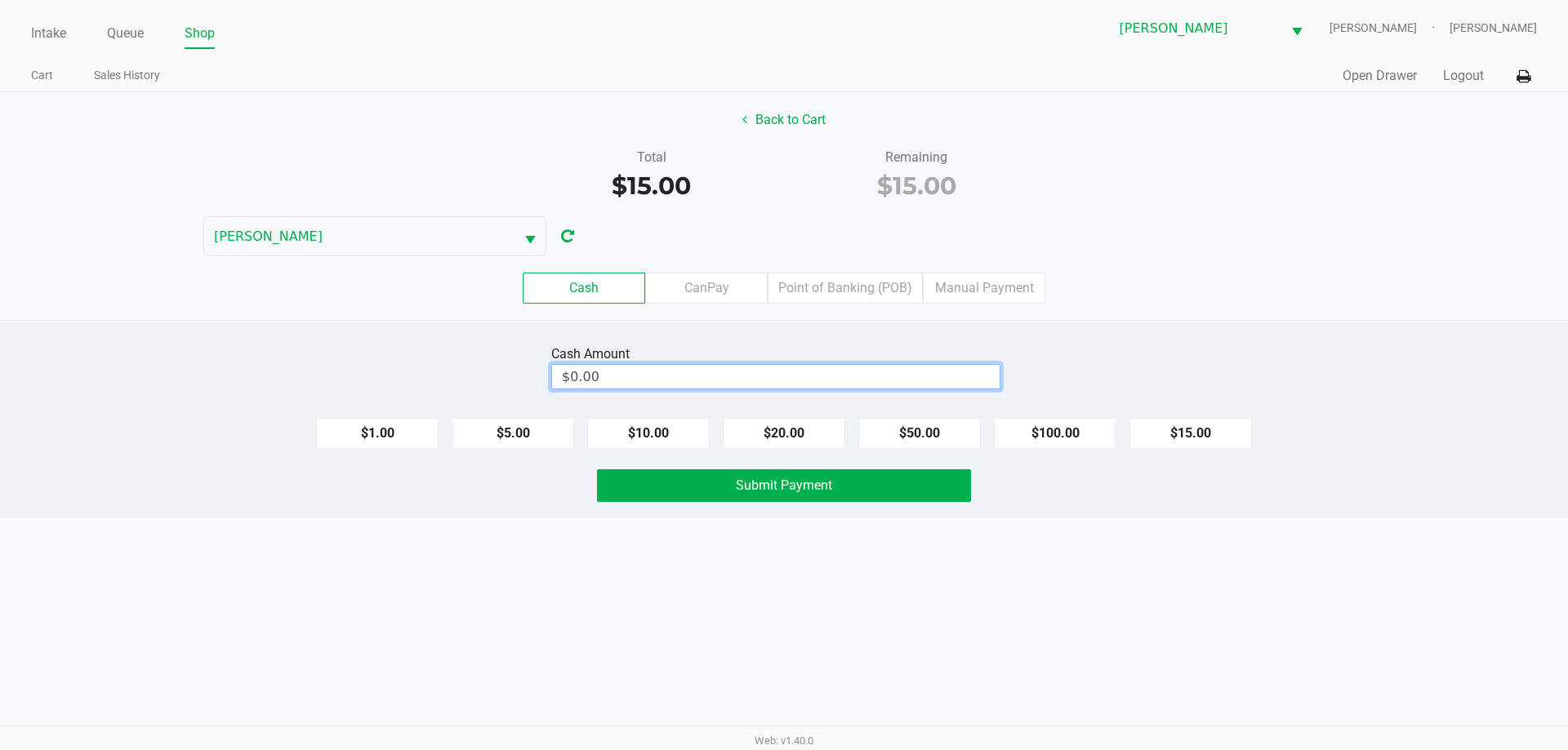
click at [902, 373] on input "$0.00" at bounding box center [776, 376] width 447 height 24
click at [835, 487] on button "Submit Payment" at bounding box center [784, 485] width 374 height 32
type input "$20.00"
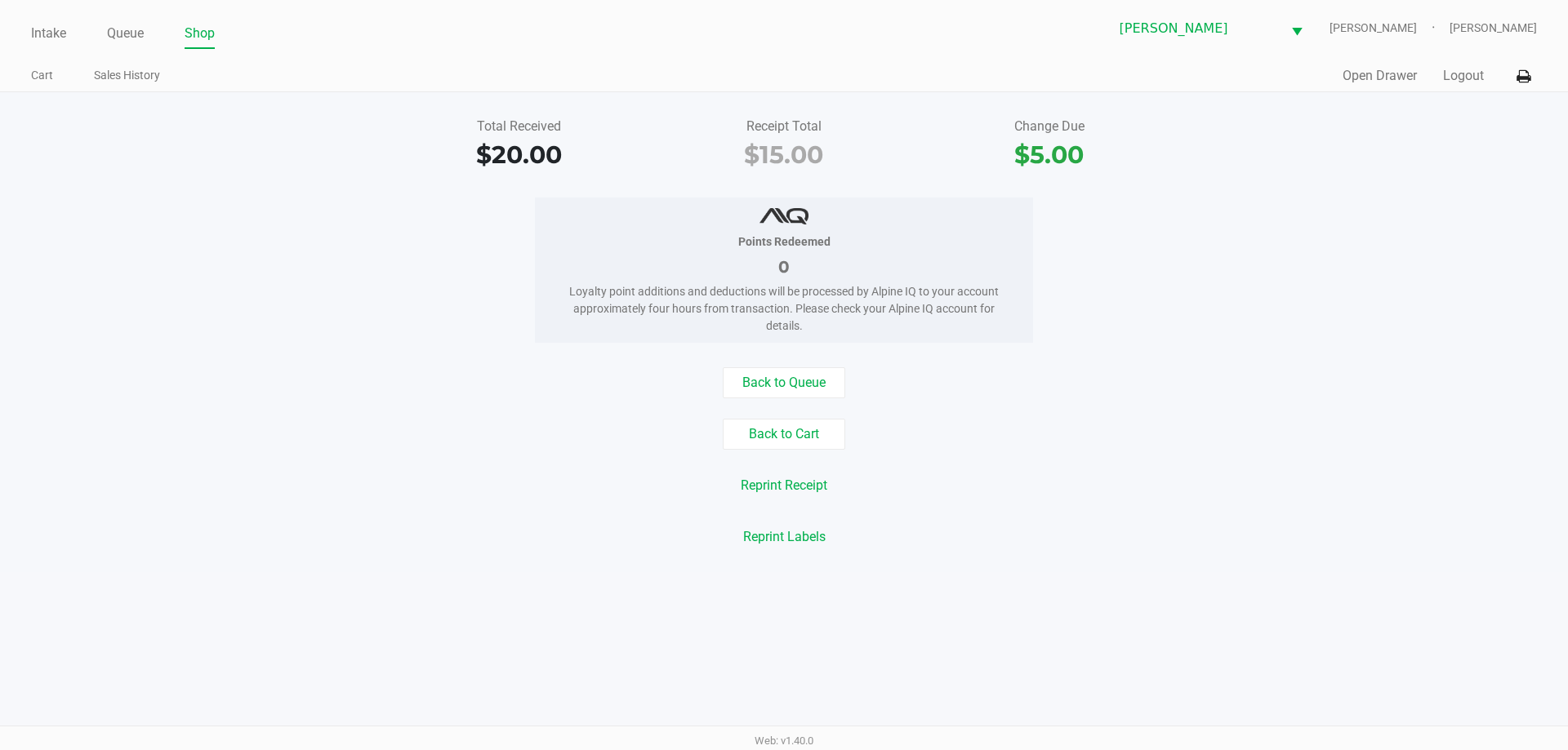
click at [1324, 320] on div "Points Redeemed 0 Loyalty point additions and deductions will be processed by A…" at bounding box center [784, 270] width 1593 height 146
click at [1462, 77] on button "Logout" at bounding box center [1463, 75] width 41 height 19
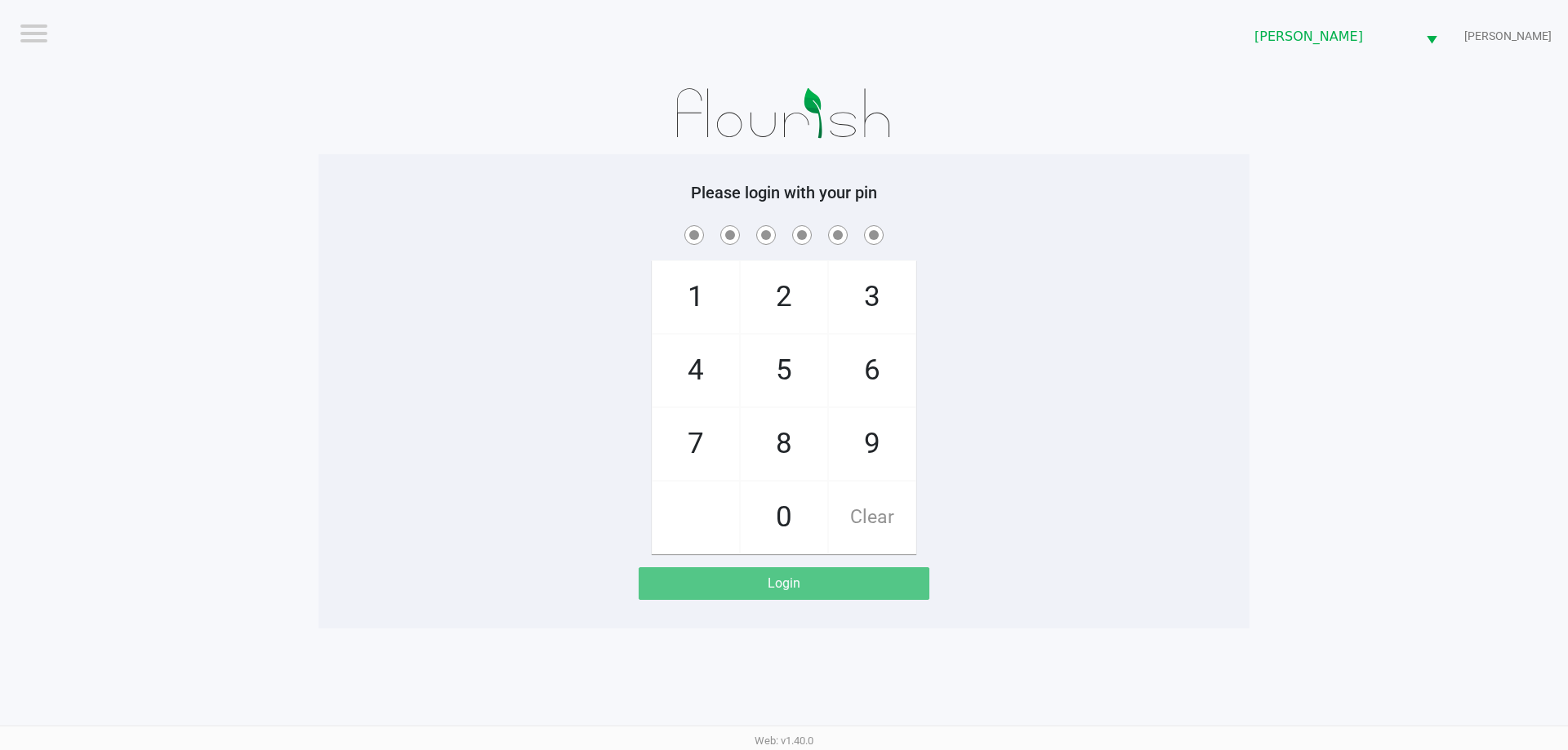
click at [1301, 478] on app-pos-login-wrapper "Logout Brandon WC DWIGHT-YOAKAM Please login with your pin 1 4 7 2 5 8 0 3 6 9 …" at bounding box center [784, 314] width 1568 height 629
checkbox input "true"
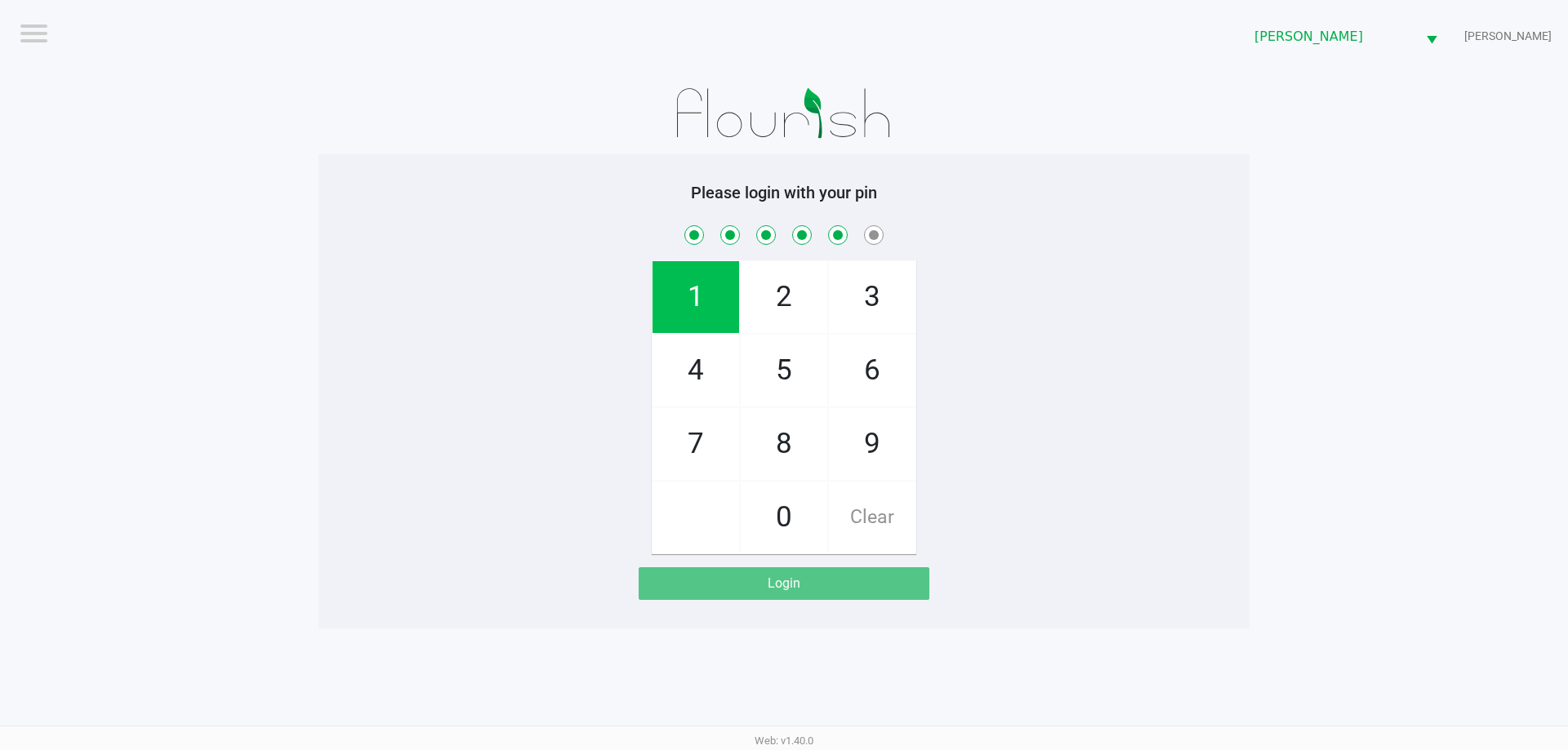
checkbox input "true"
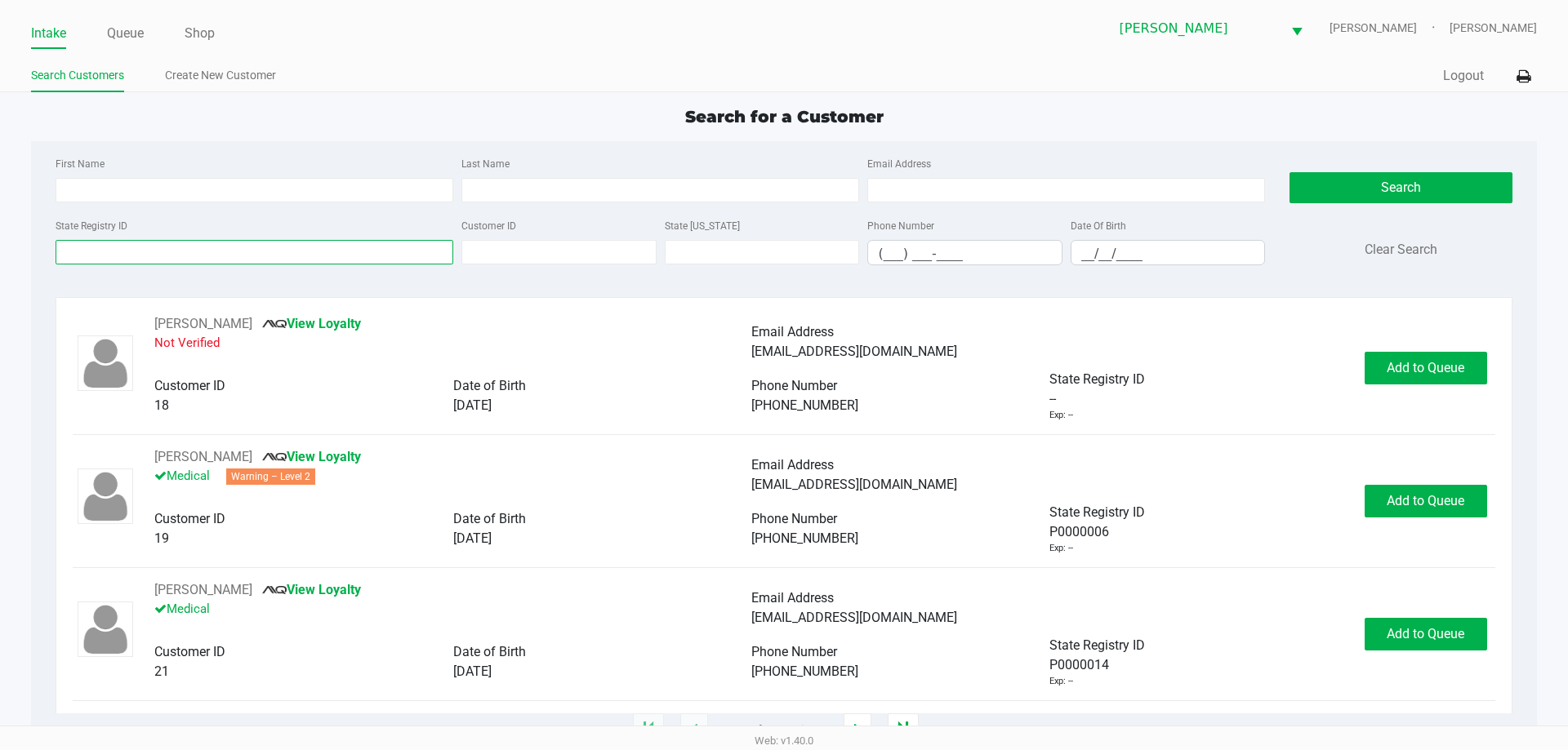
click at [169, 258] on input "State Registry ID" at bounding box center [254, 253] width 397 height 25
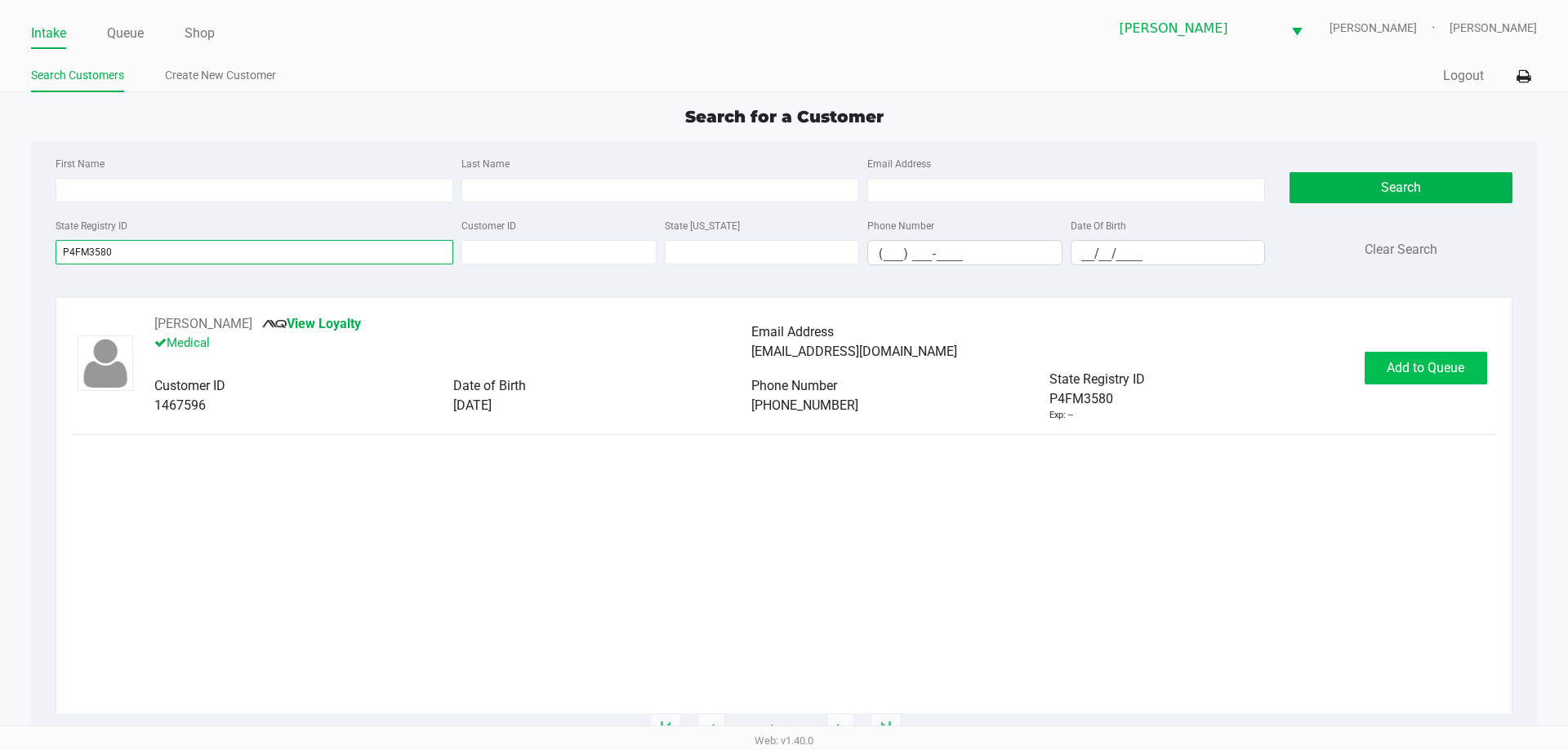
type input "P4FM3580"
click at [1400, 375] on button "Add to Queue" at bounding box center [1426, 368] width 123 height 32
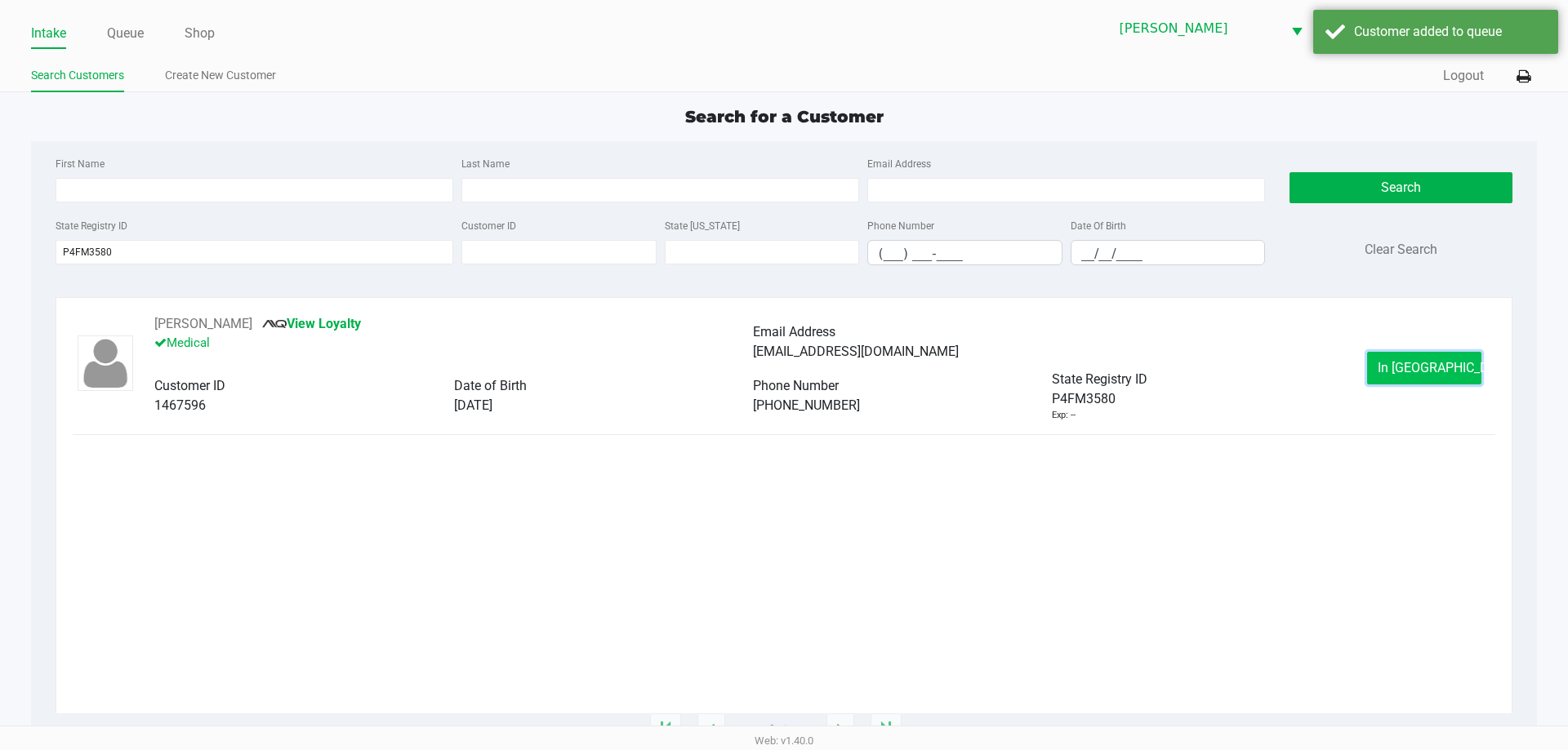
click at [1388, 361] on button "In Queue" at bounding box center [1424, 368] width 114 height 32
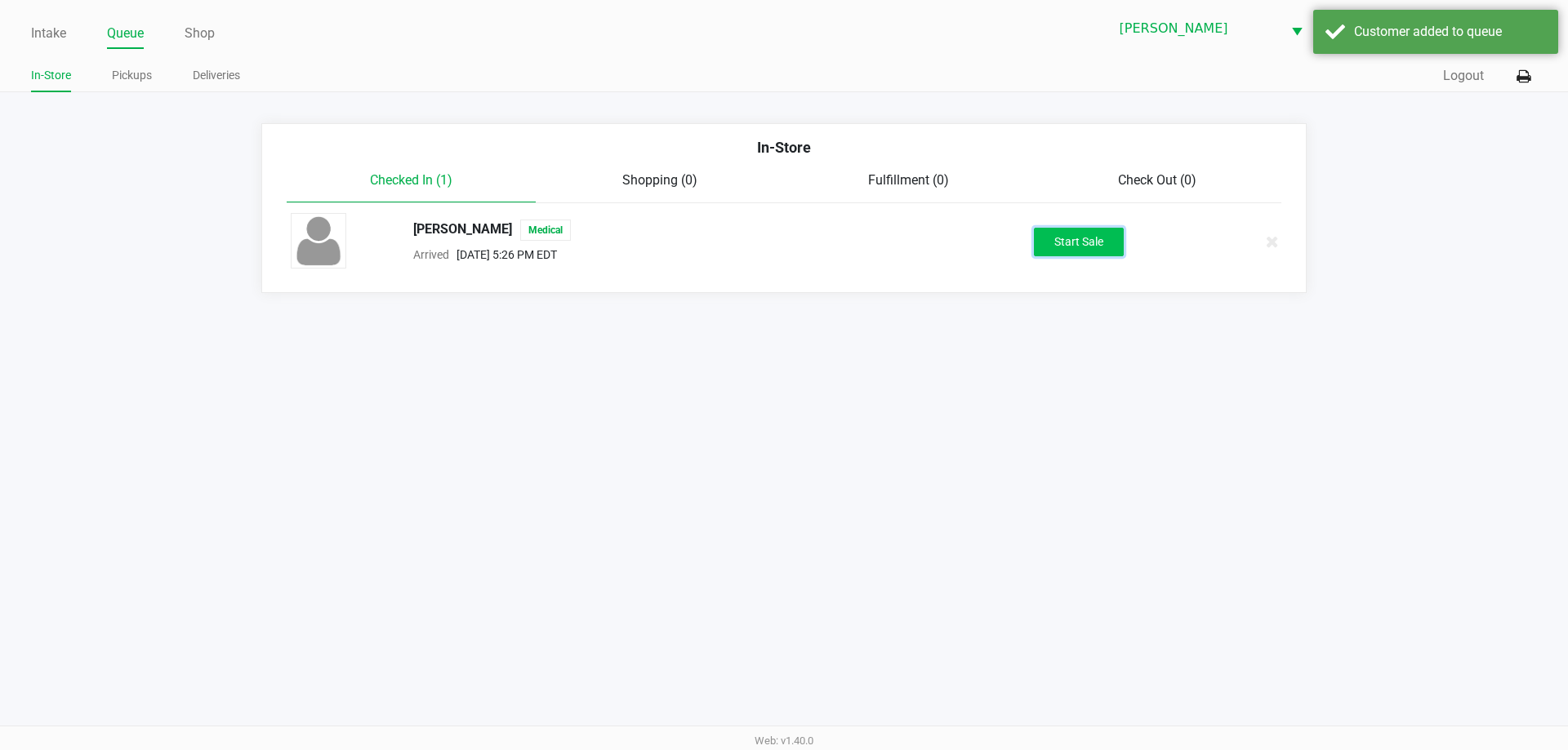
drag, startPoint x: 1096, startPoint y: 244, endPoint x: 786, endPoint y: 595, distance: 468.3
click at [1093, 244] on button "Start Sale" at bounding box center [1078, 242] width 89 height 29
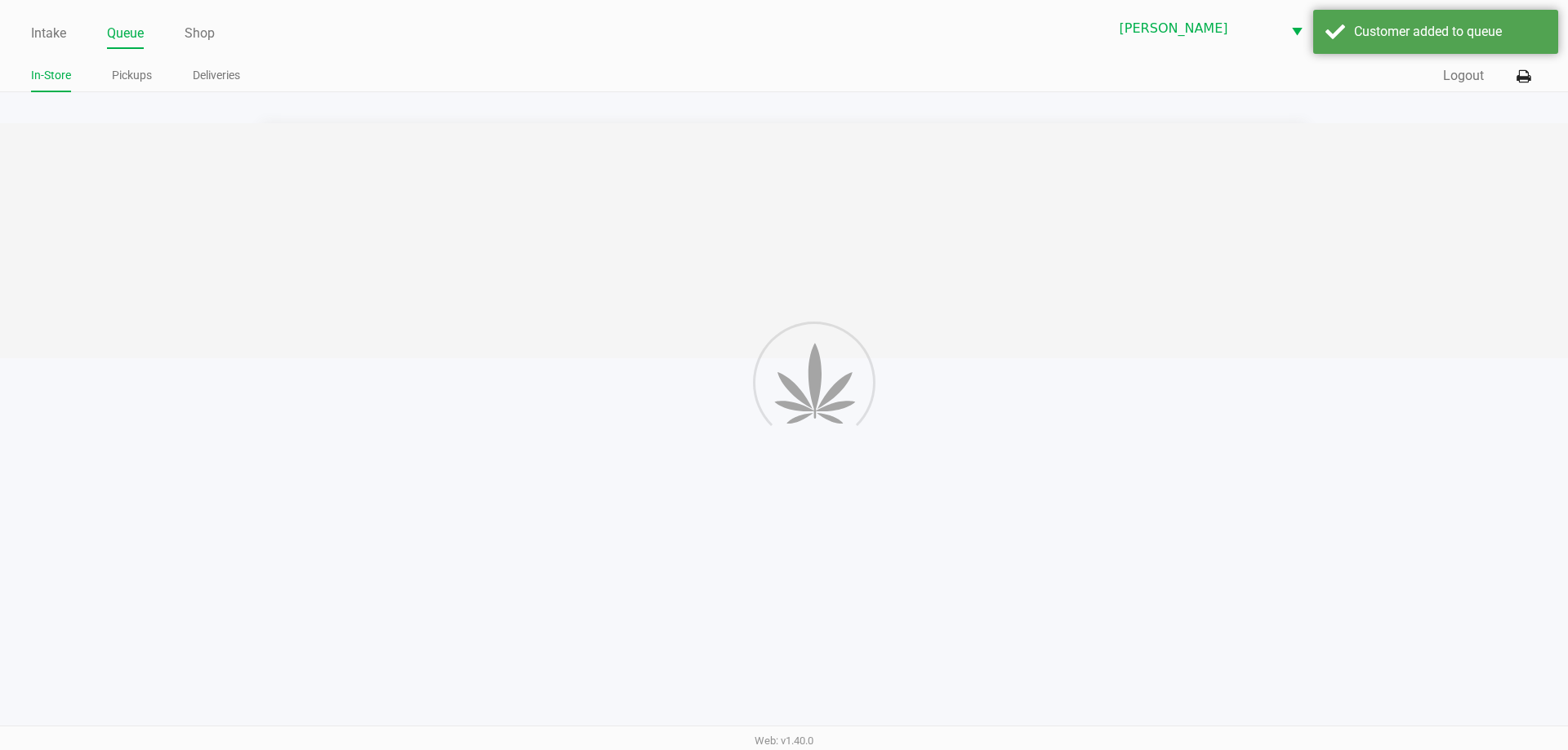
click at [833, 476] on div "Intake Queue Shop Brandon WC DWIGHT-YOAKAM Lisette Ramos In-Store Pickups Deliv…" at bounding box center [784, 375] width 1568 height 750
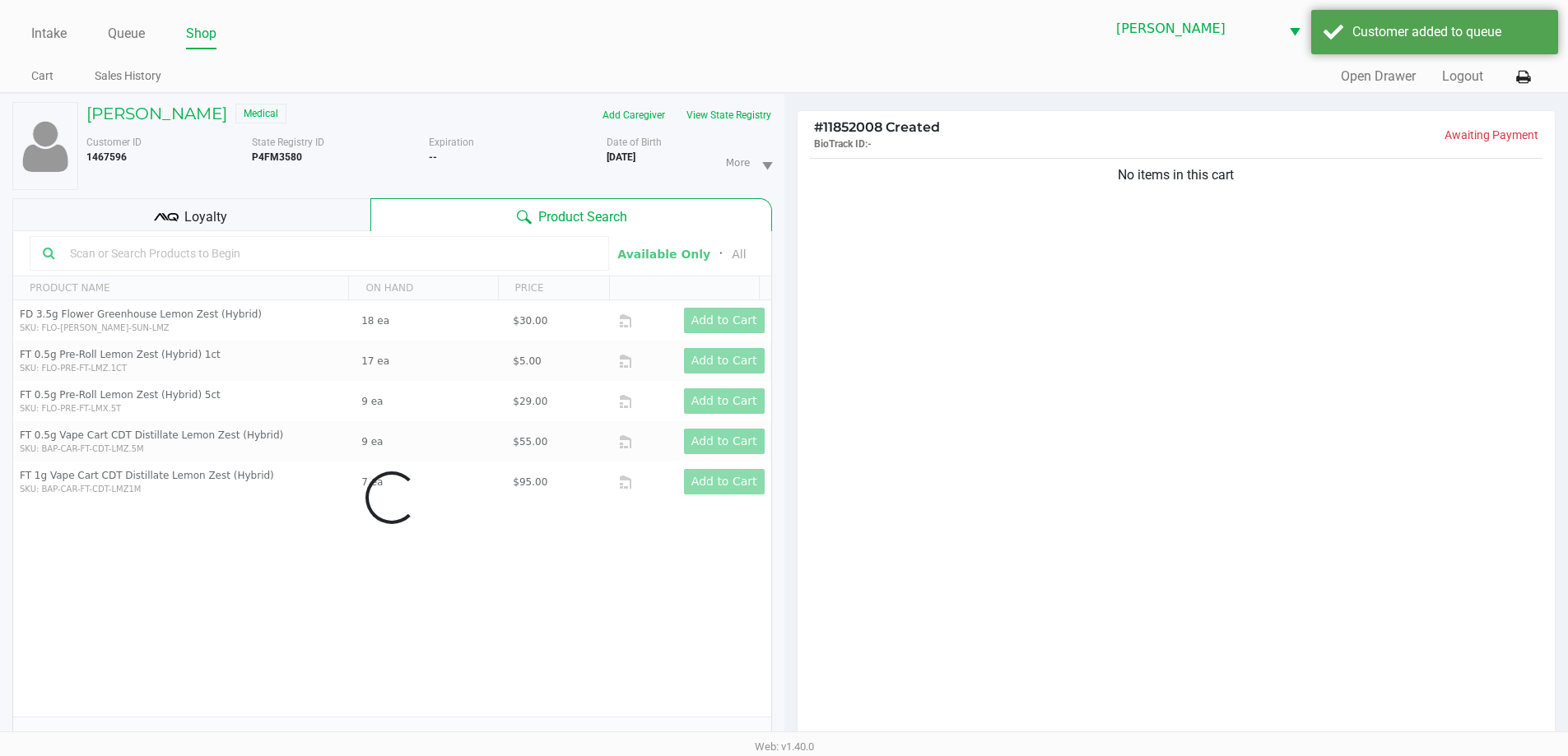
click at [904, 382] on div "No items in this cart" at bounding box center [1176, 454] width 758 height 598
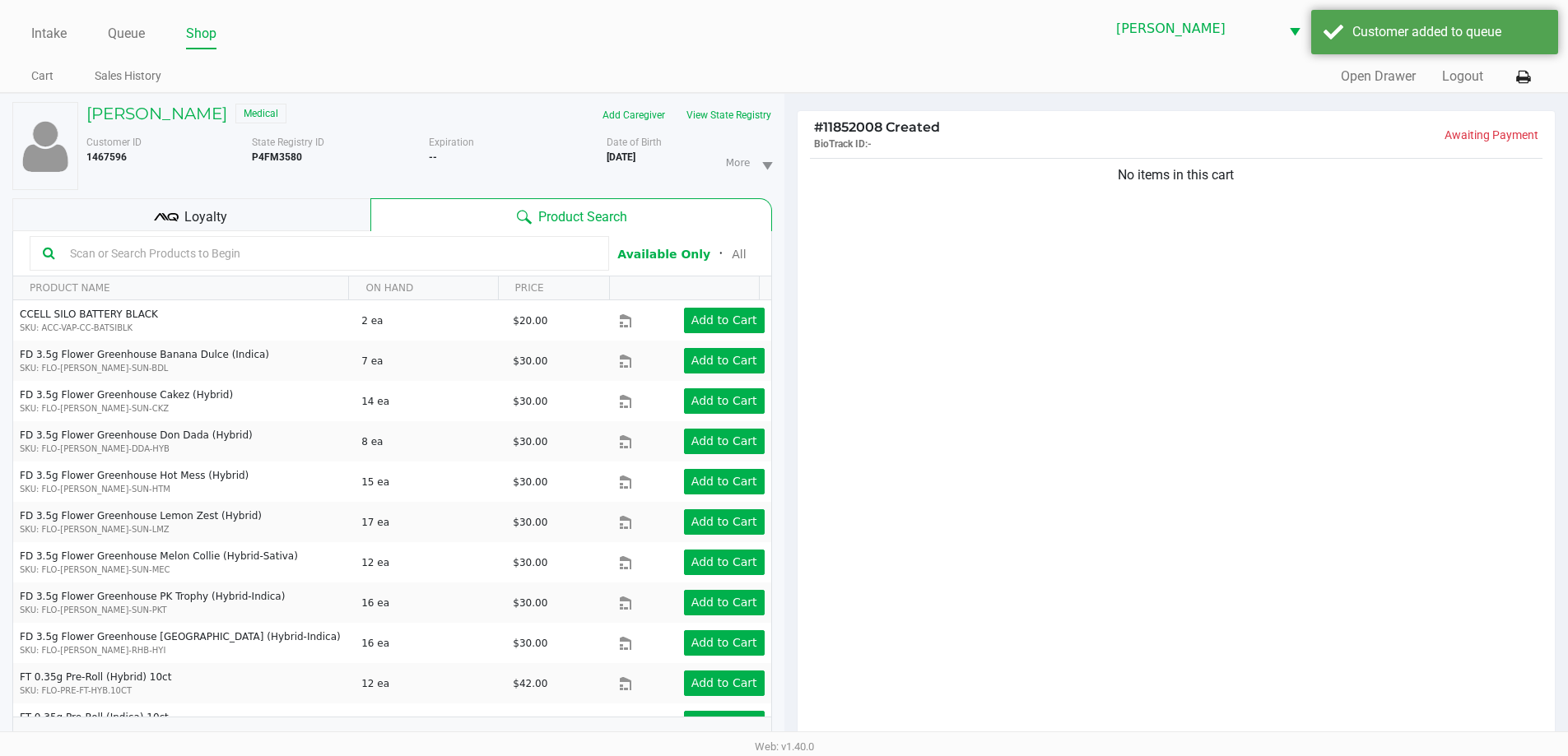
click at [904, 382] on div "No items in this cart" at bounding box center [1176, 454] width 758 height 598
click at [905, 382] on div "No items in this cart" at bounding box center [1176, 454] width 758 height 598
click at [344, 255] on input "text" at bounding box center [330, 254] width 532 height 25
click at [1249, 317] on div "No items in this cart" at bounding box center [1176, 454] width 758 height 598
click at [241, 220] on div "Loyalty" at bounding box center [191, 214] width 358 height 33
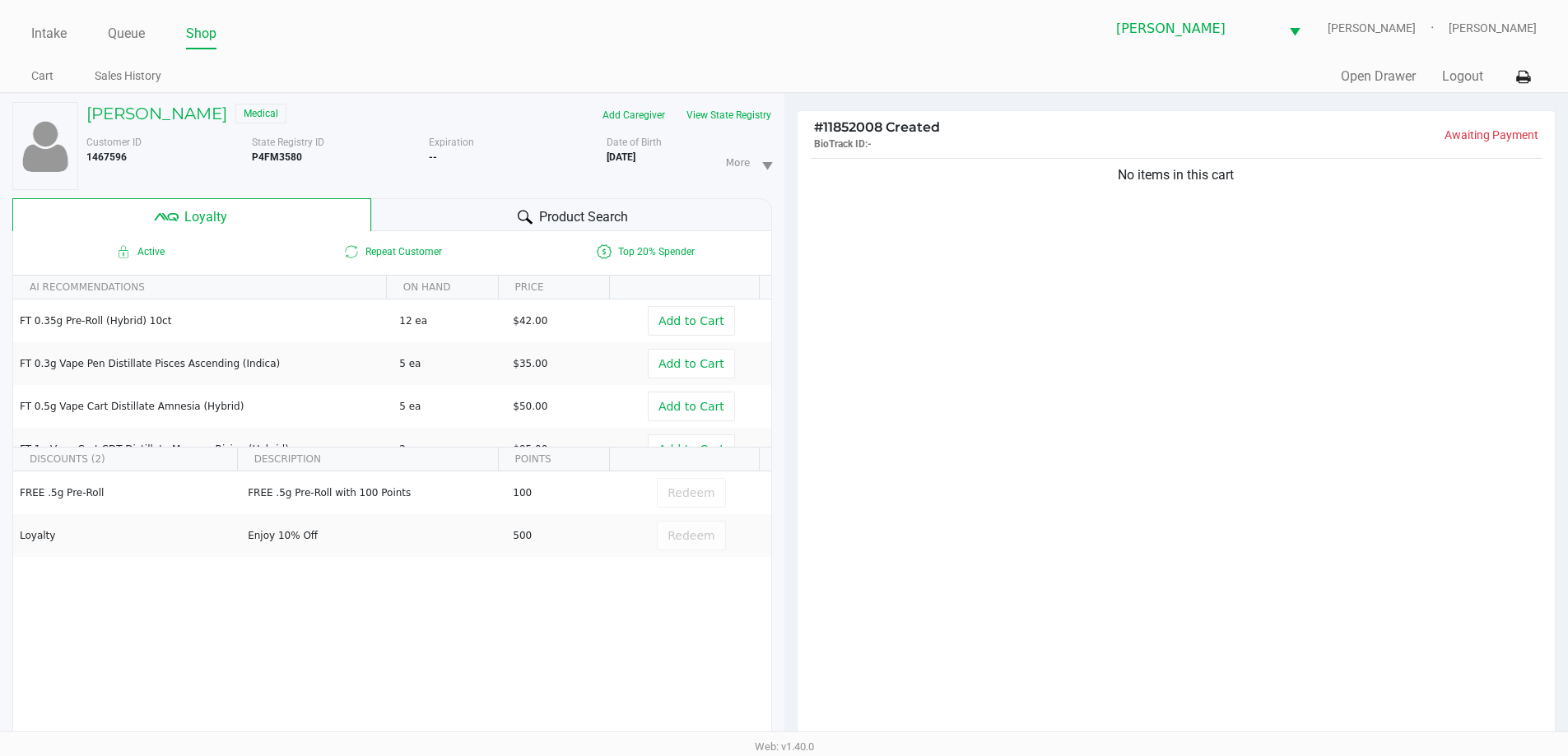
click at [541, 212] on span "Product Search" at bounding box center [584, 218] width 89 height 19
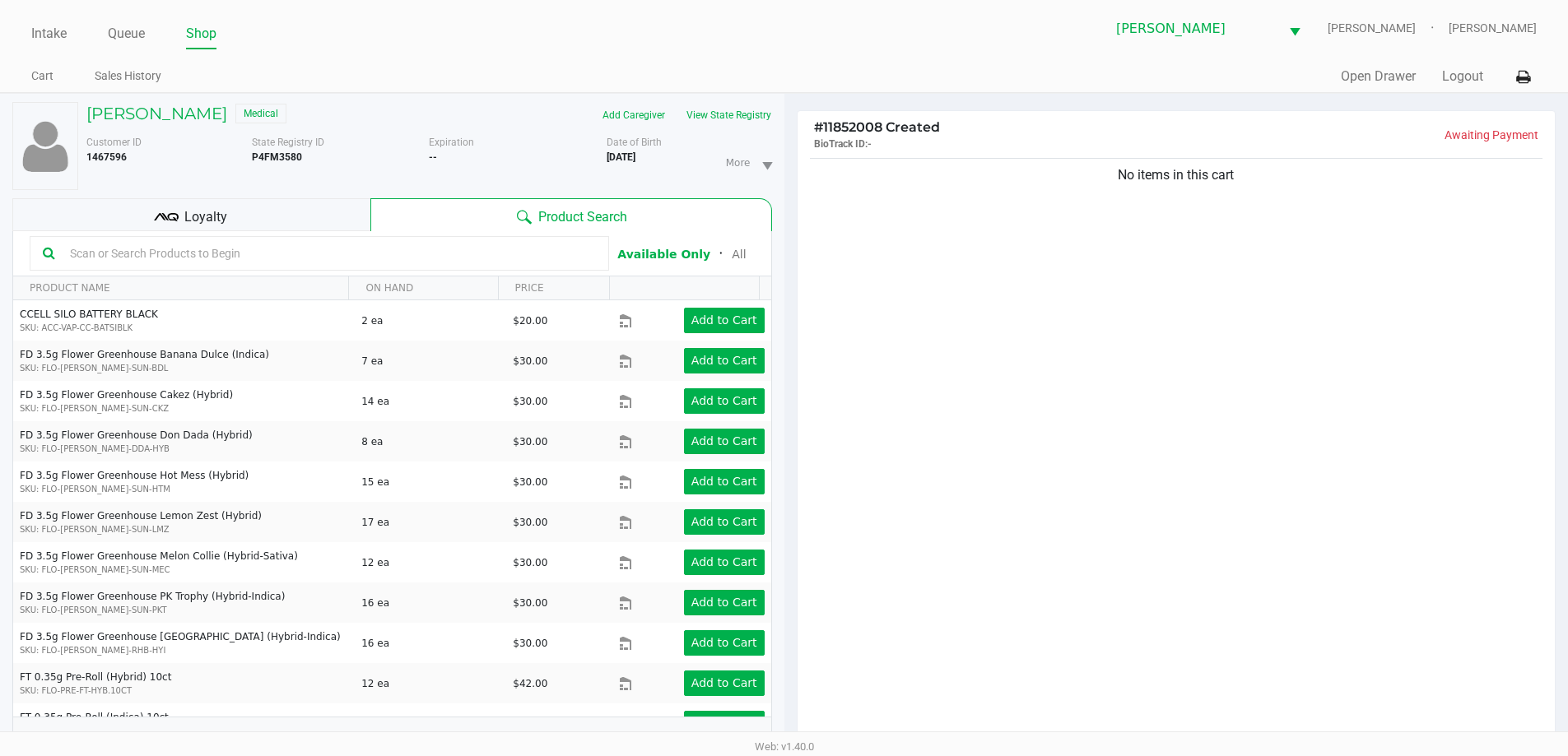
click at [278, 256] on input "text" at bounding box center [330, 254] width 532 height 25
type input "FIC"
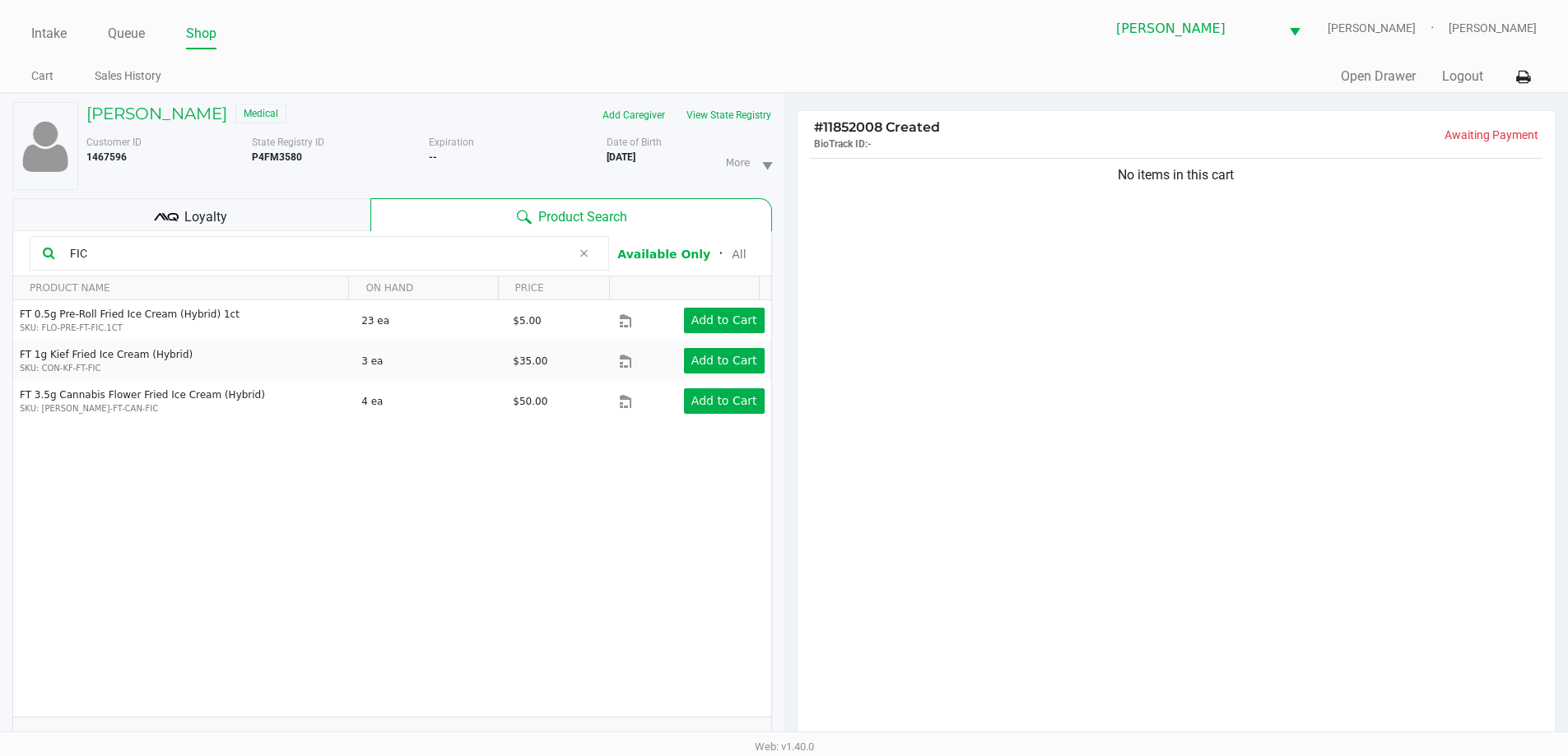
click at [187, 513] on div "FT 0.5g Pre-Roll Fried Ice Cream (Hybrid) 1ct SKU: FLO-PRE-FT-FIC.1CT 23 ea $5.…" at bounding box center [392, 508] width 758 height 416
click at [607, 559] on div "FT 0.5g Pre-Roll Fried Ice Cream (Hybrid) 1ct SKU: FLO-PRE-FT-FIC.1CT 23 ea $5.…" at bounding box center [392, 508] width 758 height 416
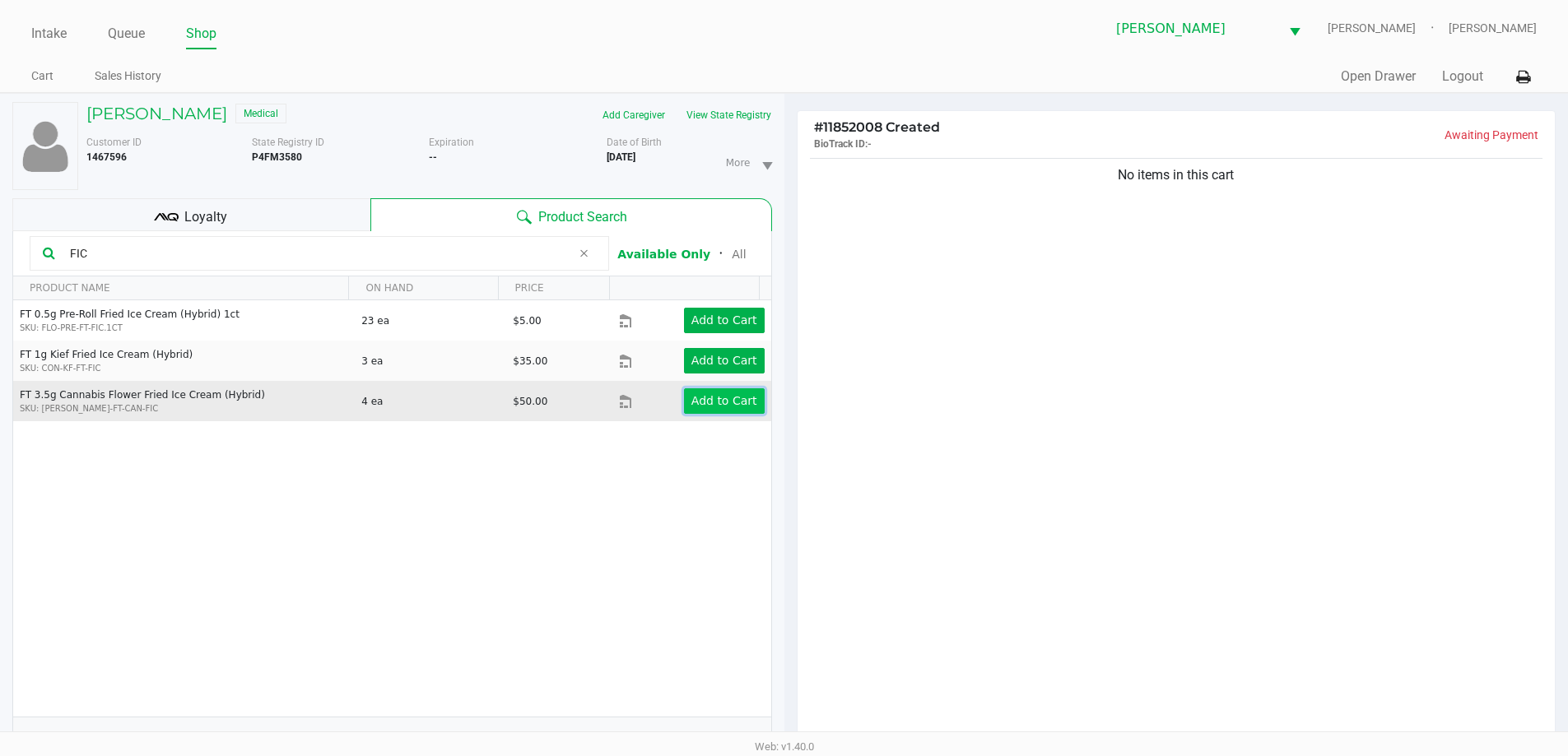
click at [700, 407] on app-button-loader "Add to Cart" at bounding box center [724, 401] width 65 height 13
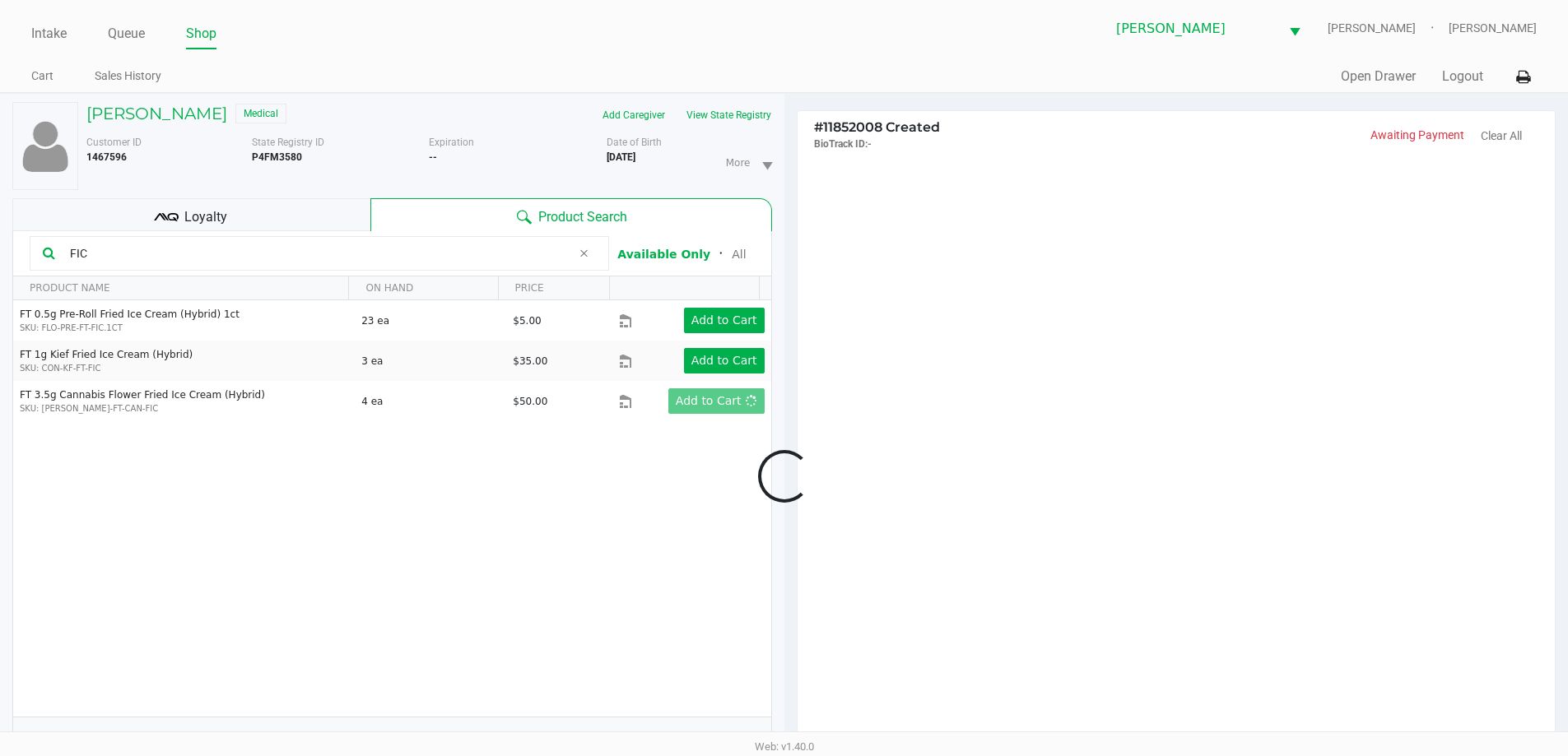
click at [653, 467] on div at bounding box center [784, 476] width 1568 height 602
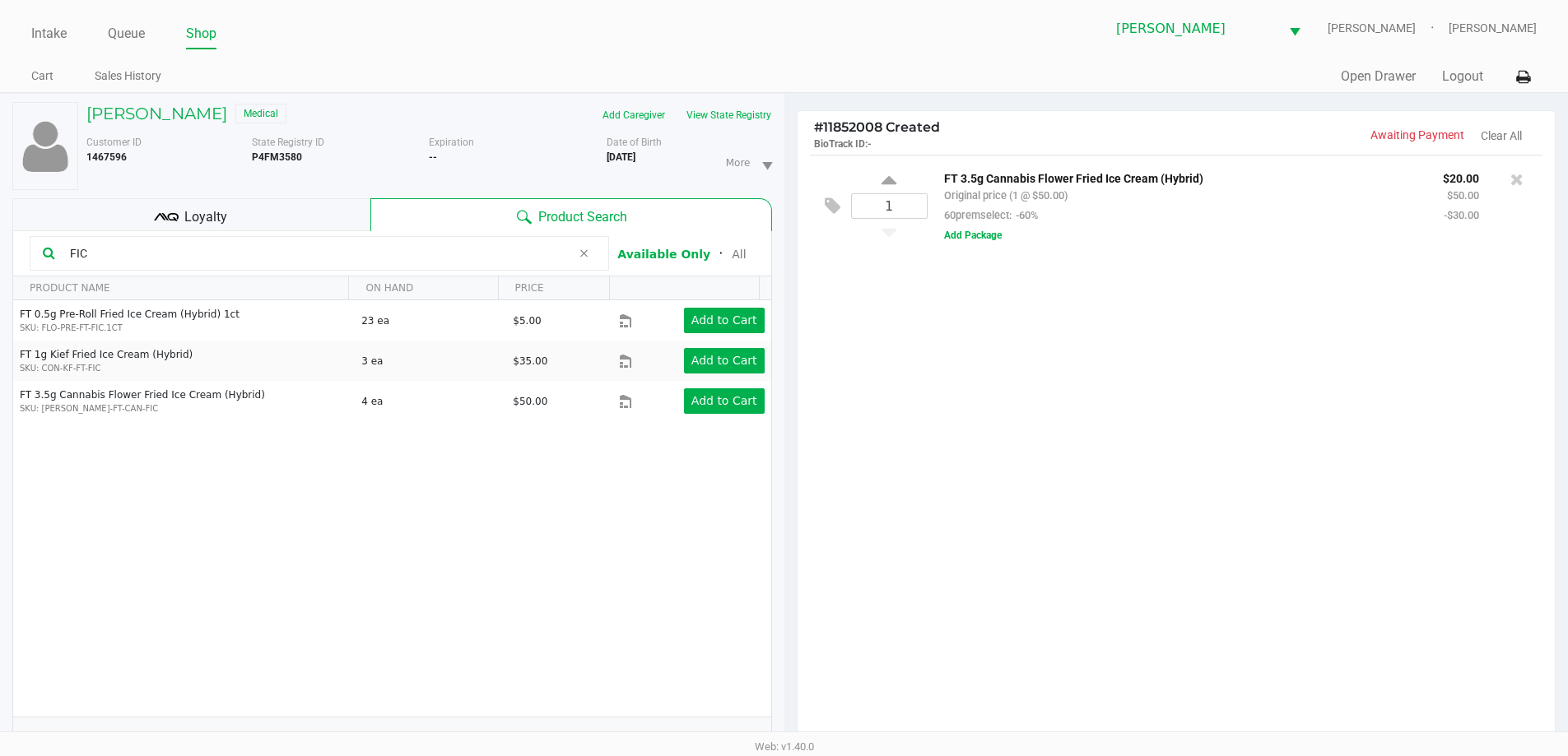
click at [975, 412] on div "1 FT 3.5g Cannabis Flower Fried Ice Cream (Hybrid) Original price (1 @ $50.00) …" at bounding box center [1176, 454] width 758 height 598
click at [980, 411] on div "1 FT 3.5g Cannabis Flower Fried Ice Cream (Hybrid) Original price (1 @ $50.00) …" at bounding box center [1176, 454] width 758 height 598
click at [955, 465] on div "1 FT 3.5g Cannabis Flower Fried Ice Cream (Hybrid) Original price (1 @ $50.00) …" at bounding box center [1176, 454] width 758 height 598
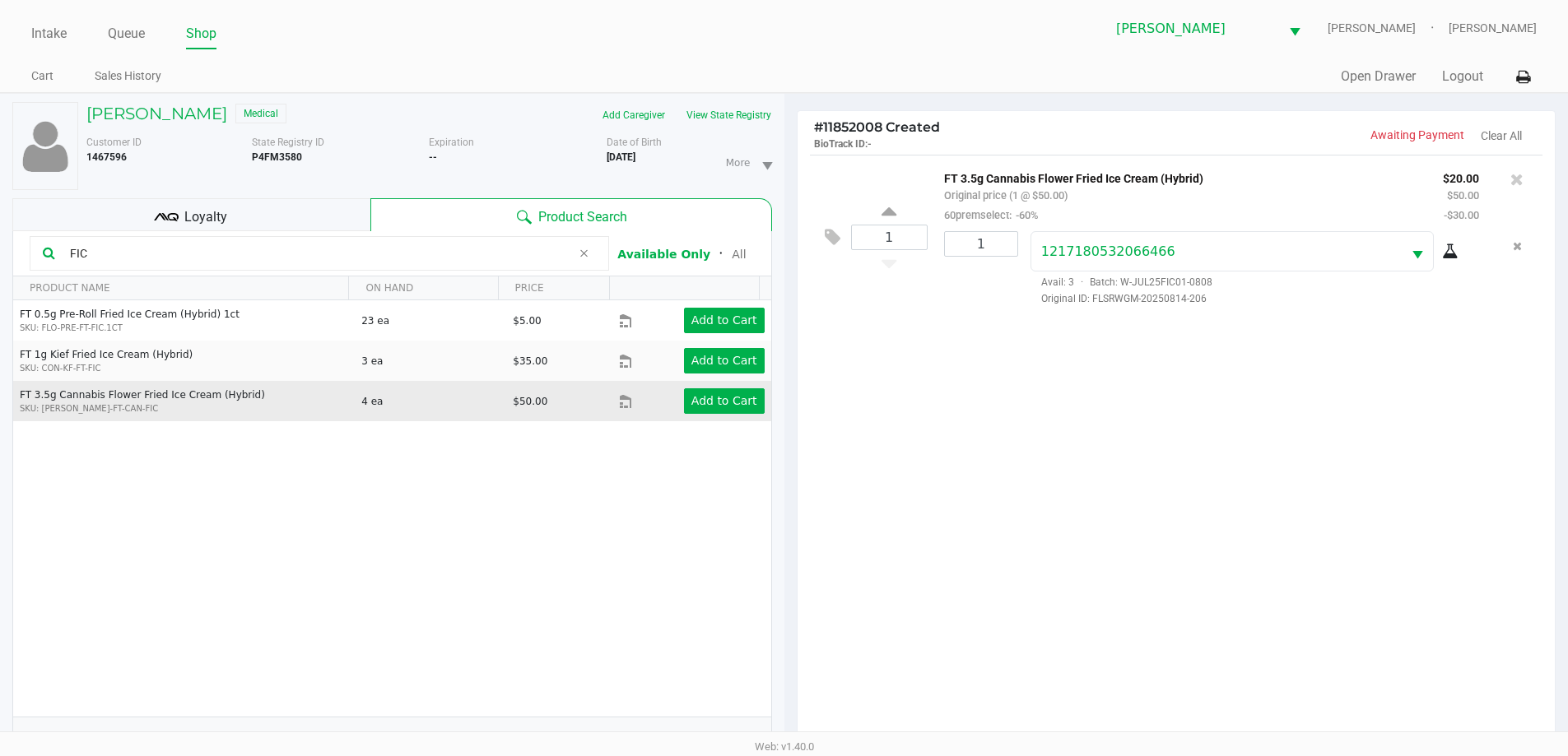
drag, startPoint x: 243, startPoint y: 214, endPoint x: 357, endPoint y: 397, distance: 215.6
click at [252, 259] on div "RICKIE ANDERSON JR Medical Add Caregiver View State Registry Customer ID 146759…" at bounding box center [392, 433] width 760 height 680
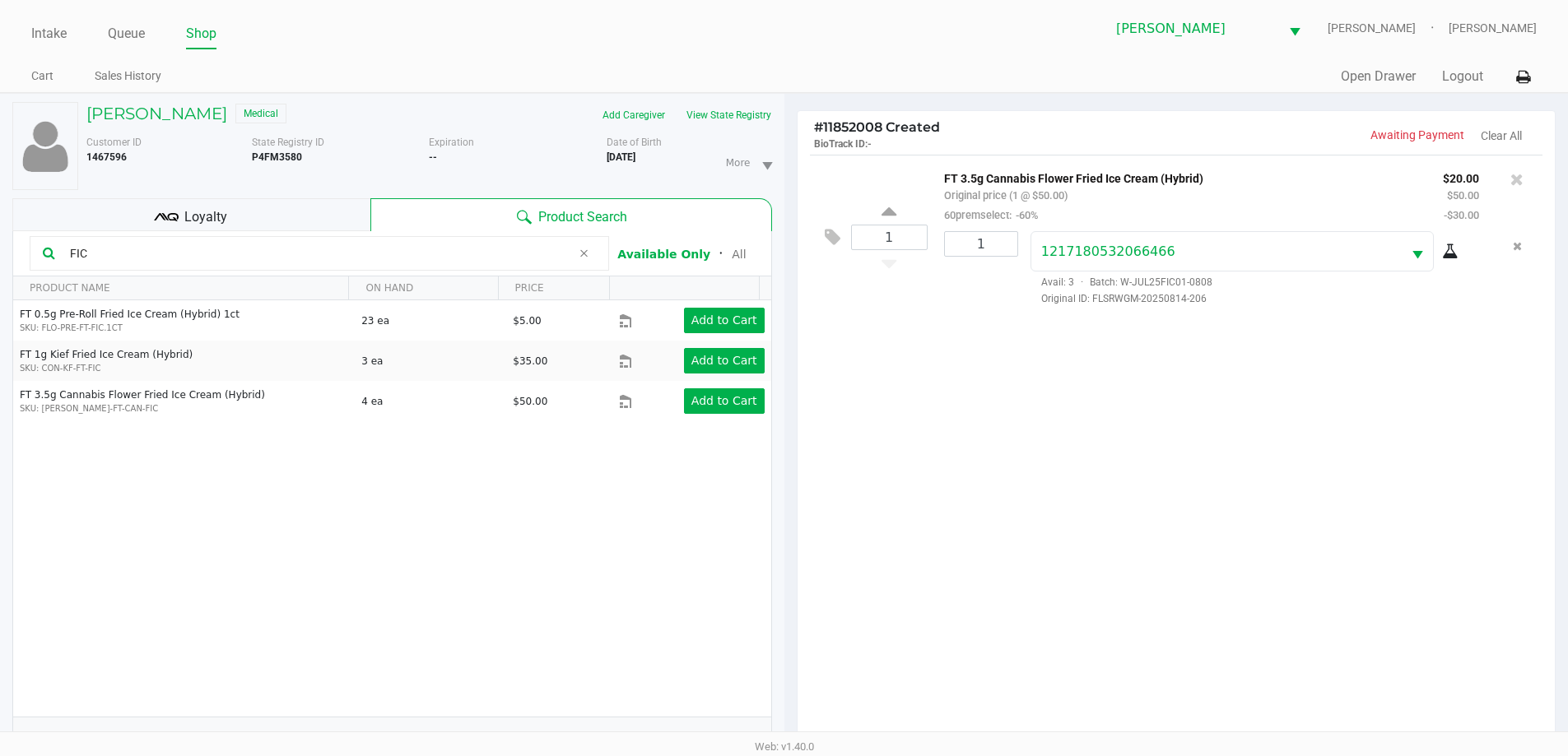
click at [377, 599] on div "FT 0.5g Pre-Roll Fried Ice Cream (Hybrid) 1ct SKU: FLO-PRE-FT-FIC.1CT 23 ea $5.…" at bounding box center [392, 508] width 758 height 416
click at [251, 219] on div "Loyalty" at bounding box center [191, 214] width 358 height 33
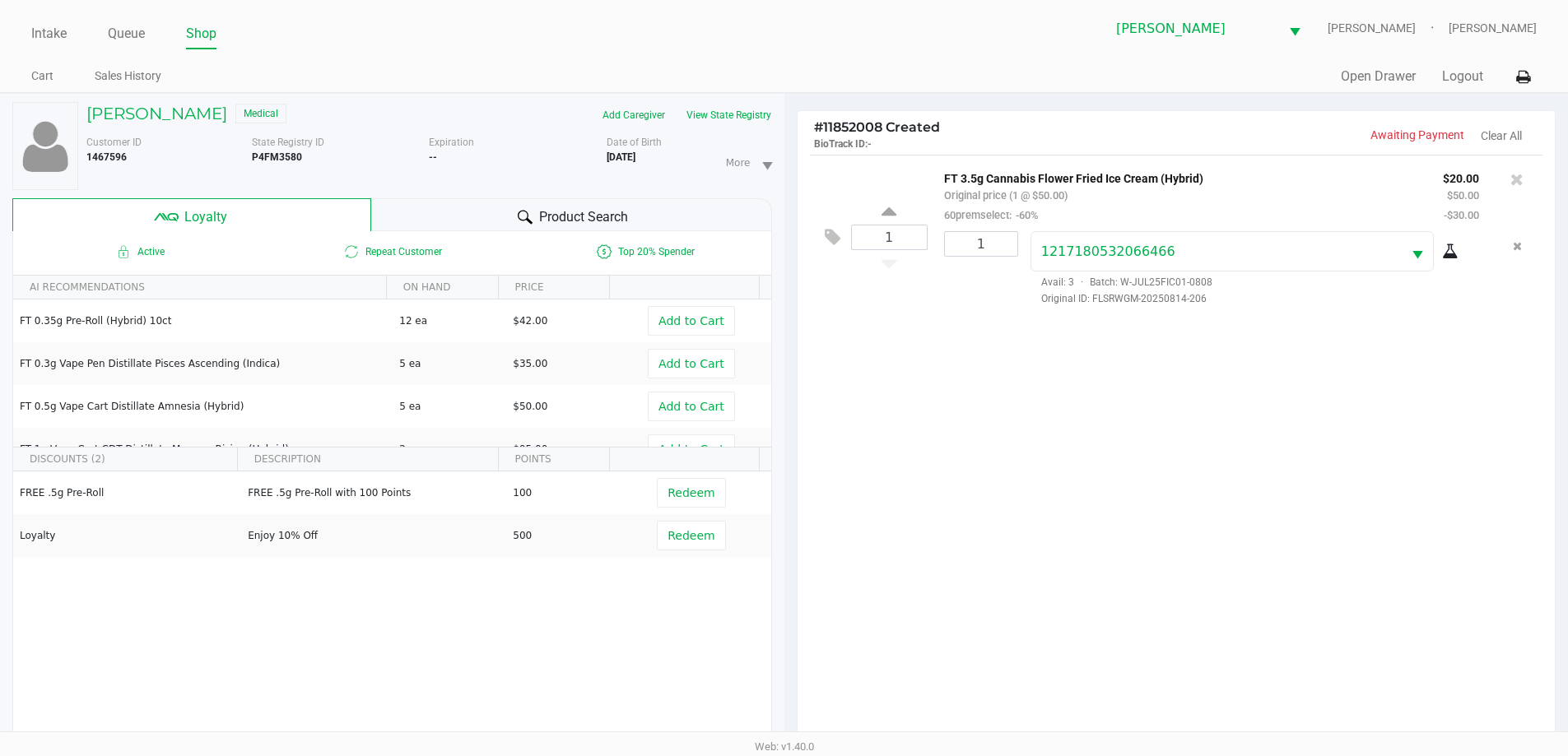
click at [427, 665] on div "FREE .5g Pre-Roll FREE .5g Pre-Roll with 100 Points 100 Redeem Loyalty Enjoy 10…" at bounding box center [392, 595] width 758 height 248
click at [437, 635] on div "FREE .5g Pre-Roll FREE .5g Pre-Roll with 100 Points 100 Redeem Loyalty Enjoy 10…" at bounding box center [392, 595] width 758 height 248
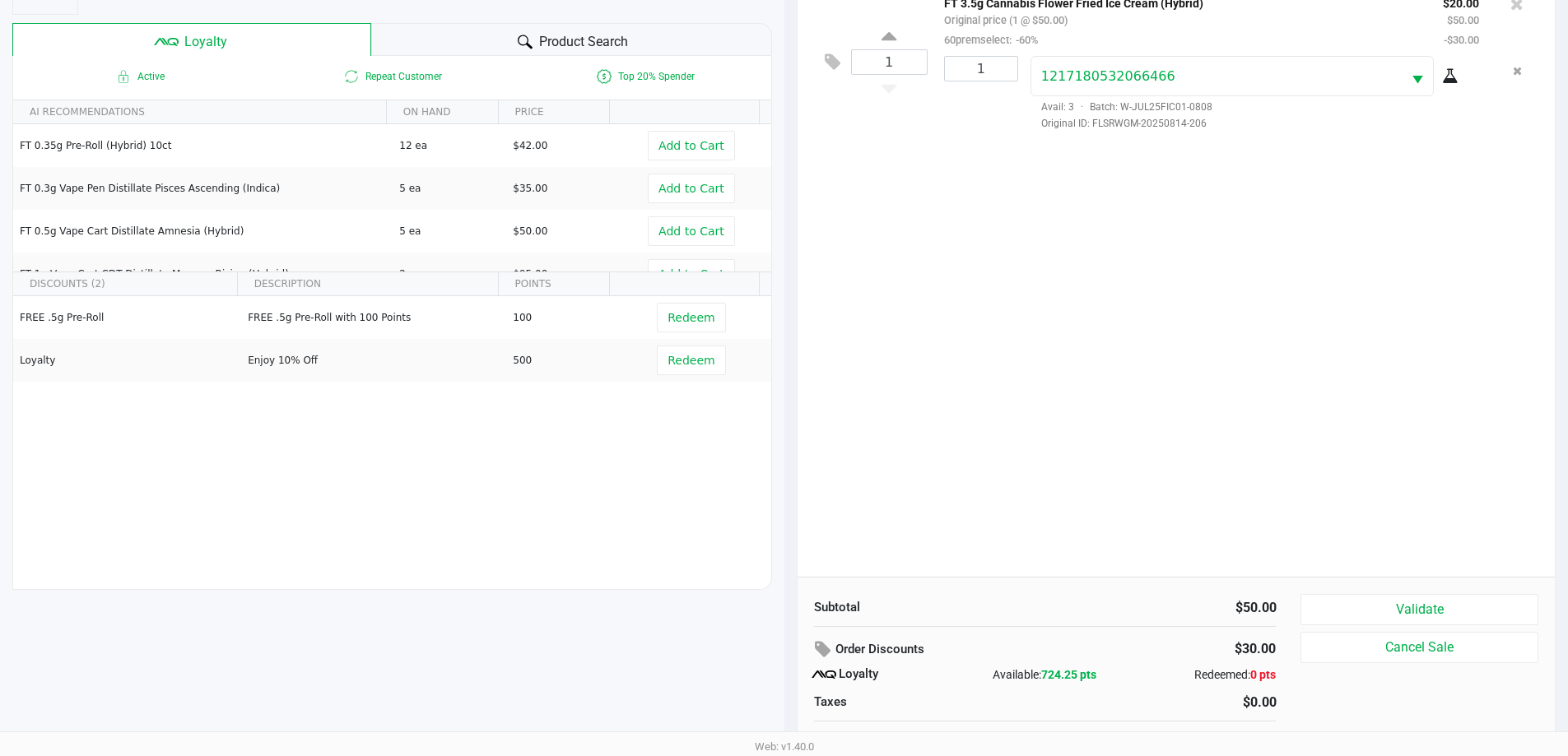
scroll to position [197, 0]
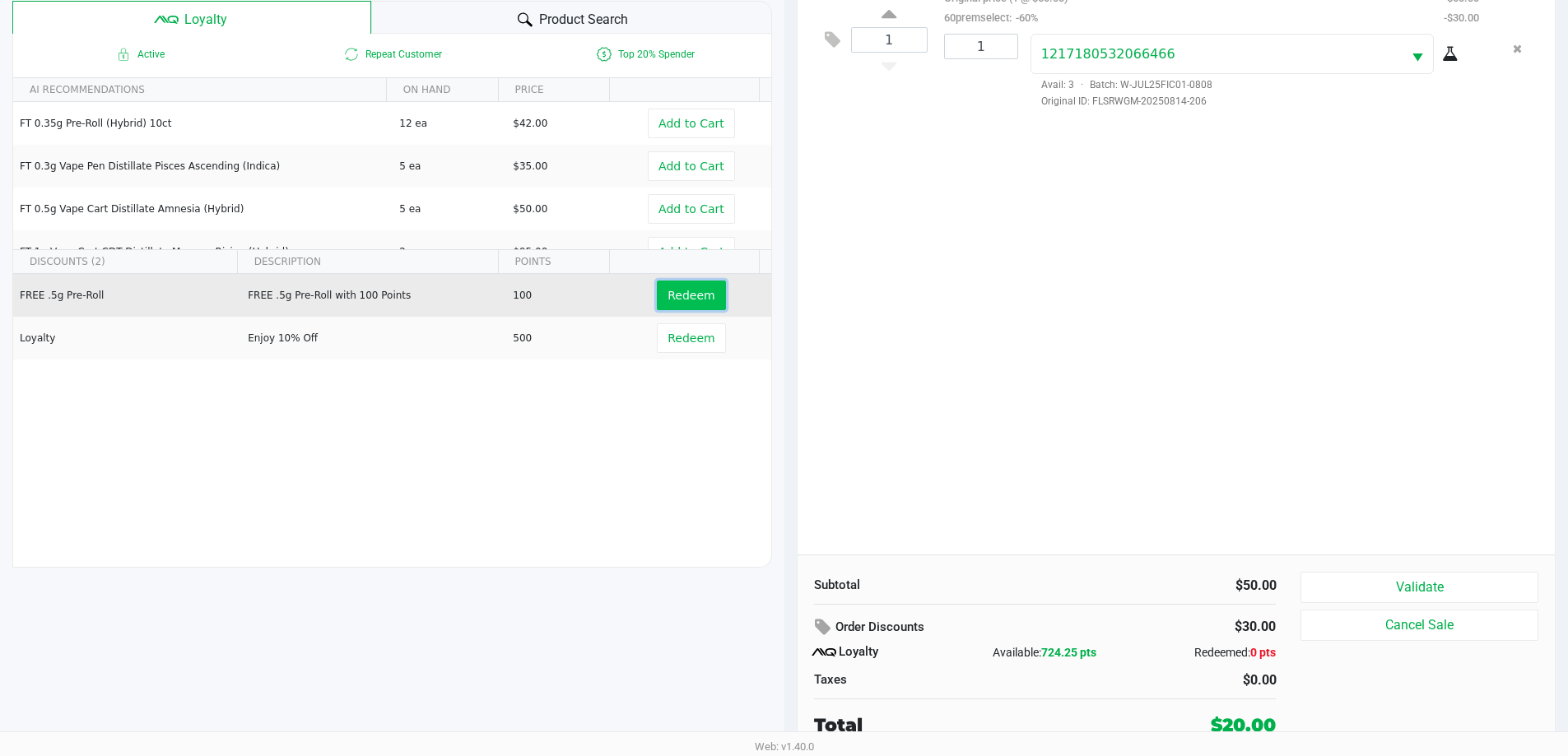
click at [678, 298] on span "Redeem" at bounding box center [691, 295] width 47 height 13
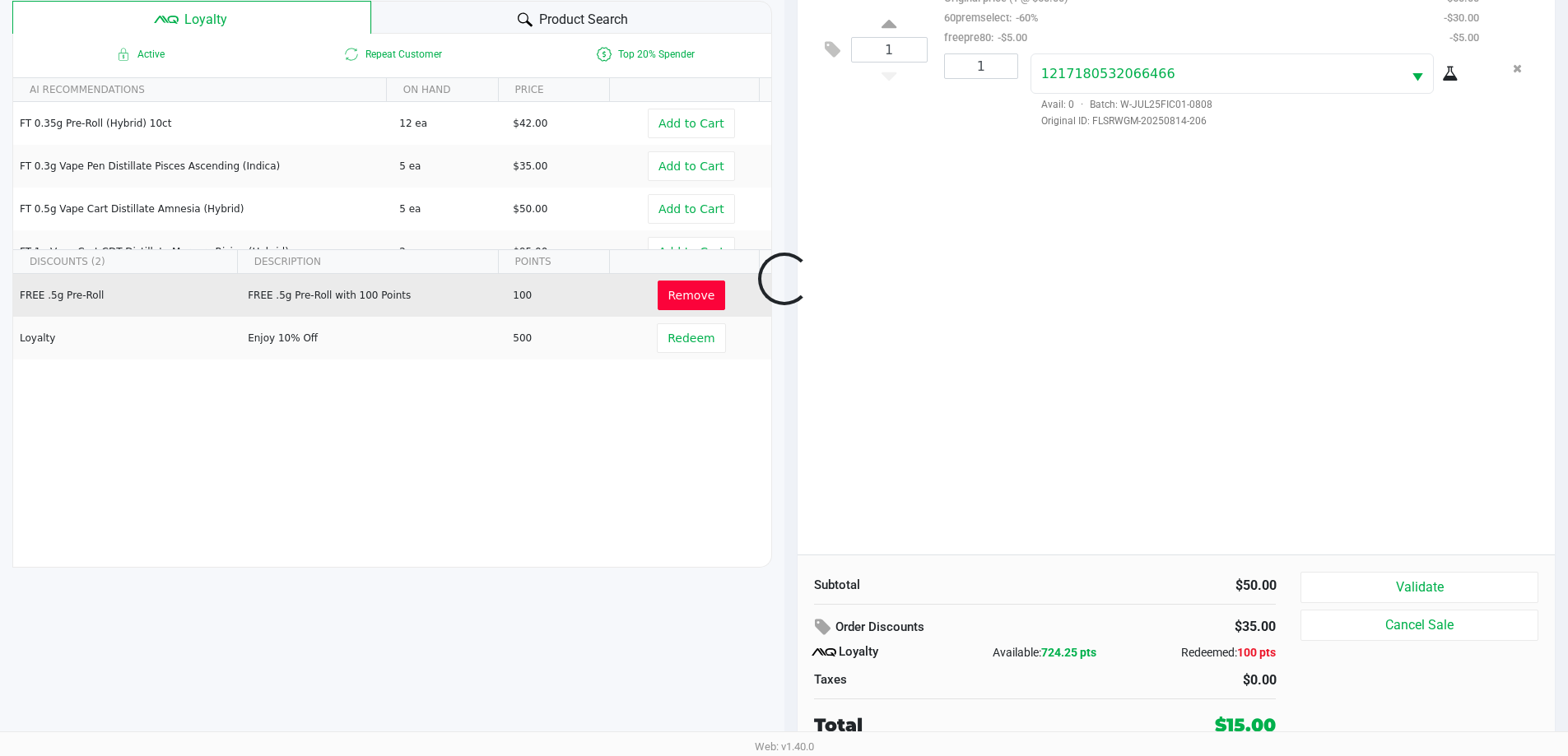
click at [623, 479] on div "FREE .5g Pre-Roll FREE .5g Pre-Roll with 100 Points 100 Remove Loyalty Enjoy 10…" at bounding box center [392, 398] width 758 height 248
click at [1055, 452] on div "1 FT 3.5g Cannabis Flower Fried Ice Cream (Hybrid) Original price (1 @ $50.00) …" at bounding box center [1176, 256] width 758 height 598
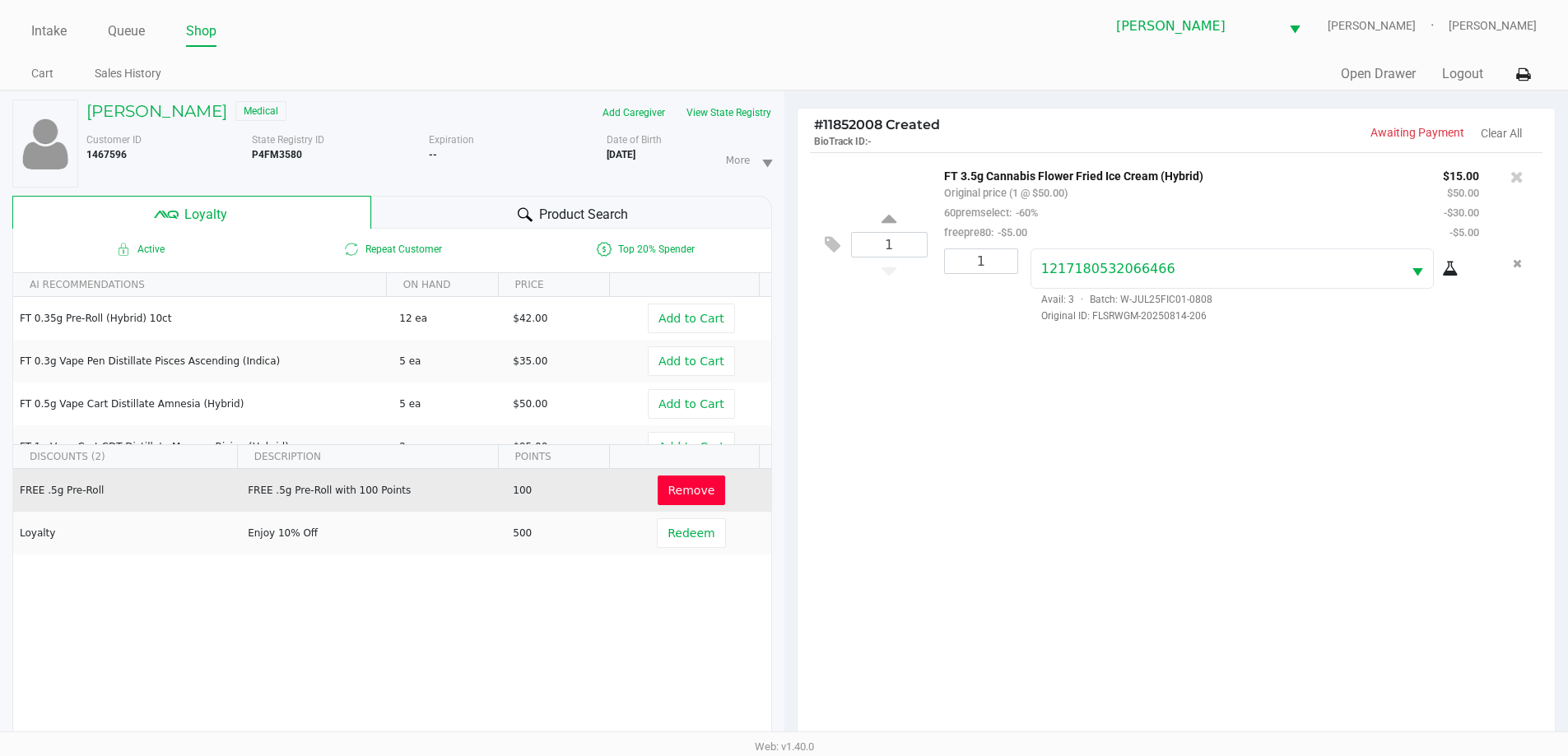
scroll to position [0, 0]
click at [588, 216] on span "Product Search" at bounding box center [584, 218] width 89 height 19
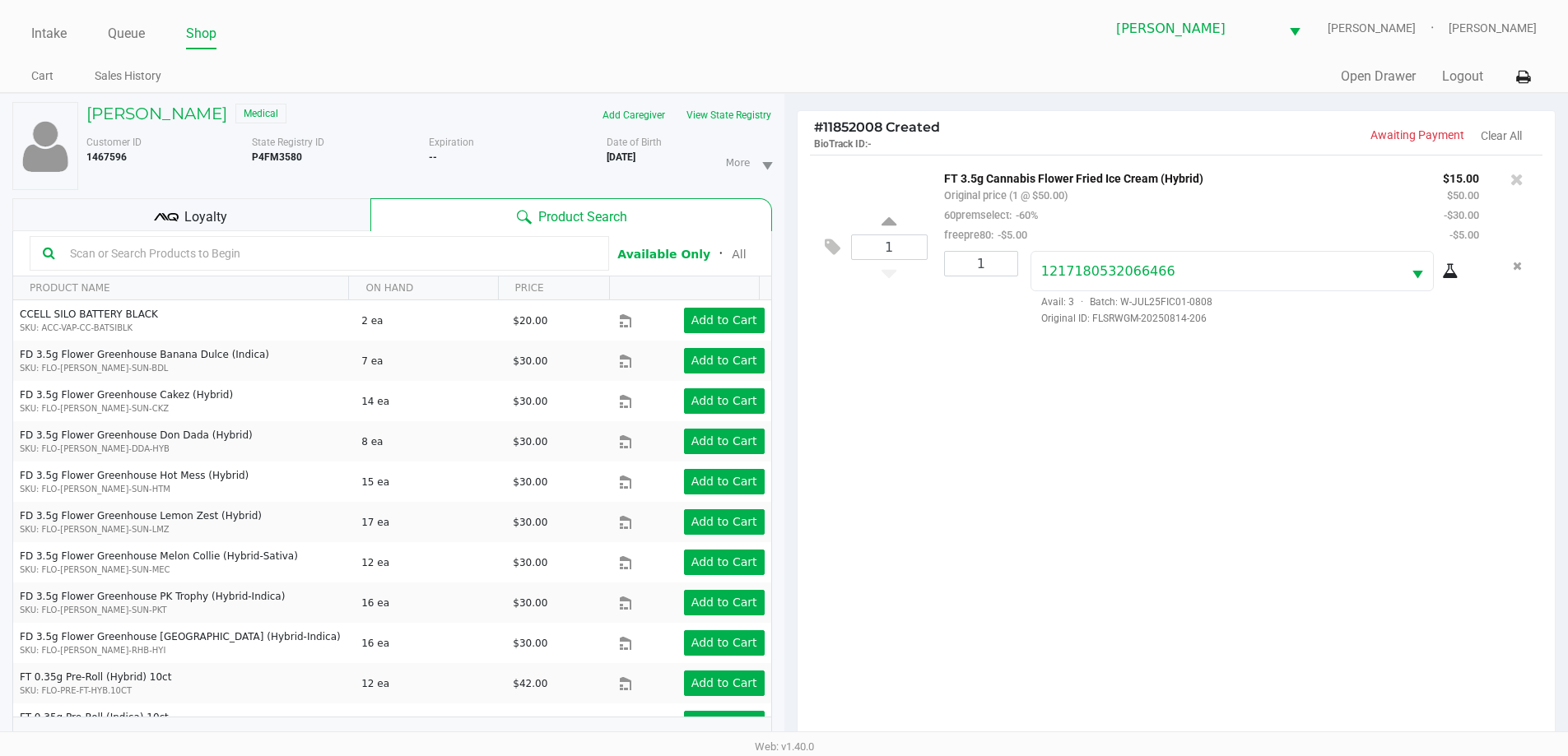
click at [278, 253] on input "text" at bounding box center [330, 254] width 532 height 25
type input "GPE"
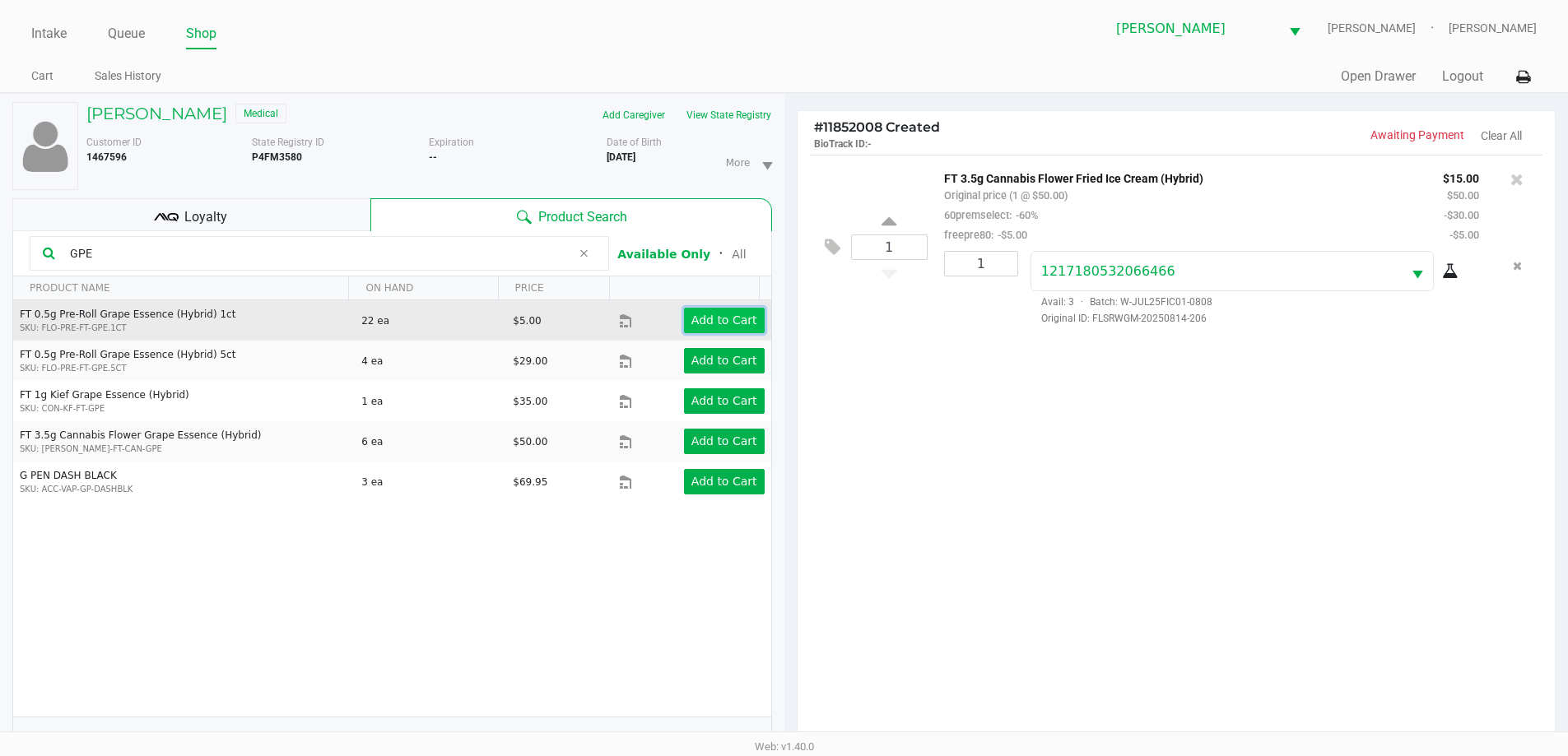
click at [716, 326] on app-button-loader "Add to Cart" at bounding box center [724, 320] width 65 height 13
click at [1028, 468] on div at bounding box center [784, 476] width 1568 height 602
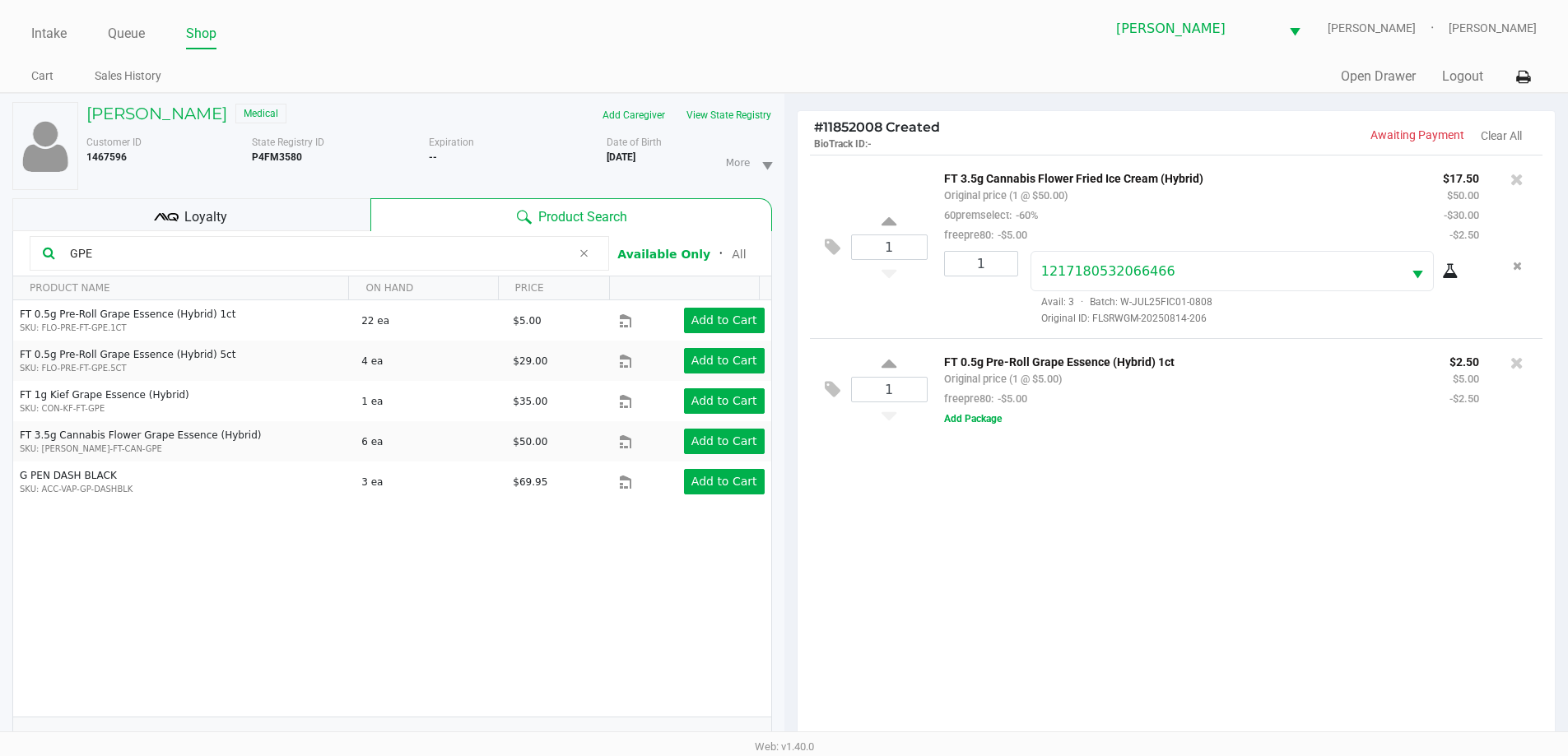
click at [1228, 670] on div "1 FT 3.5g Cannabis Flower Fried Ice Cream (Hybrid) Original price (1 @ $50.00) …" at bounding box center [1176, 454] width 758 height 598
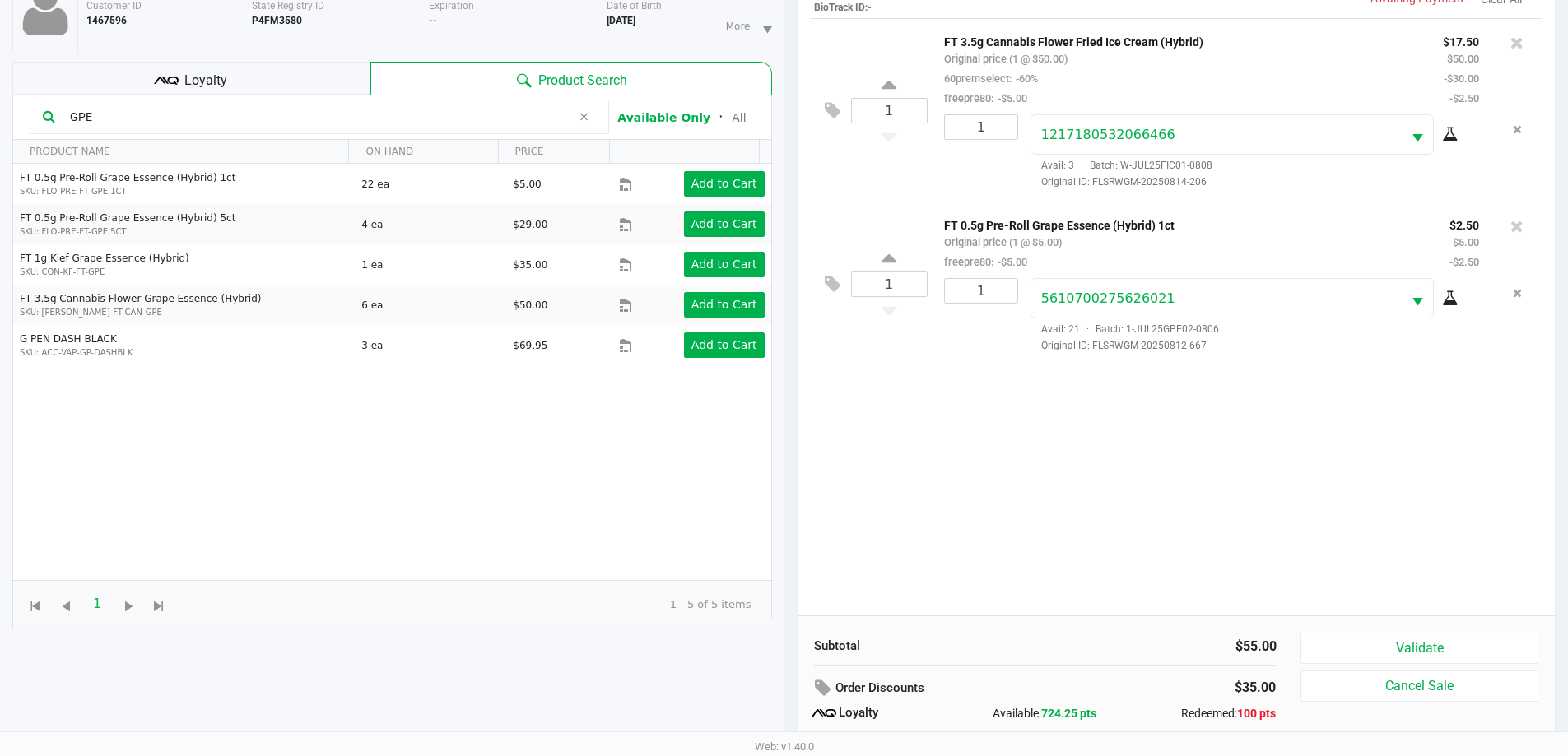
scroll to position [197, 0]
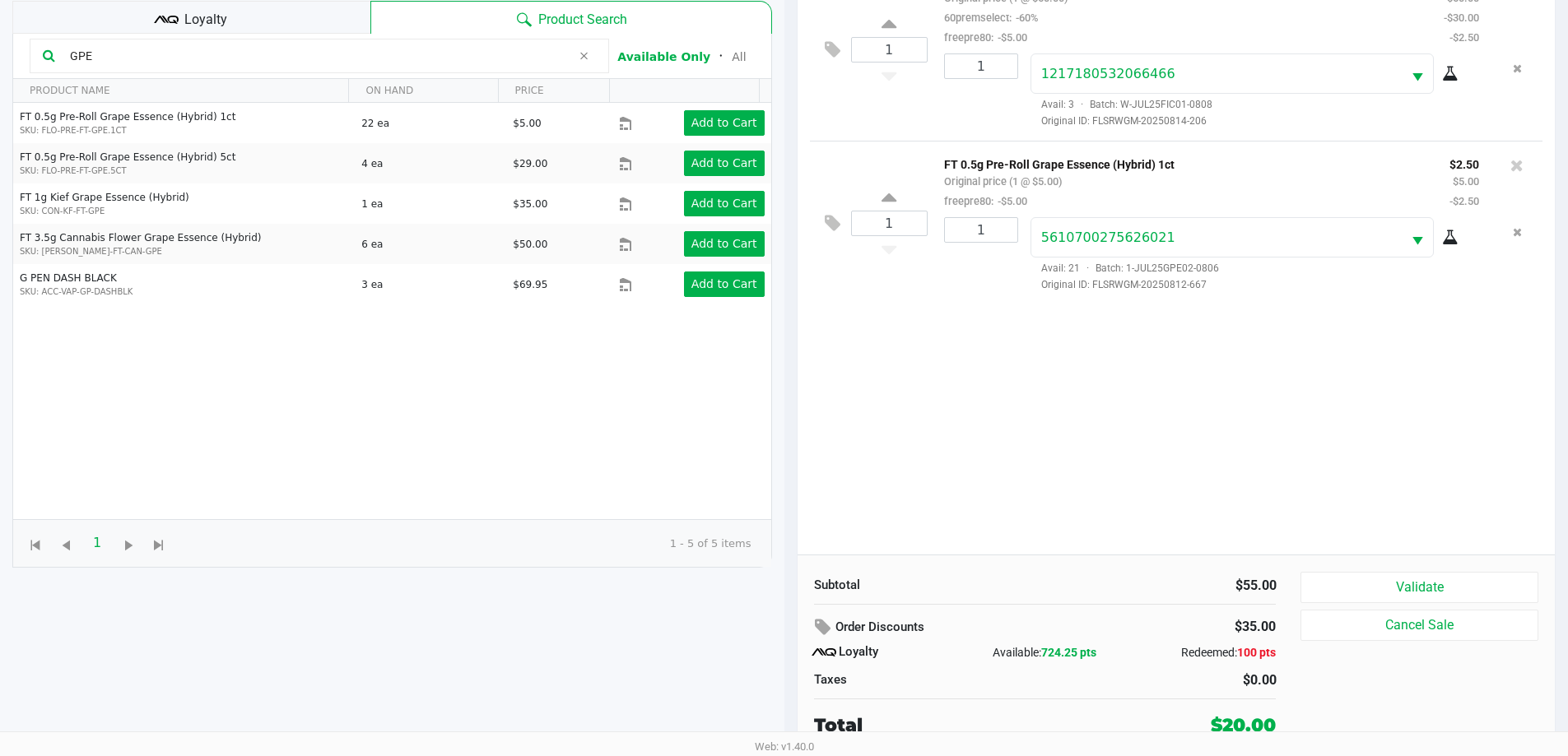
click at [272, 19] on div "Loyalty" at bounding box center [191, 17] width 358 height 33
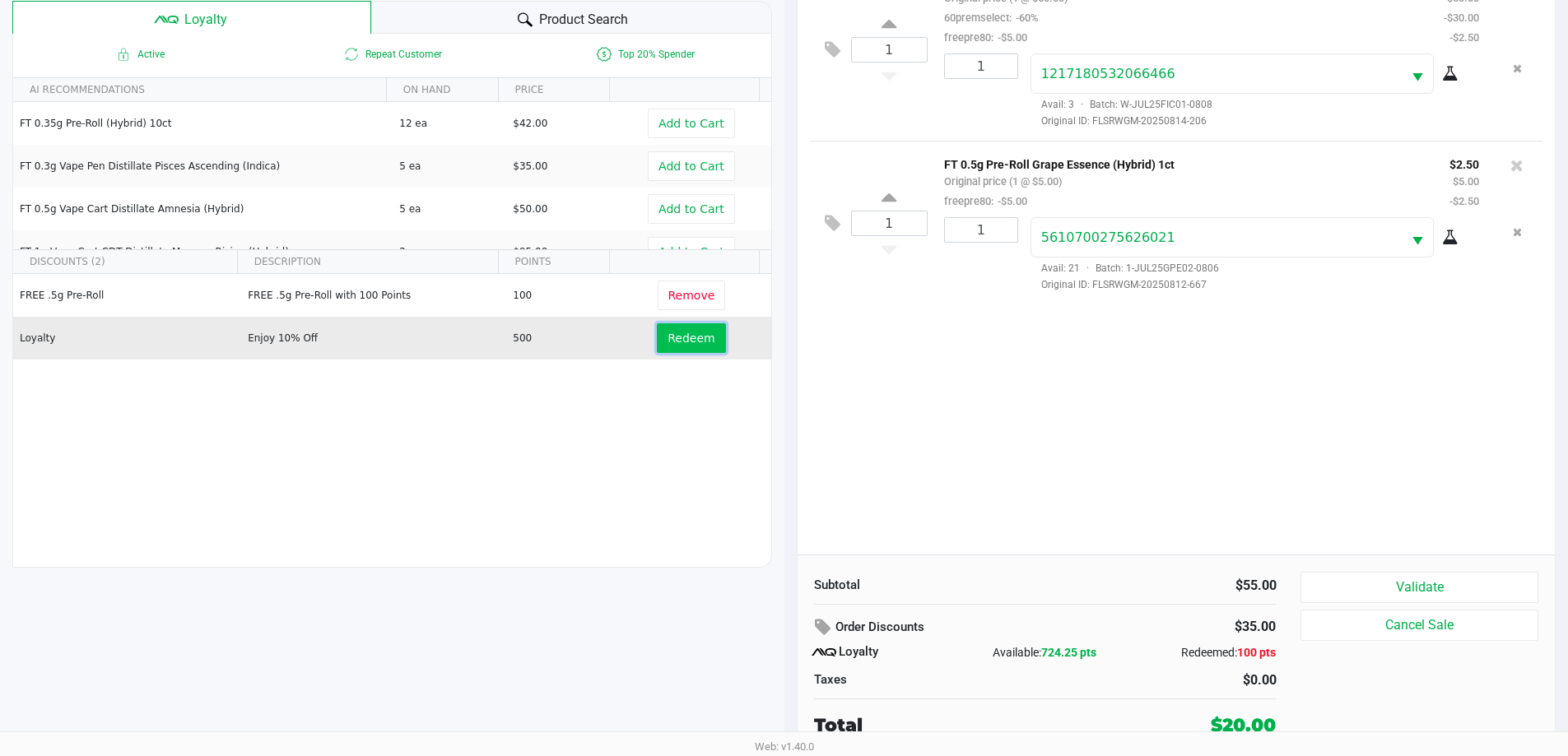
drag, startPoint x: 672, startPoint y: 338, endPoint x: 1221, endPoint y: 368, distance: 549.8
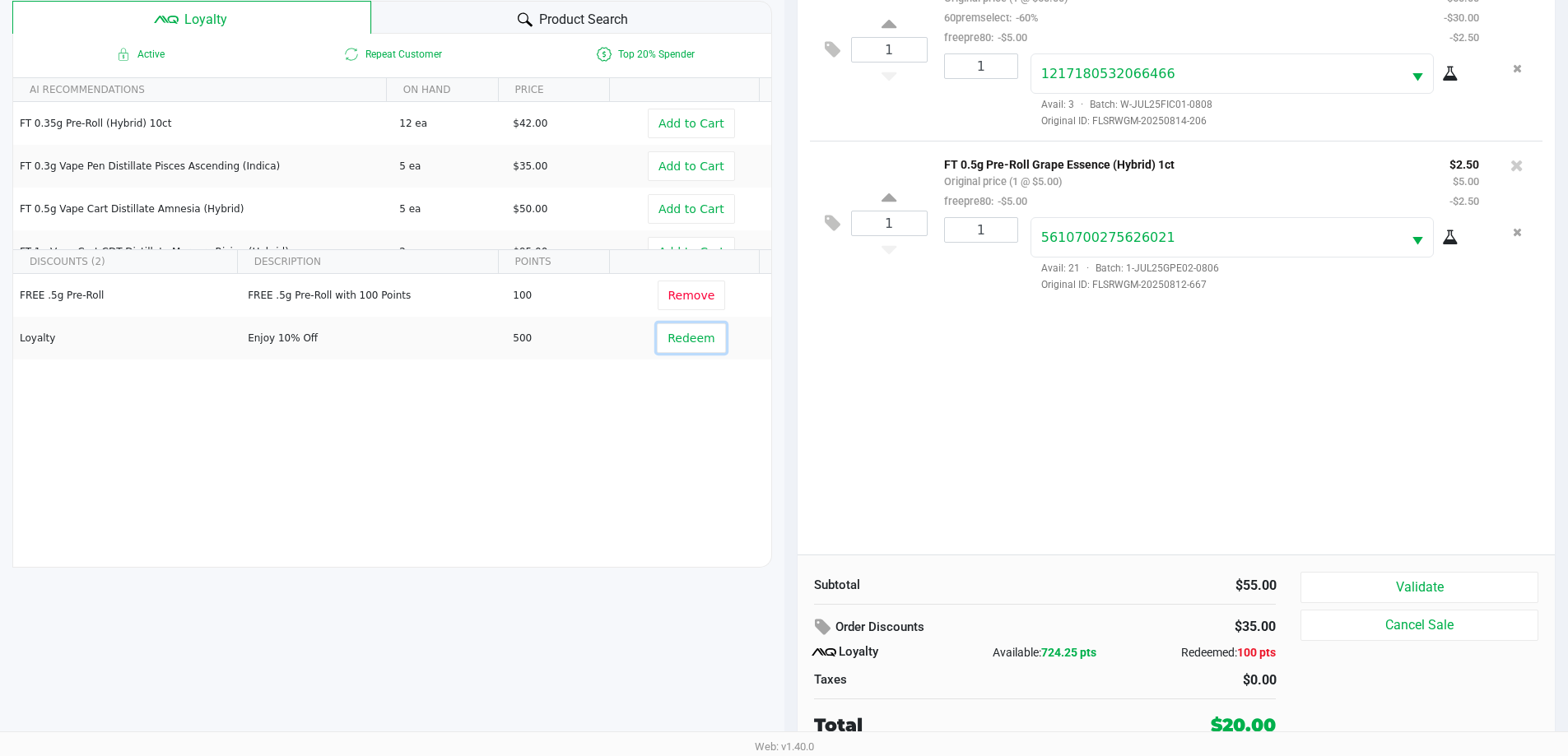
click at [673, 337] on span "Redeem" at bounding box center [691, 338] width 47 height 13
click at [1207, 441] on div at bounding box center [784, 279] width 1568 height 602
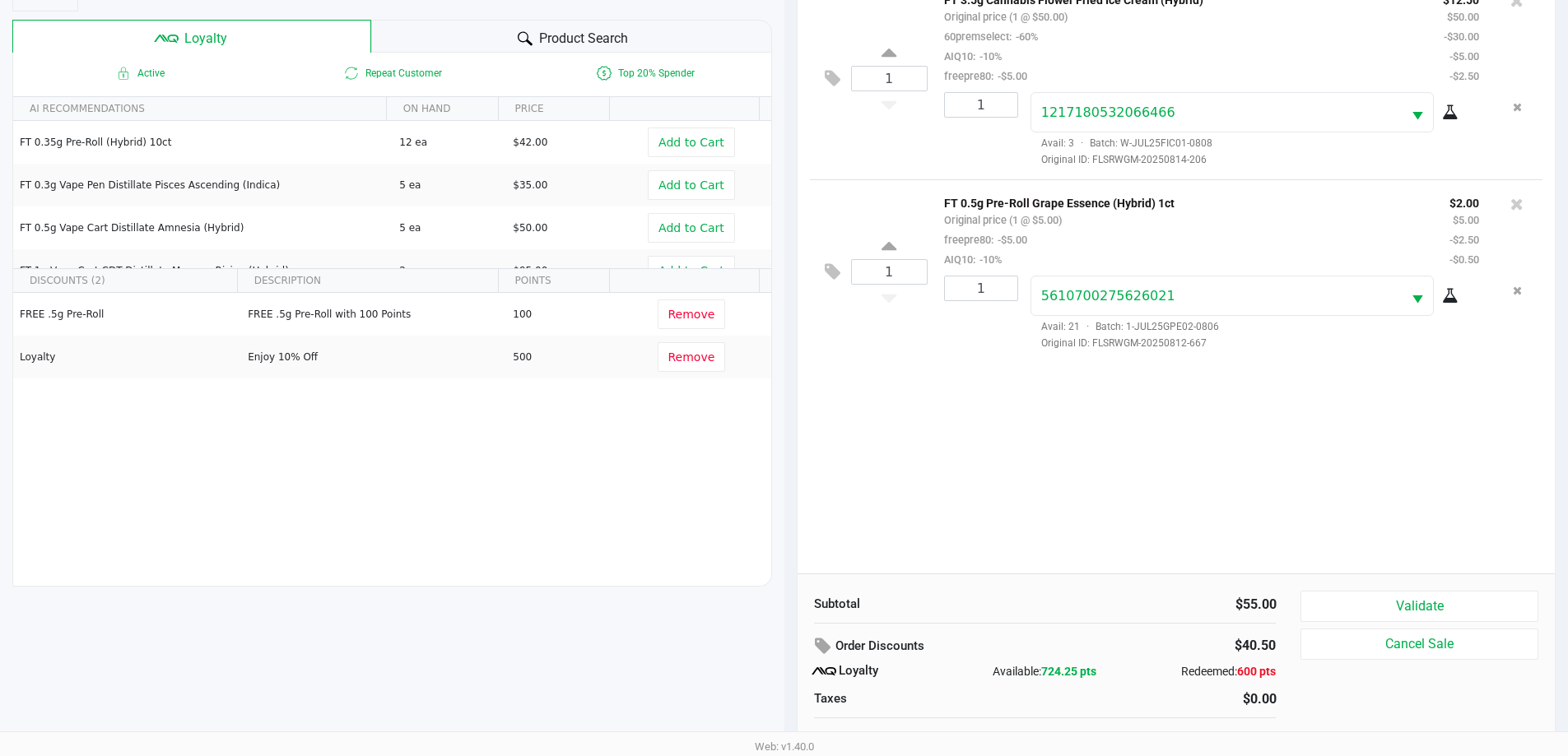
scroll to position [115, 0]
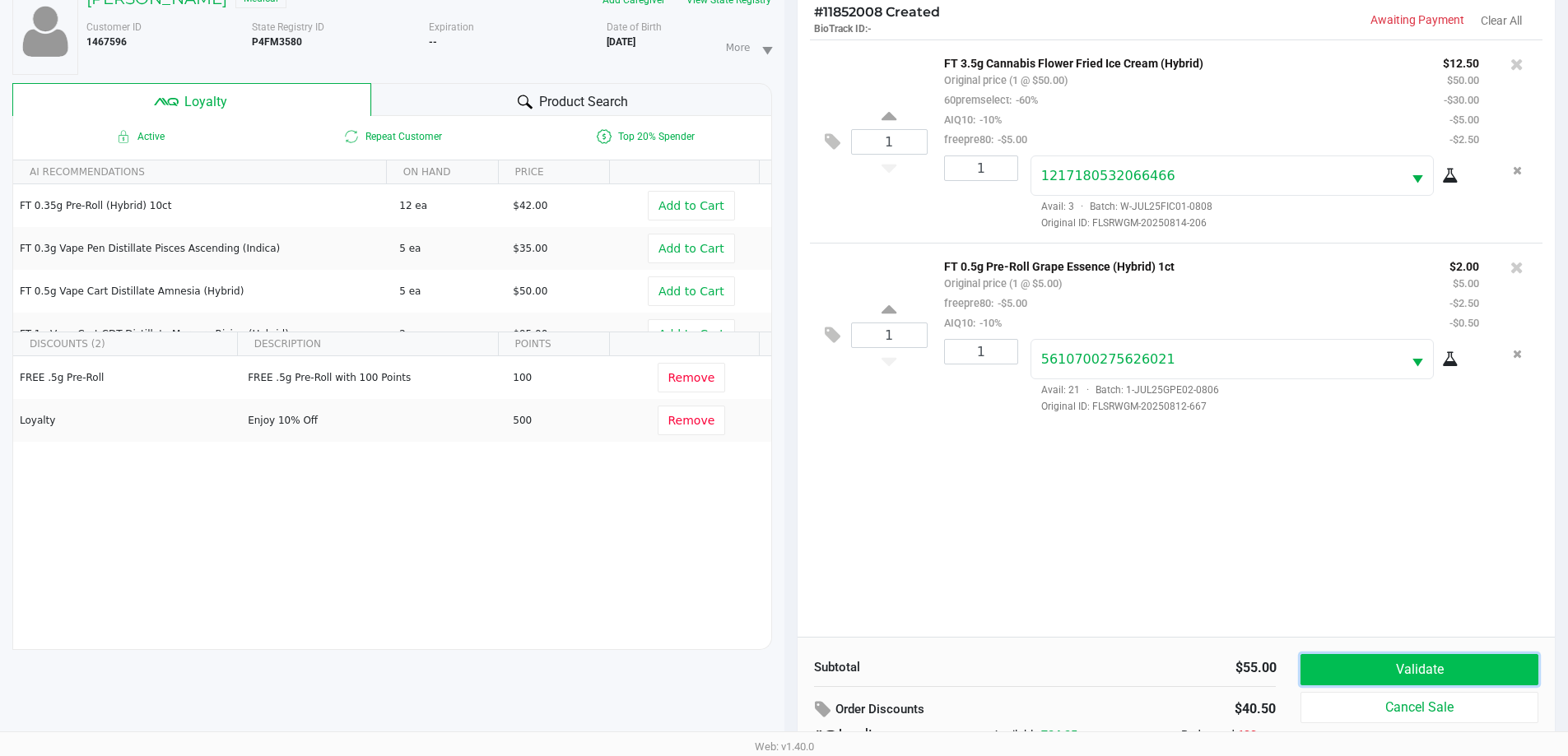
click at [1396, 669] on button "Validate" at bounding box center [1419, 669] width 237 height 31
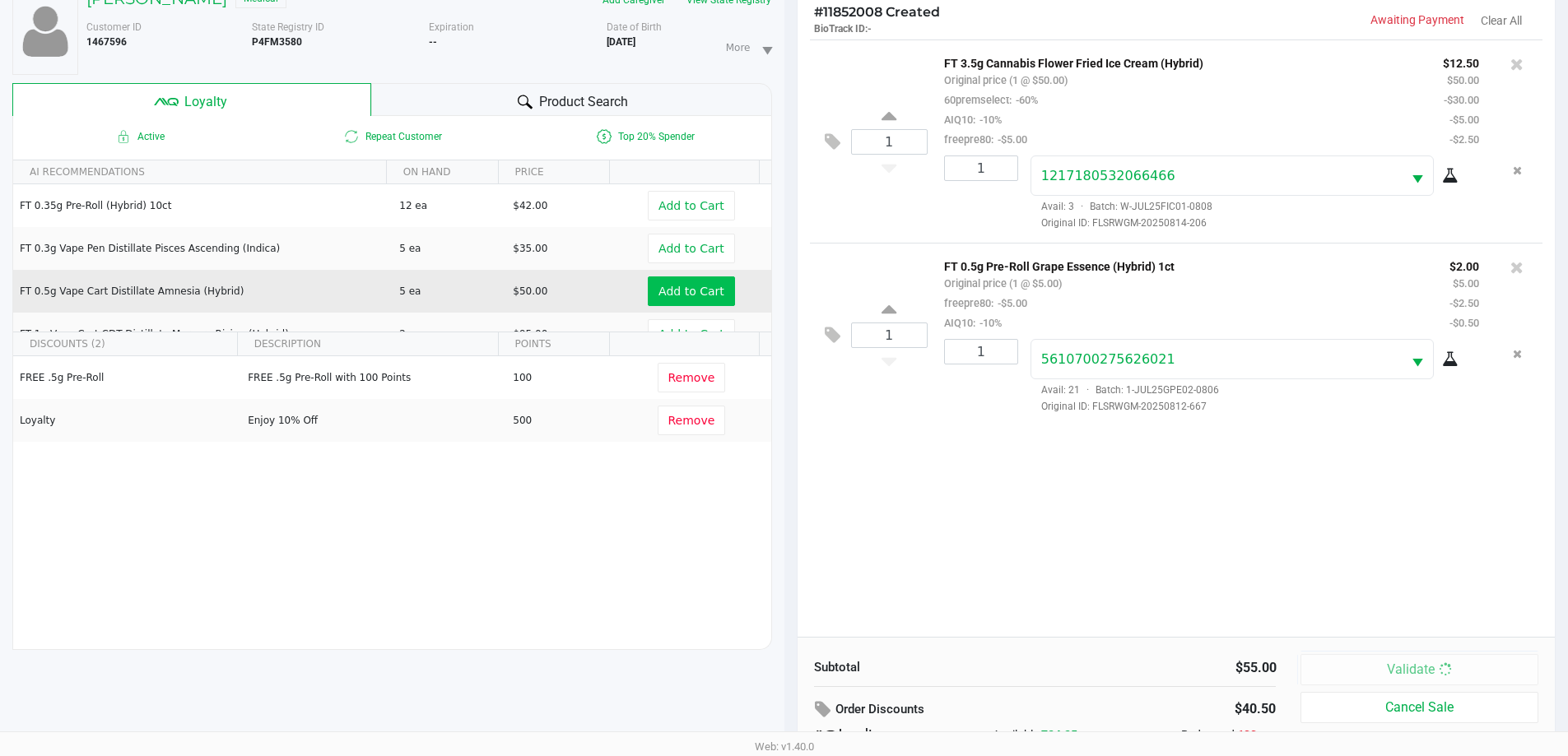
scroll to position [0, 0]
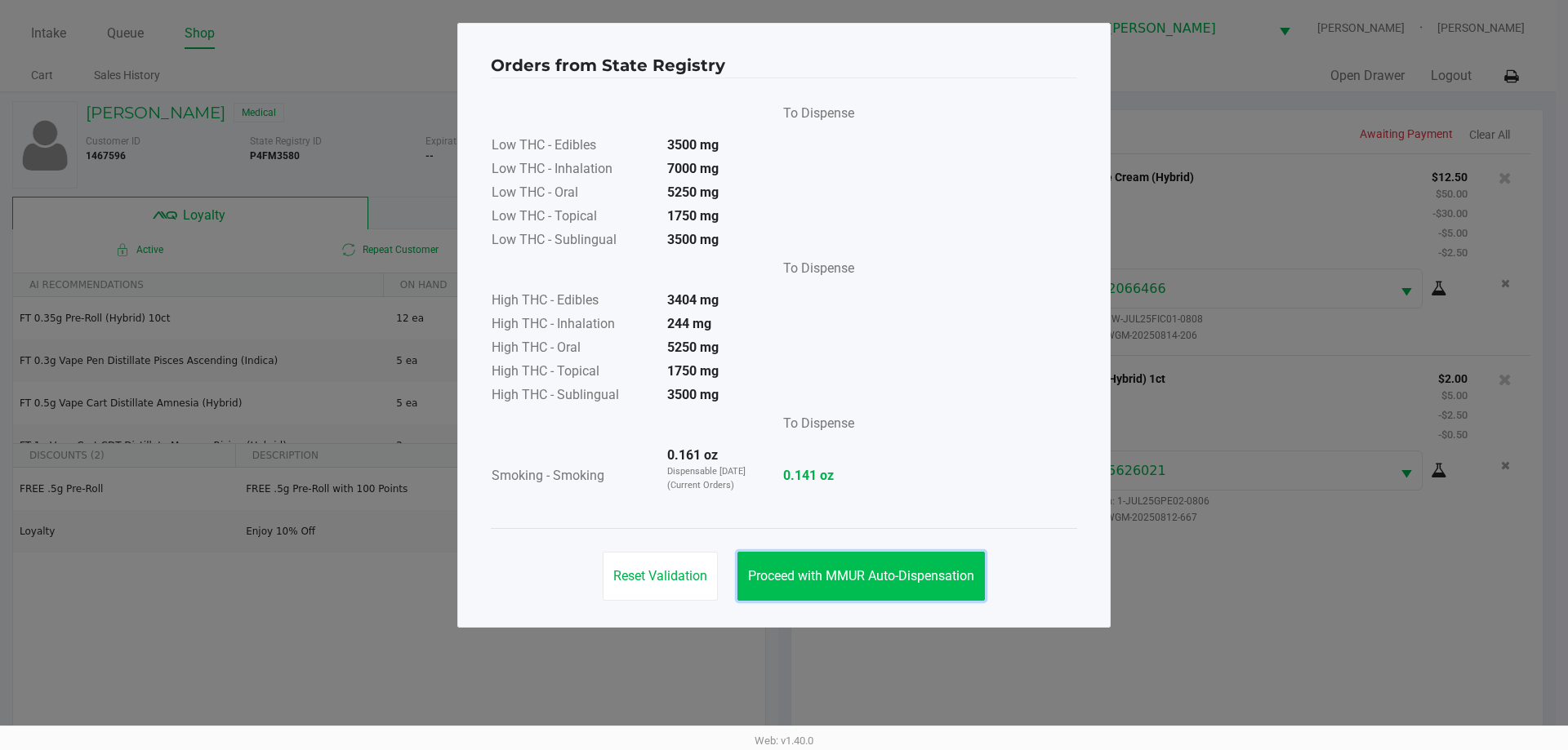
drag, startPoint x: 786, startPoint y: 582, endPoint x: 965, endPoint y: 530, distance: 186.4
click at [787, 582] on span "Proceed with MMUR Auto-Dispensation" at bounding box center [861, 576] width 226 height 16
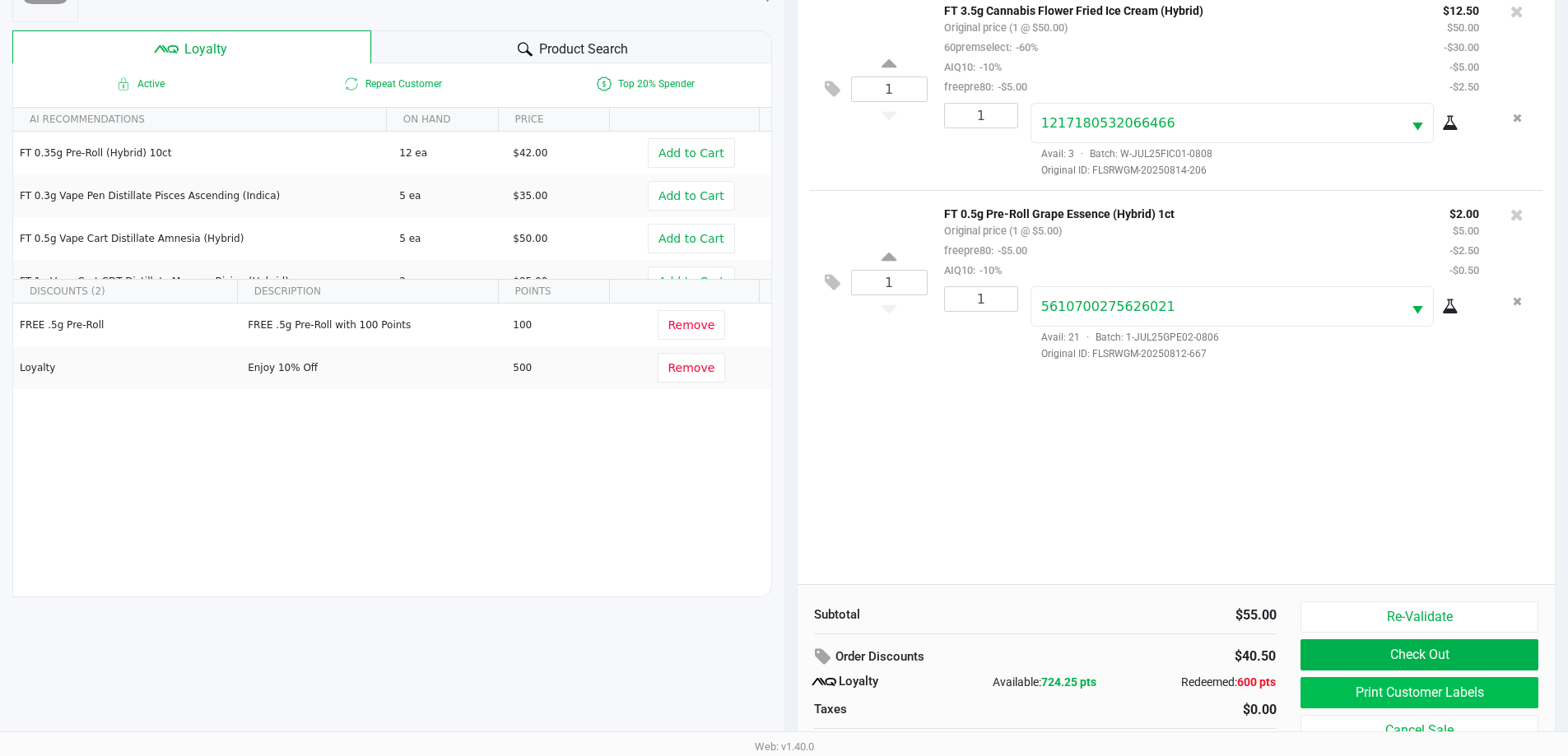
scroll to position [197, 0]
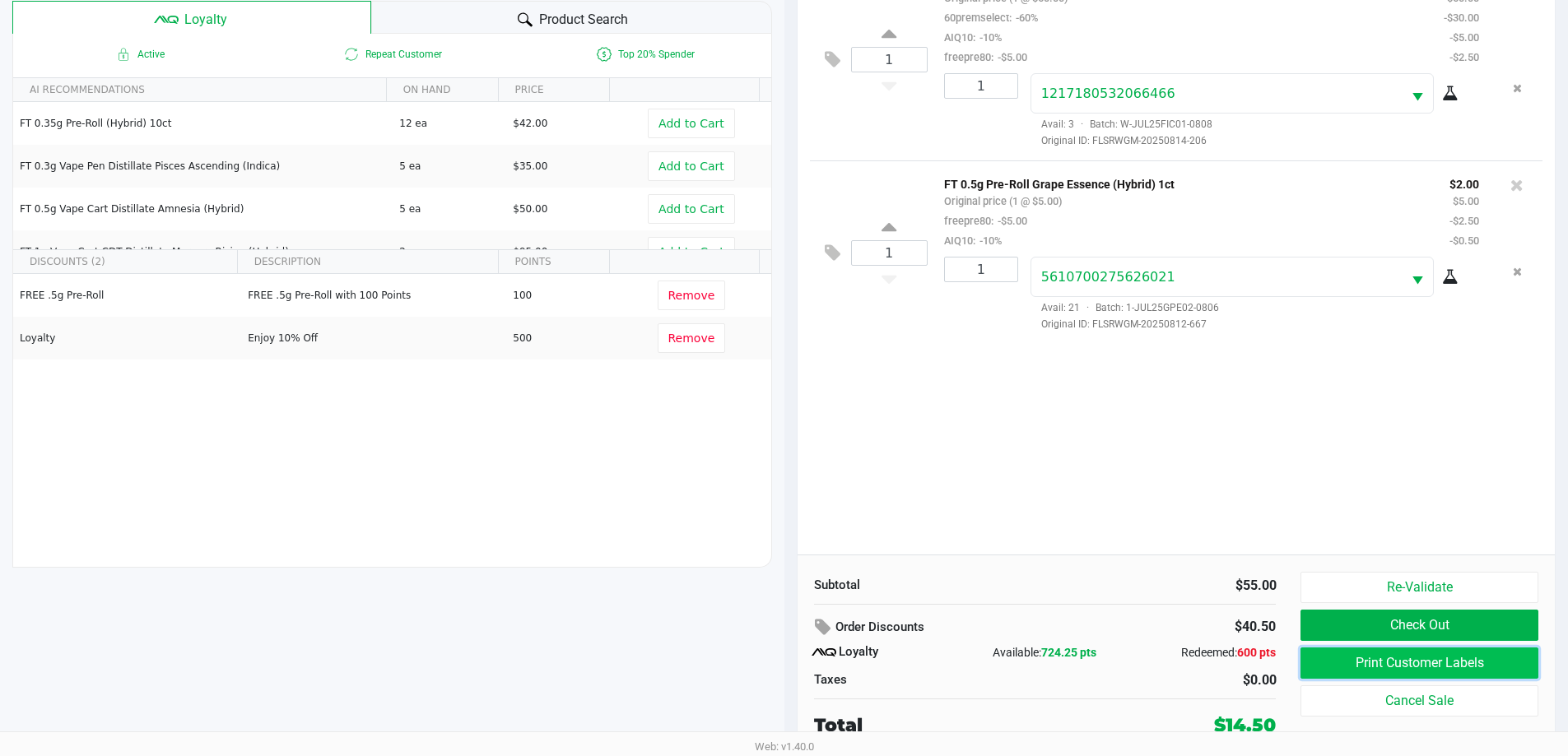
click at [1397, 661] on button "Print Customer Labels" at bounding box center [1419, 662] width 237 height 31
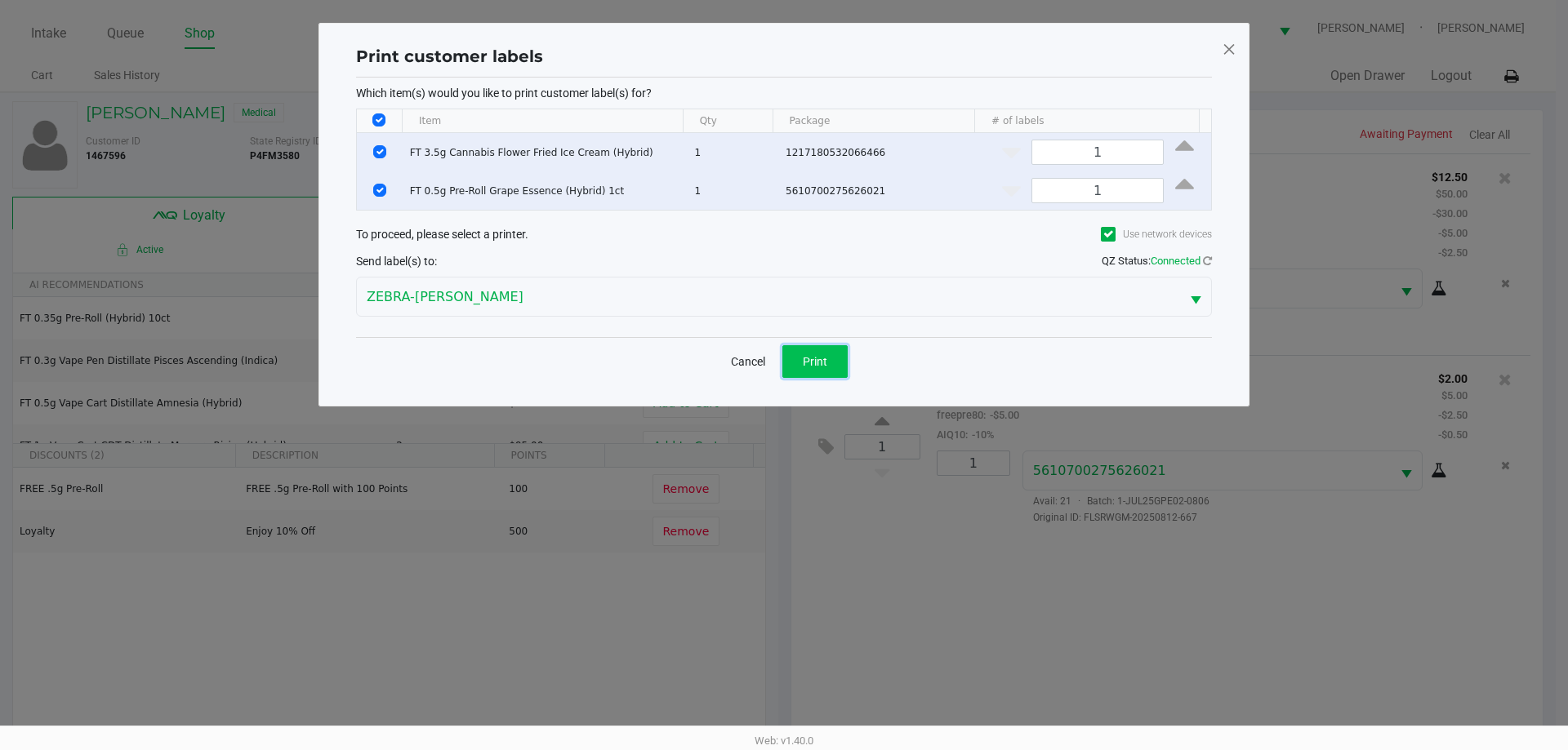
drag, startPoint x: 805, startPoint y: 361, endPoint x: 857, endPoint y: 582, distance: 227.0
click at [808, 361] on span "Print" at bounding box center [815, 361] width 25 height 13
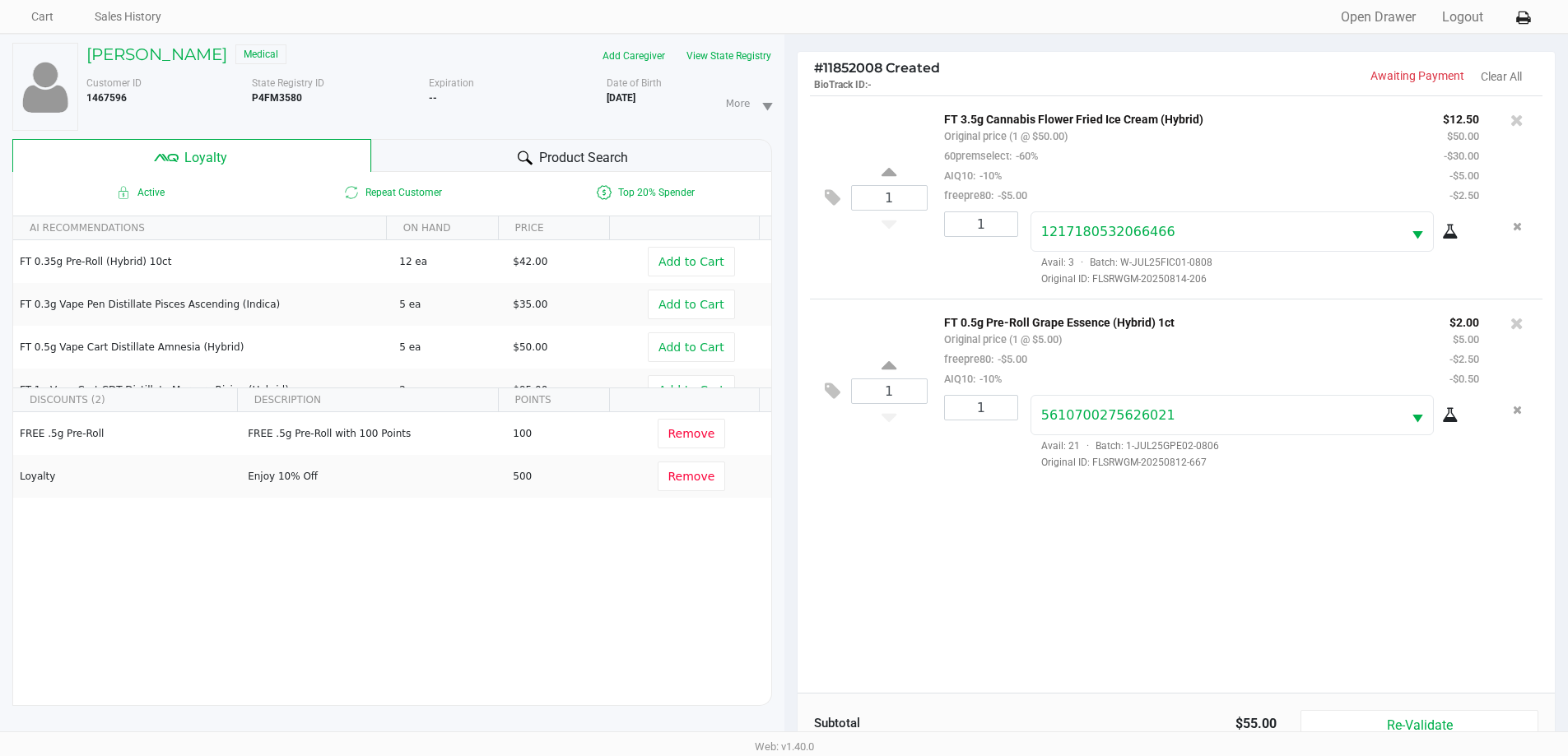
scroll to position [197, 0]
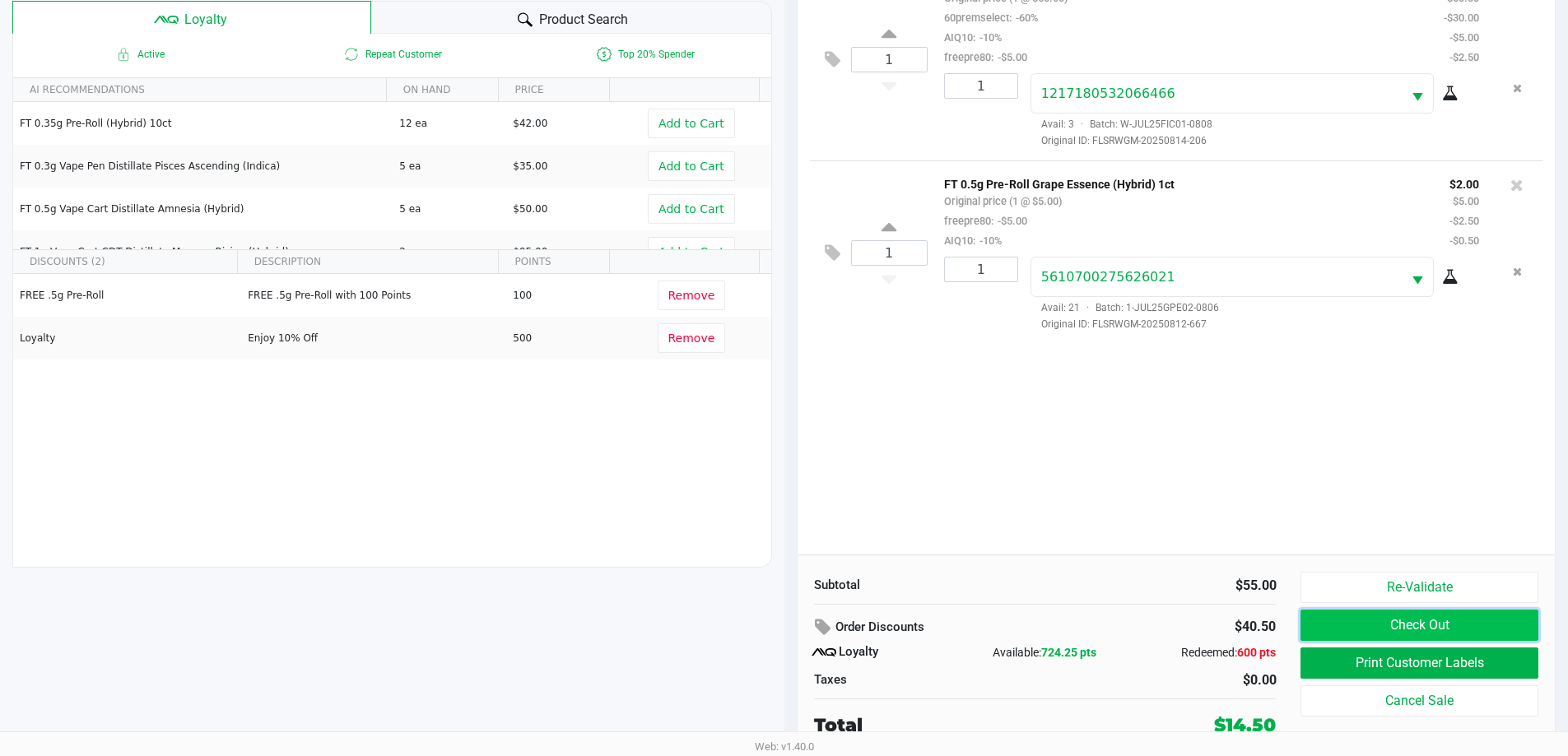
click at [1465, 620] on button "Check Out" at bounding box center [1419, 625] width 237 height 31
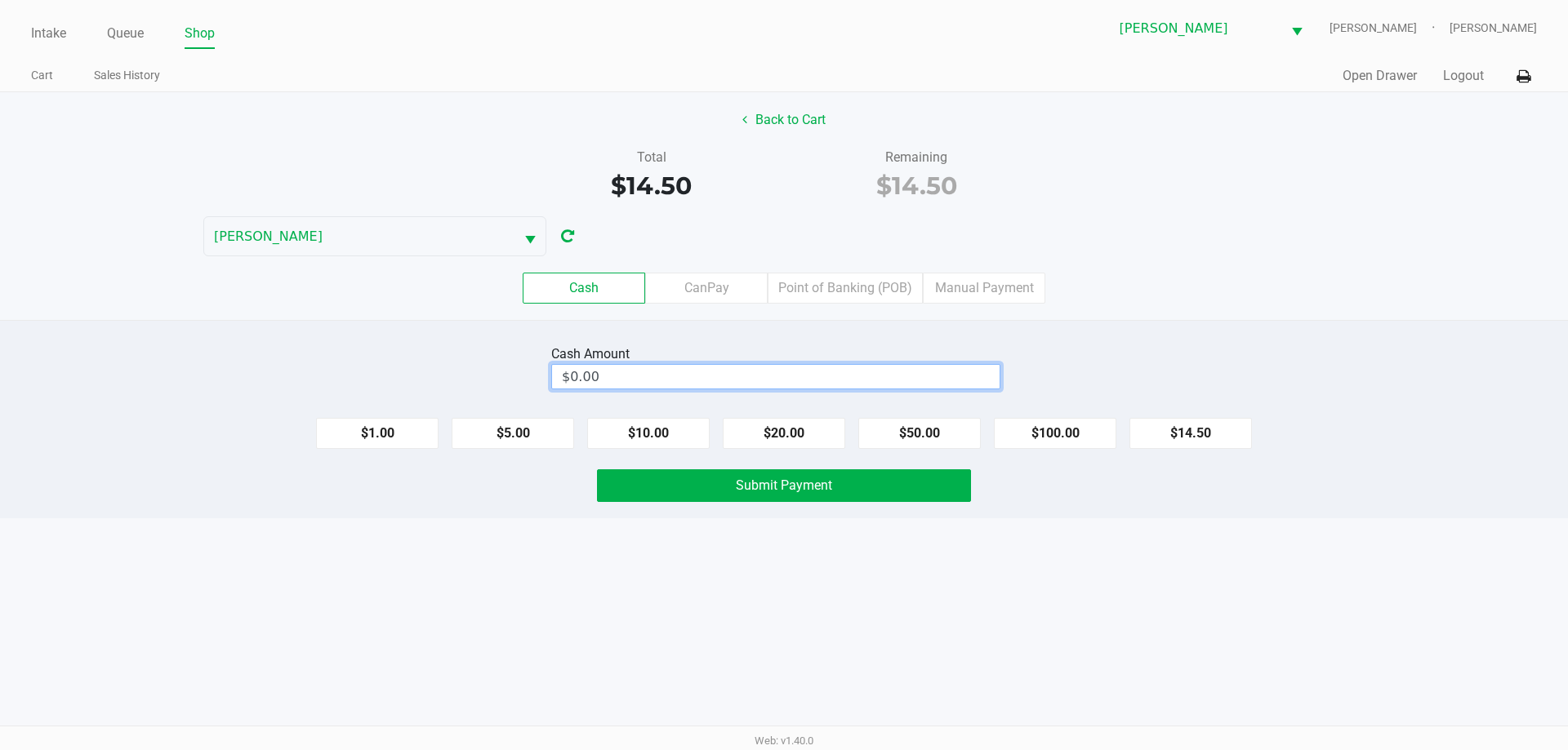
click at [877, 382] on input "$0.00" at bounding box center [776, 376] width 447 height 24
type input "$0.00"
click at [796, 125] on button "Back to Cart" at bounding box center [784, 119] width 104 height 31
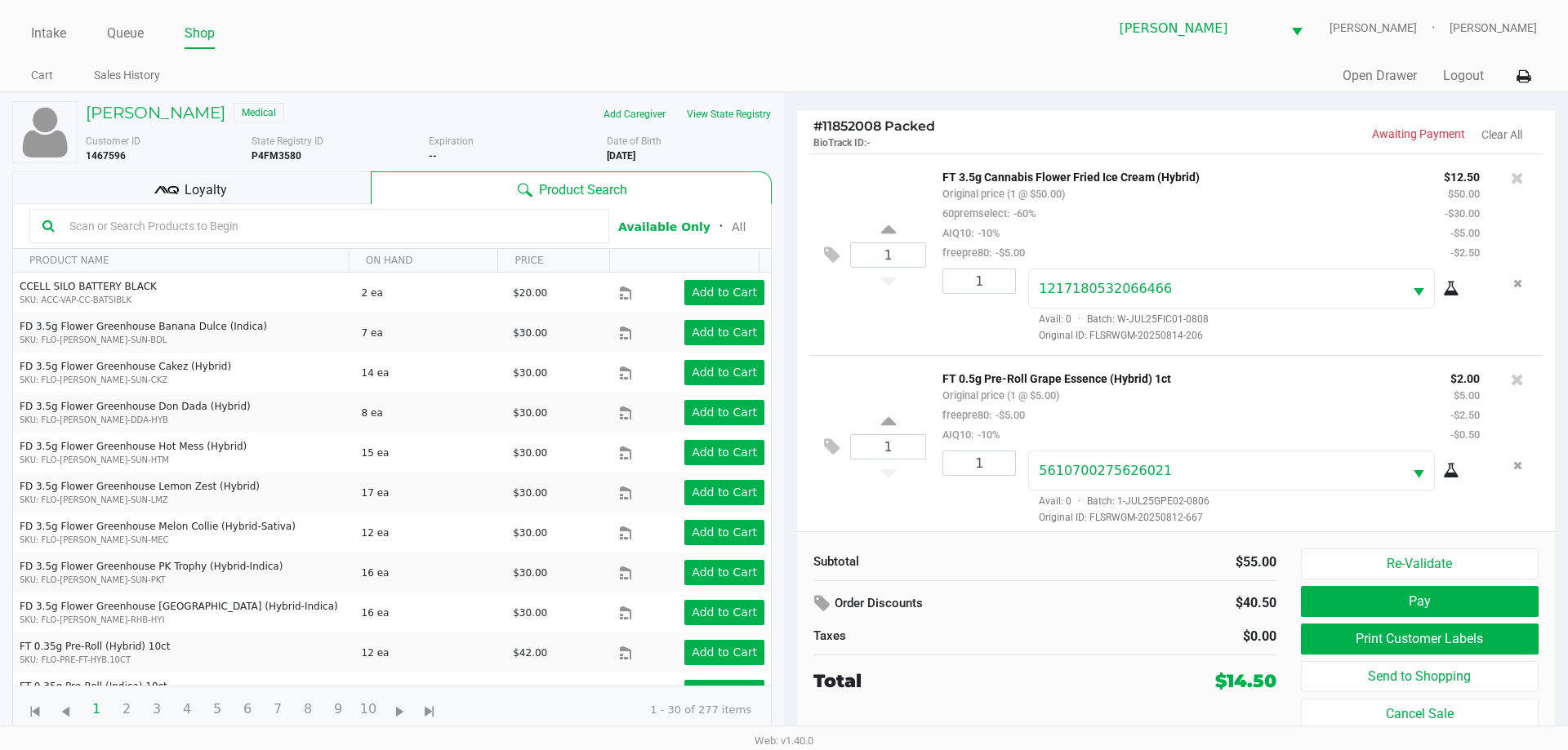
scroll to position [7, 0]
click at [283, 189] on div "Loyalty" at bounding box center [191, 187] width 359 height 32
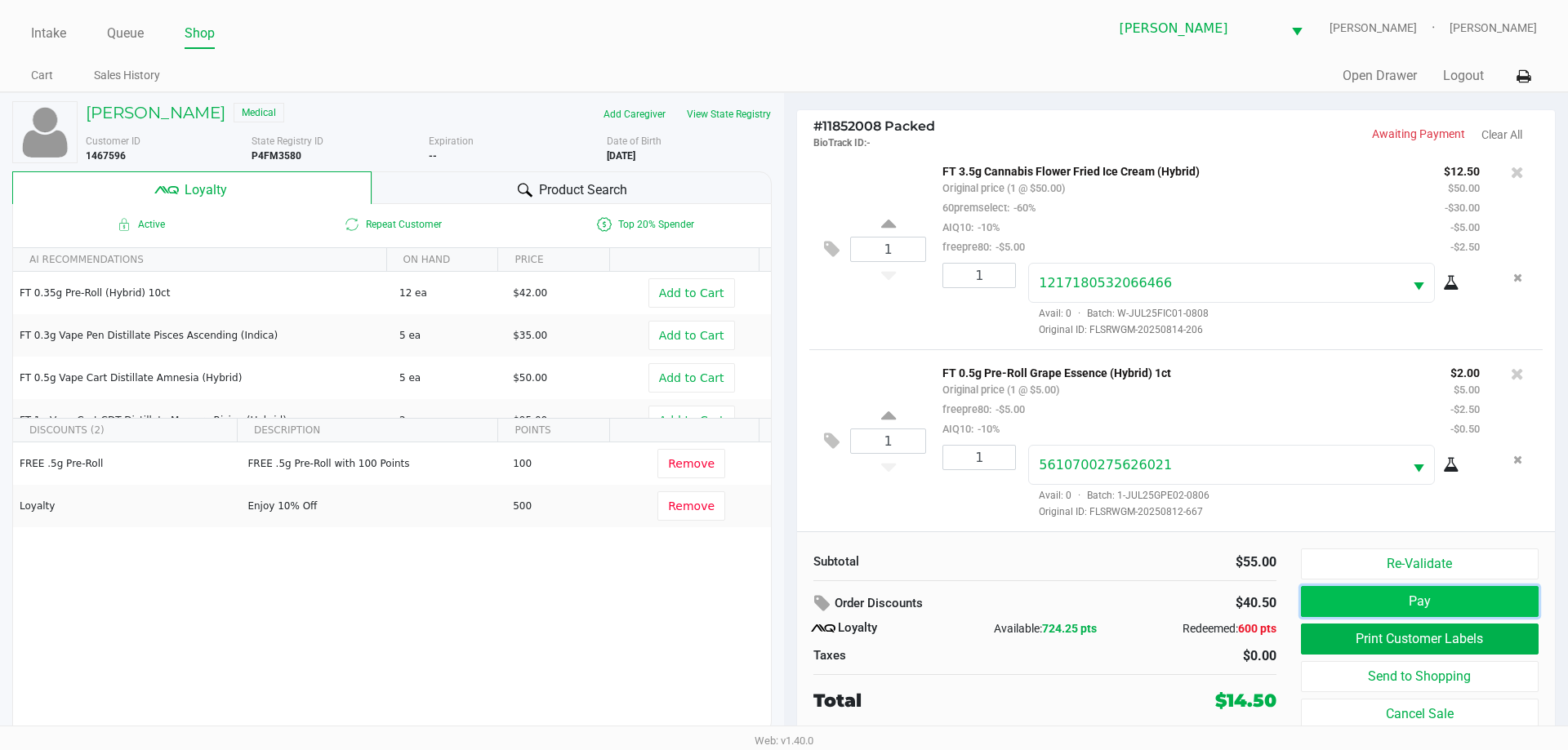
click at [1363, 599] on button "Pay" at bounding box center [1419, 601] width 238 height 31
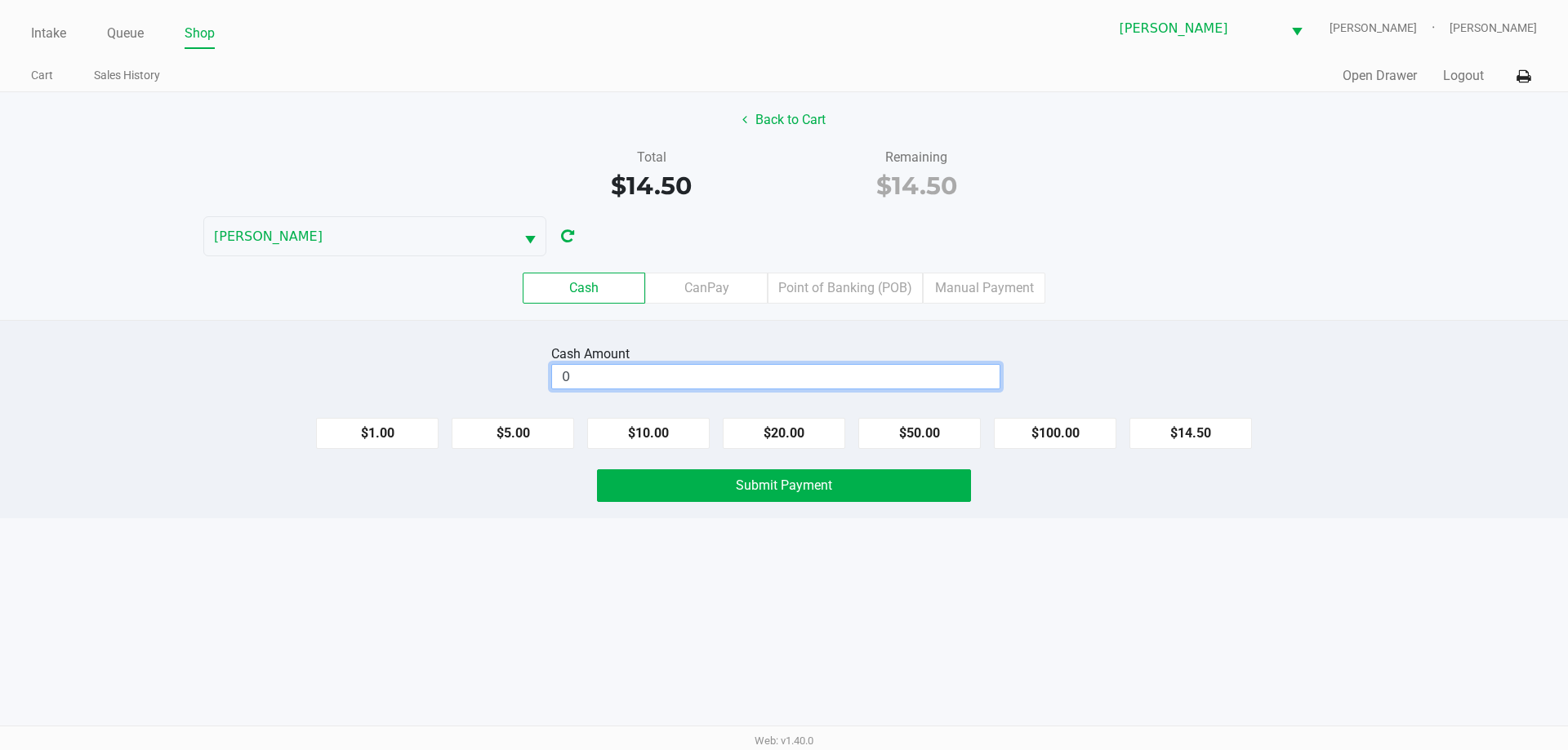
click at [643, 380] on input "0" at bounding box center [776, 376] width 447 height 24
type input "$20.00"
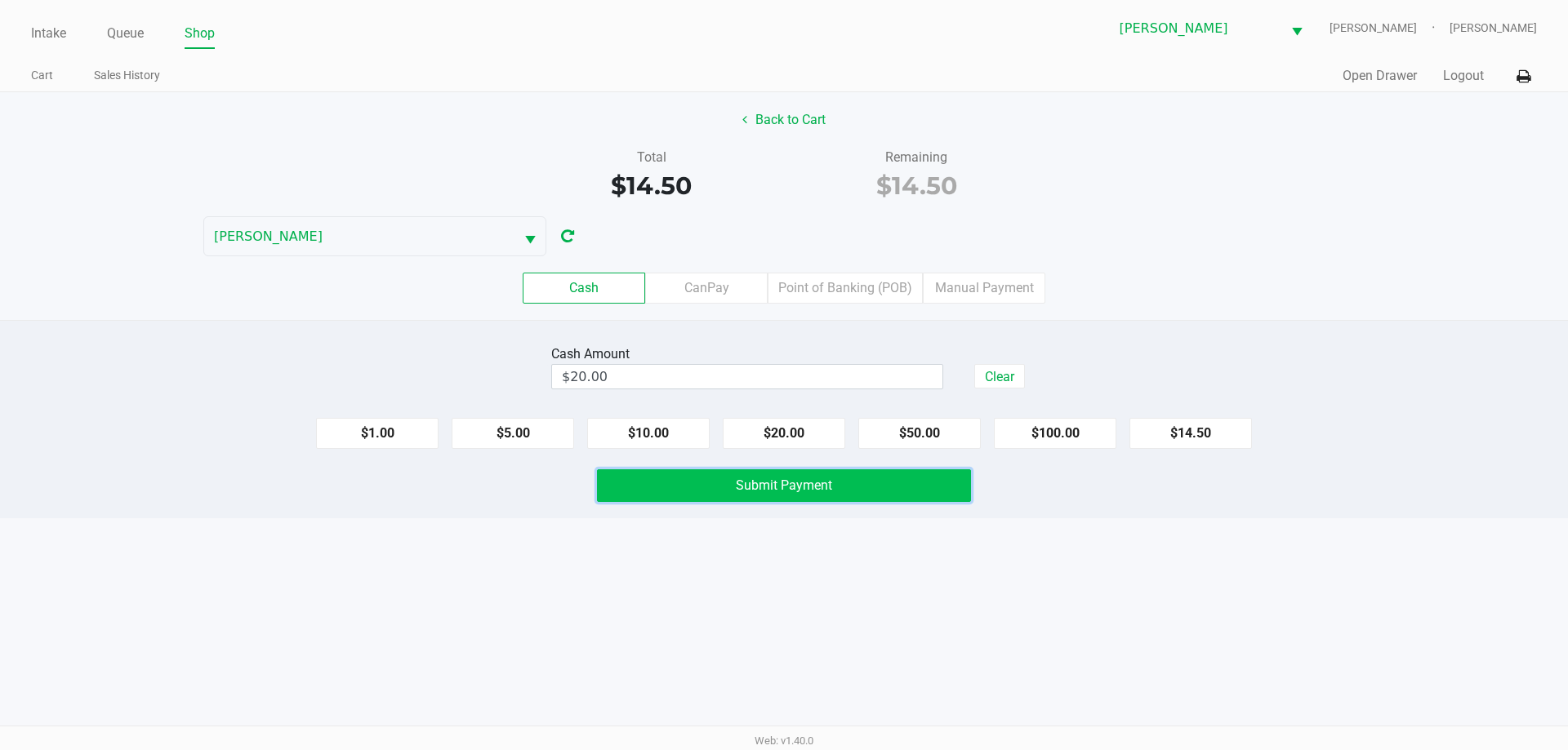
click at [641, 493] on button "Submit Payment" at bounding box center [784, 485] width 374 height 32
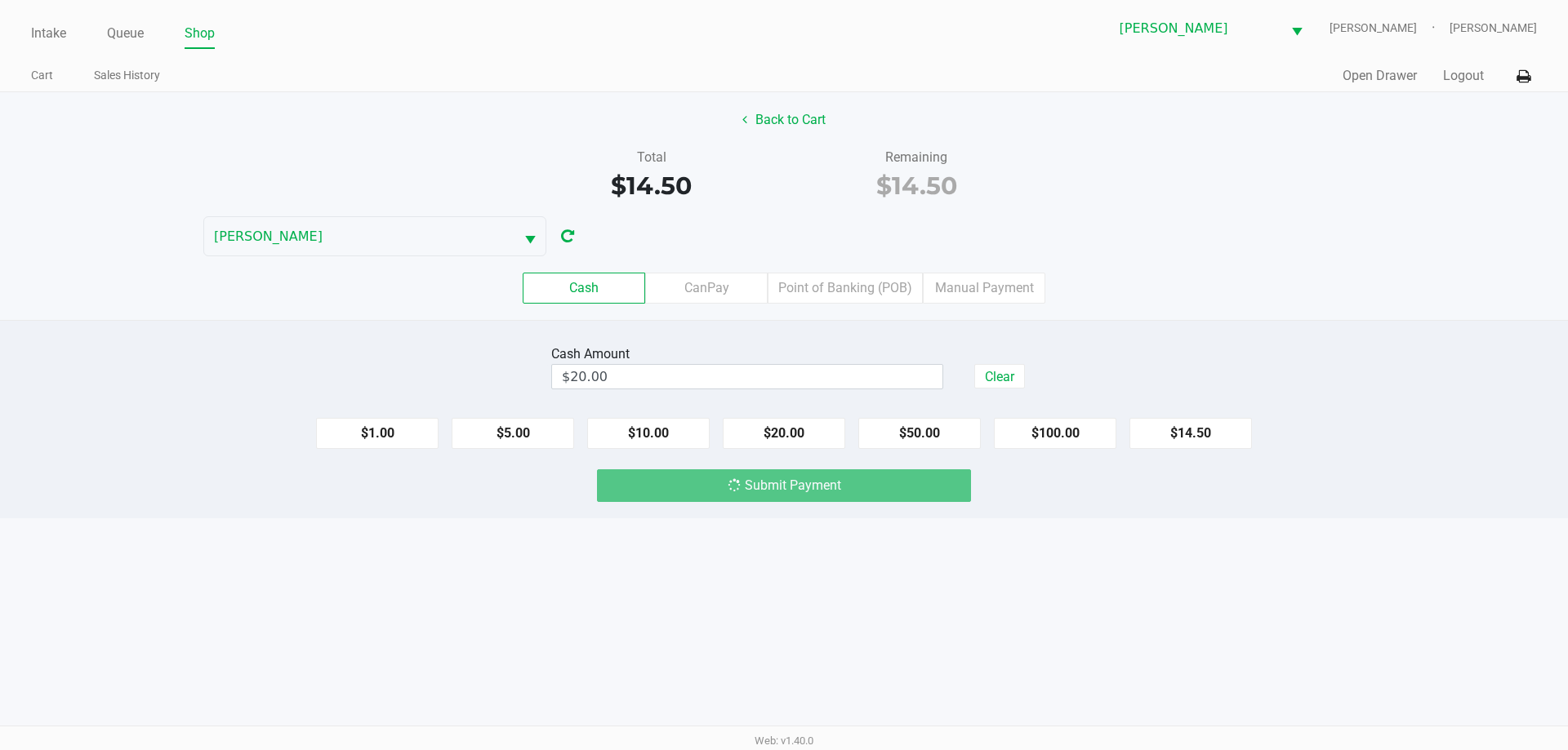
click at [411, 335] on div "Cash Amount $20.00 Clear $1.00 $5.00 $10.00 $20.00 $50.00 $100.00 $14.50 Submit…" at bounding box center [784, 419] width 1568 height 198
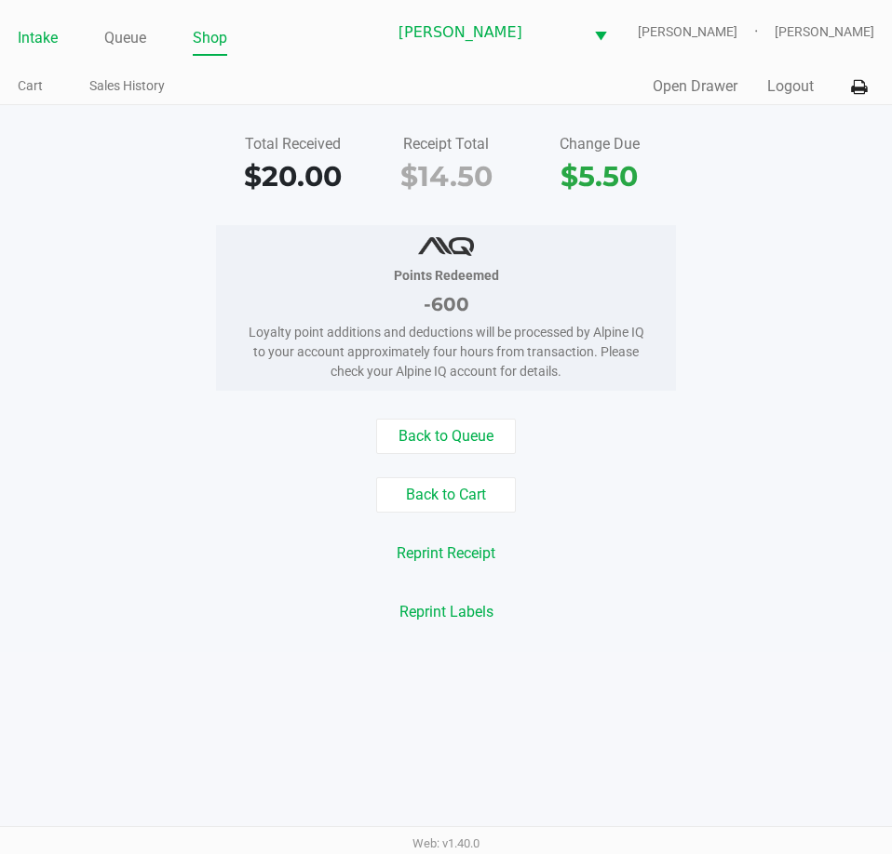
click at [20, 45] on link "Intake" at bounding box center [38, 38] width 40 height 26
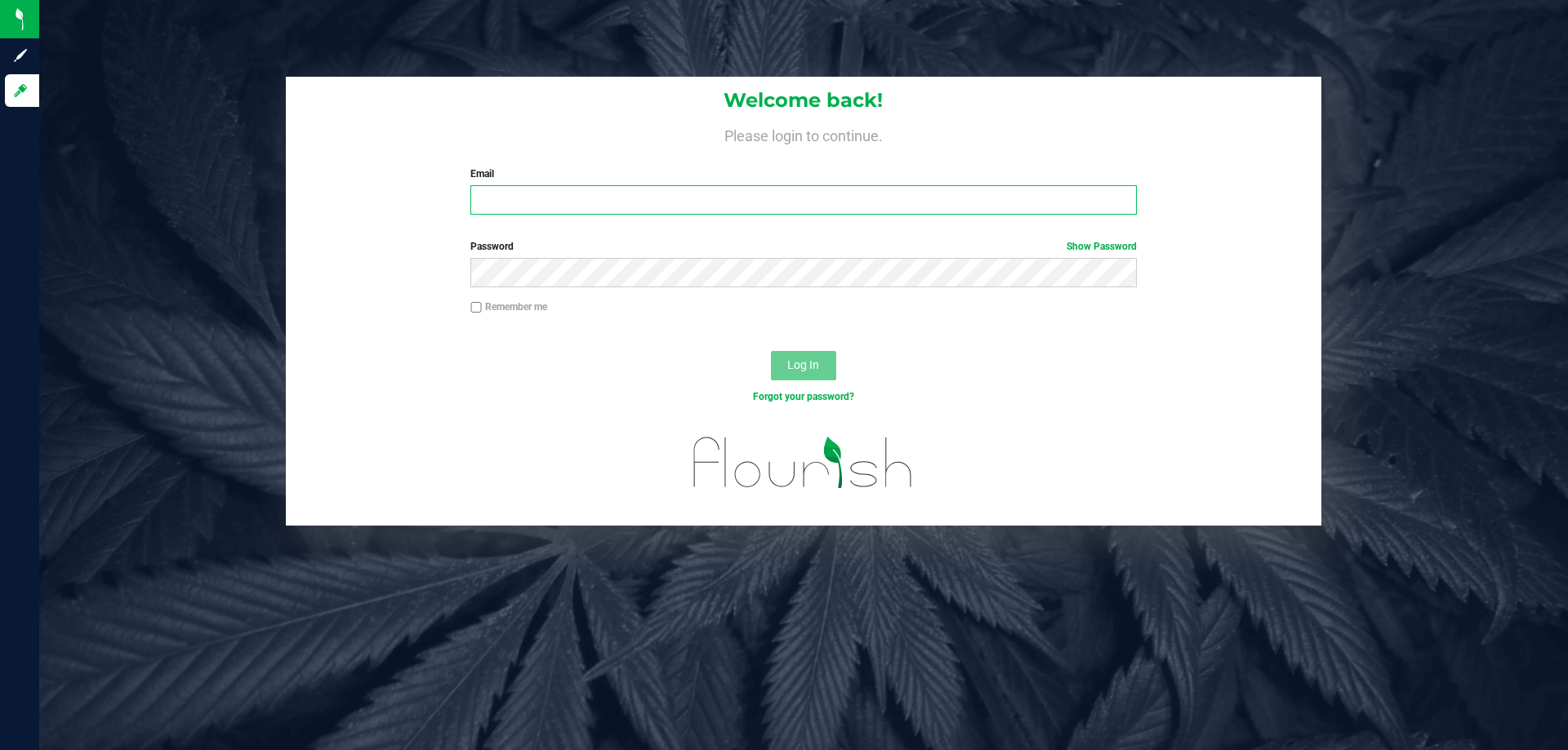
click at [531, 203] on input "Email" at bounding box center [803, 200] width 665 height 30
type input "[EMAIL_ADDRESS][DOMAIN_NAME]"
click at [771, 351] on button "Log In" at bounding box center [804, 366] width 65 height 30
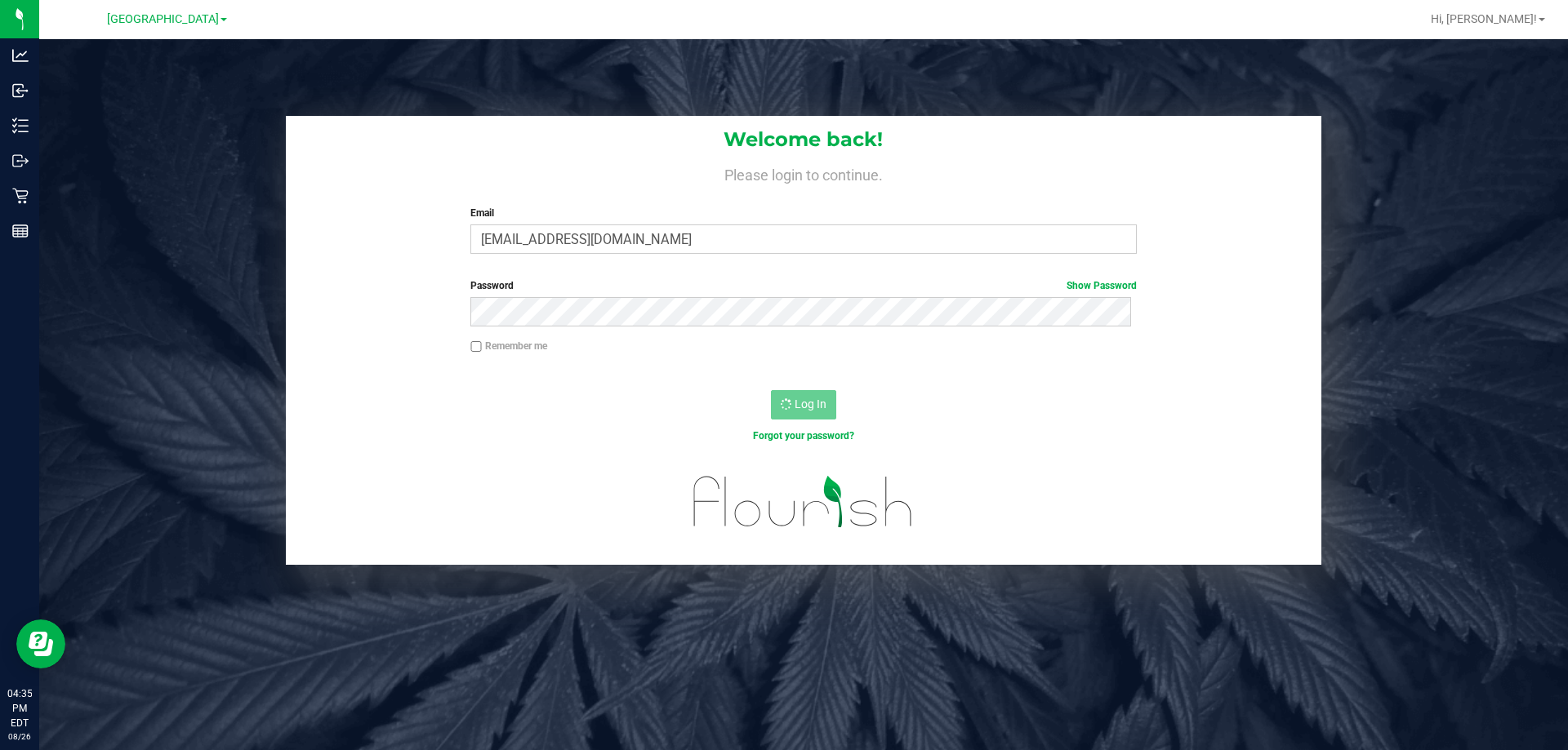
click at [204, 30] on div "[GEOGRAPHIC_DATA]" at bounding box center [167, 18] width 239 height 25
click at [197, 24] on span "[GEOGRAPHIC_DATA]" at bounding box center [162, 19] width 111 height 15
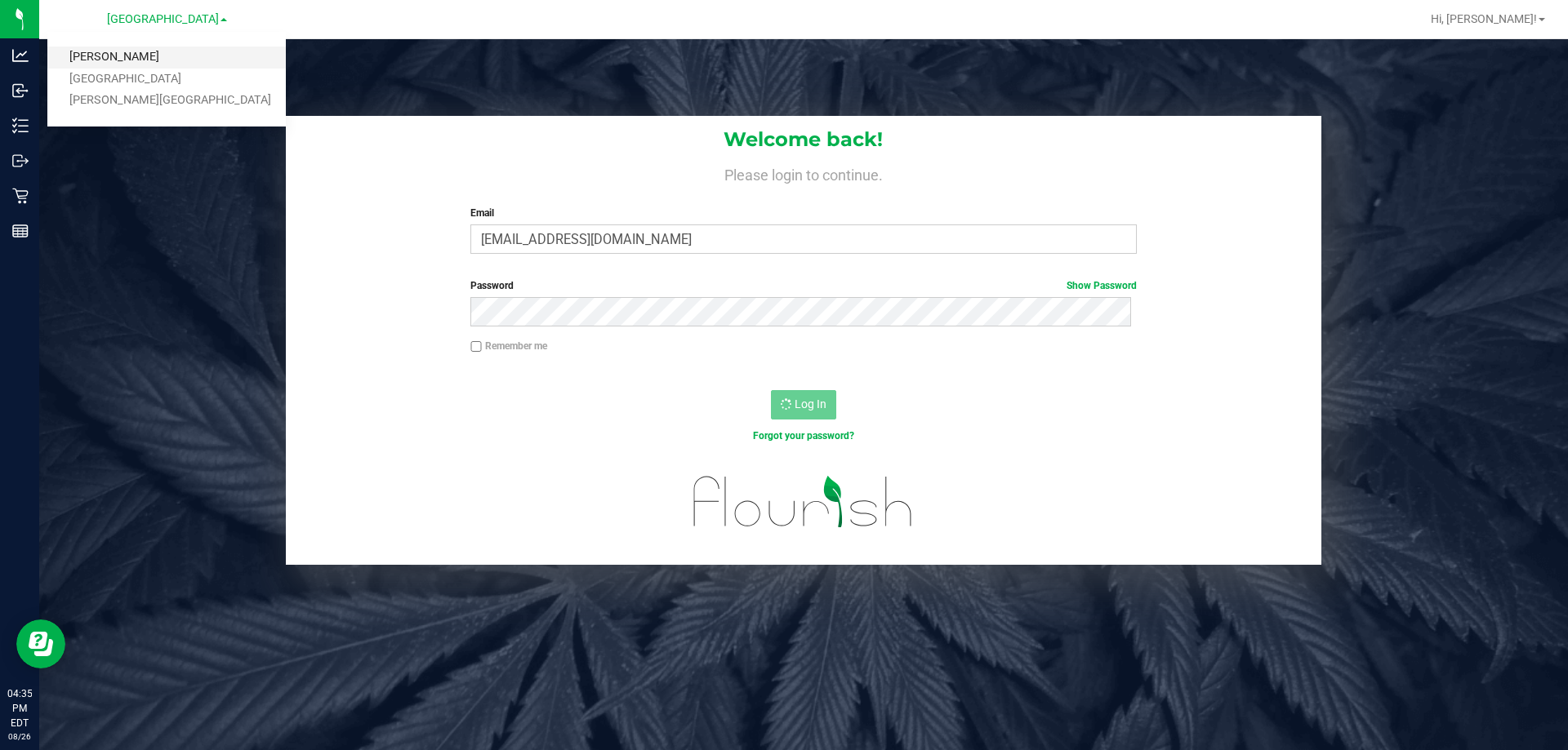
click at [98, 61] on link "[PERSON_NAME]" at bounding box center [167, 57] width 239 height 22
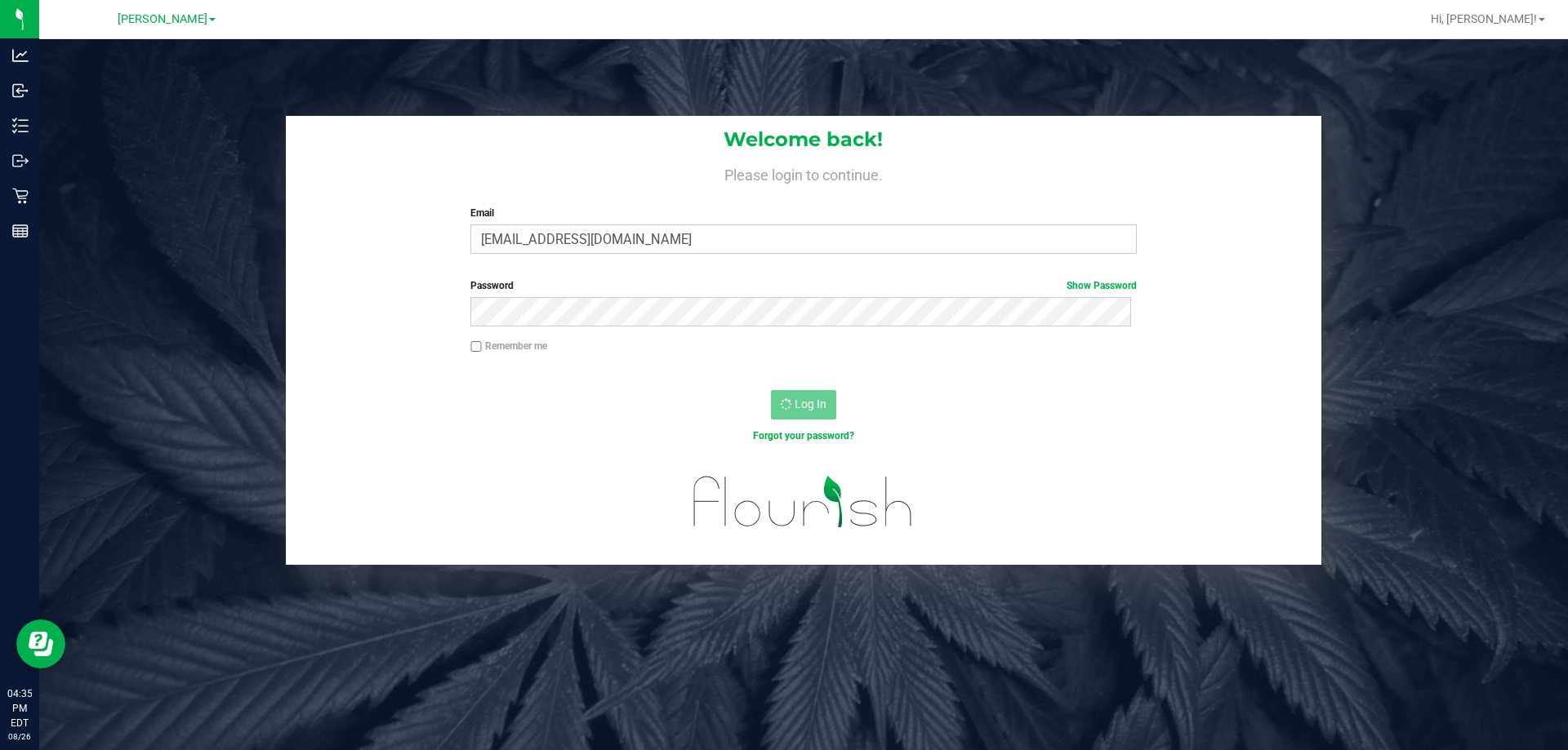
click at [487, 489] on div at bounding box center [804, 512] width 1035 height 104
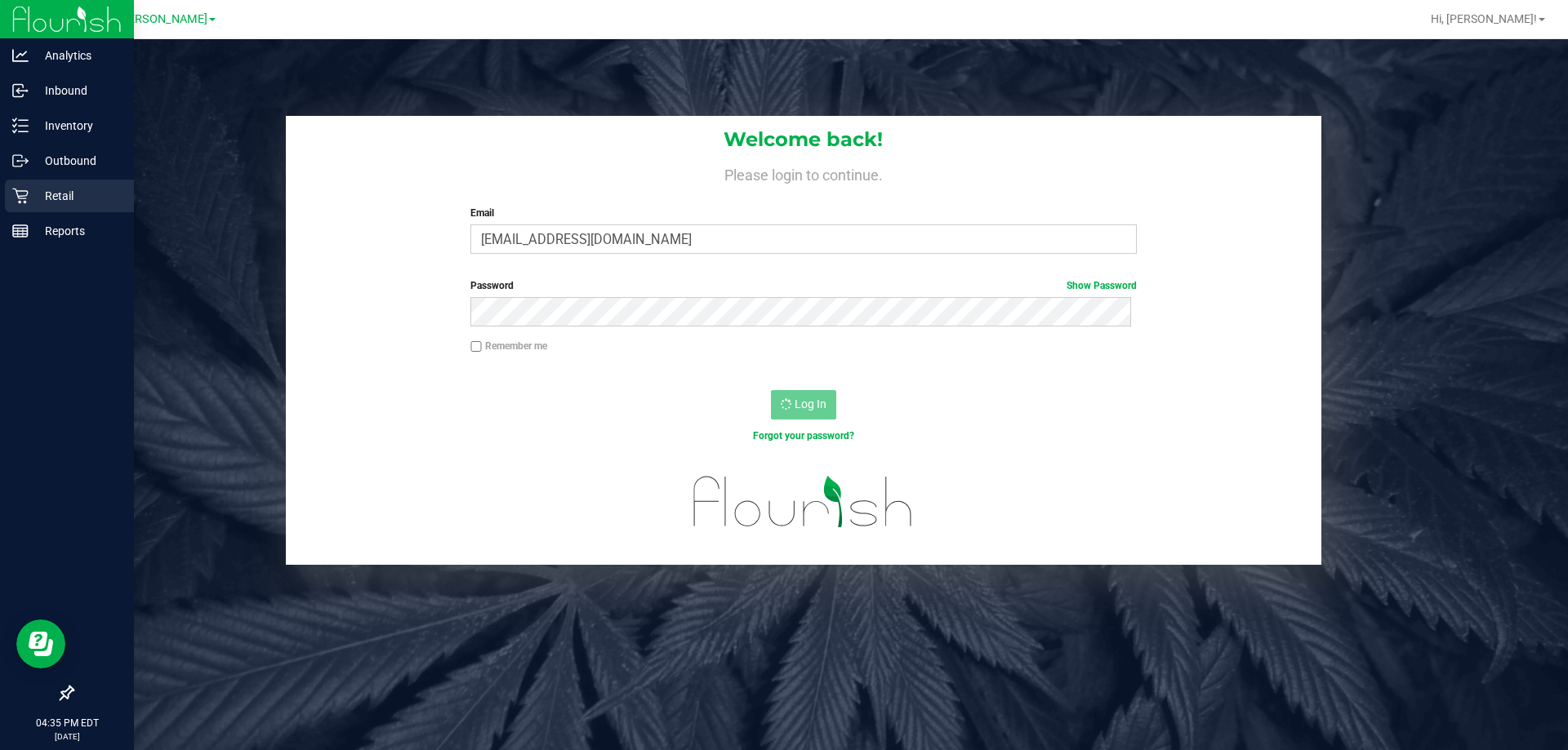
click at [16, 187] on div "Retail" at bounding box center [69, 196] width 129 height 32
click at [33, 154] on p "Outbound" at bounding box center [78, 161] width 98 height 19
click at [48, 123] on p "Inventory" at bounding box center [78, 125] width 98 height 19
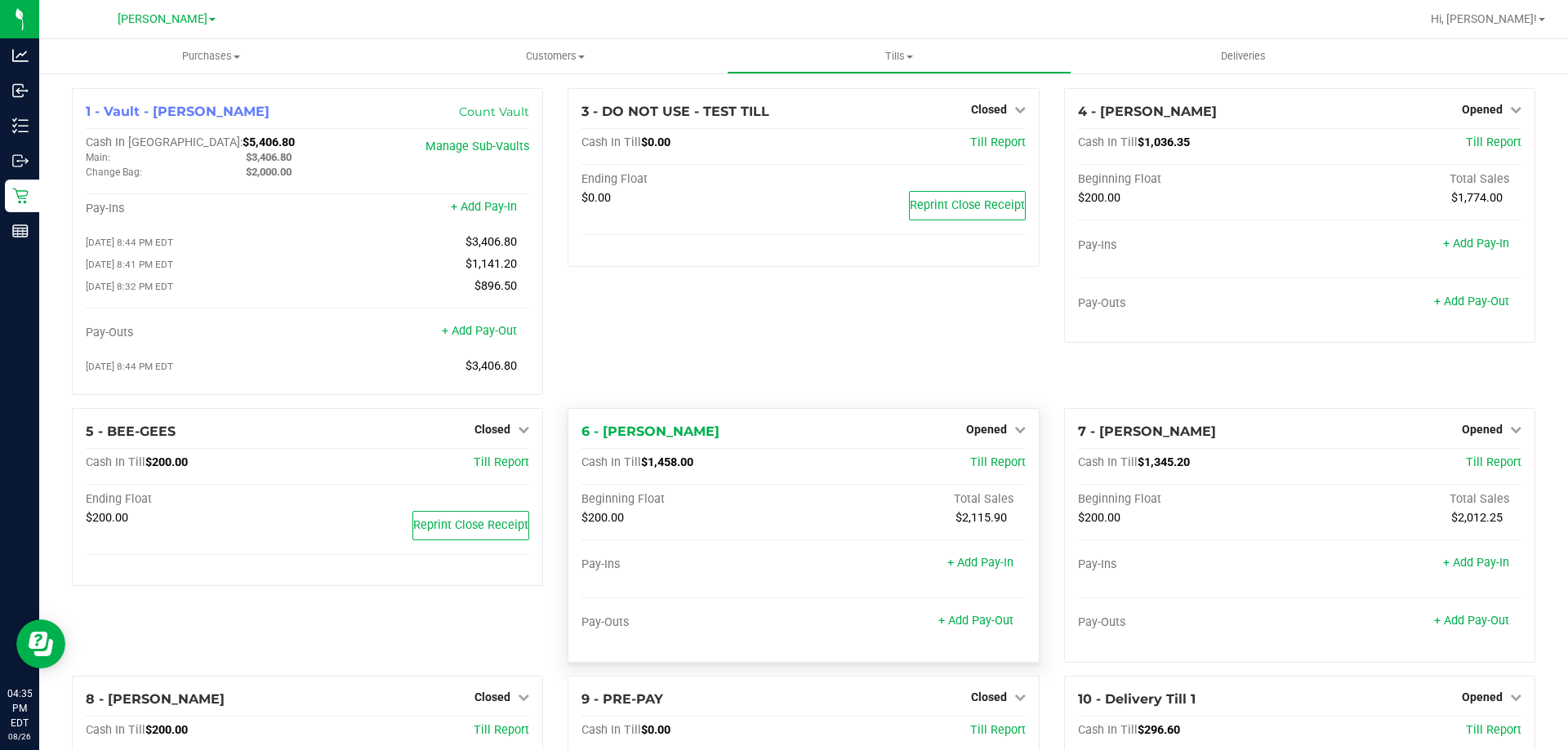
click at [889, 371] on div "3 - DO NOT USE - TEST TILL Closed Open Till Cash In Till $0.00 Till Report Endi…" at bounding box center [803, 248] width 496 height 320
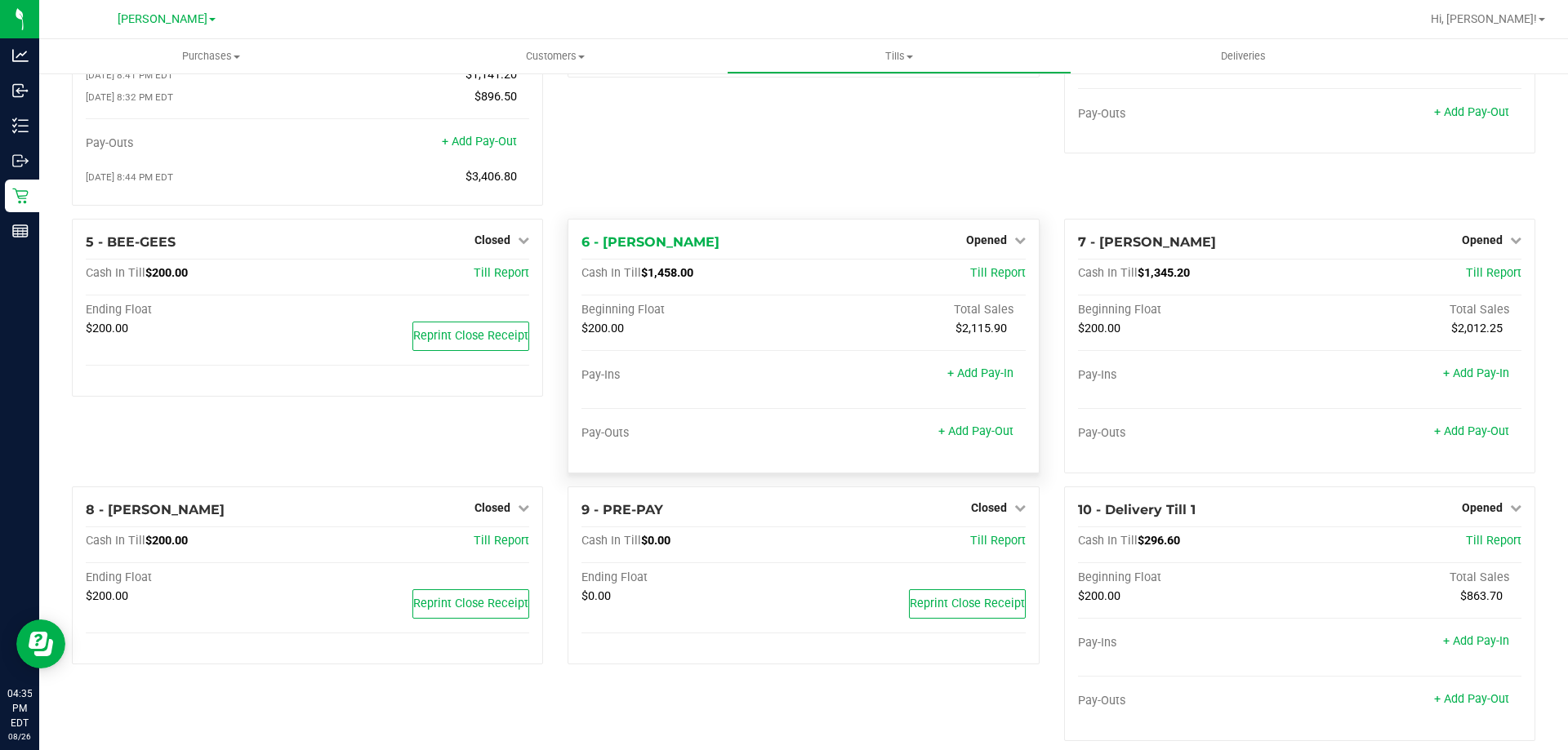
scroll to position [215, 0]
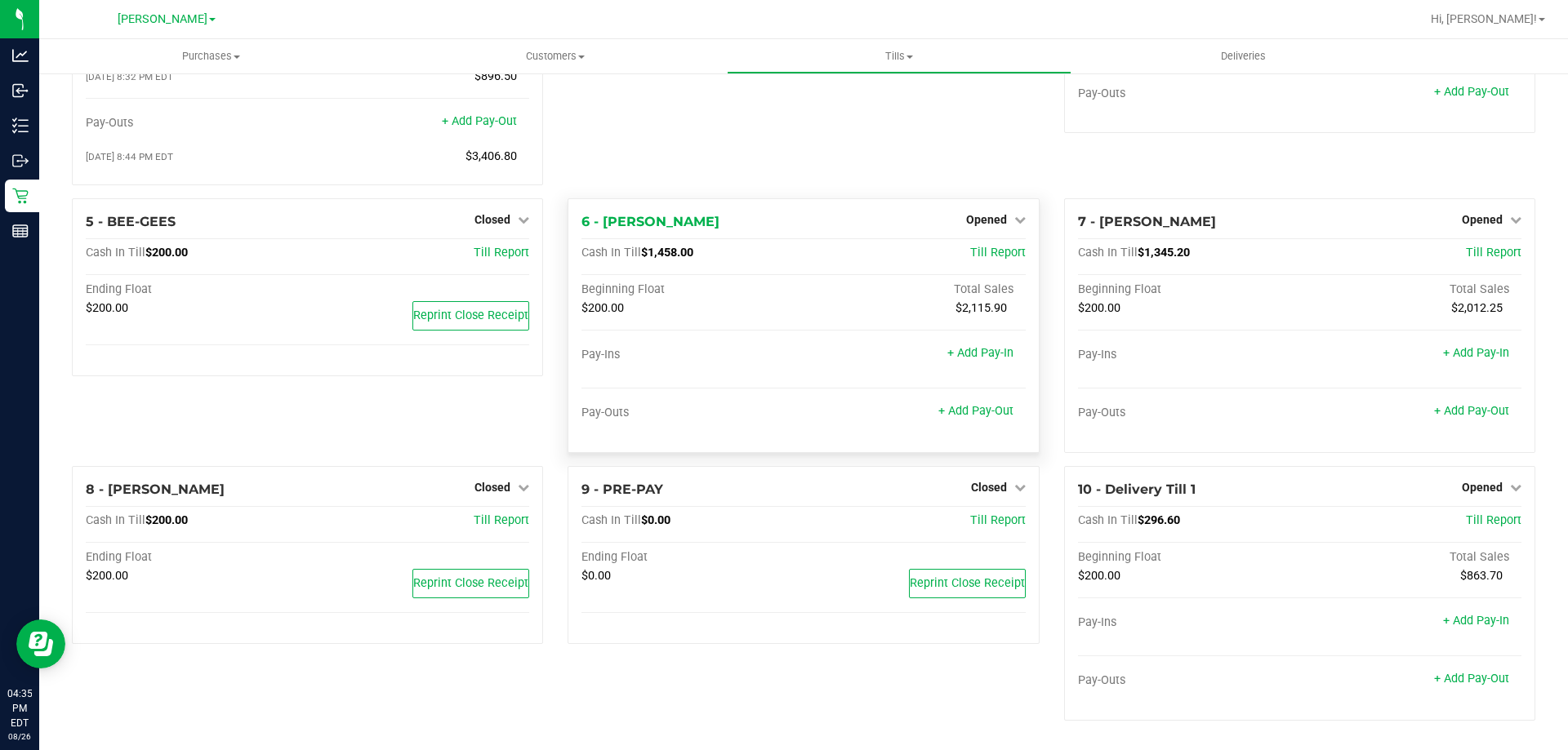
drag, startPoint x: 935, startPoint y: 685, endPoint x: 654, endPoint y: 700, distance: 281.4
click at [654, 700] on div "9 - PRE-PAY Closed Open Till Cash In Till $0.00 Till Report Ending Float $0.00 …" at bounding box center [803, 599] width 496 height 268
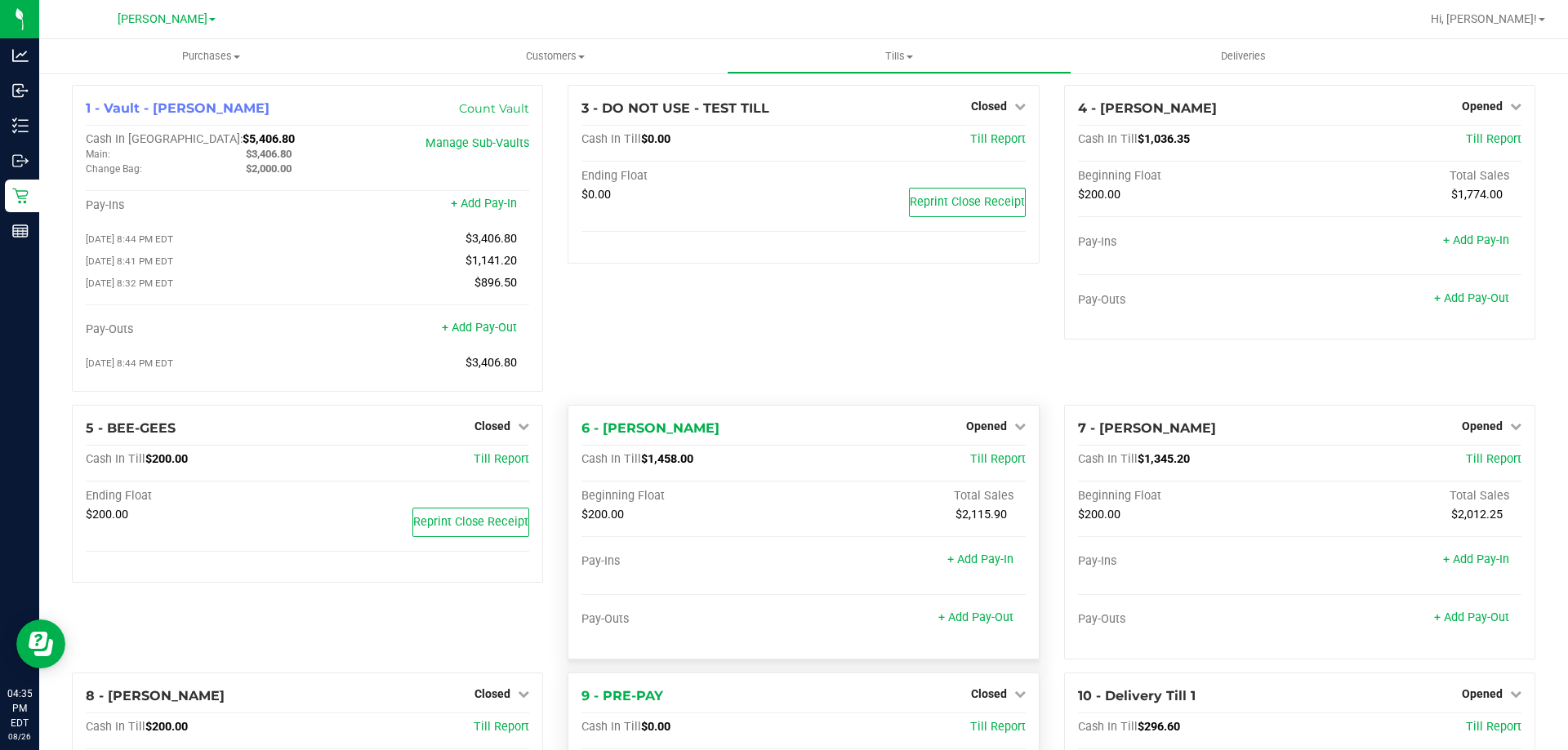
scroll to position [0, 0]
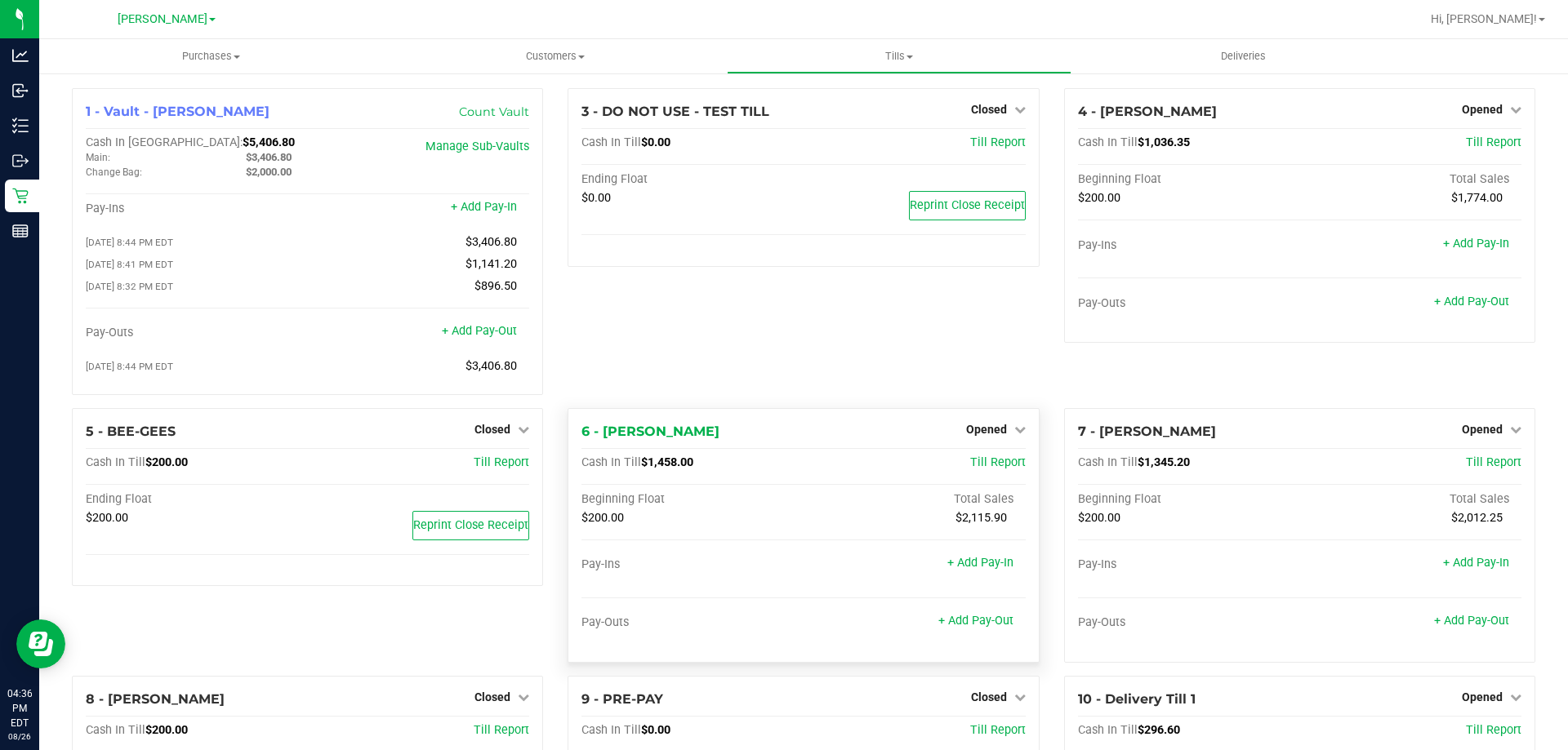
click at [672, 332] on div "3 - DO NOT USE - TEST TILL Closed Open Till Cash In Till $0.00 Till Report Endi…" at bounding box center [803, 248] width 496 height 320
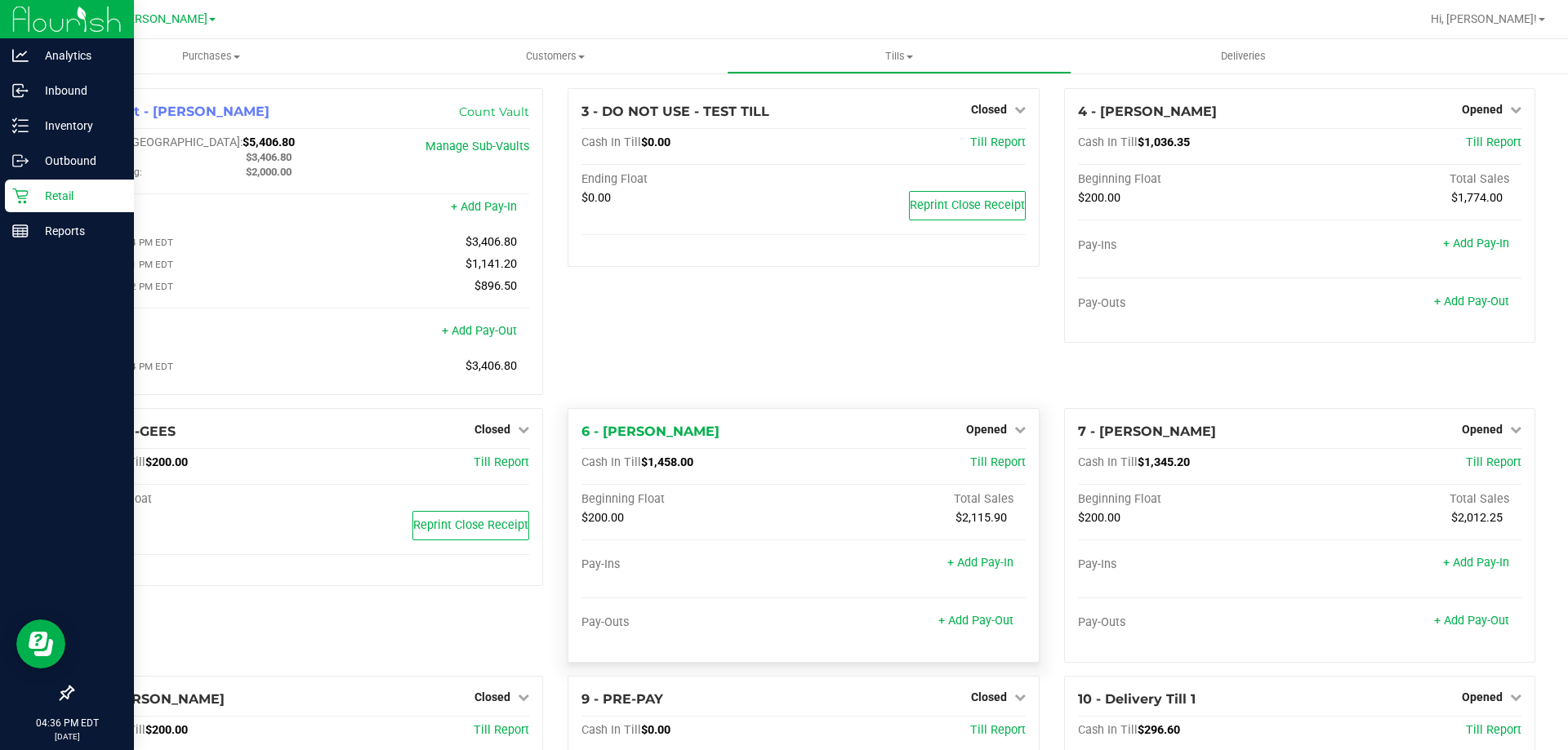
click at [15, 186] on div "Retail" at bounding box center [69, 196] width 129 height 32
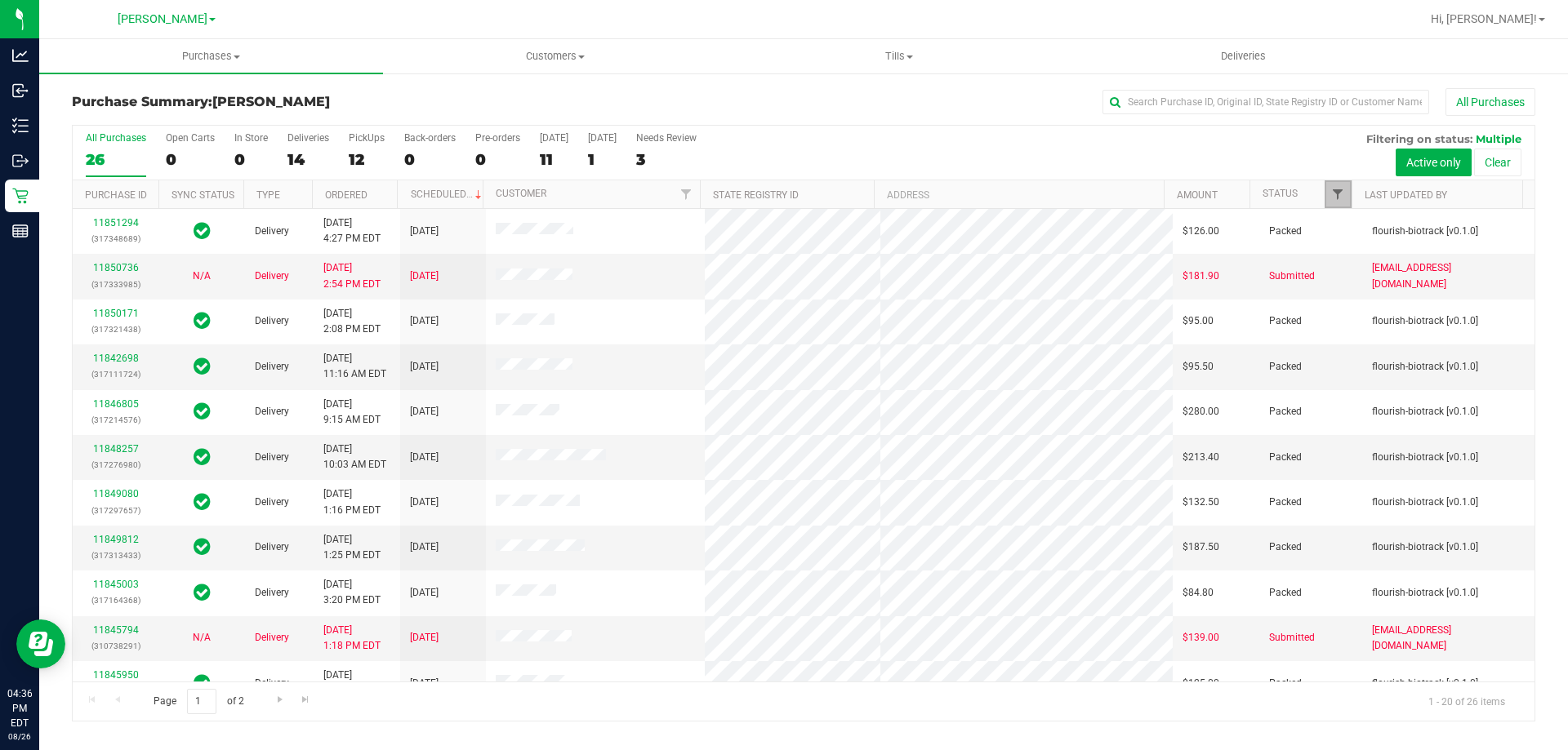
click at [1331, 195] on span "Filter" at bounding box center [1337, 194] width 13 height 13
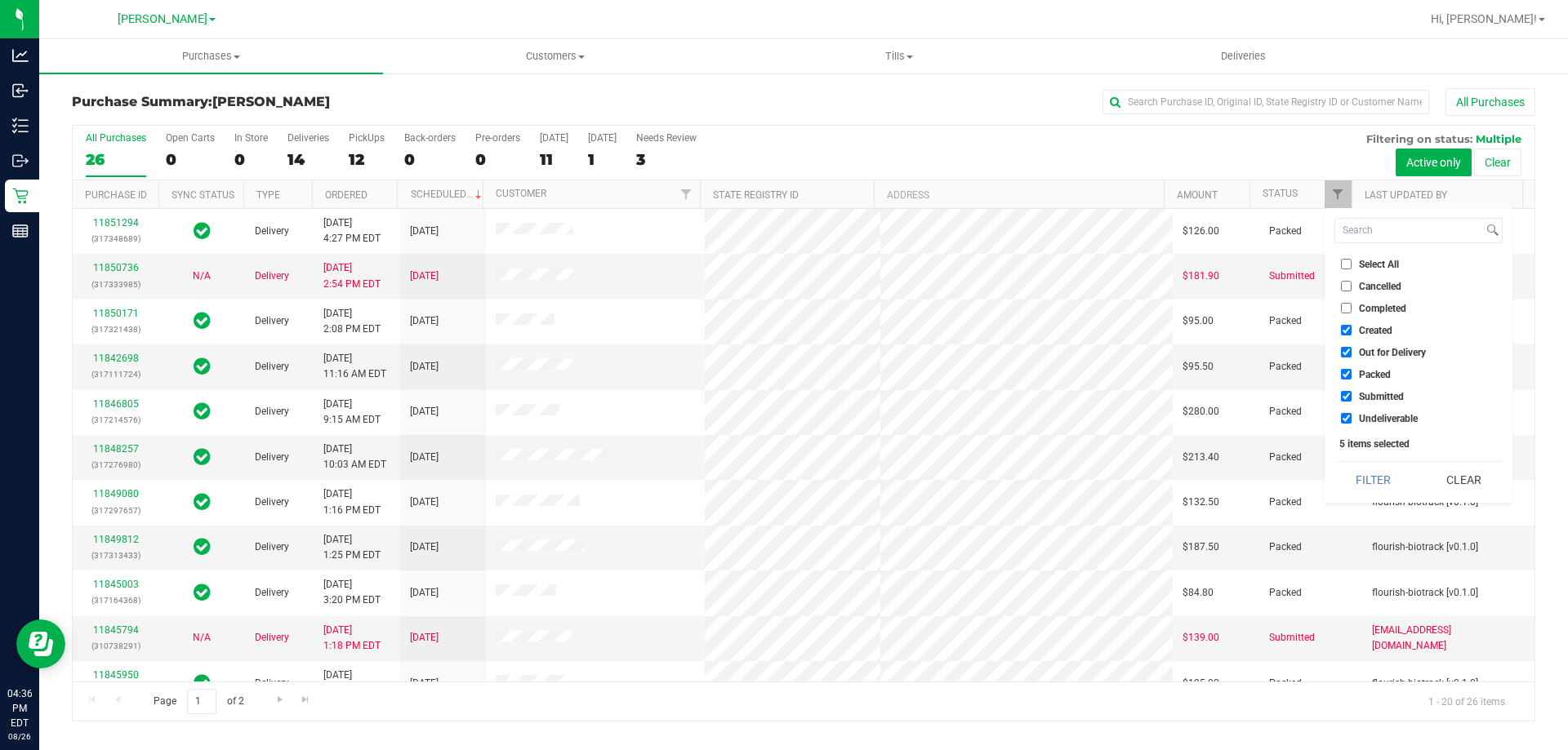
click at [1360, 265] on span "Select All" at bounding box center [1379, 264] width 40 height 10
click at [1351, 265] on input "Select All" at bounding box center [1346, 264] width 11 height 11
checkbox input "true"
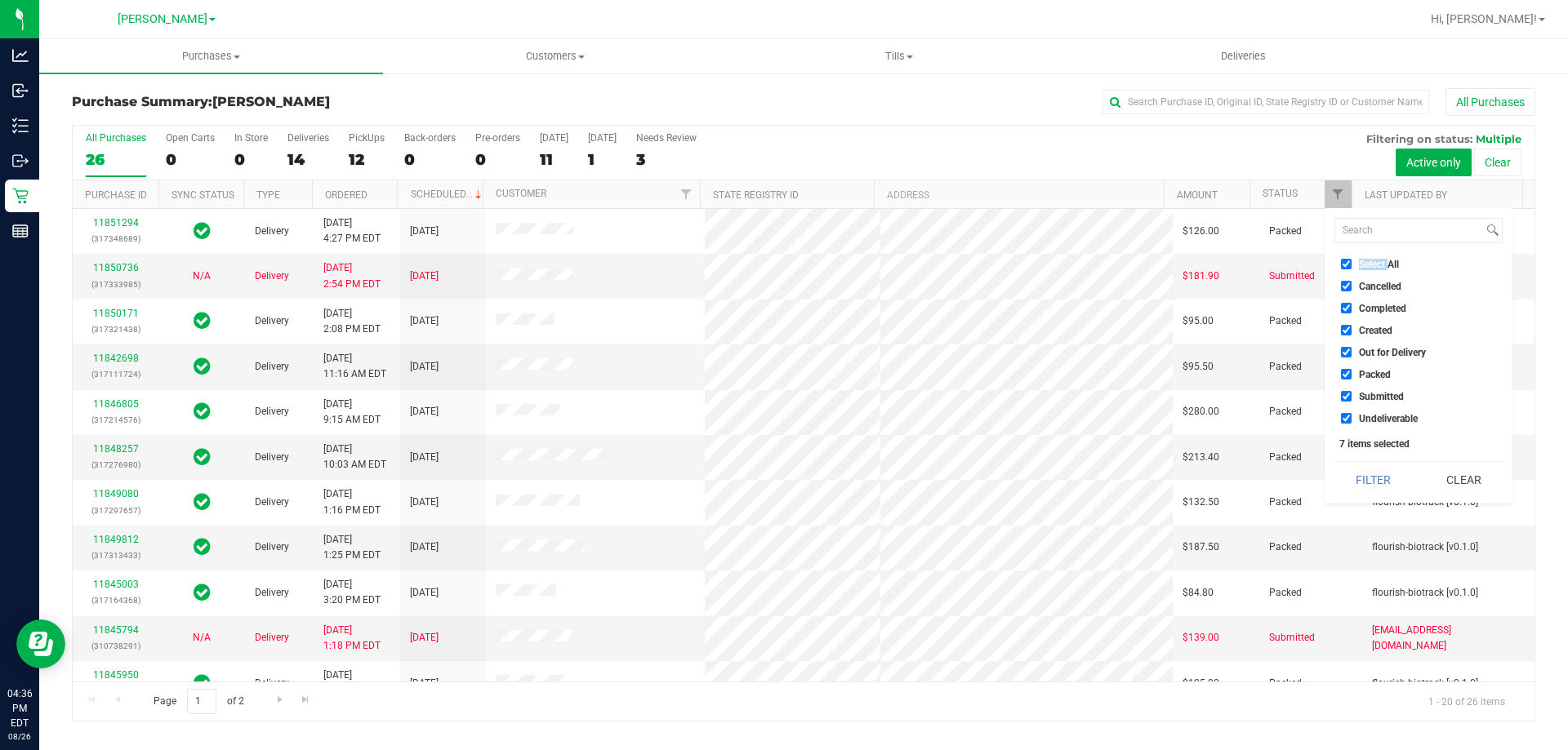
click at [1360, 265] on span "Select All" at bounding box center [1379, 264] width 40 height 10
click at [1351, 265] on input "Select All" at bounding box center [1346, 264] width 11 height 11
checkbox input "false"
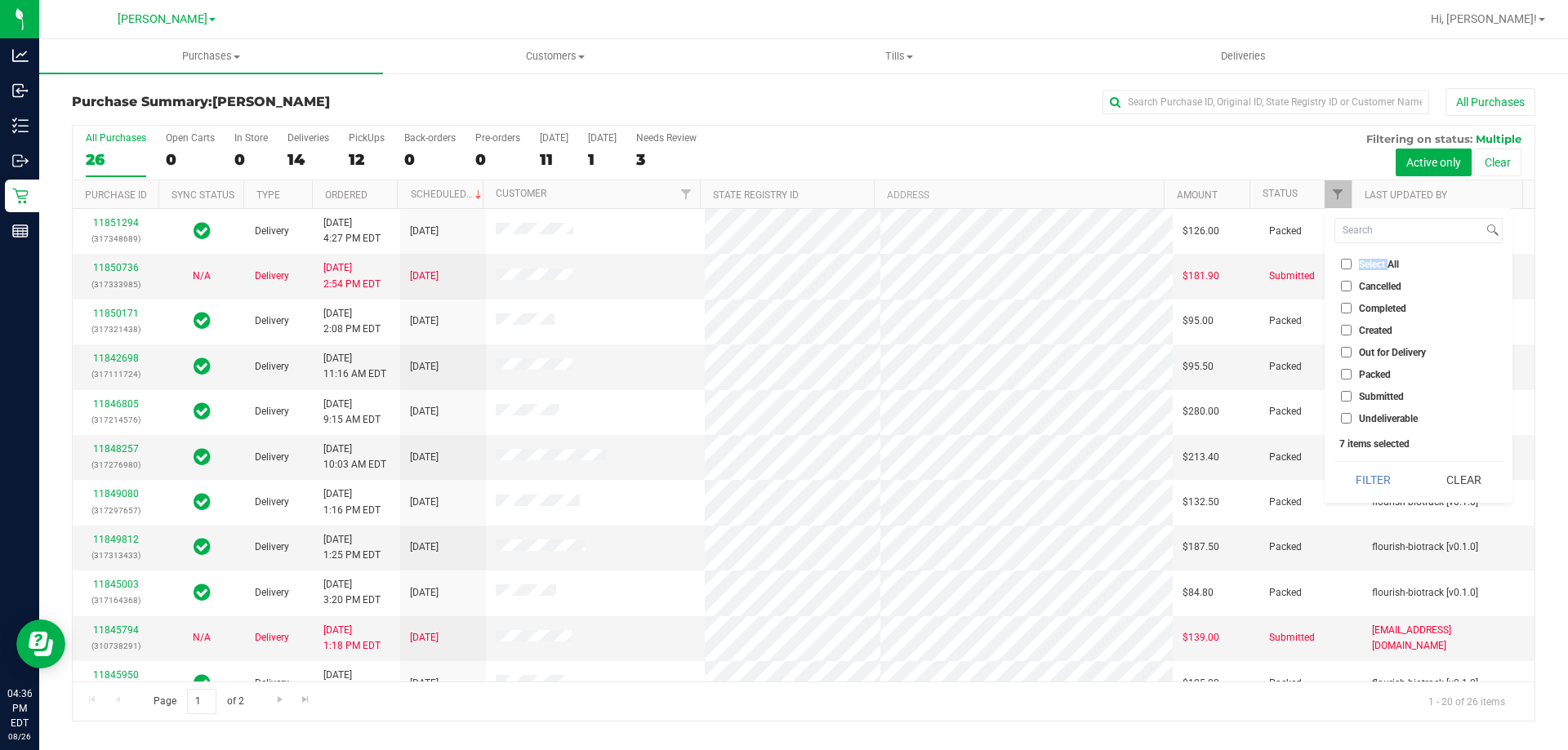
checkbox input "false"
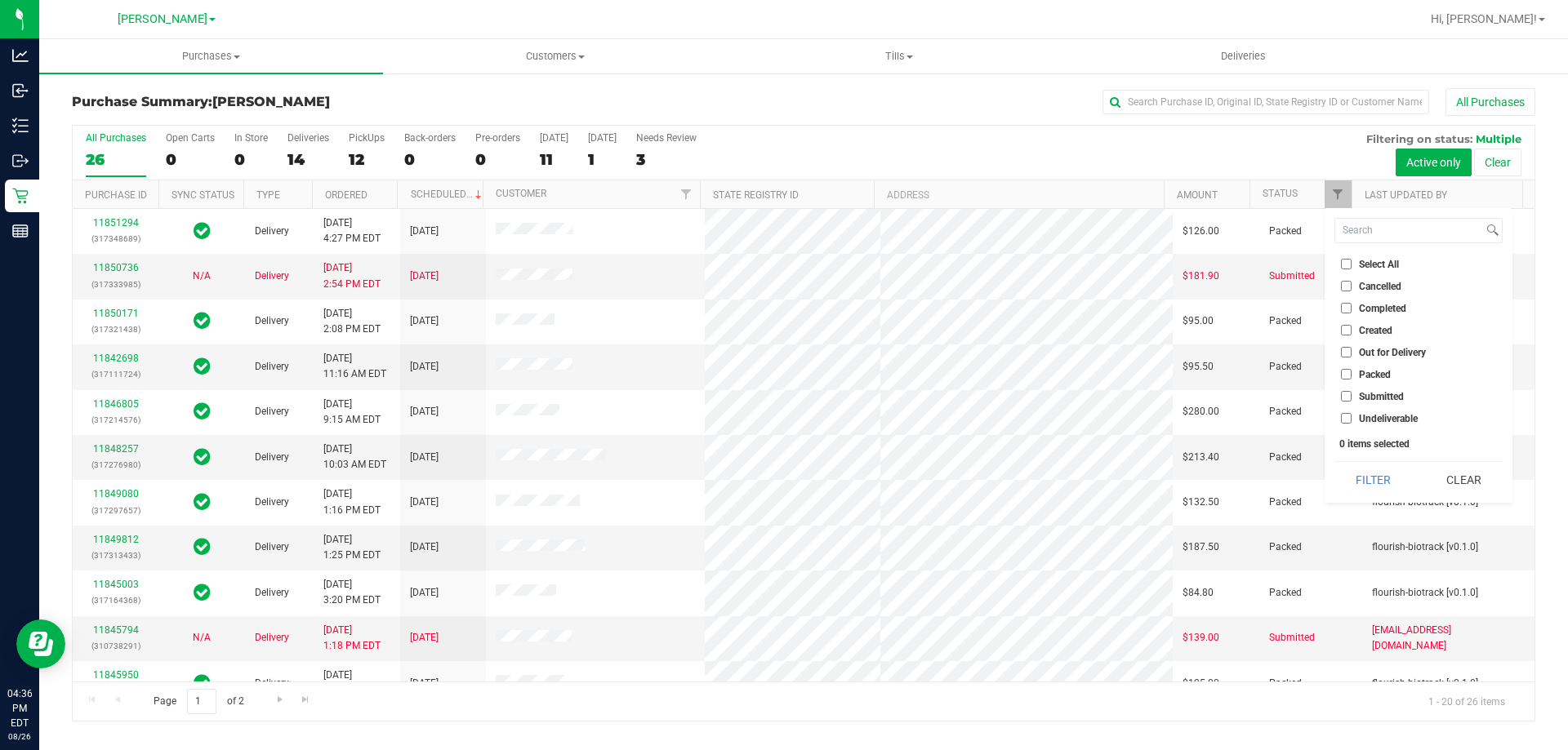
click at [1359, 392] on span "Submitted" at bounding box center [1381, 396] width 45 height 10
click at [1351, 391] on input "Submitted" at bounding box center [1346, 396] width 11 height 11
checkbox input "true"
click at [1367, 471] on button "Filter" at bounding box center [1373, 480] width 78 height 36
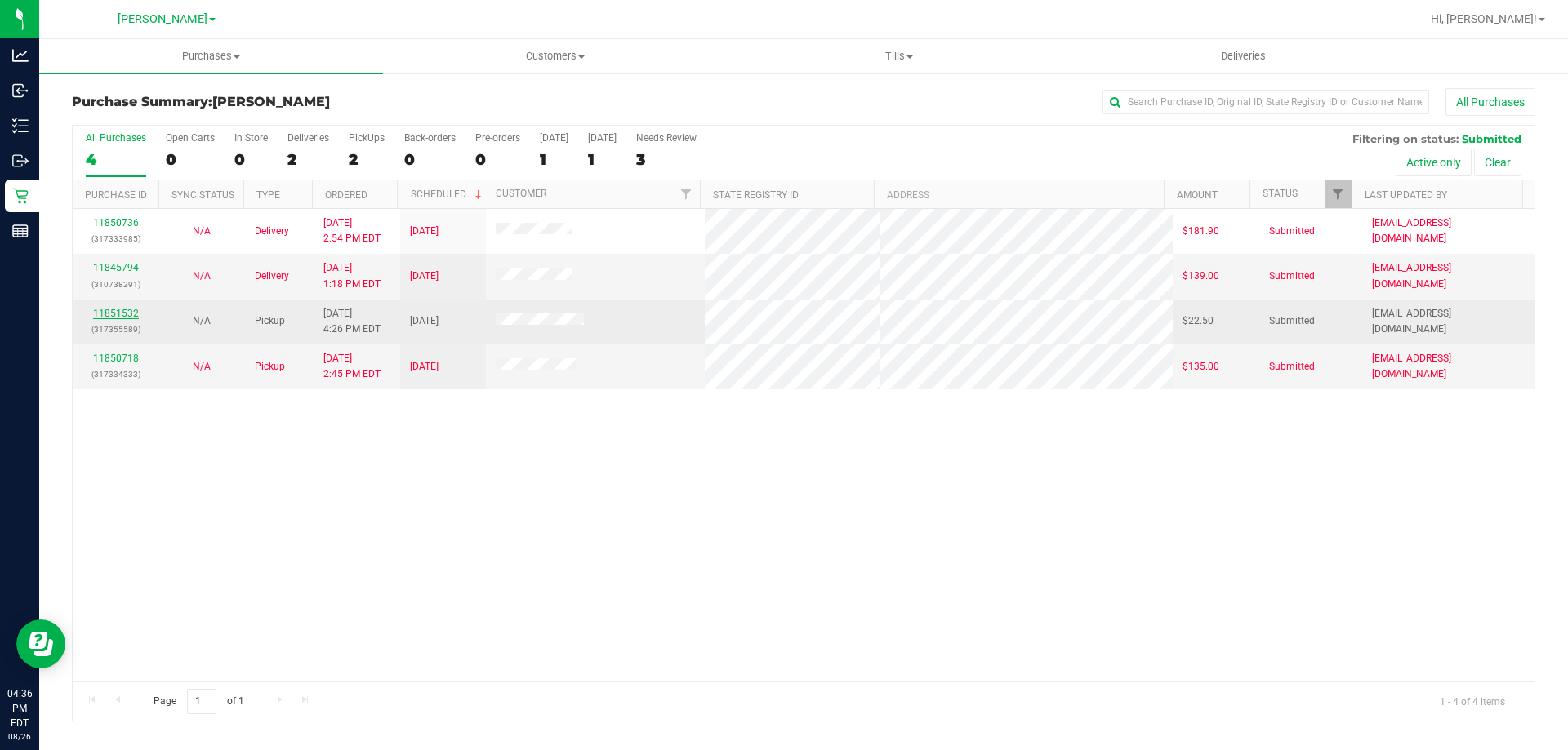
click at [132, 312] on link "11851532" at bounding box center [116, 313] width 46 height 11
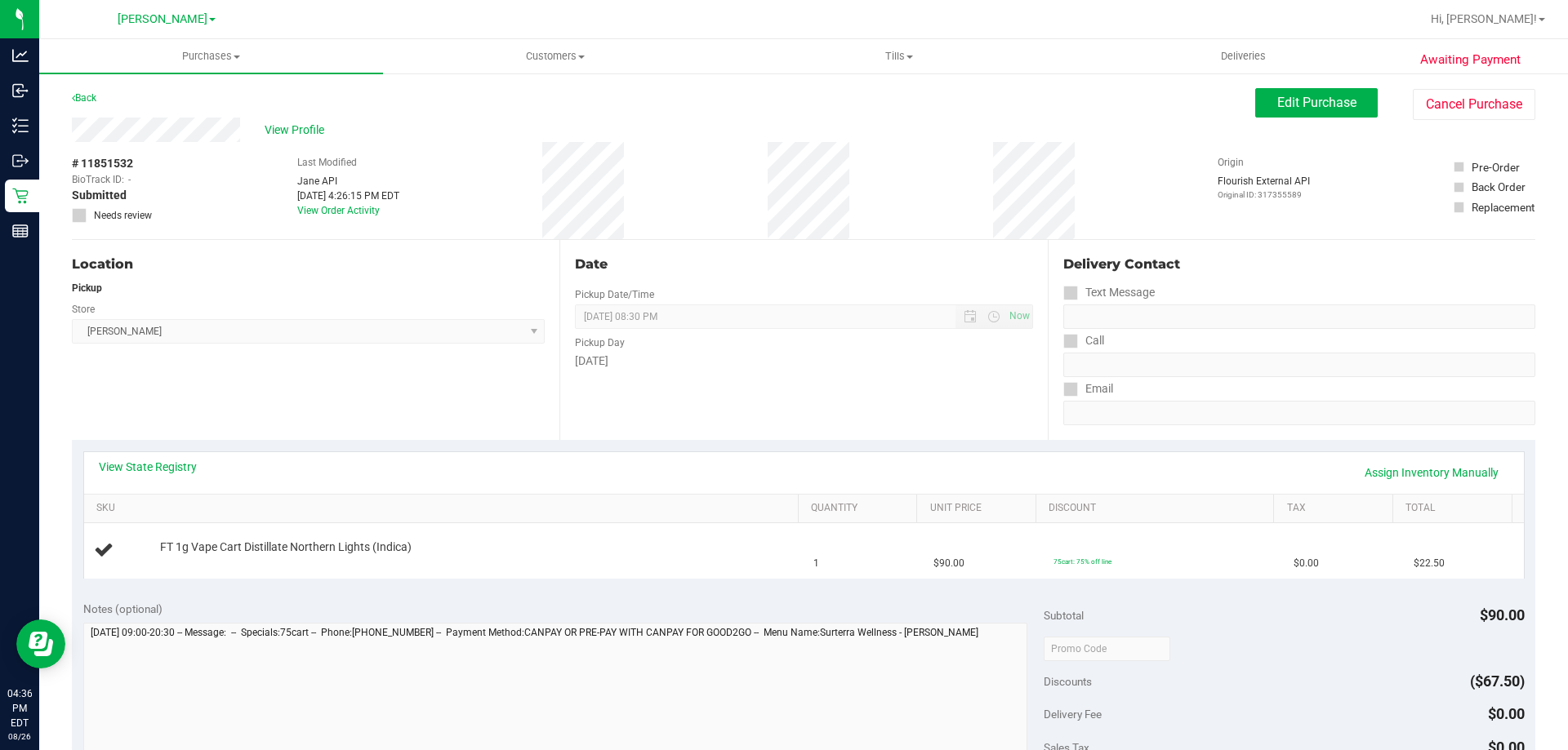
click at [262, 392] on div "Location Pickup Store [PERSON_NAME] Select Store [PERSON_NAME][GEOGRAPHIC_DATA]…" at bounding box center [316, 340] width 488 height 200
click at [442, 434] on div "Location Pickup Store [PERSON_NAME] Select Store [PERSON_NAME][GEOGRAPHIC_DATA]…" at bounding box center [316, 340] width 488 height 200
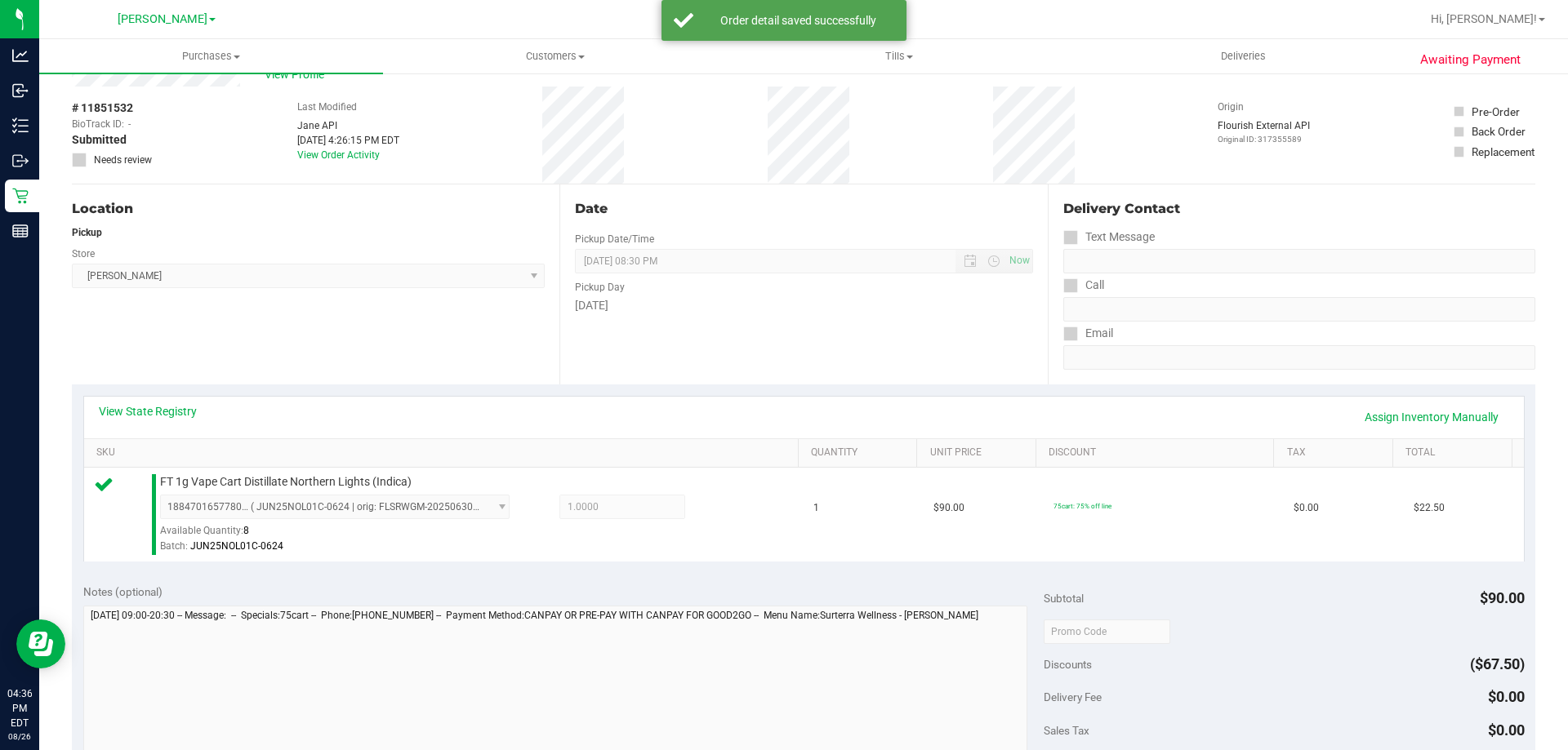
scroll to position [245, 0]
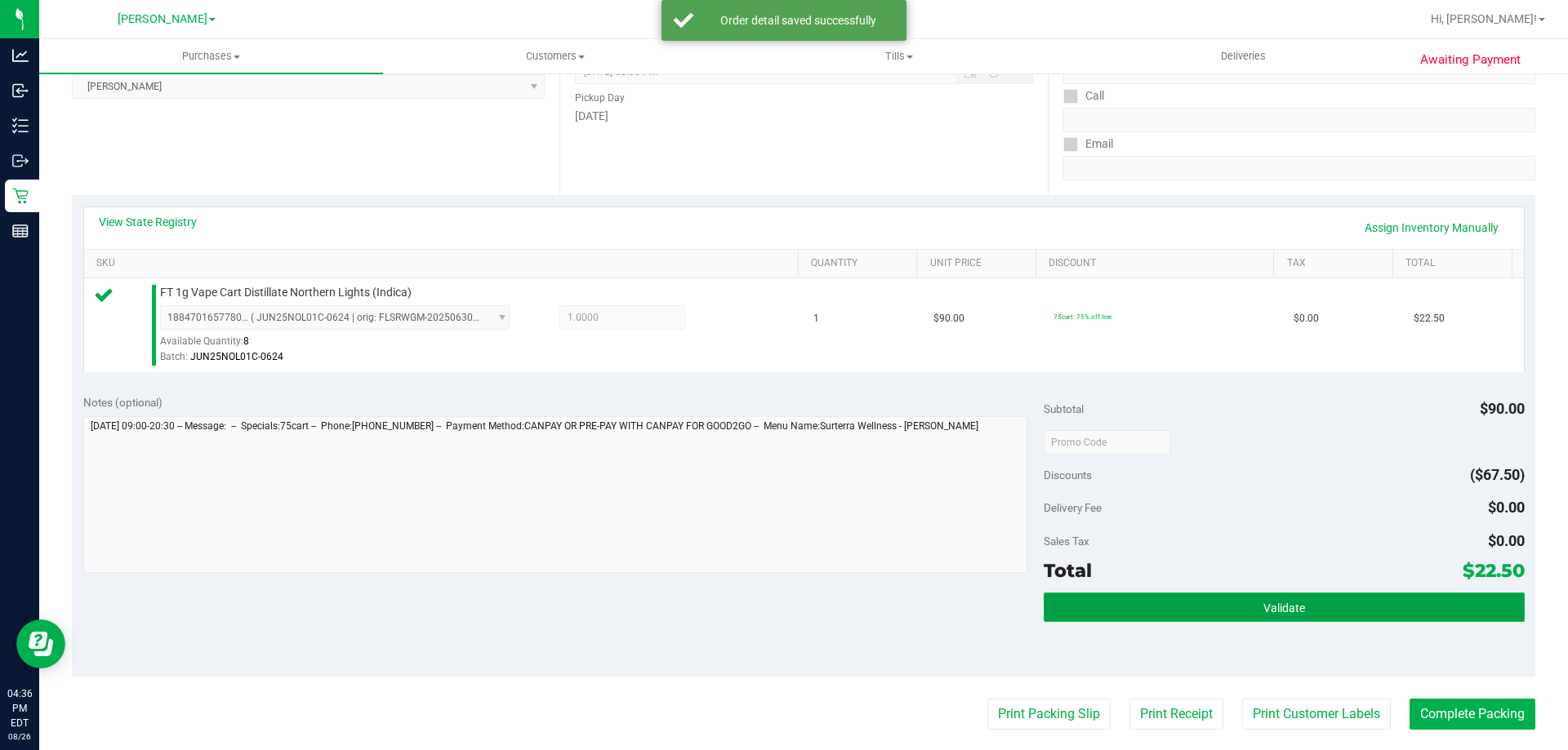
click at [1235, 606] on button "Validate" at bounding box center [1283, 608] width 480 height 30
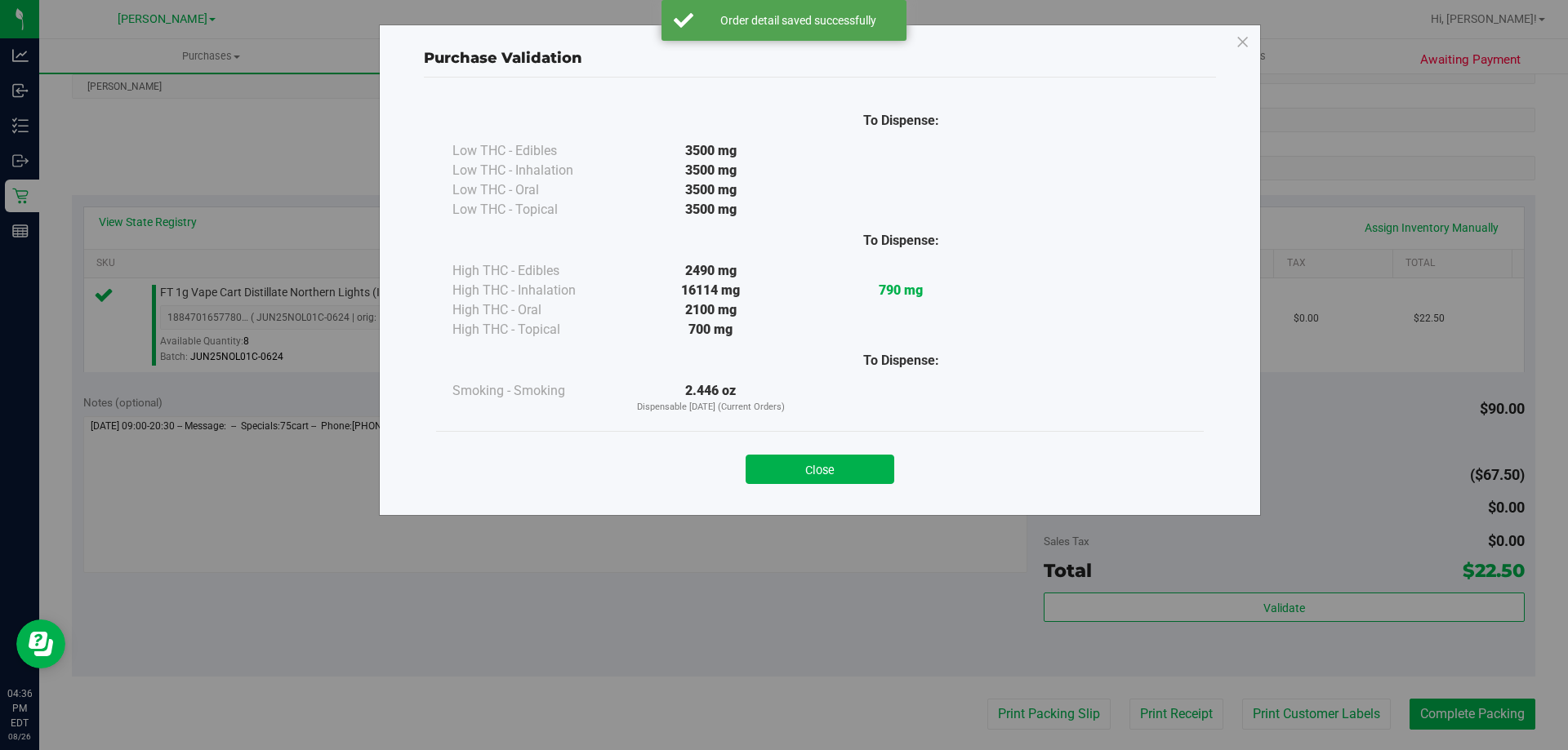
drag, startPoint x: 828, startPoint y: 463, endPoint x: 655, endPoint y: 587, distance: 212.8
click at [827, 462] on button "Close" at bounding box center [820, 469] width 148 height 30
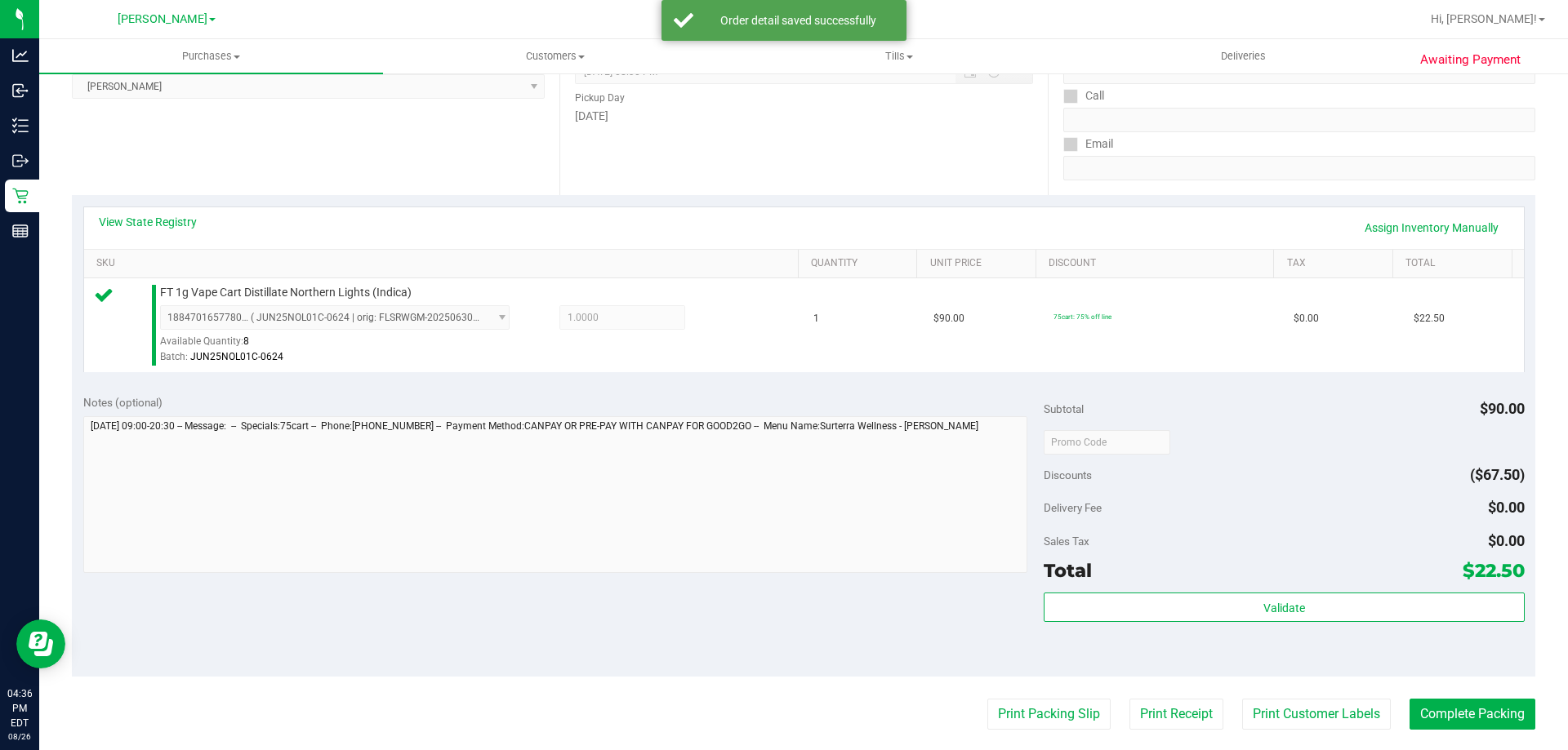
drag, startPoint x: 655, startPoint y: 587, endPoint x: 1189, endPoint y: 748, distance: 557.7
click at [706, 586] on div "Notes (optional) Subtotal $90.00 Discounts ($67.50) Delivery Fee $0.00 Sales Ta…" at bounding box center [804, 529] width 1464 height 294
click at [1007, 719] on button "Print Packing Slip" at bounding box center [1049, 714] width 124 height 31
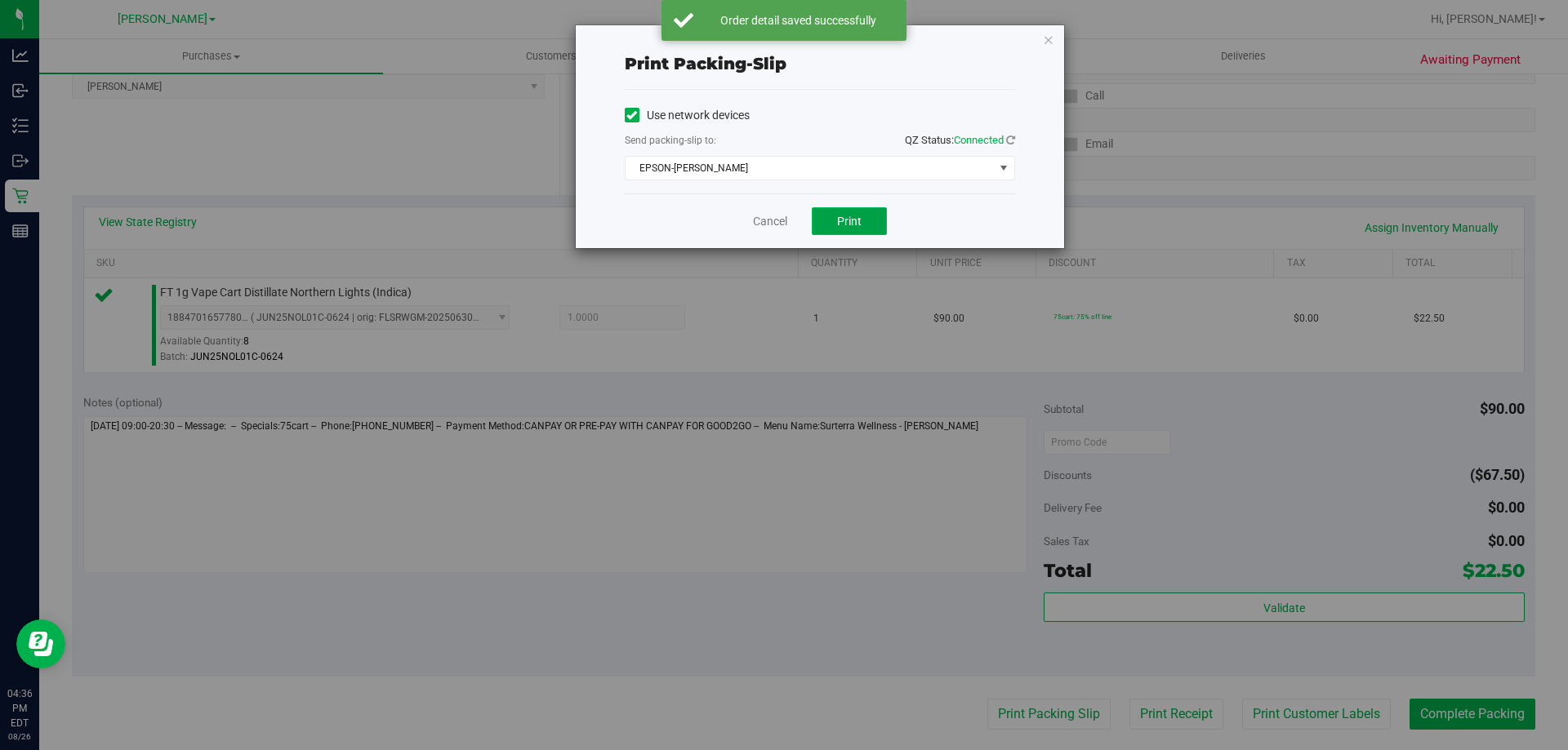
click at [841, 215] on span "Print" at bounding box center [849, 221] width 25 height 13
click at [675, 170] on span "EPSON-[PERSON_NAME]" at bounding box center [810, 168] width 369 height 23
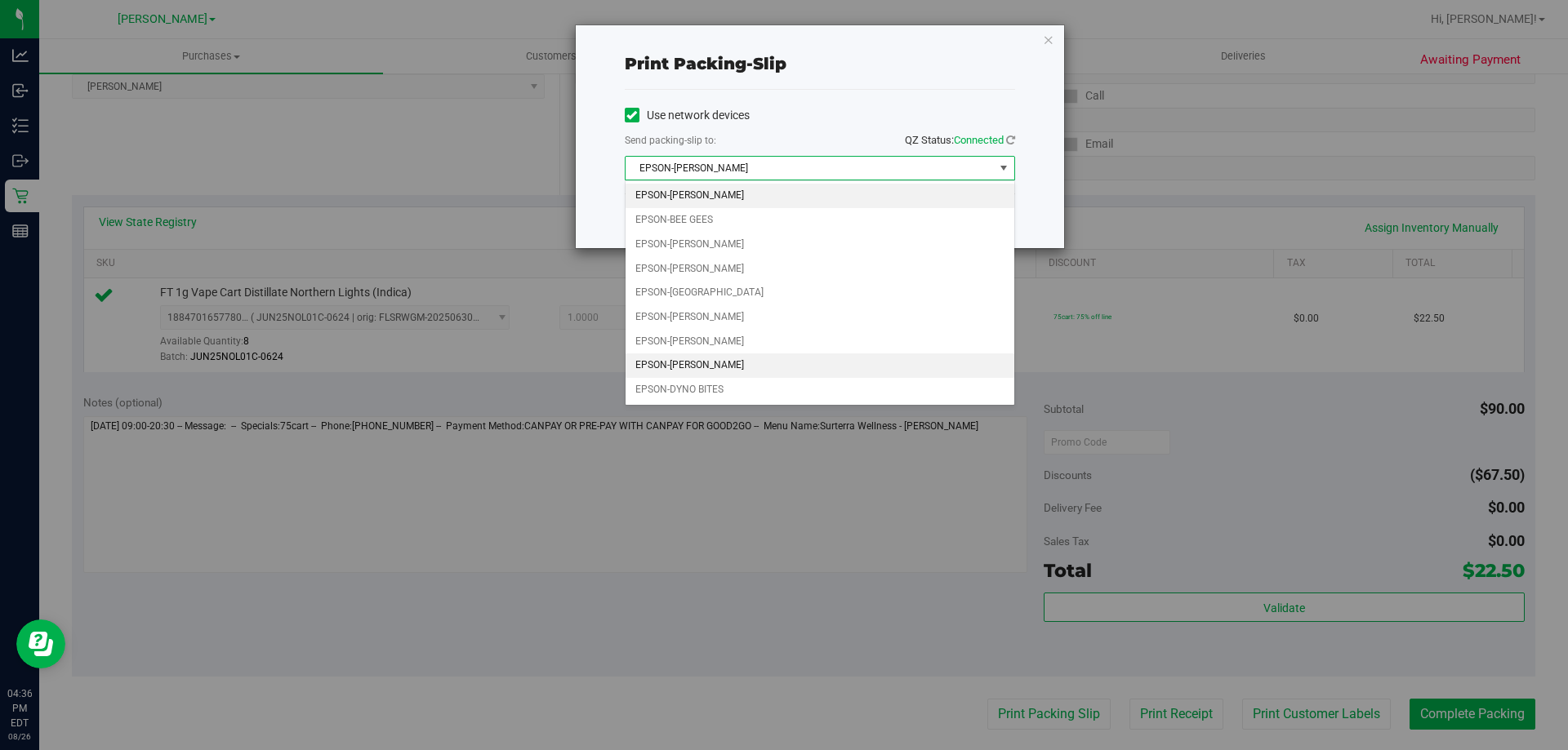
click at [680, 371] on li "EPSON-[PERSON_NAME]" at bounding box center [820, 366] width 389 height 25
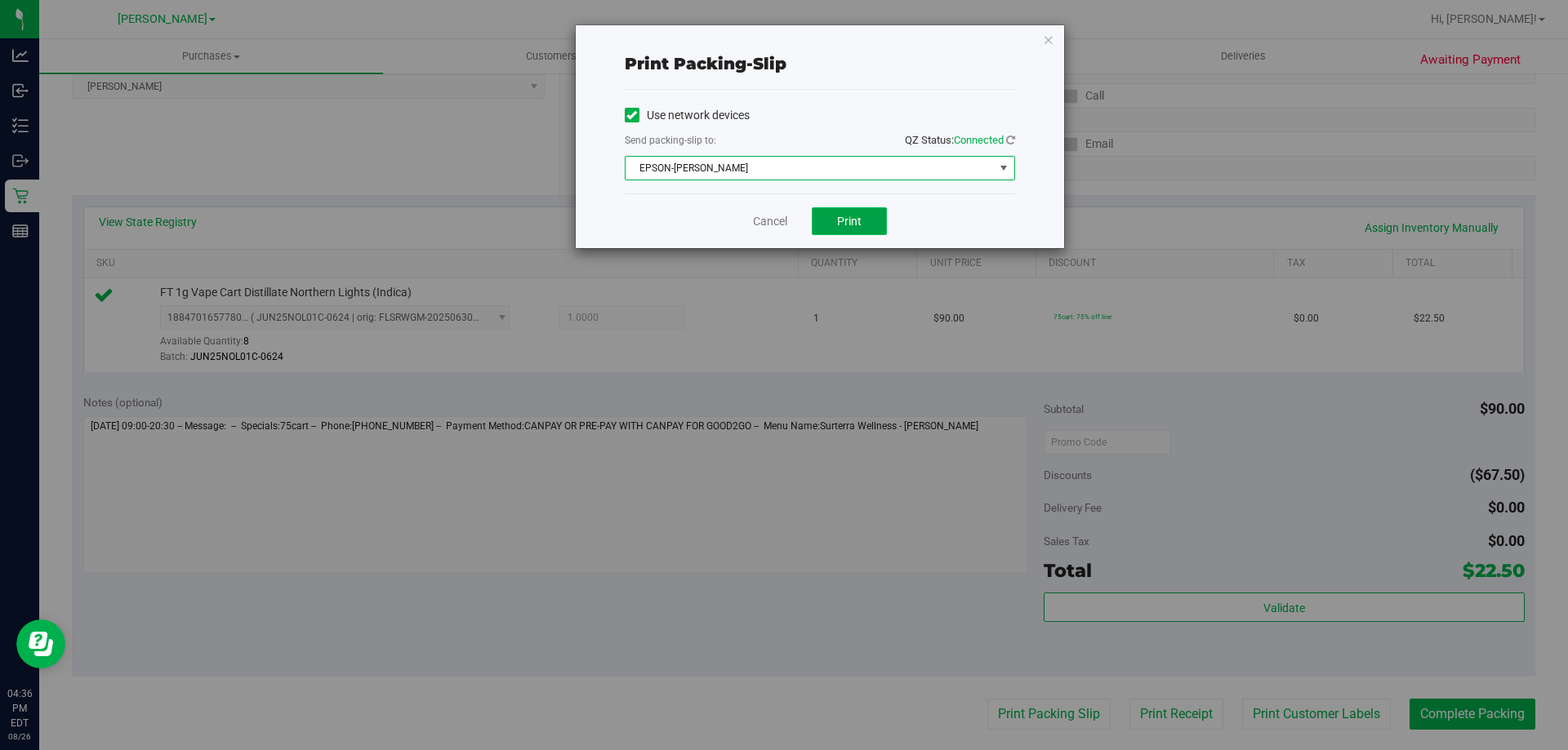
click at [857, 228] on button "Print" at bounding box center [849, 221] width 75 height 28
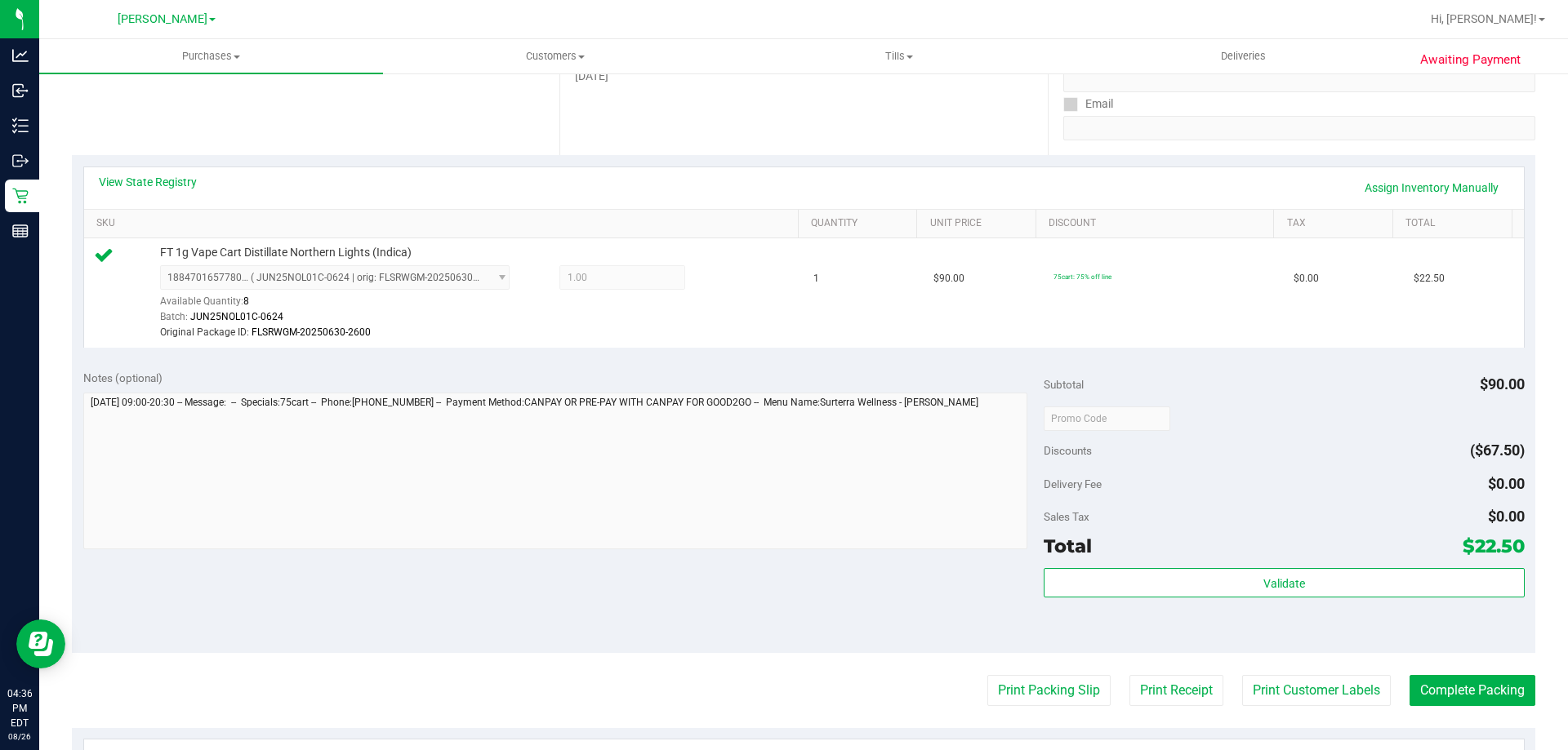
scroll to position [408, 0]
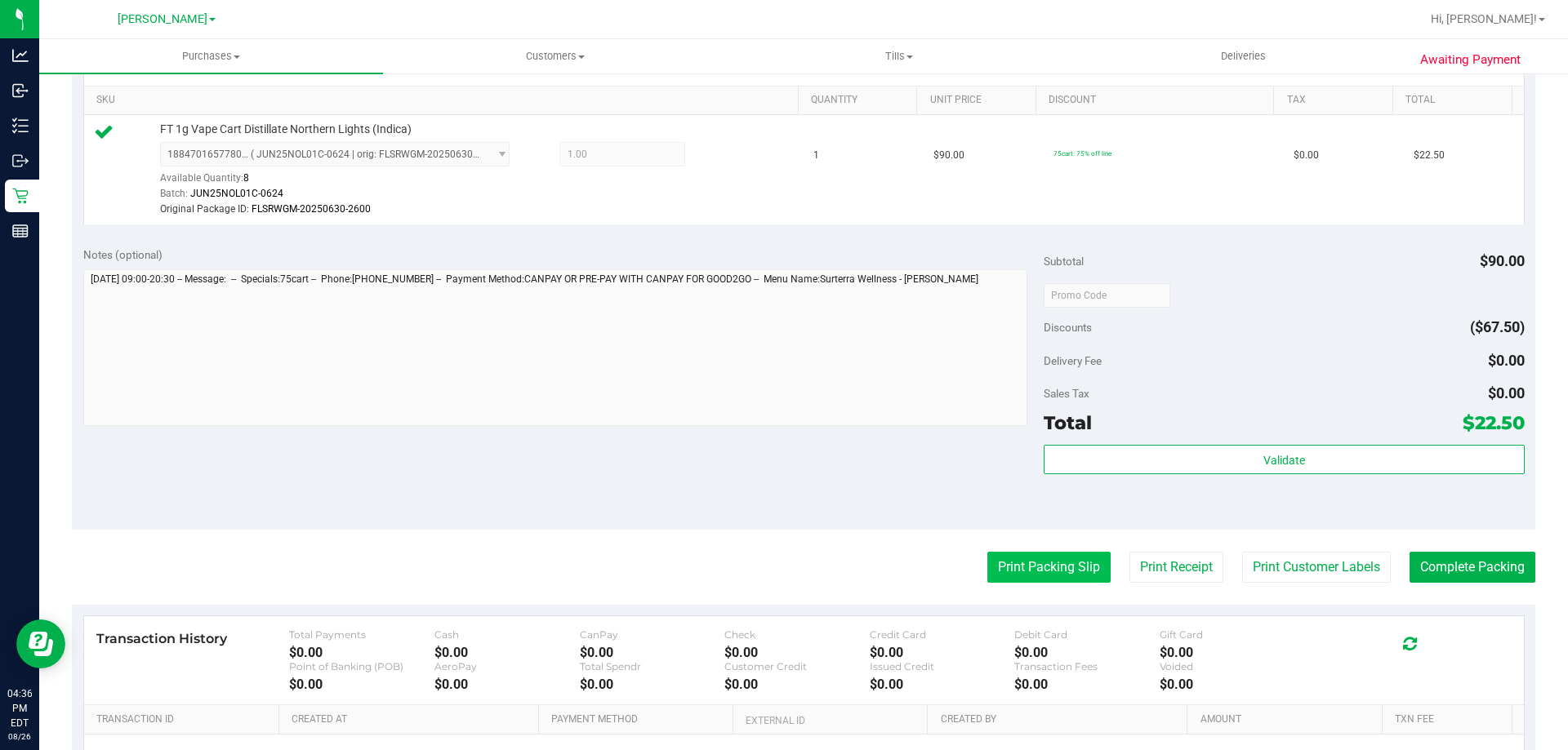
click at [1050, 574] on button "Print Packing Slip" at bounding box center [1049, 567] width 124 height 31
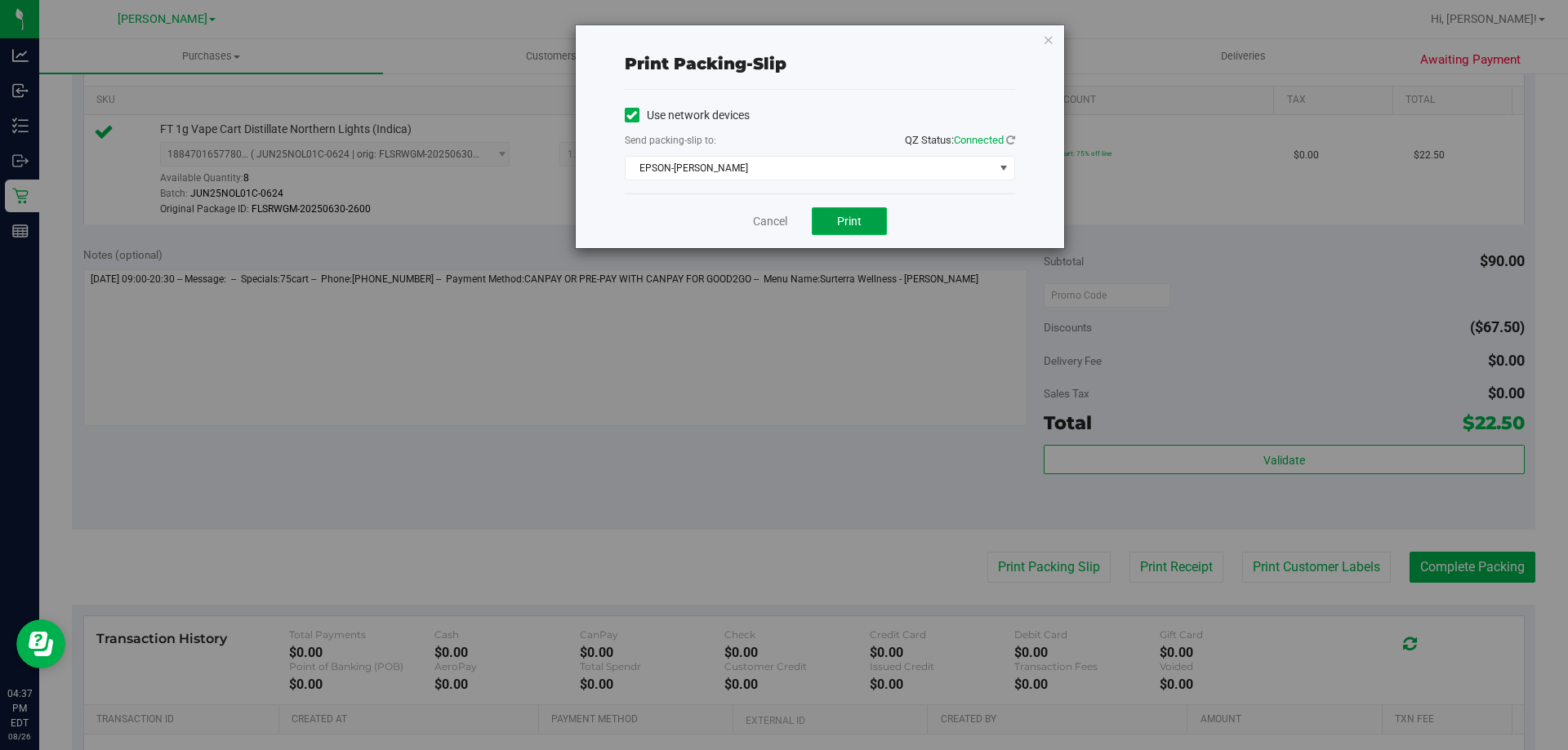
click at [830, 211] on button "Print" at bounding box center [849, 221] width 75 height 28
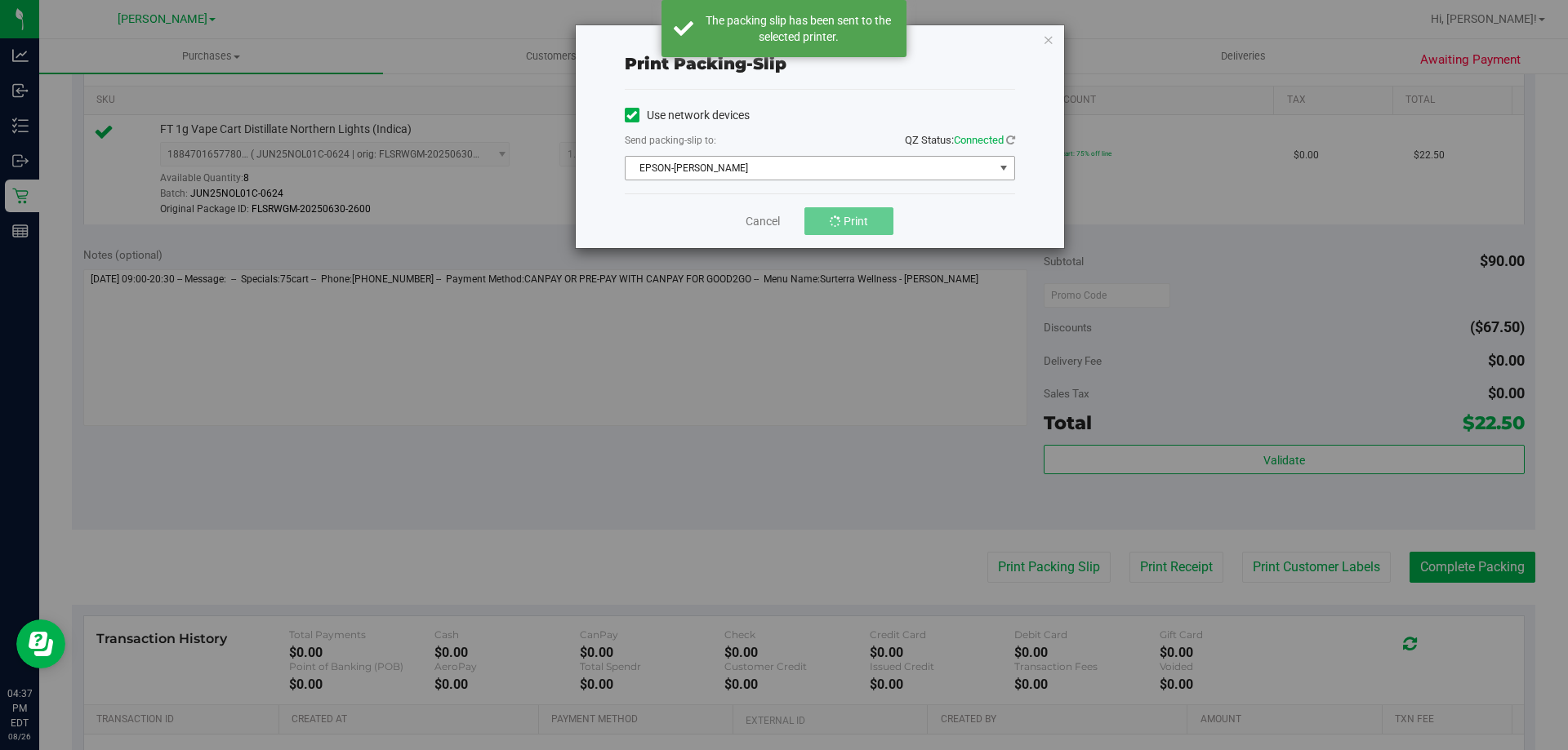
click at [818, 166] on span "EPSON-[PERSON_NAME]" at bounding box center [810, 168] width 369 height 23
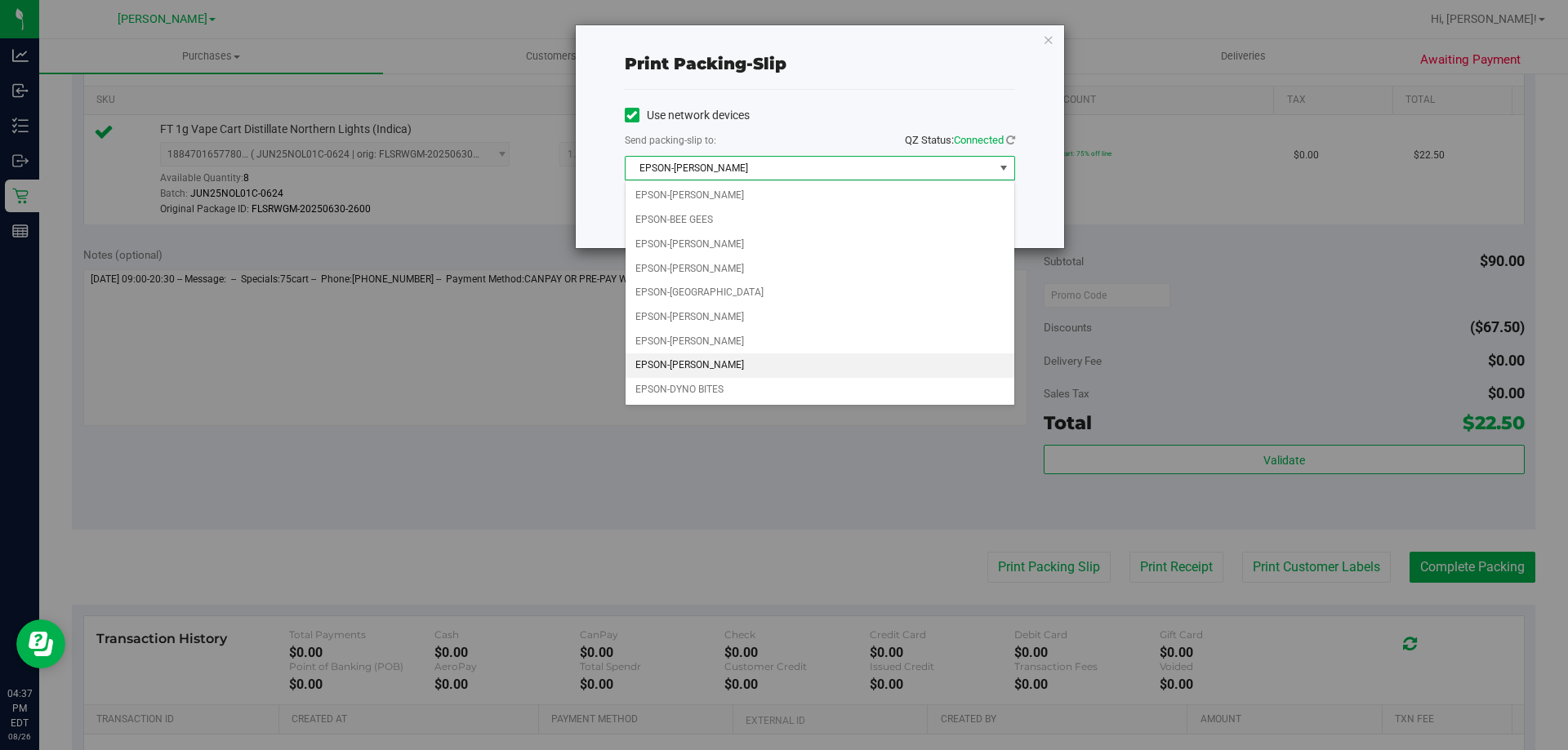
drag, startPoint x: 691, startPoint y: 468, endPoint x: 1029, endPoint y: 523, distance: 342.4
click at [696, 468] on div "Print packing-slip Use network devices Send packing-slip to: QZ Status: Connect…" at bounding box center [790, 375] width 1580 height 750
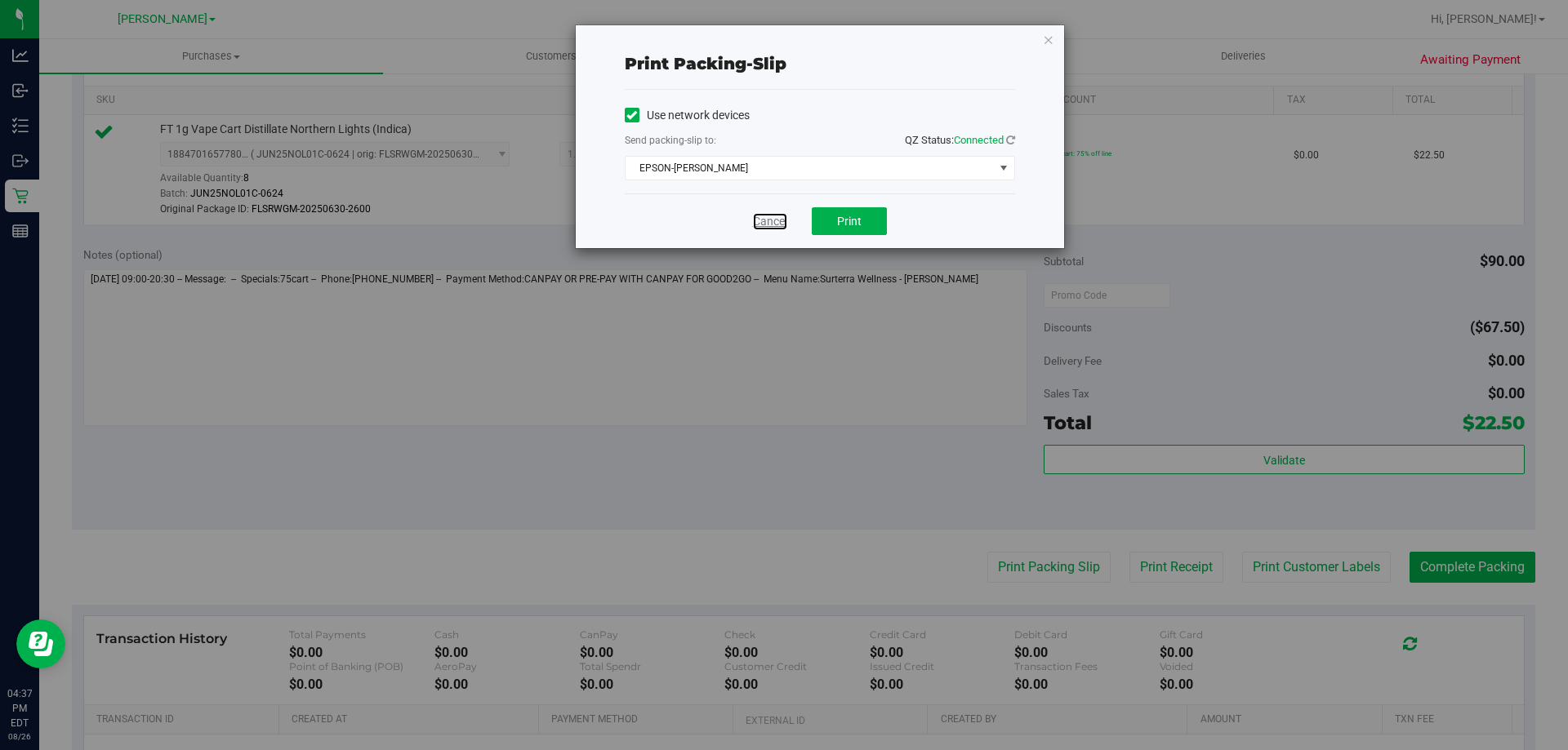
click at [778, 218] on link "Cancel" at bounding box center [770, 222] width 34 height 18
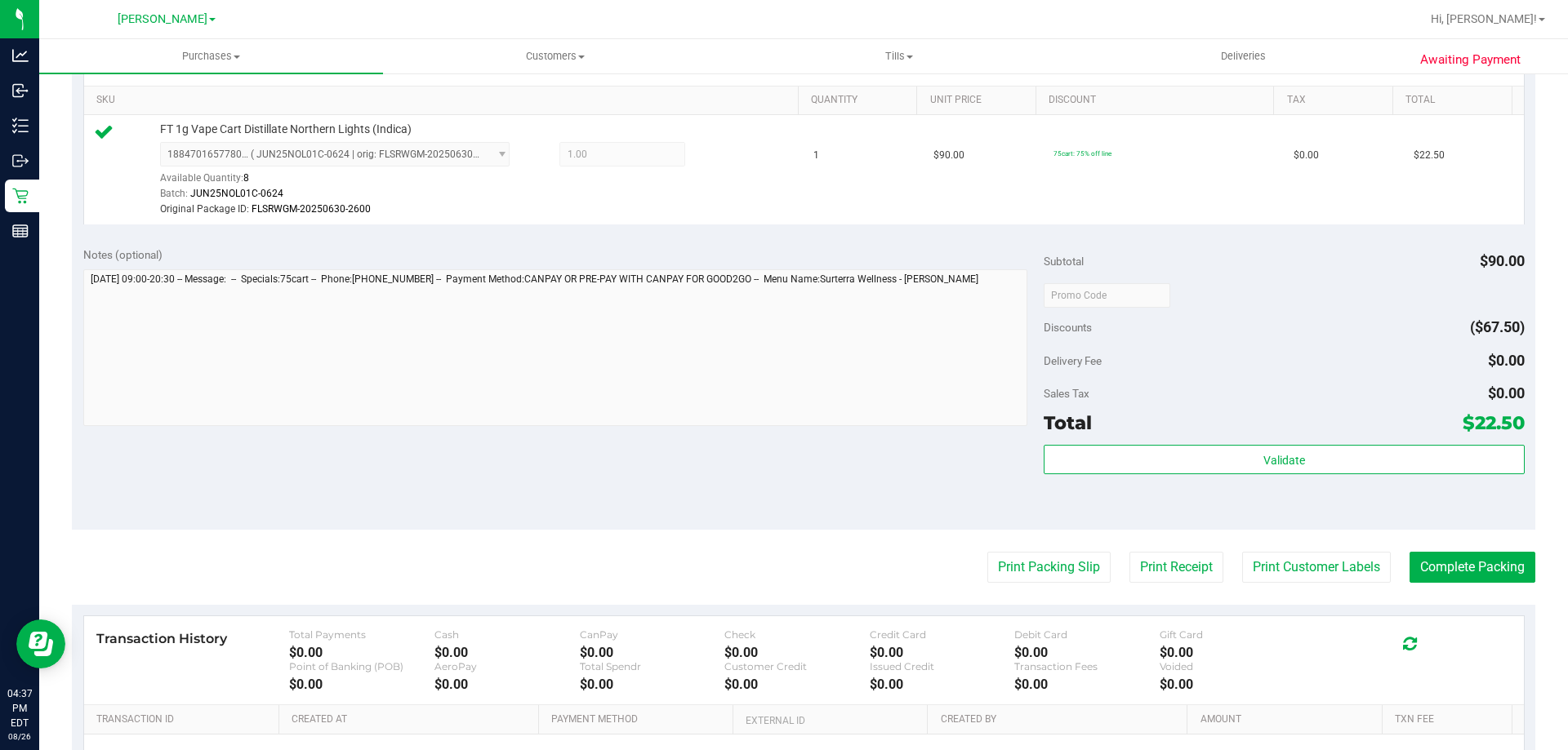
drag, startPoint x: 748, startPoint y: 462, endPoint x: 1088, endPoint y: 505, distance: 342.7
click at [757, 454] on div "Notes (optional) Subtotal $90.00 Discounts ($67.50) Delivery Fee $0.00 Sales Ta…" at bounding box center [804, 382] width 1464 height 294
click at [1434, 566] on button "Complete Packing" at bounding box center [1471, 567] width 125 height 31
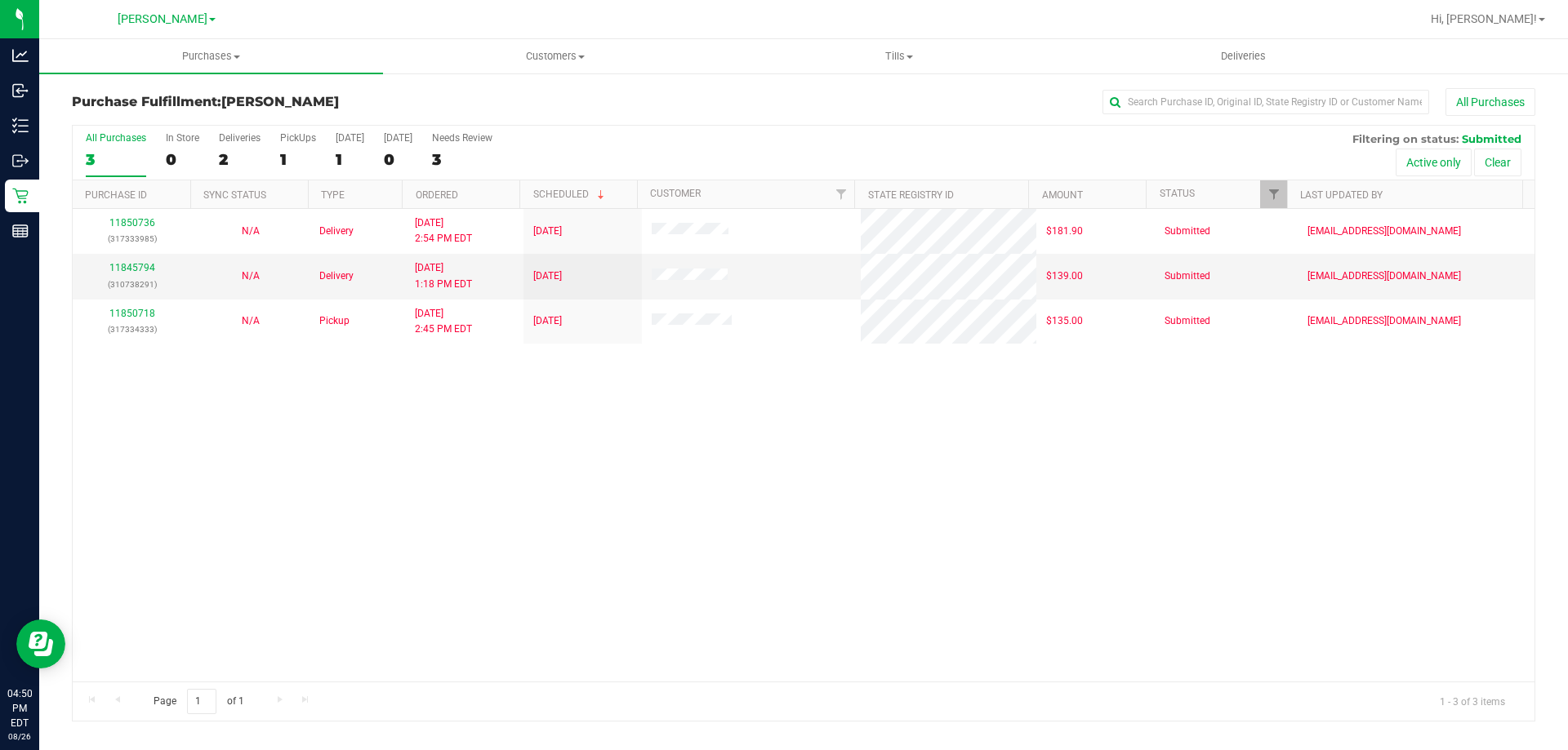
click at [560, 474] on div "11850736 (317333985) N/A Delivery [DATE] 2:54 PM EDT 8/30/2025 $181.90 Submitte…" at bounding box center [804, 445] width 1462 height 473
click at [595, 584] on div "11850736 (317333985) N/A Delivery [DATE] 2:54 PM EDT 8/30/2025 $181.90 Submitte…" at bounding box center [804, 445] width 1462 height 473
drag, startPoint x: 588, startPoint y: 571, endPoint x: 590, endPoint y: 533, distance: 38.1
click at [588, 564] on div "11850736 (317333985) N/A Delivery [DATE] 2:54 PM EDT 8/30/2025 $181.90 Submitte…" at bounding box center [804, 445] width 1462 height 473
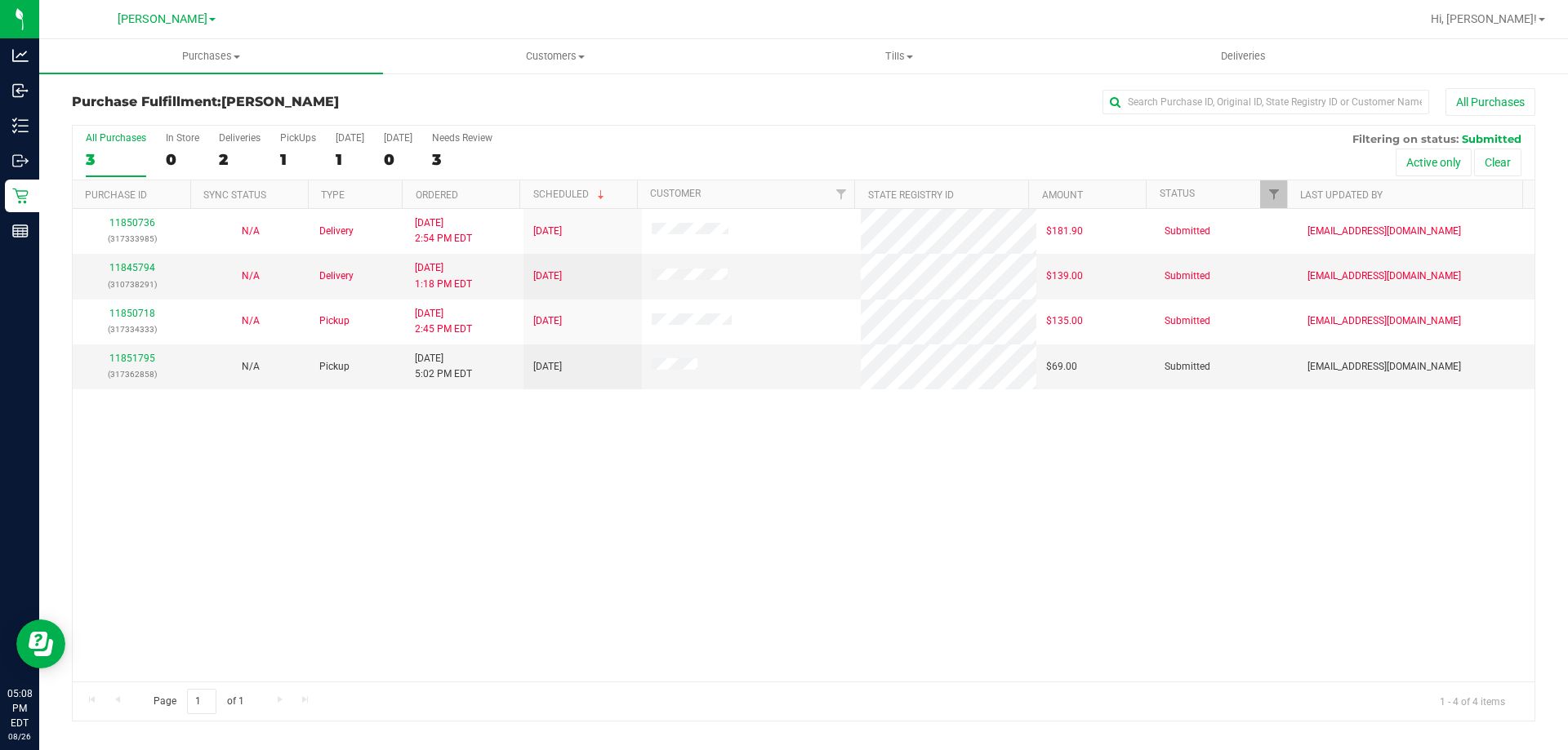
click at [545, 537] on div "11850736 (317333985) N/A Delivery [DATE] 2:54 PM EDT 8/30/2025 $181.90 Submitte…" at bounding box center [804, 445] width 1462 height 473
click at [143, 359] on link "11851795" at bounding box center [132, 358] width 46 height 11
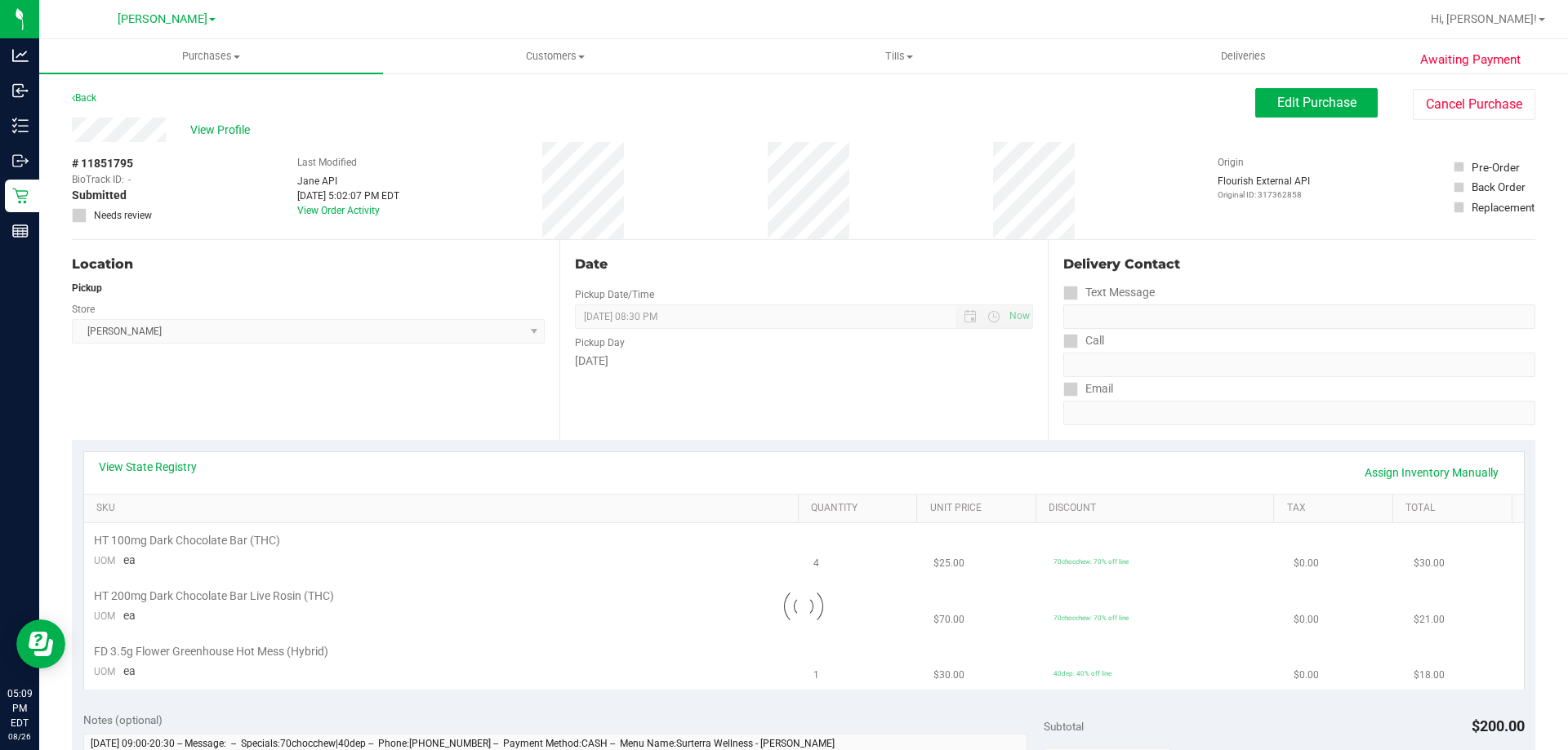
click at [306, 317] on div "Store" at bounding box center [308, 307] width 473 height 24
click at [163, 458] on div "View State Registry Assign Inventory Manually" at bounding box center [804, 473] width 1440 height 41
click at [153, 469] on link "View State Registry" at bounding box center [148, 467] width 98 height 17
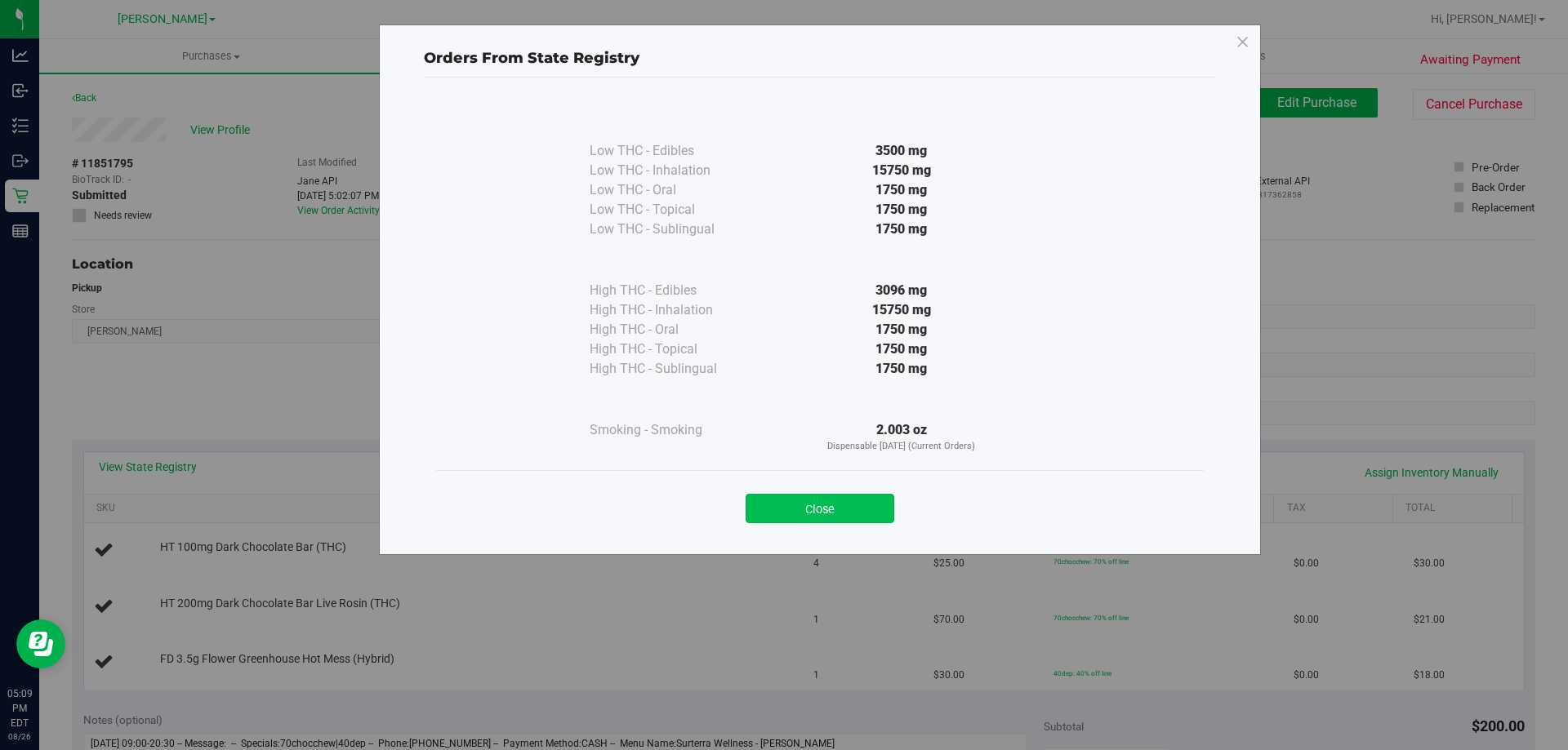
click at [848, 512] on button "Close" at bounding box center [820, 509] width 148 height 30
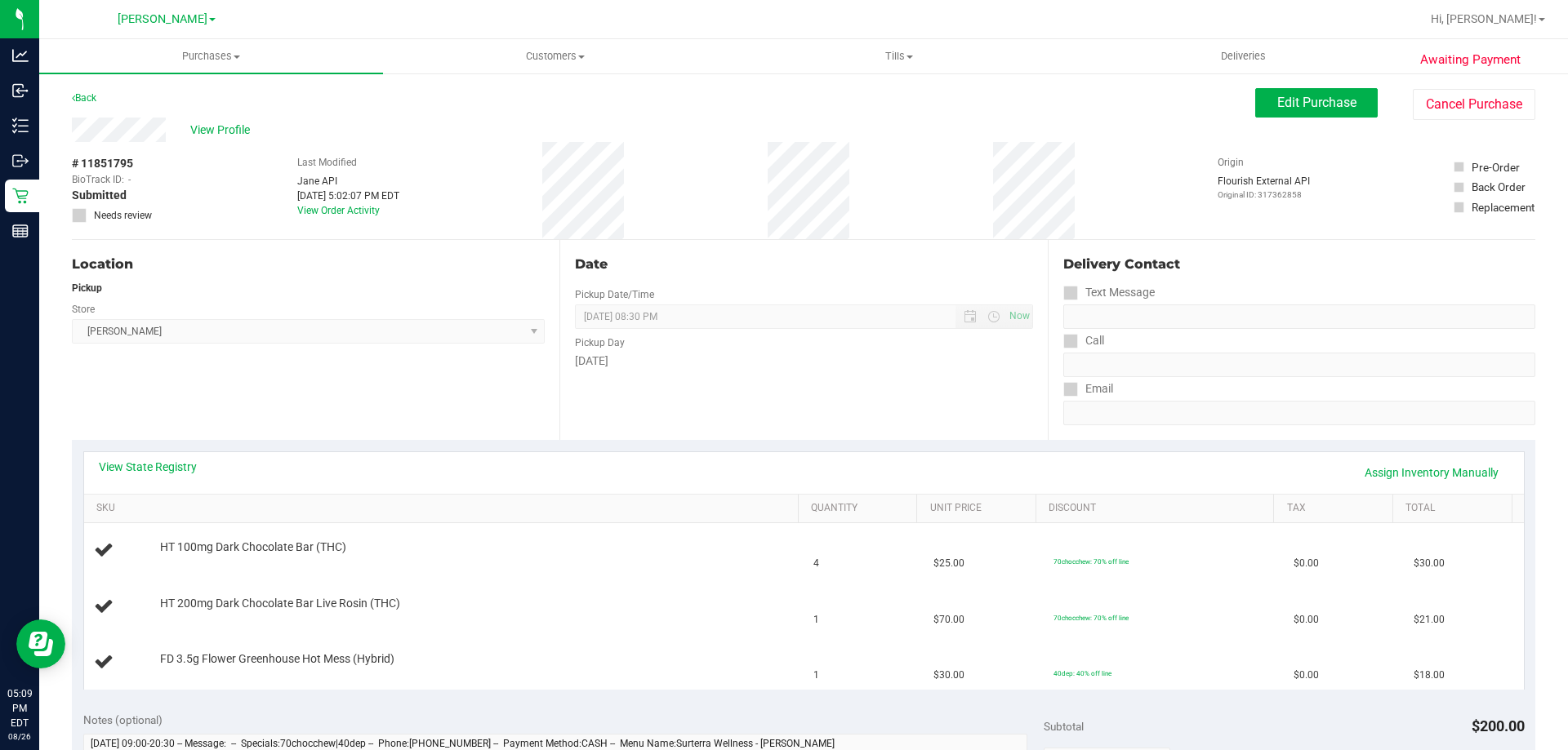
click at [495, 418] on div "Location Pickup Store [PERSON_NAME] Select Store [PERSON_NAME][GEOGRAPHIC_DATA]…" at bounding box center [316, 340] width 488 height 200
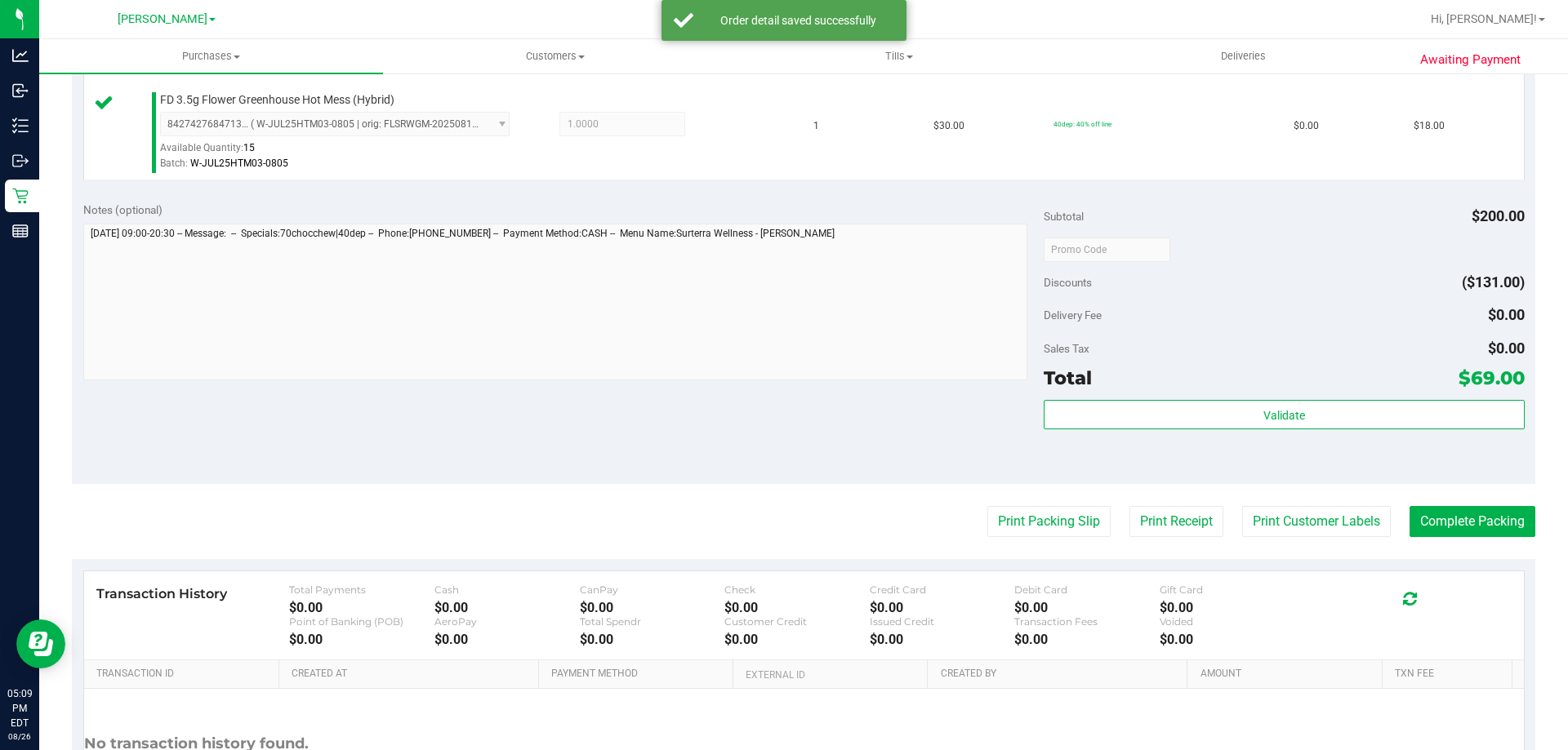
scroll to position [735, 0]
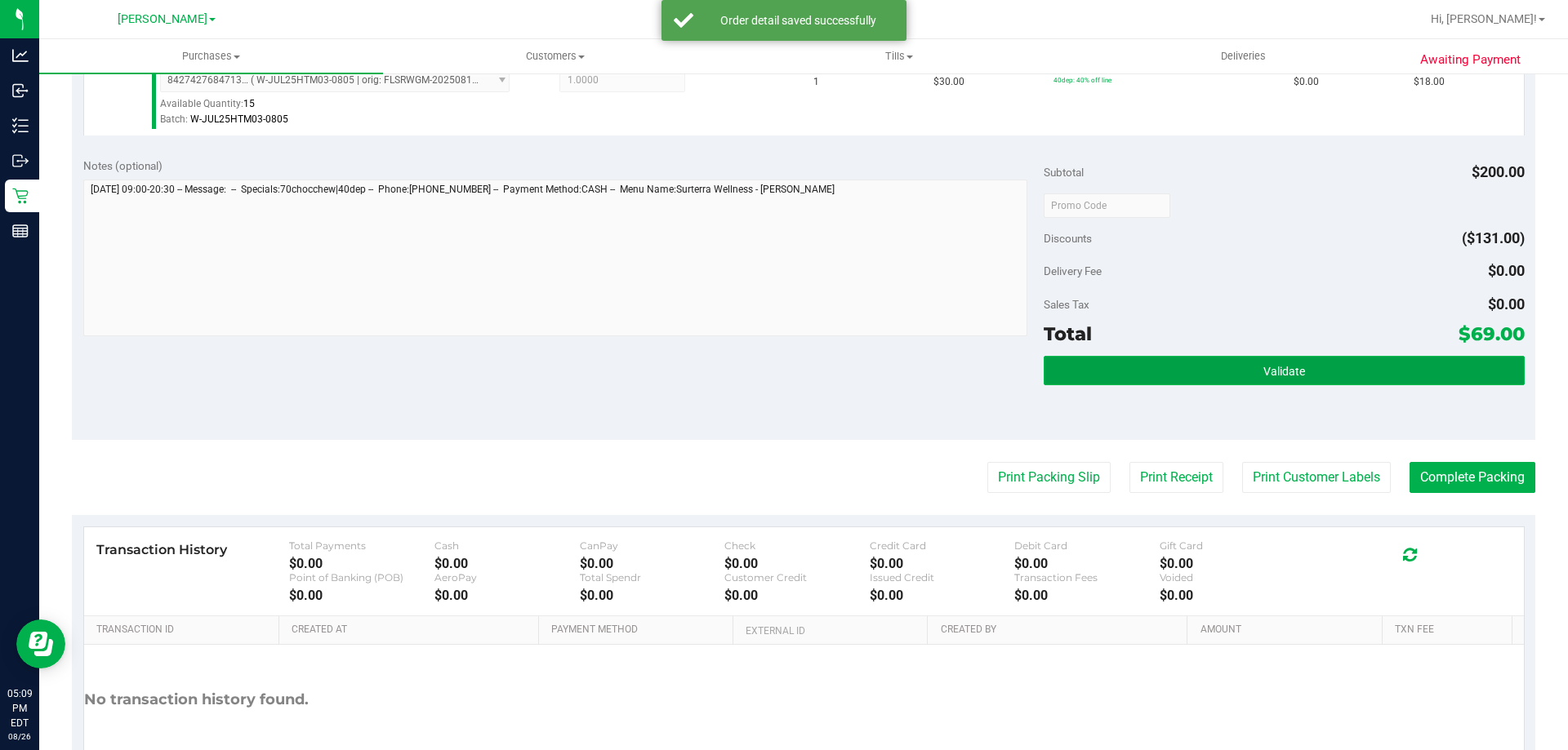
click at [1228, 363] on button "Validate" at bounding box center [1283, 371] width 480 height 30
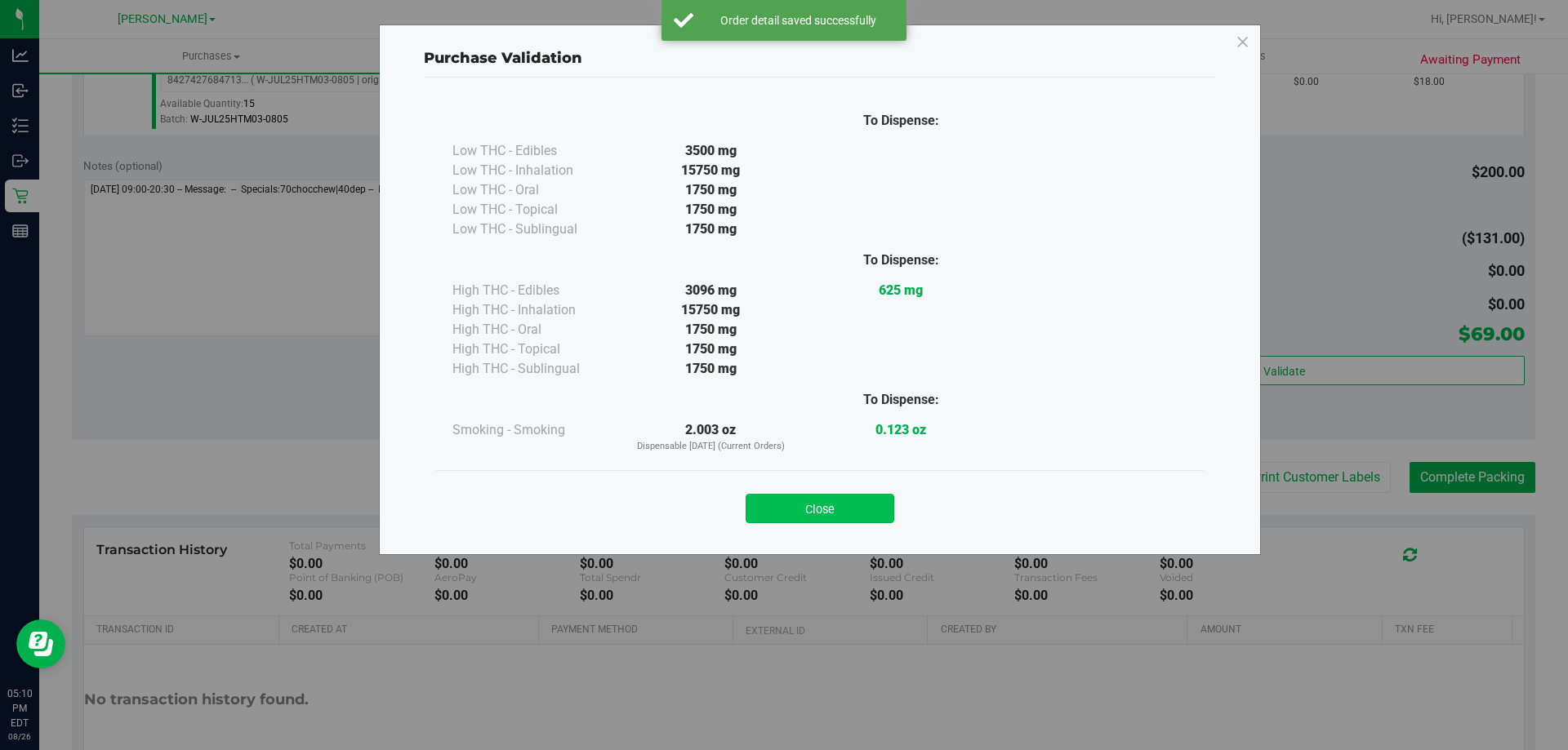
click at [797, 507] on button "Close" at bounding box center [820, 509] width 148 height 30
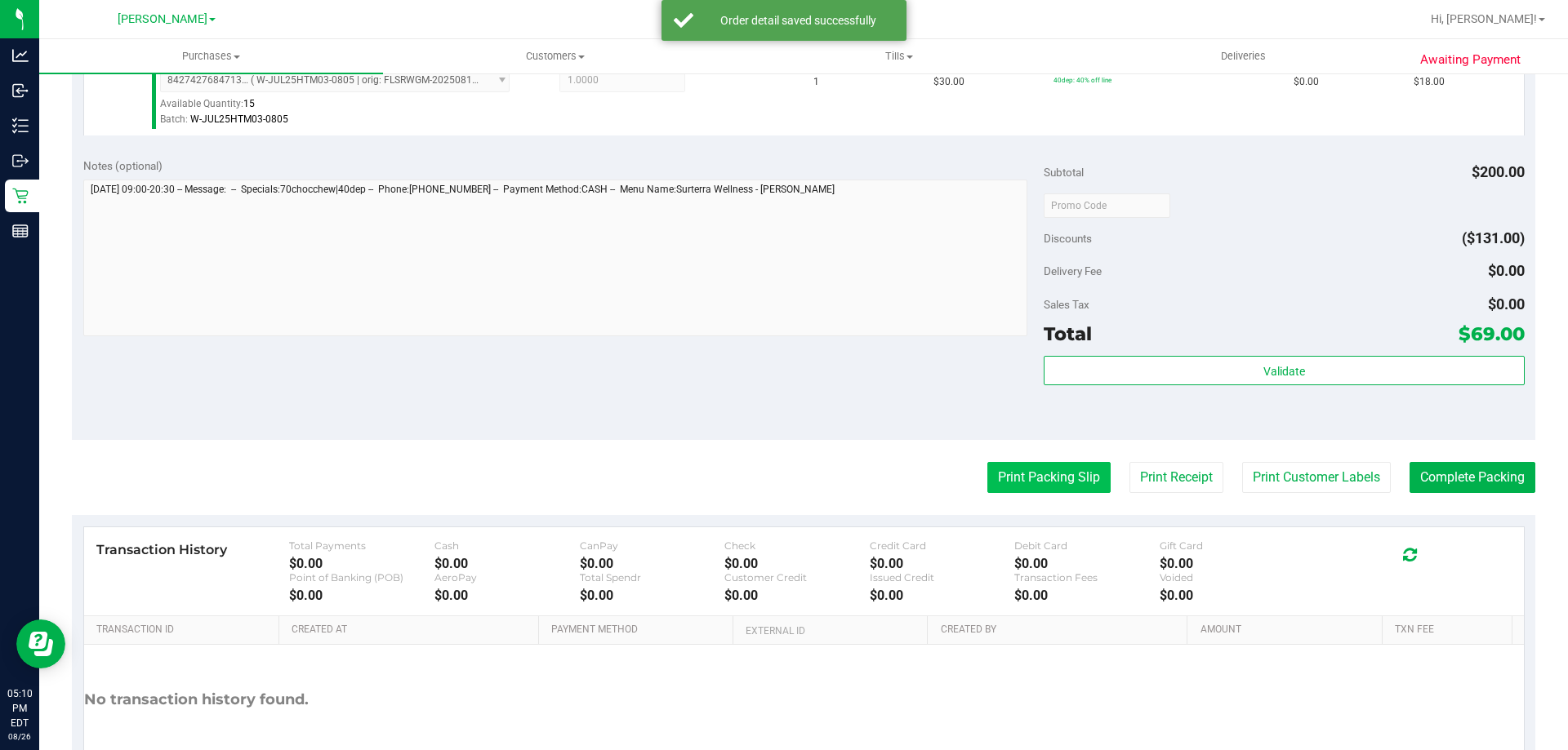
click at [1017, 473] on button "Print Packing Slip" at bounding box center [1049, 477] width 124 height 31
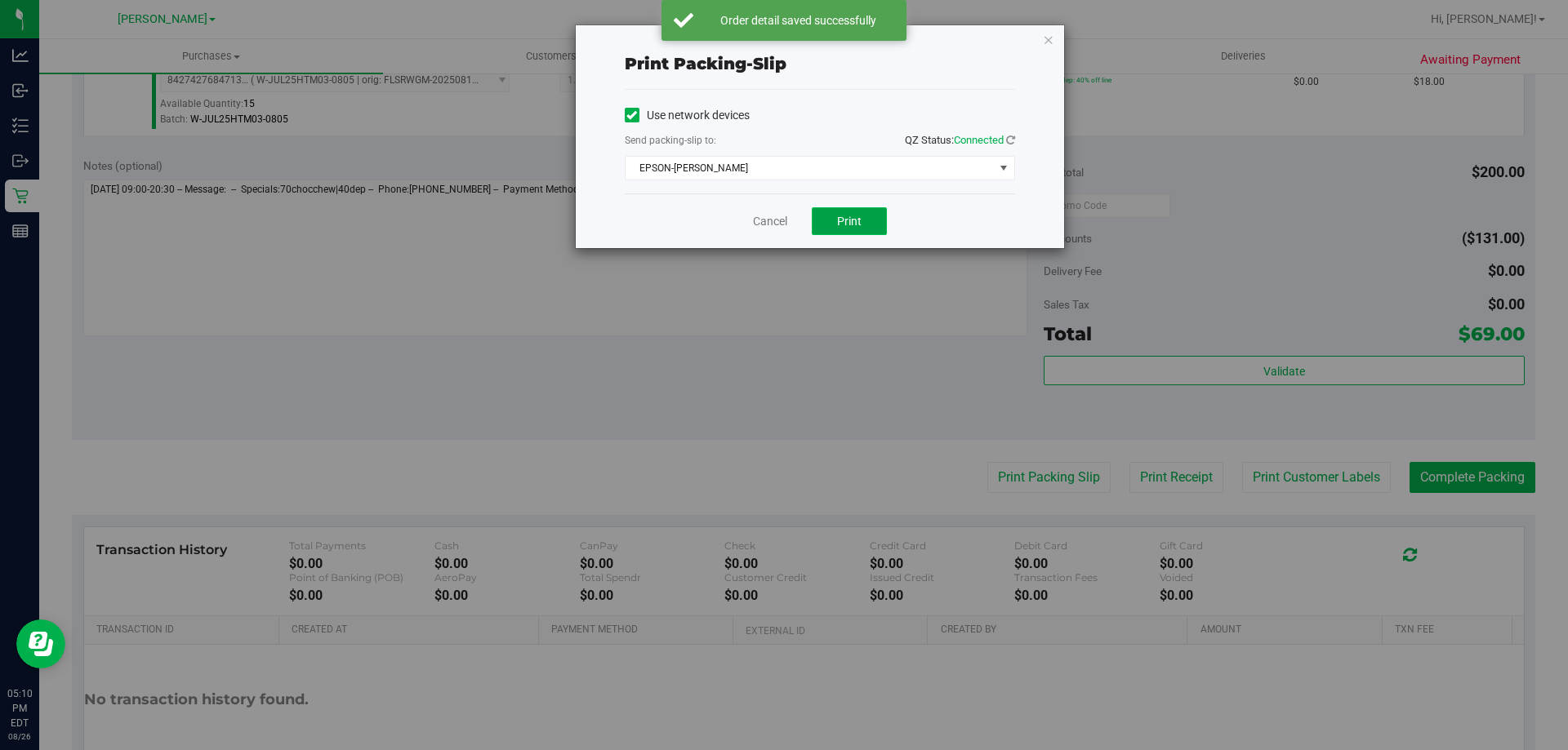
click at [842, 223] on span "Print" at bounding box center [849, 221] width 25 height 13
drag, startPoint x: 770, startPoint y: 296, endPoint x: 1312, endPoint y: 480, distance: 572.4
click at [785, 296] on div "Print packing-slip Use network devices Send packing-slip to: QZ Status: Connect…" at bounding box center [790, 375] width 1580 height 750
click at [763, 225] on link "Cancel" at bounding box center [770, 222] width 34 height 18
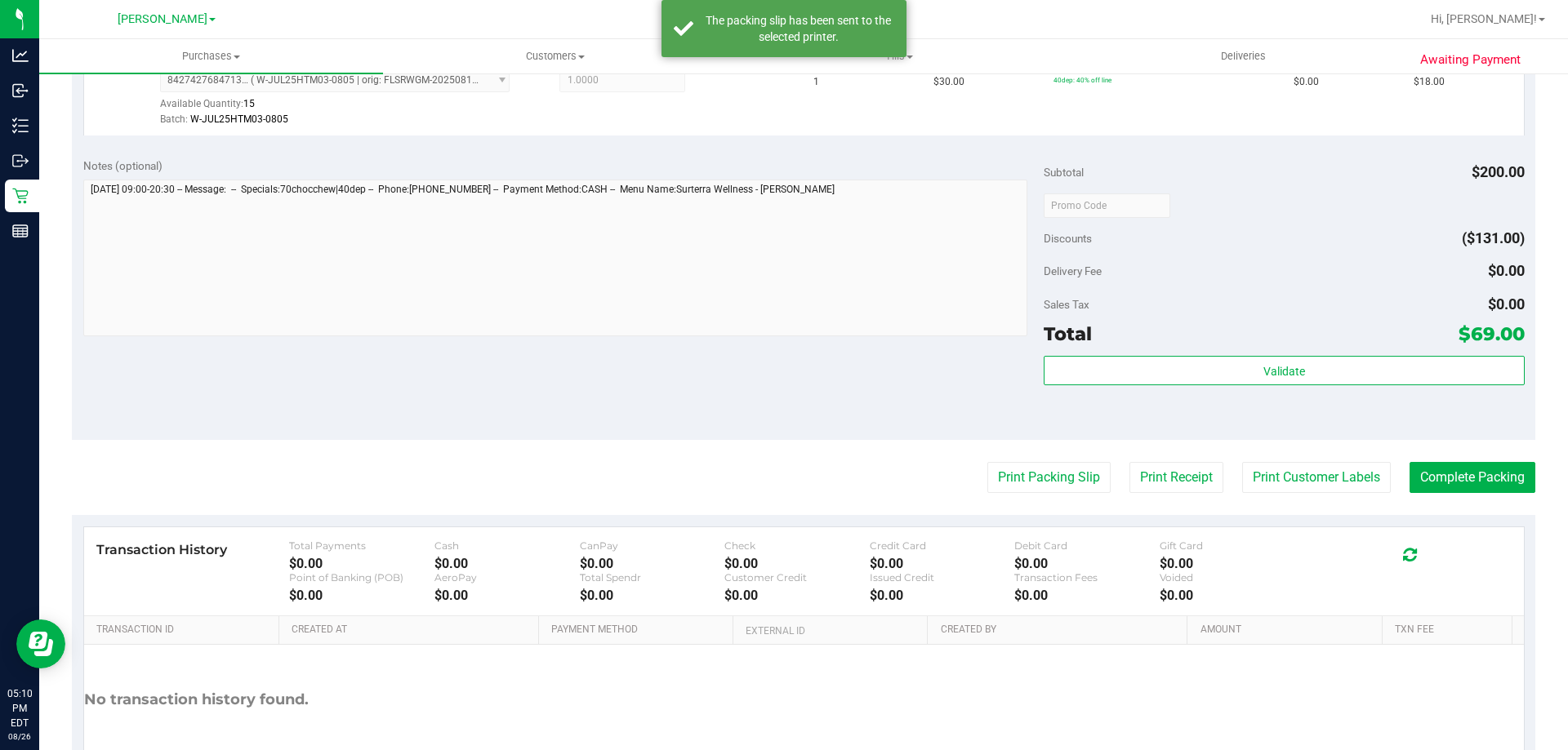
drag, startPoint x: 740, startPoint y: 367, endPoint x: 1294, endPoint y: 494, distance: 568.4
click at [780, 368] on div "Notes (optional) Subtotal $200.00 Discounts ($131.00) Delivery Fee $0.00 Sales …" at bounding box center [804, 293] width 1464 height 294
click at [1434, 473] on button "Complete Packing" at bounding box center [1471, 477] width 125 height 31
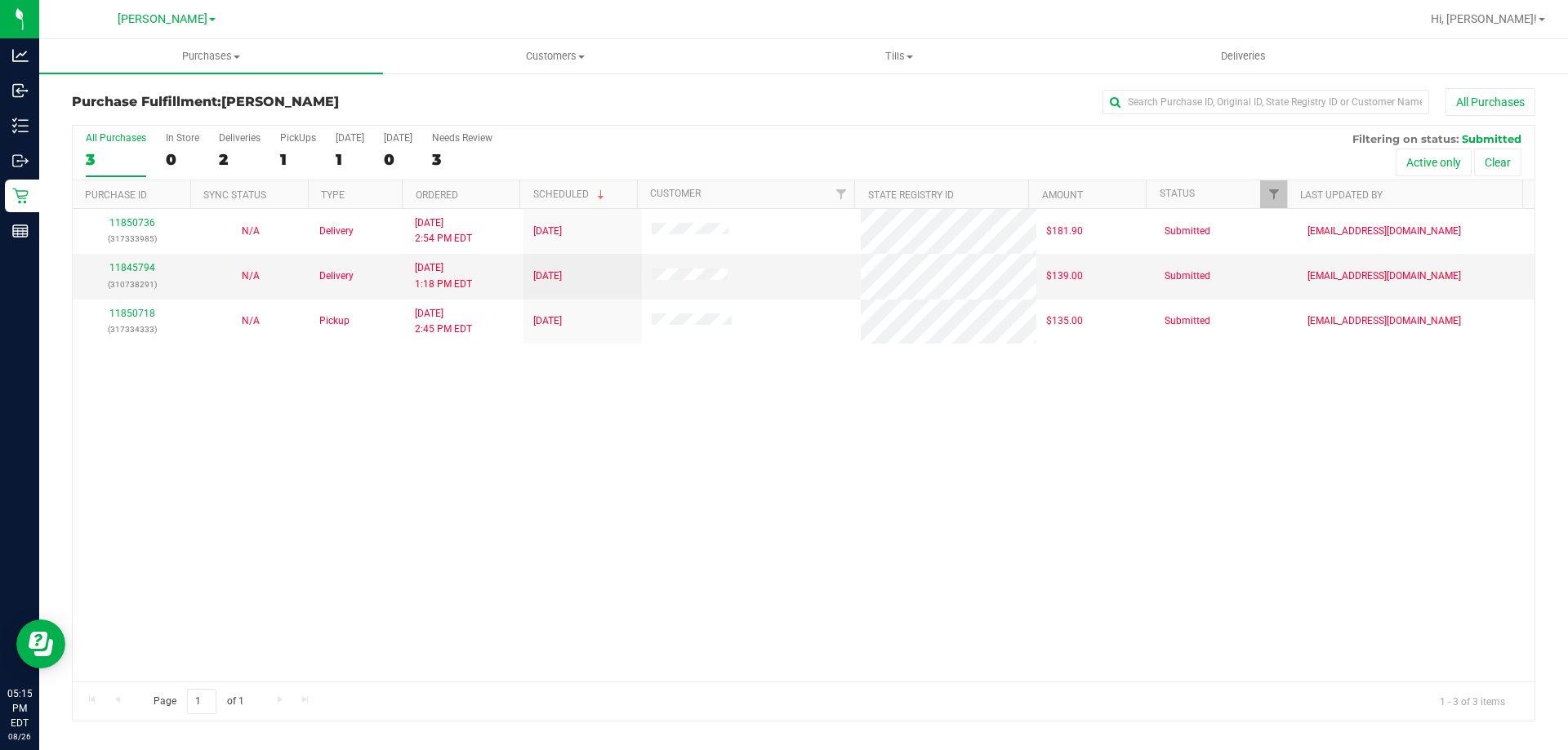
click at [605, 545] on div "11850736 (317333985) N/A Delivery [DATE] 2:54 PM EDT 8/30/2025 $181.90 Submitte…" at bounding box center [804, 445] width 1462 height 473
click at [1227, 496] on div "11850736 (317333985) N/A Delivery [DATE] 2:54 PM EDT 8/30/2025 $181.90 Submitte…" at bounding box center [804, 445] width 1462 height 473
click at [447, 535] on div "11850736 (317333985) N/A Delivery [DATE] 2:54 PM EDT 8/30/2025 $181.90 Submitte…" at bounding box center [804, 445] width 1462 height 473
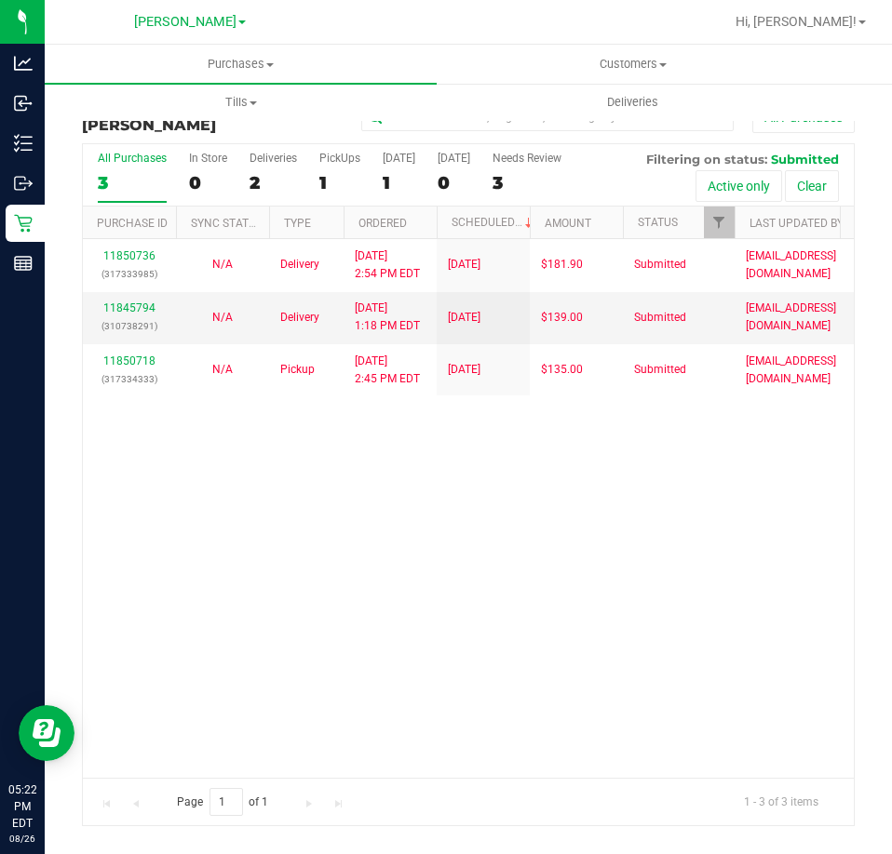
click at [602, 477] on div "11850736 (317333985) N/A Delivery [DATE] 2:54 PM EDT 8/30/2025 $181.90 Submitte…" at bounding box center [468, 508] width 771 height 538
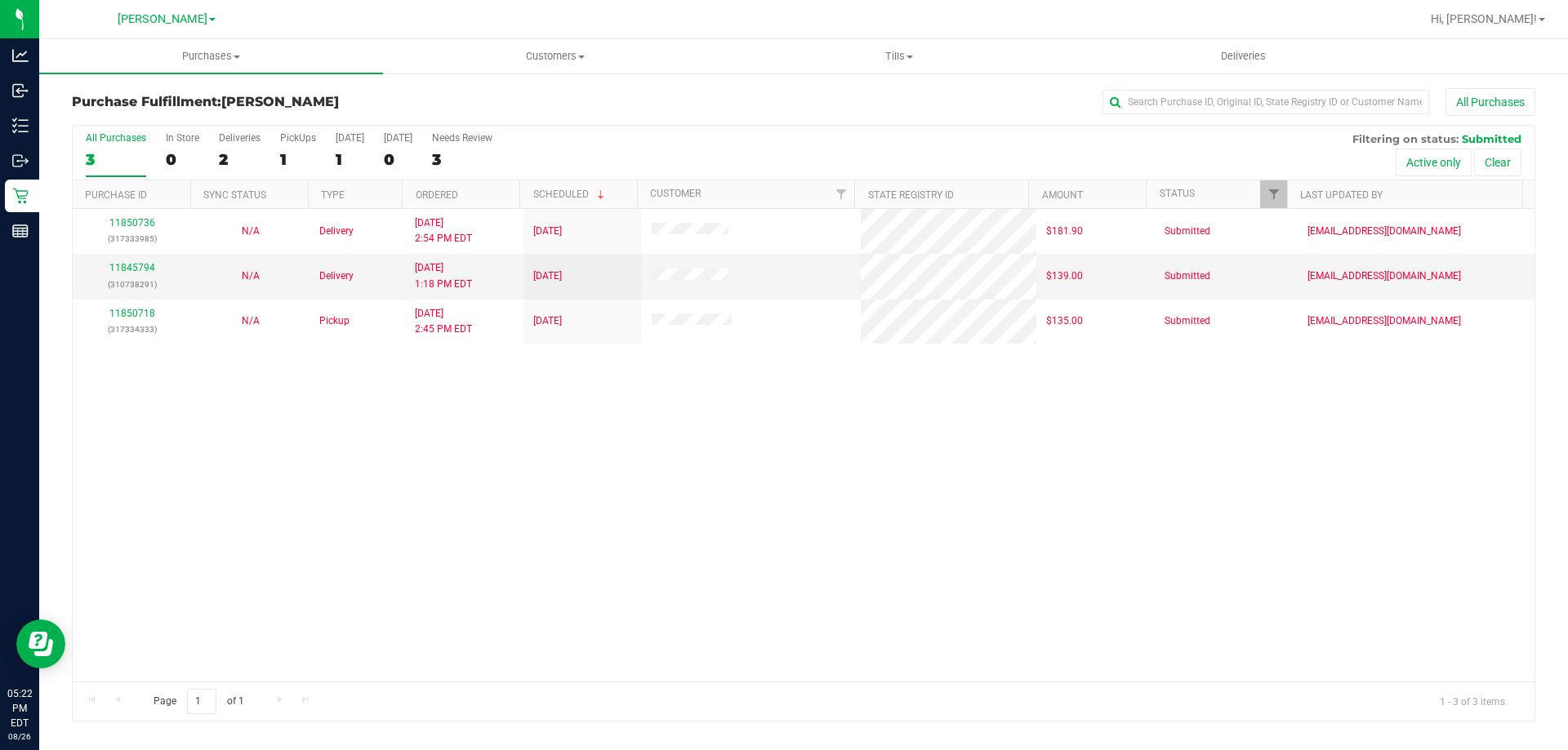
click at [576, 596] on div "11850736 (317333985) N/A Delivery [DATE] 2:54 PM EDT 8/30/2025 $181.90 Submitte…" at bounding box center [804, 445] width 1462 height 473
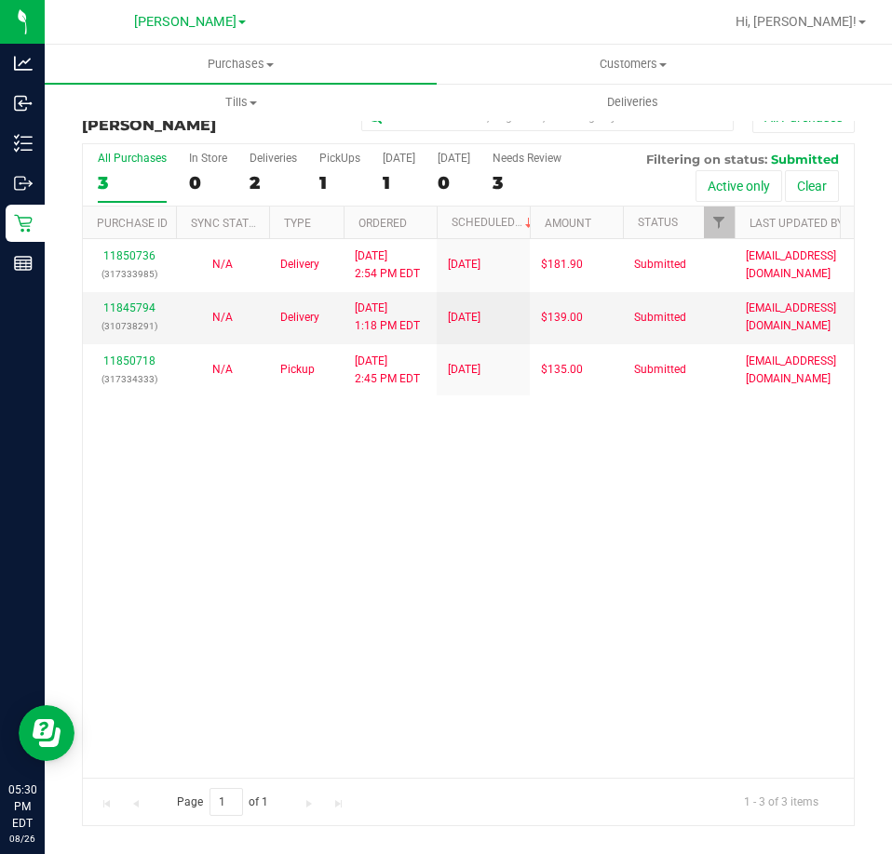
drag, startPoint x: 541, startPoint y: 529, endPoint x: 408, endPoint y: 476, distance: 143.3
click at [546, 516] on div "11850736 (317333985) N/A Delivery [DATE] 2:54 PM EDT 8/30/2025 $181.90 Submitte…" at bounding box center [468, 508] width 771 height 538
click at [691, 613] on div "11850736 (317333985) N/A Delivery [DATE] 2:54 PM EDT 8/30/2025 $181.90 Submitte…" at bounding box center [468, 508] width 771 height 538
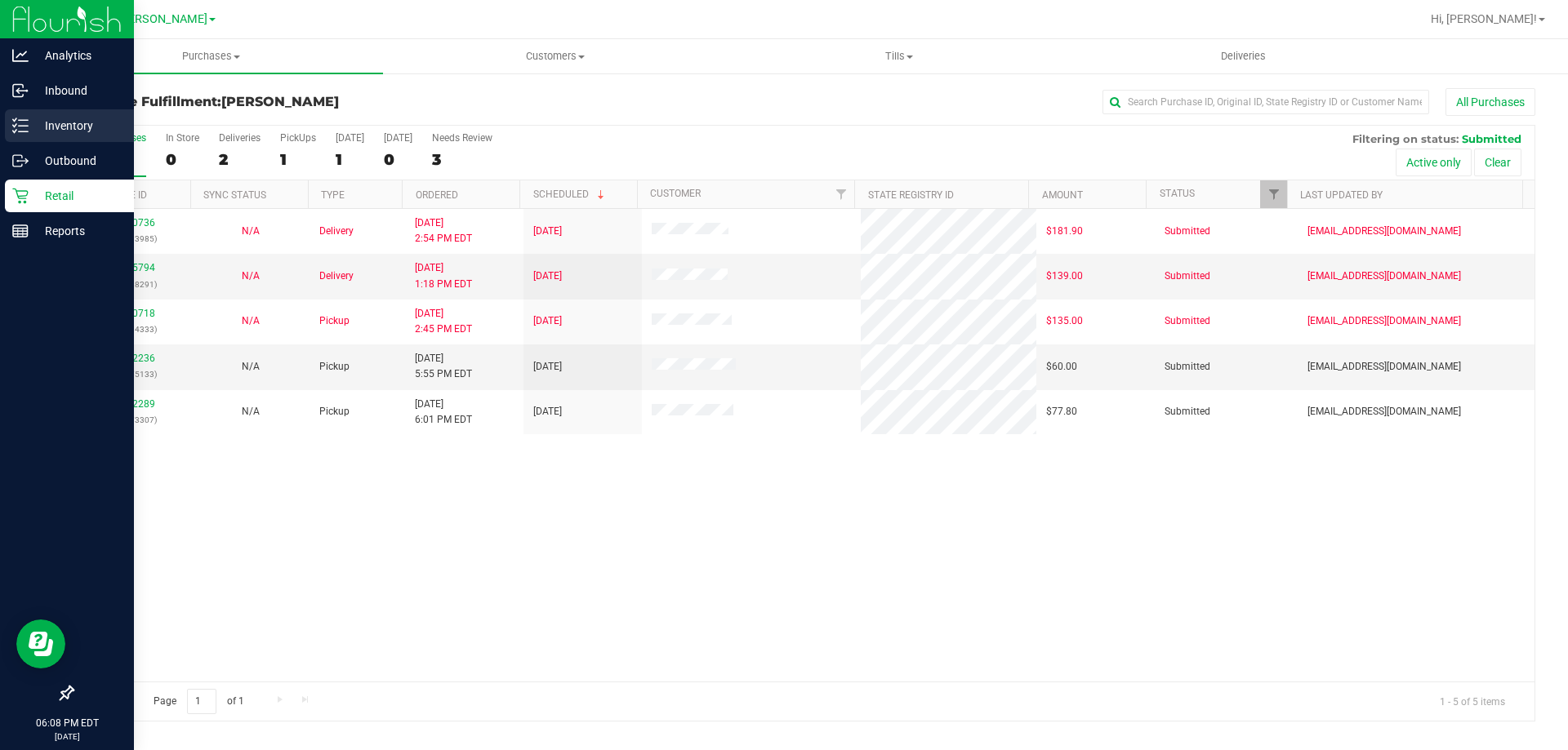
click at [57, 131] on p "Inventory" at bounding box center [78, 125] width 98 height 19
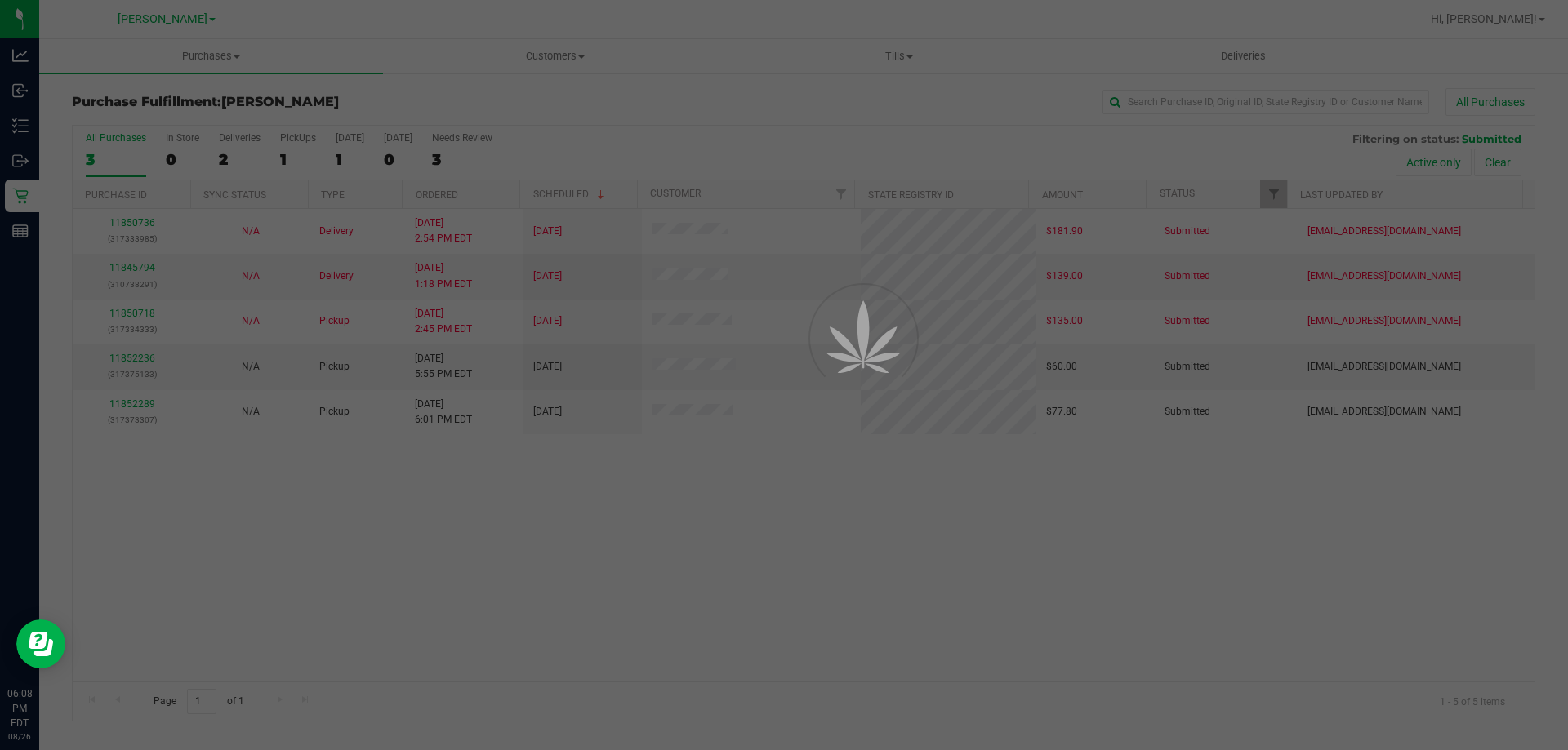
click at [706, 648] on div at bounding box center [784, 375] width 1568 height 750
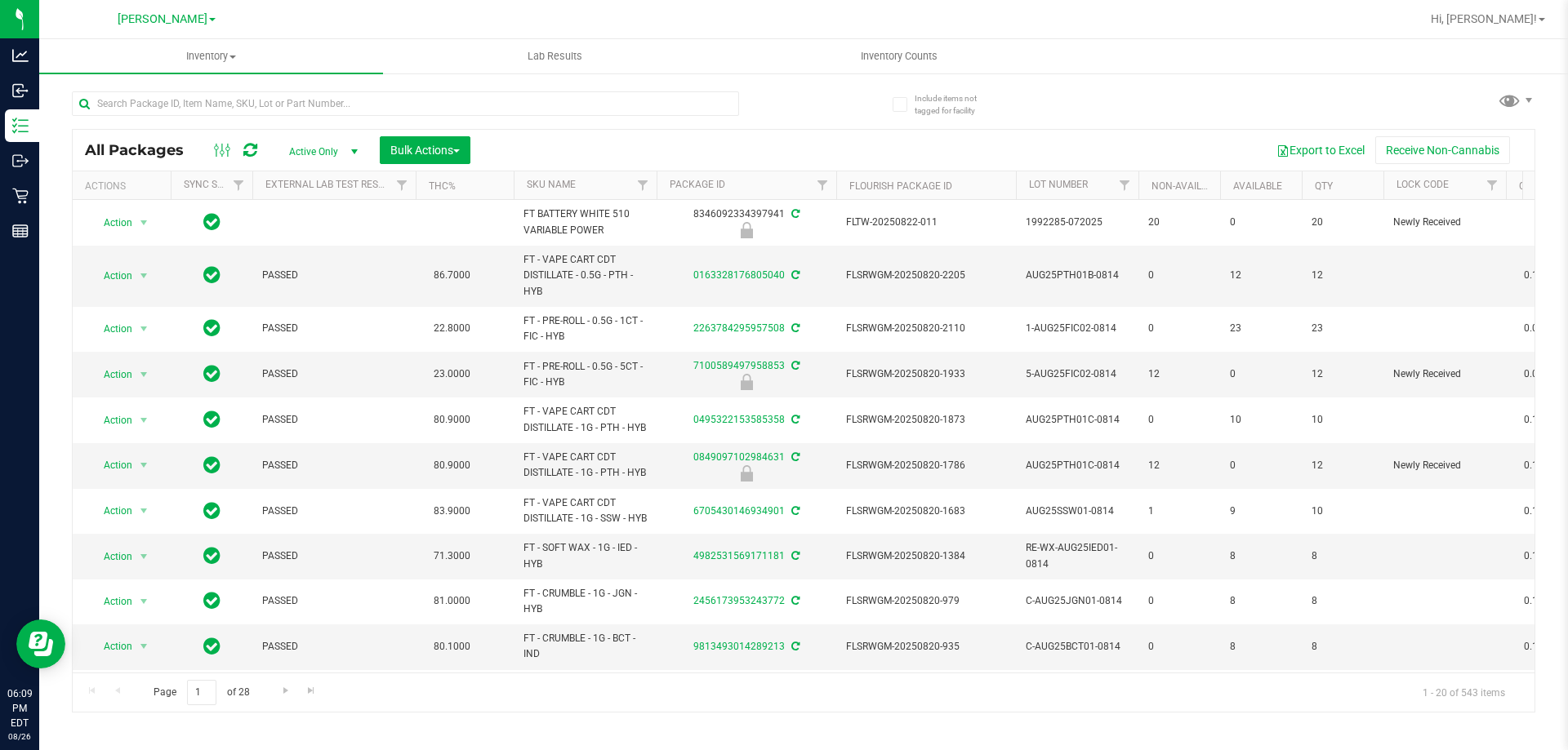
click at [624, 140] on div "Export to Excel Receive Non-Cannabis" at bounding box center [1002, 150] width 1040 height 28
click at [221, 149] on icon at bounding box center [223, 150] width 18 height 19
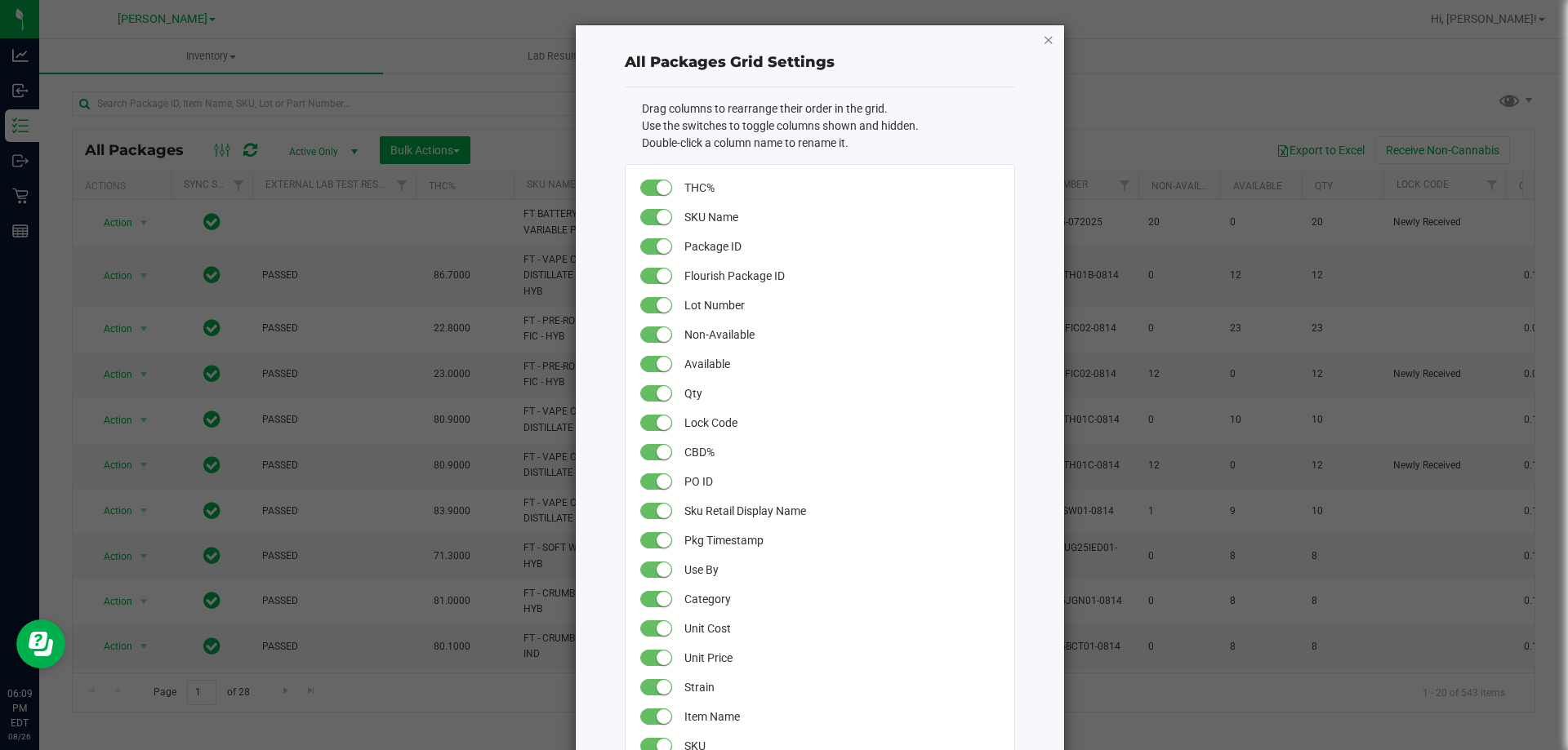
click at [1042, 44] on icon "button" at bounding box center [1048, 39] width 11 height 19
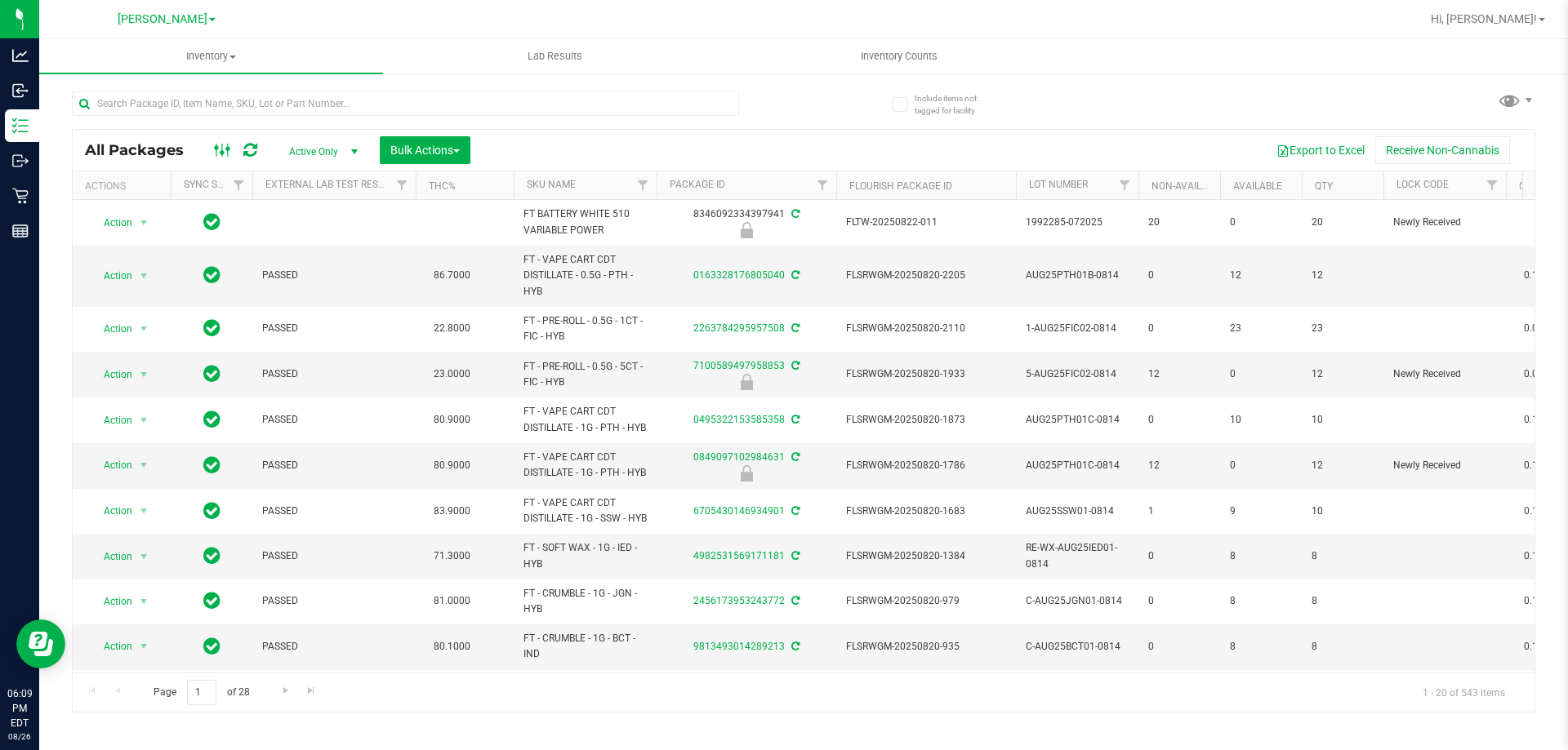
click at [226, 145] on icon at bounding box center [223, 150] width 18 height 19
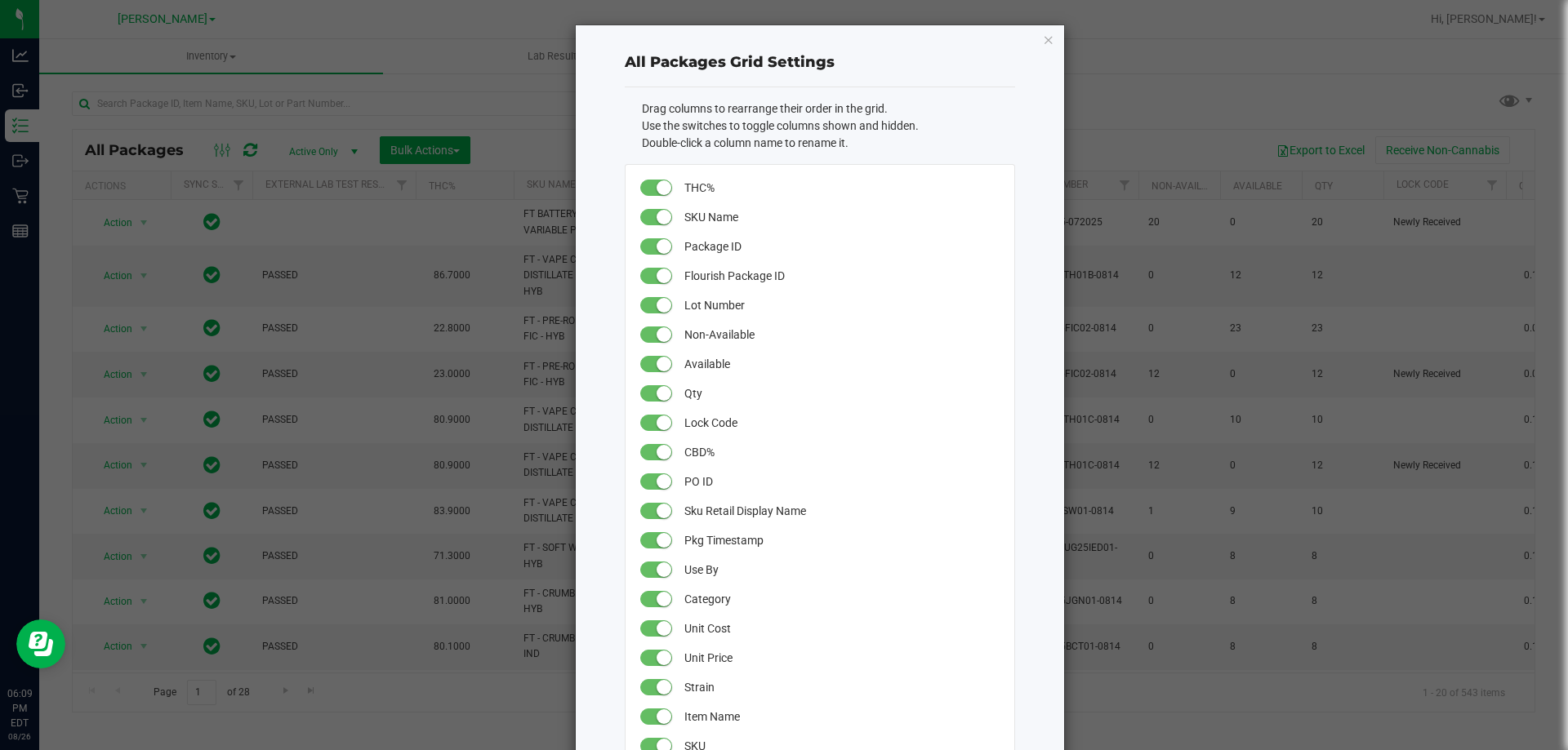
drag, startPoint x: 878, startPoint y: 46, endPoint x: 1305, endPoint y: 110, distance: 431.8
click at [1557, 104] on ngb-modal-window "All Packages Grid Settings Drag columns to rearrange their order in the grid. U…" at bounding box center [790, 375] width 1580 height 750
click at [1042, 40] on icon "button" at bounding box center [1048, 39] width 11 height 19
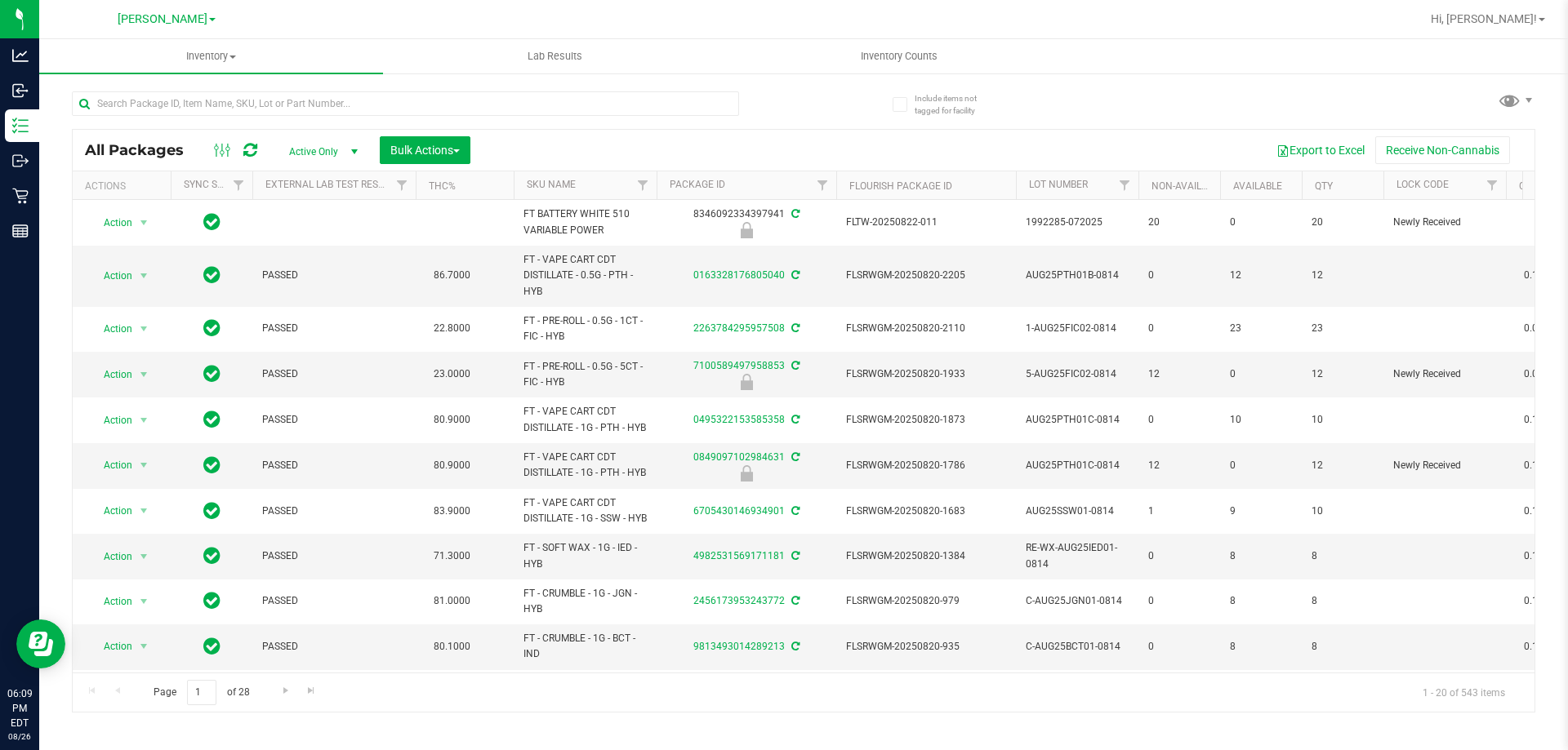
click at [212, 147] on span at bounding box center [223, 150] width 30 height 19
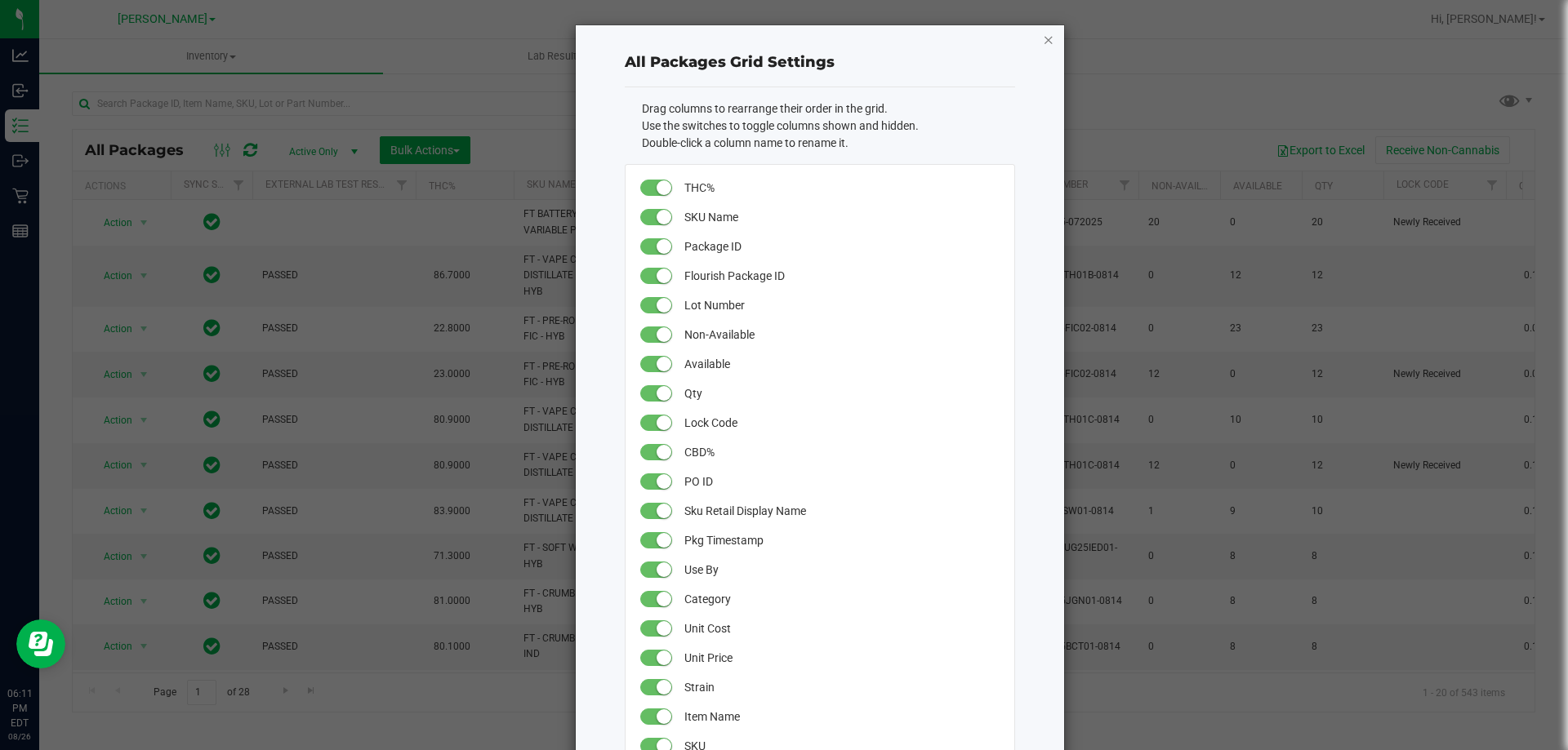
click at [1043, 41] on icon "button" at bounding box center [1048, 39] width 11 height 19
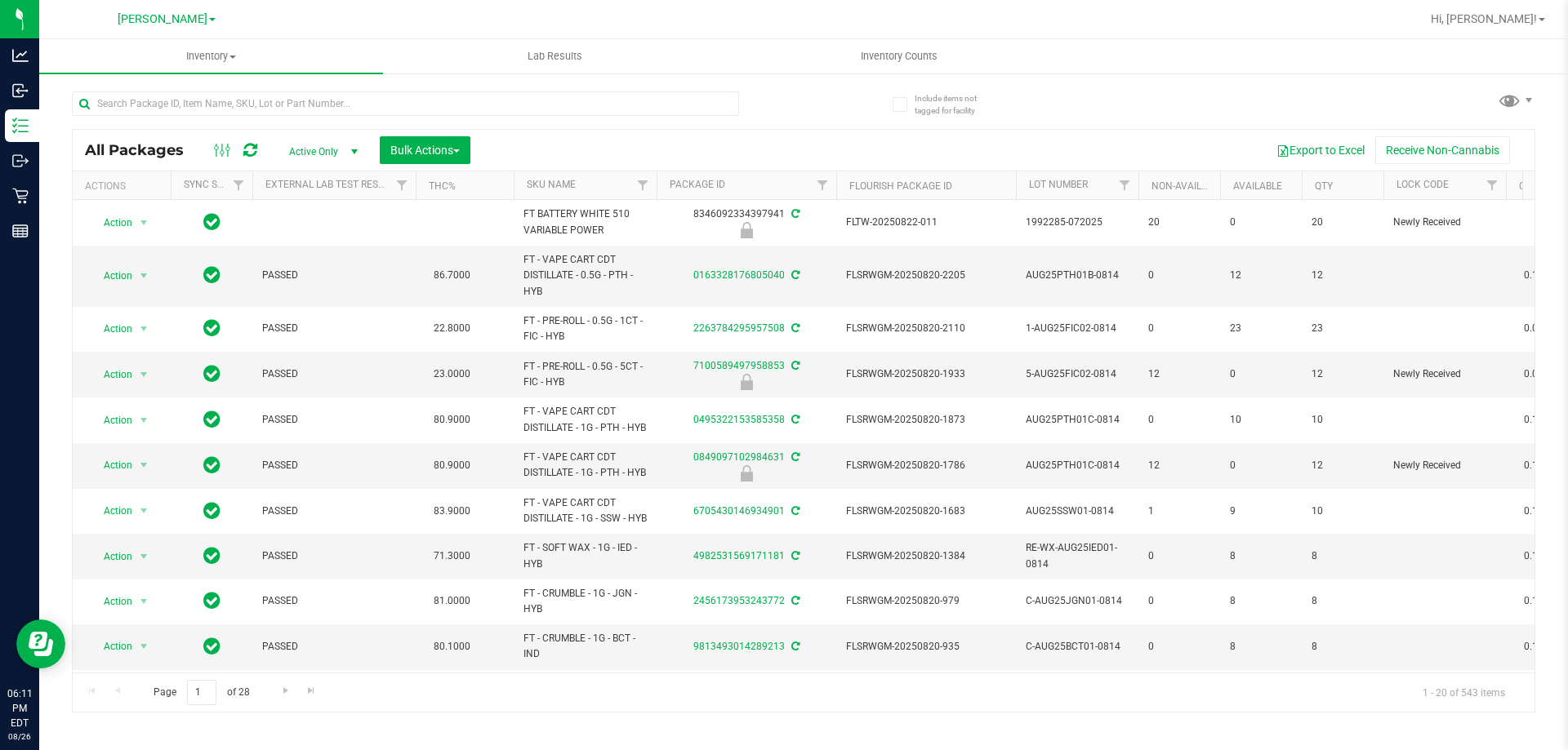
click at [1076, 126] on div "All Packages Active Only Active Only Lab Samples Locked All External Internal B…" at bounding box center [804, 395] width 1464 height 637
click at [1060, 148] on div "Export to Excel Receive Non-Cannabis" at bounding box center [1002, 150] width 1040 height 28
click at [1365, 110] on div "All Packages Active Only Active Only Lab Samples Locked All External Internal B…" at bounding box center [804, 395] width 1464 height 637
click at [1529, 19] on span "Hi, [PERSON_NAME]!" at bounding box center [1483, 18] width 106 height 13
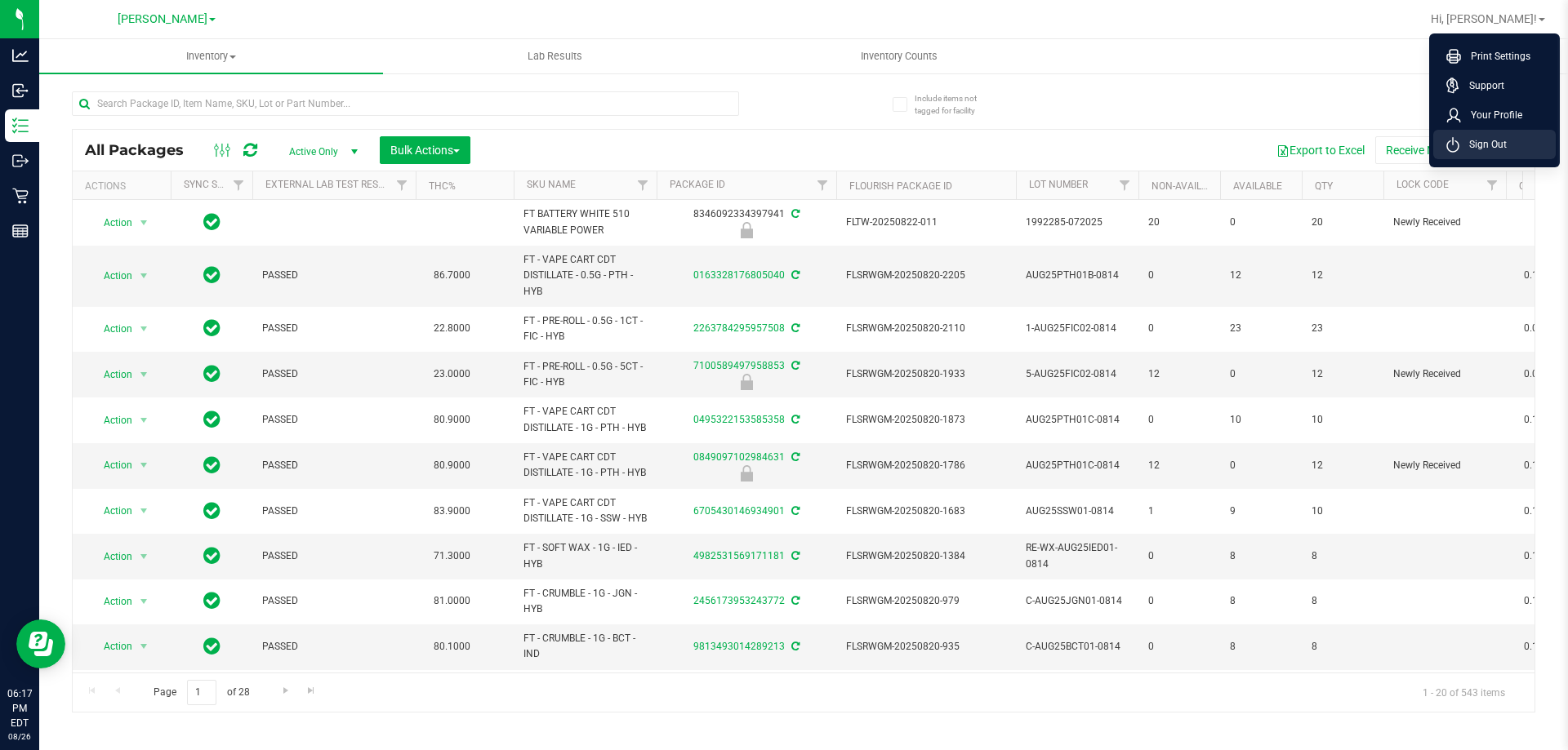
click at [1489, 141] on span "Sign Out" at bounding box center [1483, 144] width 47 height 17
